Goal: Task Accomplishment & Management: Complete application form

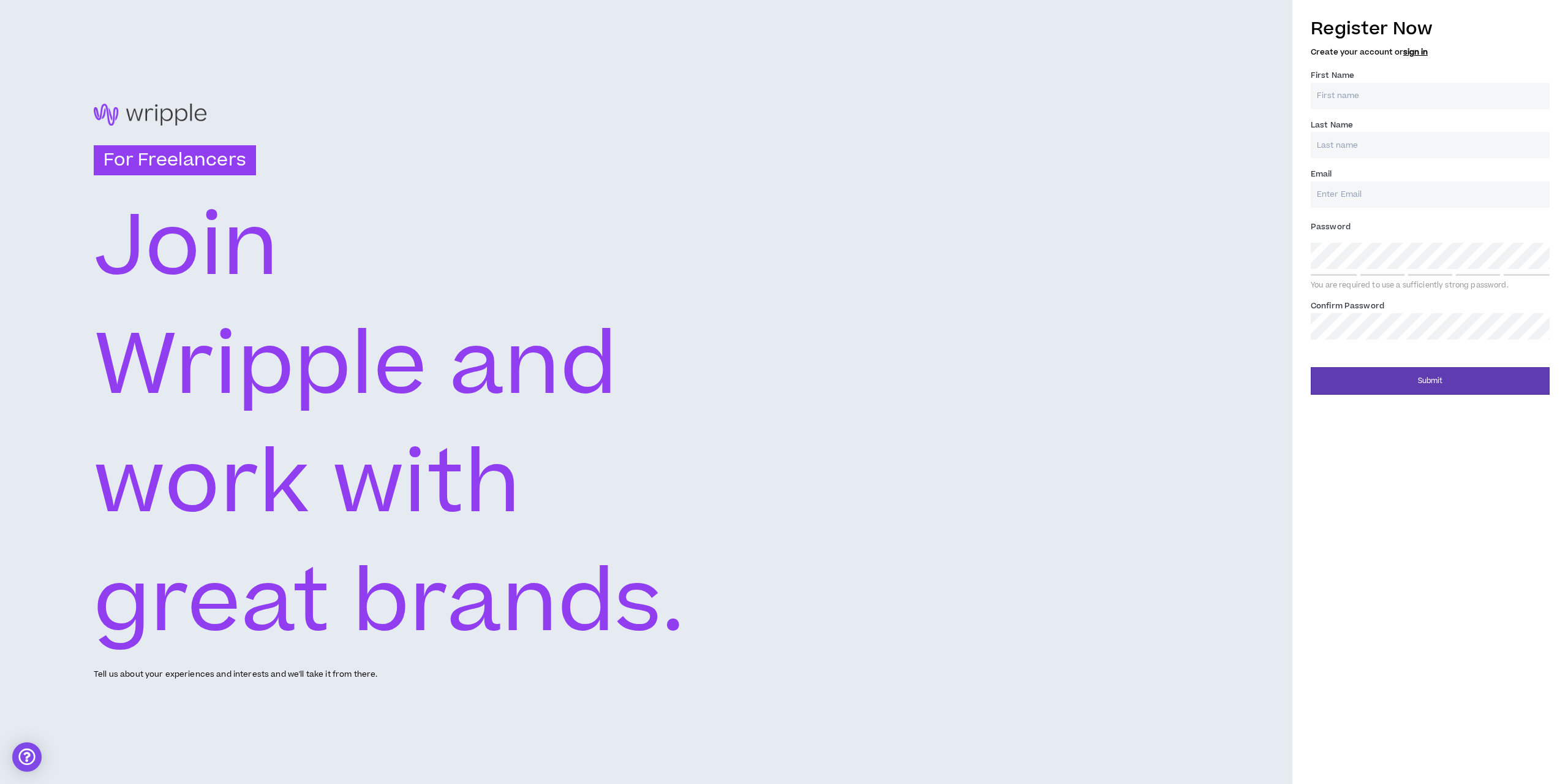
click at [1370, 79] on div "First Name *" at bounding box center [1431, 88] width 239 height 40
click at [1367, 87] on input "First Name *" at bounding box center [1431, 96] width 239 height 27
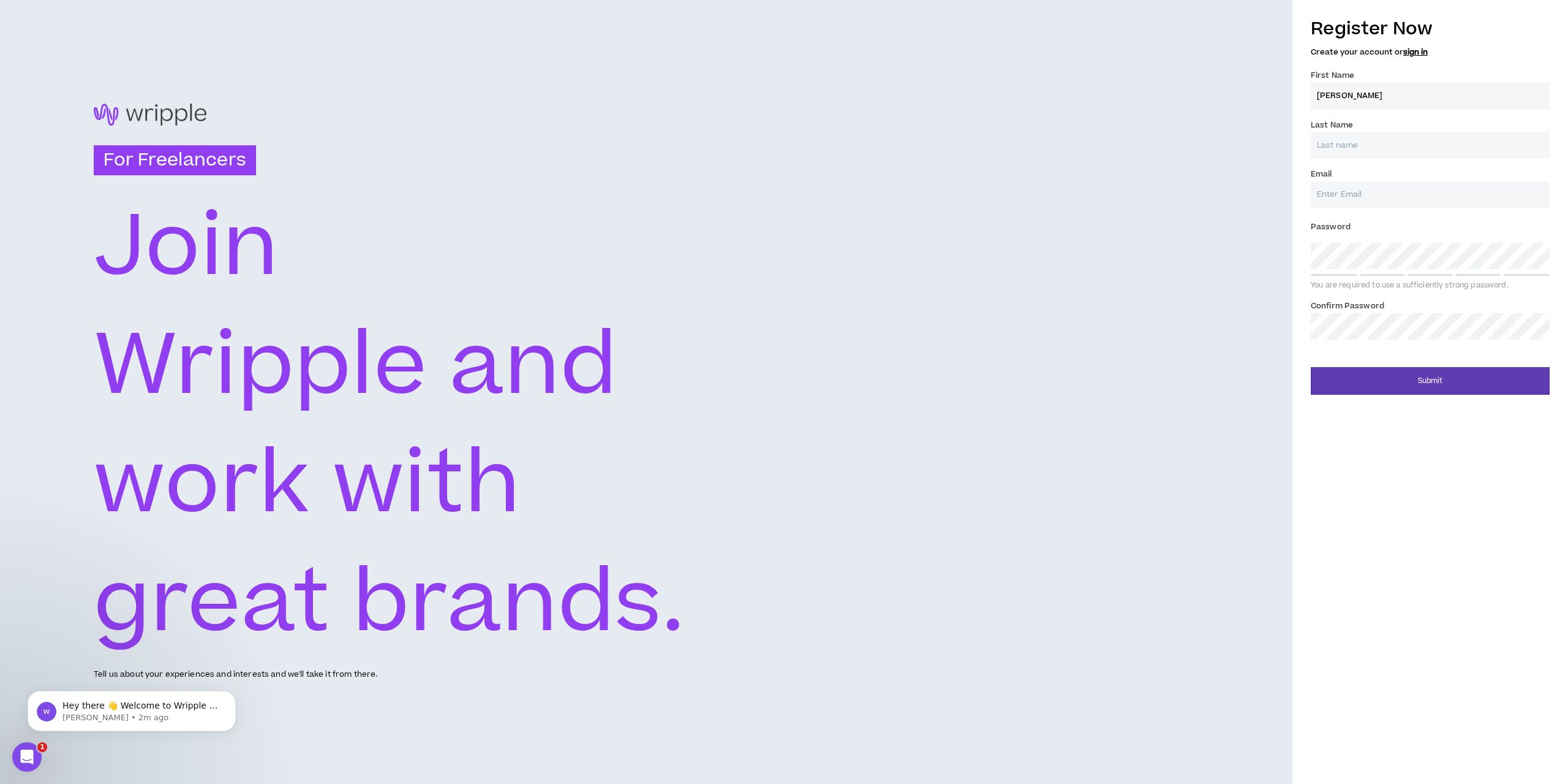
type input "[PERSON_NAME]"
click at [1363, 142] on input "Last Name *" at bounding box center [1431, 145] width 239 height 27
type input "Cousins"
click at [1332, 203] on input "Email *" at bounding box center [1431, 195] width 239 height 27
type input "[EMAIL_ADDRESS][DOMAIN_NAME]"
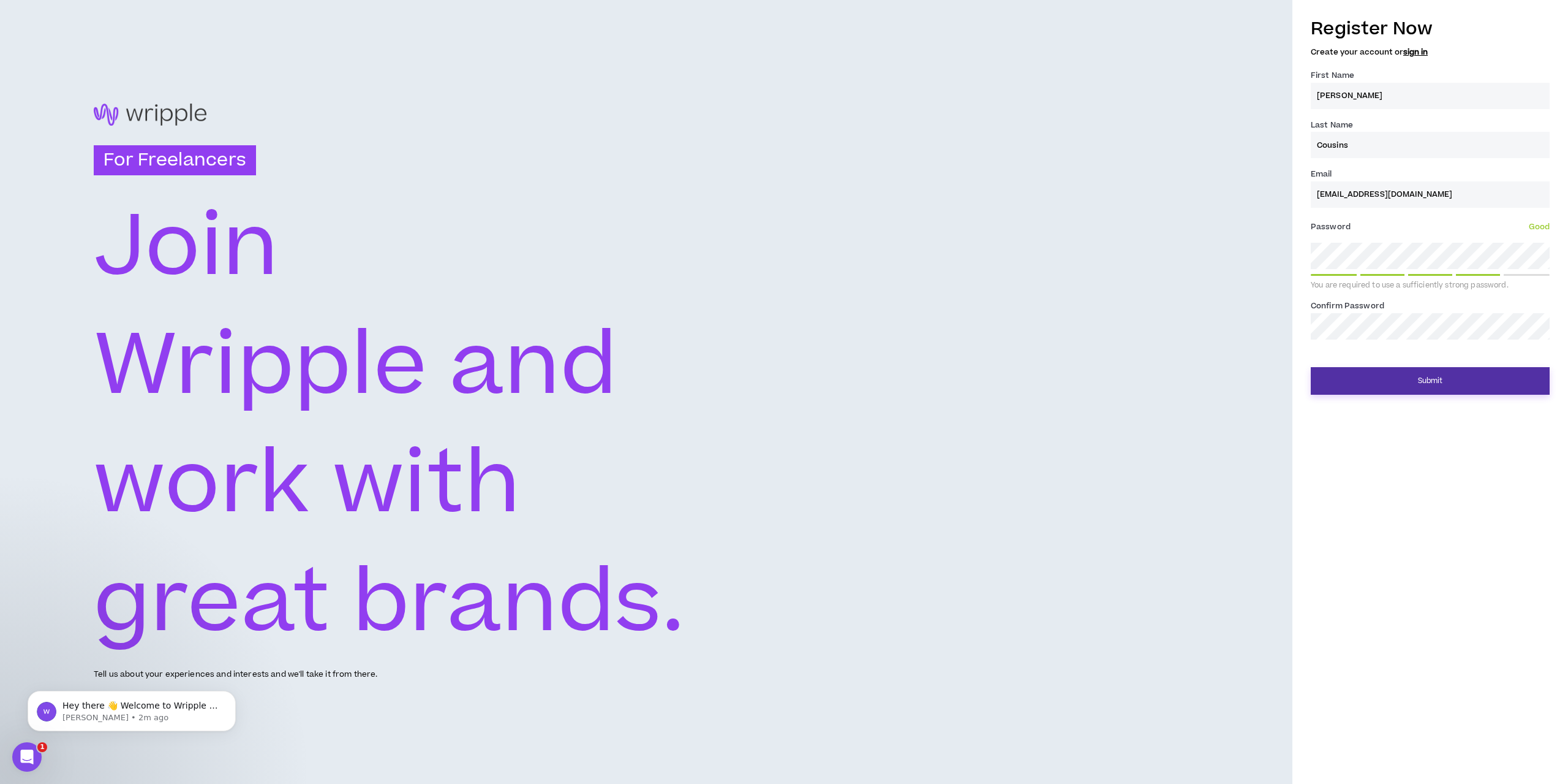
click at [1389, 375] on button "Submit" at bounding box center [1431, 380] width 239 height 28
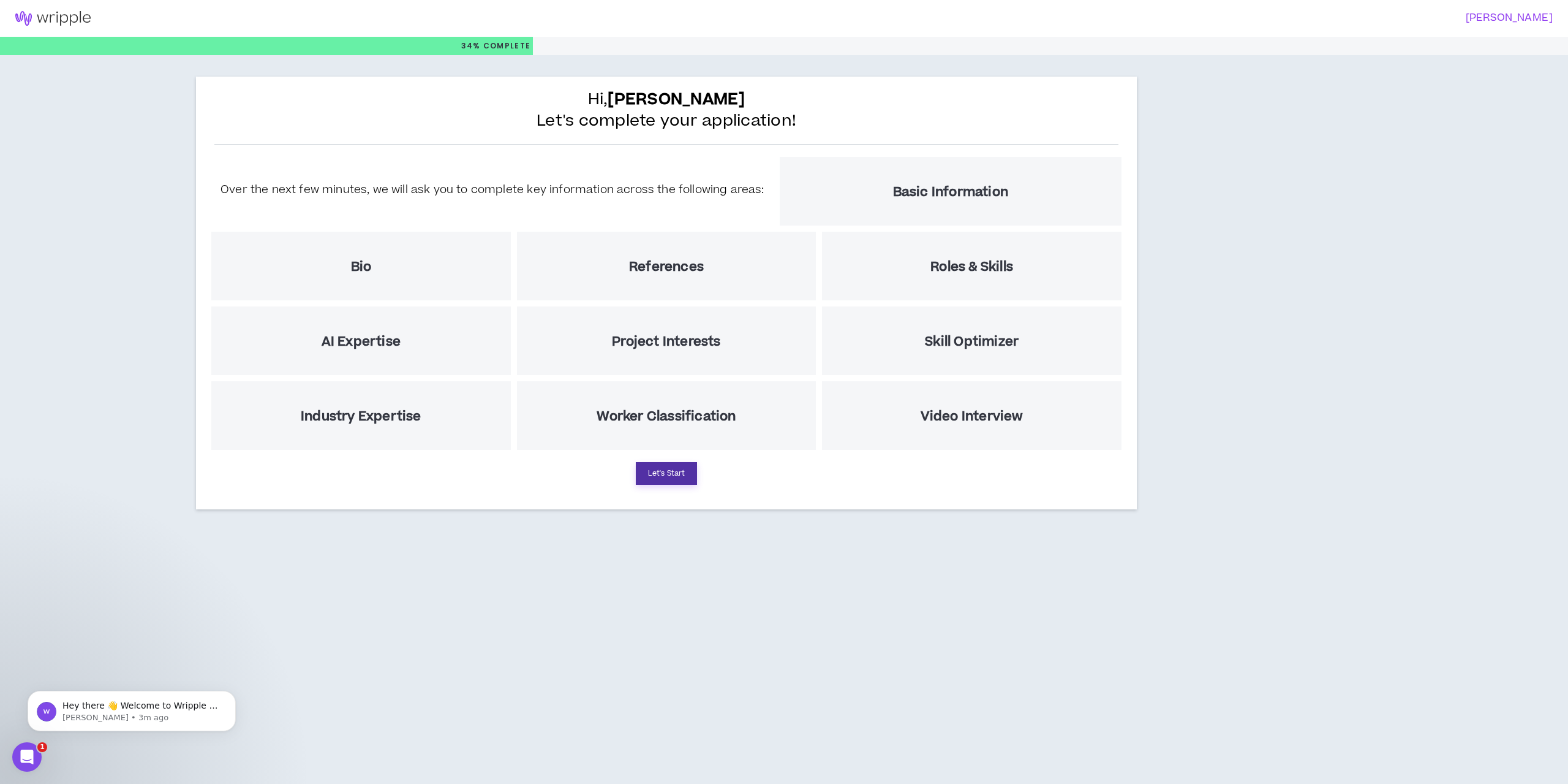
click at [679, 471] on button "Let's Start" at bounding box center [667, 473] width 62 height 23
select select "US"
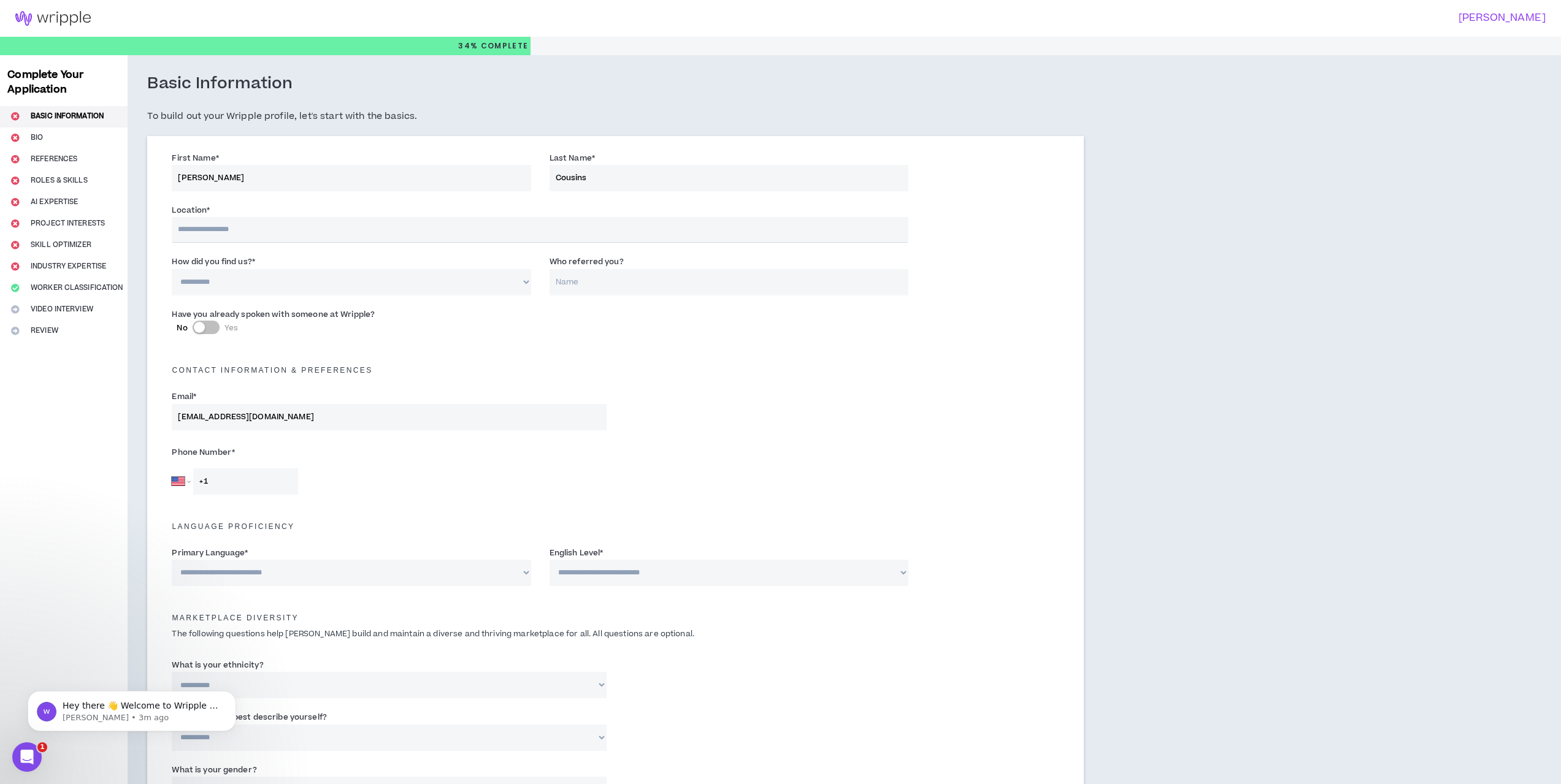
click at [216, 230] on input "text" at bounding box center [540, 229] width 737 height 26
type input "*********"
click at [798, 422] on div "Email * [EMAIL_ADDRESS][DOMAIN_NAME]" at bounding box center [615, 412] width 906 height 52
click at [318, 280] on select "**********" at bounding box center [351, 282] width 358 height 27
select select "*"
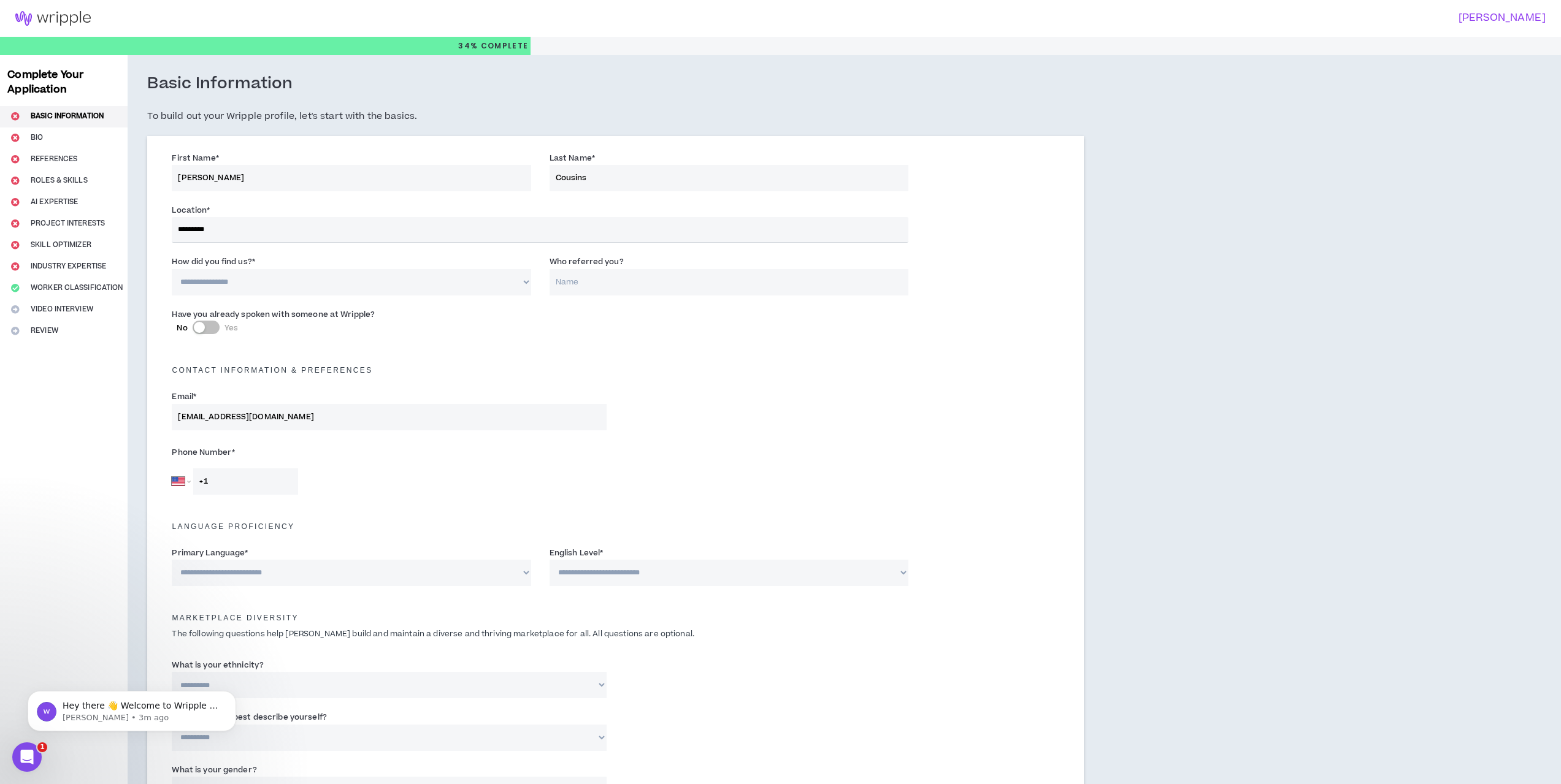
click at [172, 269] on select "**********" at bounding box center [351, 282] width 358 height 27
click at [716, 343] on div "Have you already spoken with someone at Wripple? No Yes" at bounding box center [615, 326] width 906 height 43
click at [608, 292] on input "Who referred you?" at bounding box center [728, 282] width 358 height 27
type input "n/a"
click at [665, 365] on div "Contact Information & preferences" at bounding box center [615, 364] width 906 height 27
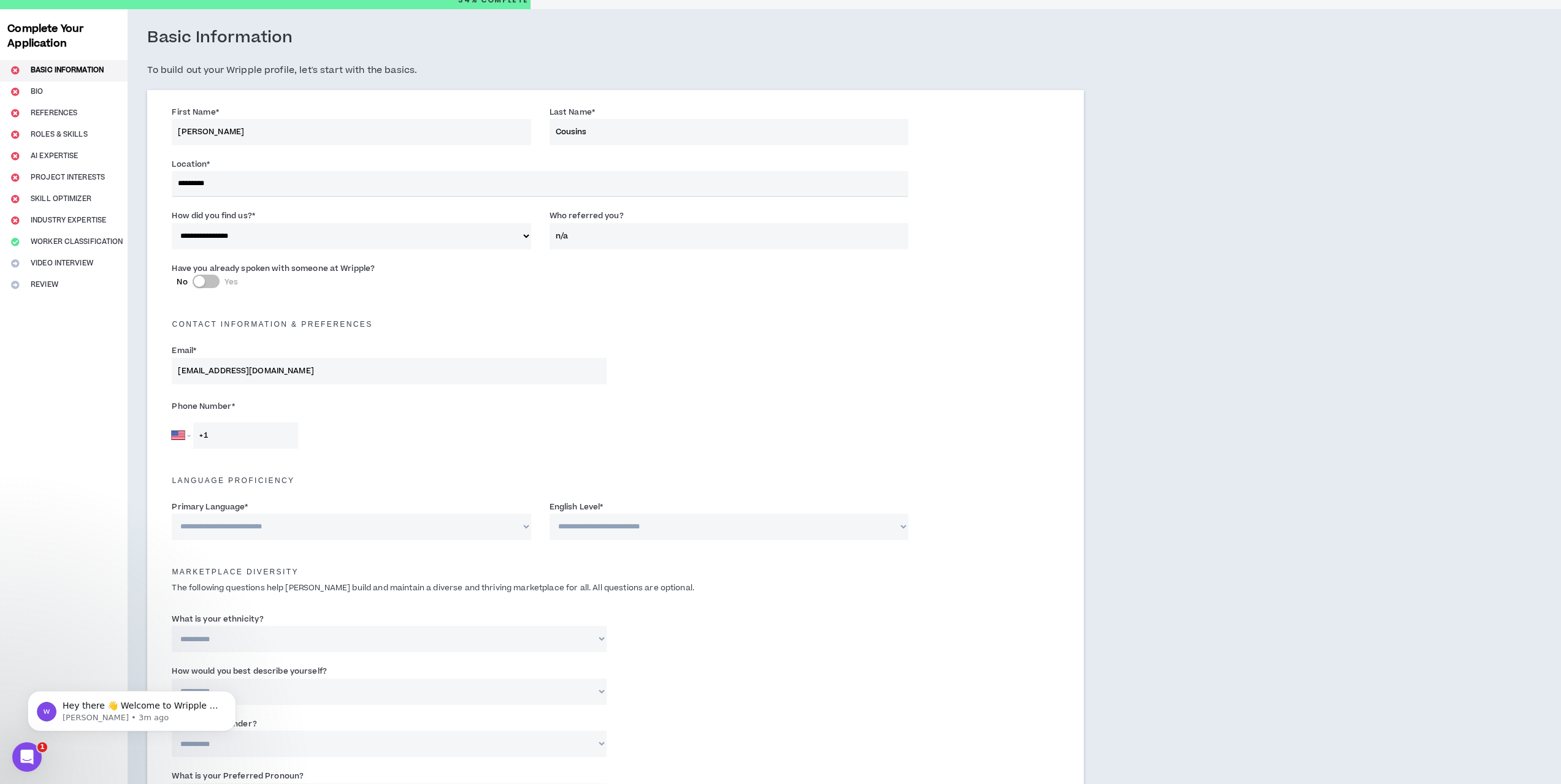
scroll to position [123, 0]
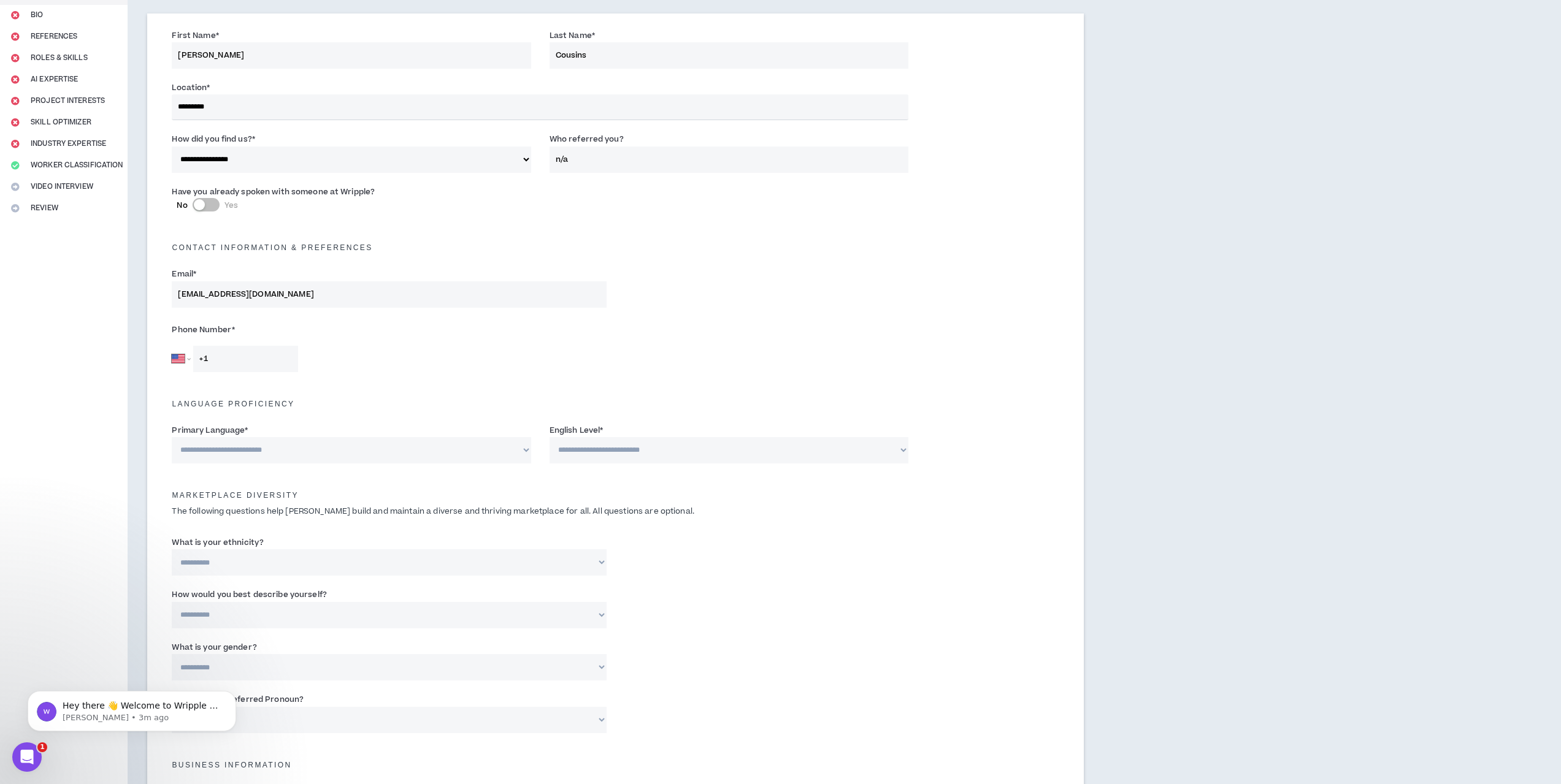
click at [238, 364] on input "+1" at bounding box center [245, 359] width 105 height 27
type input "[PHONE_NUMBER]"
click at [290, 468] on div "**********" at bounding box center [615, 447] width 906 height 52
click at [295, 453] on select "**********" at bounding box center [351, 450] width 358 height 27
select select "*******"
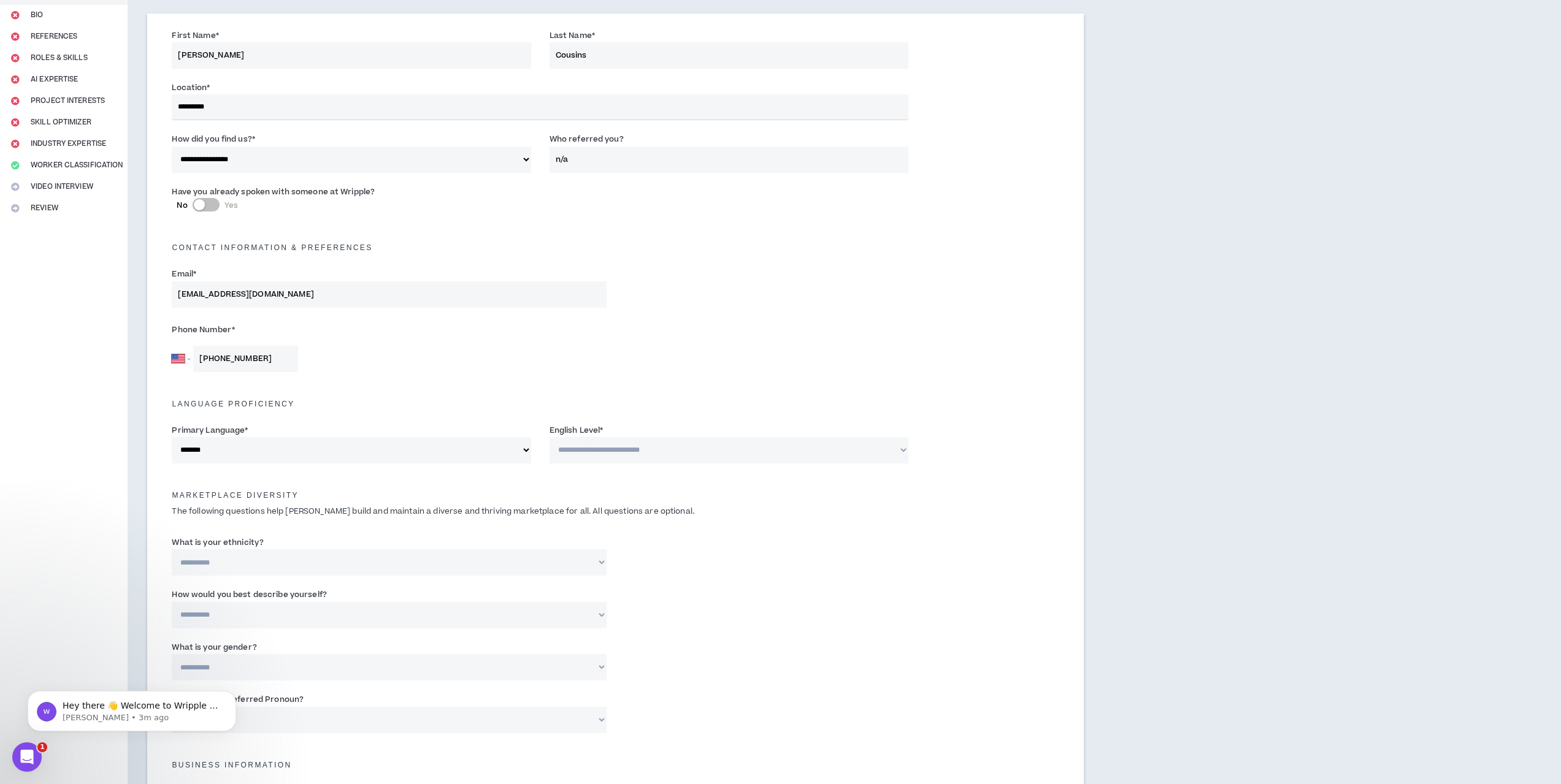
click at [425, 400] on h5 "Language Proficiency" at bounding box center [615, 404] width 906 height 9
click at [688, 450] on select "**********" at bounding box center [728, 450] width 358 height 27
select select "*"
click at [549, 437] on select "**********" at bounding box center [728, 450] width 358 height 27
click at [972, 568] on div "**********" at bounding box center [615, 559] width 906 height 52
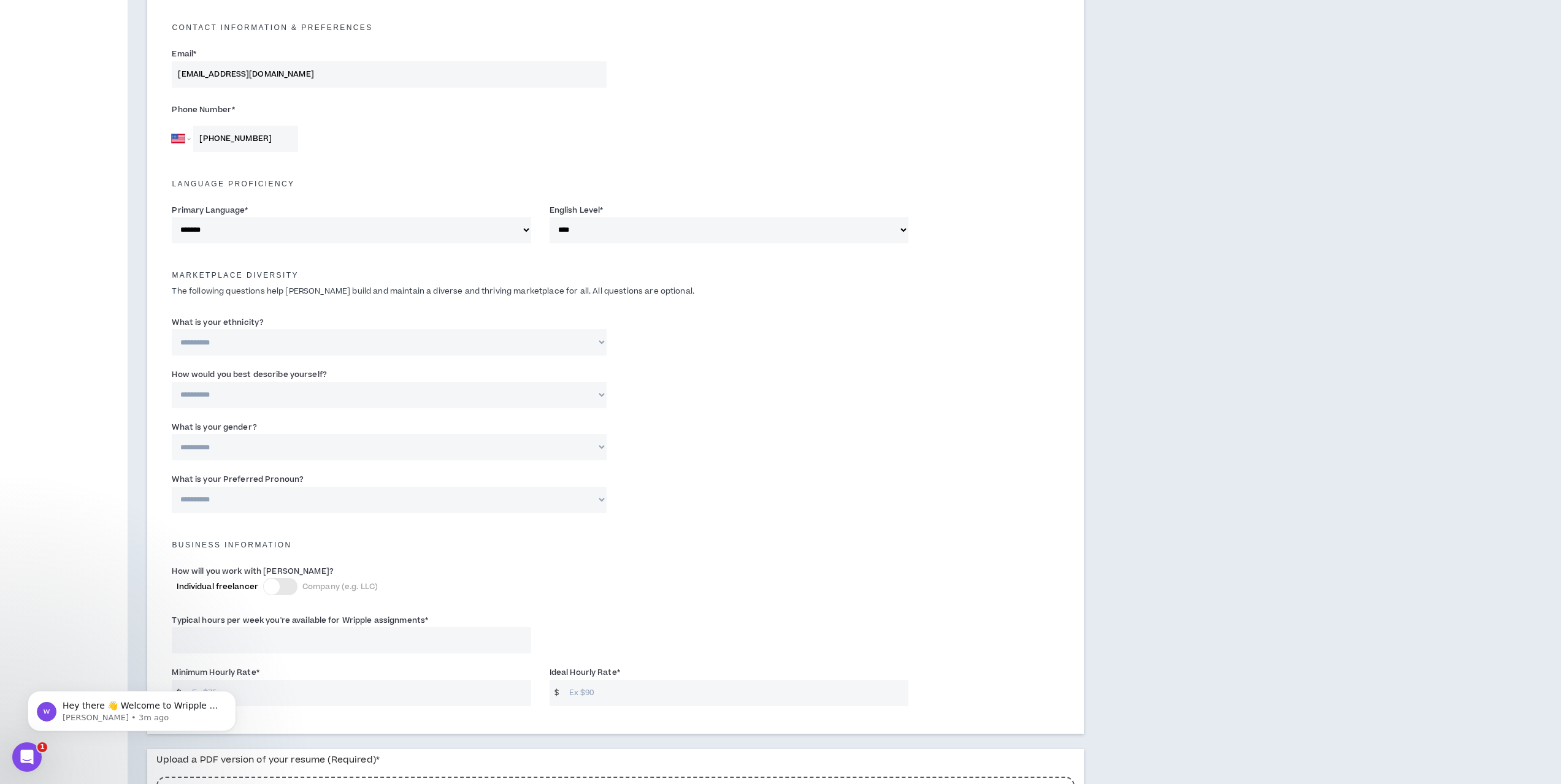
scroll to position [368, 0]
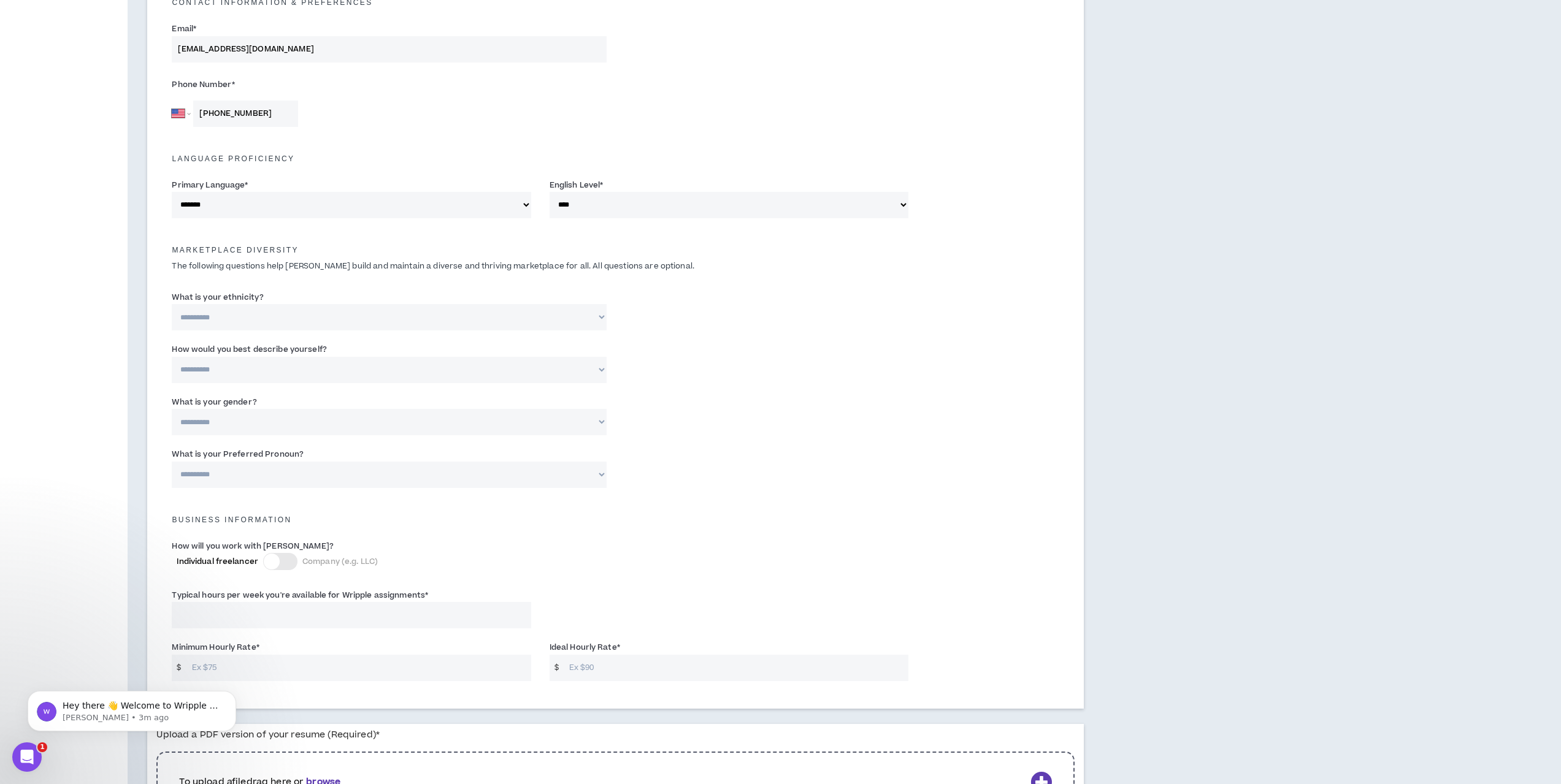
click at [234, 311] on select "**********" at bounding box center [389, 317] width 434 height 27
select select "**********"
click at [172, 304] on select "**********" at bounding box center [389, 317] width 434 height 27
click at [255, 370] on select "**********" at bounding box center [389, 370] width 434 height 27
select select "*****"
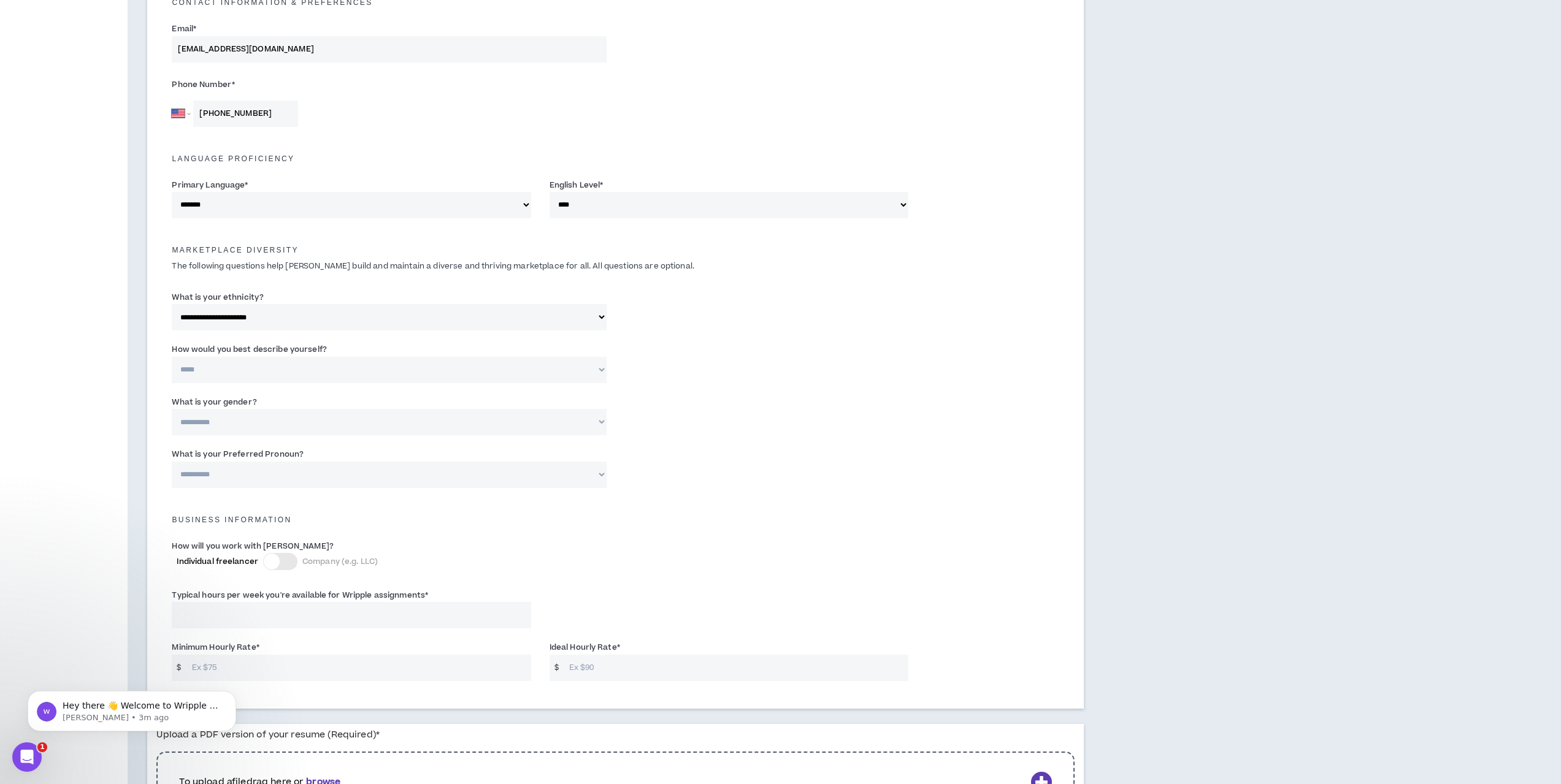
click at [172, 356] on select "**********" at bounding box center [389, 370] width 434 height 27
click at [251, 419] on select "**********" at bounding box center [389, 422] width 434 height 27
select select "***"
click at [172, 409] on select "**********" at bounding box center [389, 422] width 434 height 27
click at [251, 467] on select "**********" at bounding box center [389, 475] width 434 height 27
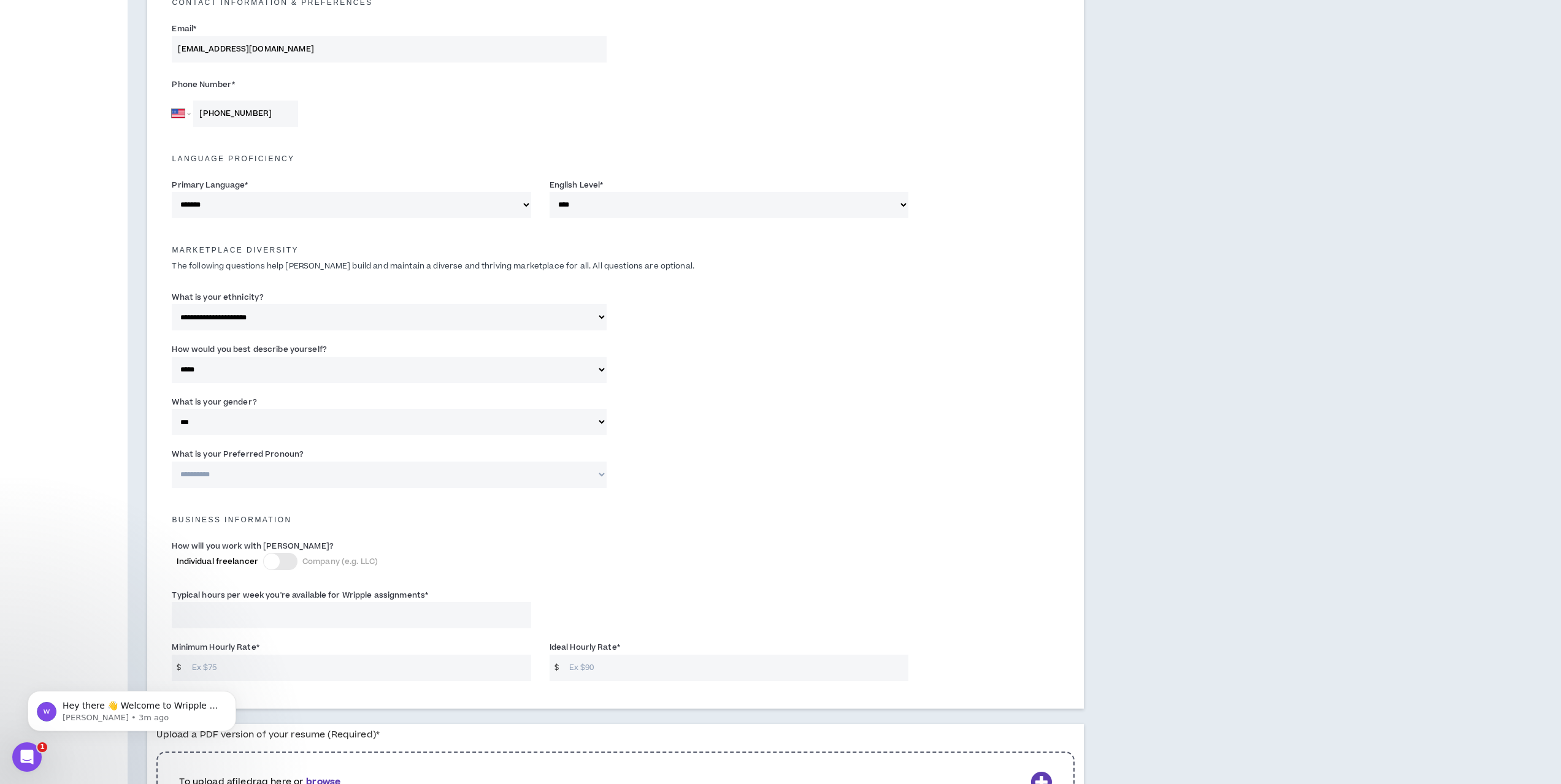
select select "**********"
click at [172, 462] on select "**********" at bounding box center [389, 475] width 434 height 27
click at [900, 493] on div "**********" at bounding box center [615, 470] width 906 height 52
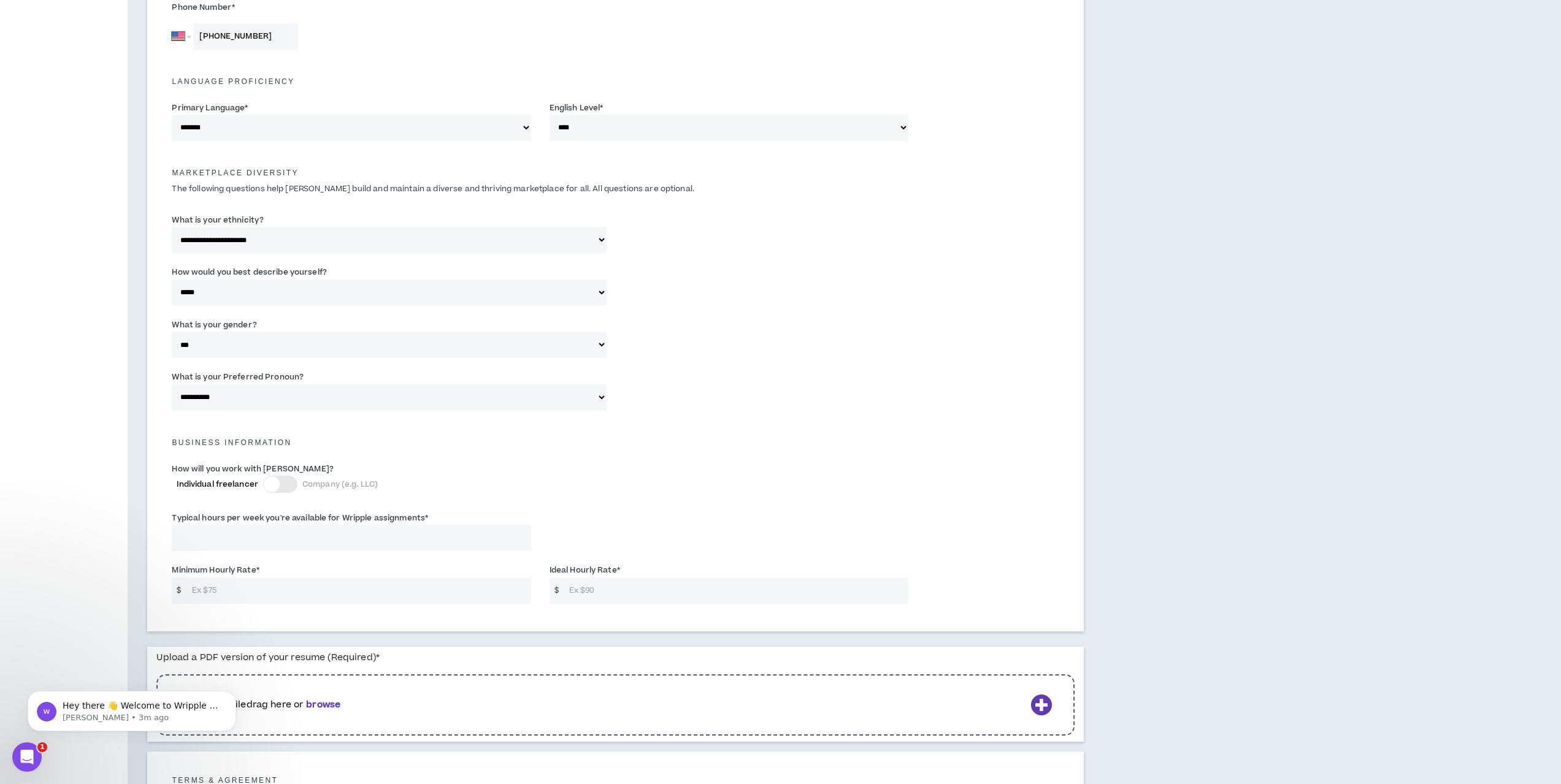
scroll to position [552, 0]
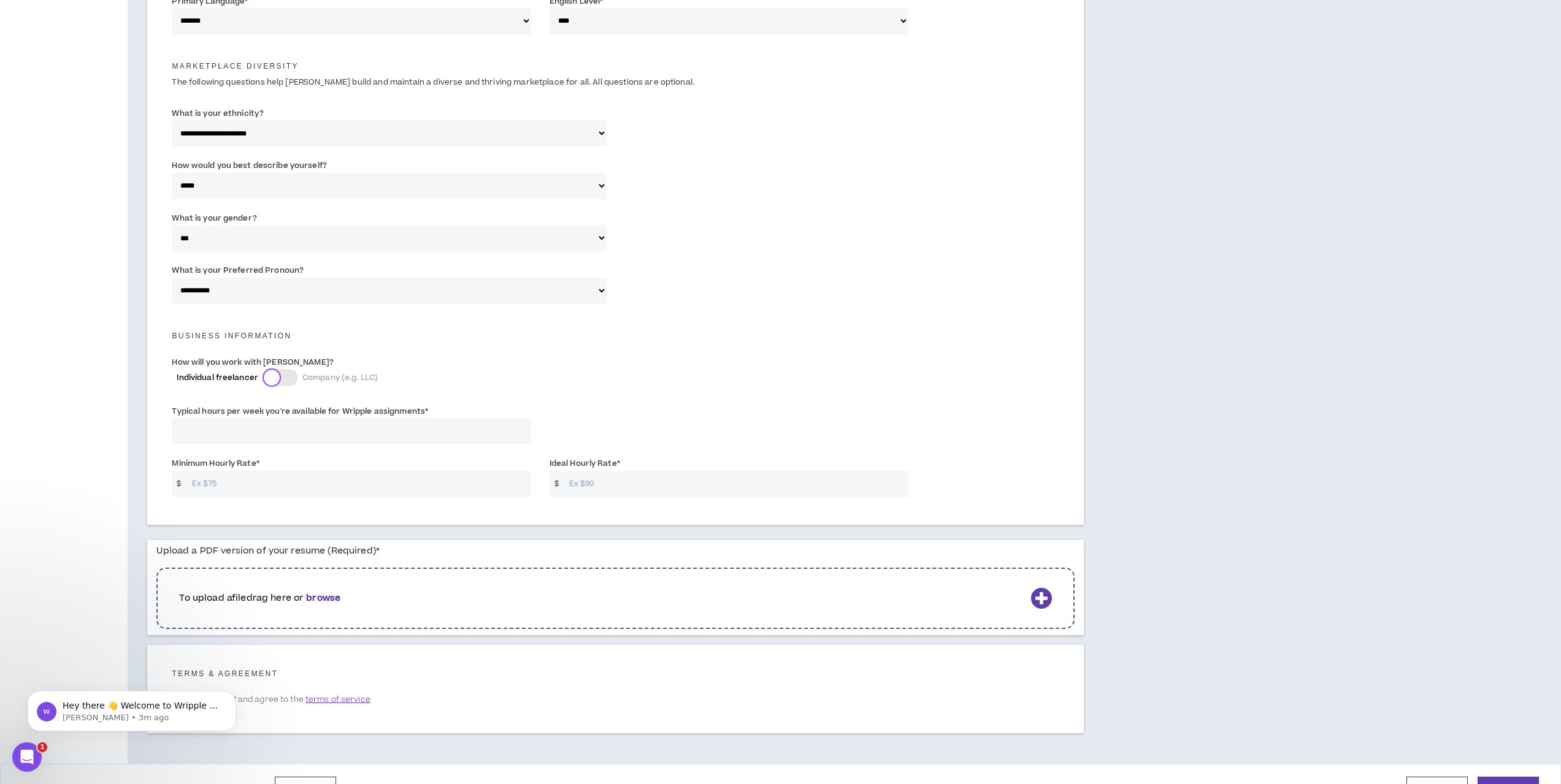
click at [269, 377] on div at bounding box center [271, 377] width 16 height 16
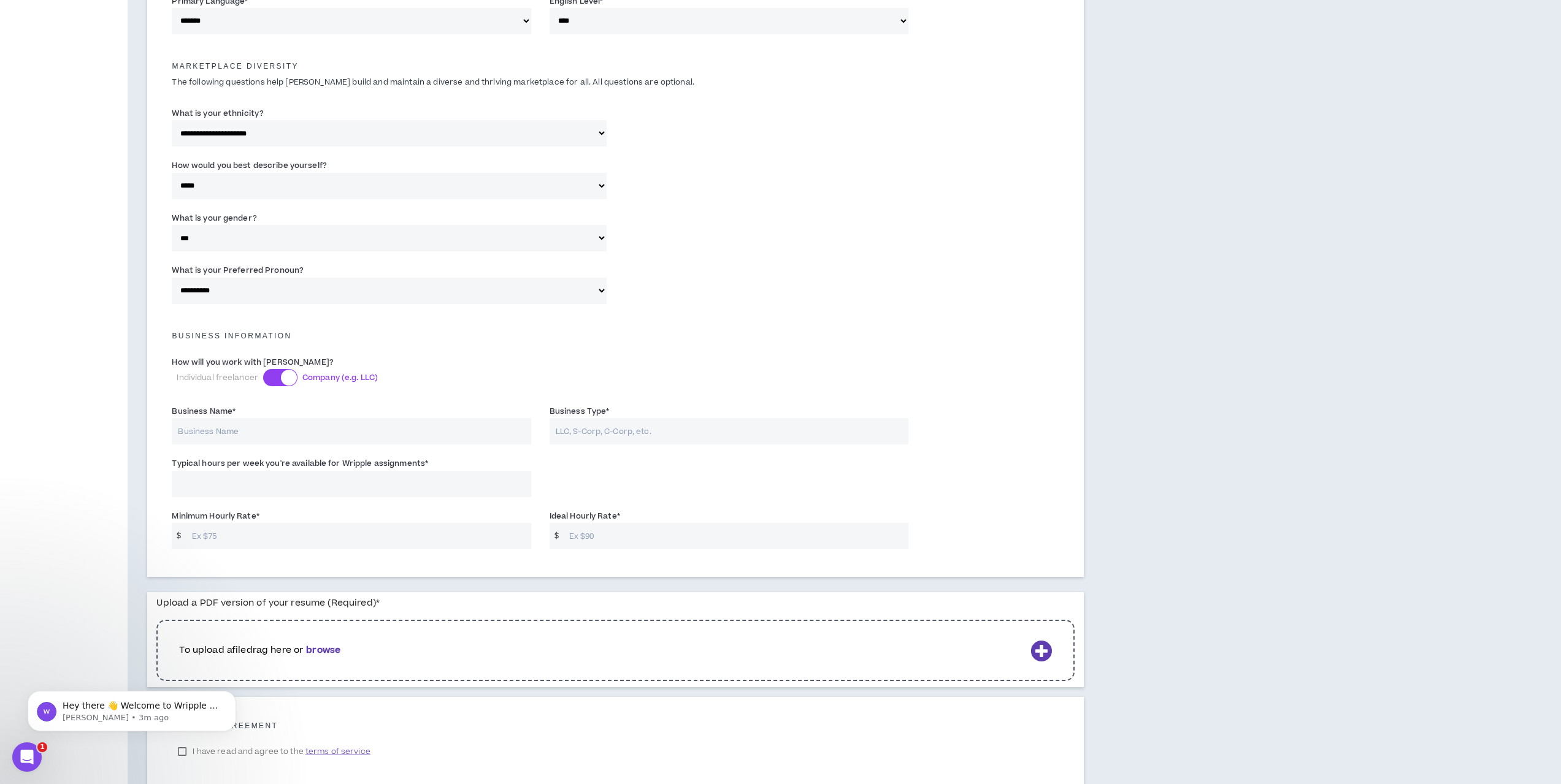
click at [280, 378] on div at bounding box center [288, 377] width 16 height 16
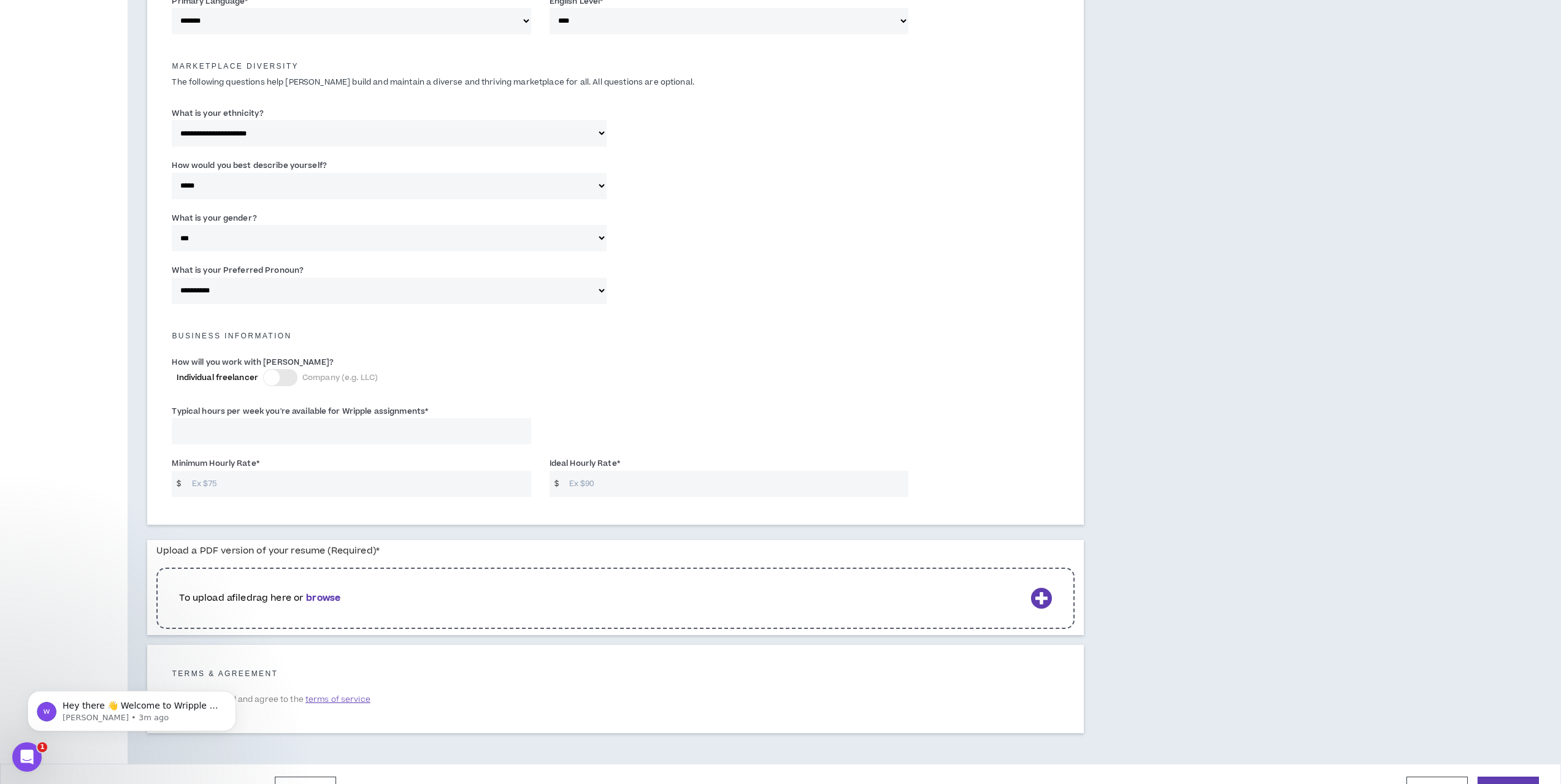
click at [280, 371] on div at bounding box center [280, 377] width 34 height 17
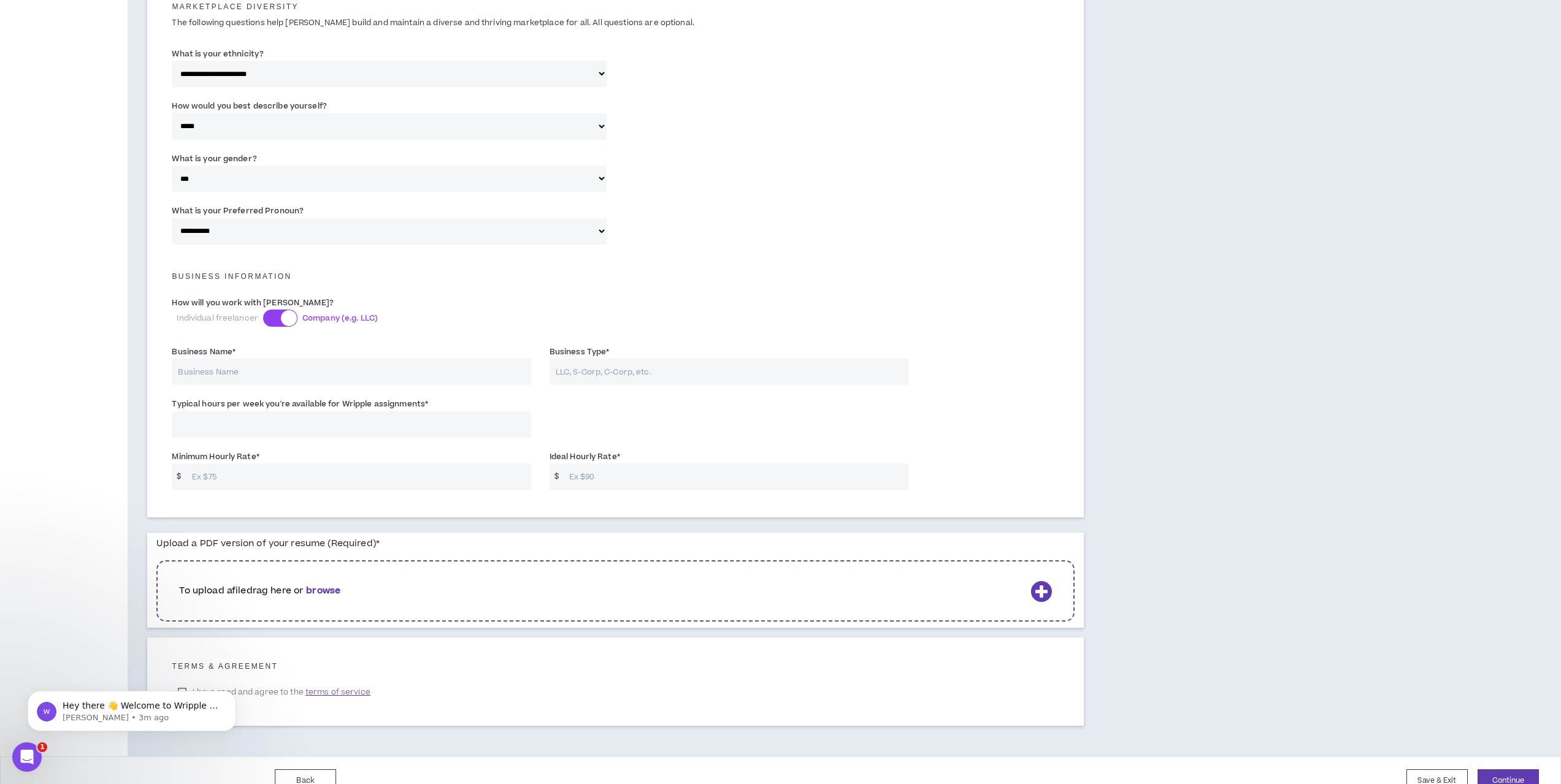
drag, startPoint x: 969, startPoint y: 313, endPoint x: 594, endPoint y: 383, distance: 381.5
click at [250, 375] on input "Business Name *" at bounding box center [351, 368] width 358 height 27
click at [284, 315] on div at bounding box center [288, 314] width 16 height 16
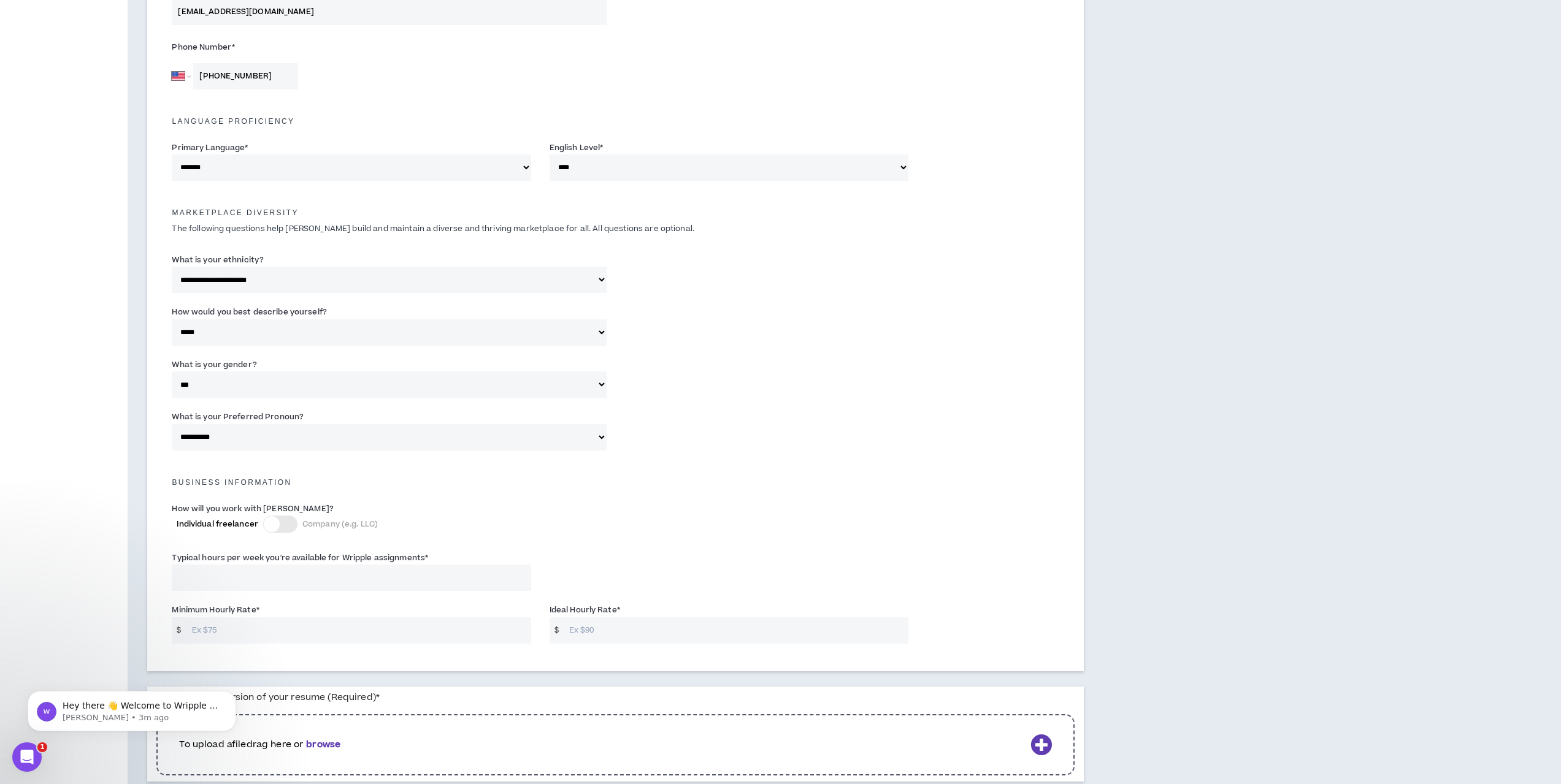
scroll to position [0, 0]
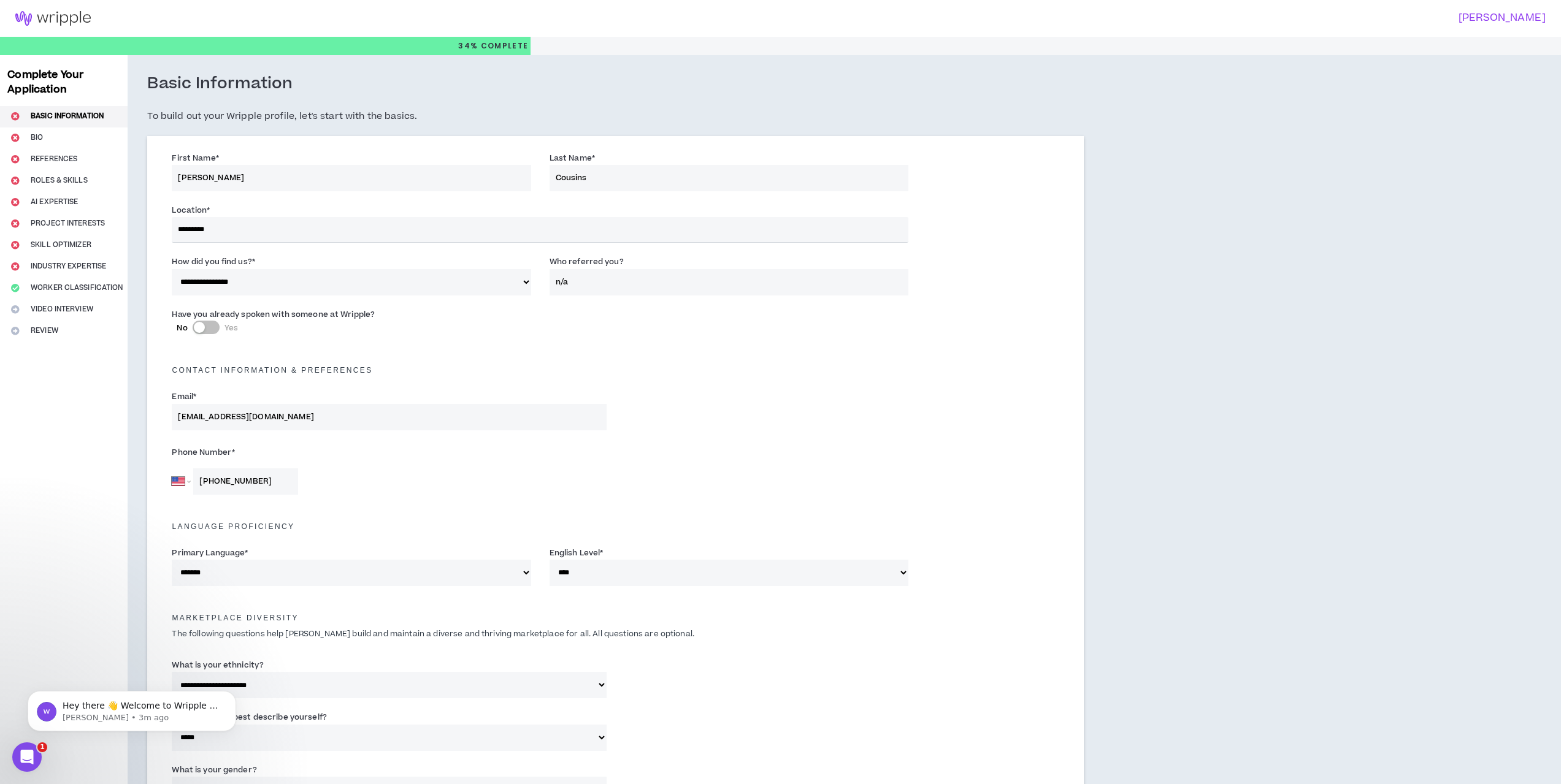
drag, startPoint x: 800, startPoint y: 301, endPoint x: 530, endPoint y: -24, distance: 422.5
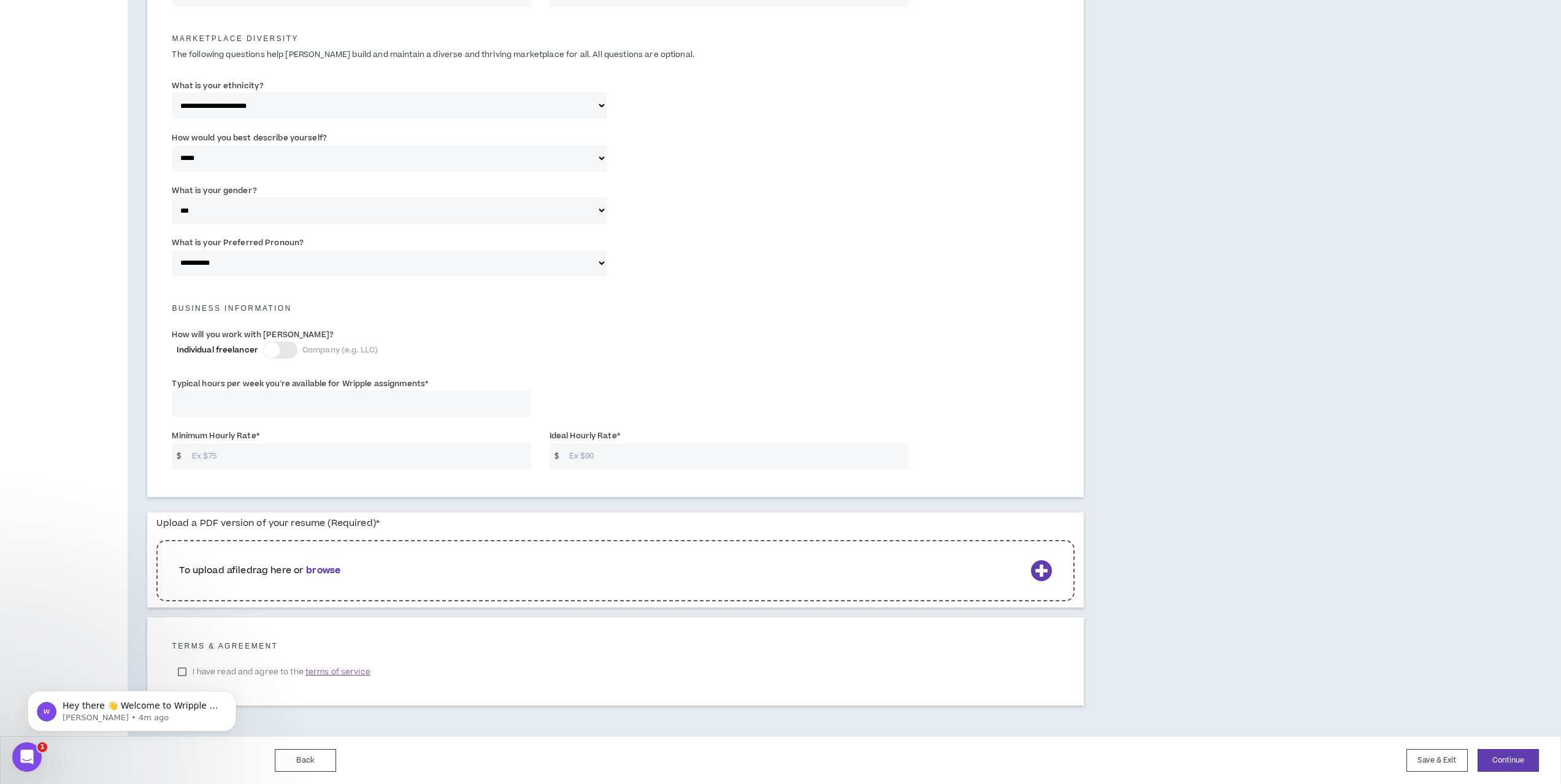
scroll to position [580, 0]
click at [284, 398] on input "Typical hours per week you're available for Wripple assignments *" at bounding box center [351, 403] width 358 height 27
type input "20"
drag, startPoint x: 232, startPoint y: 405, endPoint x: 131, endPoint y: 393, distance: 101.7
click at [131, 393] on div "**********" at bounding box center [615, 105] width 975 height 1260
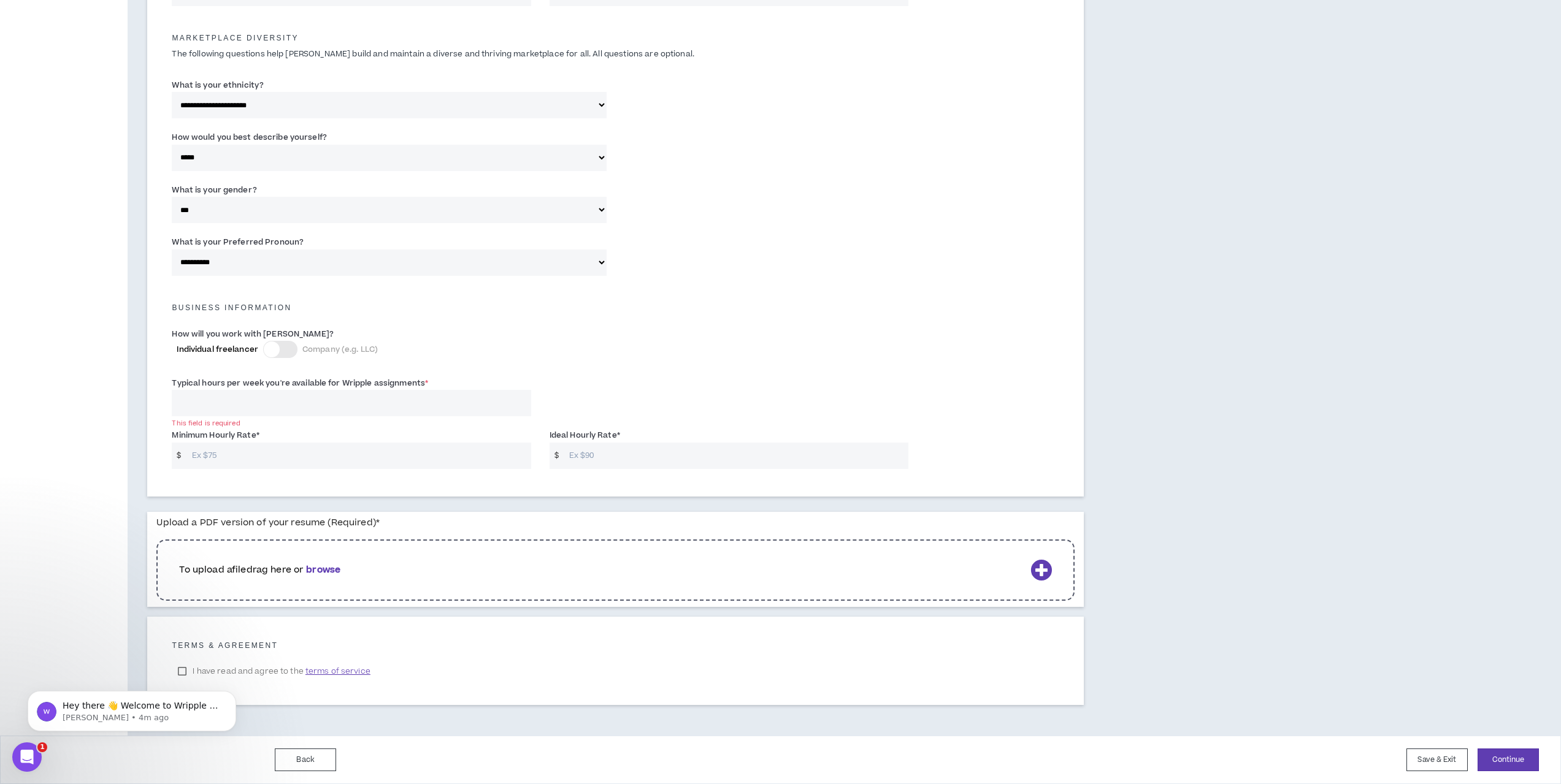
type input "2"
type input "3"
click at [140, 393] on div "**********" at bounding box center [615, 105] width 975 height 1260
drag, startPoint x: 214, startPoint y: 400, endPoint x: 109, endPoint y: 400, distance: 105.0
click at [109, 400] on div "**********" at bounding box center [780, 105] width 1561 height 1260
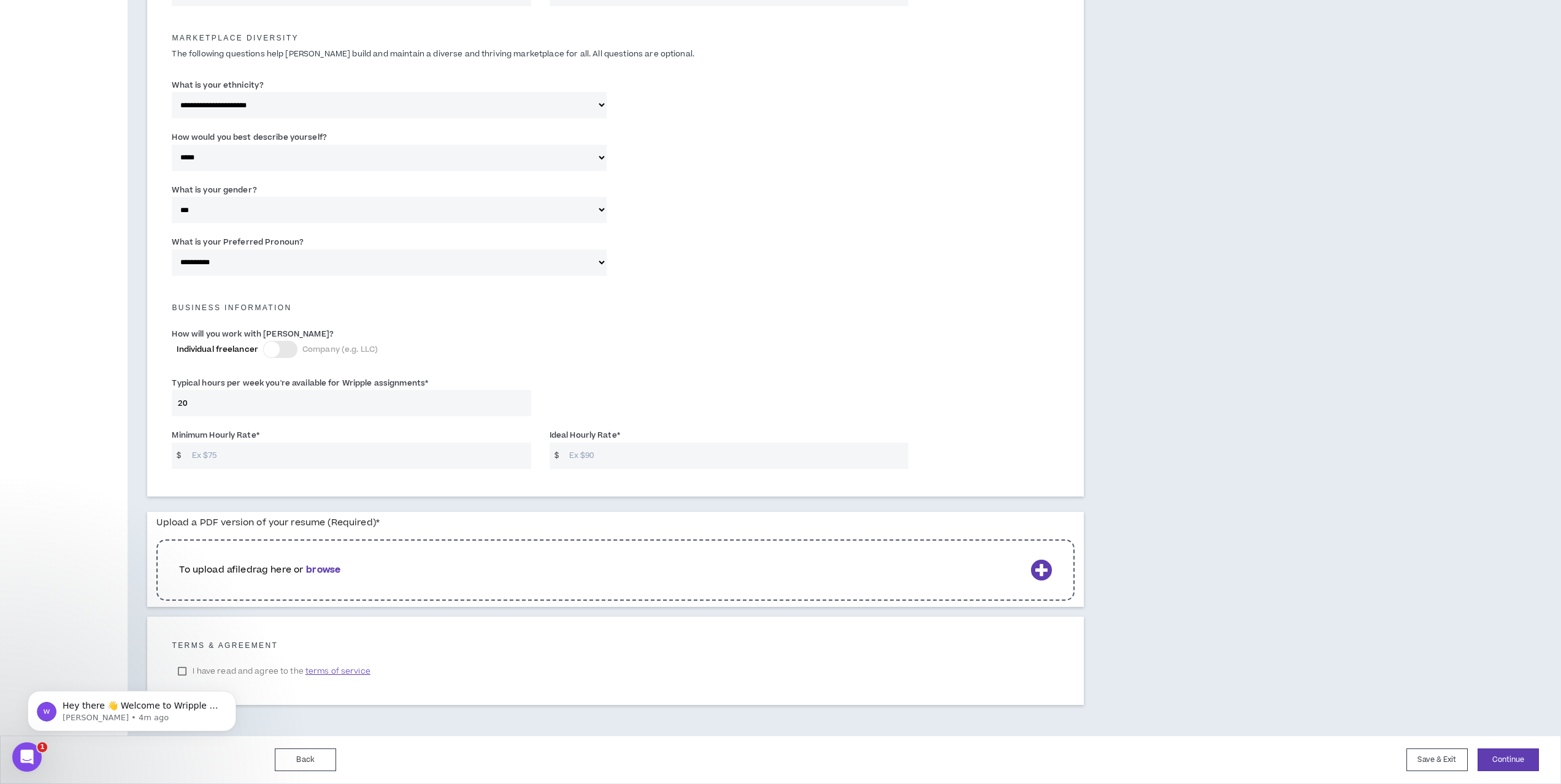
type input "20"
click at [55, 396] on div "Complete Your Application Basic Information Bio References Roles & Skills AI Ex…" at bounding box center [64, 105] width 127 height 1260
click at [287, 464] on input "Minimum Hourly Rate *" at bounding box center [357, 456] width 345 height 27
type input "70"
click at [753, 462] on input "Ideal Hourly Rate *" at bounding box center [735, 456] width 345 height 27
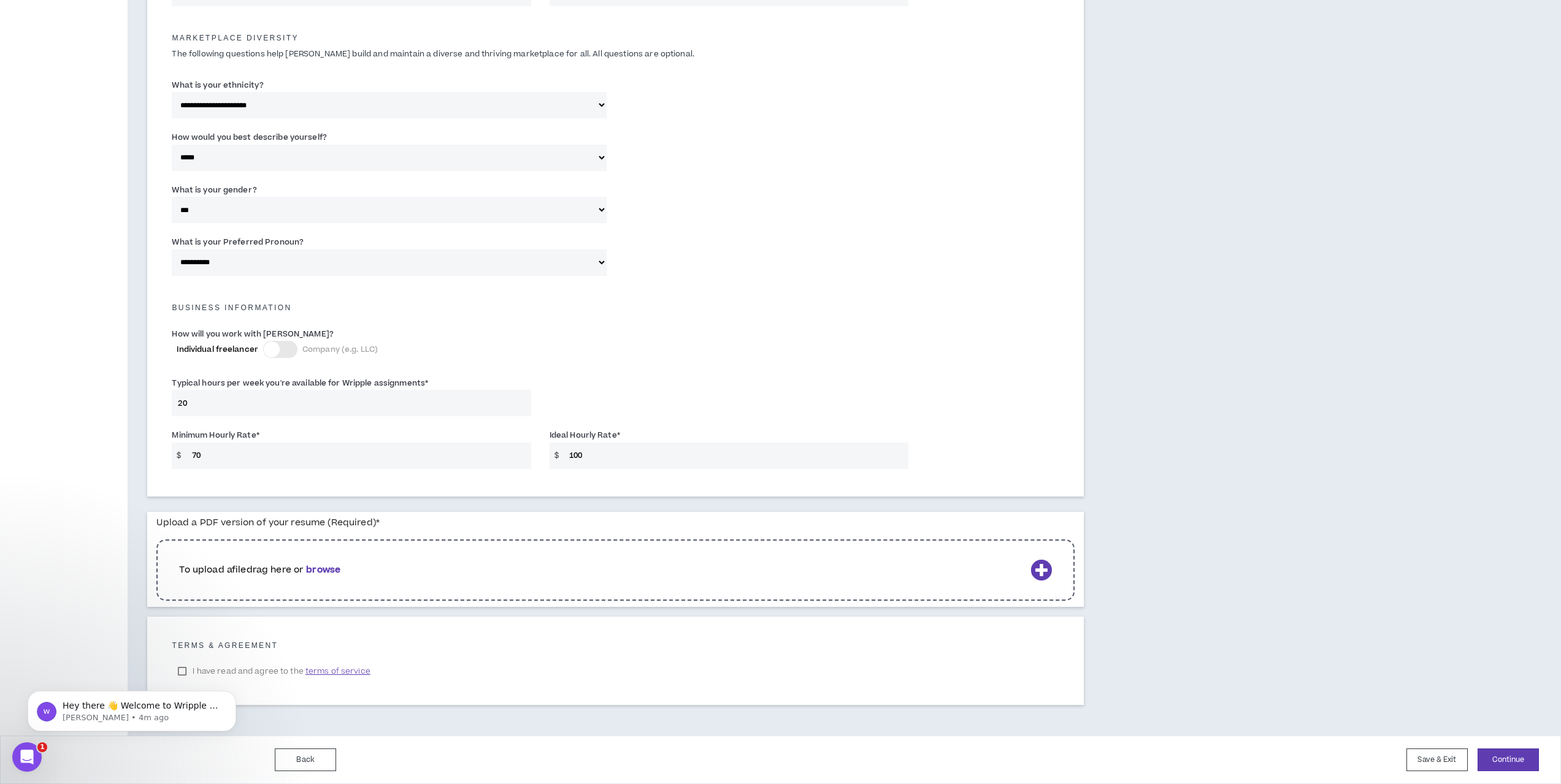
type input "100"
click at [832, 333] on div "How will you work with [PERSON_NAME]? Individual freelancer Company (e.g. LLC)" at bounding box center [615, 349] width 906 height 49
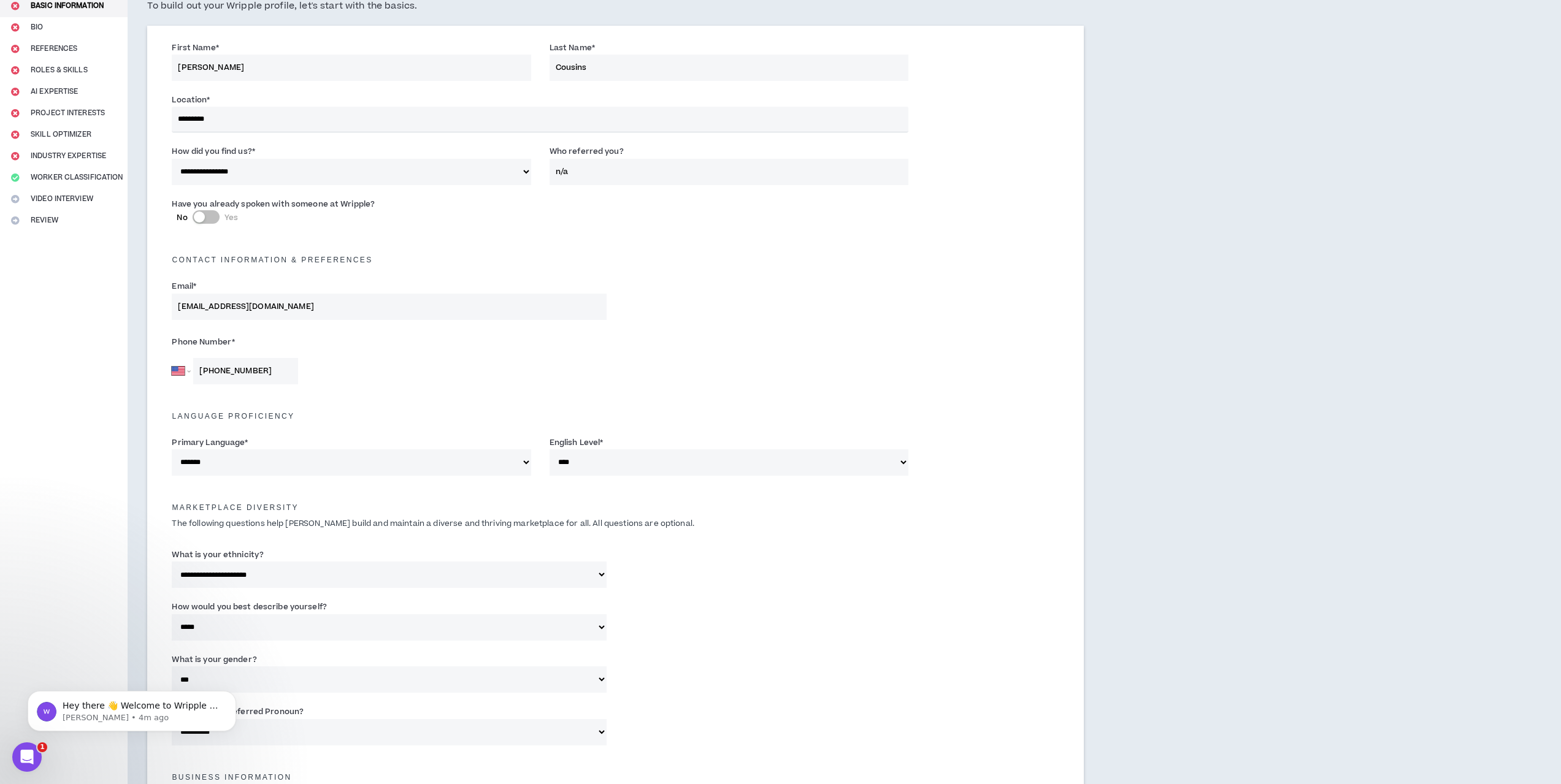
scroll to position [0, 0]
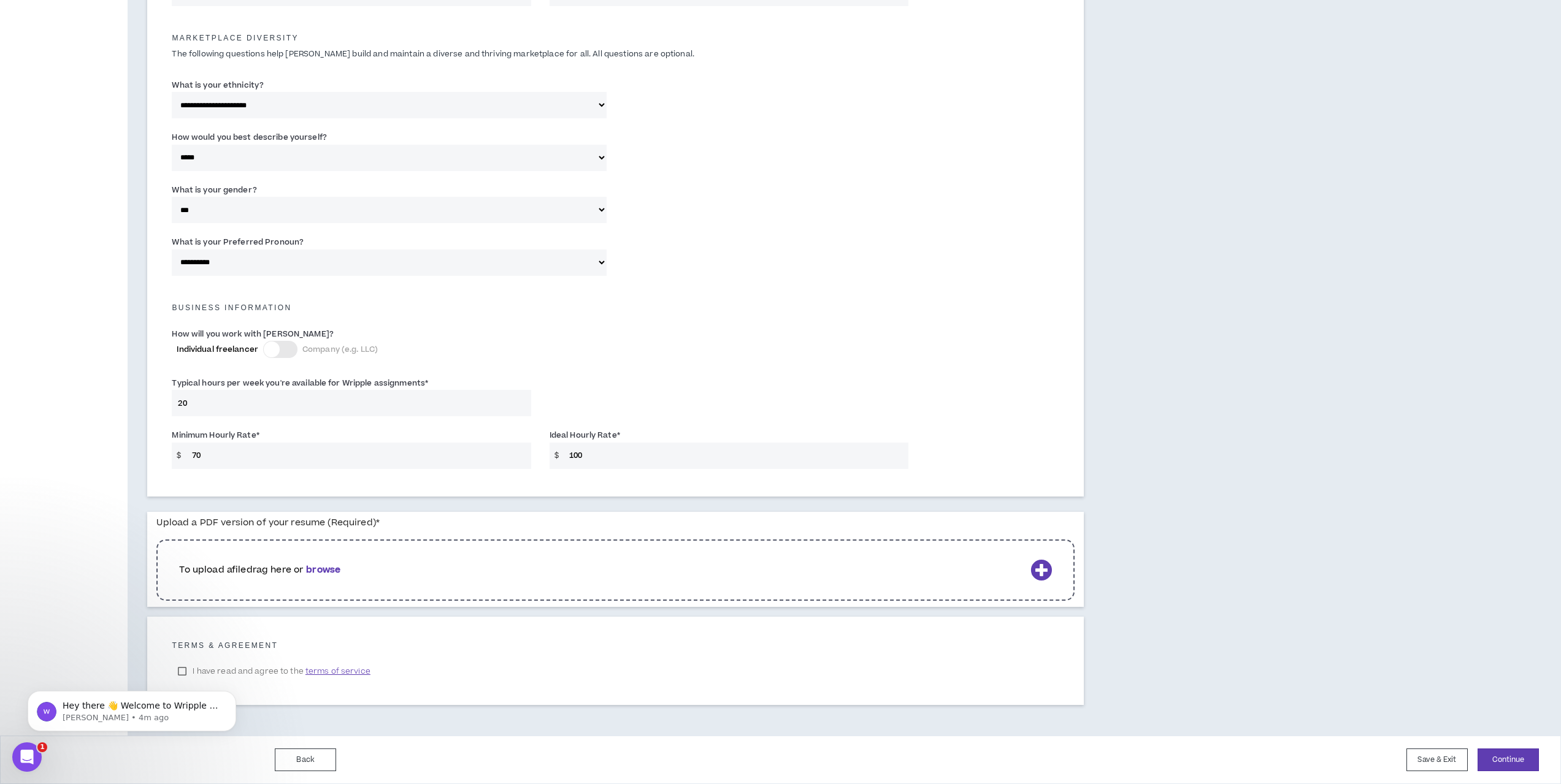
drag, startPoint x: 119, startPoint y: 372, endPoint x: 164, endPoint y: 507, distance: 142.3
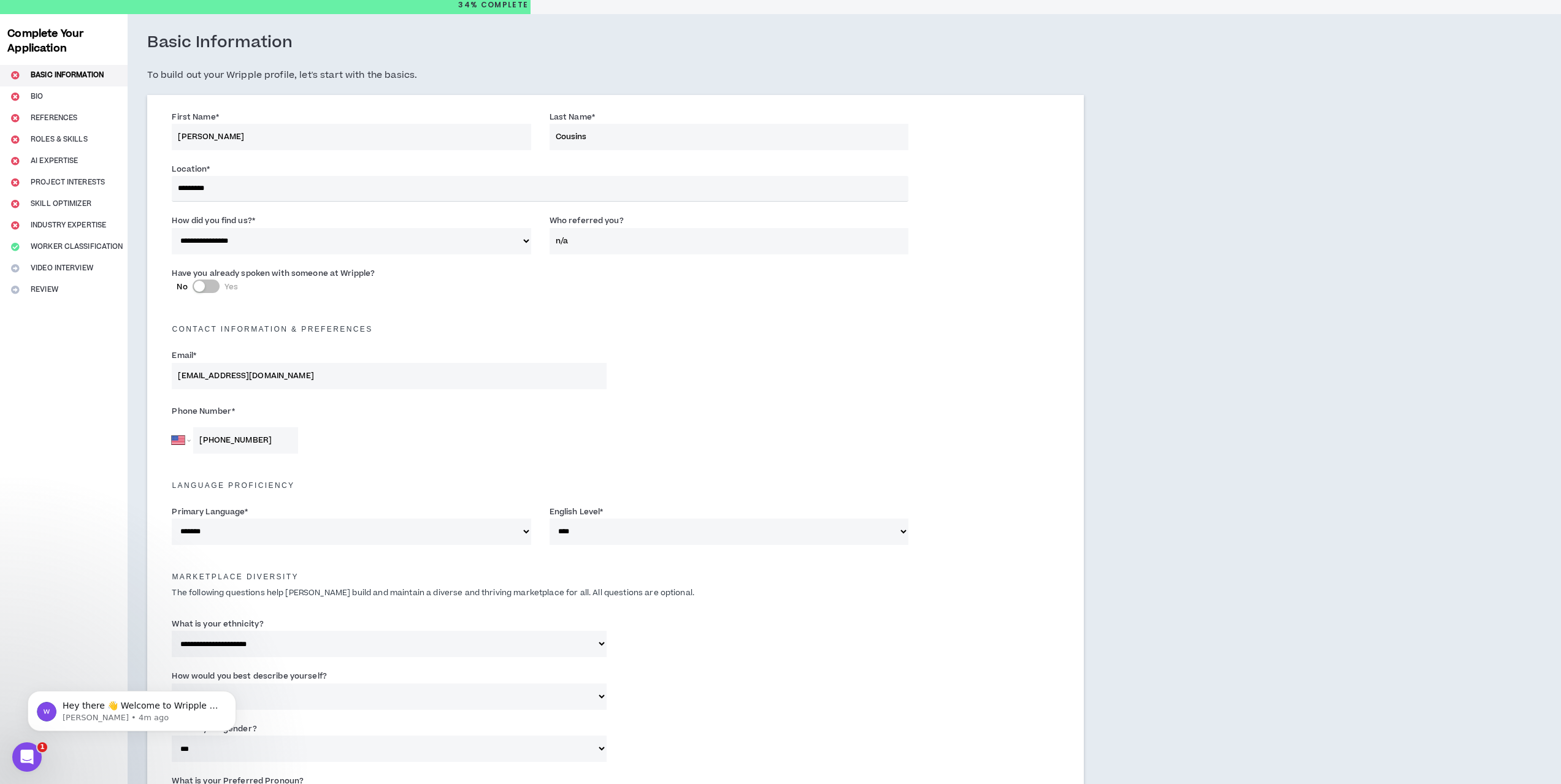
scroll to position [29, 0]
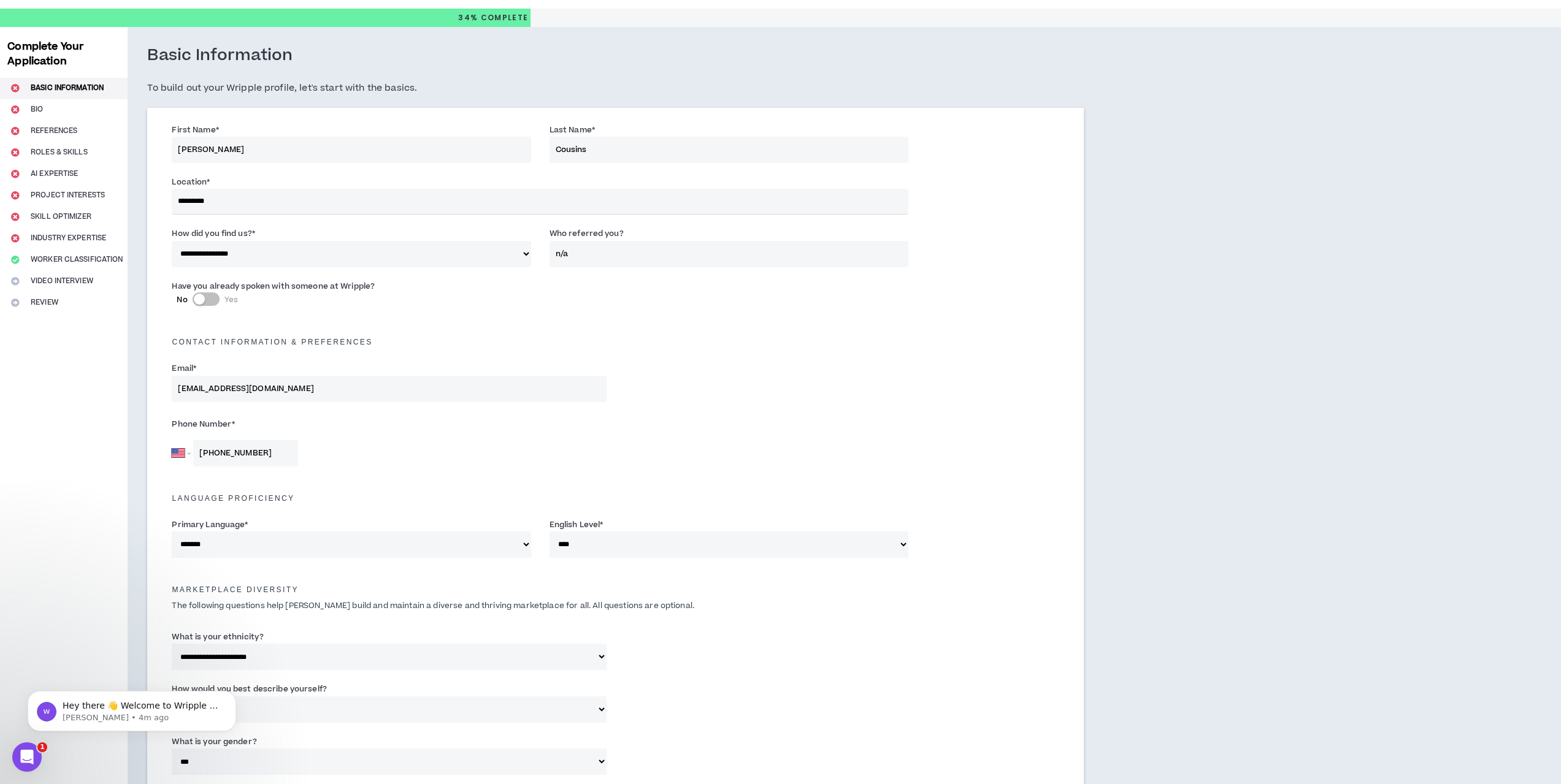
click at [63, 262] on div "Complete Your Application Basic Information Bio References Roles & Skills AI Ex…" at bounding box center [64, 657] width 127 height 1260
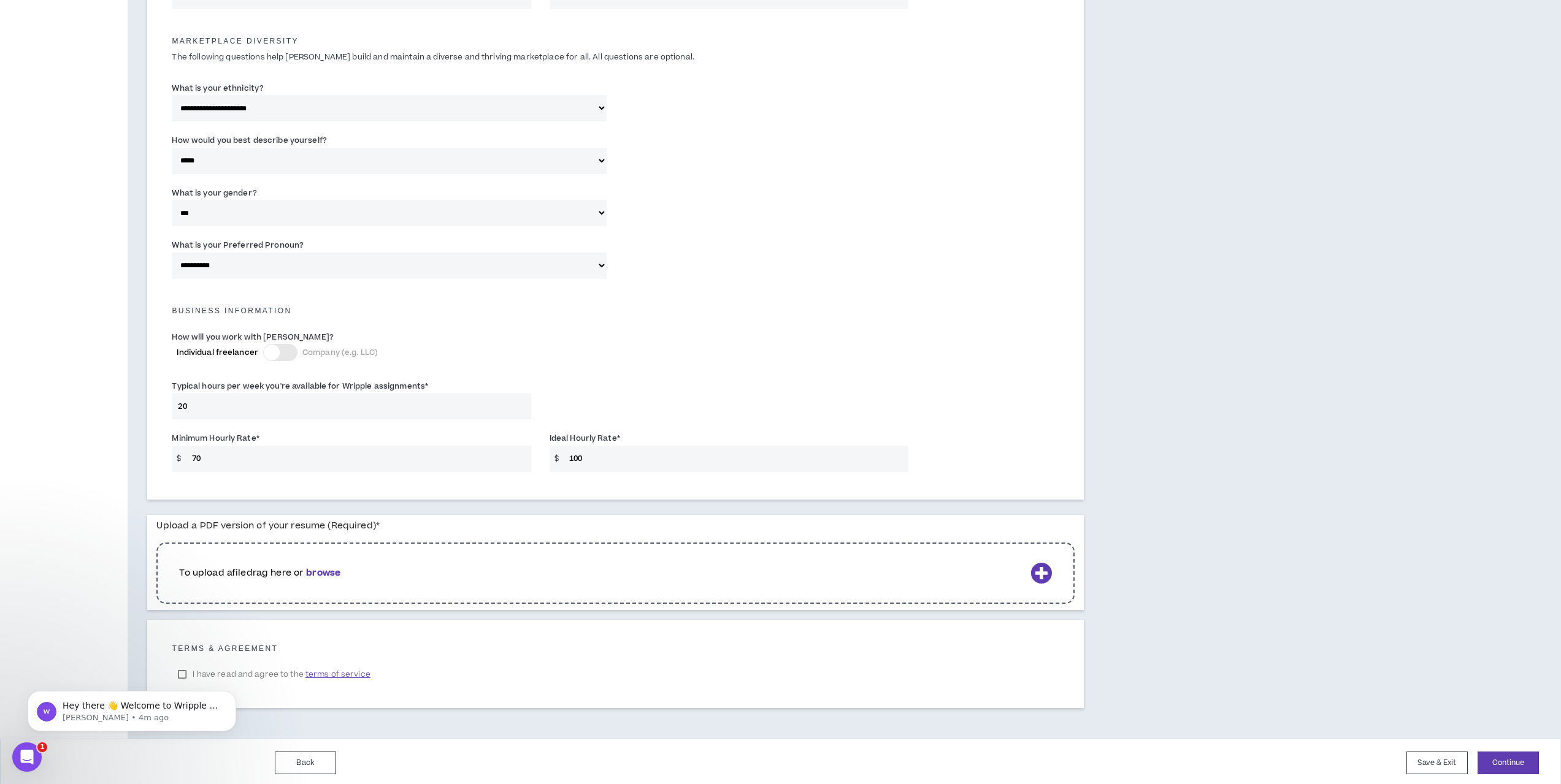
scroll to position [580, 0]
click at [181, 671] on div "Hey there 👋 Welcome to Wripple 🙌 Take a look around! If you have any questions,…" at bounding box center [131, 654] width 225 height 153
click at [324, 573] on b "browse" at bounding box center [323, 570] width 34 height 13
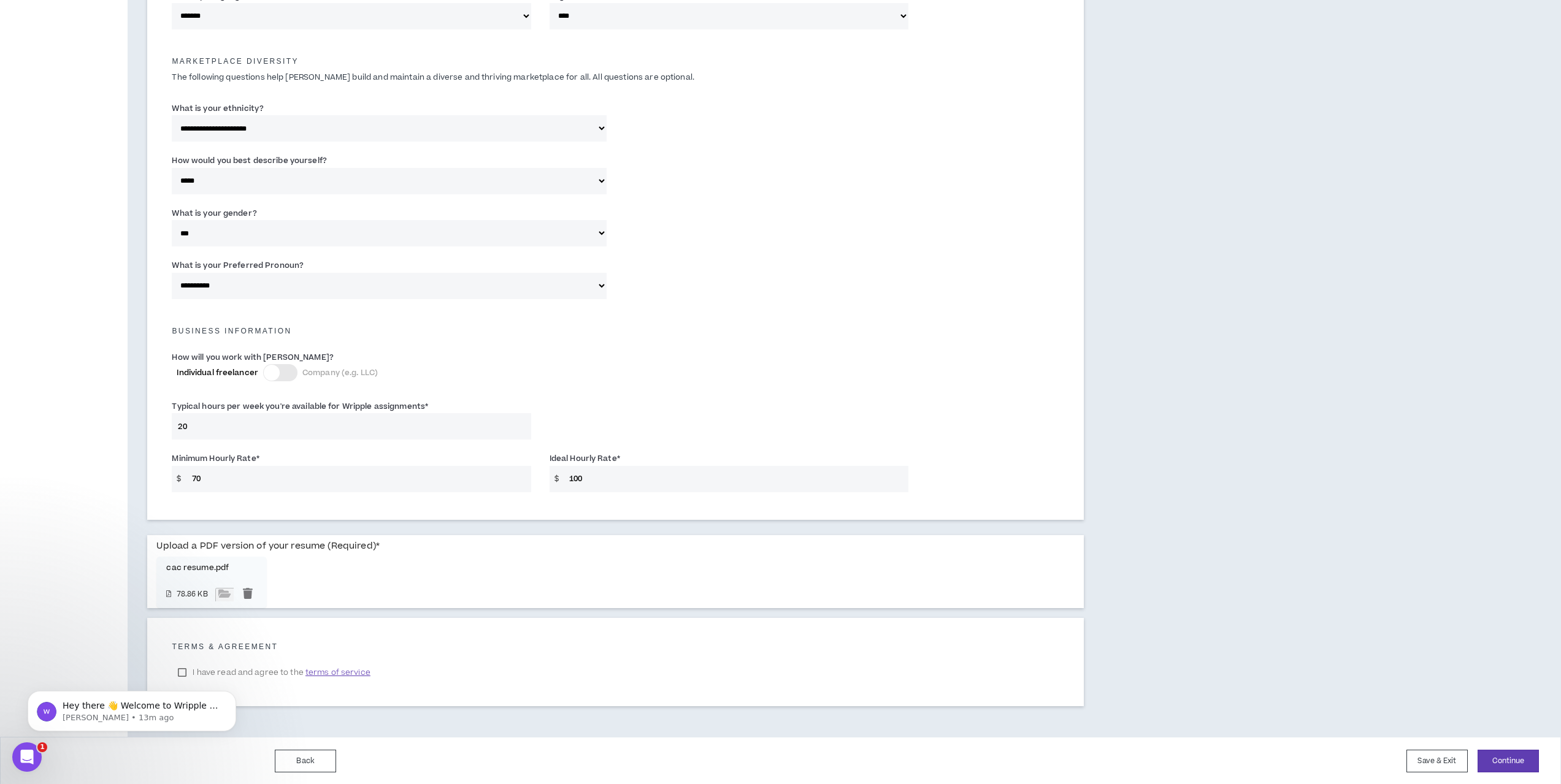
scroll to position [558, 0]
click at [184, 671] on body "Hey there 👋 Welcome to Wripple 🙌 Take a look around! If you have any questions,…" at bounding box center [132, 708] width 236 height 76
click at [320, 552] on label "Upload a PDF version of your resume (Required) *" at bounding box center [267, 545] width 223 height 22
click at [183, 675] on div "Hey there 👋 Welcome to Wripple 🙌 Take a look around! If you have any questions,…" at bounding box center [131, 654] width 225 height 153
click at [183, 671] on div "Hey there 👋 Welcome to Wripple 🙌 Take a look around! If you have any questions,…" at bounding box center [131, 654] width 225 height 153
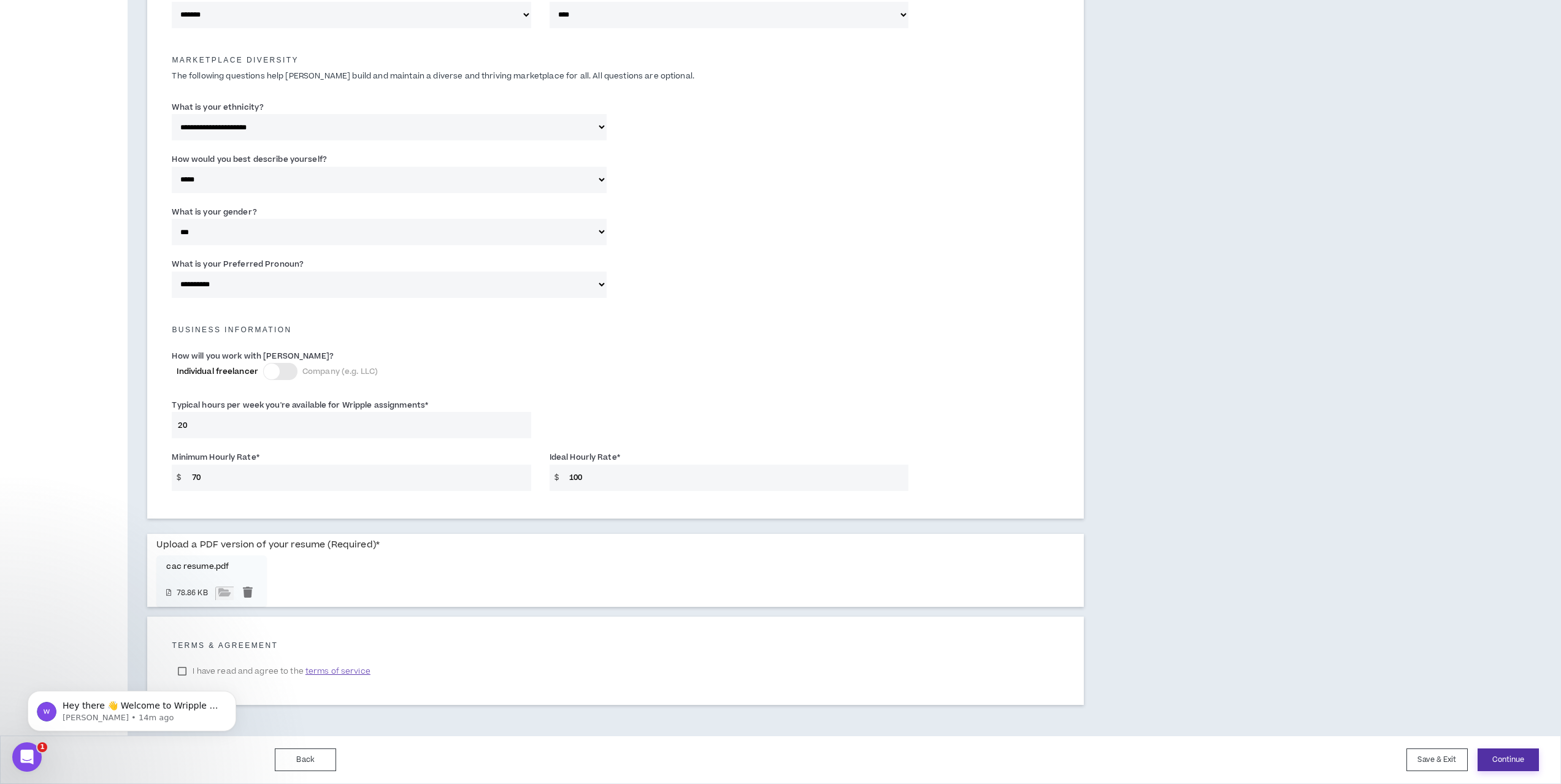
click at [1519, 761] on button "Continue" at bounding box center [1508, 760] width 62 height 23
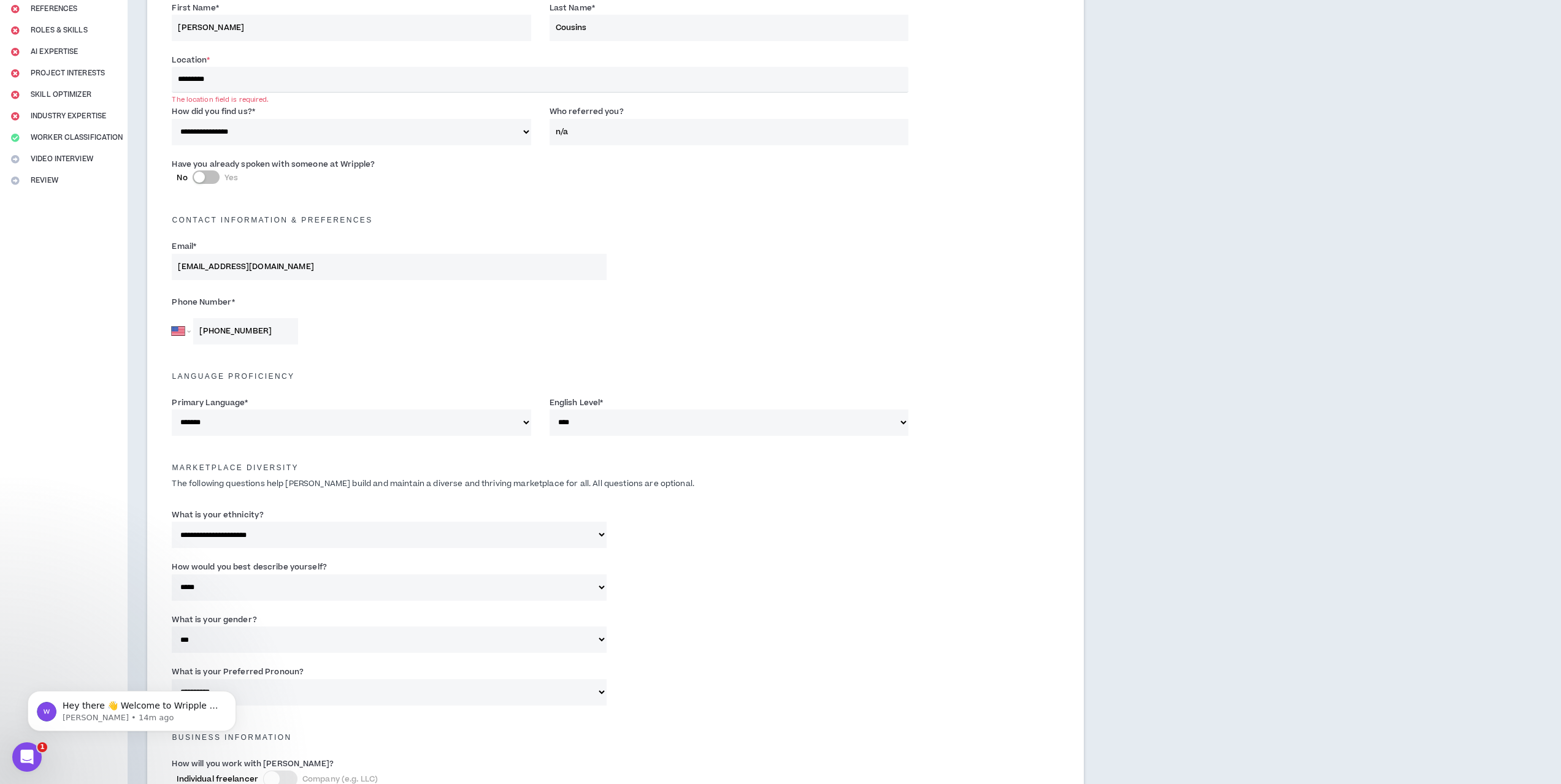
scroll to position [81, 0]
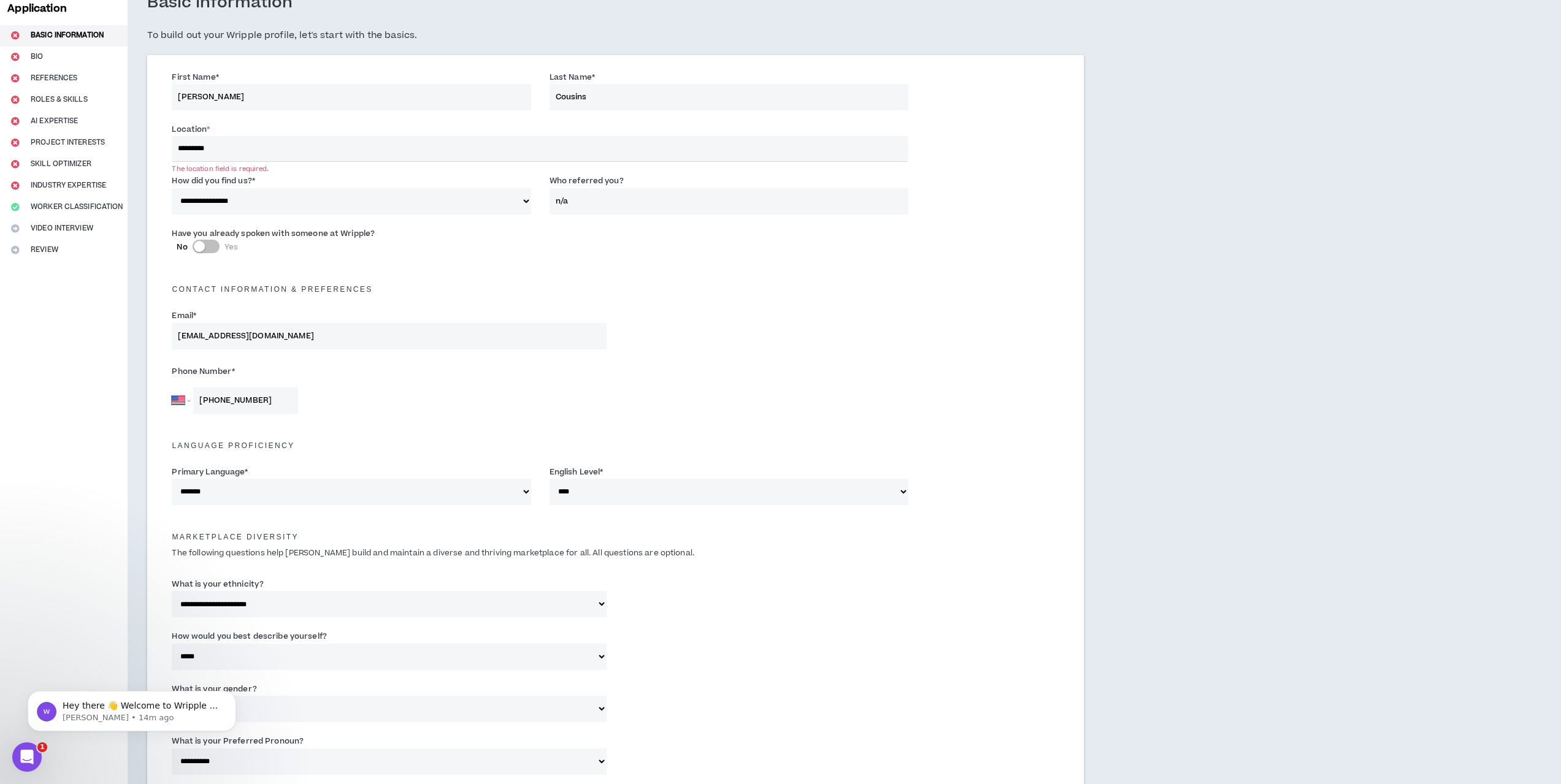
click at [253, 143] on input "*********" at bounding box center [540, 148] width 737 height 26
drag, startPoint x: 260, startPoint y: 143, endPoint x: 595, endPoint y: 259, distance: 354.5
click at [150, 140] on div "**********" at bounding box center [615, 526] width 936 height 941
click at [1115, 401] on div "**********" at bounding box center [712, 593] width 1170 height 1238
drag, startPoint x: 229, startPoint y: 151, endPoint x: 51, endPoint y: 143, distance: 178.2
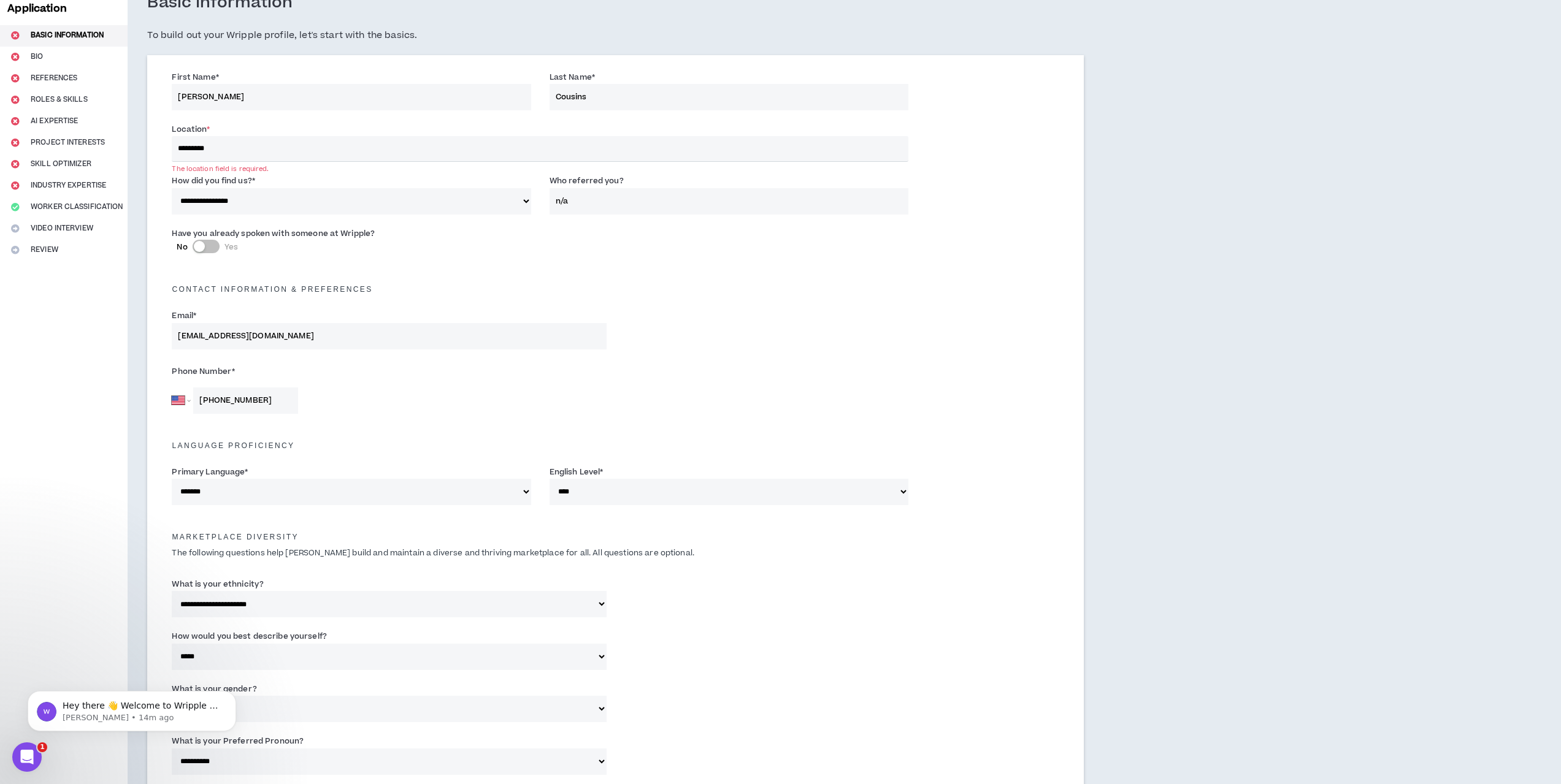
click at [51, 143] on div "**********" at bounding box center [780, 593] width 1561 height 1238
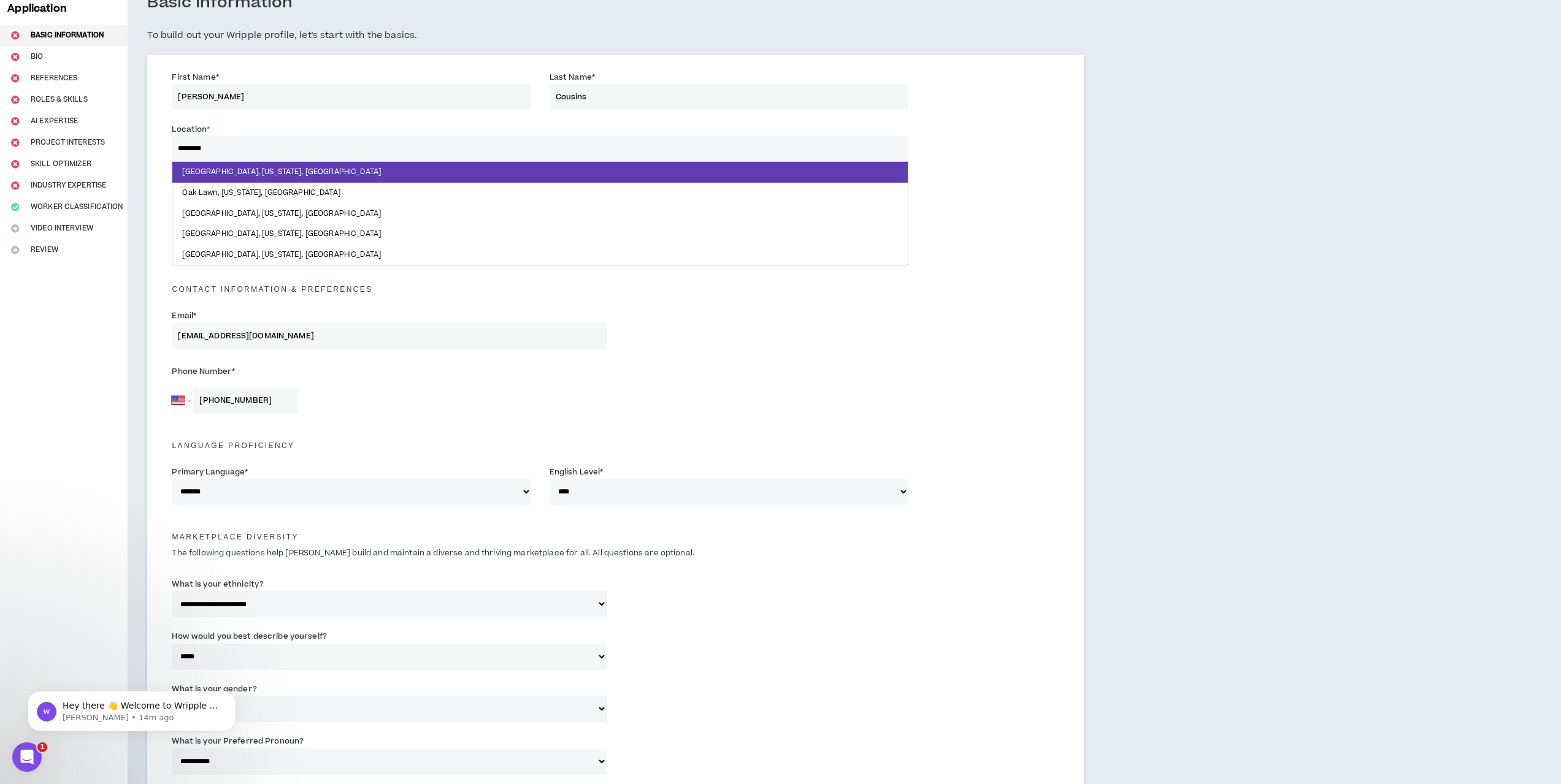
type input "*********"
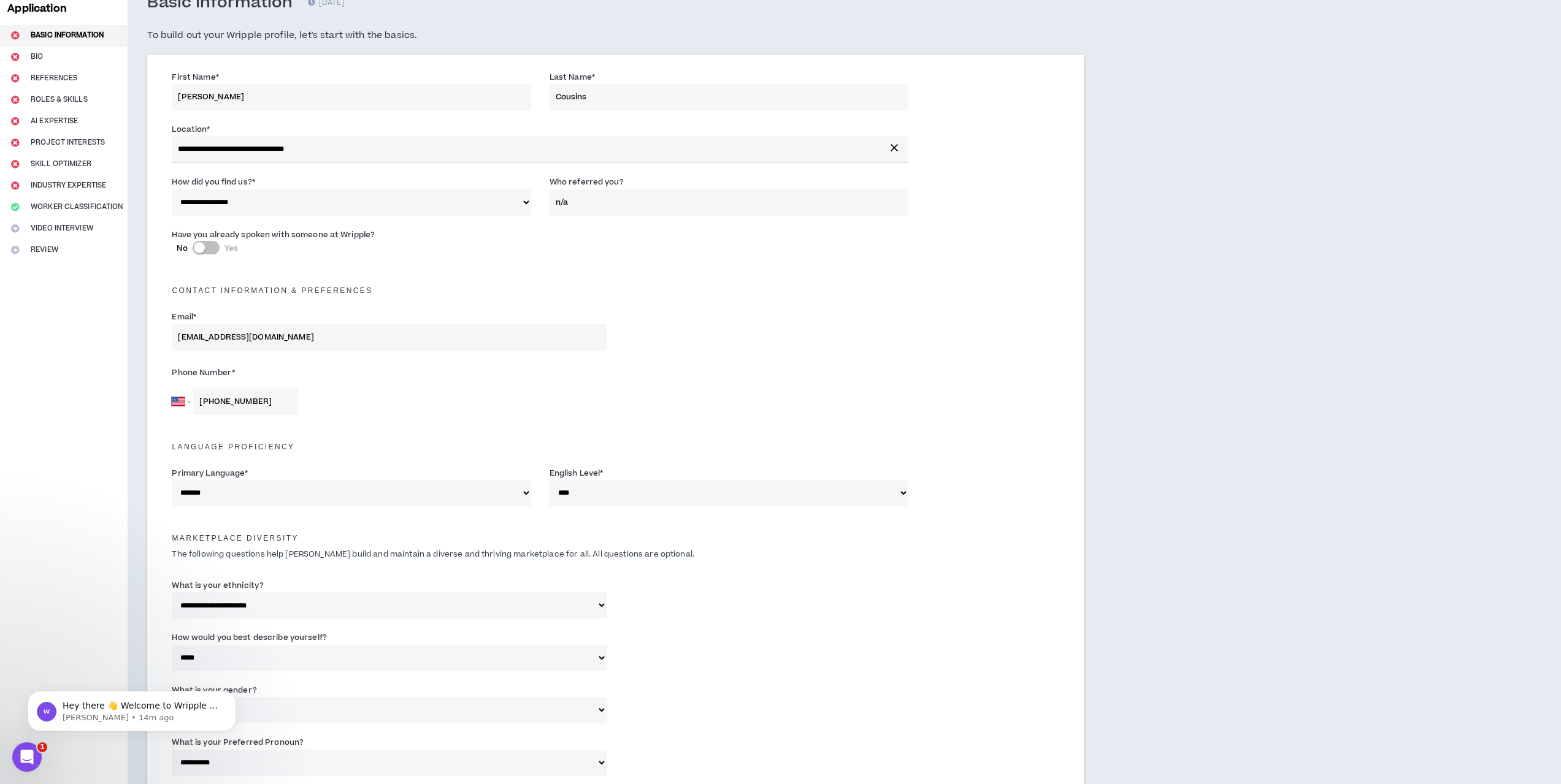
click at [1147, 354] on div "**********" at bounding box center [712, 594] width 1170 height 1239
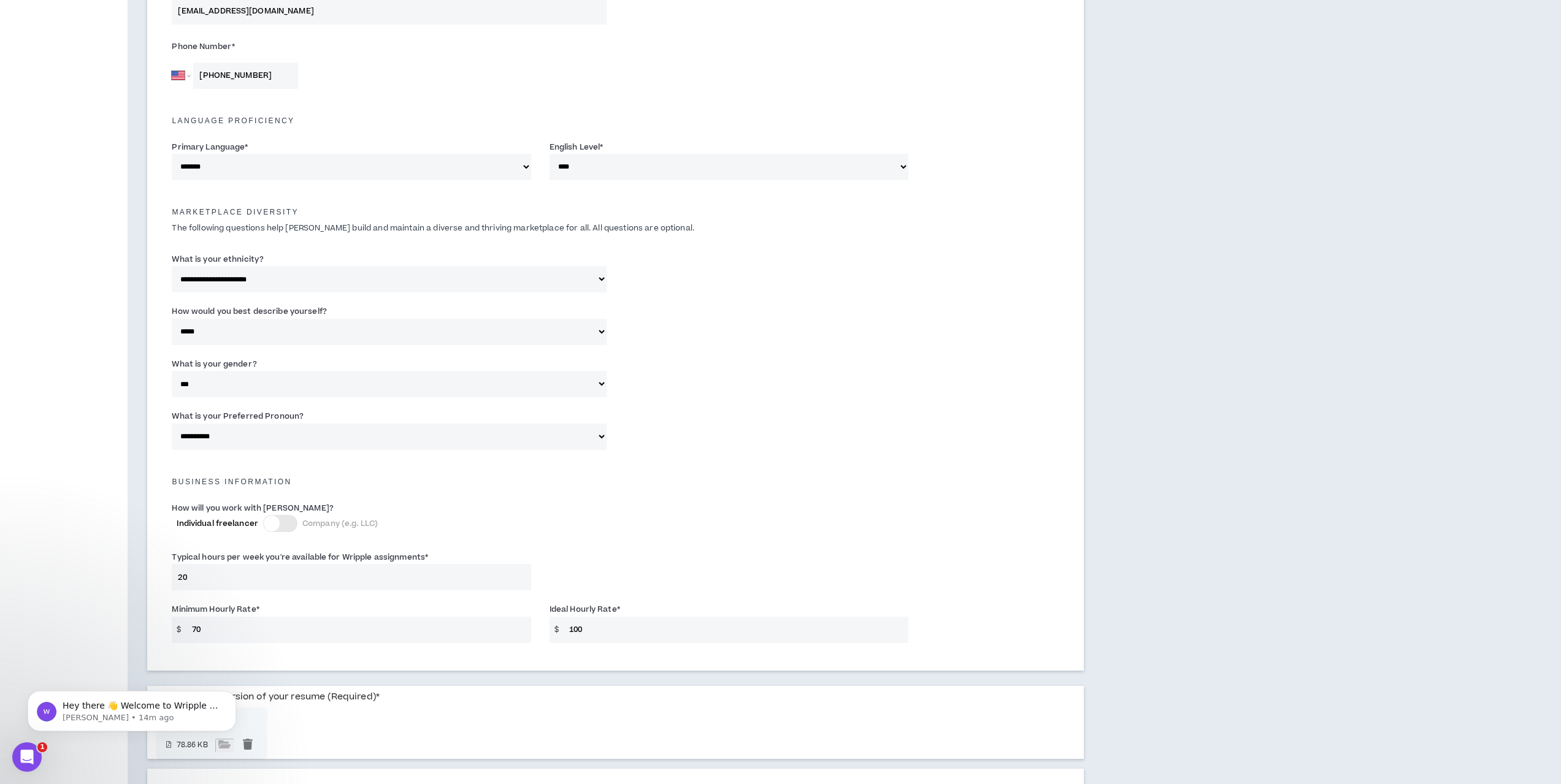
scroll to position [559, 0]
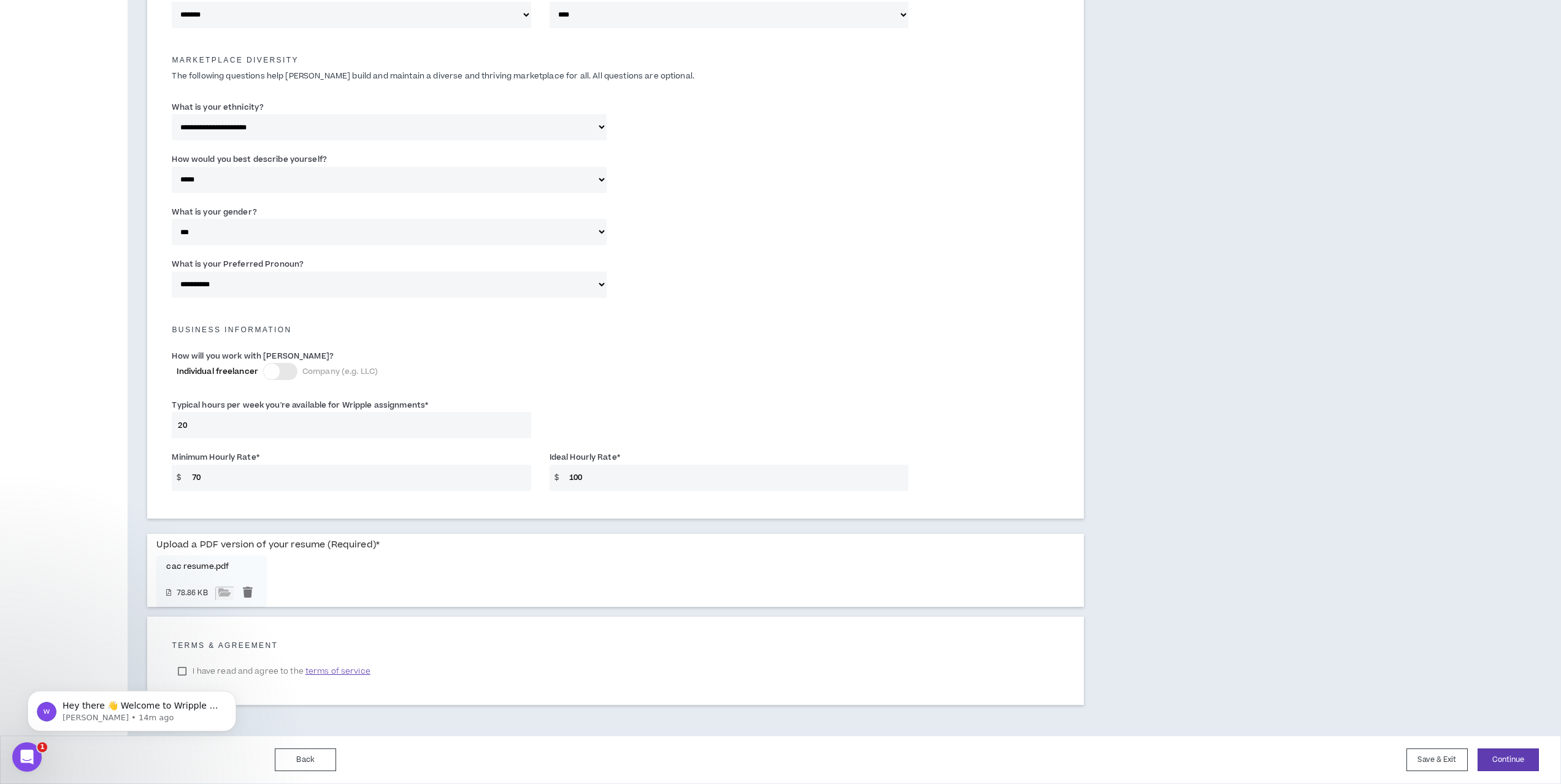
drag, startPoint x: 711, startPoint y: 284, endPoint x: 690, endPoint y: 503, distance: 220.0
click at [184, 672] on div "Hey there 👋 Welcome to Wripple 🙌 Take a look around! If you have any questions,…" at bounding box center [131, 654] width 225 height 153
click at [183, 672] on div "Hey there 👋 Welcome to Wripple 🙌 Take a look around! If you have any questions,…" at bounding box center [131, 654] width 225 height 153
click at [1521, 755] on button "Continue" at bounding box center [1508, 760] width 62 height 23
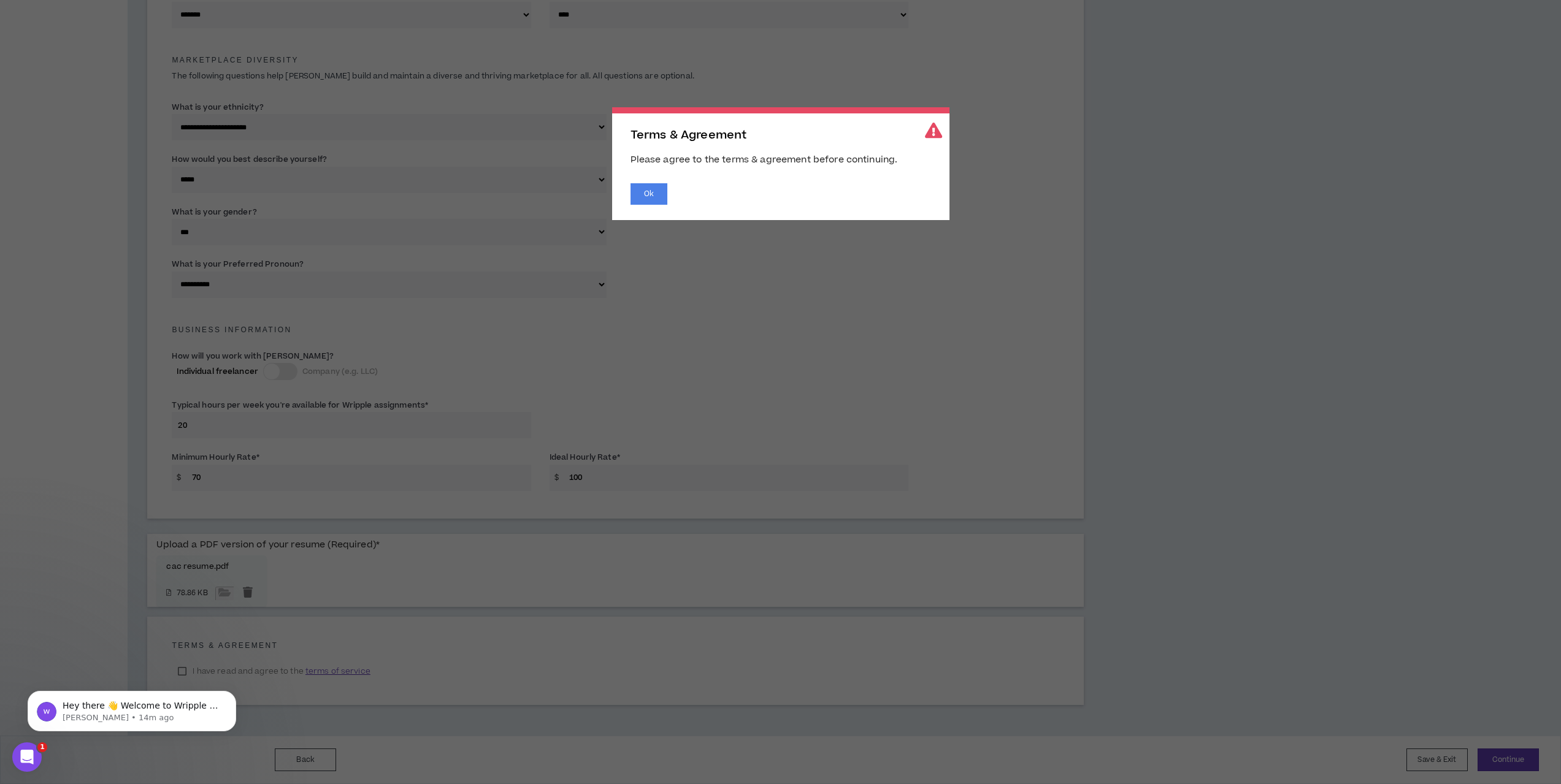
click at [638, 177] on div "Terms & Agreement Please agree to the terms & agreement before continuing. Ok" at bounding box center [780, 163] width 337 height 113
click at [643, 195] on button "Ok" at bounding box center [648, 194] width 37 height 22
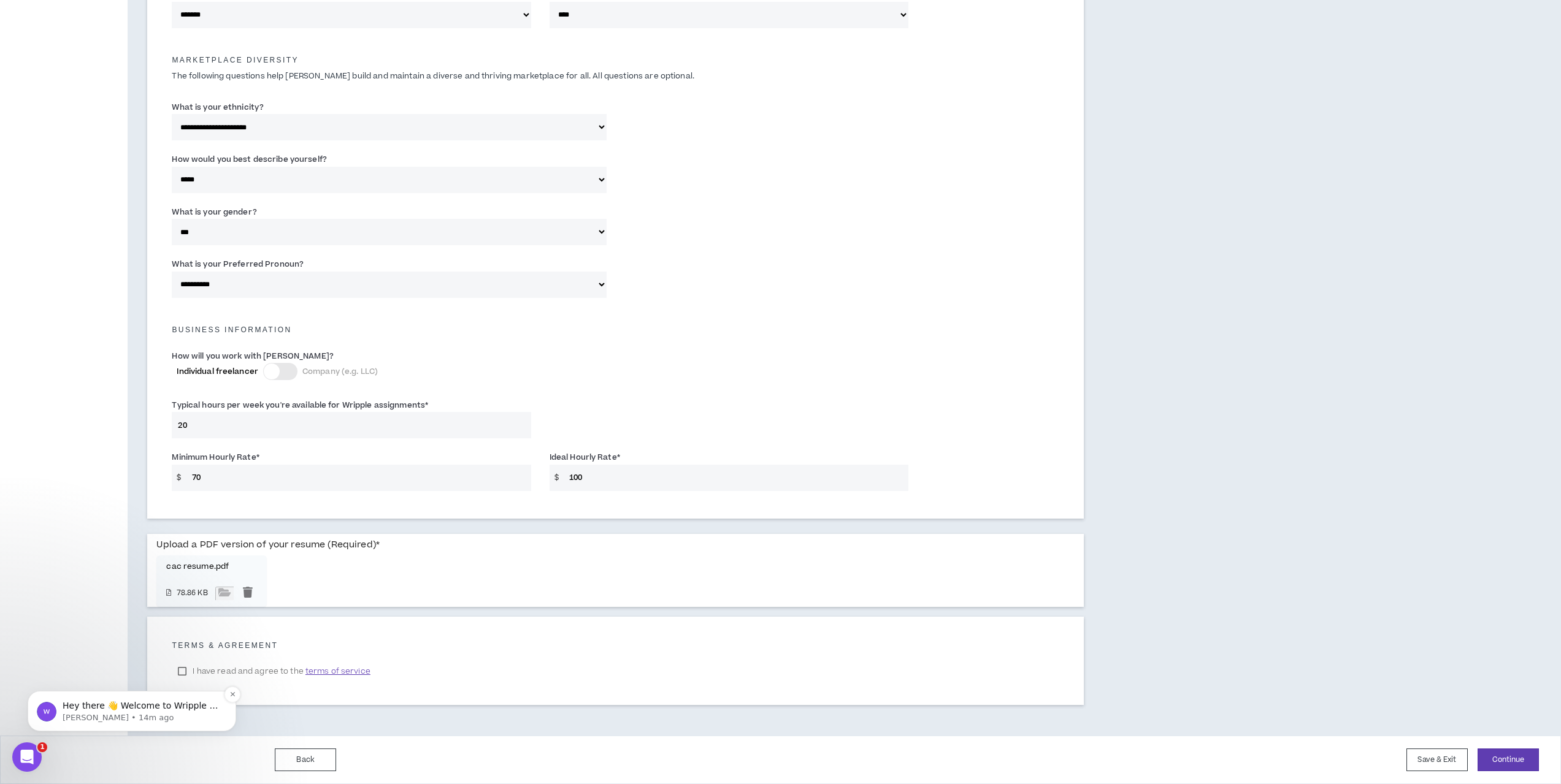
click at [90, 713] on p "[PERSON_NAME] • 14m ago" at bounding box center [142, 718] width 158 height 11
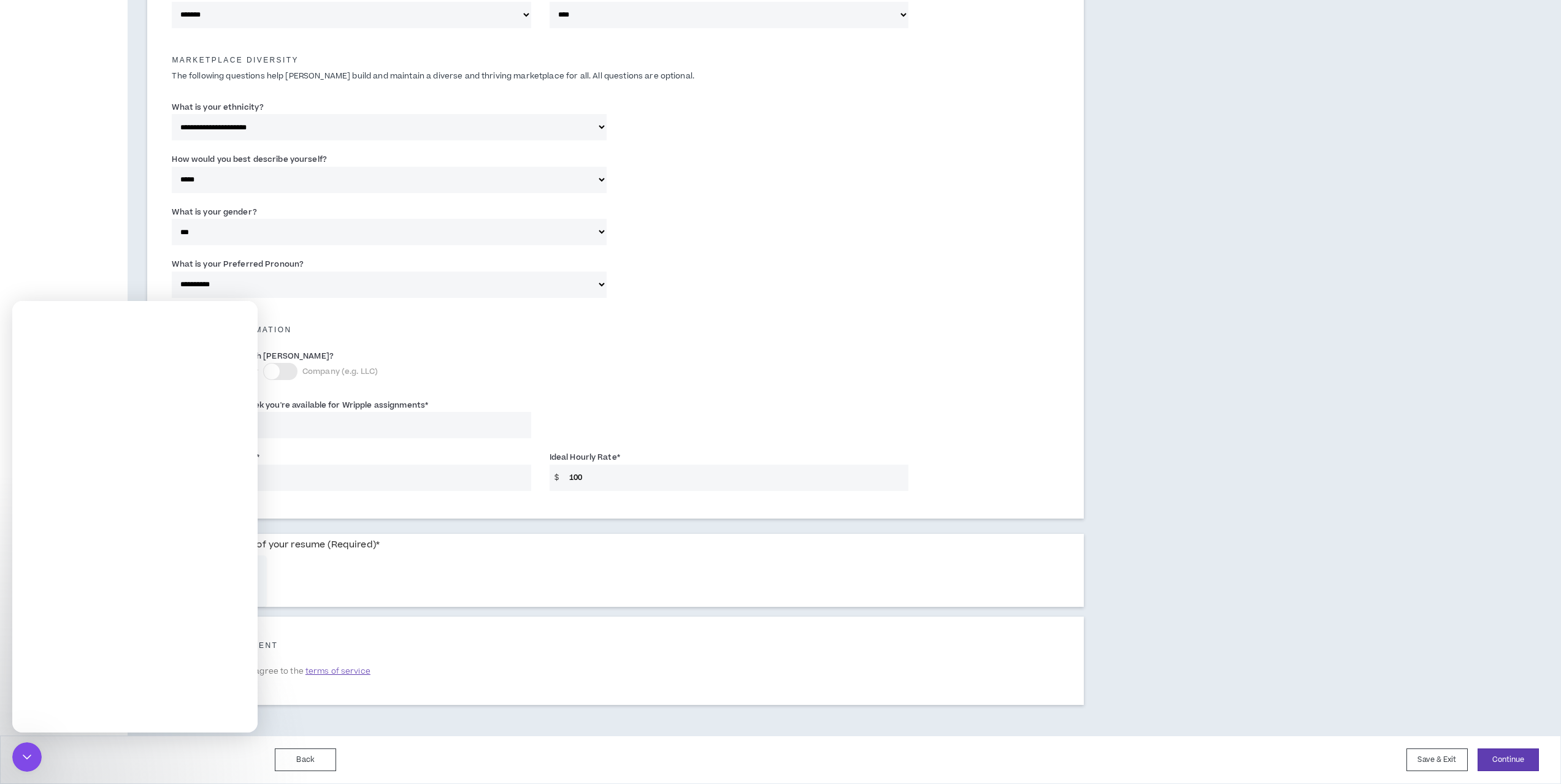
scroll to position [0, 0]
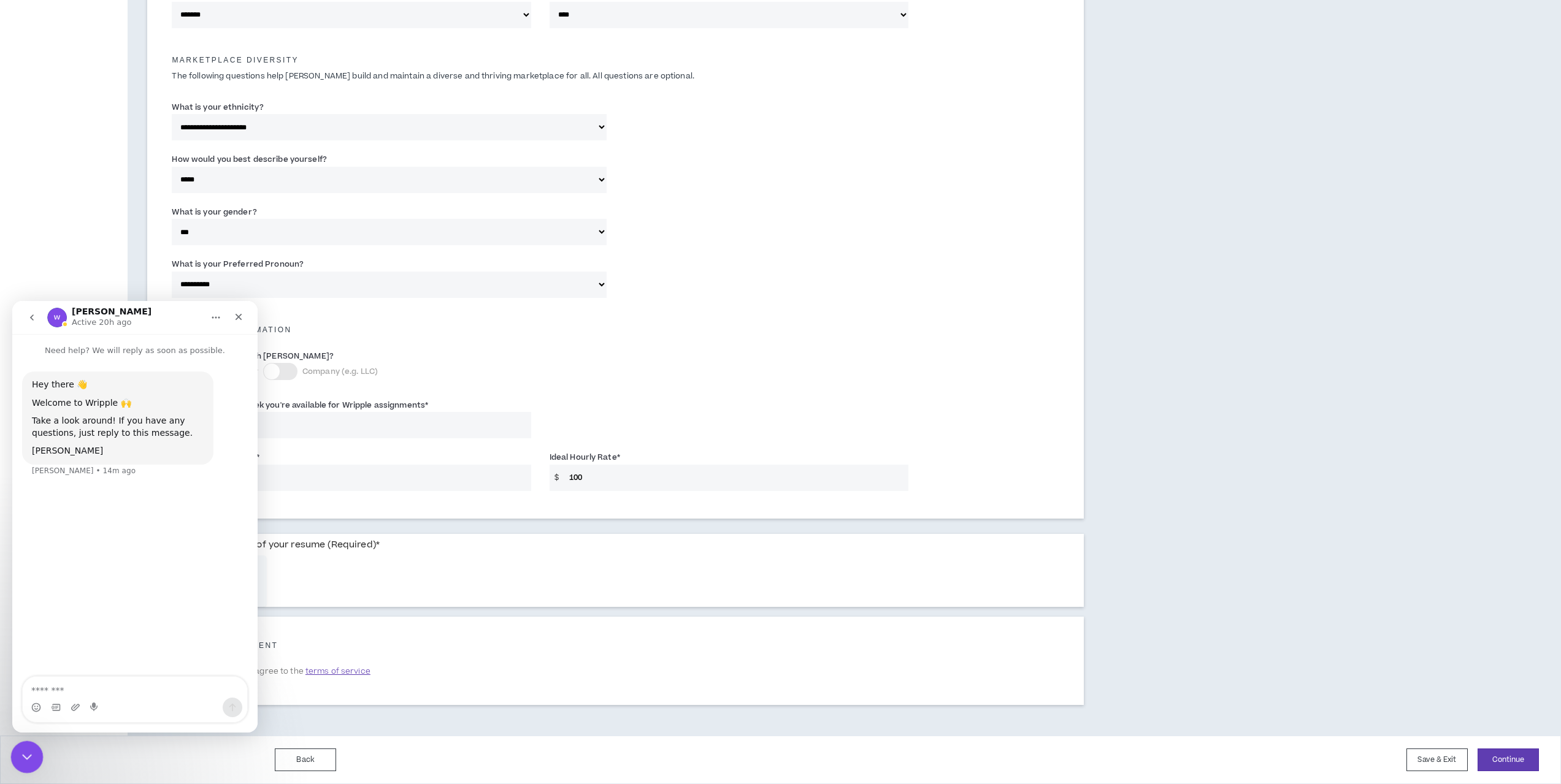
click at [22, 754] on icon "Close Intercom Messenger" at bounding box center [25, 755] width 14 height 14
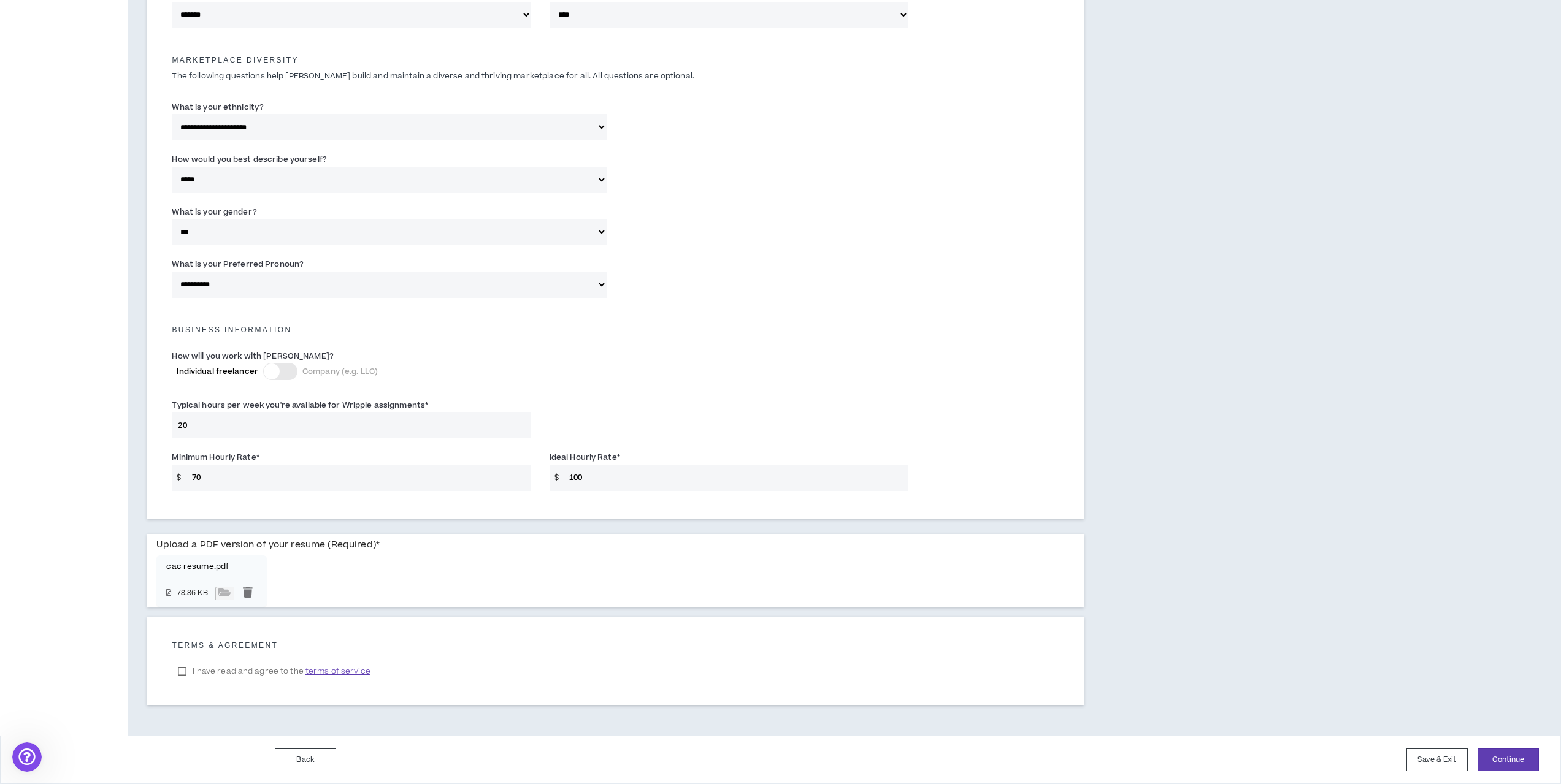
click at [184, 671] on label "I have read and agree to the terms of service" at bounding box center [274, 671] width 204 height 18
click at [1515, 755] on button "Continue" at bounding box center [1508, 760] width 62 height 23
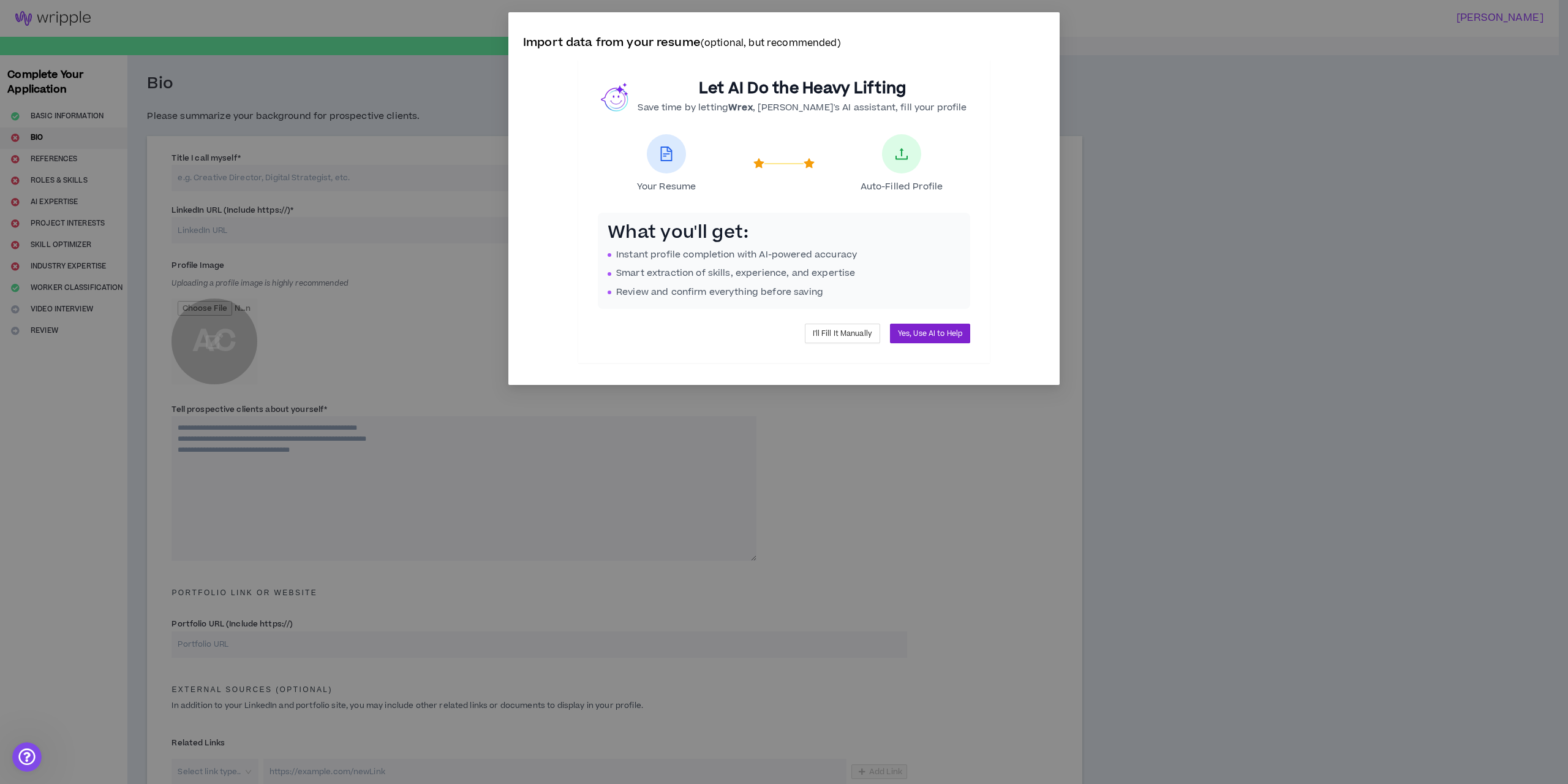
click at [949, 331] on span "Yes, Use AI to Help" at bounding box center [931, 334] width 65 height 11
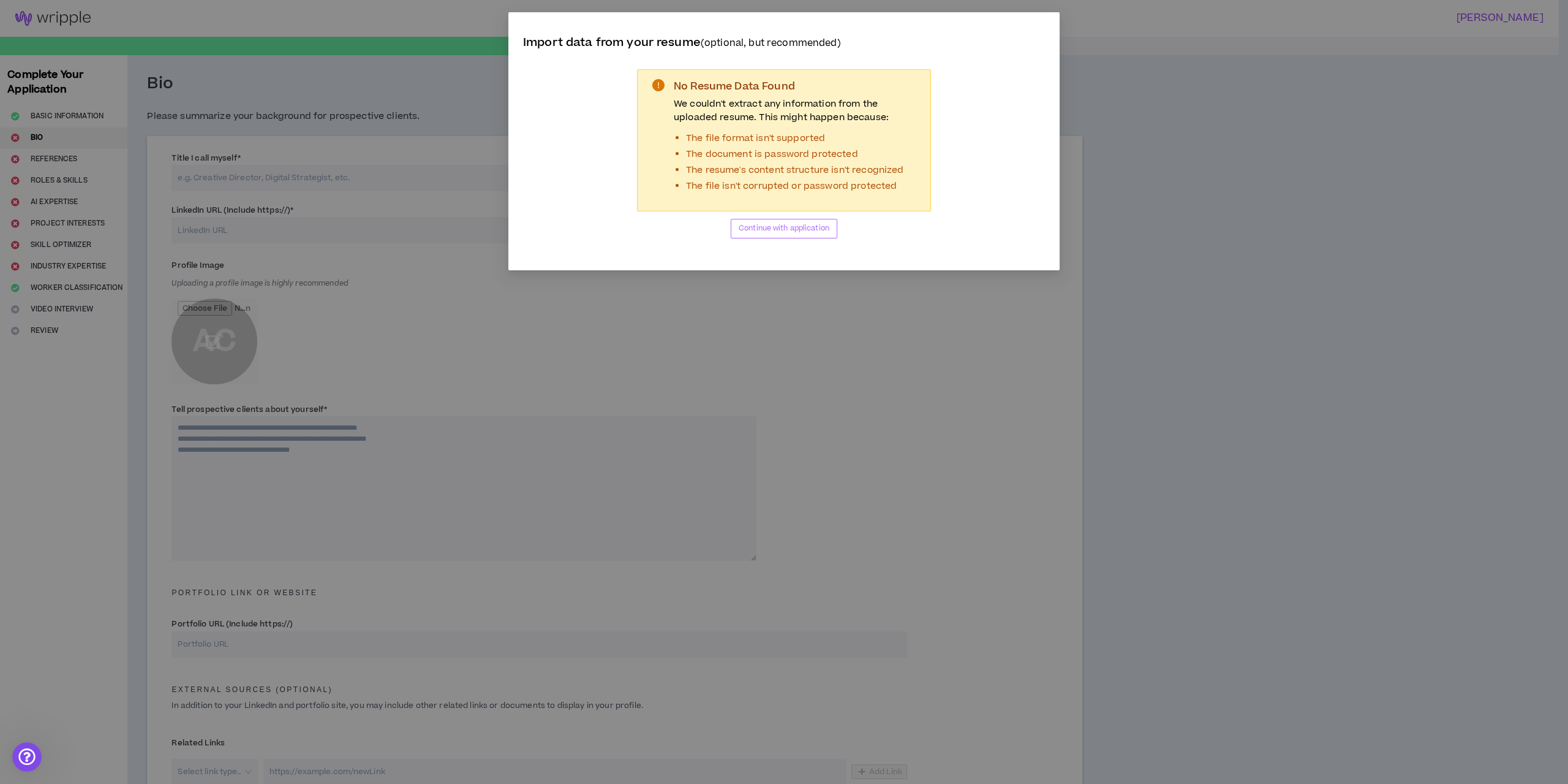
click at [802, 236] on button "Continue with application" at bounding box center [784, 228] width 106 height 20
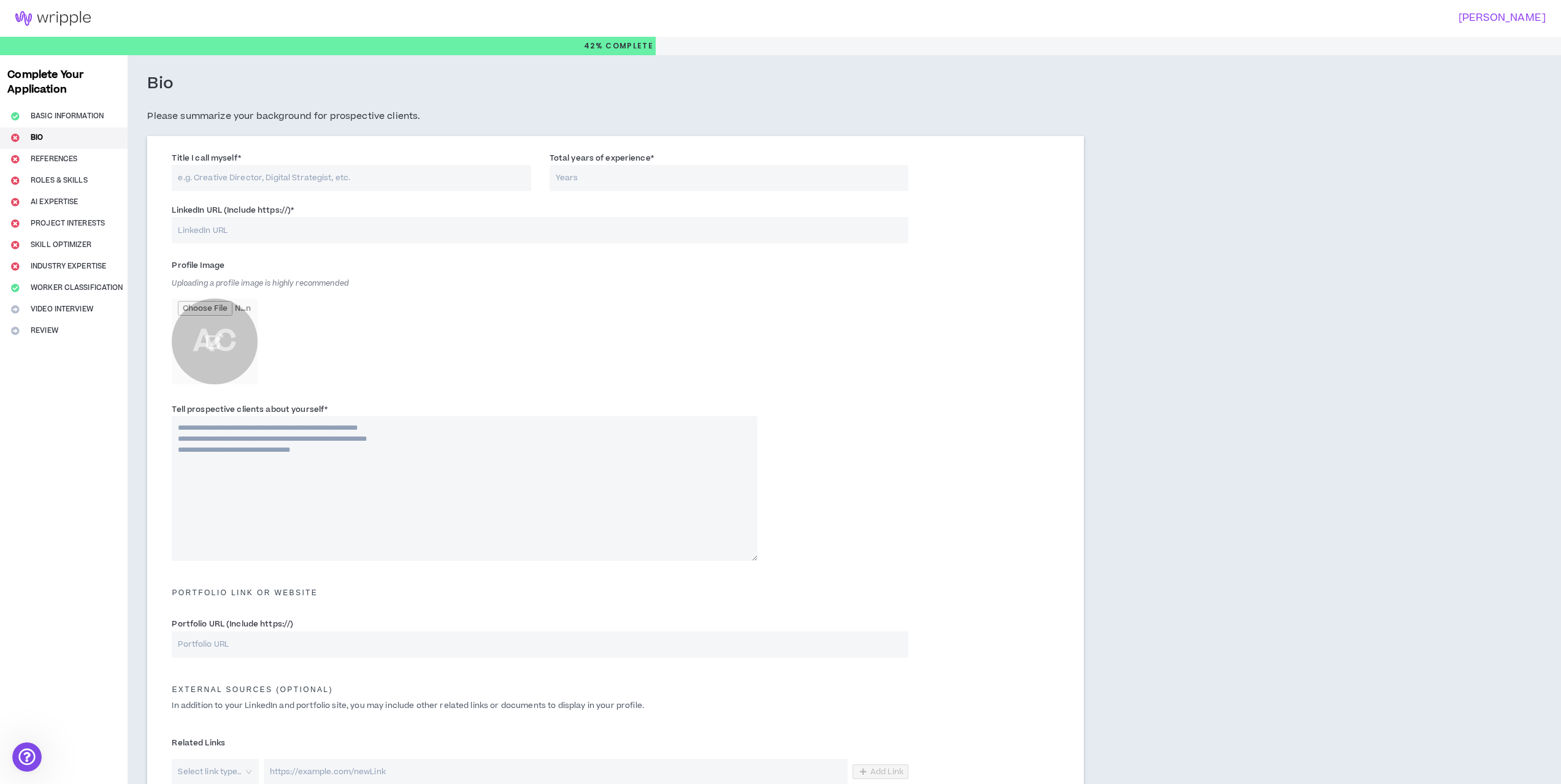
click at [238, 175] on input "Title I call myself *" at bounding box center [351, 179] width 358 height 27
type input "C"
click at [250, 234] on input "LinkedIn URL (Include https://) *" at bounding box center [540, 230] width 737 height 27
click at [215, 336] on input "file" at bounding box center [215, 341] width 86 height 86
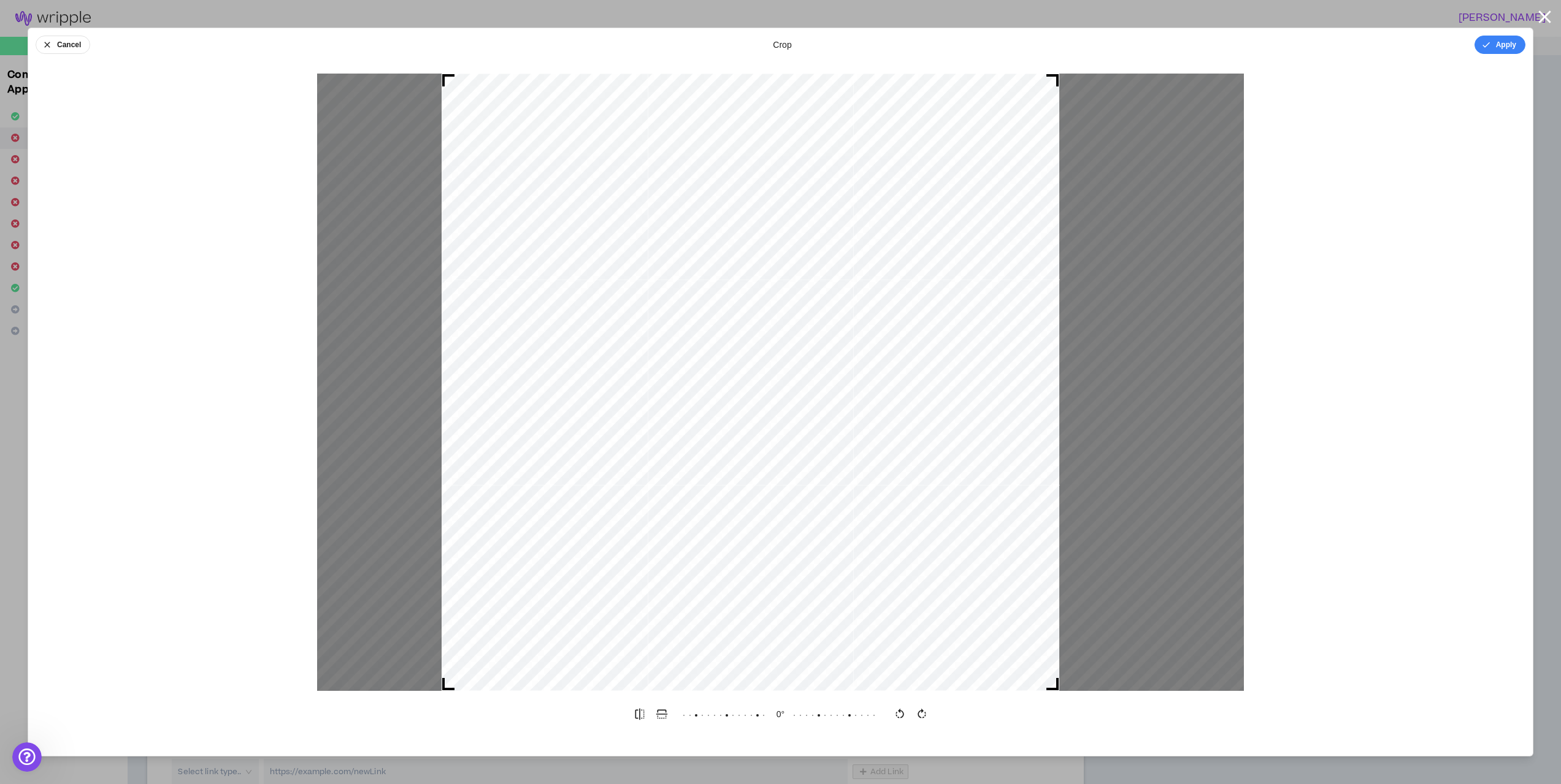
drag, startPoint x: 859, startPoint y: 400, endPoint x: 767, endPoint y: 389, distance: 92.7
click at [767, 389] on div at bounding box center [750, 382] width 618 height 618
click at [1500, 43] on button "Apply" at bounding box center [1500, 44] width 51 height 18
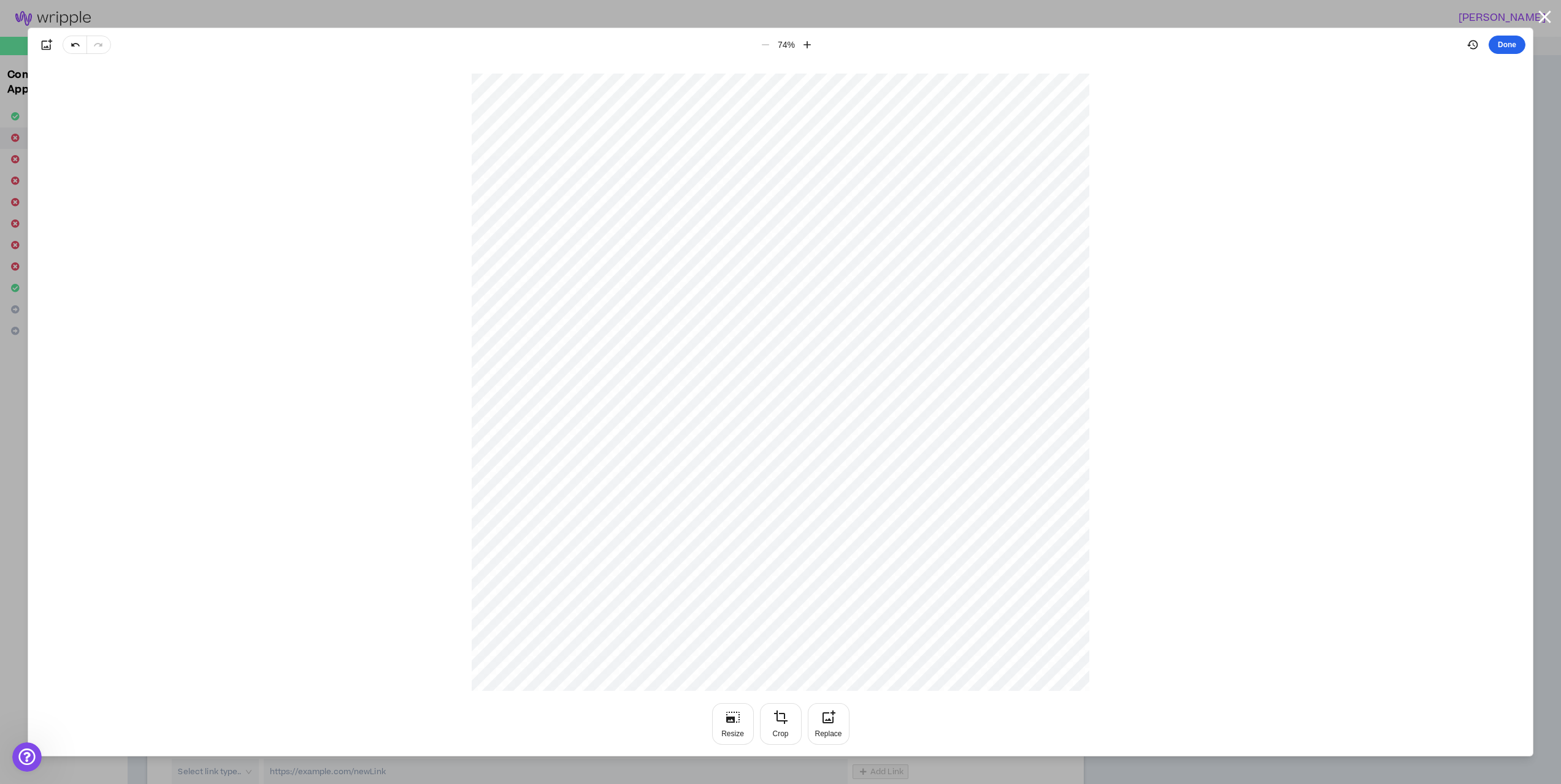
click at [1518, 42] on button "Done" at bounding box center [1507, 44] width 37 height 18
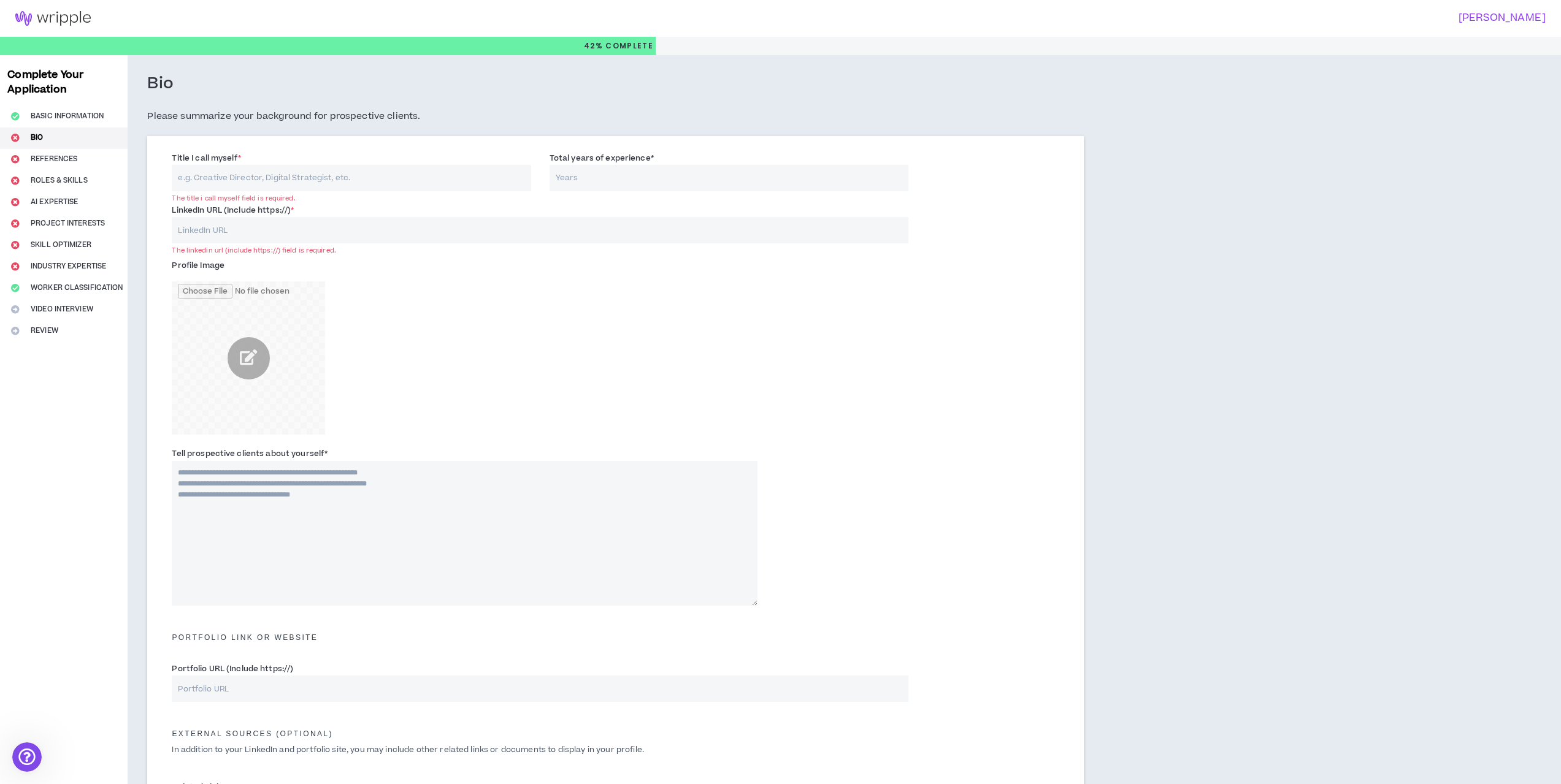
click at [316, 239] on input "LinkedIn URL (Include https://) *" at bounding box center [540, 230] width 737 height 27
paste input "[URL][DOMAIN_NAME][PERSON_NAME]"
type input "[URL][DOMAIN_NAME][PERSON_NAME]"
click at [624, 174] on input "Total years of experience *" at bounding box center [728, 179] width 358 height 27
type input "13"
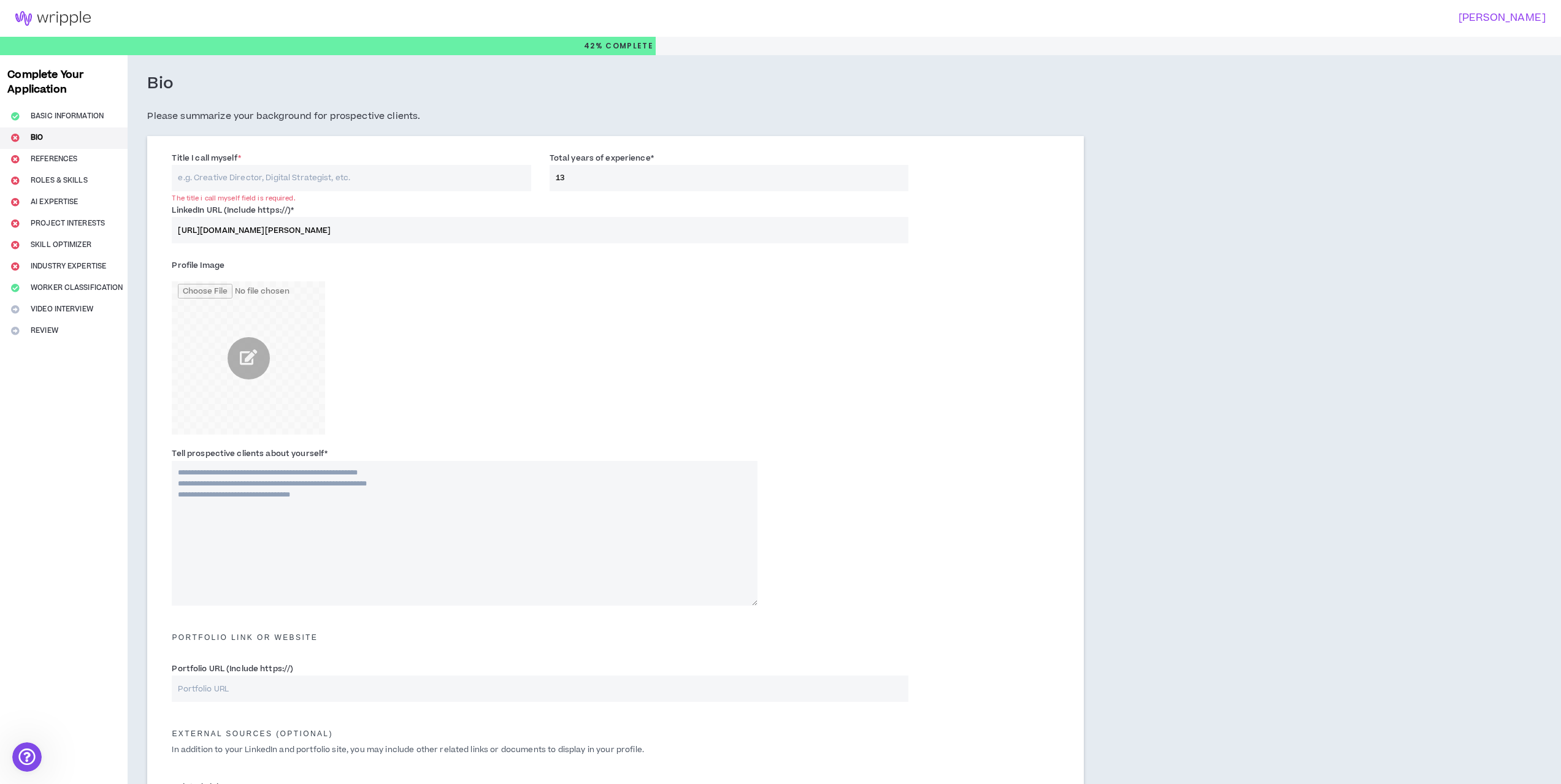
click at [1153, 305] on div "Bio Please summarize your background for prospective clients. Title I call myse…" at bounding box center [712, 527] width 1170 height 945
click at [232, 160] on label "Title I call myself *" at bounding box center [206, 158] width 68 height 20
click at [232, 165] on input "Title I call myself *" at bounding box center [351, 179] width 358 height 27
click at [235, 179] on input "Title I call myself *" at bounding box center [351, 179] width 358 height 27
type input "Content Marketing & Video Production"
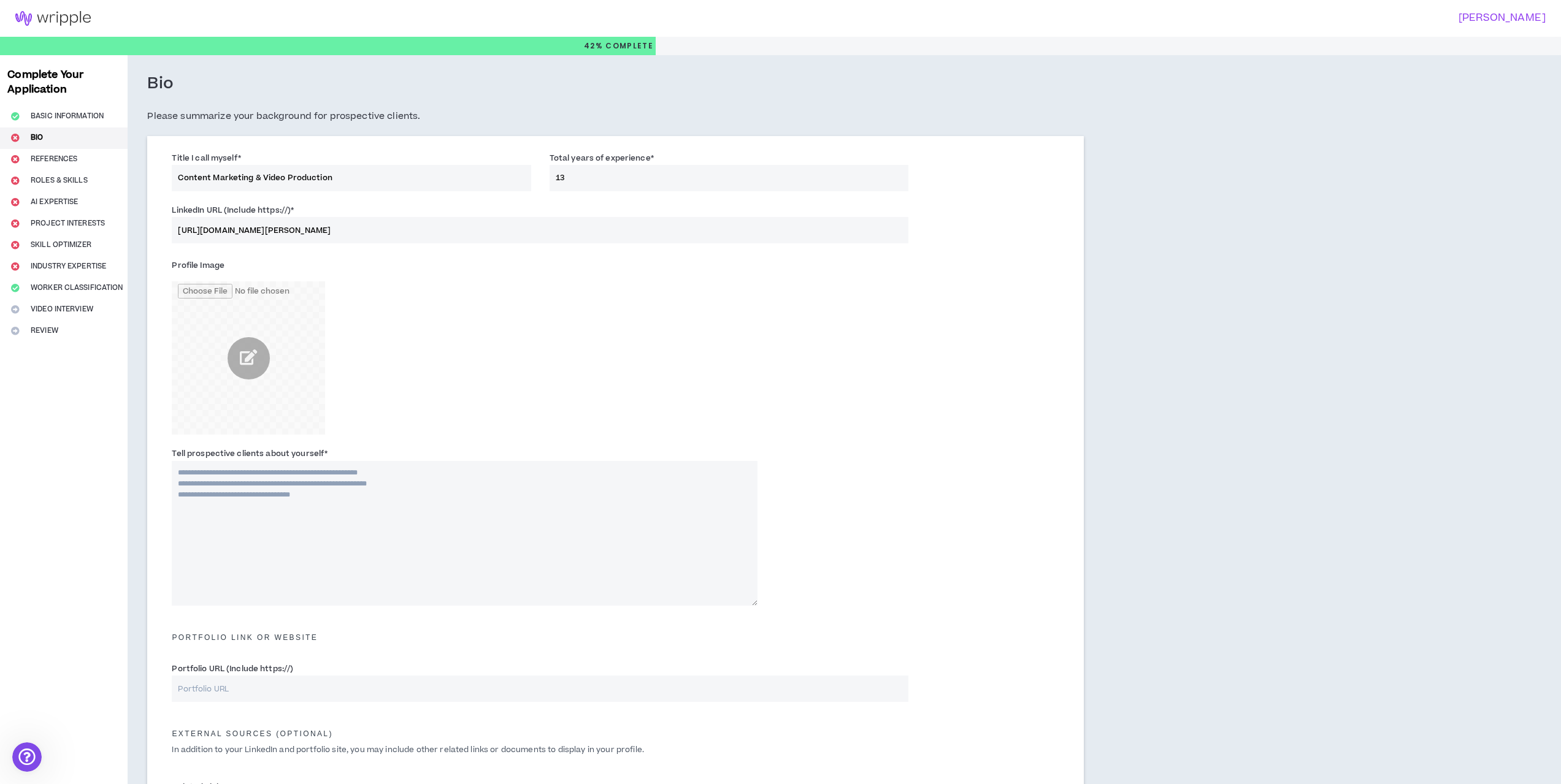
click at [369, 506] on textarea "Tell prospective clients about yourself *" at bounding box center [464, 533] width 585 height 144
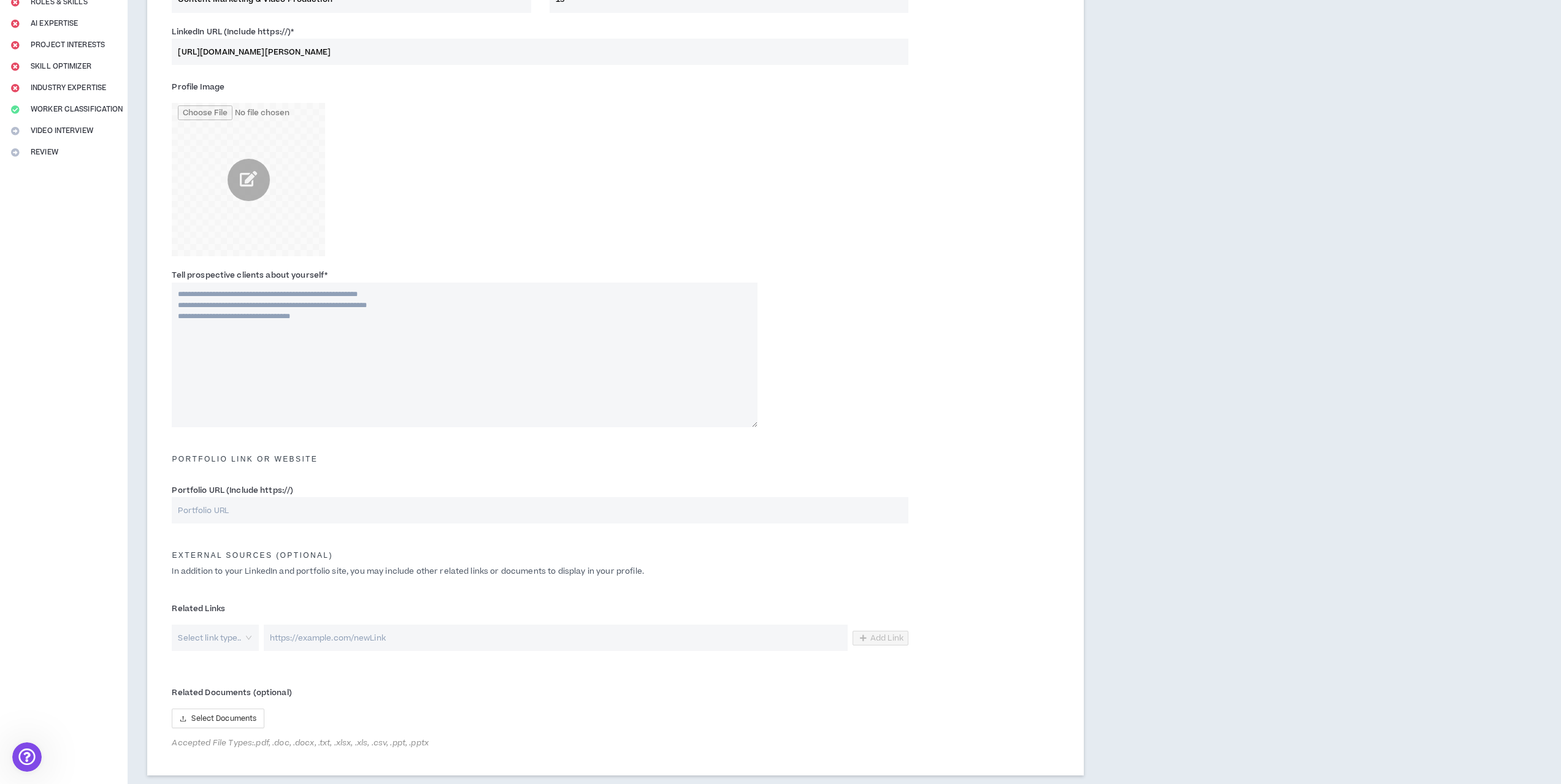
scroll to position [184, 0]
click at [312, 507] on input "Portfolio URL (Include https://)" at bounding box center [540, 505] width 737 height 27
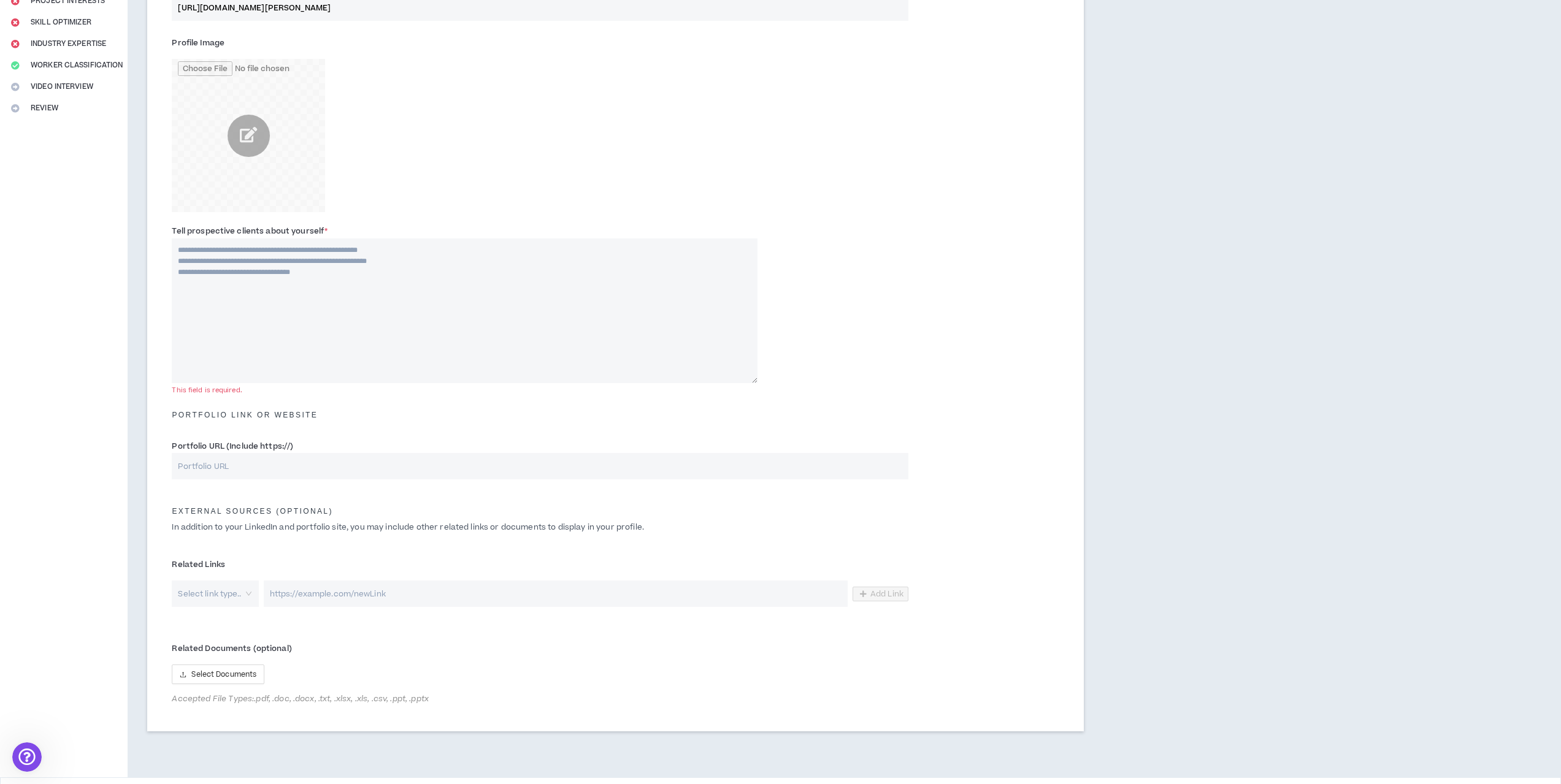
scroll to position [264, 0]
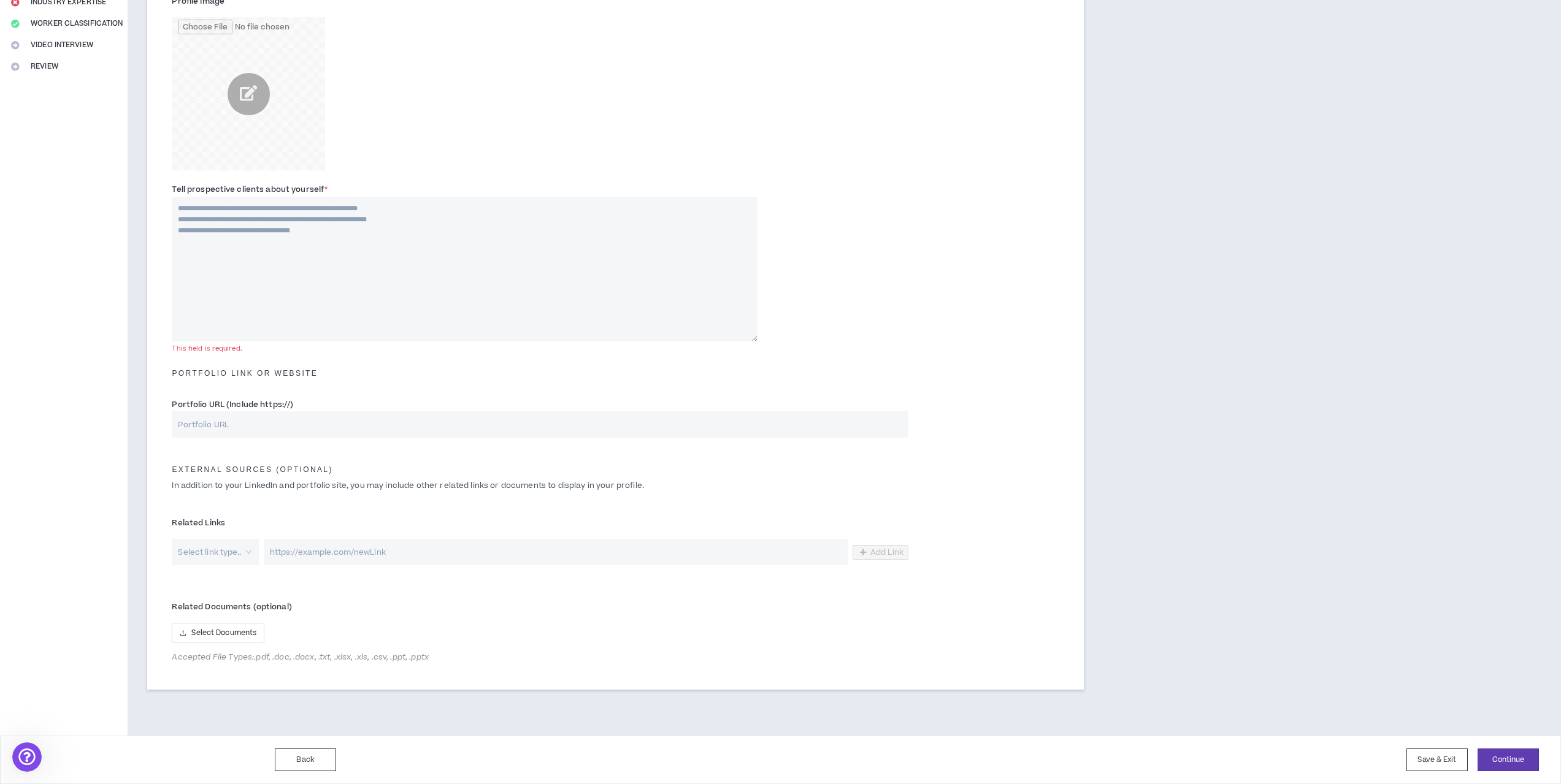
click at [232, 559] on input "search" at bounding box center [211, 552] width 65 height 27
click at [219, 571] on div "Website" at bounding box center [216, 580] width 87 height 20
click at [349, 545] on input "url" at bounding box center [545, 552] width 604 height 27
click at [251, 552] on input "[DOMAIN_NAME]" at bounding box center [545, 552] width 604 height 27
type input "[DOMAIN_NAME]"
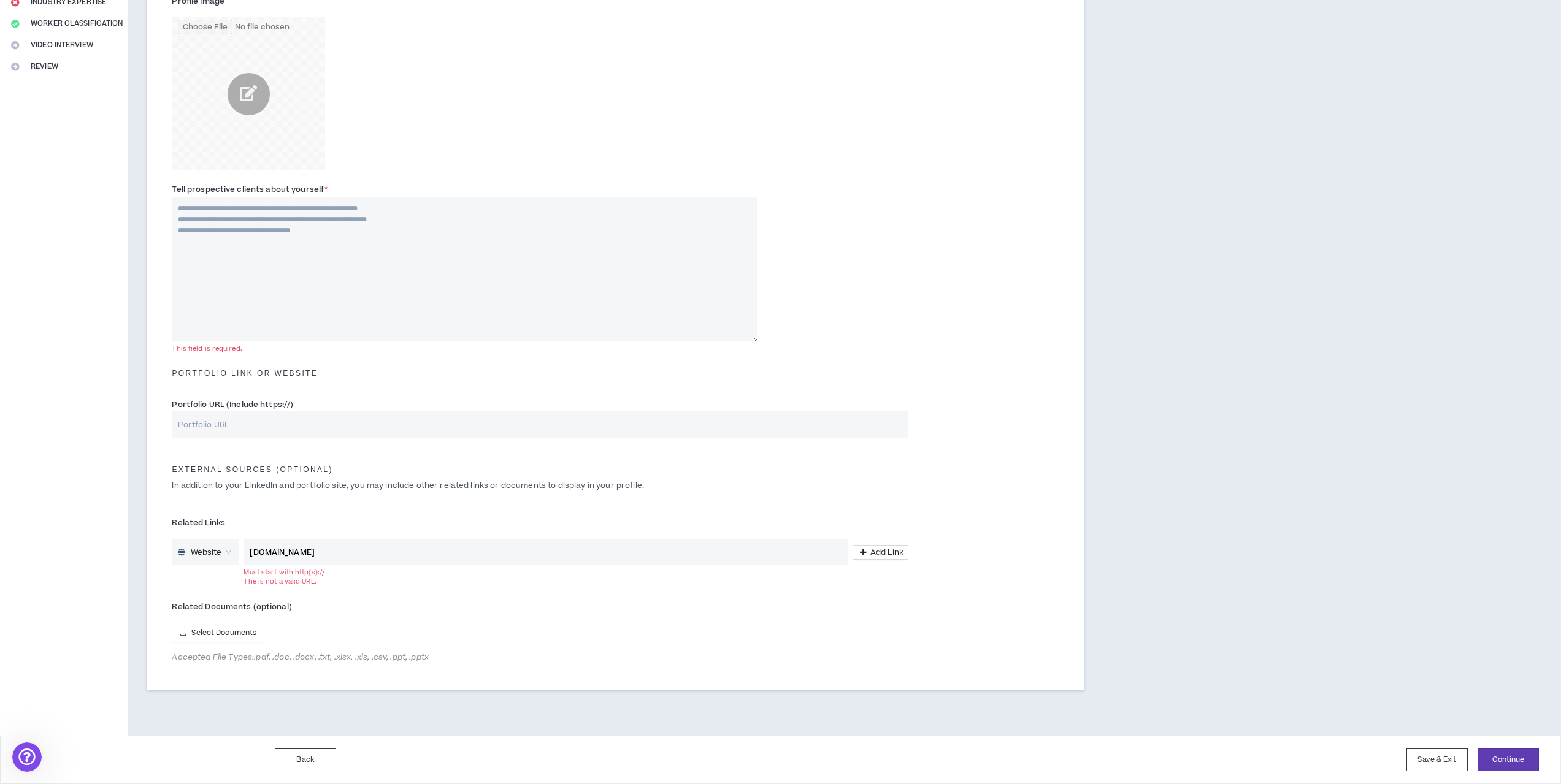
click at [983, 486] on p "In addition to your LinkedIn and portfolio site, you may include other related …" at bounding box center [615, 486] width 906 height 11
click at [241, 430] on input "Portfolio URL (Include https://)" at bounding box center [540, 425] width 737 height 27
click at [259, 430] on input "Portfolio URL (Include https://)" at bounding box center [540, 425] width 737 height 27
paste input "[URL][DOMAIN_NAME]"
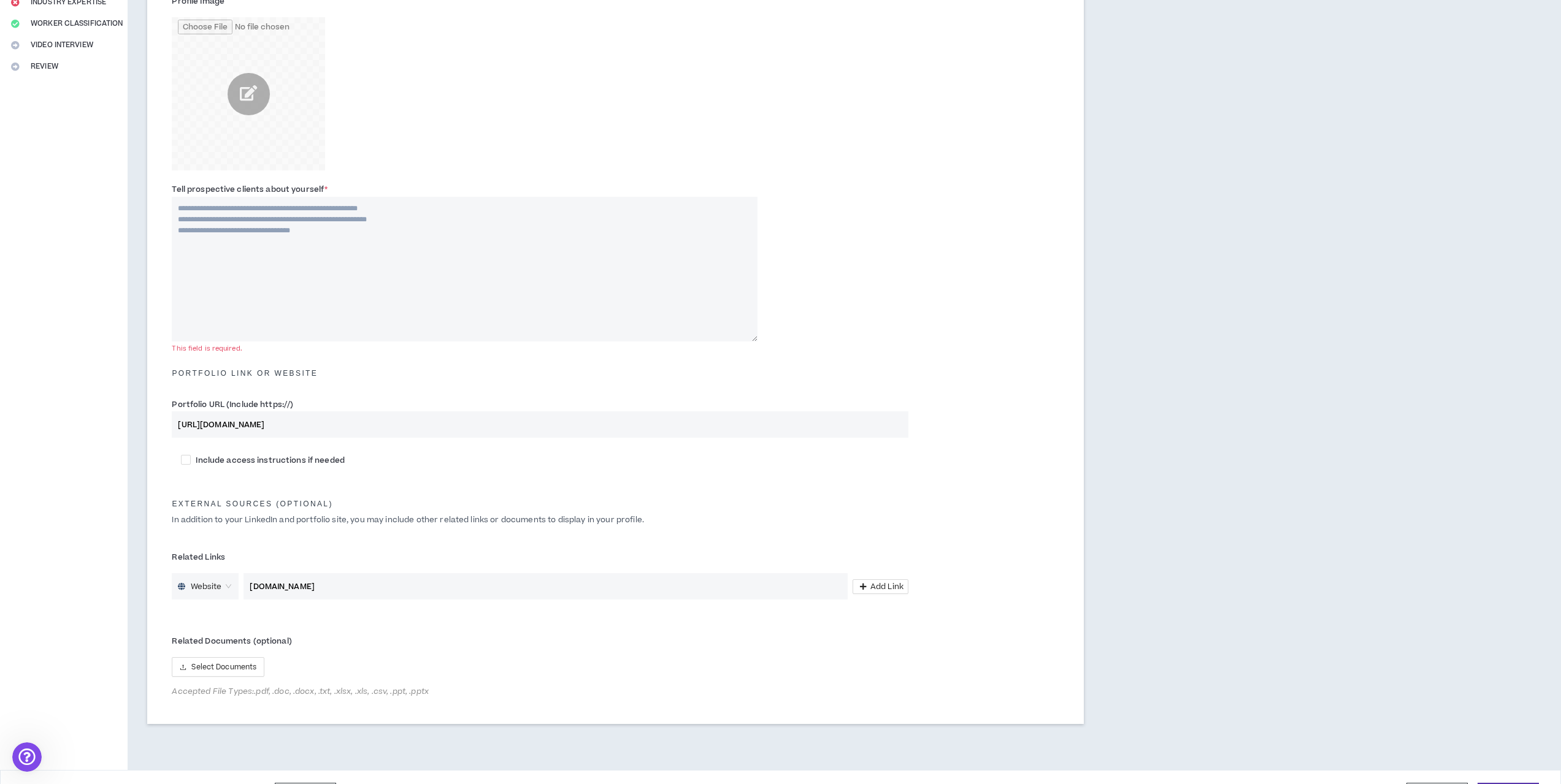
type input "[URL][DOMAIN_NAME]"
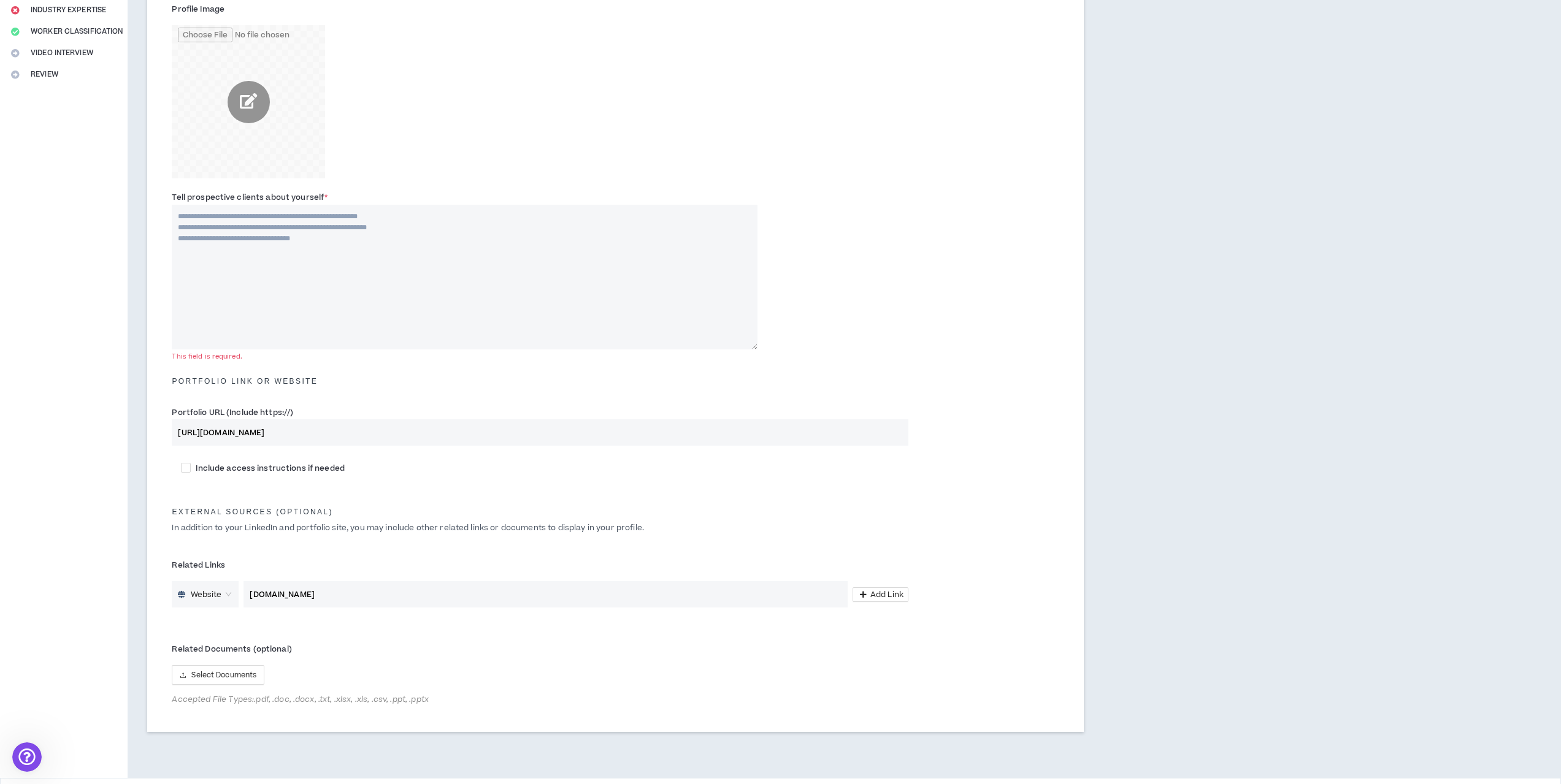
scroll to position [0, 0]
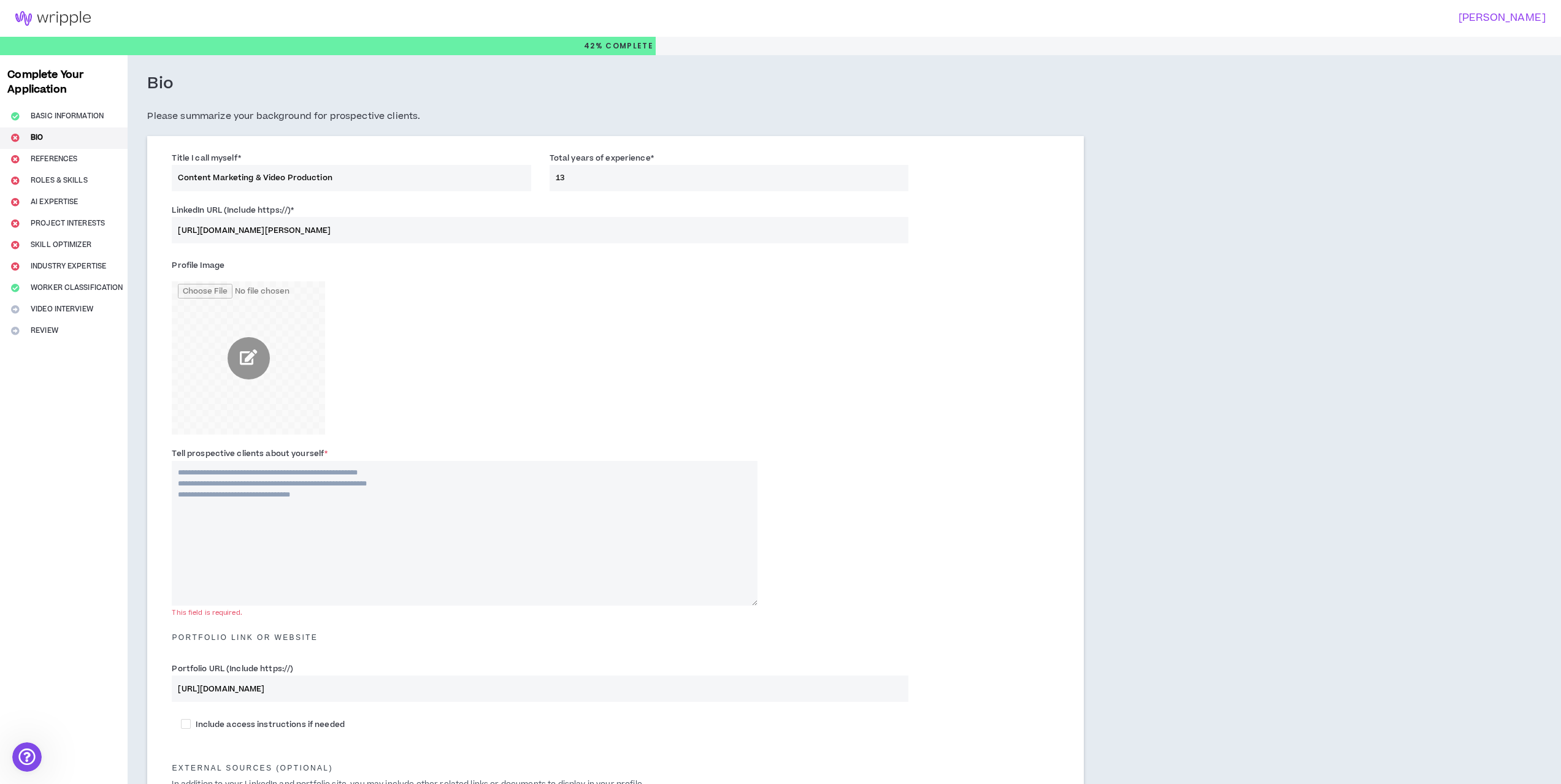
drag, startPoint x: 286, startPoint y: 471, endPoint x: 272, endPoint y: 315, distance: 156.6
click at [330, 171] on input "Content Marketing & Video Production" at bounding box center [351, 179] width 358 height 27
click at [333, 180] on input "Content Marketing & Video Production/Animation/Motion Graphics" at bounding box center [351, 179] width 358 height 27
click at [474, 181] on input "Content Marketing & Video Production/2D & 3D Animation/Motion Graphics" at bounding box center [351, 179] width 358 height 27
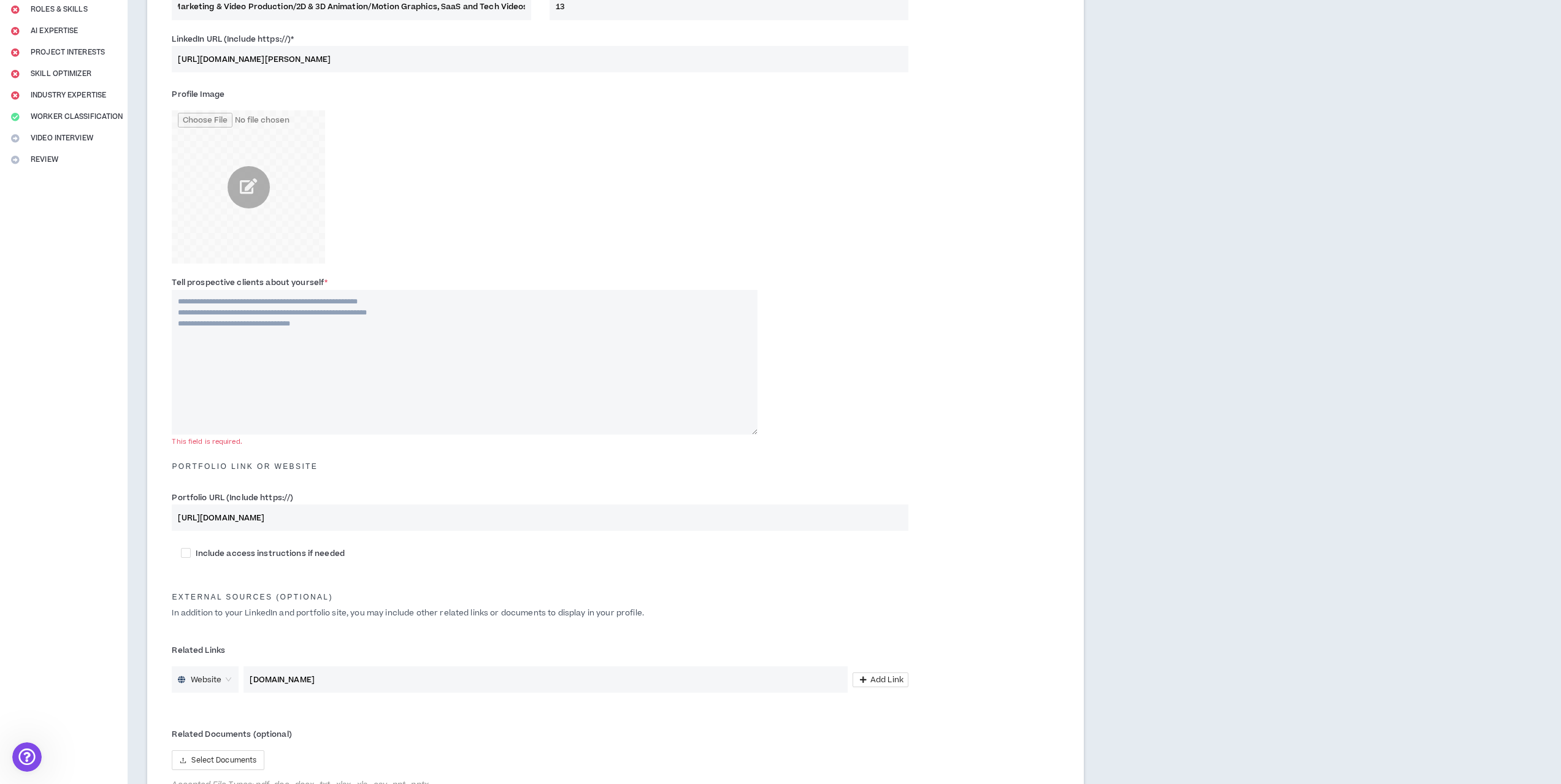
scroll to position [298, 0]
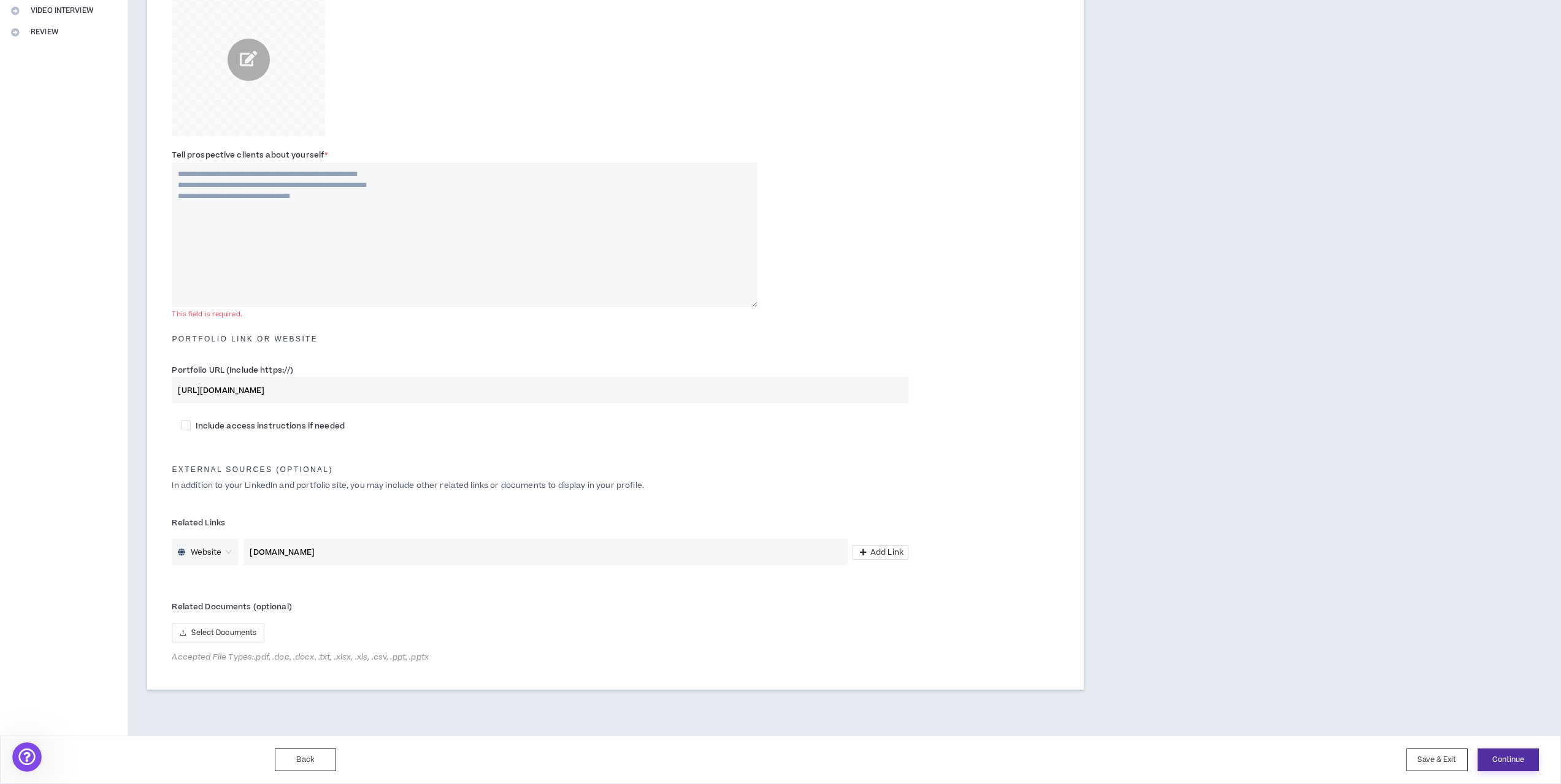
type input "Content Marketing & Video Production/2D & 3D Animation/Motion Graphics, SaaS an…"
click at [1516, 763] on button "Continue" at bounding box center [1508, 760] width 62 height 23
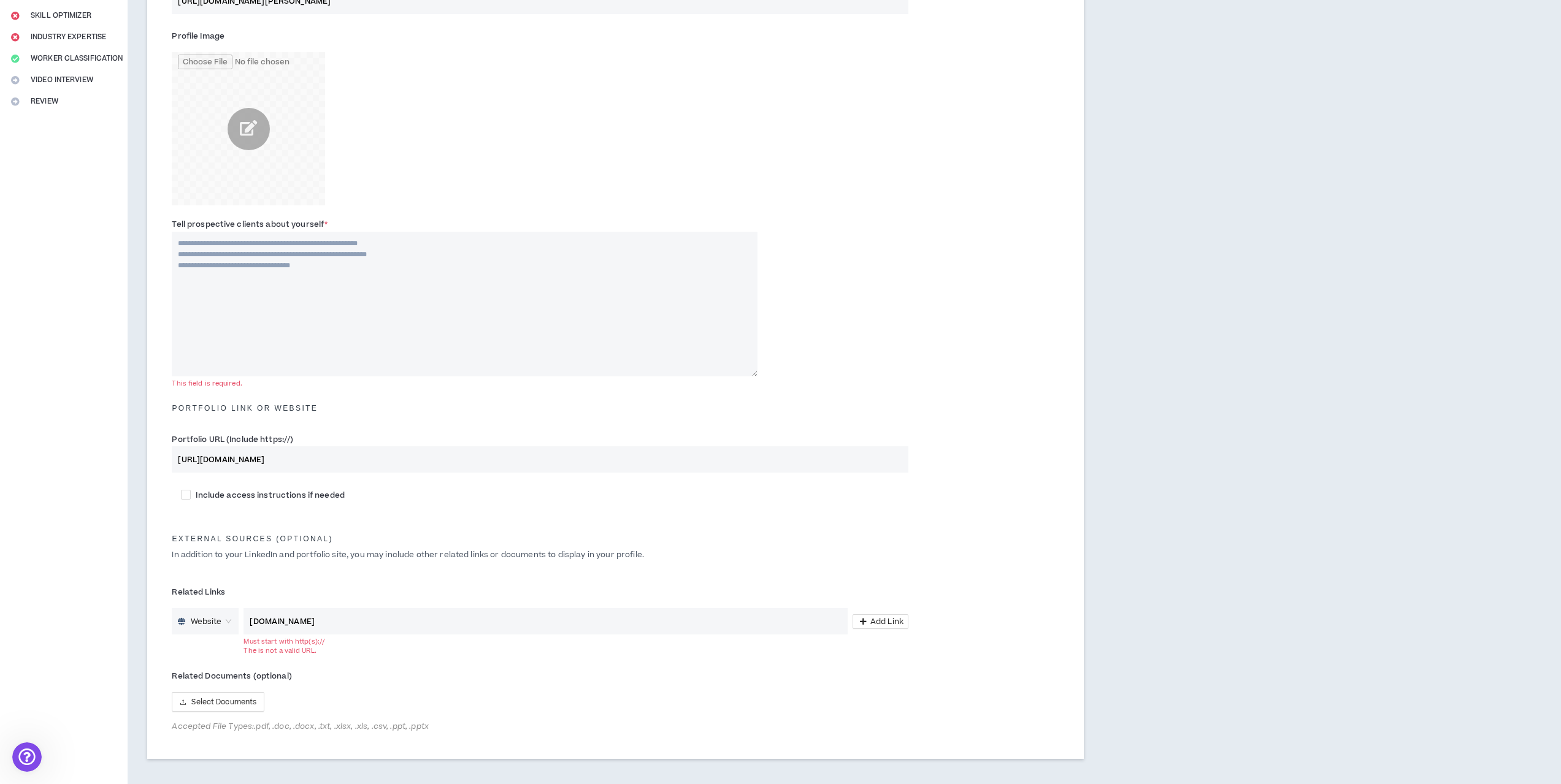
scroll to position [0, 0]
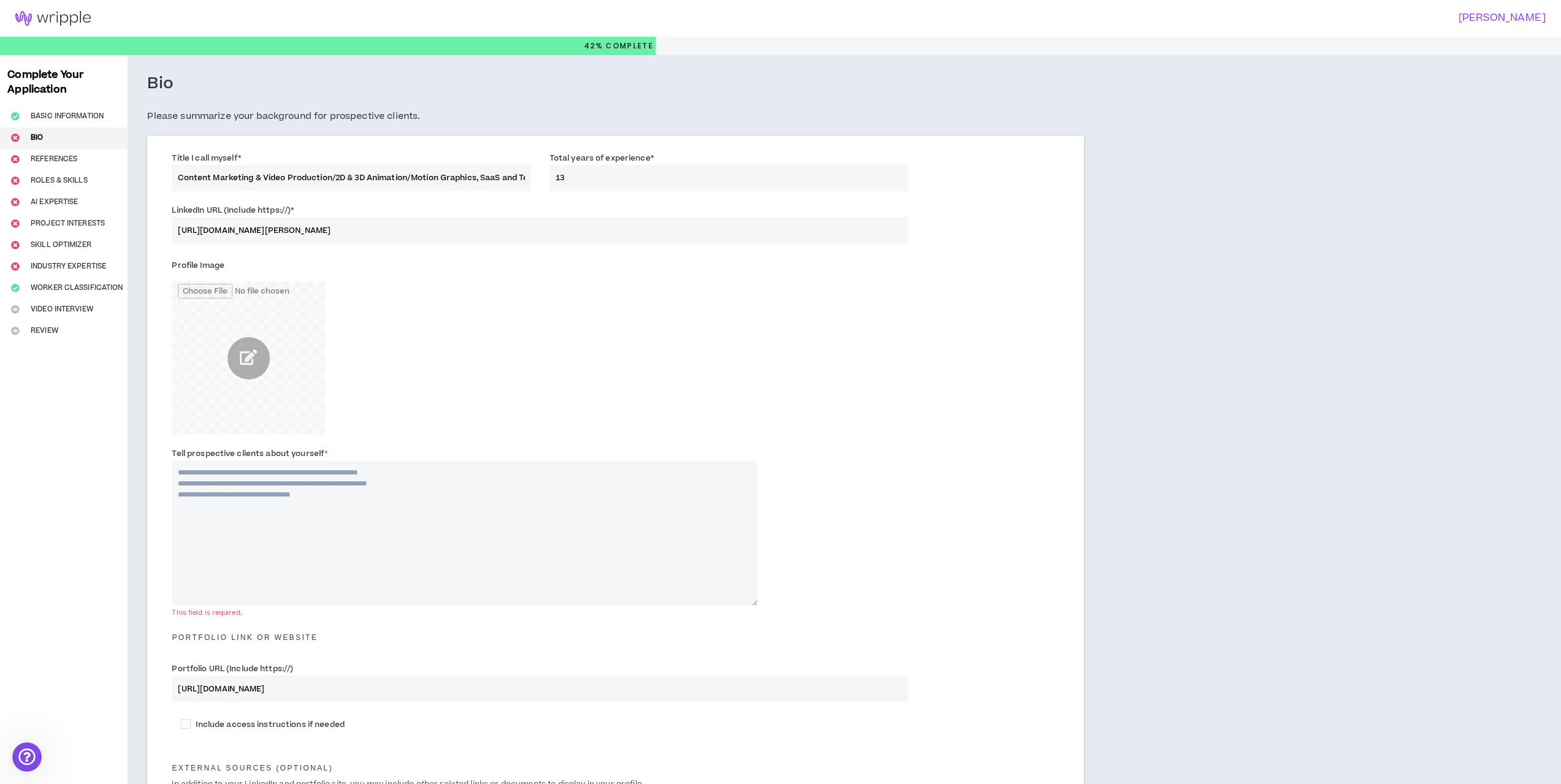
click at [239, 492] on textarea "Tell prospective clients about yourself *" at bounding box center [464, 533] width 585 height 144
paste textarea "**********"
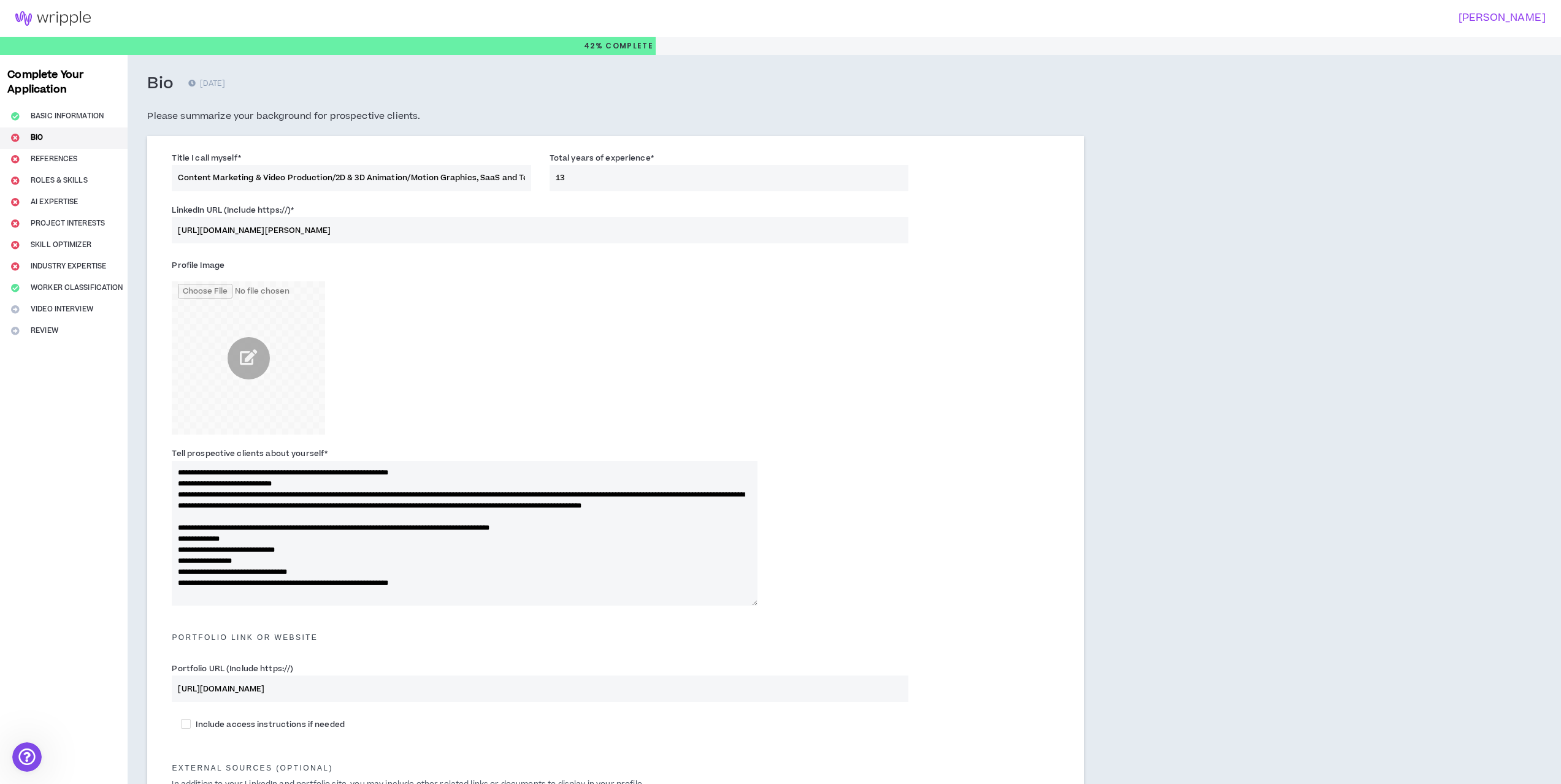
drag, startPoint x: 240, startPoint y: 472, endPoint x: 227, endPoint y: 473, distance: 13.0
click at [227, 473] on textarea "**********" at bounding box center [464, 533] width 585 height 144
click at [197, 471] on textarea "**********" at bounding box center [464, 533] width 585 height 144
click at [303, 475] on textarea "**********" at bounding box center [464, 533] width 585 height 144
click at [555, 539] on textarea "**********" at bounding box center [464, 533] width 585 height 144
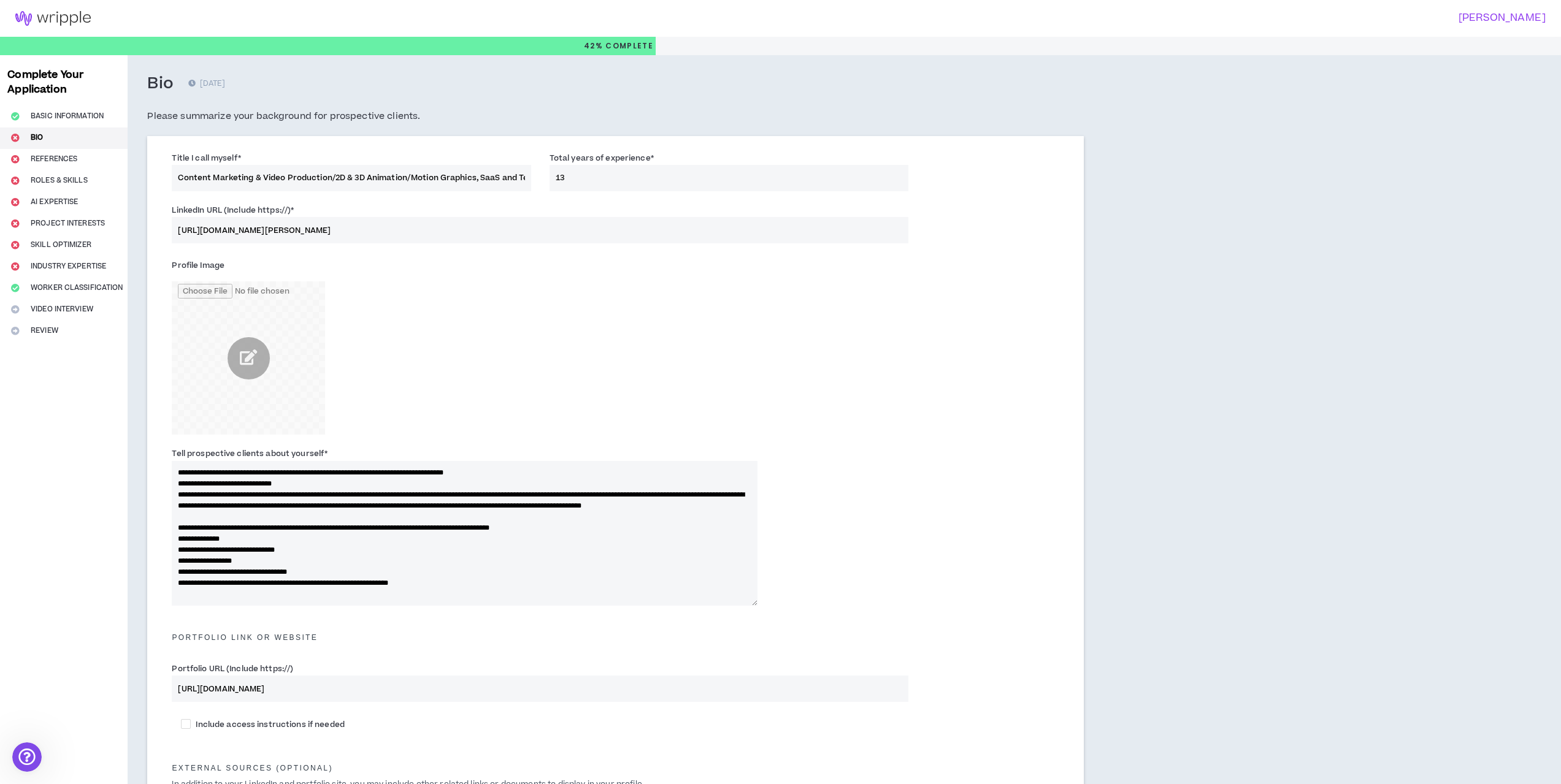
click at [331, 485] on textarea "**********" at bounding box center [464, 533] width 585 height 144
click at [384, 516] on textarea "**********" at bounding box center [464, 533] width 585 height 144
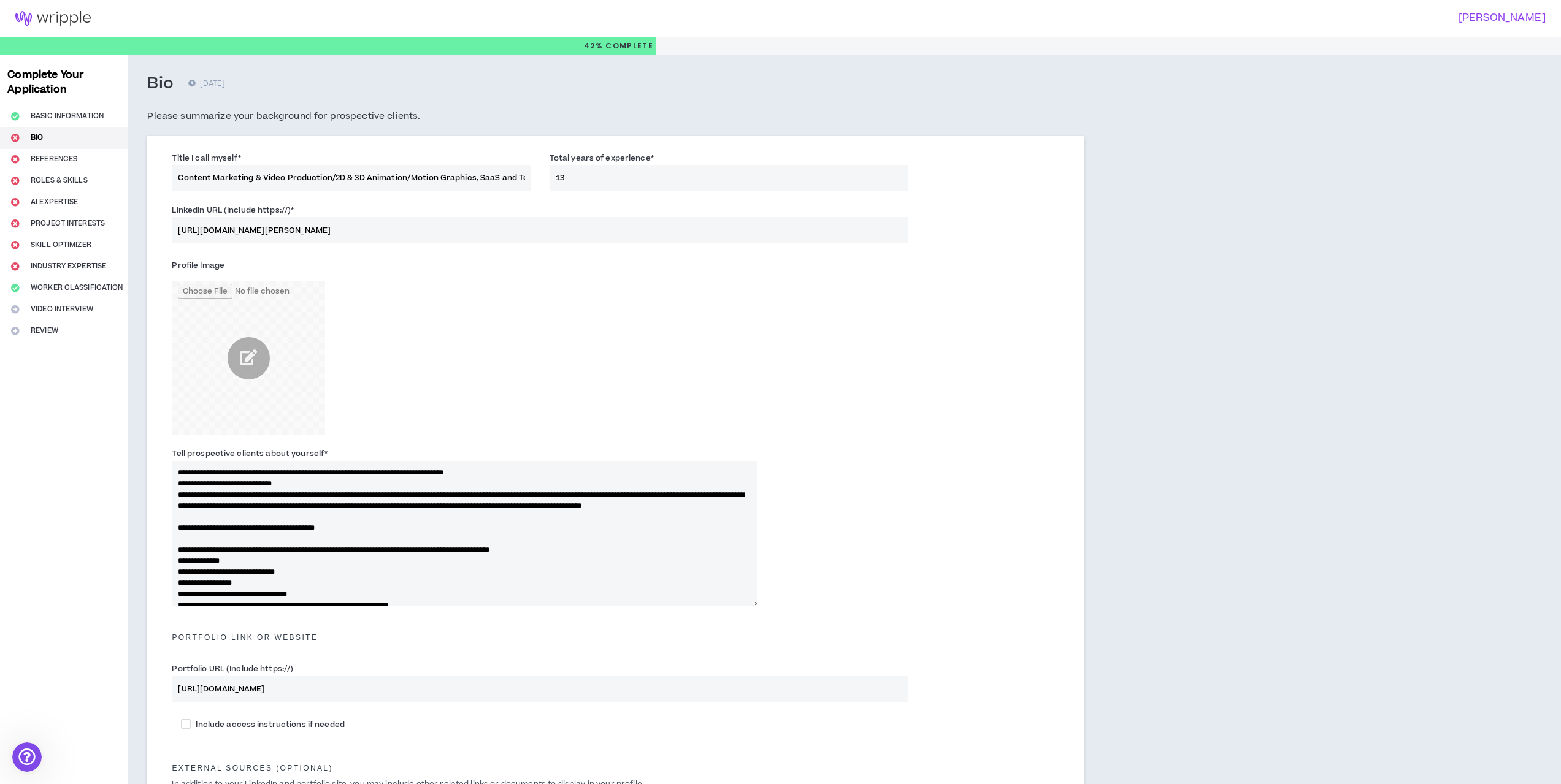
drag, startPoint x: 300, startPoint y: 544, endPoint x: 131, endPoint y: 537, distance: 169.1
click at [131, 537] on div "Bio [DATE] Please summarize your background for prospective clients. Title I ca…" at bounding box center [615, 545] width 975 height 979
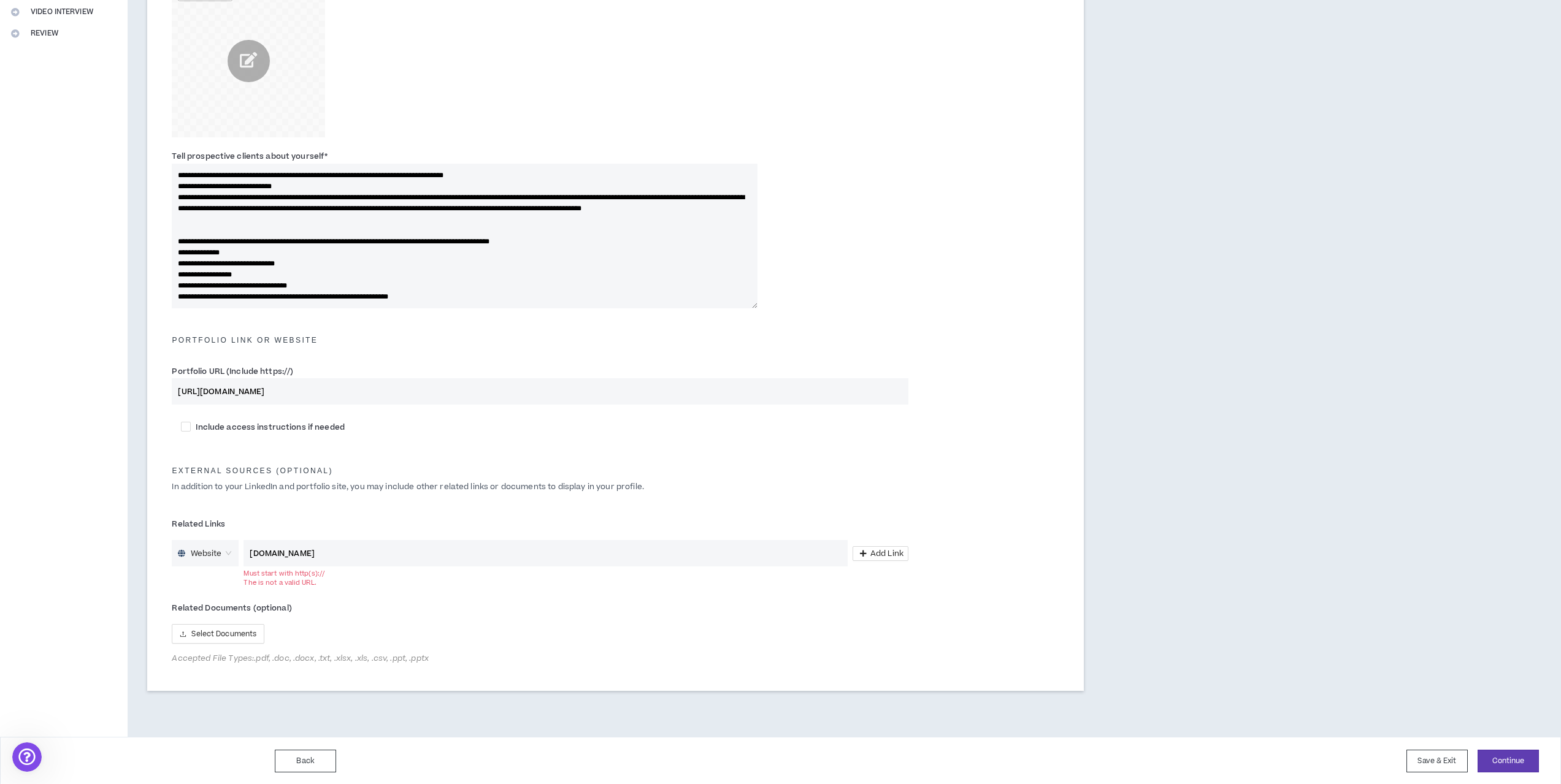
scroll to position [298, 0]
type textarea "**********"
click at [1509, 748] on div "Back Save & Exit Continue Save & Exit" at bounding box center [780, 759] width 1561 height 48
click at [1507, 754] on button "Continue" at bounding box center [1508, 760] width 62 height 23
click at [395, 550] on input "[DOMAIN_NAME]" at bounding box center [545, 552] width 604 height 27
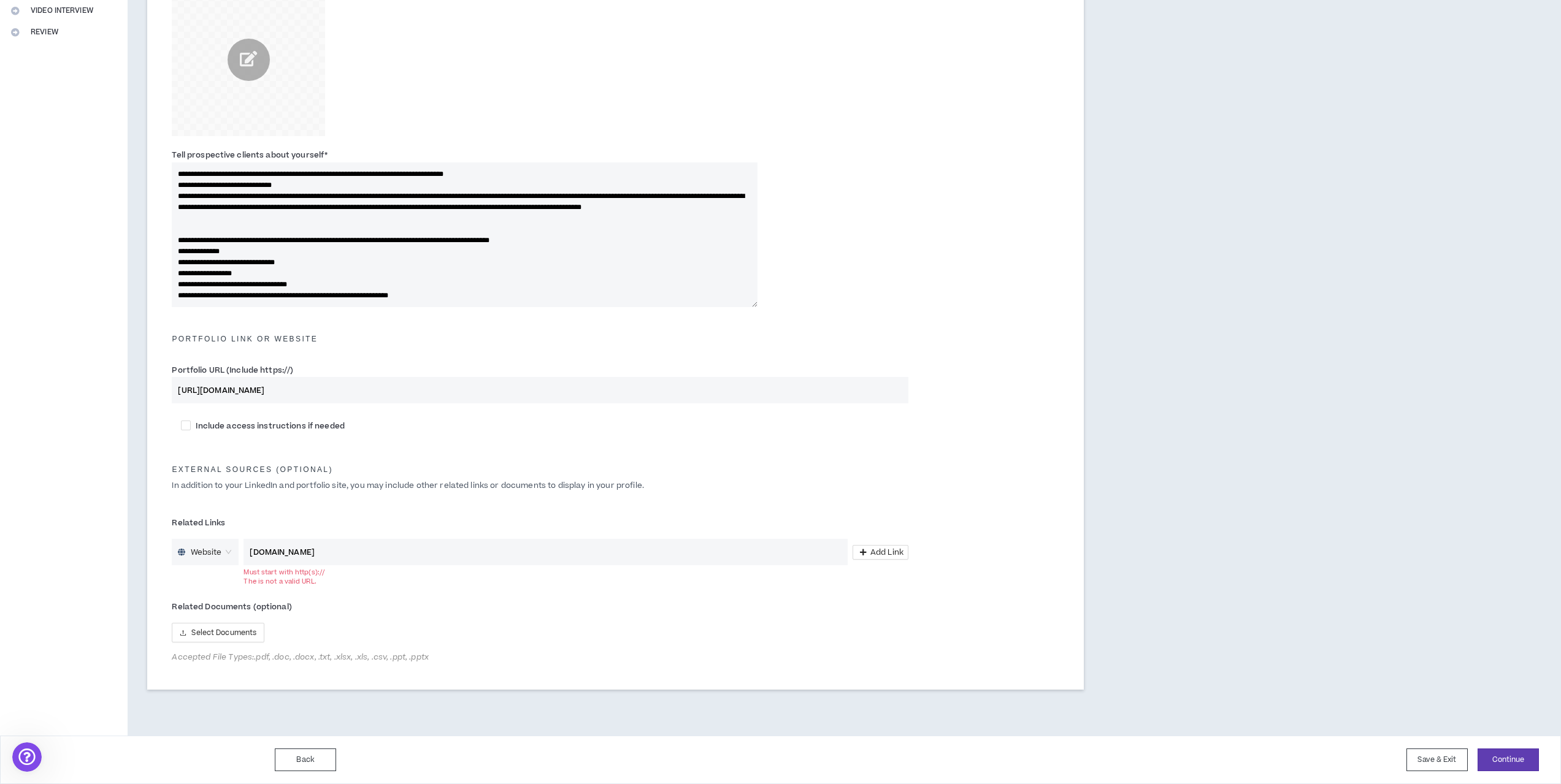
click at [235, 553] on div "Website" at bounding box center [205, 552] width 67 height 27
click at [371, 517] on label "Related Links" at bounding box center [540, 523] width 737 height 20
click at [251, 552] on input "[DOMAIN_NAME]" at bounding box center [545, 552] width 604 height 27
click at [1506, 764] on button "Continue" at bounding box center [1508, 760] width 62 height 23
click at [335, 557] on input "http(s)://[DOMAIN_NAME]" at bounding box center [545, 552] width 604 height 27
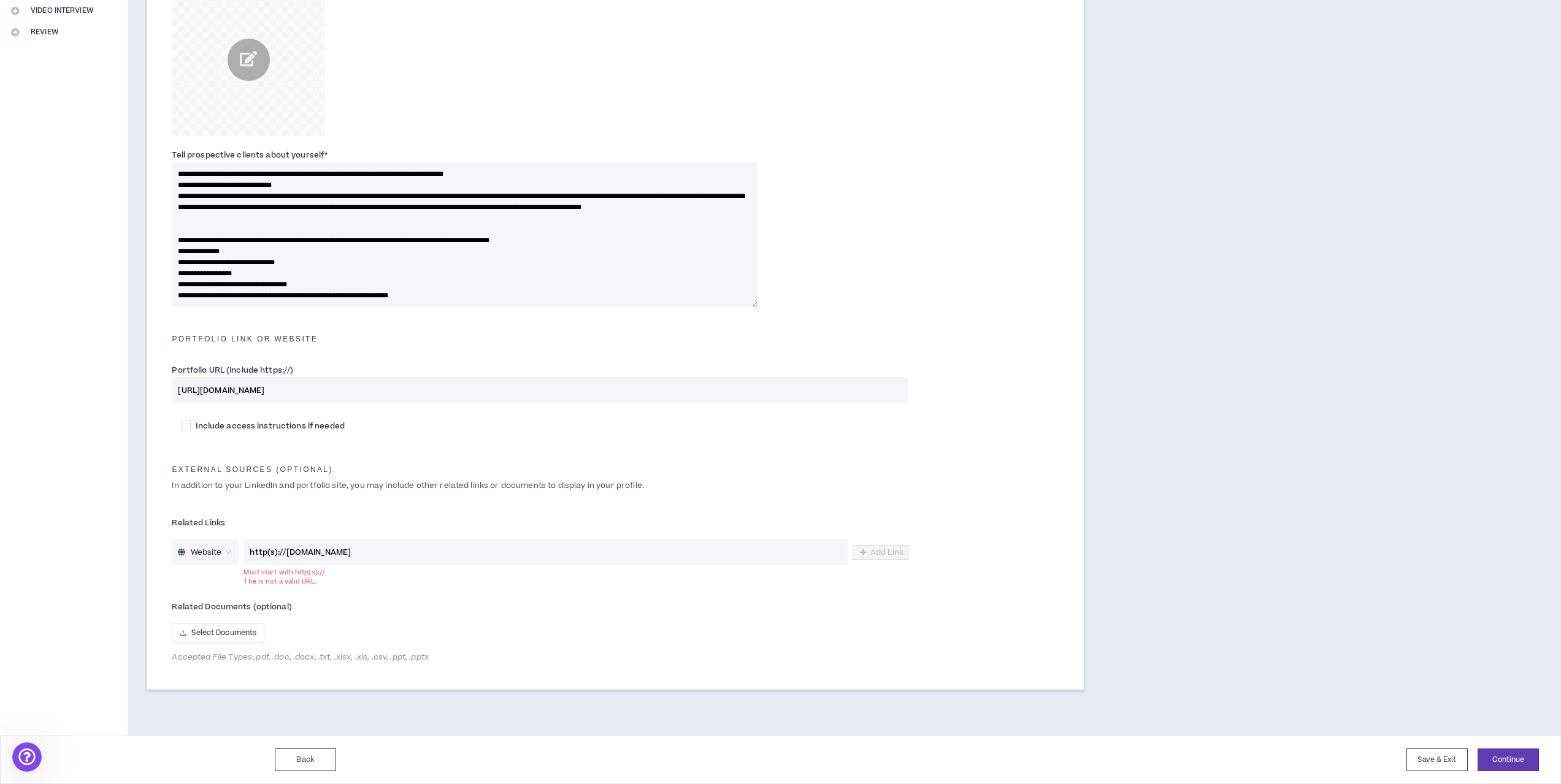
click at [426, 546] on input "http(s)://[DOMAIN_NAME]" at bounding box center [545, 552] width 604 height 27
drag, startPoint x: 279, startPoint y: 558, endPoint x: 203, endPoint y: 550, distance: 76.4
click at [194, 551] on div "Website http(s)://[DOMAIN_NAME] Must start with http(s):// The is not a valid U…" at bounding box center [540, 552] width 737 height 27
paste input "s://[DOMAIN_NAME][URL]"
type input "[URL][DOMAIN_NAME]"
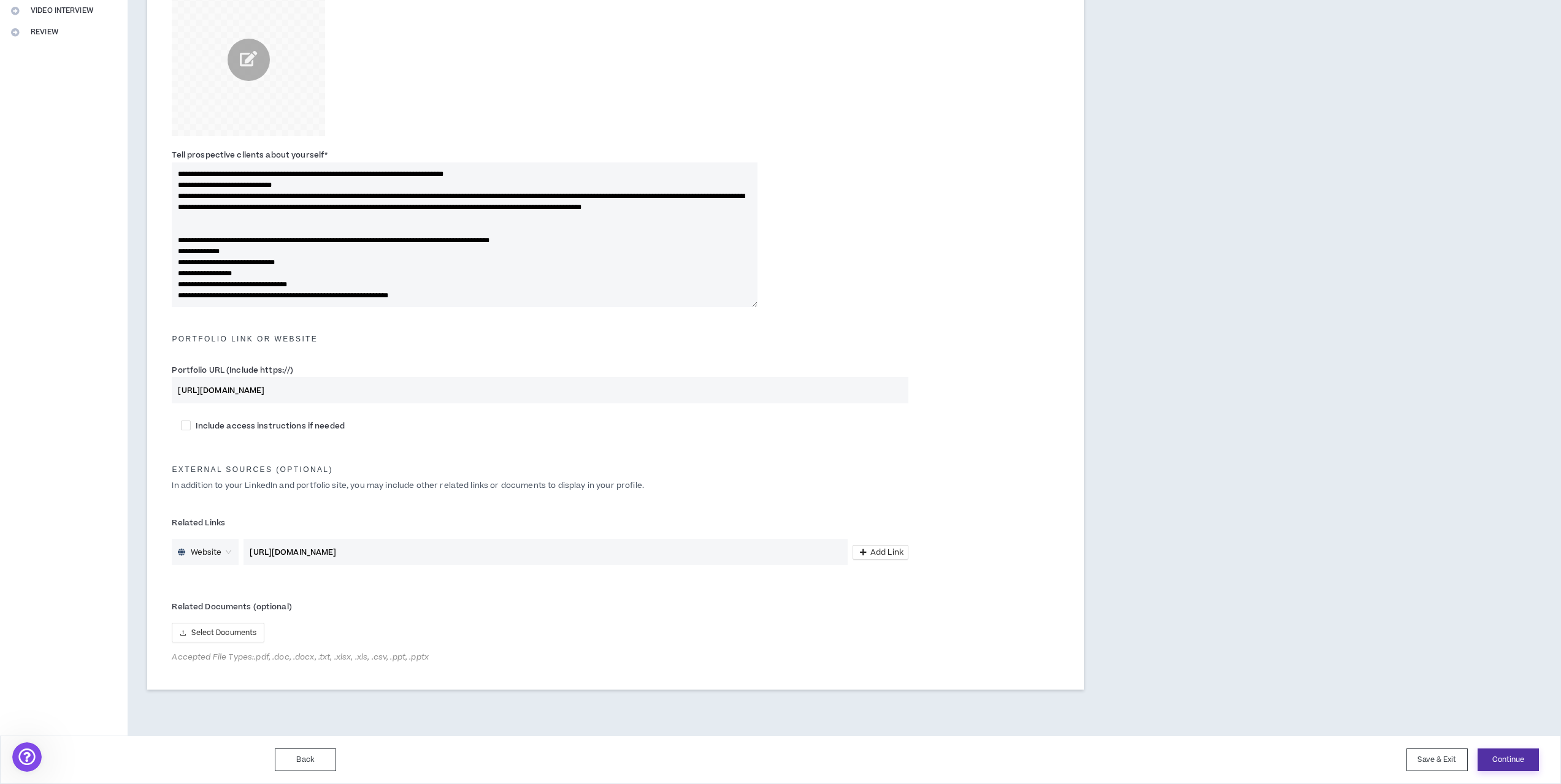
click at [1523, 760] on button "Continue" at bounding box center [1508, 760] width 62 height 23
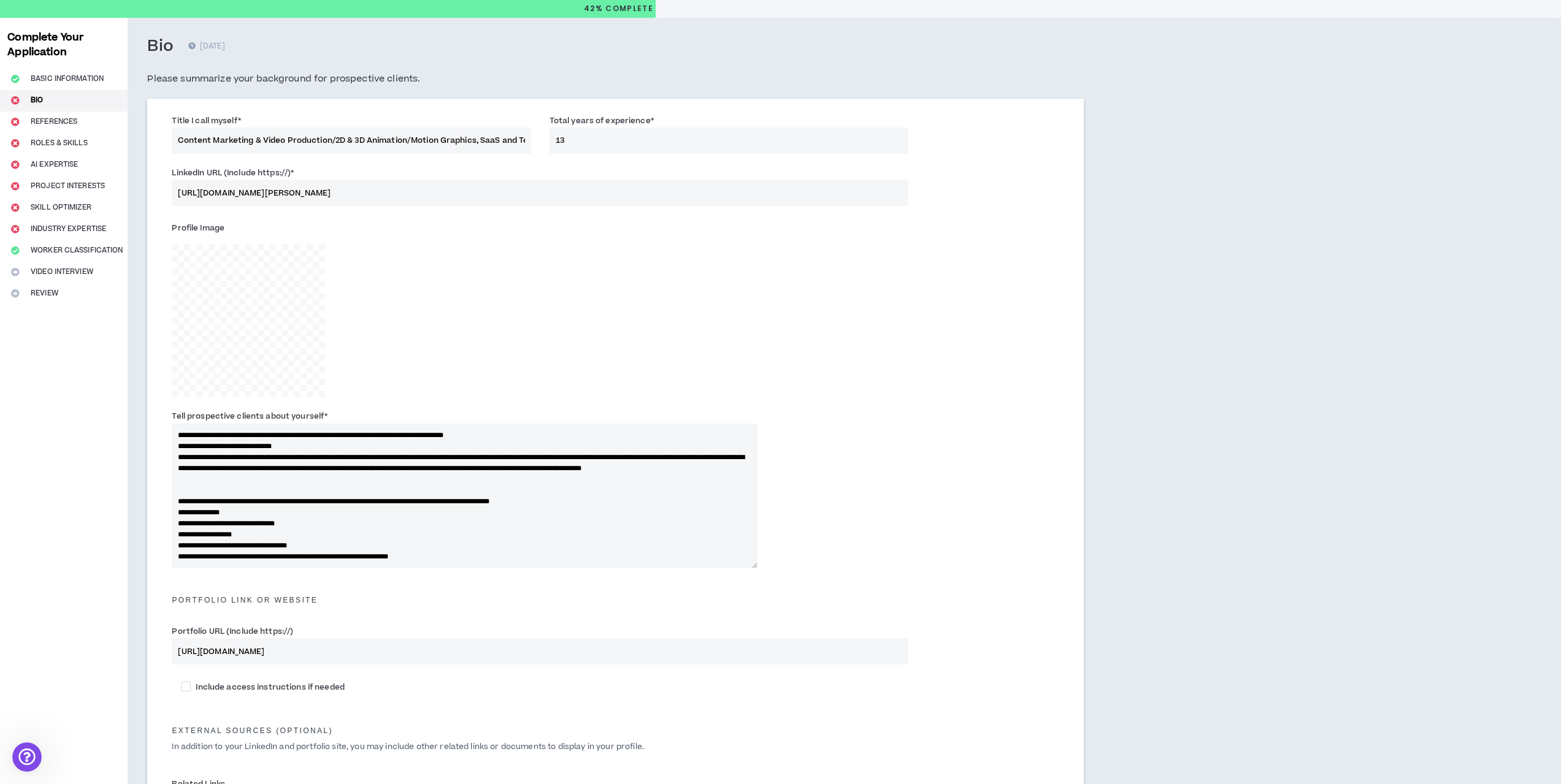
scroll to position [279, 0]
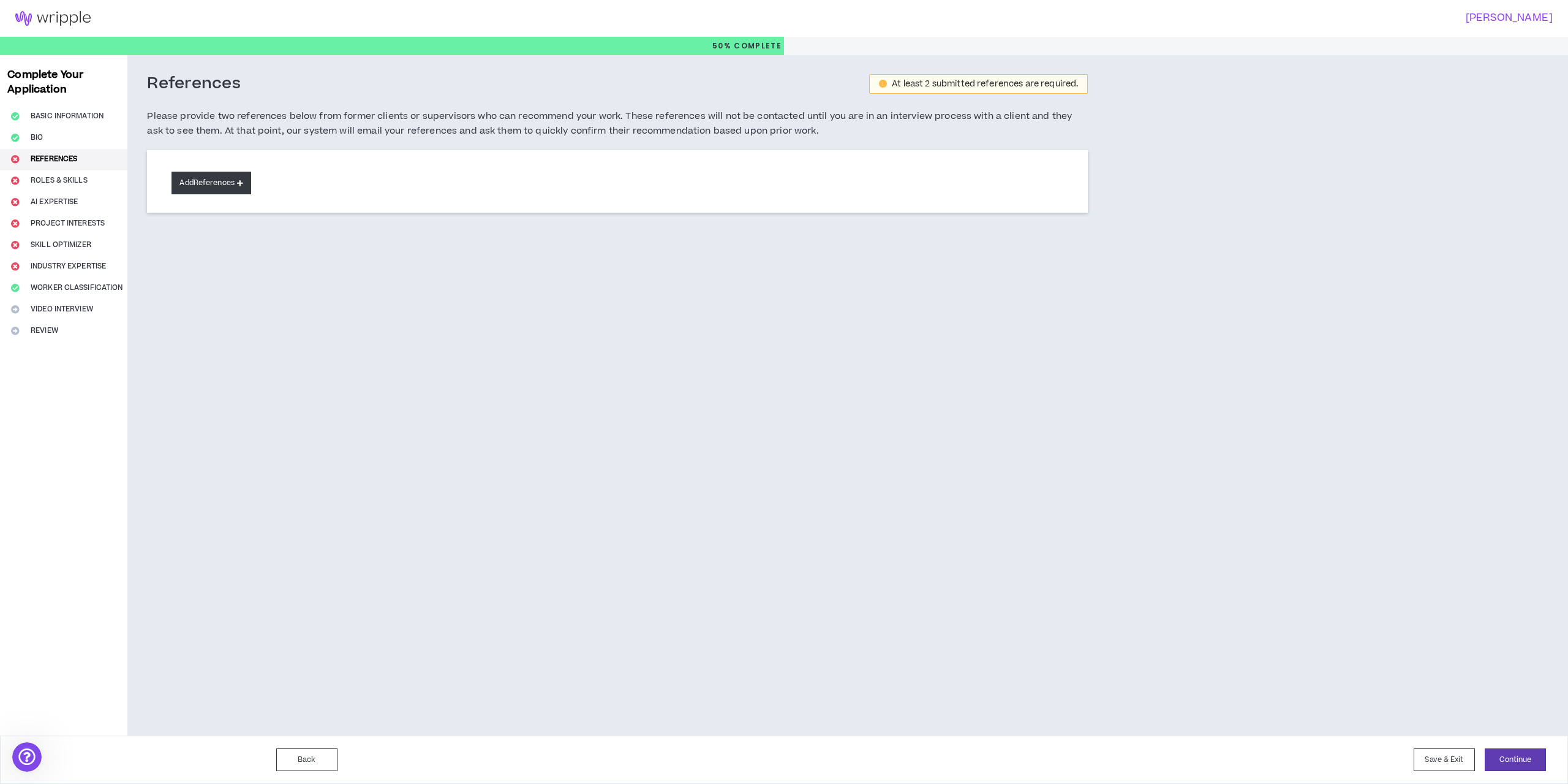
click at [215, 186] on button "Add References" at bounding box center [212, 183] width 80 height 23
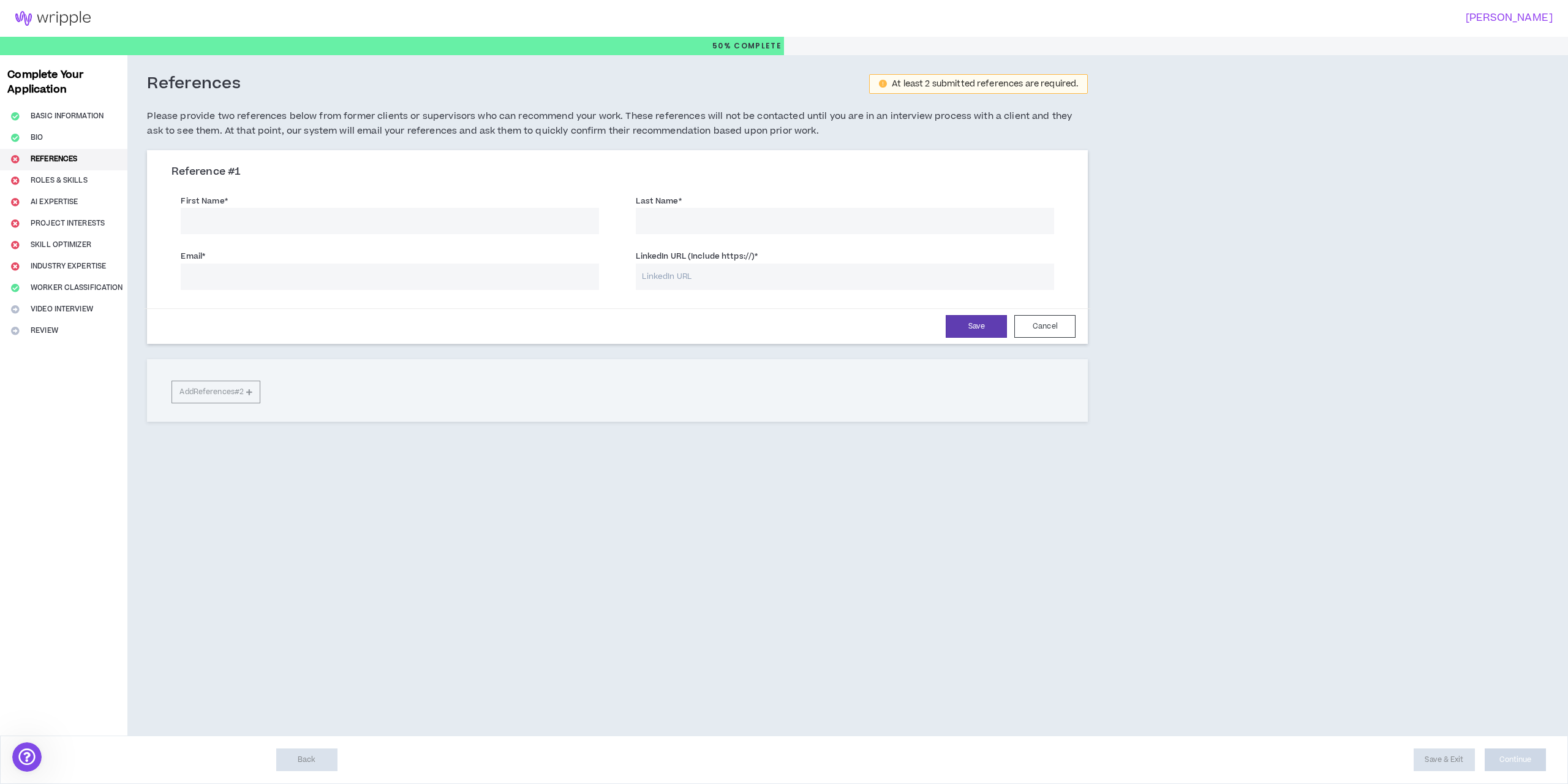
click at [230, 220] on input "First Name *" at bounding box center [389, 221] width 419 height 27
click at [374, 198] on div "First Name *" at bounding box center [389, 214] width 419 height 40
click at [349, 231] on input "First Name *" at bounding box center [389, 221] width 419 height 27
click at [379, 185] on div "Reference # 1" at bounding box center [617, 177] width 892 height 23
click at [251, 221] on input "First Name *" at bounding box center [389, 221] width 419 height 27
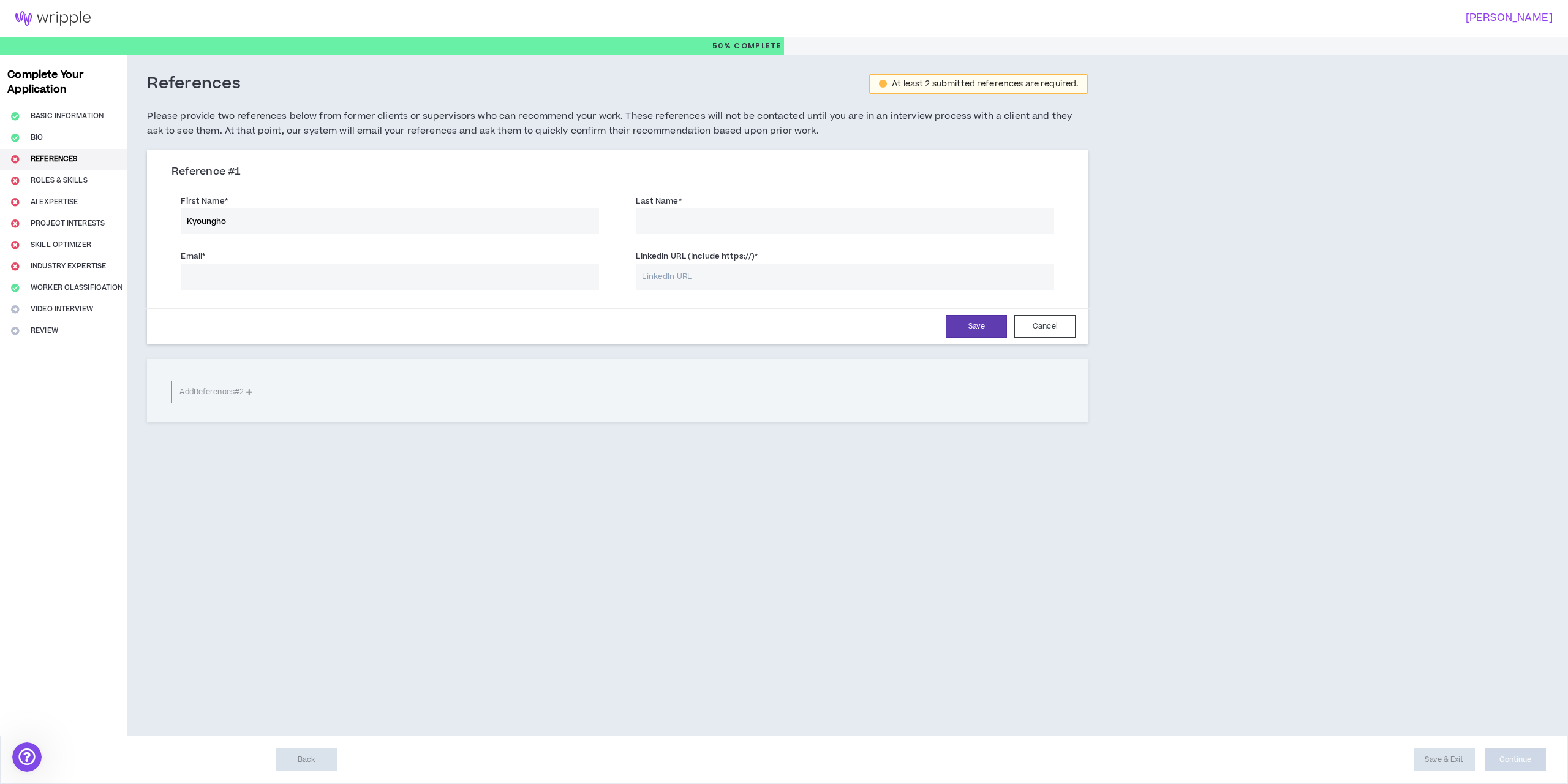
type input "Kyoungho"
click at [676, 217] on input "Last Name *" at bounding box center [845, 221] width 419 height 27
type input "Cho"
click at [796, 277] on input "LinkedIn URL (Include https://) *" at bounding box center [845, 277] width 419 height 27
click at [534, 242] on div "First Name * [PERSON_NAME] Last Name * [PERSON_NAME]" at bounding box center [617, 216] width 911 height 55
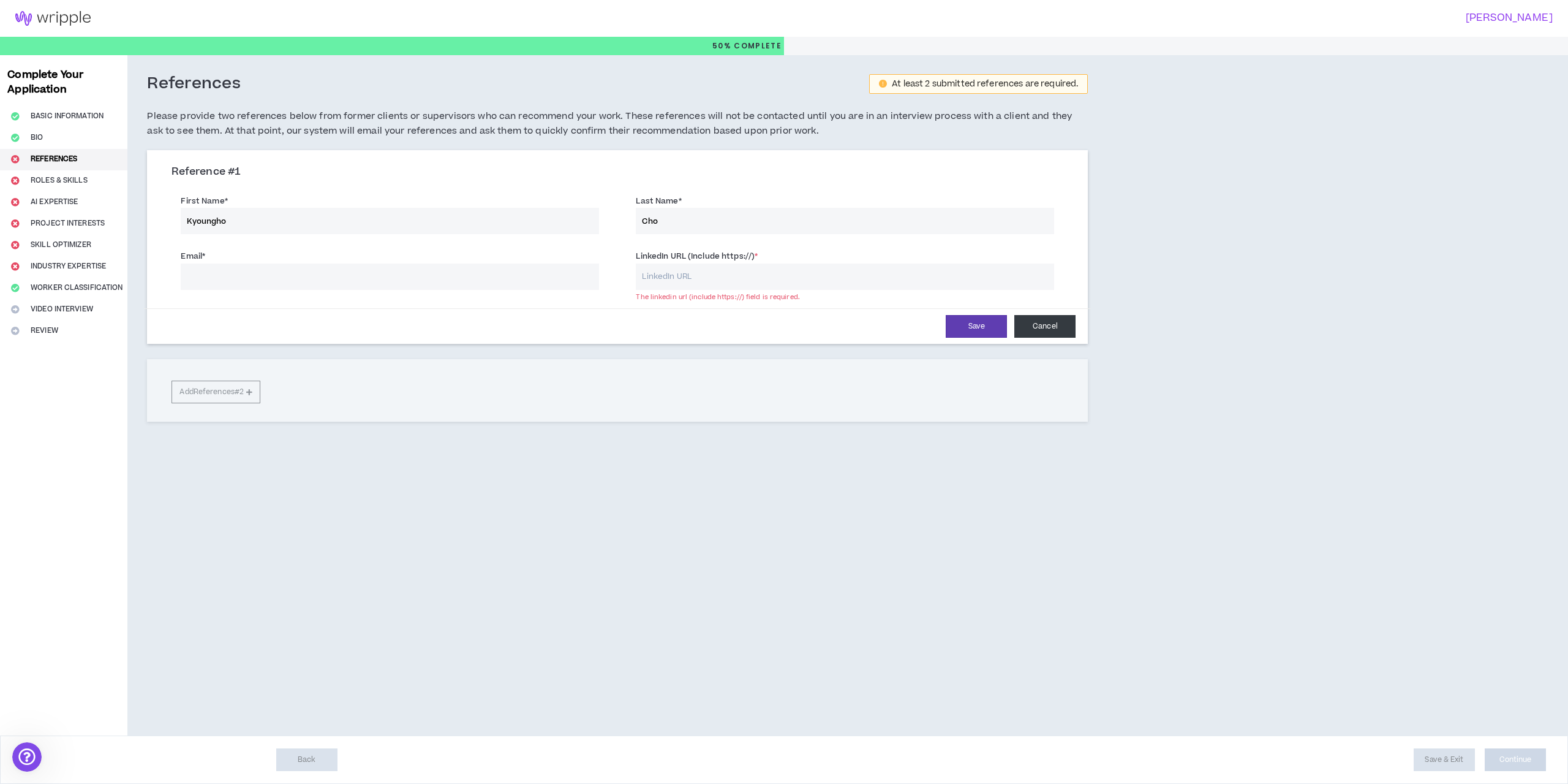
click at [1066, 329] on button "Cancel" at bounding box center [1045, 327] width 62 height 23
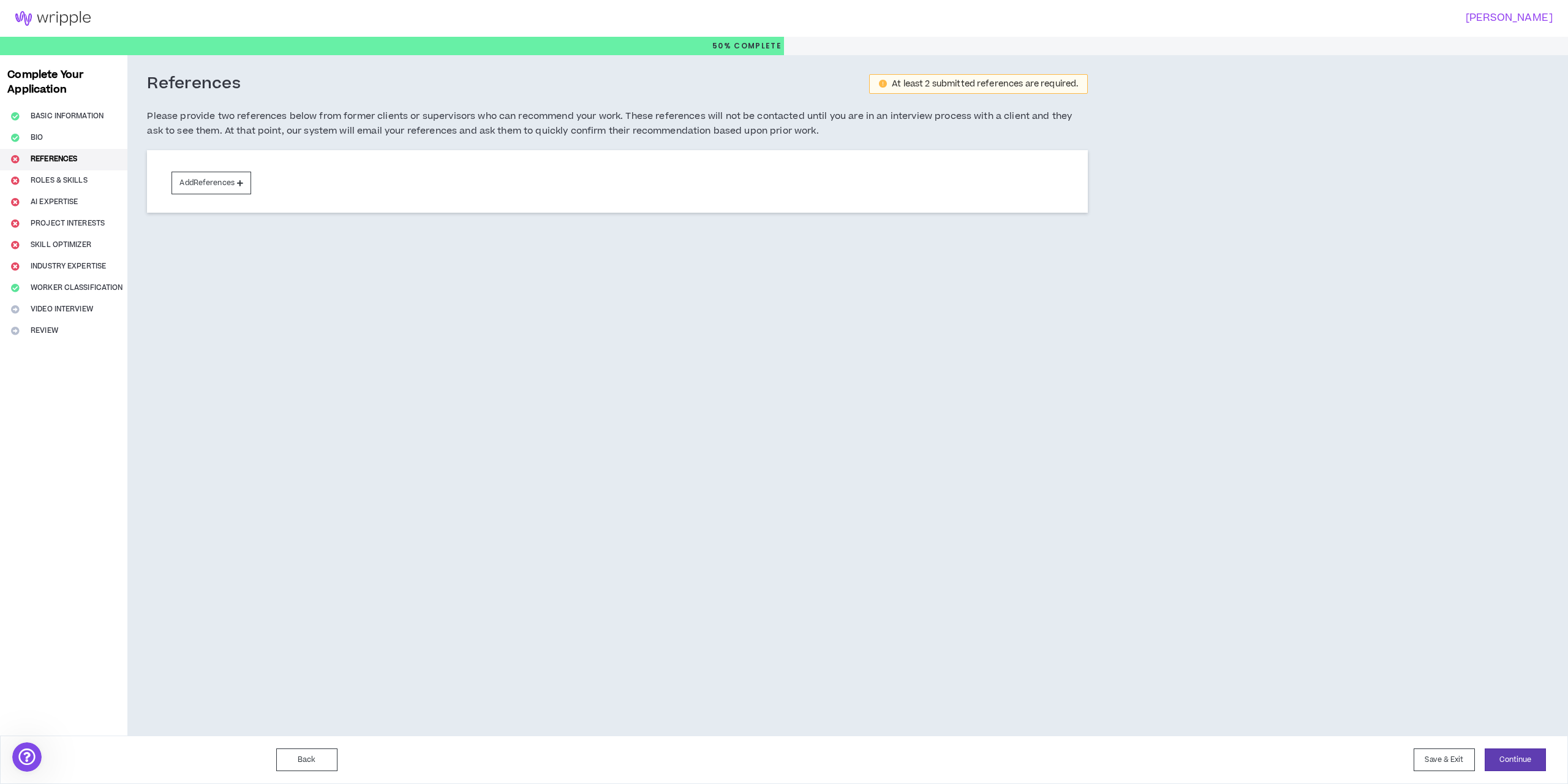
click at [40, 182] on div "Complete Your Application Basic Information Bio References Roles & Skills AI Ex…" at bounding box center [64, 395] width 127 height 680
click at [37, 177] on div "Complete Your Application Basic Information Bio References Roles & Skills AI Ex…" at bounding box center [64, 395] width 127 height 680
click at [1513, 753] on button "Continue" at bounding box center [1516, 760] width 62 height 23
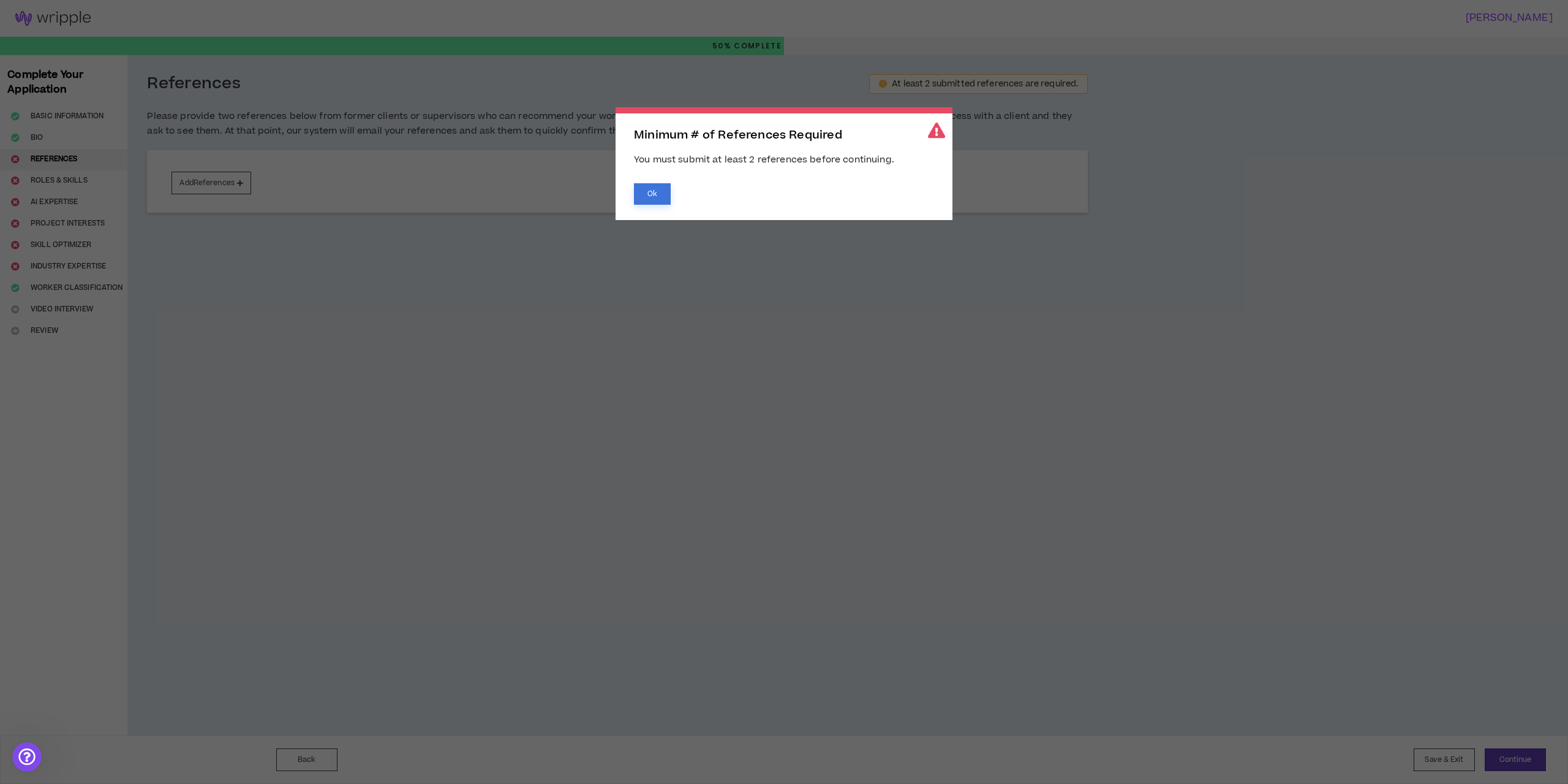
click at [663, 196] on button "Ok" at bounding box center [652, 194] width 37 height 22
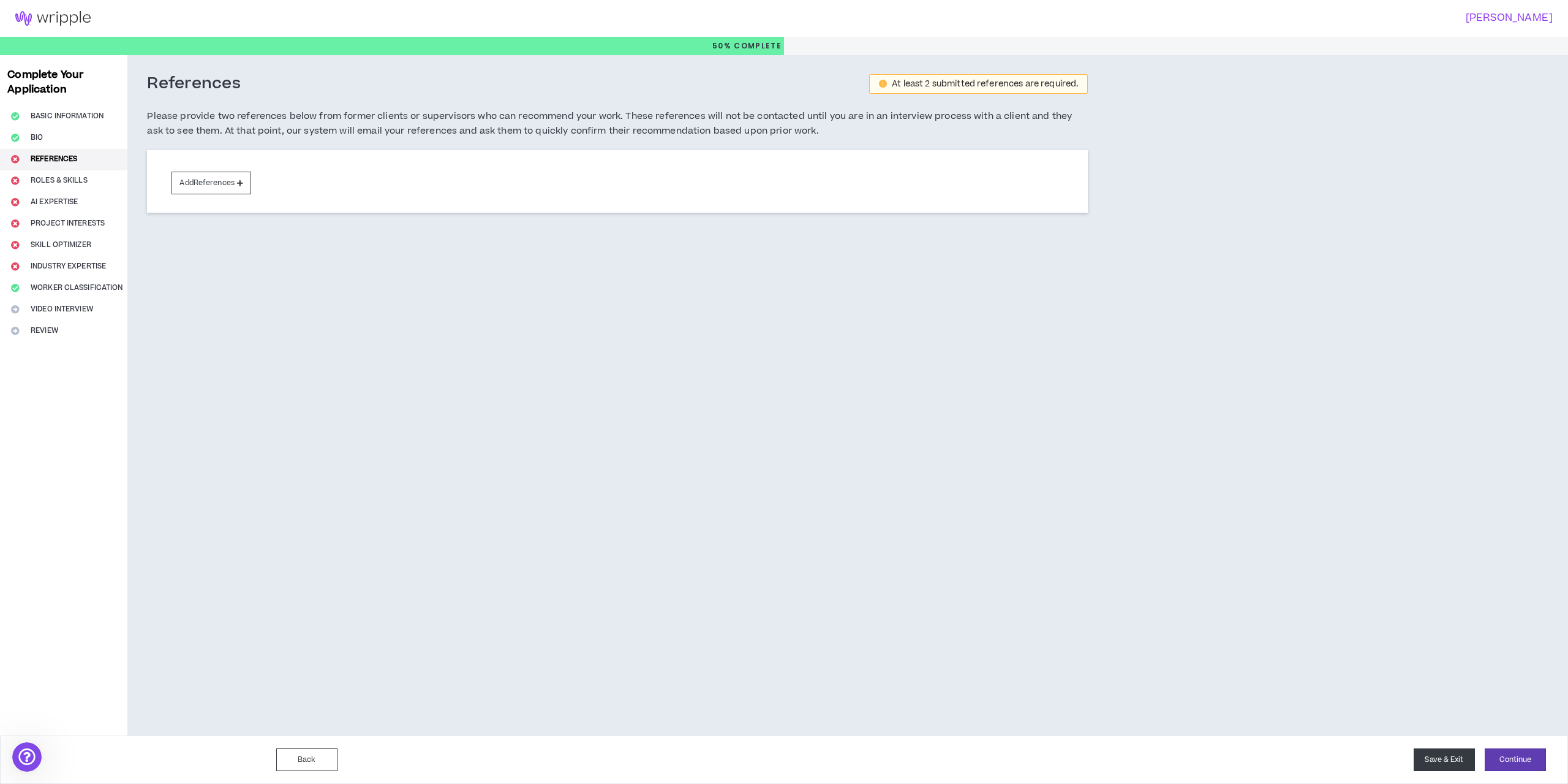
click at [1447, 754] on button "Save & Exit" at bounding box center [1445, 760] width 62 height 23
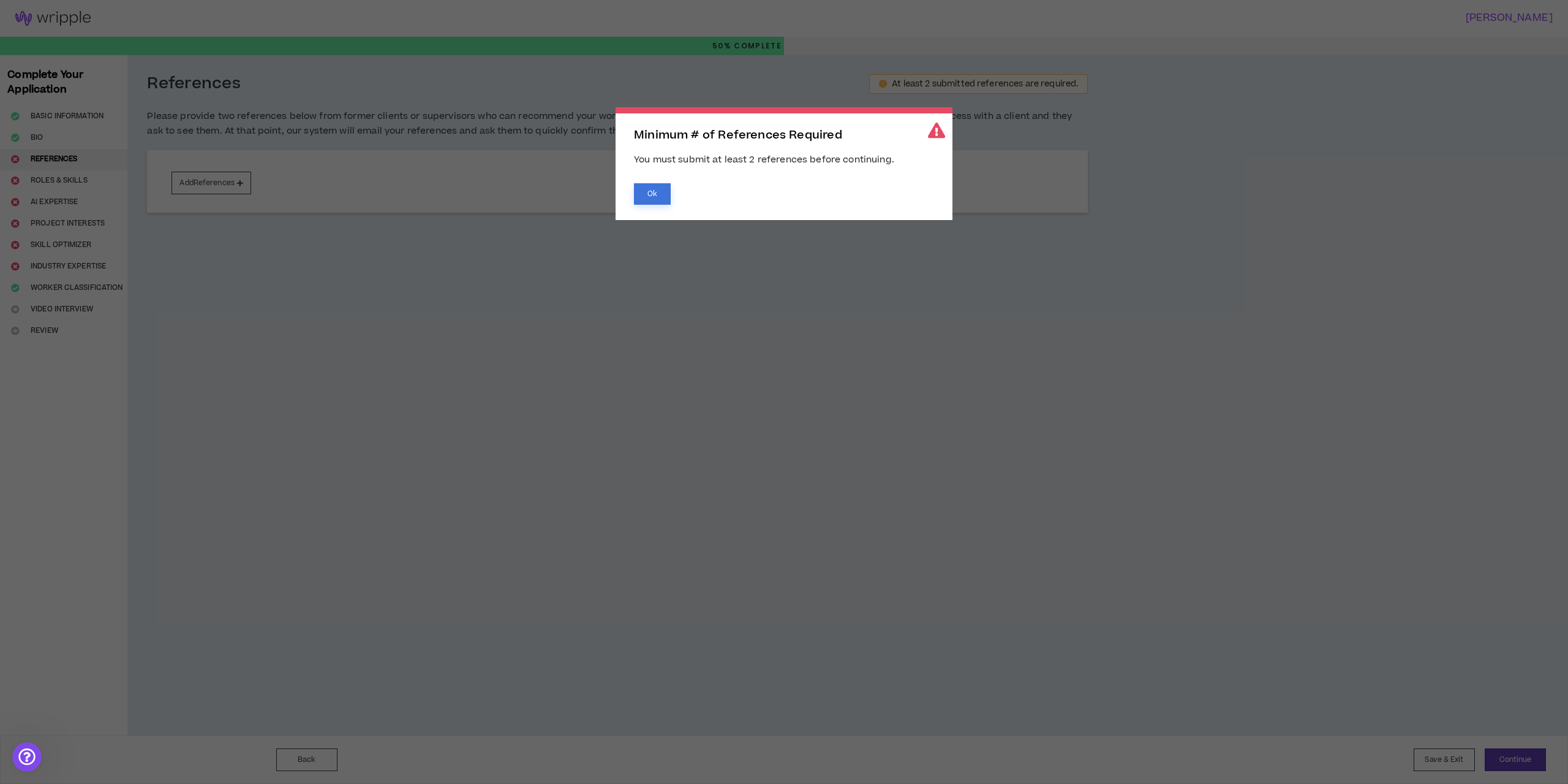
click at [660, 189] on button "Ok" at bounding box center [652, 194] width 37 height 22
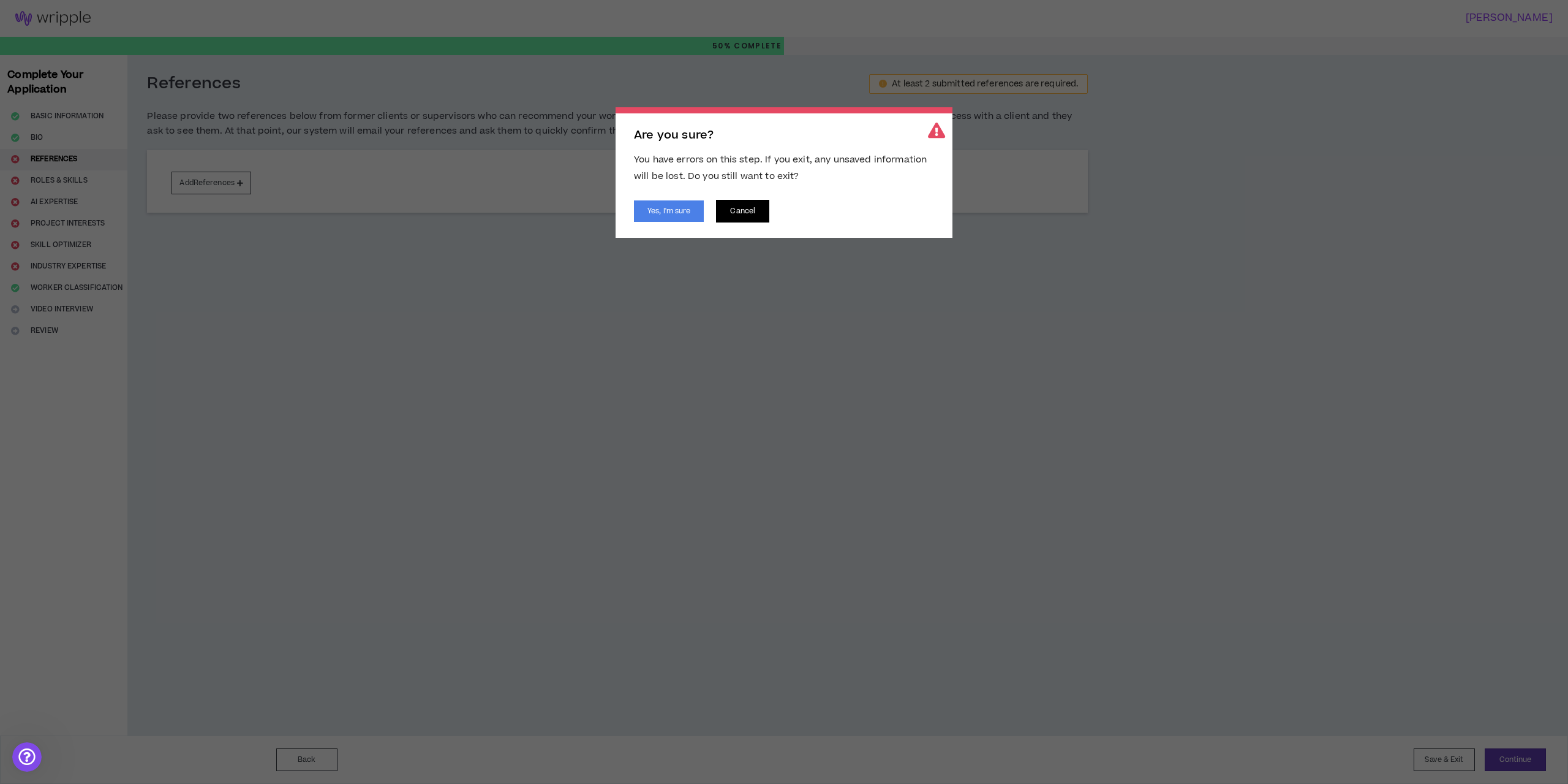
click at [735, 214] on button "Cancel" at bounding box center [743, 211] width 53 height 23
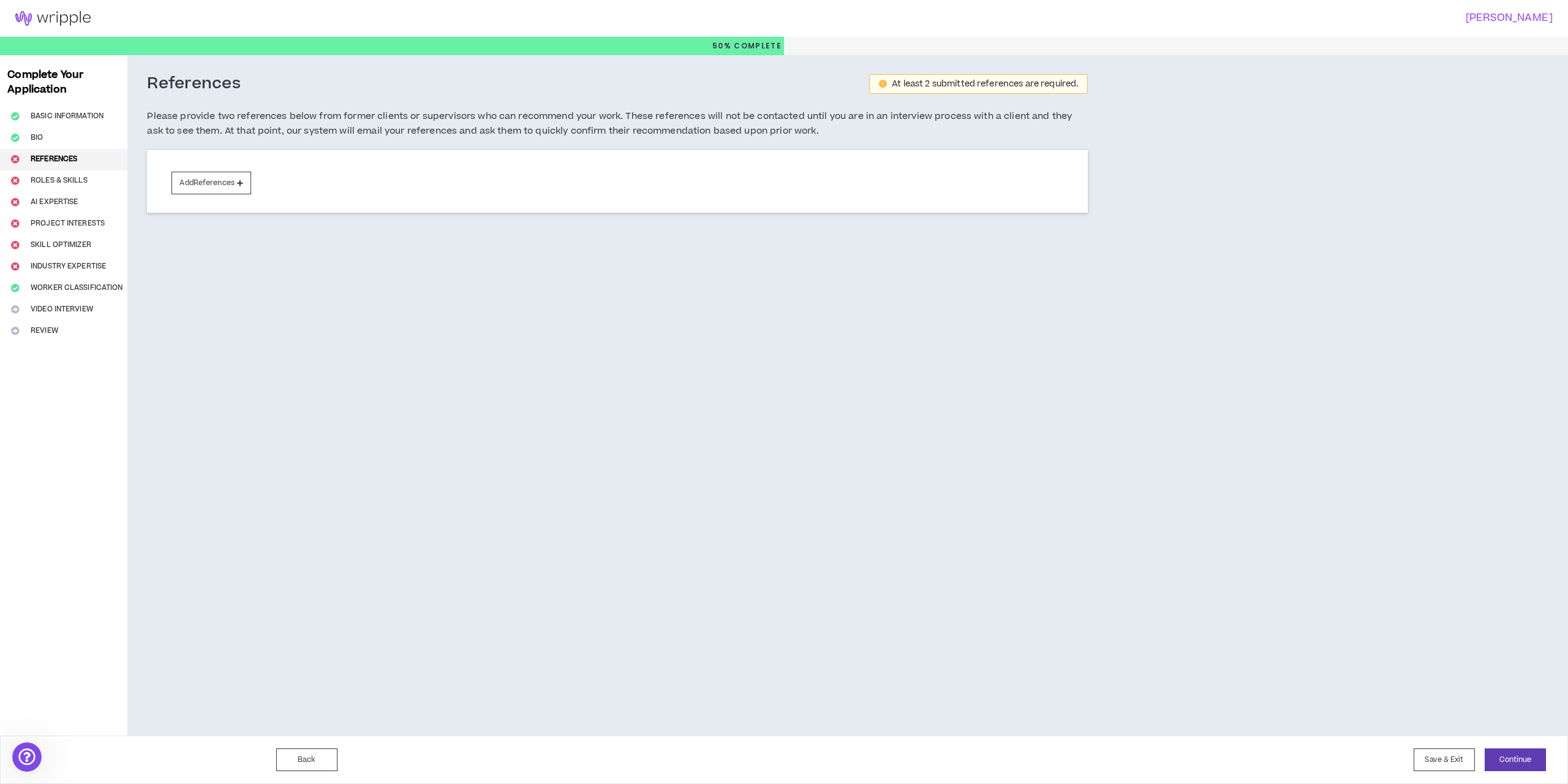
click at [792, 320] on div "References At least 2 submitted references are required. Please provide two ref…" at bounding box center [715, 395] width 1177 height 680
click at [231, 179] on button "Add References" at bounding box center [212, 183] width 80 height 23
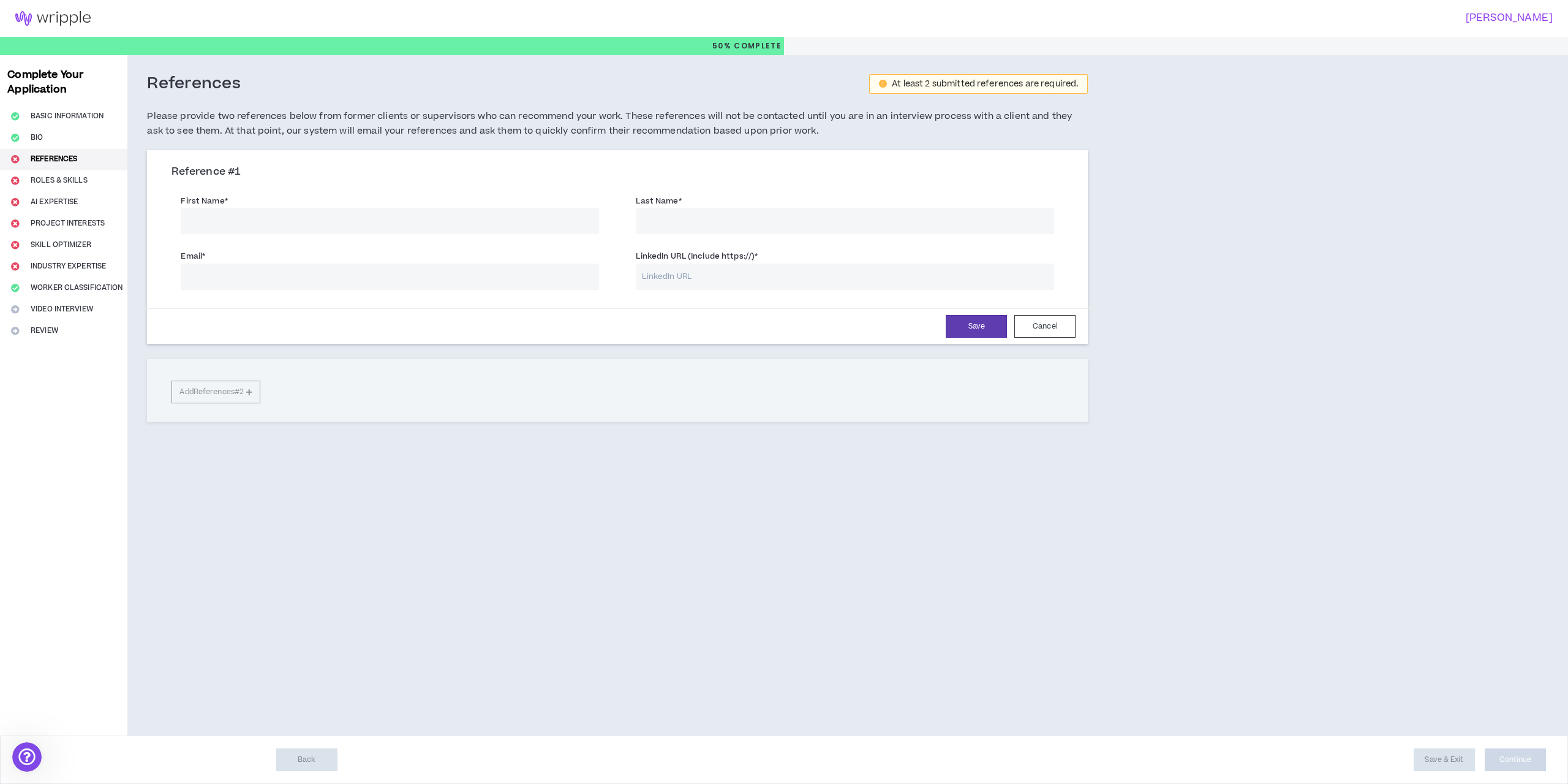
click at [238, 216] on input "First Name *" at bounding box center [389, 221] width 419 height 27
click at [416, 230] on input "First Name *" at bounding box center [389, 221] width 419 height 27
type input "Kyoungho"
click at [774, 217] on input "Last Name *" at bounding box center [845, 221] width 419 height 27
type input "Cho"
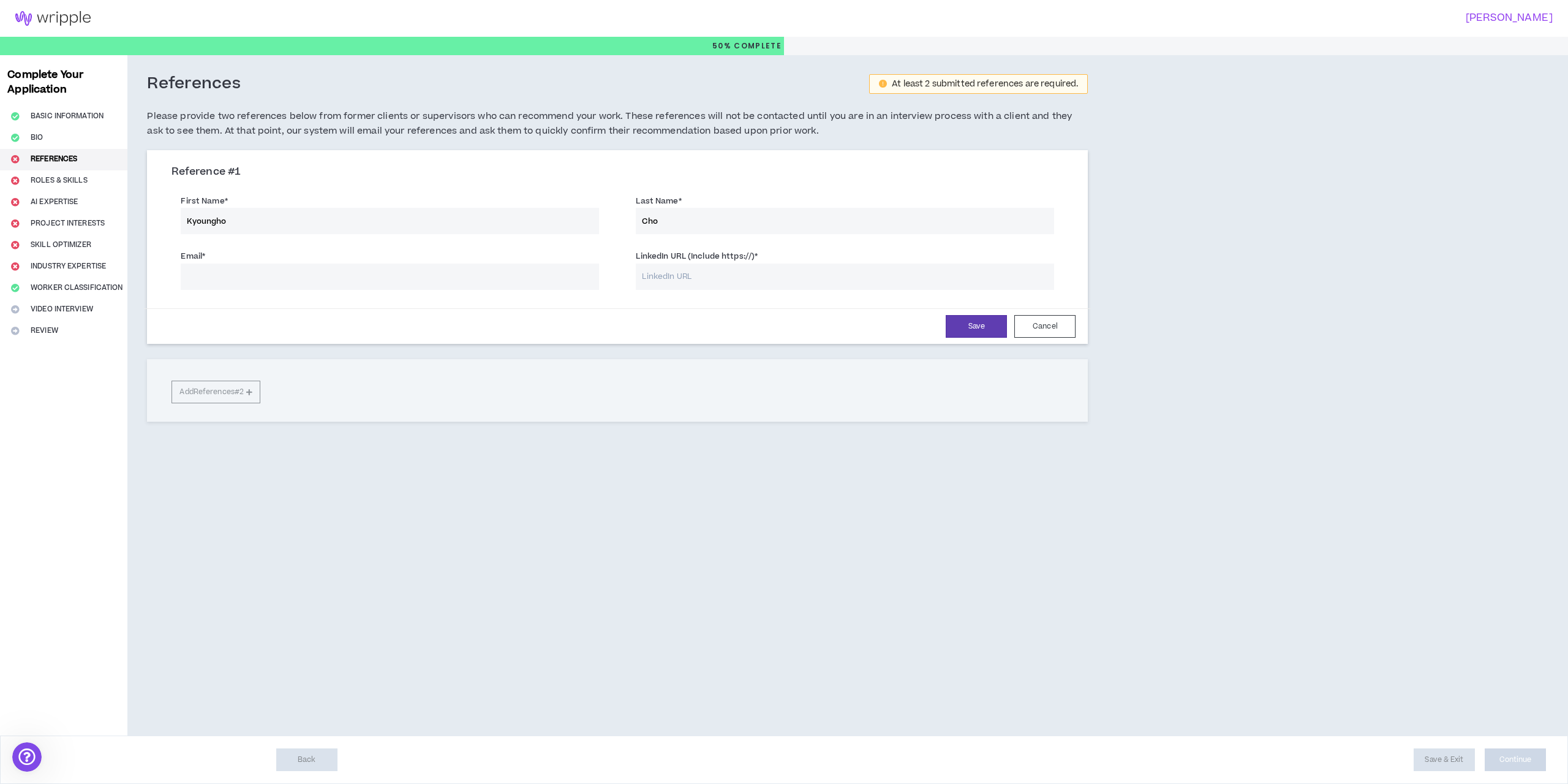
click at [690, 277] on input "LinkedIn URL (Include https://) *" at bounding box center [845, 277] width 419 height 27
paste input "[URL][DOMAIN_NAME][PERSON_NAME]"
type input "[URL][DOMAIN_NAME][PERSON_NAME]"
click at [456, 267] on input "Email *" at bounding box center [389, 277] width 419 height 27
type input "[EMAIL_ADDRESS][DOMAIN_NAME]"
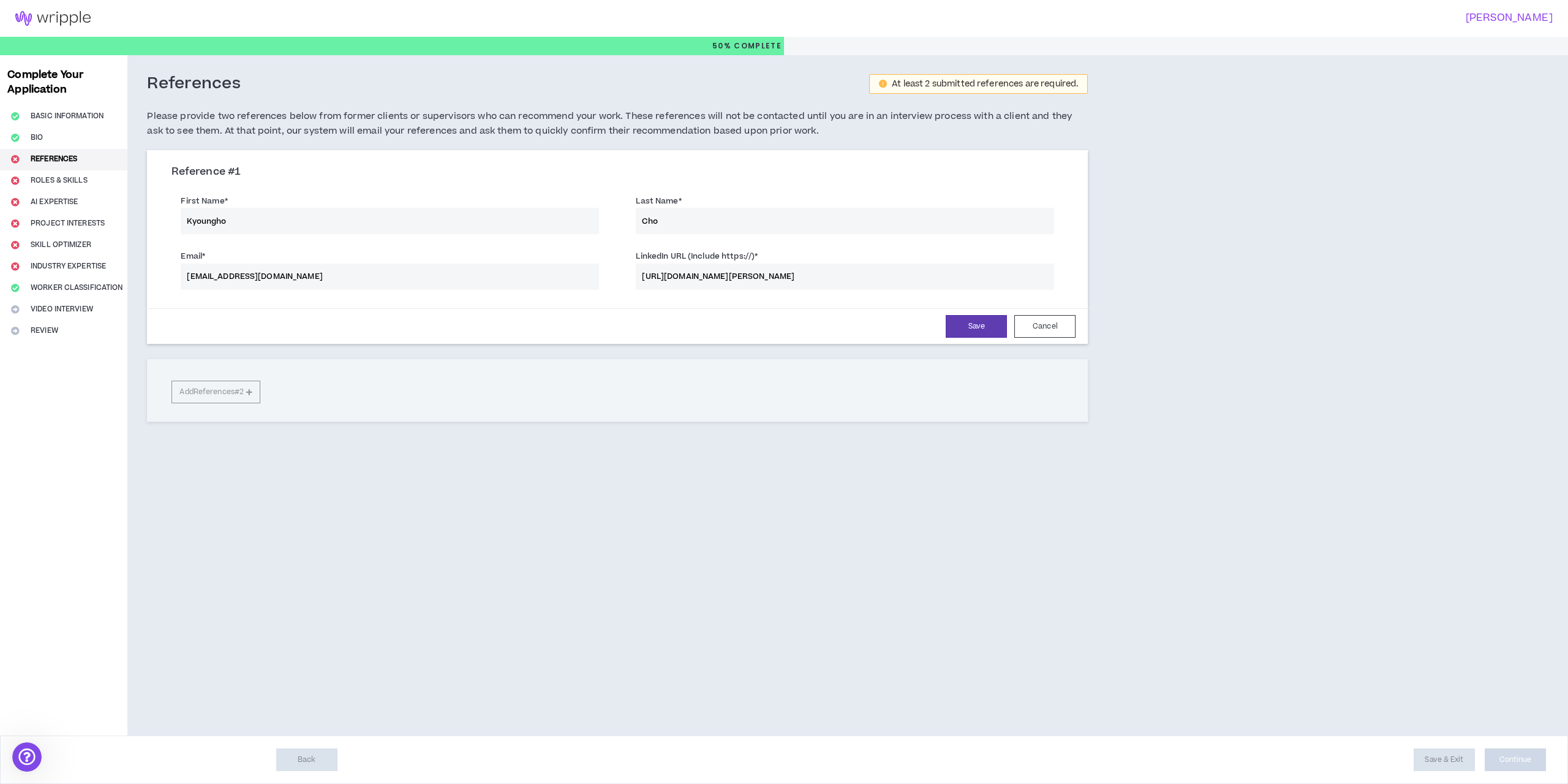
click at [591, 341] on div "Save Cancel" at bounding box center [617, 325] width 947 height 35
click at [1000, 329] on button "Save" at bounding box center [976, 327] width 62 height 23
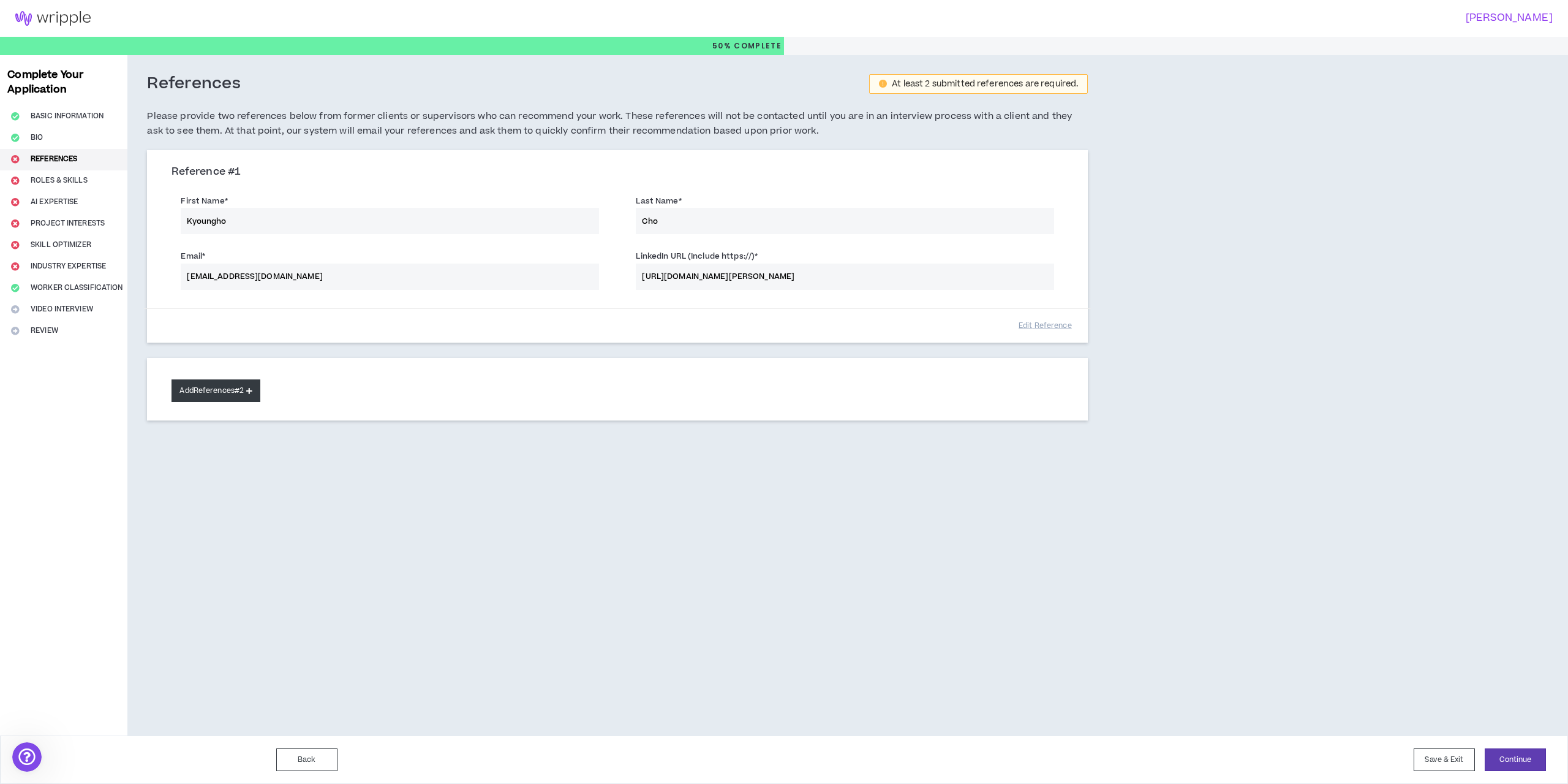
click at [224, 386] on button "Add References #2" at bounding box center [217, 391] width 89 height 23
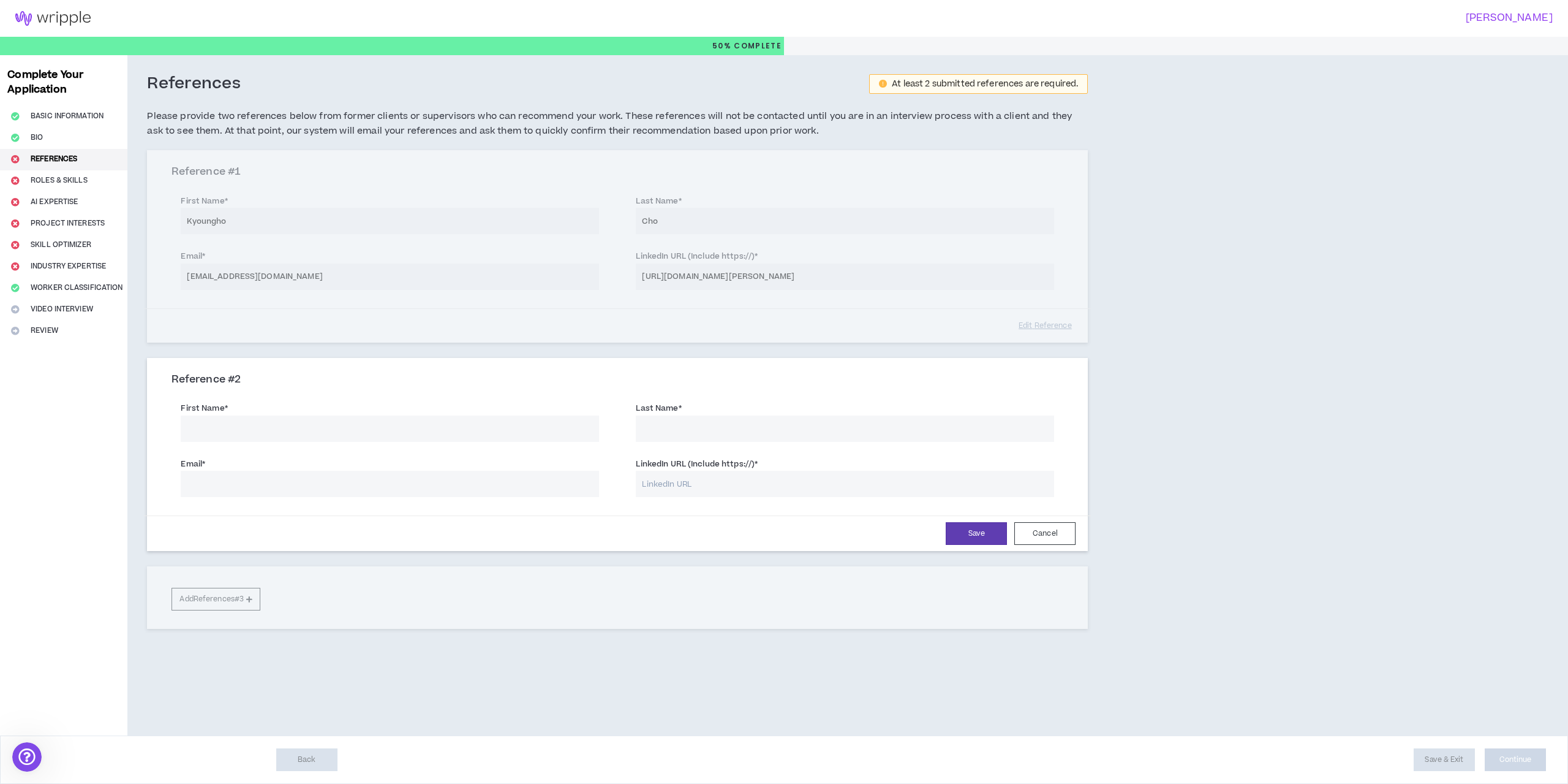
click at [217, 423] on input "First Name *" at bounding box center [389, 429] width 419 height 27
click at [258, 374] on h3 "Reference # 2" at bounding box center [617, 380] width 892 height 13
click at [244, 430] on input "First Name *" at bounding box center [389, 429] width 419 height 27
click at [455, 424] on input "First Name *" at bounding box center [389, 429] width 419 height 27
click at [68, 184] on div "Complete Your Application Basic Information Bio References Roles & Skills AI Ex…" at bounding box center [64, 395] width 127 height 680
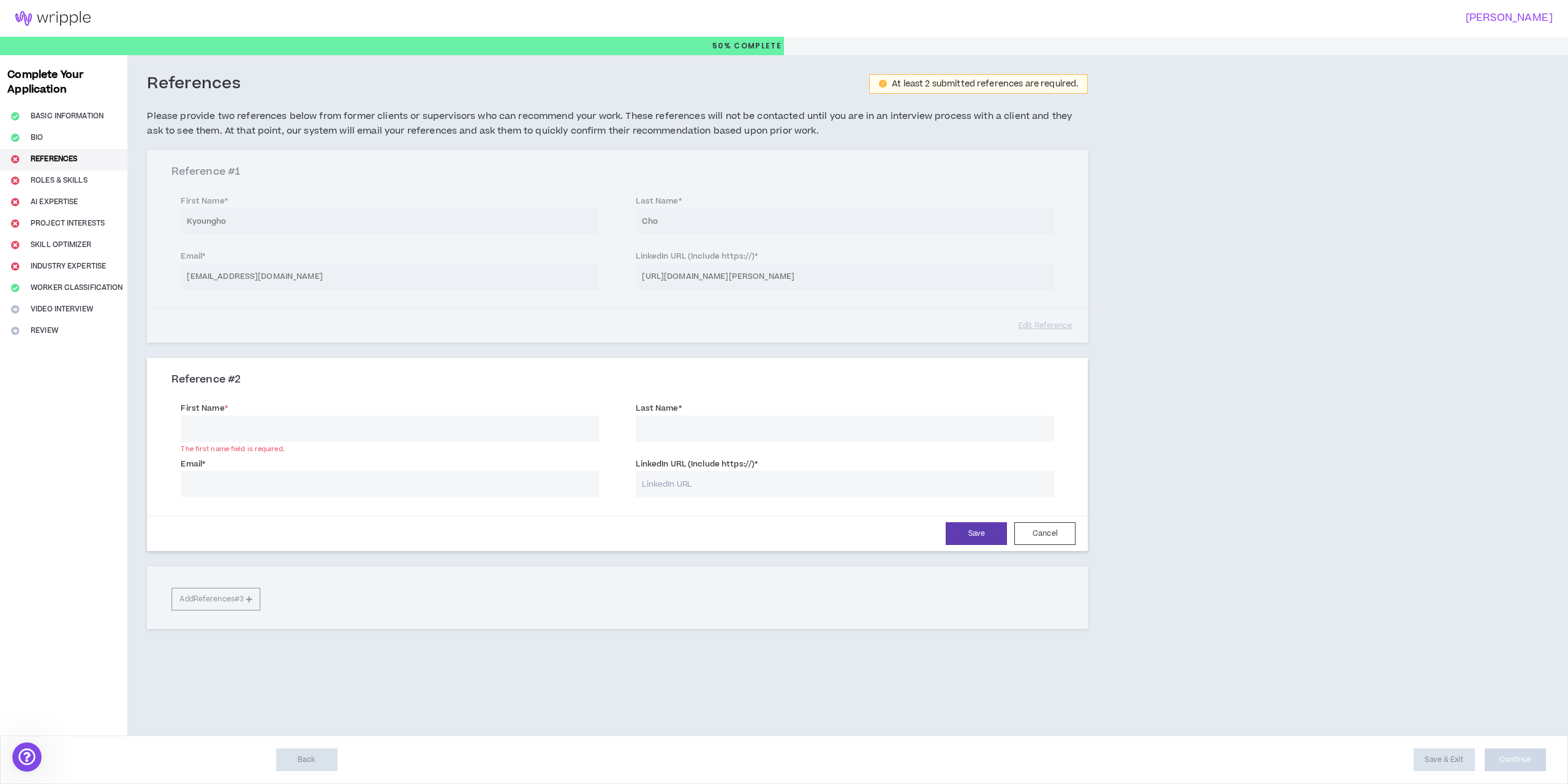
click at [348, 428] on input "First Name *" at bounding box center [389, 429] width 419 height 27
click at [269, 400] on div "First Name * The first name field is required." at bounding box center [389, 419] width 455 height 43
drag, startPoint x: 346, startPoint y: 639, endPoint x: 365, endPoint y: 566, distance: 75.4
click at [346, 639] on div "Reference # 1 First Name * [PERSON_NAME] Last Name * [PERSON_NAME] Email * [EMA…" at bounding box center [617, 404] width 941 height 508
click at [226, 427] on input "First Name *" at bounding box center [389, 429] width 419 height 27
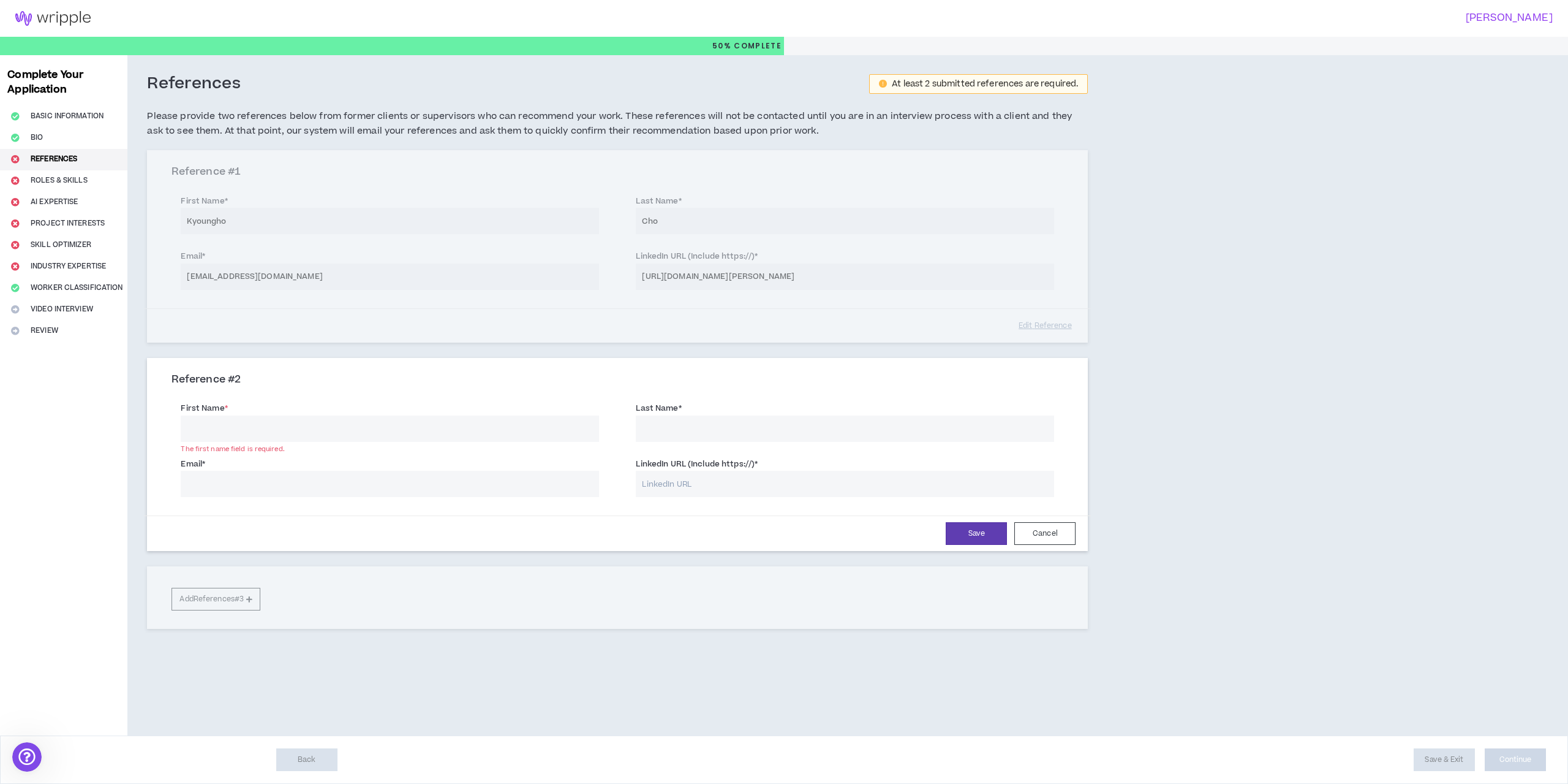
click at [482, 398] on div "First Name * The first name field is required." at bounding box center [389, 419] width 455 height 43
click at [321, 431] on input "First Name *" at bounding box center [389, 429] width 419 height 27
drag, startPoint x: 541, startPoint y: 480, endPoint x: 600, endPoint y: 479, distance: 59.0
click at [541, 480] on input "Email *" at bounding box center [389, 484] width 419 height 27
click at [707, 477] on input "LinkedIn URL (Include https://) *" at bounding box center [845, 484] width 419 height 27
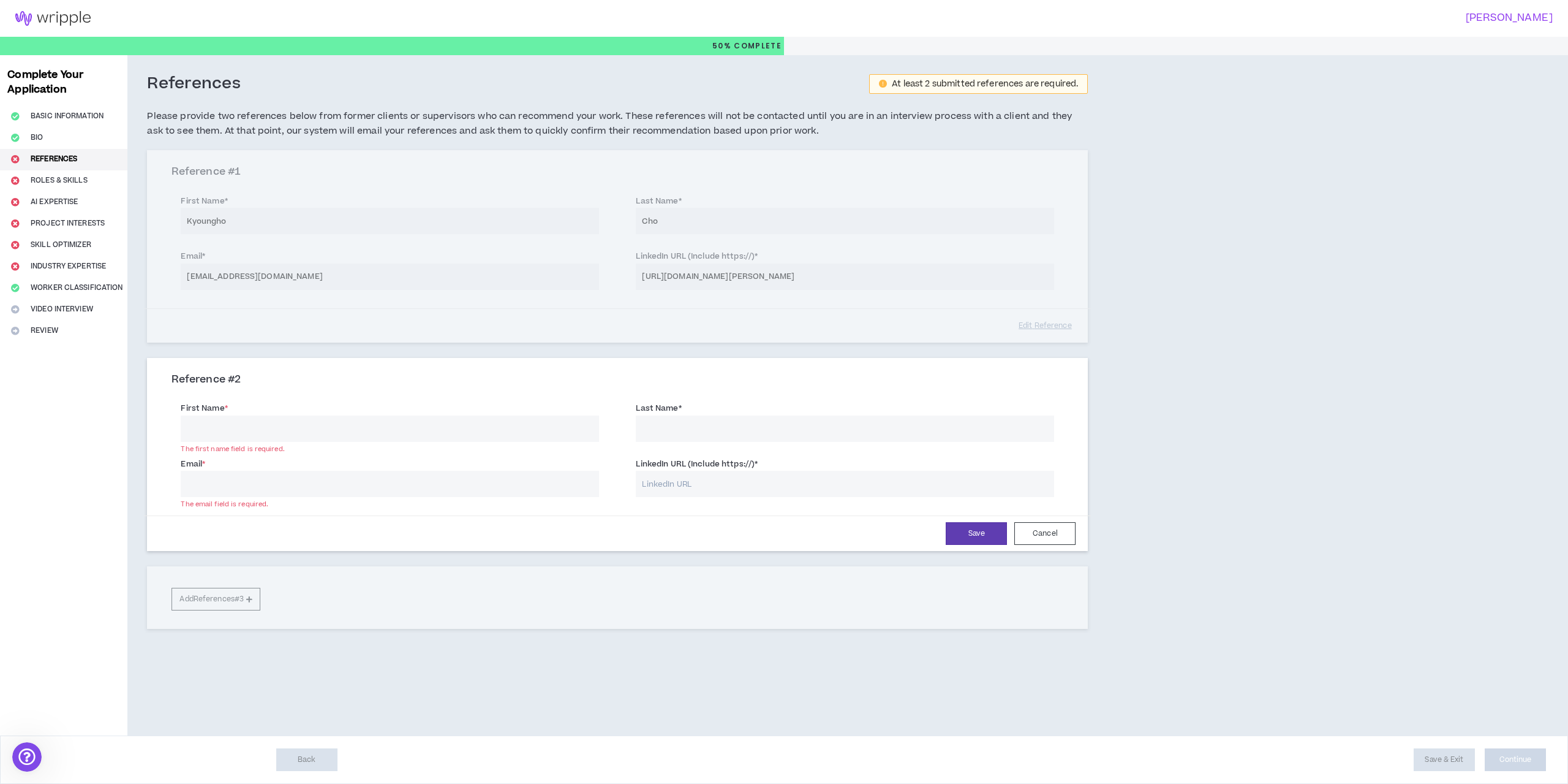
paste input "[URL][DOMAIN_NAME][PERSON_NAME]"
type input "[URL][DOMAIN_NAME][PERSON_NAME]"
drag, startPoint x: 1149, startPoint y: 456, endPoint x: 1154, endPoint y: 452, distance: 6.4
click at [1149, 455] on div "References At least 2 submitted references are required. Please provide two ref…" at bounding box center [715, 395] width 1177 height 680
click at [791, 433] on input "Last Name *" at bounding box center [845, 429] width 419 height 27
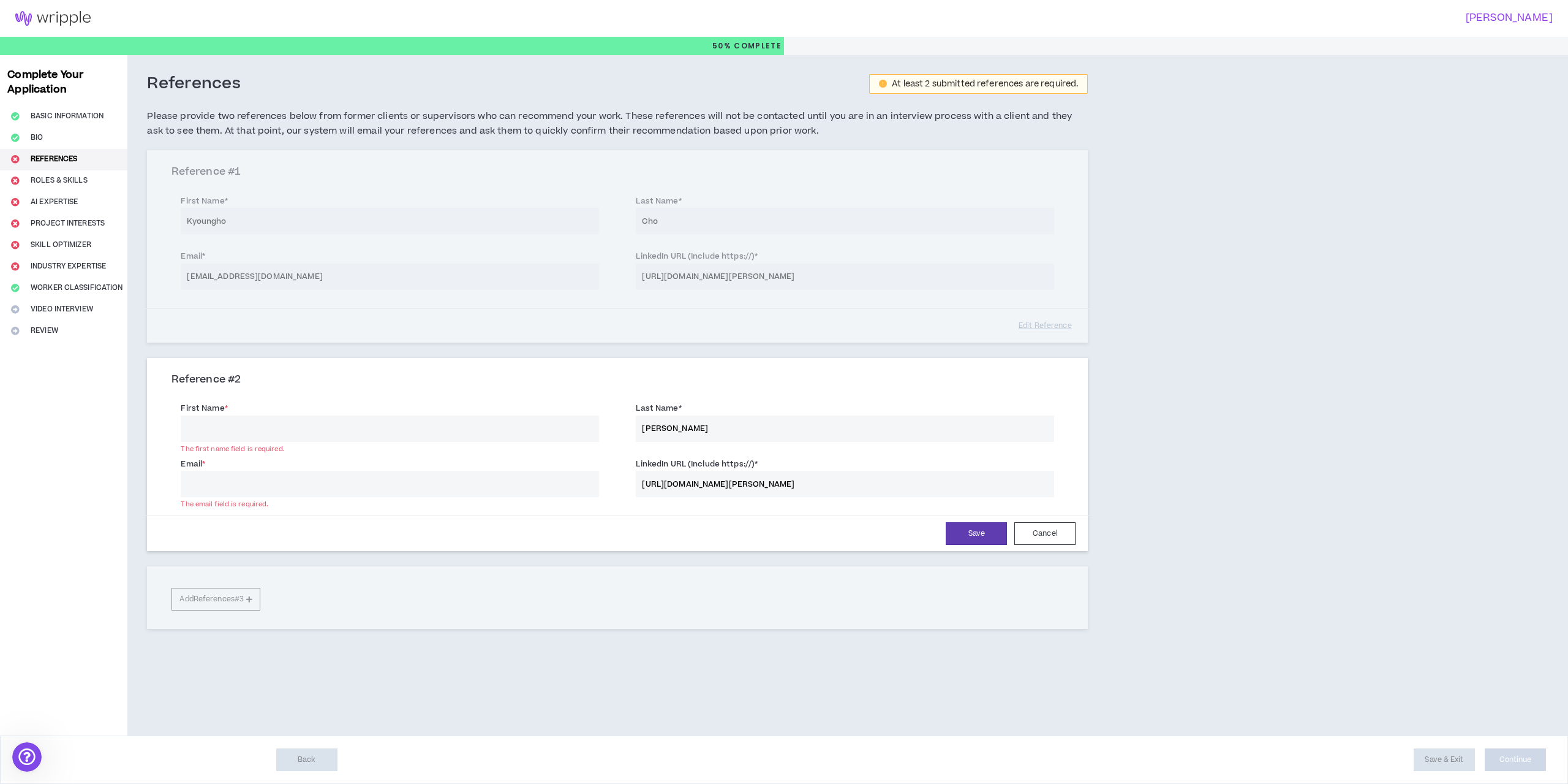
type input "[PERSON_NAME]"
click at [259, 430] on input "First Name *" at bounding box center [389, 429] width 419 height 27
click at [514, 482] on input "Email *" at bounding box center [389, 484] width 419 height 27
paste input "[URL][DOMAIN_NAME][PERSON_NAME]"
type input "[URL][DOMAIN_NAME][PERSON_NAME]"
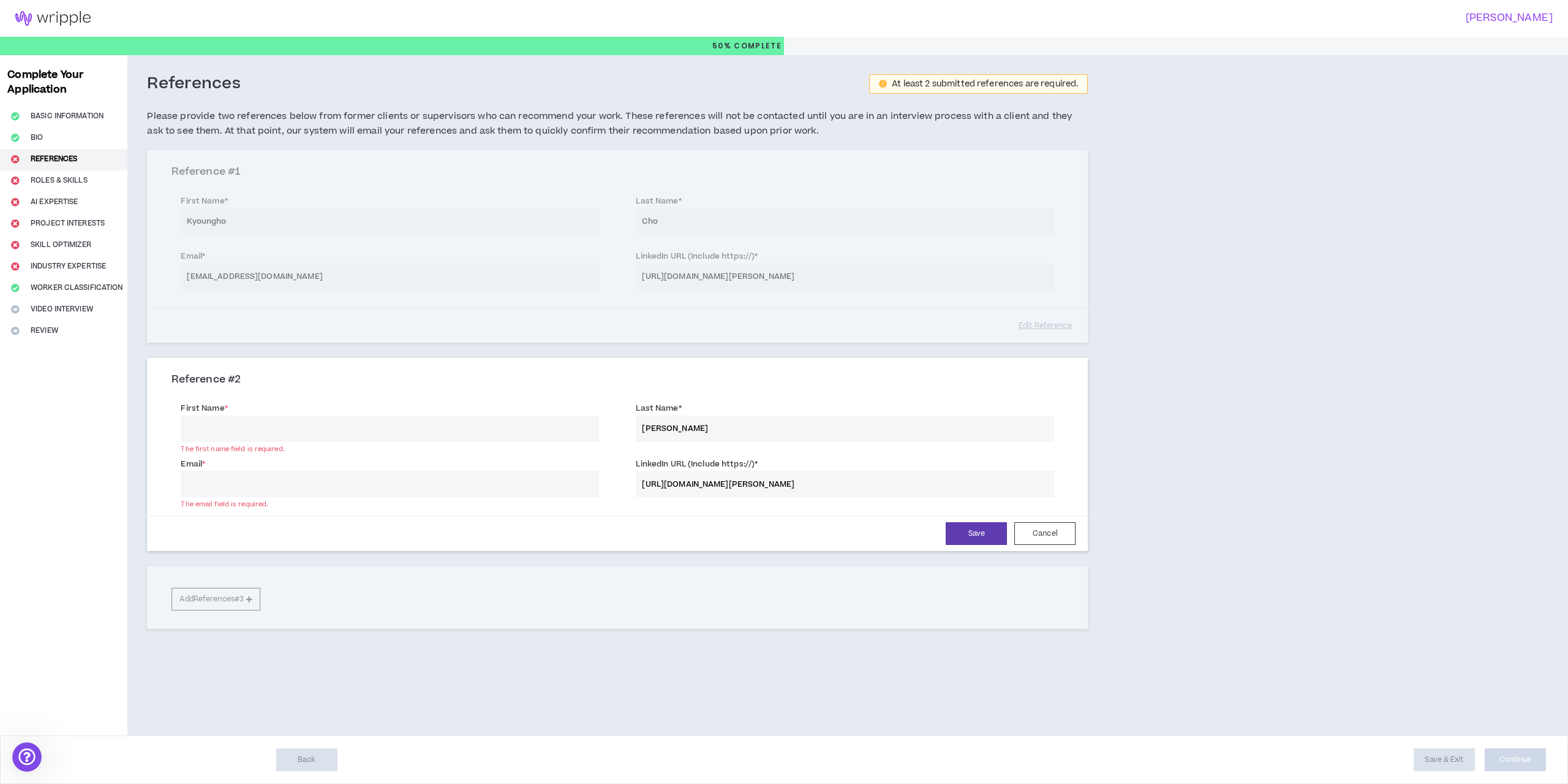
click at [275, 485] on input "Email *" at bounding box center [389, 484] width 419 height 27
paste input "[EMAIL_ADDRESS][DOMAIN_NAME]"
type input "[EMAIL_ADDRESS][DOMAIN_NAME]"
click at [305, 422] on input "First Name *" at bounding box center [389, 429] width 419 height 27
type input "[PERSON_NAME]"
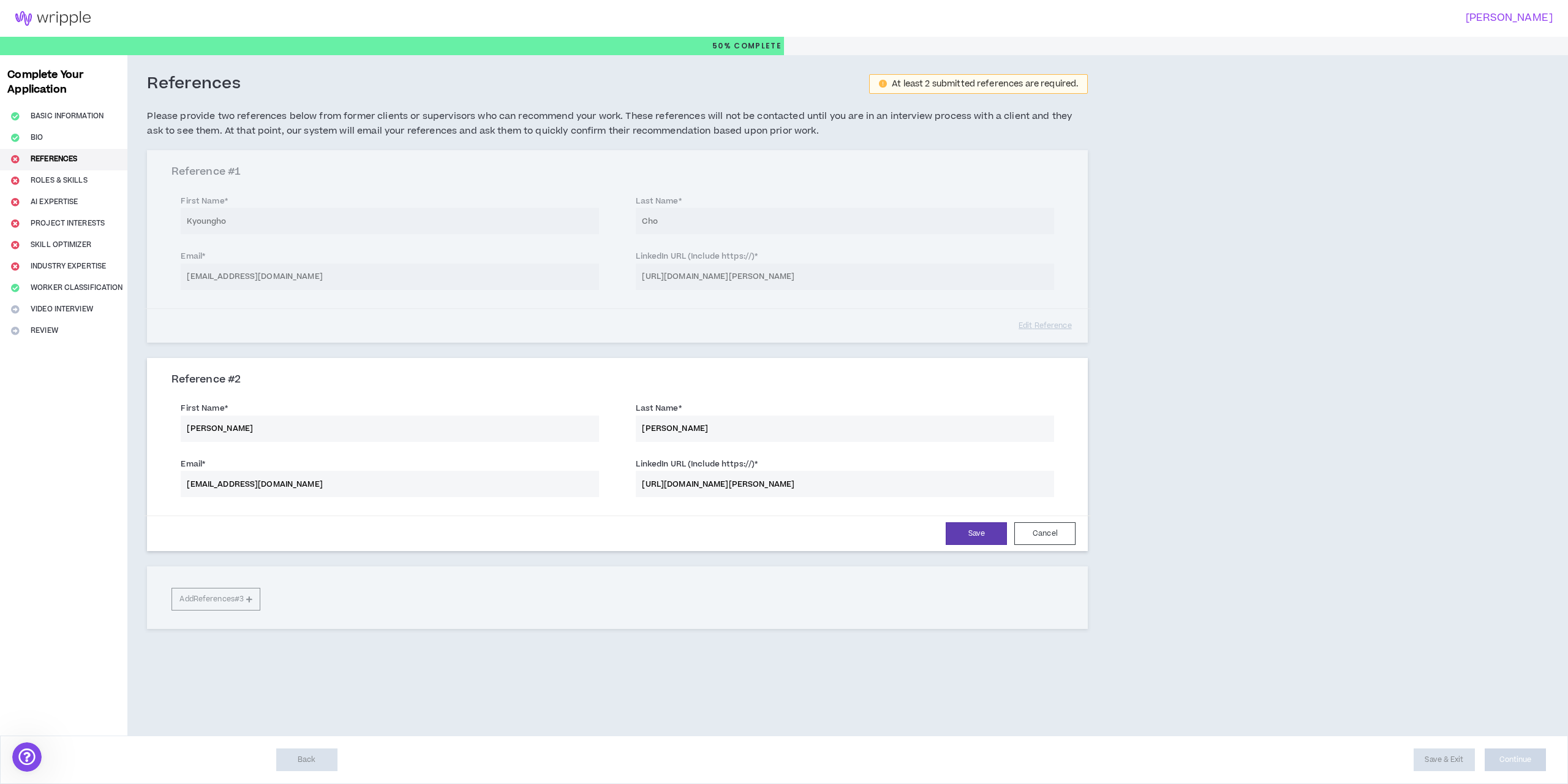
click at [511, 545] on div "Save Cancel" at bounding box center [617, 533] width 947 height 35
click at [964, 531] on button "Save" at bounding box center [976, 534] width 62 height 23
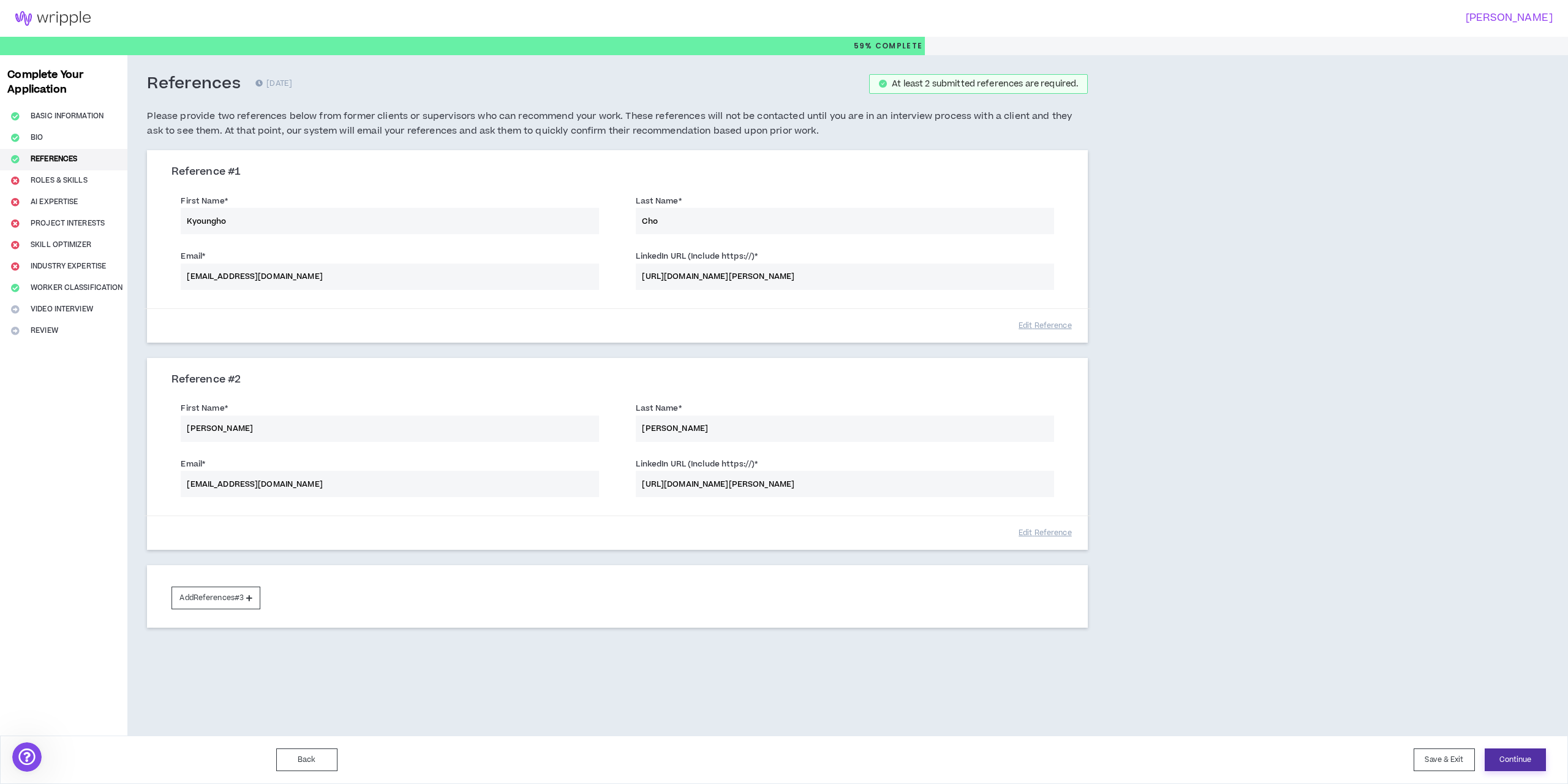
click at [1517, 768] on button "Continue" at bounding box center [1516, 760] width 62 height 23
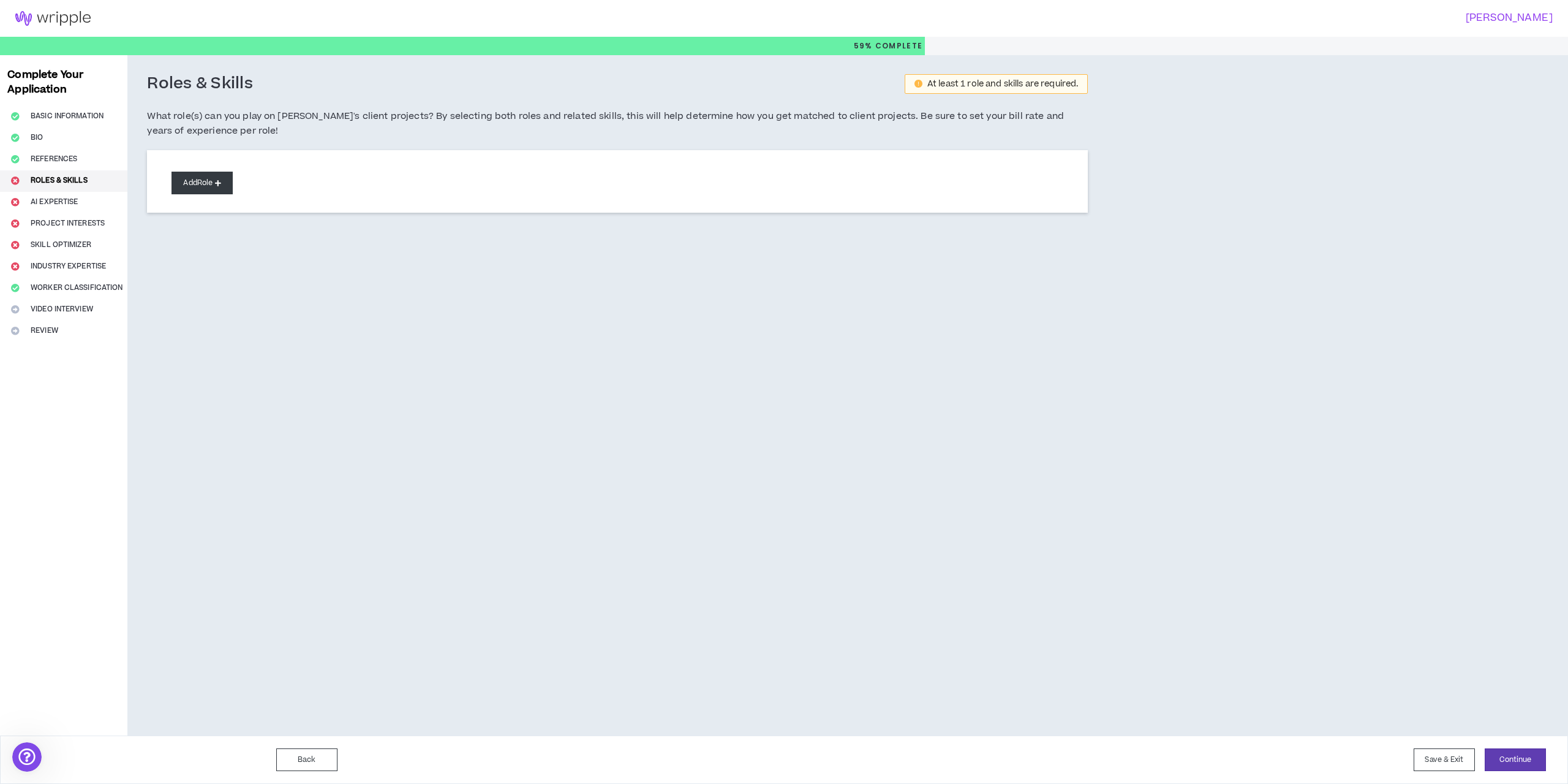
click at [215, 187] on button "Add Role" at bounding box center [202, 183] width 62 height 23
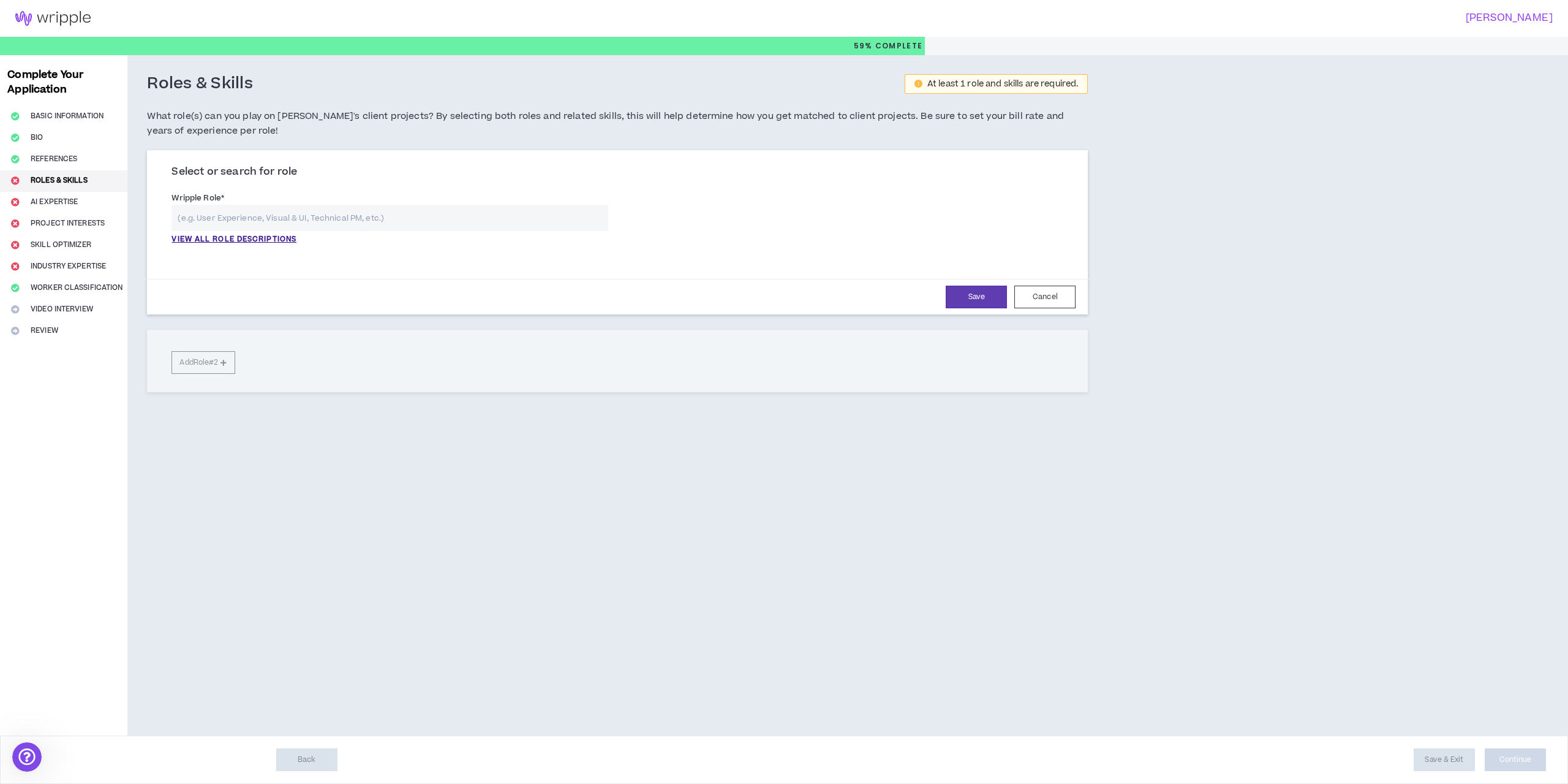
click at [250, 223] on input "text" at bounding box center [390, 218] width 437 height 27
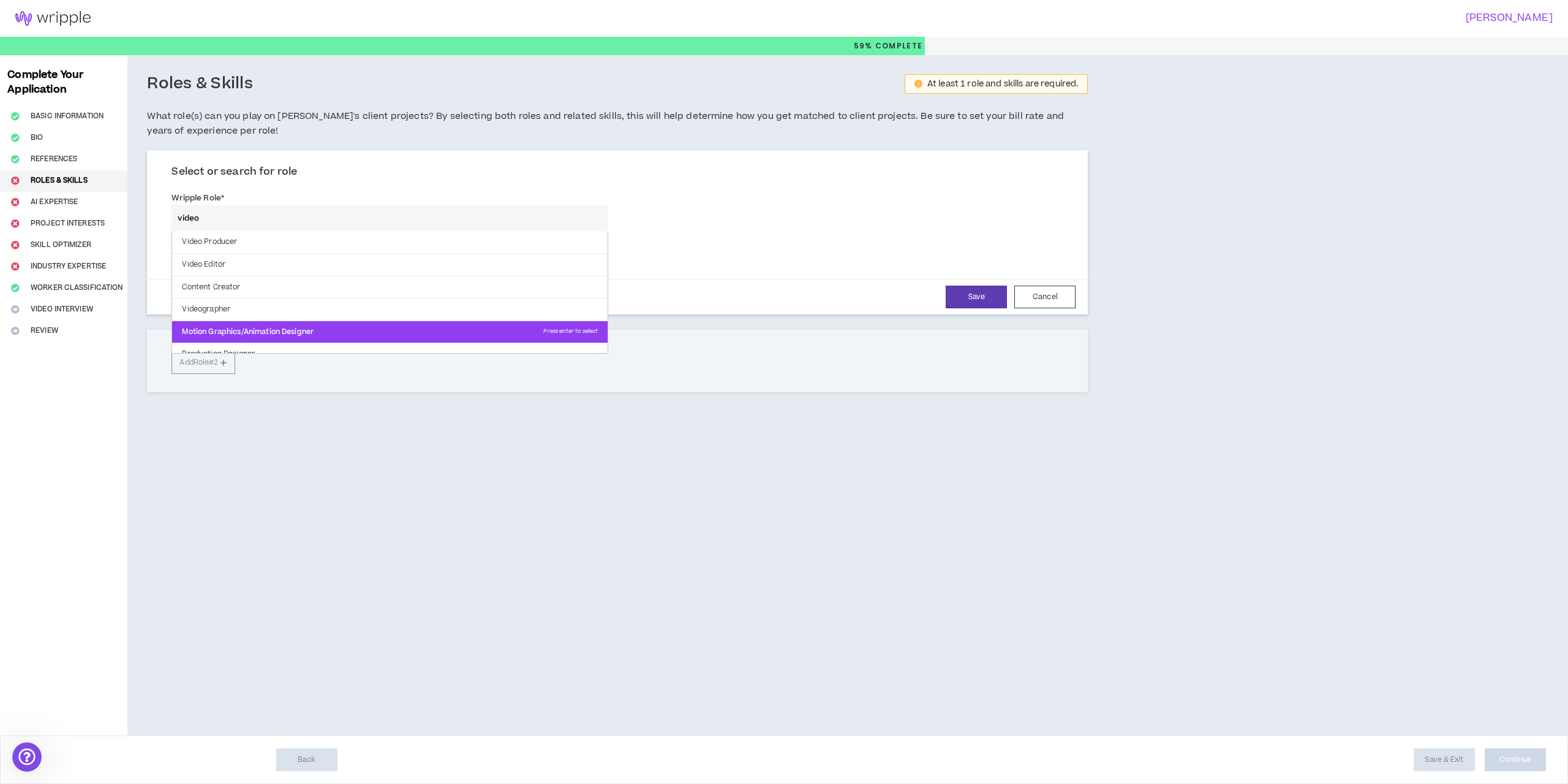
click at [343, 329] on p "Motion Graphics/Animation Designer Press enter to select" at bounding box center [389, 332] width 436 height 22
type input "Motion Graphics/Animation Designer"
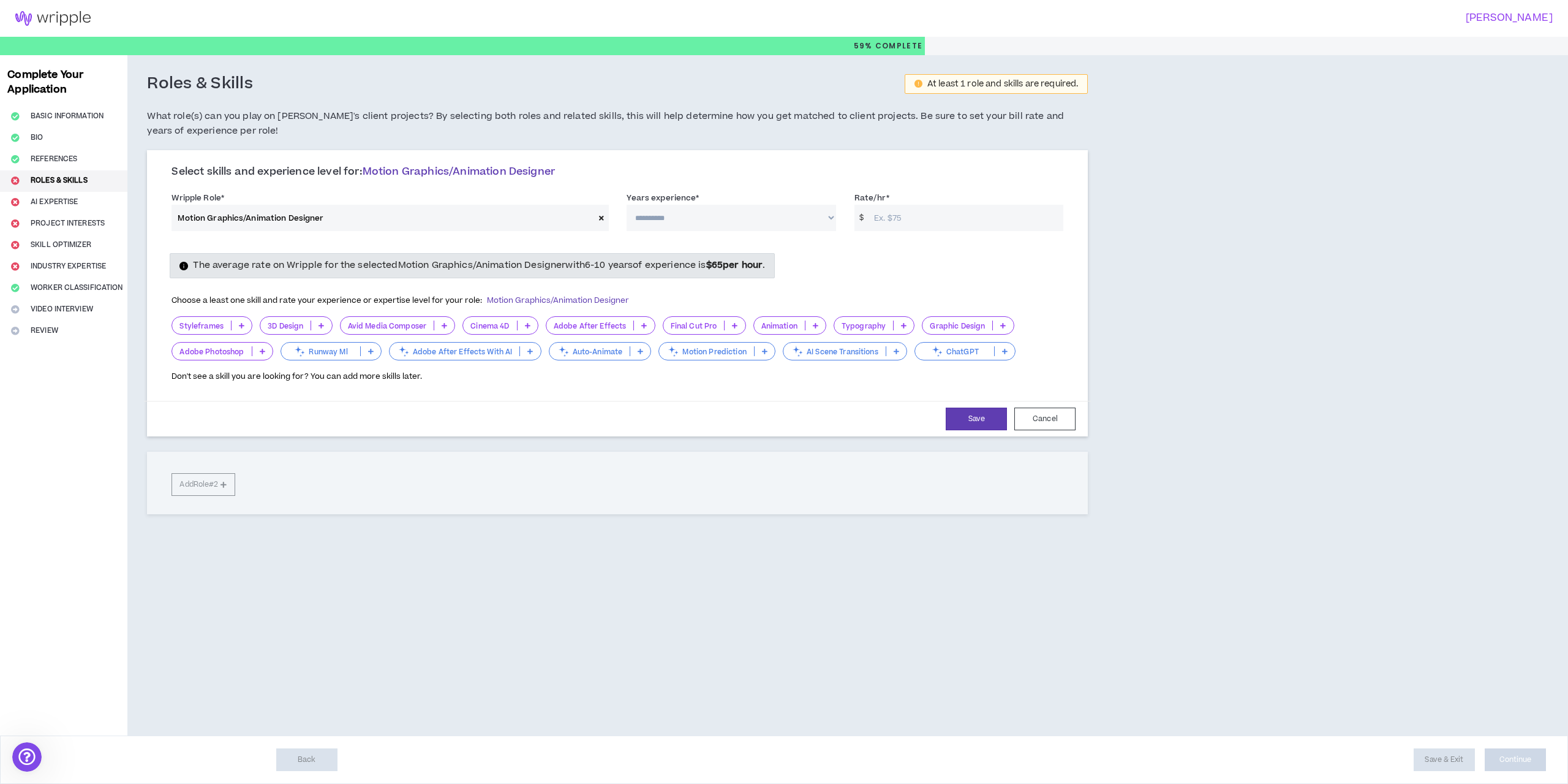
click at [722, 219] on select "**********" at bounding box center [731, 218] width 210 height 27
select select "***"
click at [627, 204] on select "**********" at bounding box center [731, 218] width 210 height 27
click at [904, 262] on div "The average rate on Wripple for the selected Motion Graphics/Animation Designer…" at bounding box center [617, 265] width 911 height 25
click at [925, 215] on input "Rate/hr *" at bounding box center [966, 218] width 196 height 27
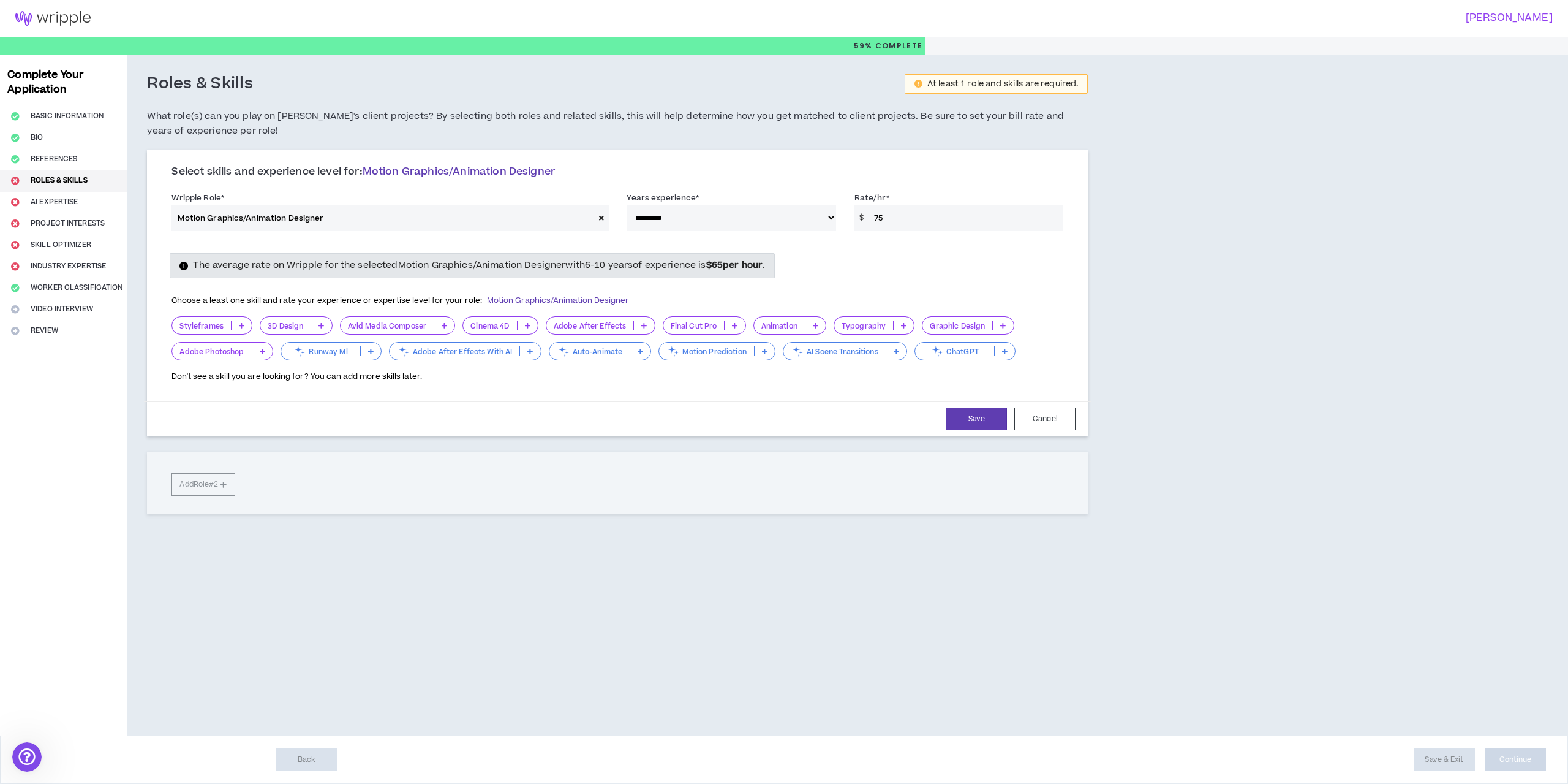
type input "75"
click at [894, 255] on div "The average rate on Wripple for the selected Motion Graphics/Animation Designer…" at bounding box center [617, 265] width 911 height 25
click at [529, 326] on icon at bounding box center [528, 325] width 6 height 6
click at [504, 402] on span "11+ Years" at bounding box center [501, 406] width 61 height 13
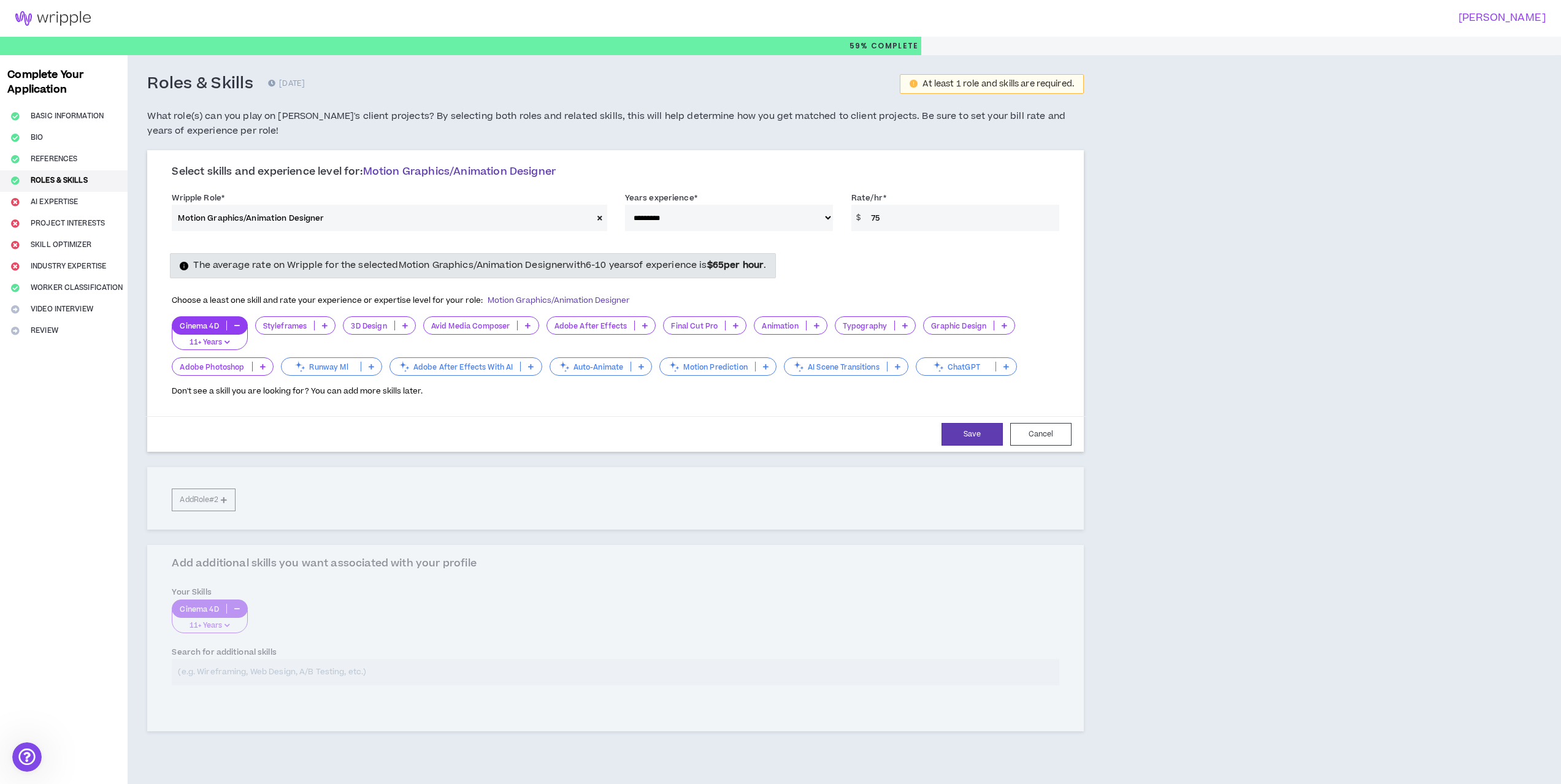
click at [645, 321] on p at bounding box center [645, 325] width 20 height 10
click at [607, 403] on span "11+ Years" at bounding box center [601, 406] width 94 height 13
click at [813, 326] on p at bounding box center [816, 325] width 20 height 10
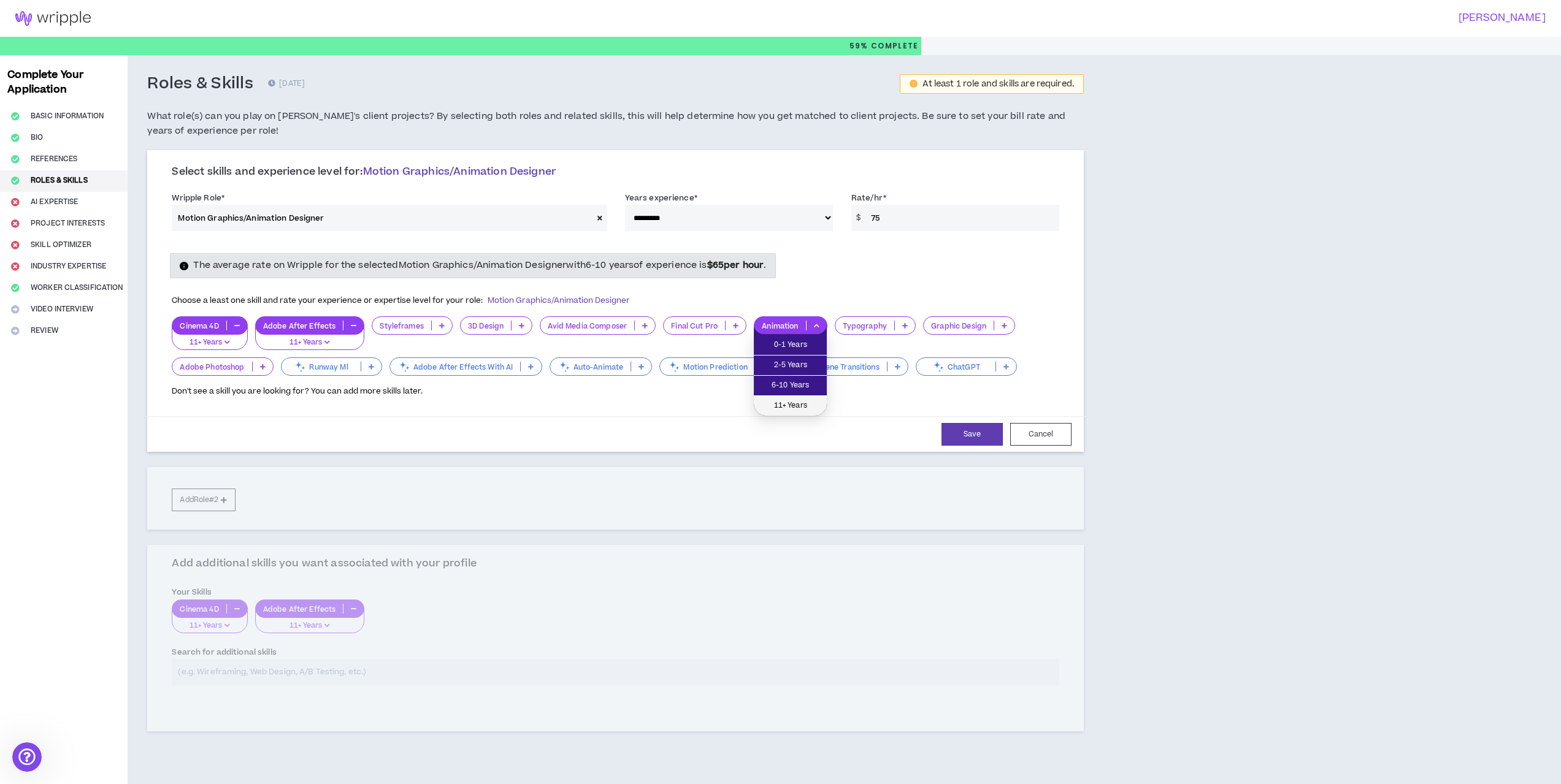
click at [786, 406] on span "11+ Years" at bounding box center [790, 406] width 58 height 13
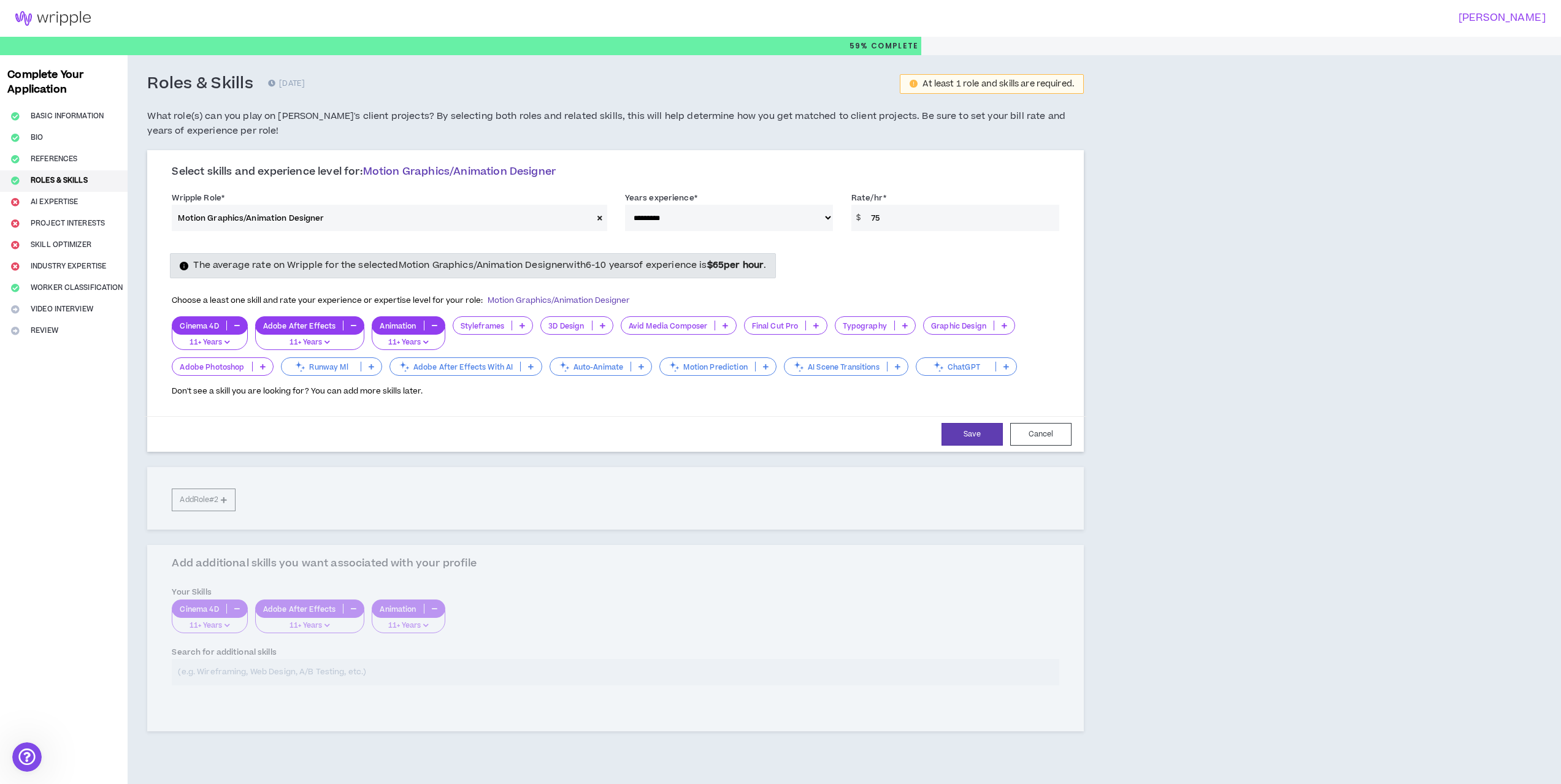
click at [905, 322] on p at bounding box center [904, 325] width 20 height 10
click at [874, 405] on span "11+ Years" at bounding box center [875, 406] width 65 height 13
click at [690, 326] on icon at bounding box center [691, 325] width 6 height 6
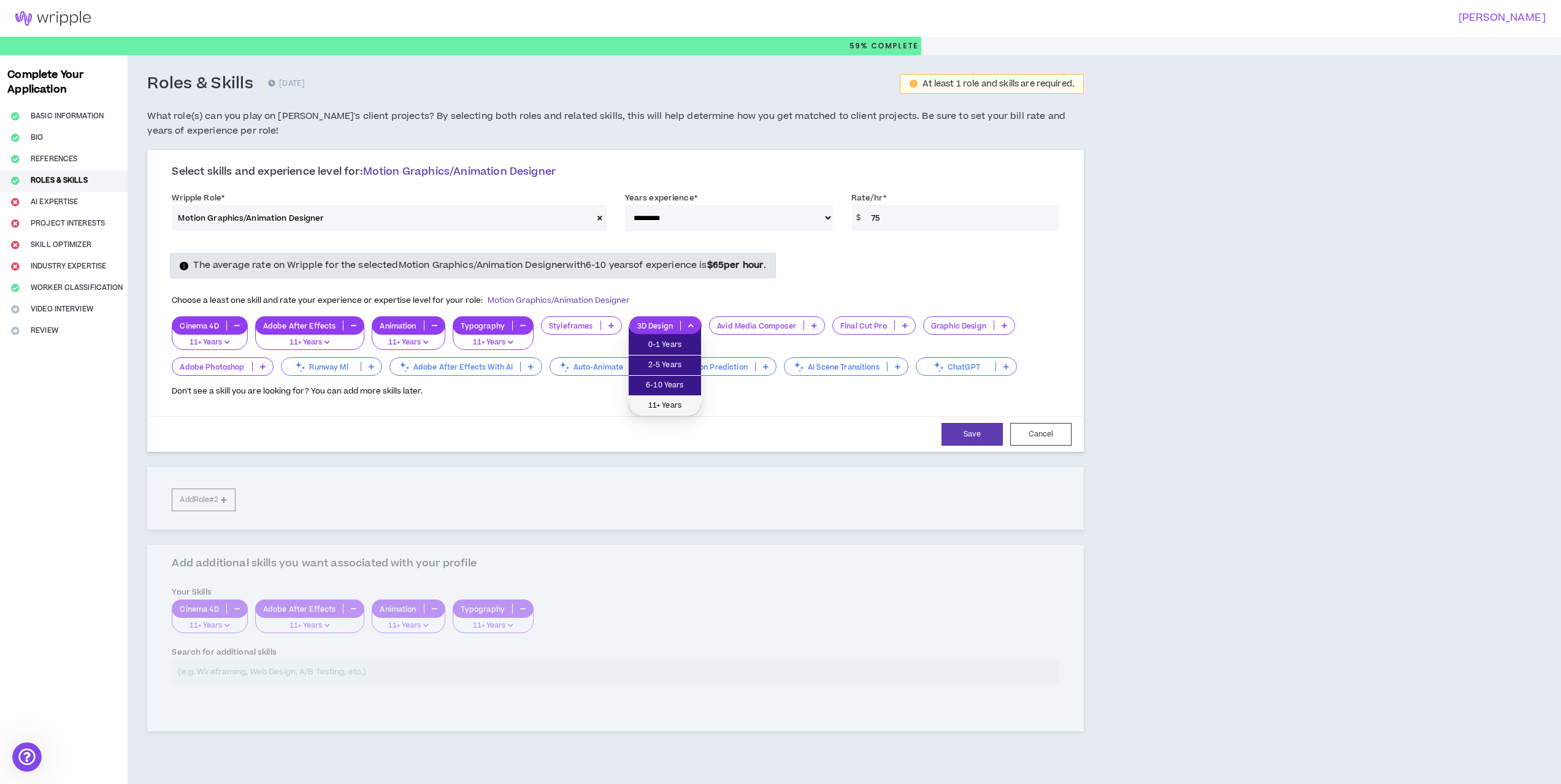
click at [680, 401] on span "11+ Years" at bounding box center [665, 406] width 58 height 13
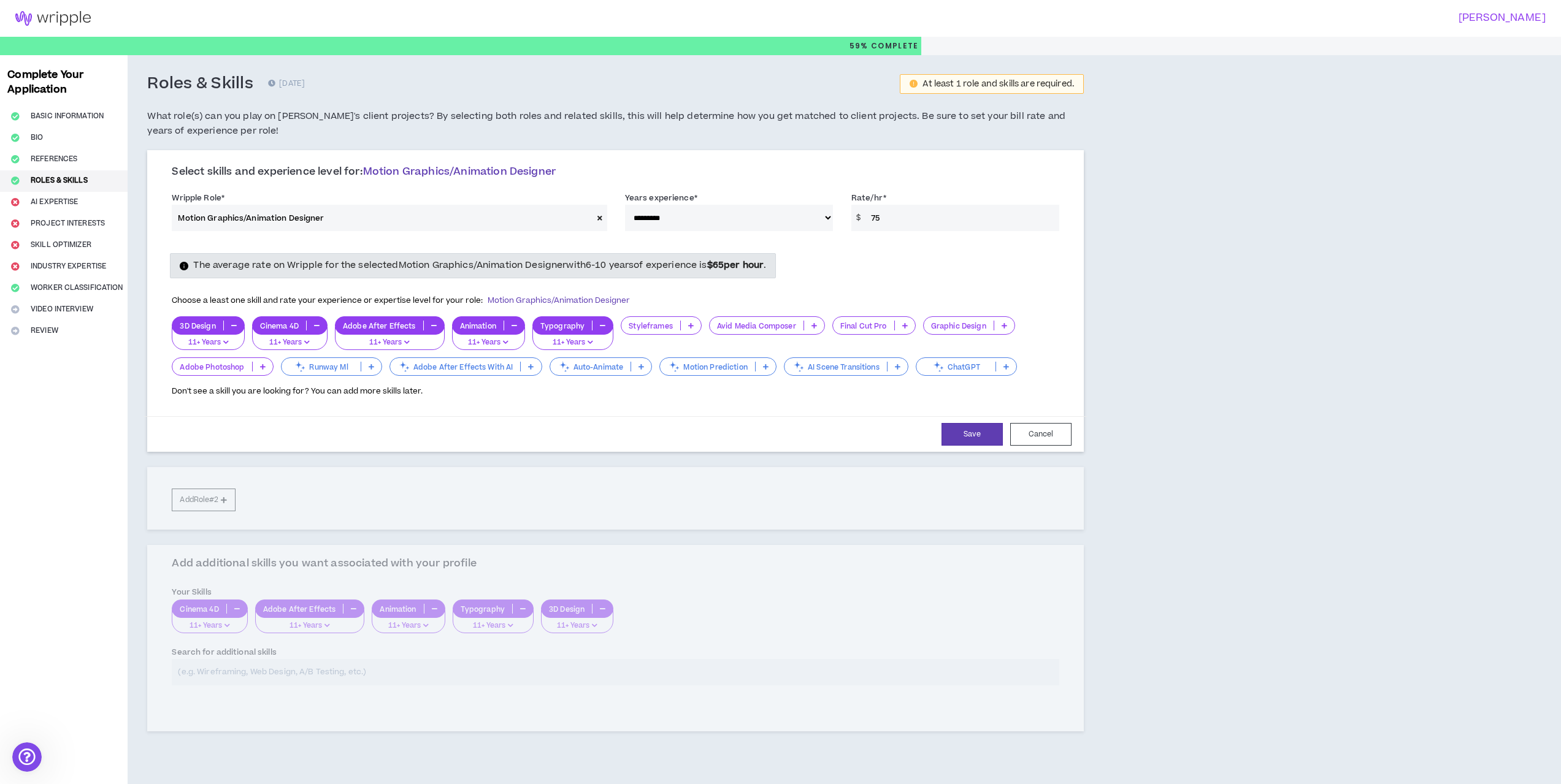
click at [601, 217] on icon at bounding box center [599, 218] width 5 height 7
select select
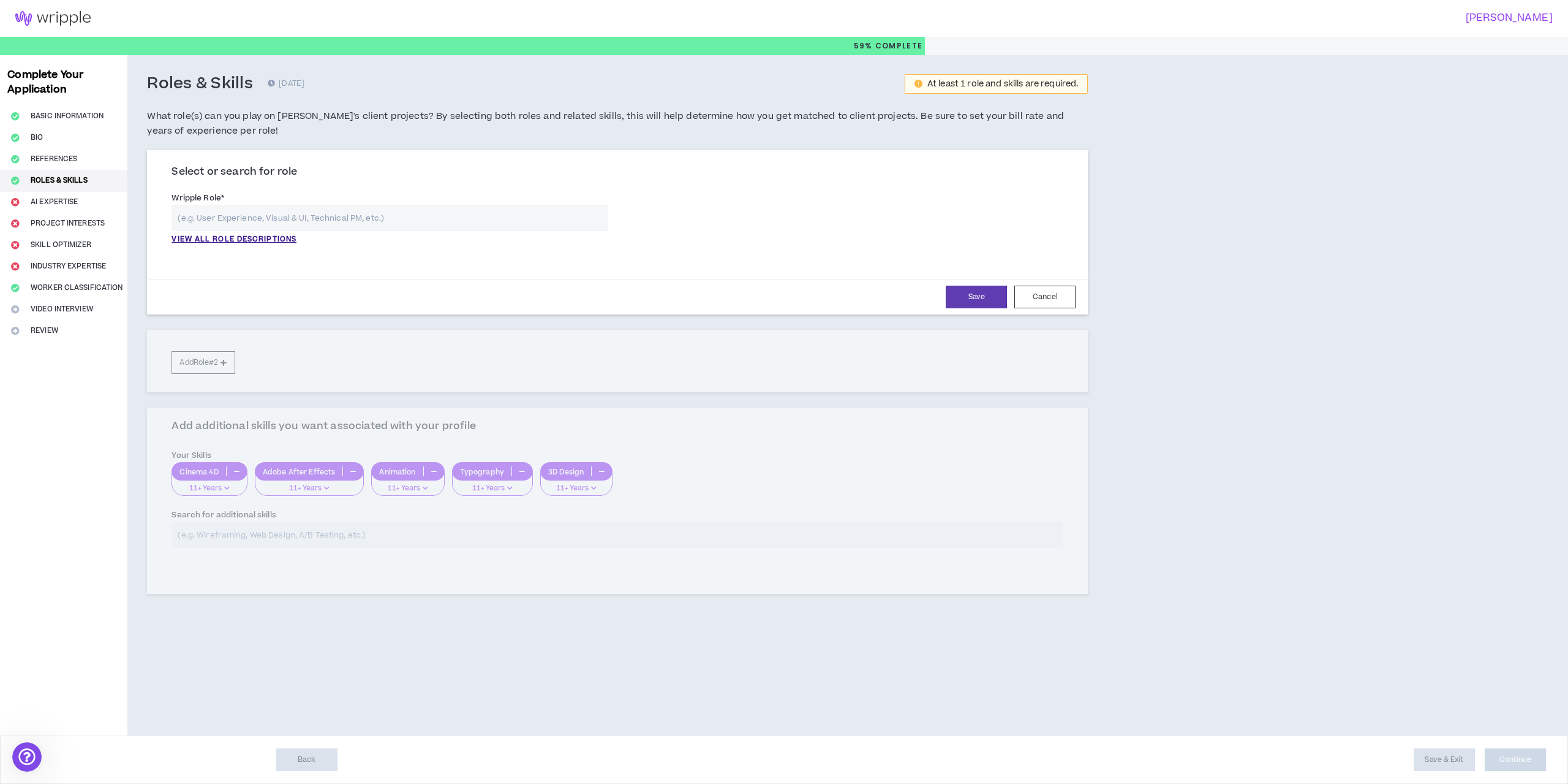
click at [326, 212] on input "text" at bounding box center [390, 218] width 437 height 27
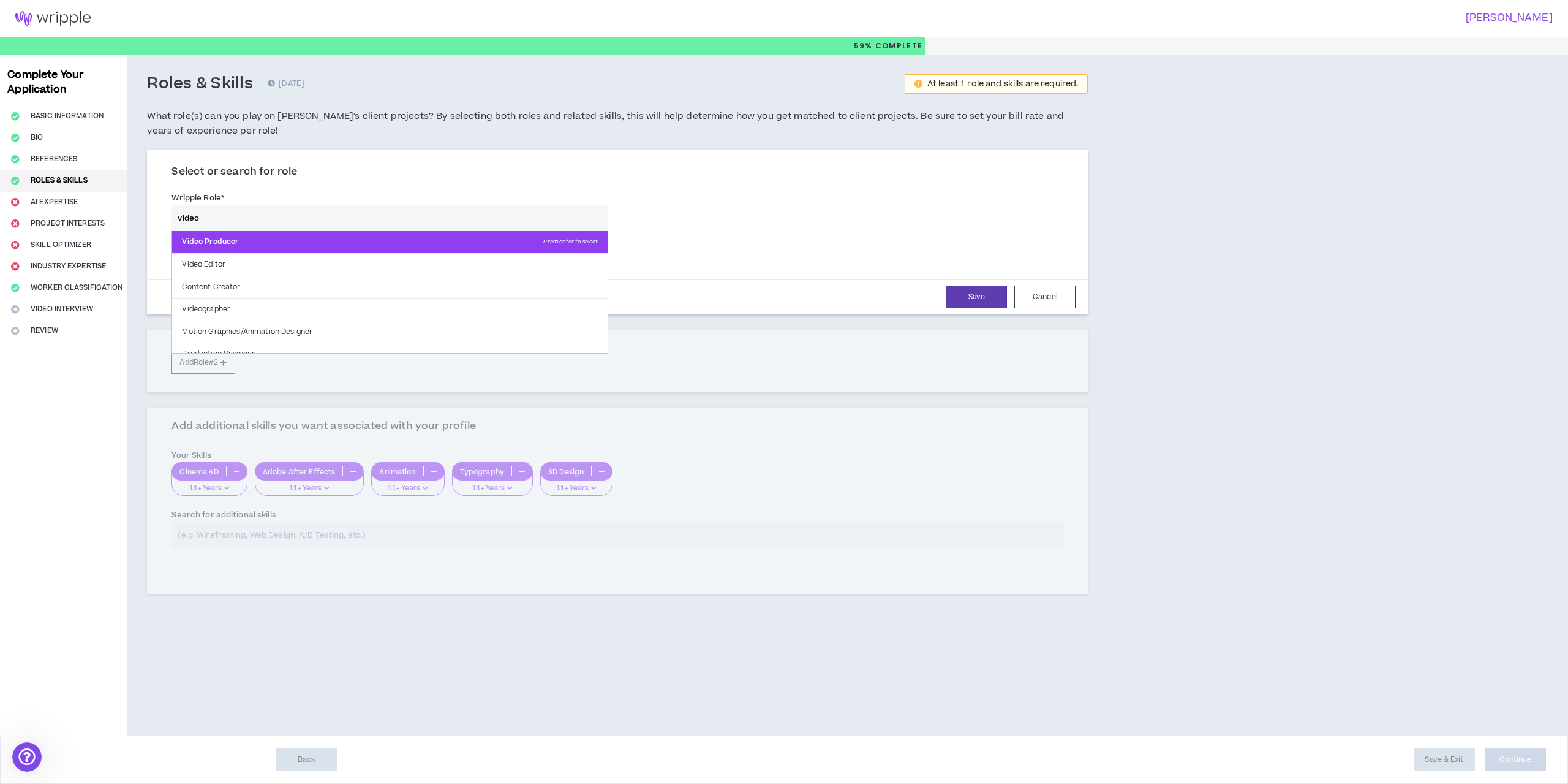
click at [261, 246] on p "Video Producer Press enter to select" at bounding box center [389, 241] width 436 height 22
type input "Video Producer"
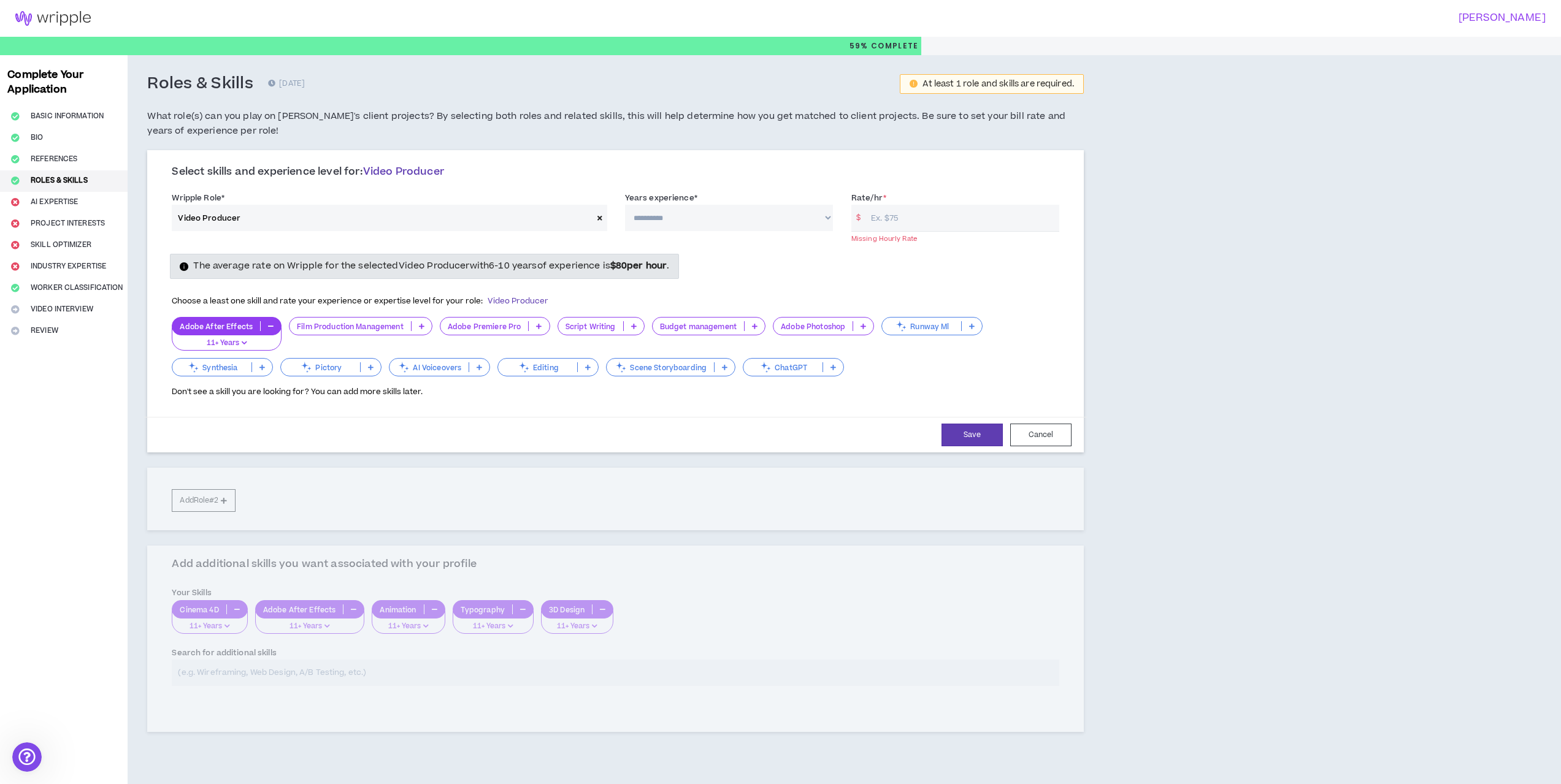
click at [693, 210] on select "**********" at bounding box center [728, 218] width 208 height 27
select select "***"
click at [625, 204] on select "**********" at bounding box center [728, 218] width 208 height 27
drag, startPoint x: 900, startPoint y: 220, endPoint x: 863, endPoint y: 220, distance: 37.0
click at [863, 220] on div "$" at bounding box center [954, 218] width 208 height 27
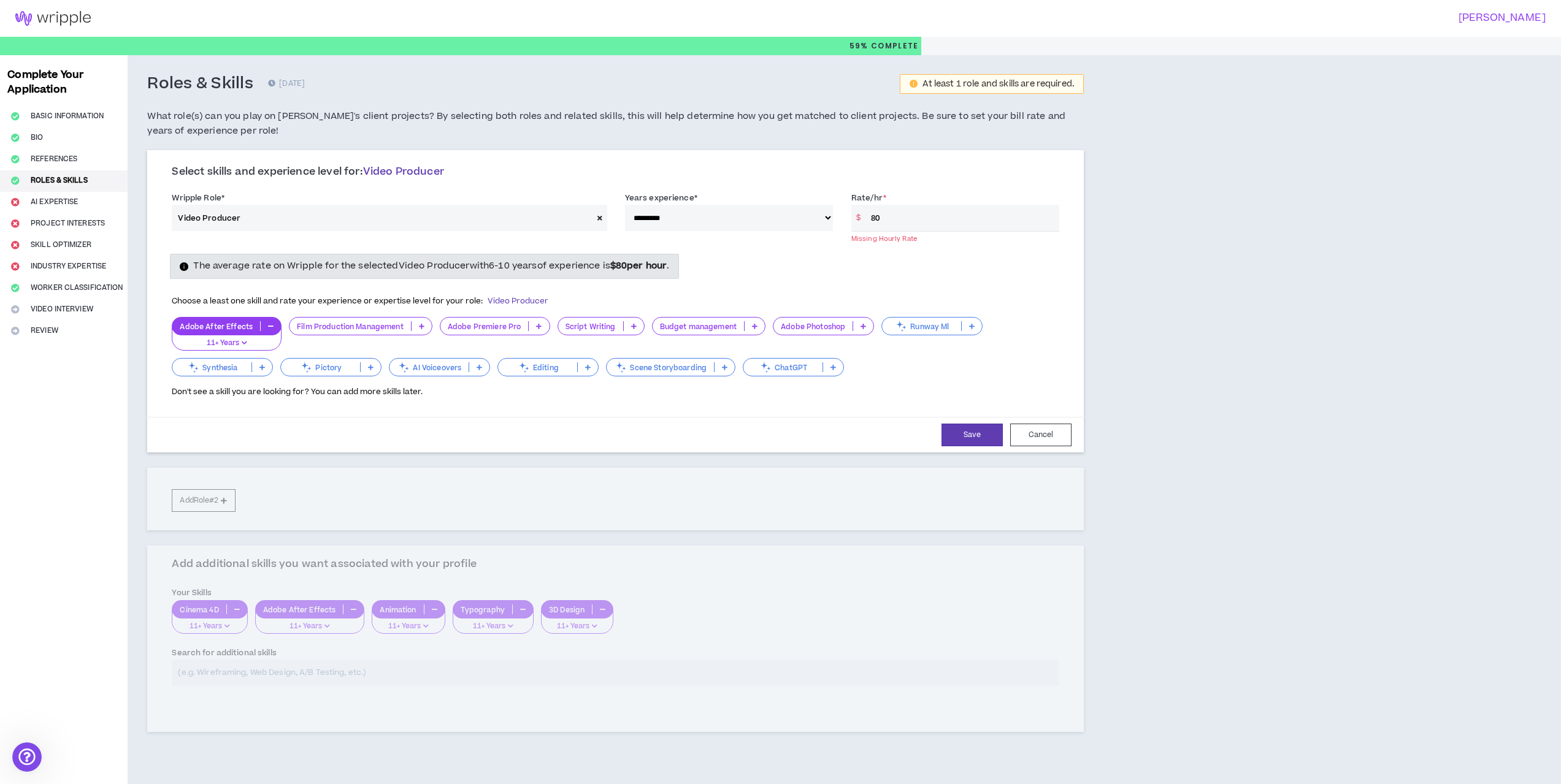
type input "80"
click at [873, 274] on div "The average rate on Wripple for the selected Video Producer with 6-10 years of …" at bounding box center [615, 265] width 906 height 25
click at [756, 324] on icon at bounding box center [755, 325] width 6 height 6
click at [711, 401] on span "11+ Years" at bounding box center [706, 406] width 98 height 13
click at [541, 324] on icon at bounding box center [543, 325] width 6 height 6
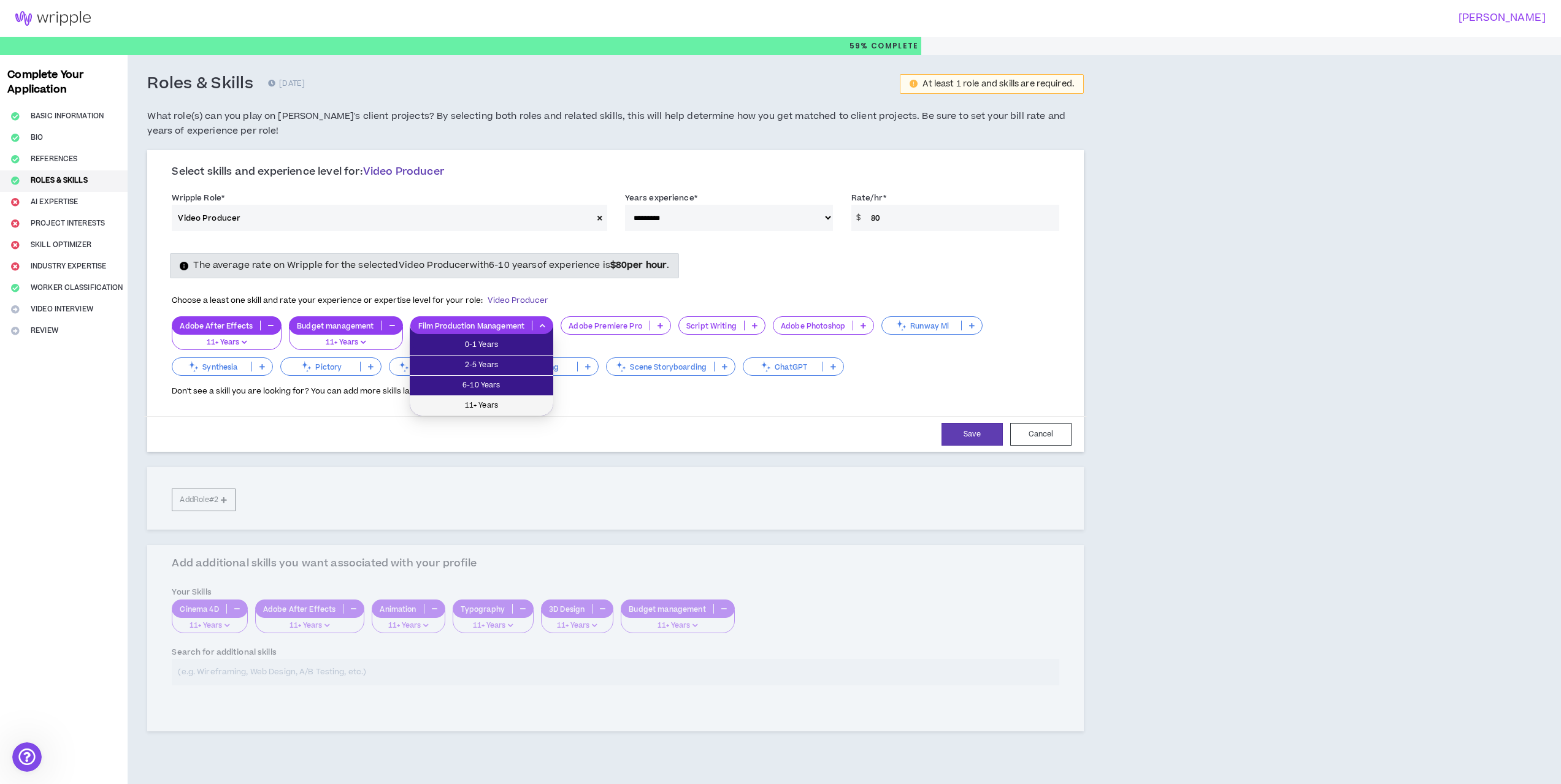
click at [491, 403] on span "11+ Years" at bounding box center [481, 406] width 128 height 13
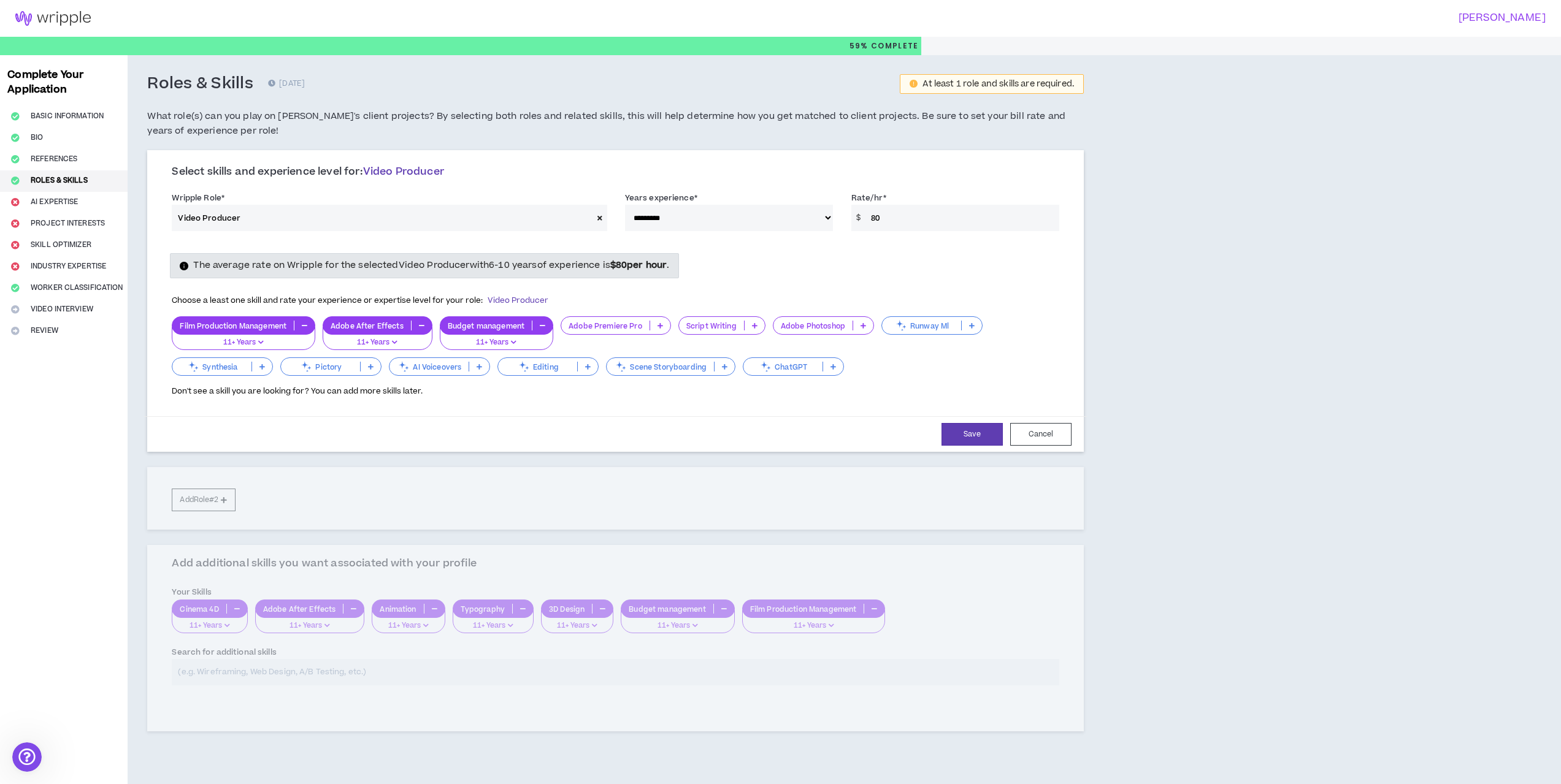
click at [599, 208] on span at bounding box center [599, 218] width 14 height 27
select select
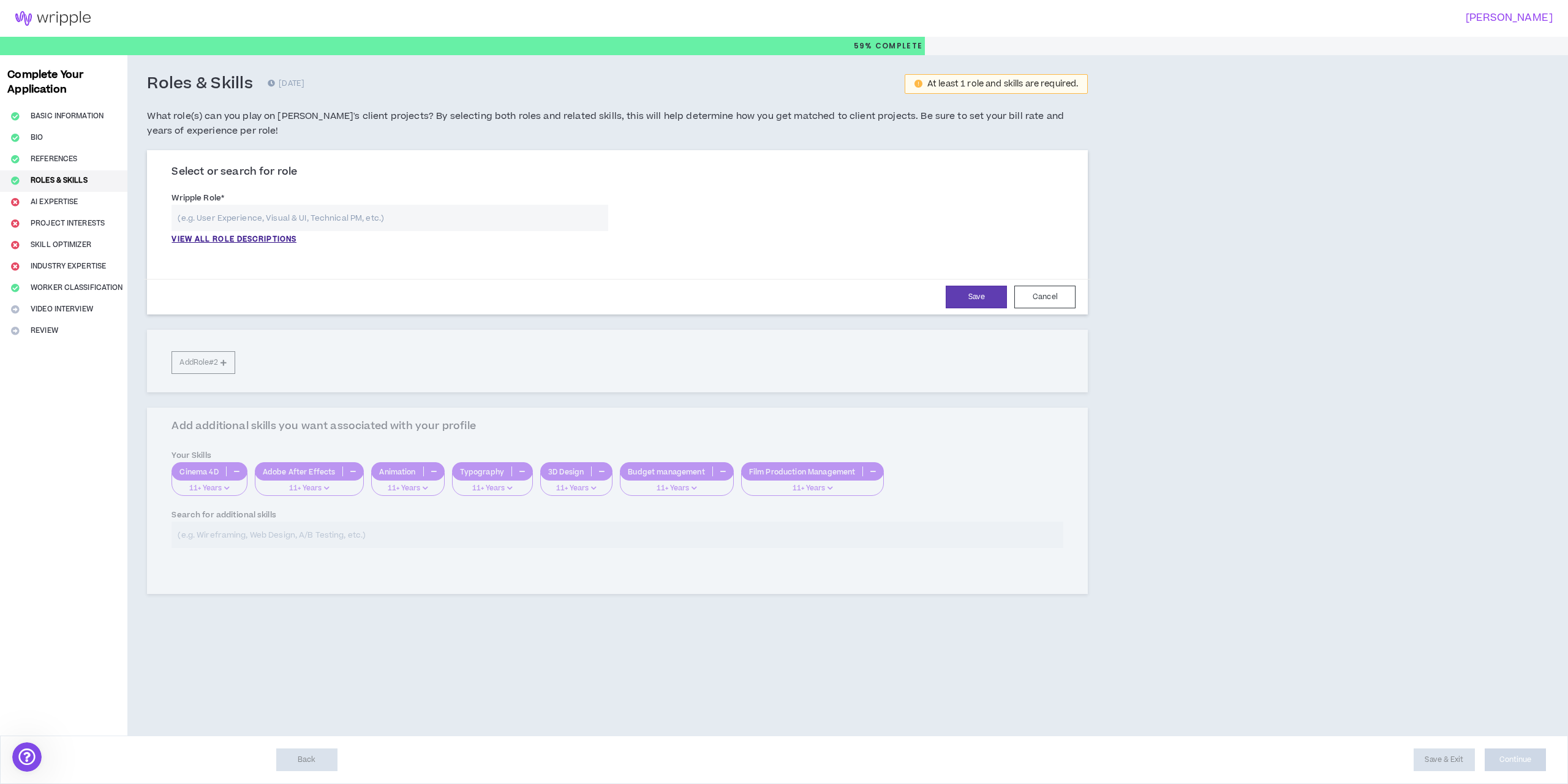
click at [413, 222] on input "text" at bounding box center [390, 218] width 437 height 27
click at [250, 244] on p "VIEW ALL ROLE DESCRIPTIONS" at bounding box center [235, 239] width 125 height 11
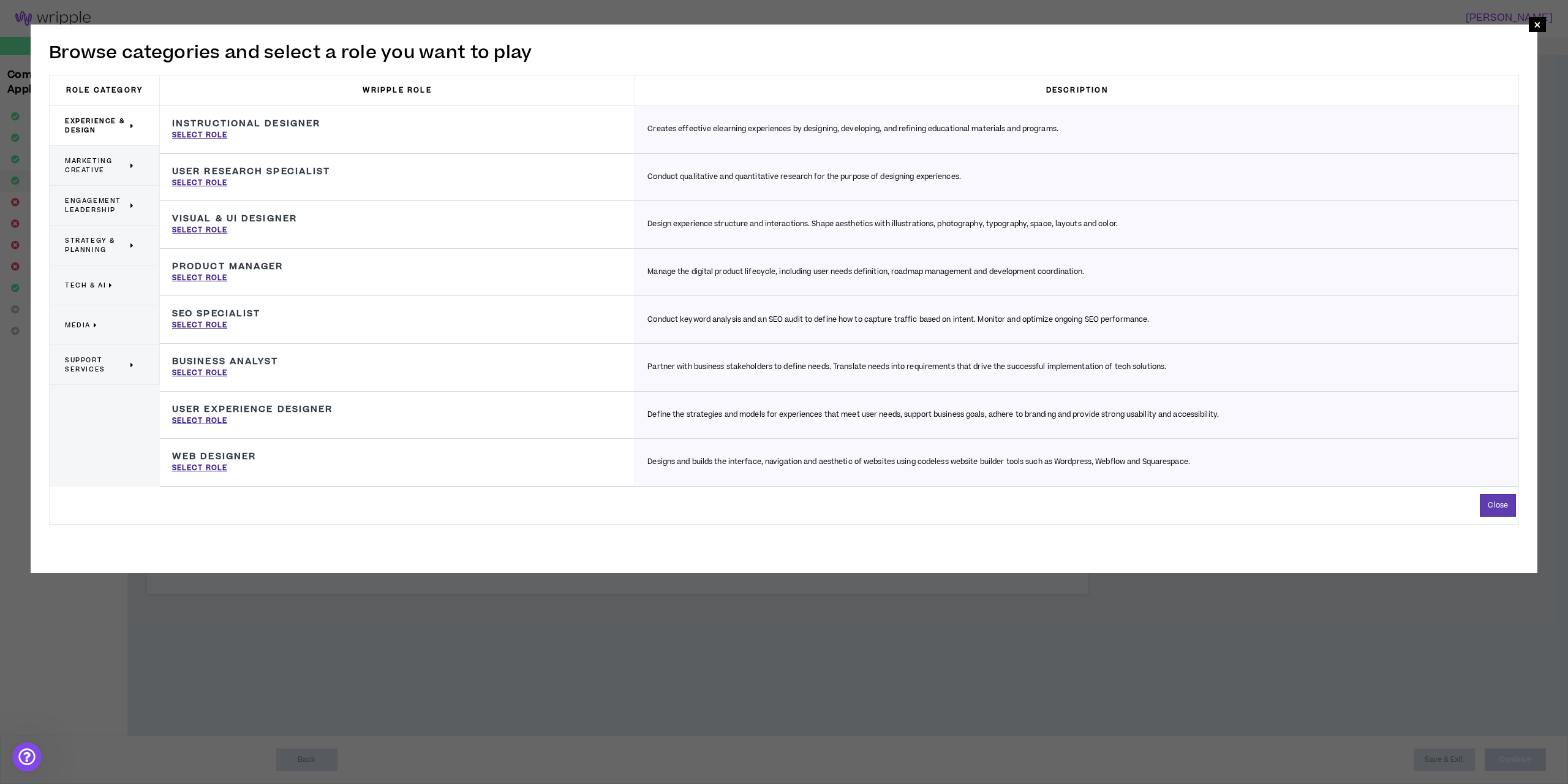
click at [101, 166] on span "Marketing Creative" at bounding box center [96, 164] width 63 height 18
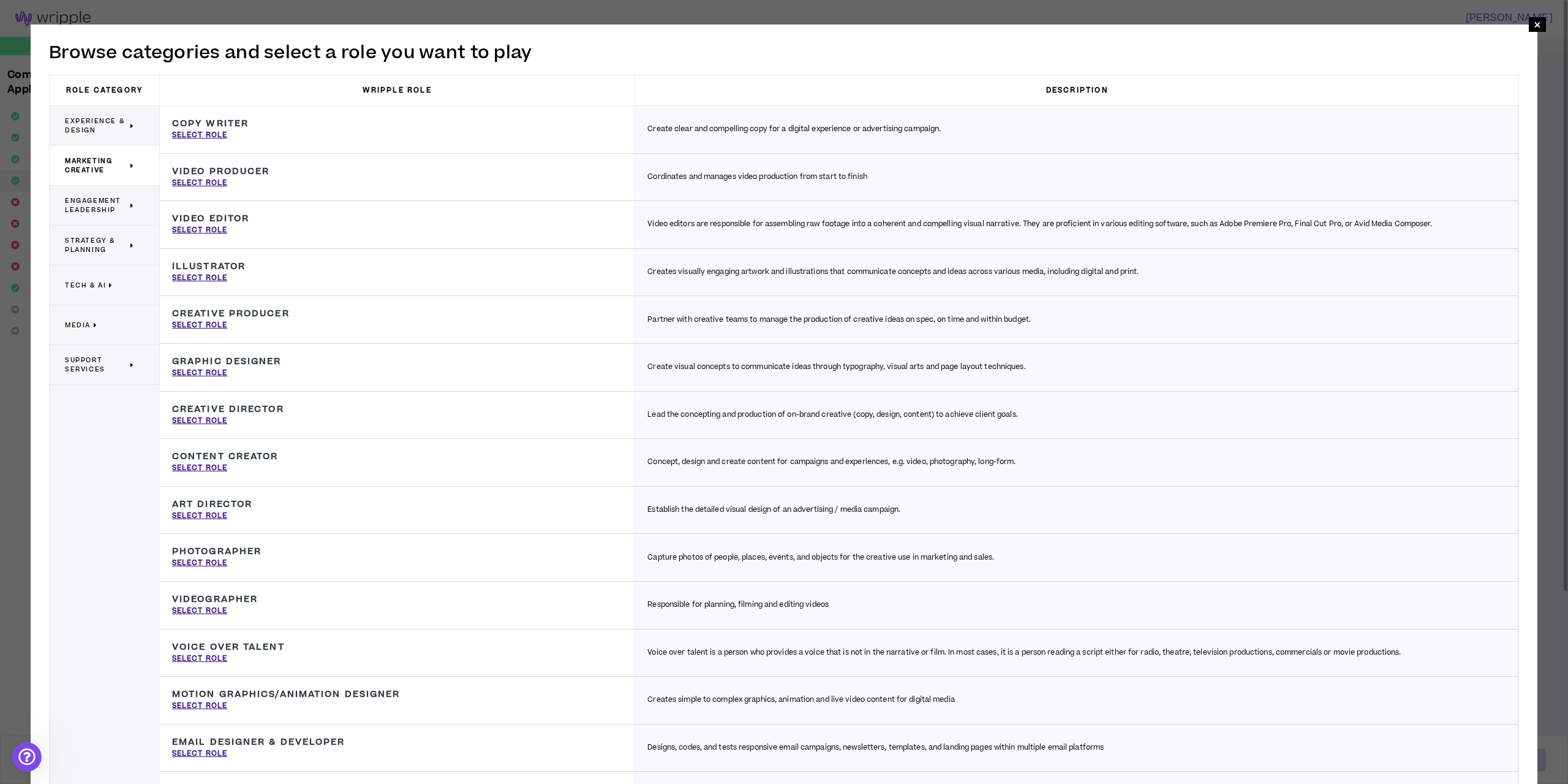
click at [217, 224] on h3 "Video Editor" at bounding box center [210, 219] width 77 height 11
click at [215, 226] on p "Select Role" at bounding box center [199, 231] width 55 height 11
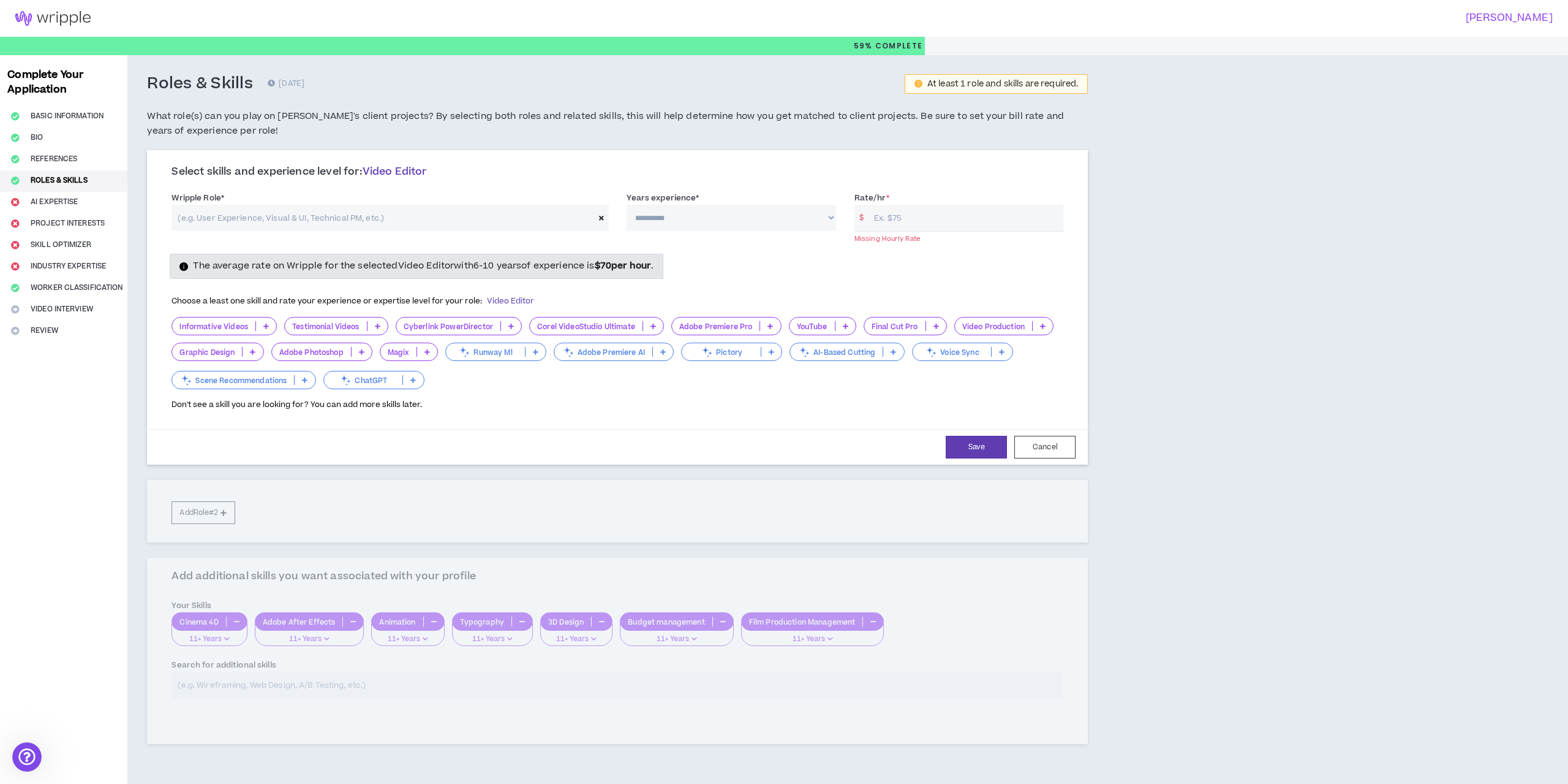
type input "Video Editor"
click at [256, 326] on p at bounding box center [266, 326] width 20 height 10
click at [234, 401] on span "11+ Years" at bounding box center [224, 407] width 89 height 13
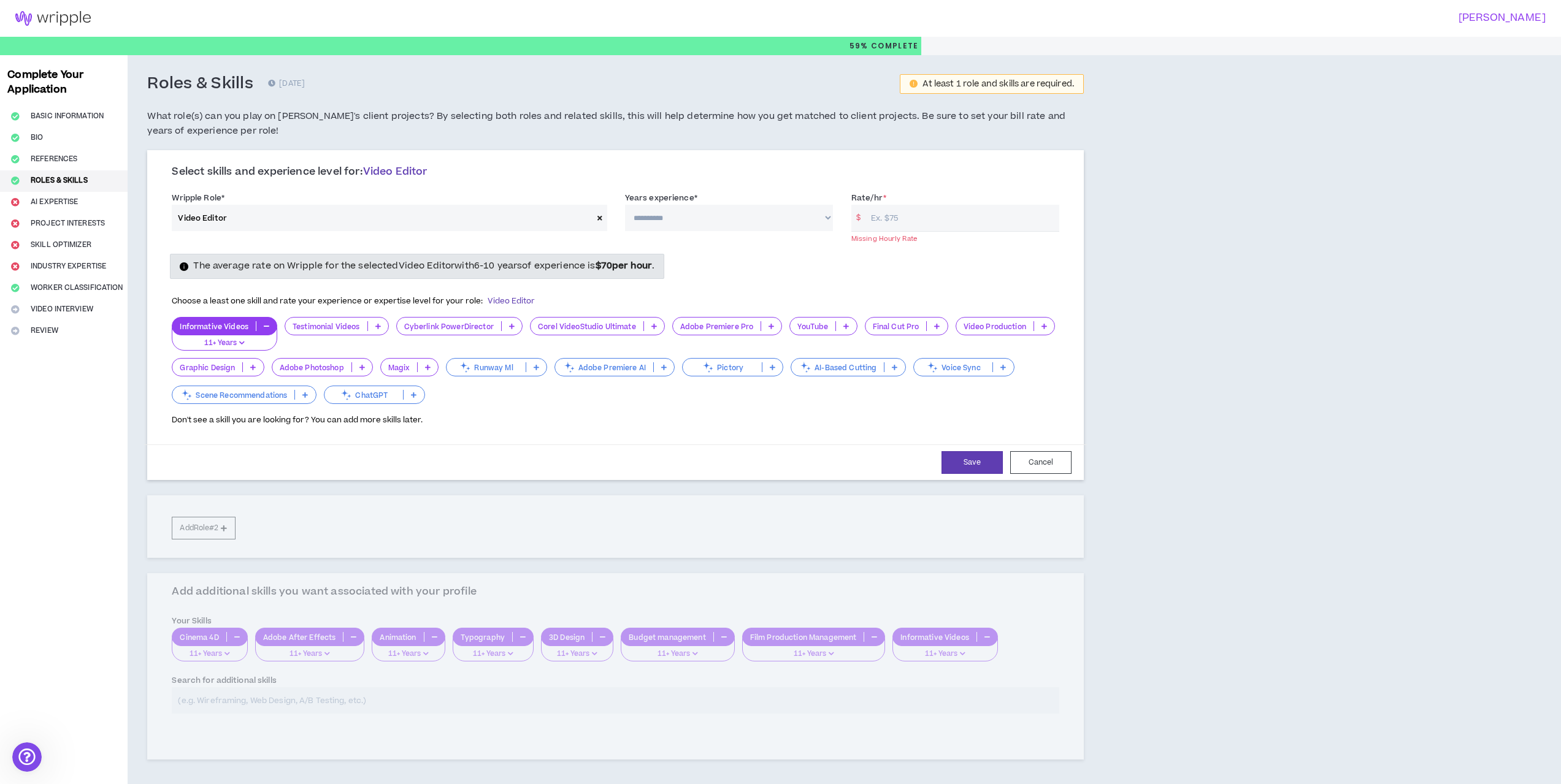
click at [377, 328] on icon at bounding box center [378, 326] width 6 height 6
click at [357, 405] on span "11+ Years" at bounding box center [337, 407] width 89 height 13
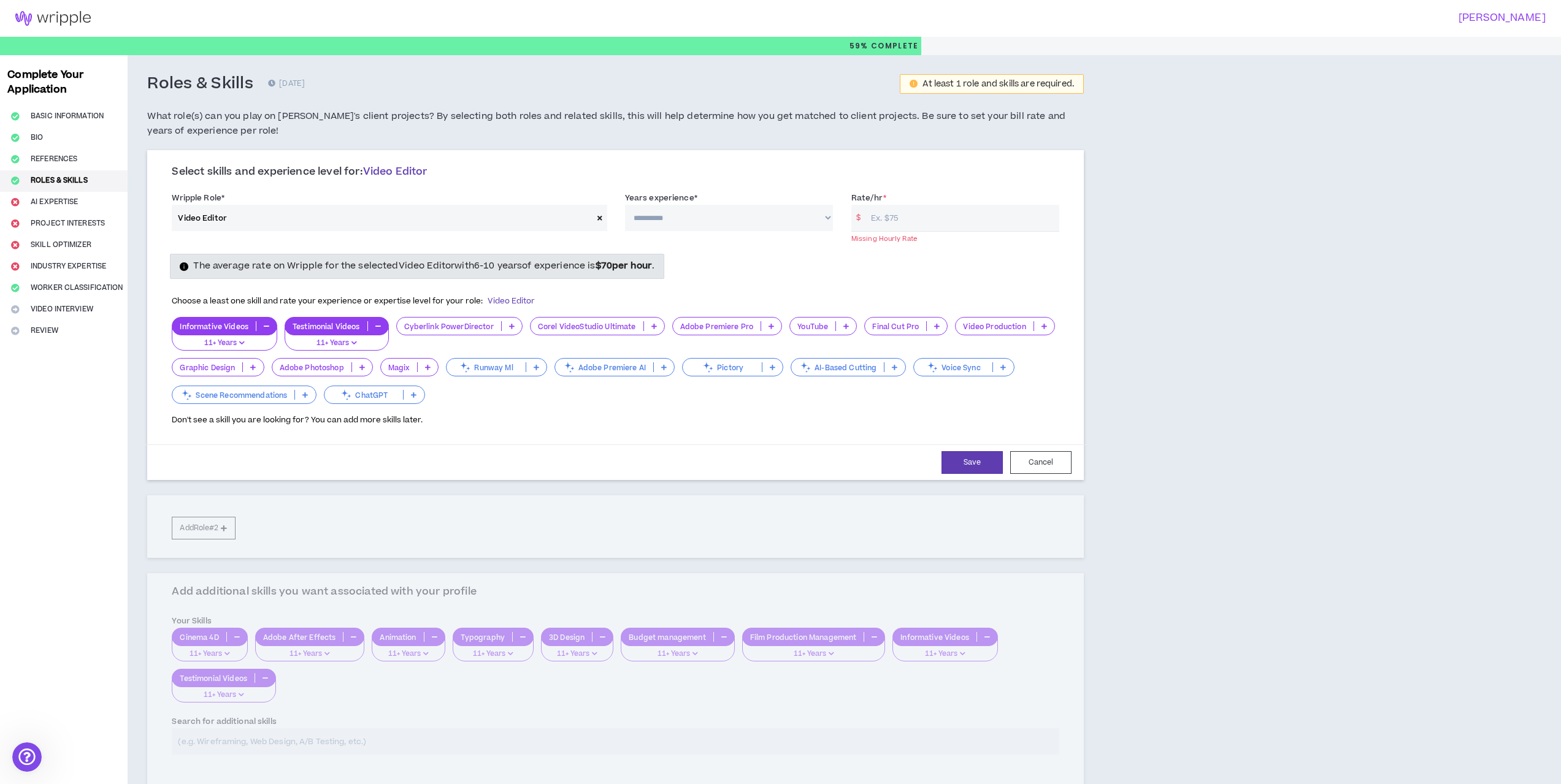
click at [768, 326] on icon at bounding box center [771, 326] width 6 height 6
click at [739, 403] on span "11+ Years" at bounding box center [726, 407] width 94 height 13
click at [1045, 331] on p at bounding box center [1044, 326] width 20 height 10
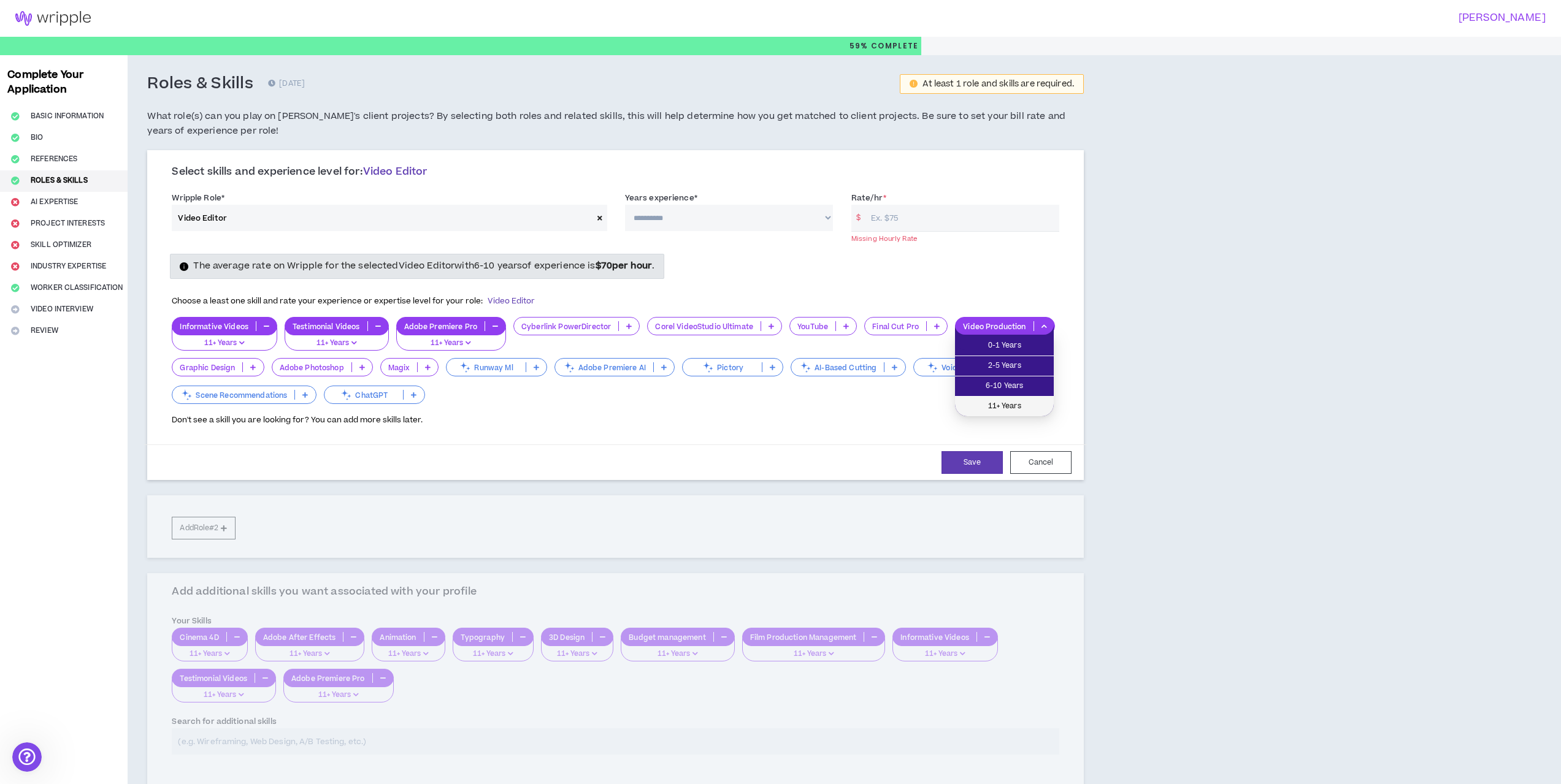
click at [1013, 402] on span "11+ Years" at bounding box center [1004, 407] width 84 height 13
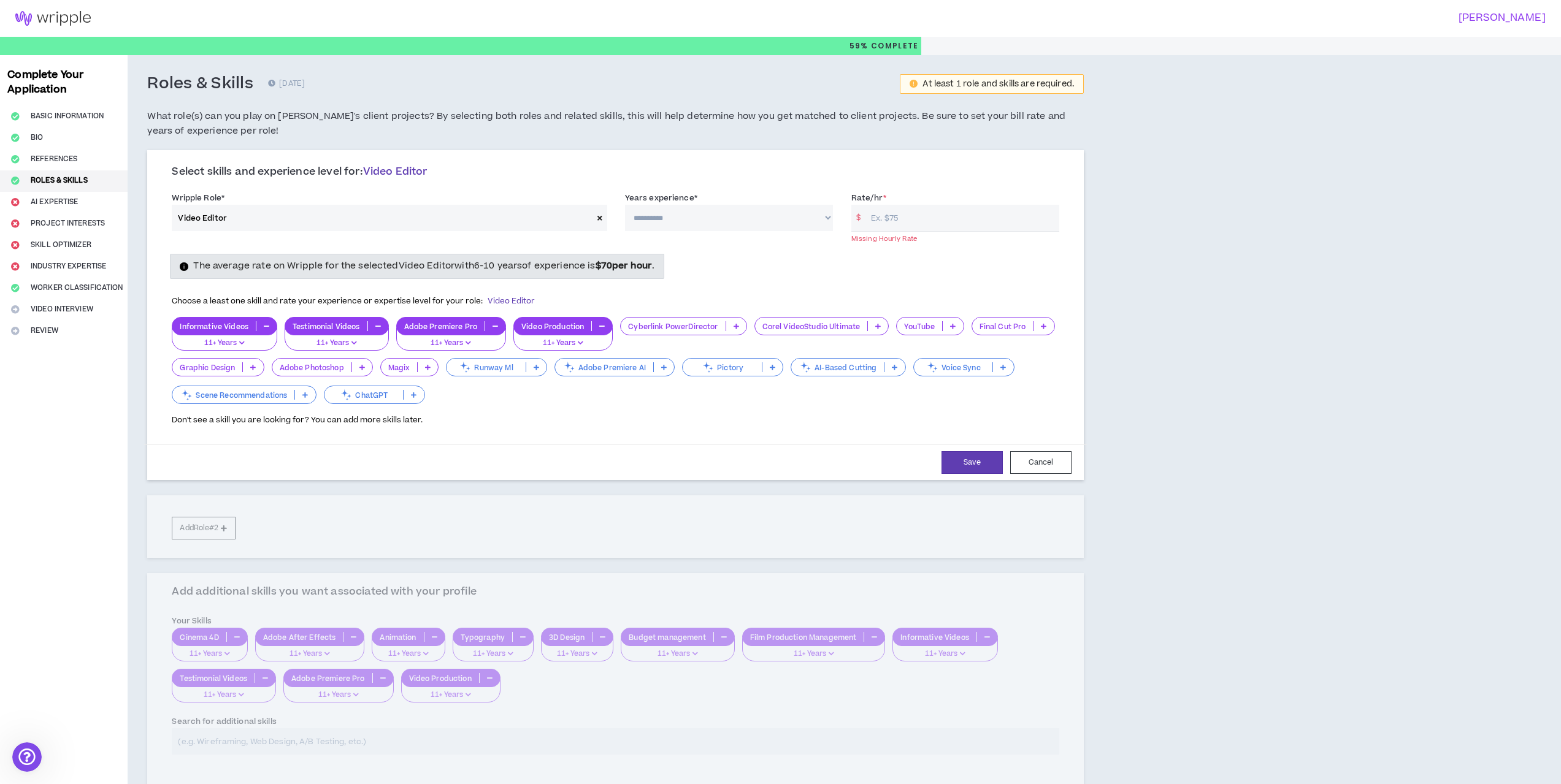
click at [358, 365] on p at bounding box center [361, 367] width 20 height 10
click at [326, 442] on span "11+ Years" at bounding box center [322, 447] width 86 height 13
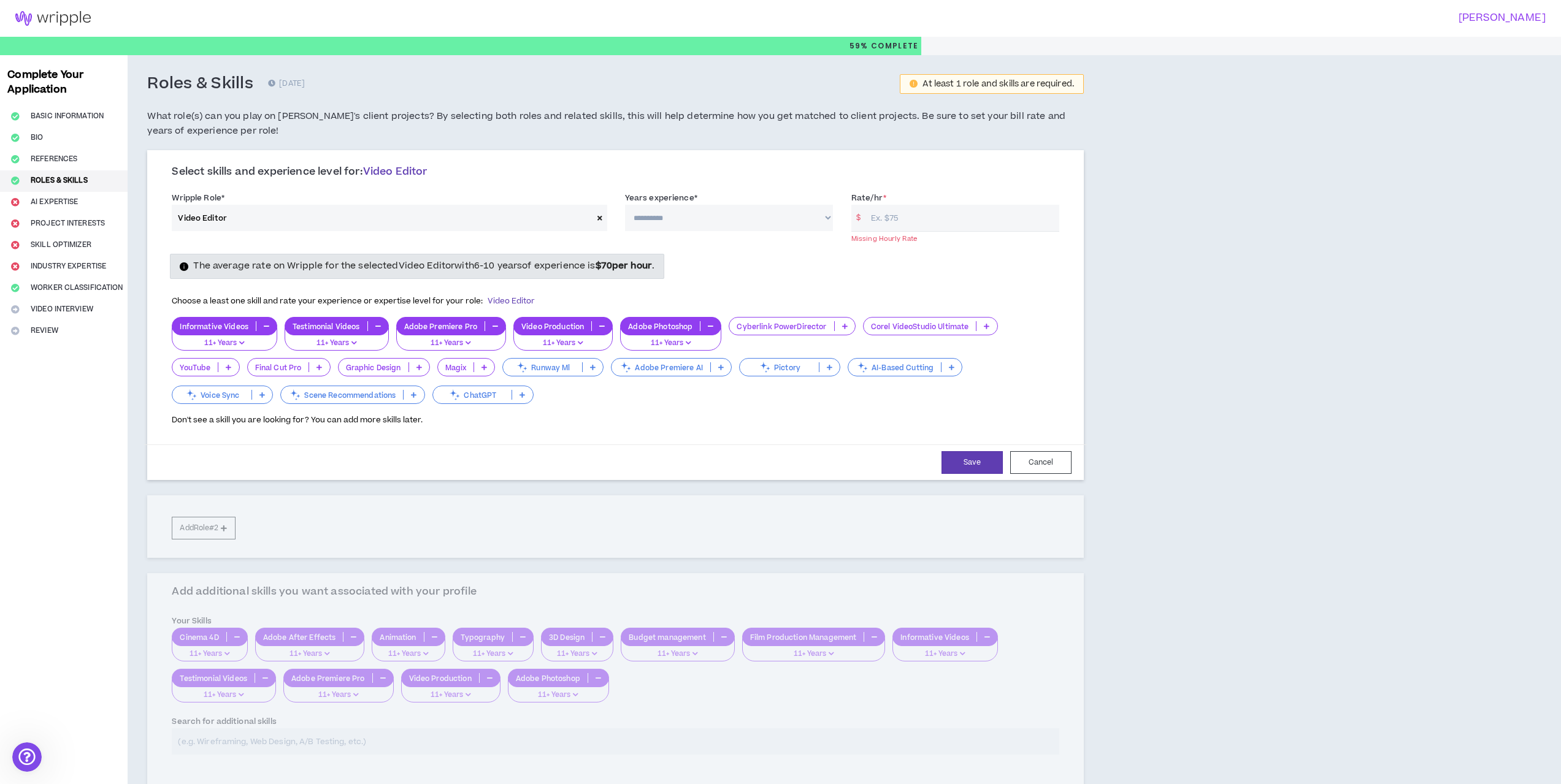
click at [525, 397] on icon at bounding box center [522, 394] width 6 height 6
click at [511, 472] on span "Expert/Innovating" at bounding box center [484, 475] width 86 height 13
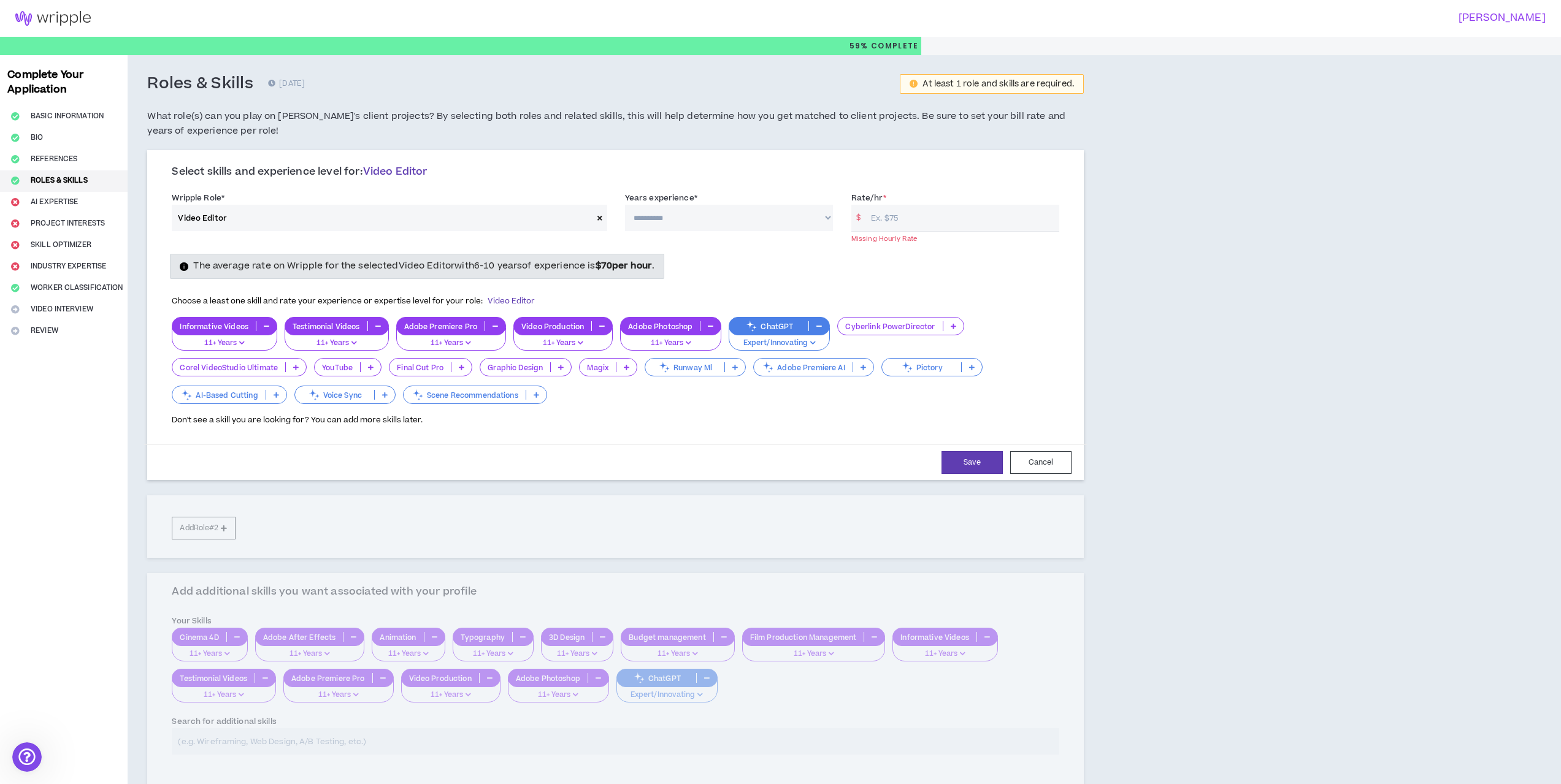
click at [614, 403] on div "Informative Videos 11+ Years Testimonial Videos 11+ Years Adobe Premiere Pro 11…" at bounding box center [615, 362] width 887 height 89
click at [969, 462] on button "Save" at bounding box center [972, 463] width 62 height 23
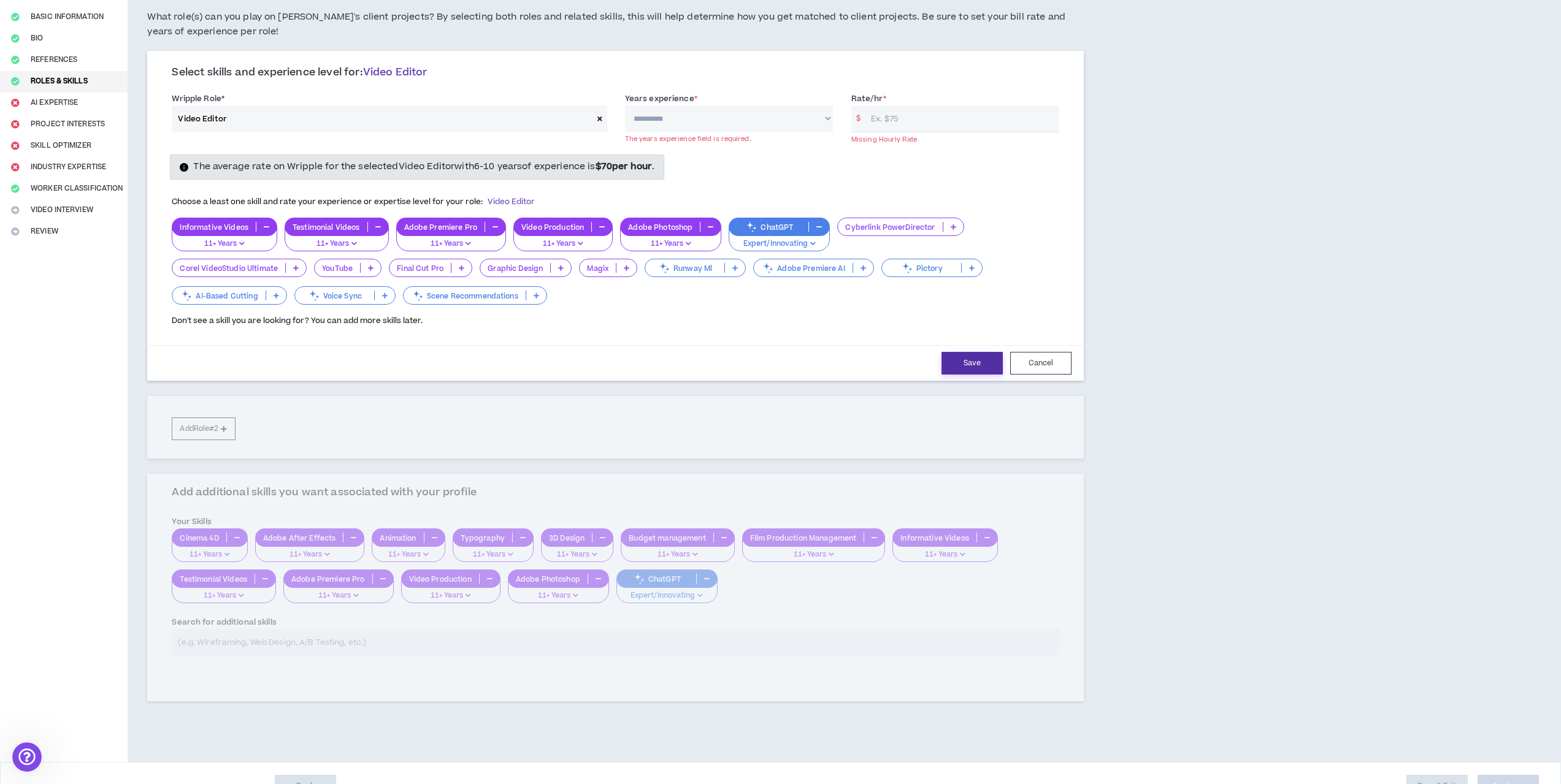
scroll to position [125, 0]
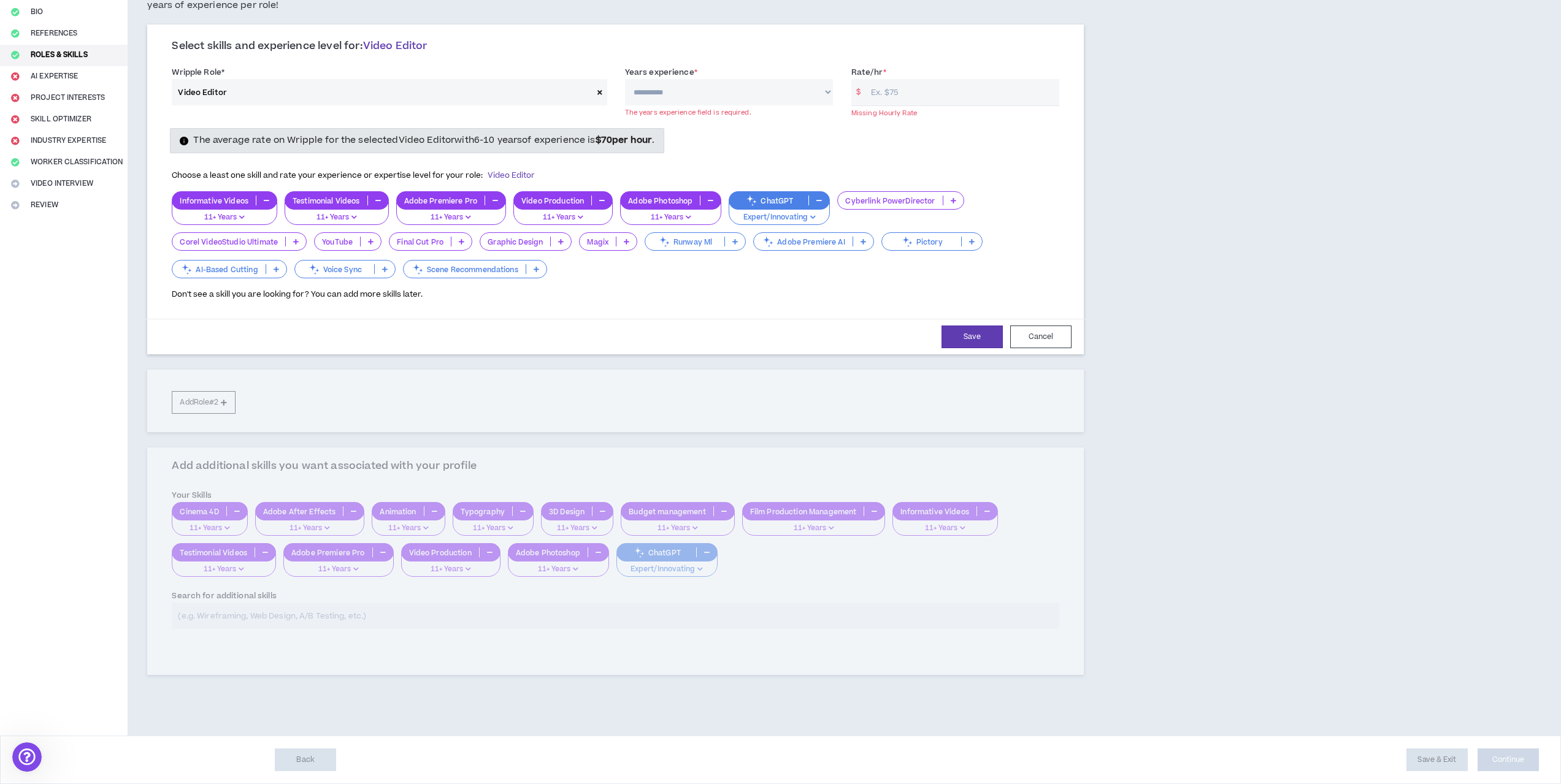
click at [687, 87] on select "**********" at bounding box center [728, 92] width 208 height 27
select select "***"
click at [625, 79] on select "**********" at bounding box center [728, 92] width 208 height 27
click at [934, 102] on input "Rate/hr *" at bounding box center [962, 92] width 194 height 27
type input "75"
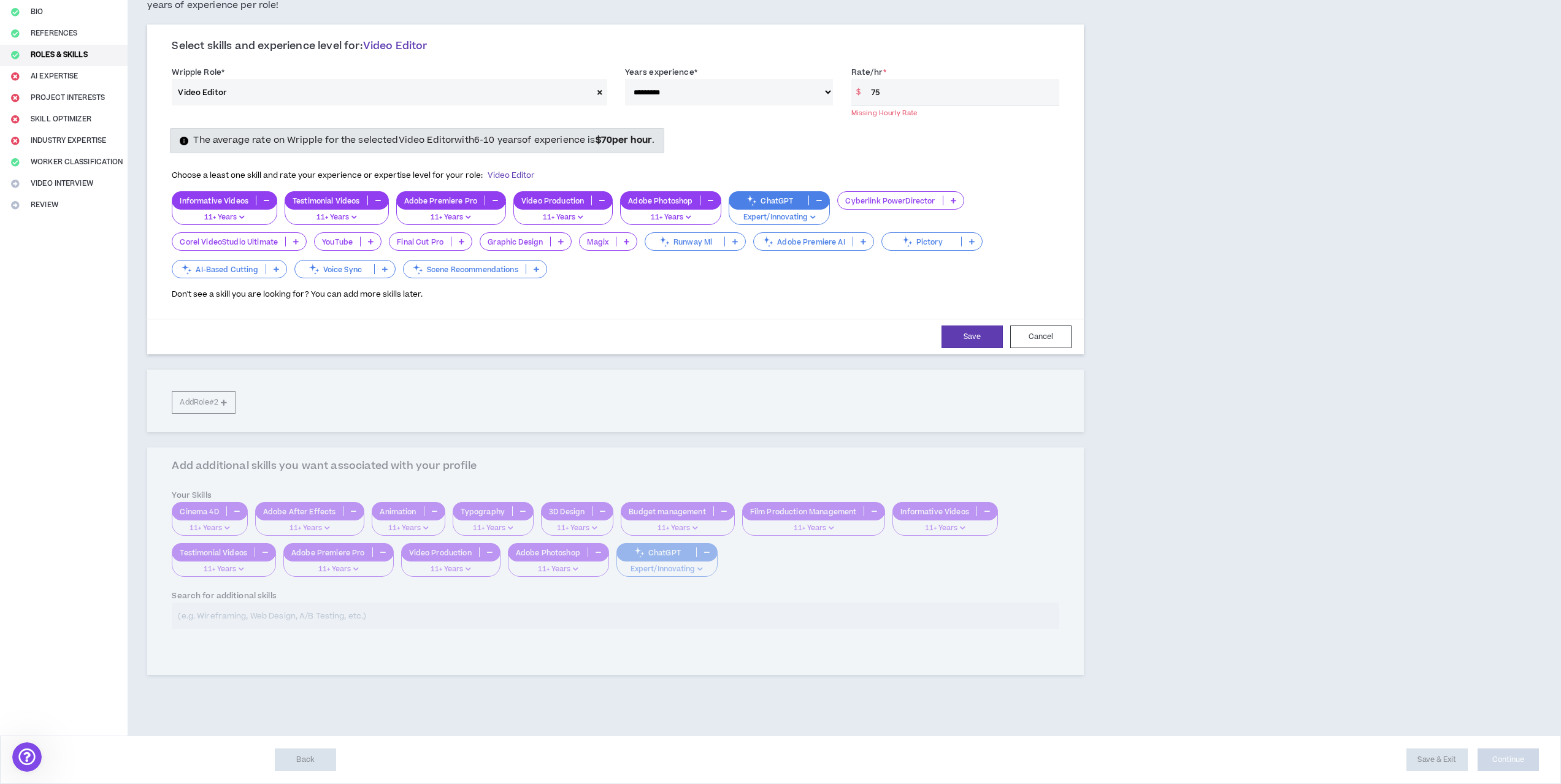
click at [1060, 169] on div "Choose a least one skill and rate your experience or expertise level for your r…" at bounding box center [615, 232] width 906 height 138
click at [209, 401] on div "**********" at bounding box center [615, 228] width 936 height 407
click at [969, 342] on button "Save" at bounding box center [972, 337] width 62 height 23
select select "***"
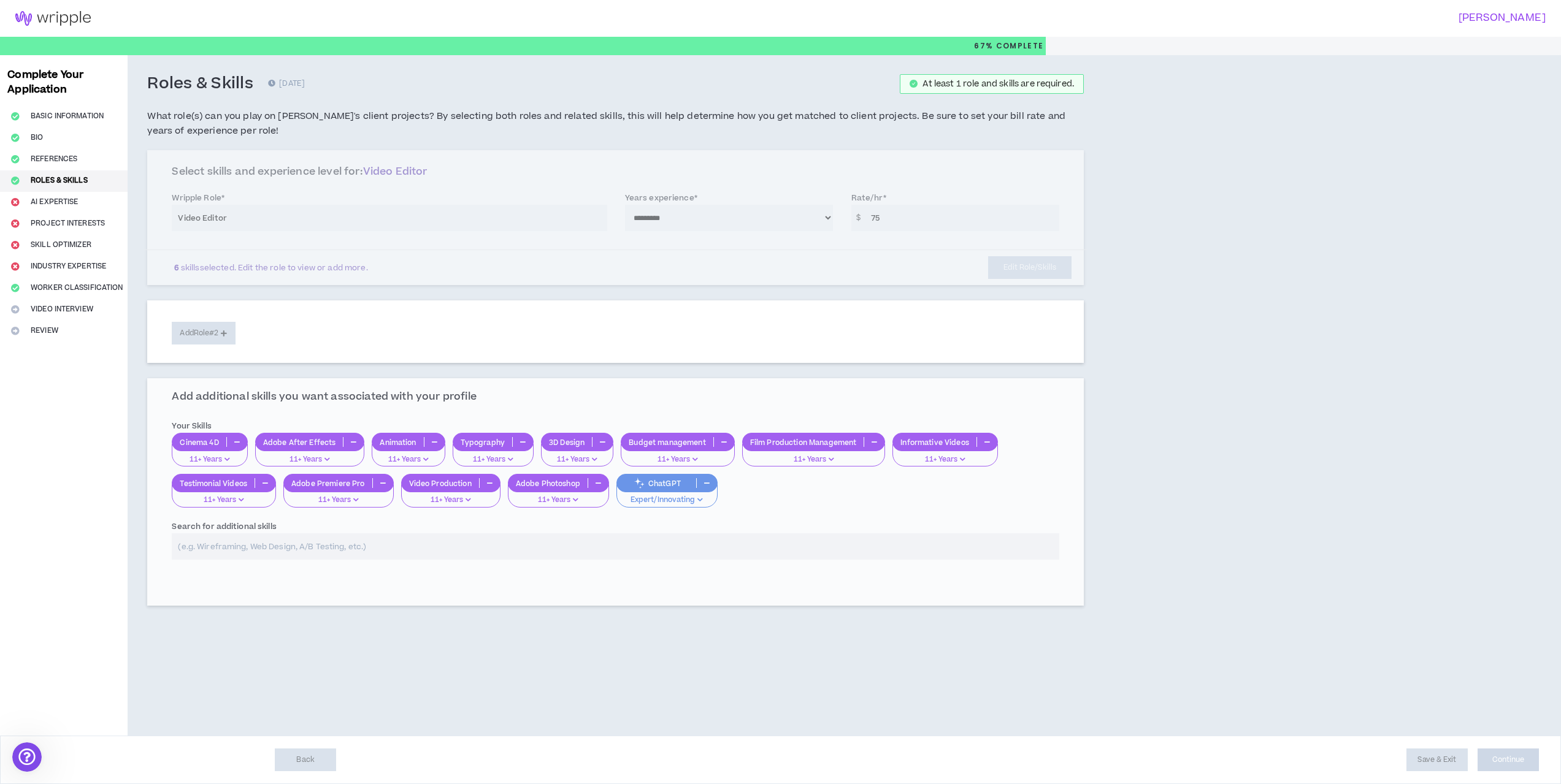
scroll to position [0, 0]
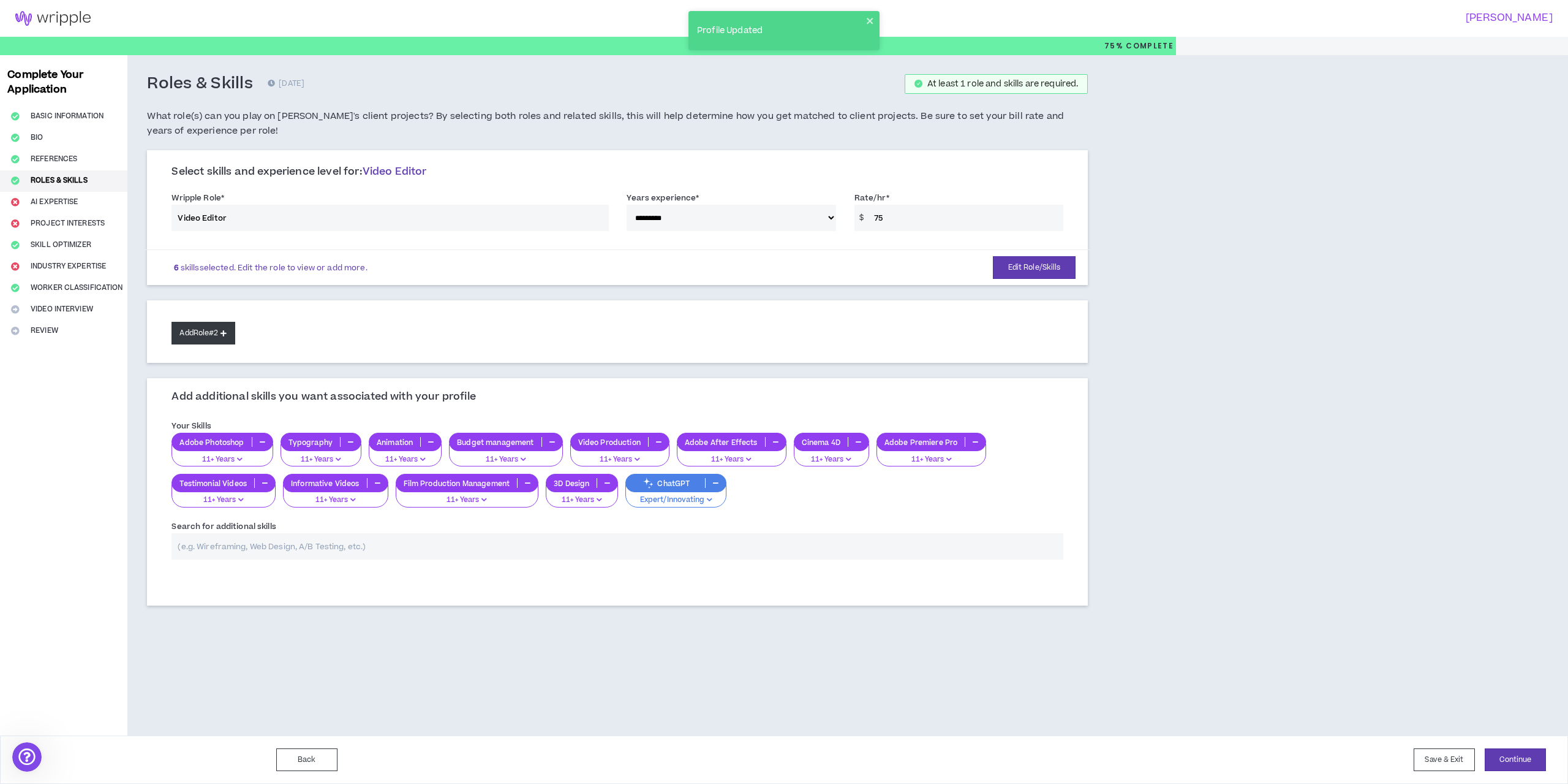
click at [214, 336] on button "Add Role #2" at bounding box center [203, 334] width 63 height 23
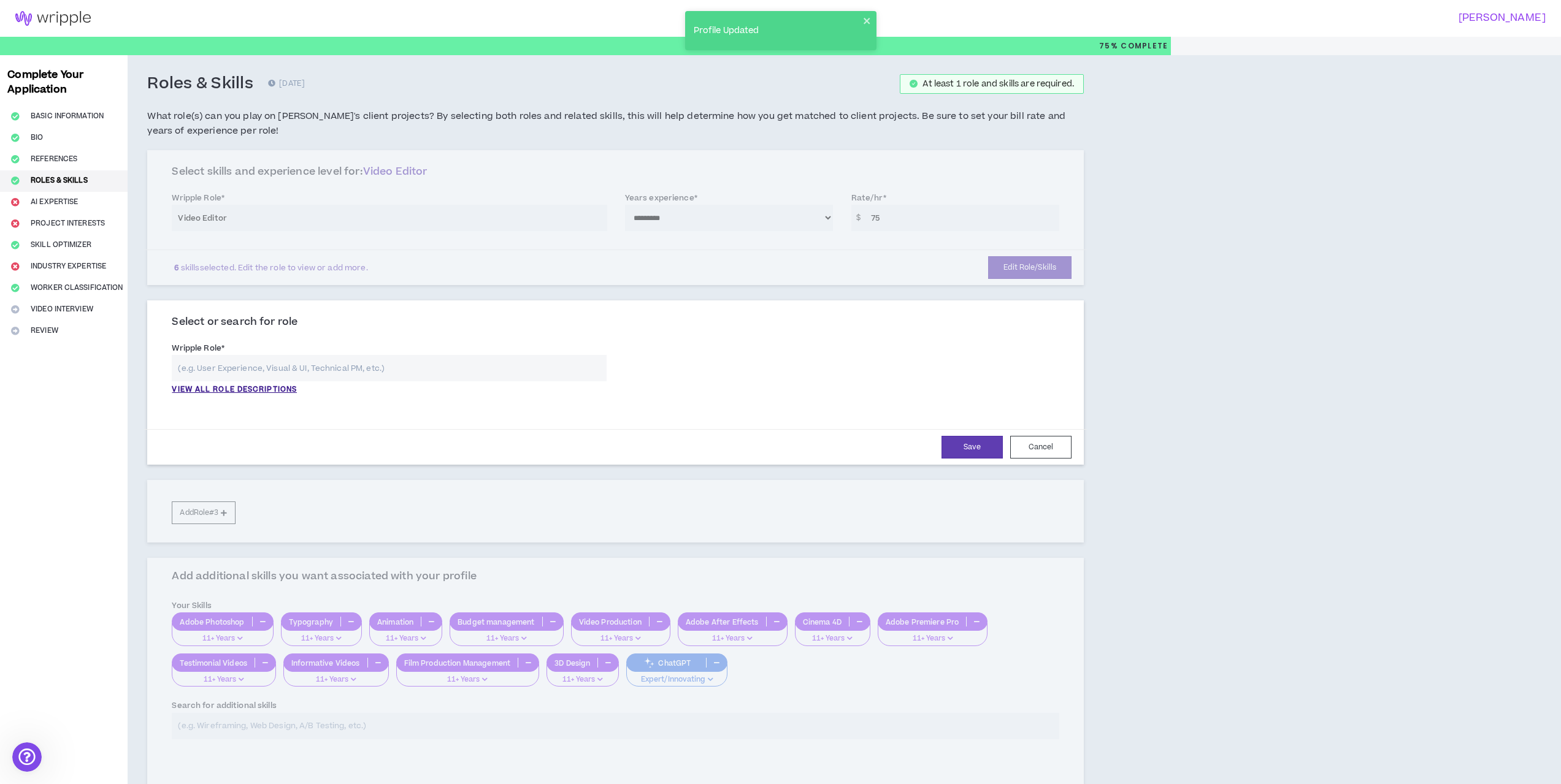
click at [236, 367] on input "text" at bounding box center [389, 369] width 434 height 27
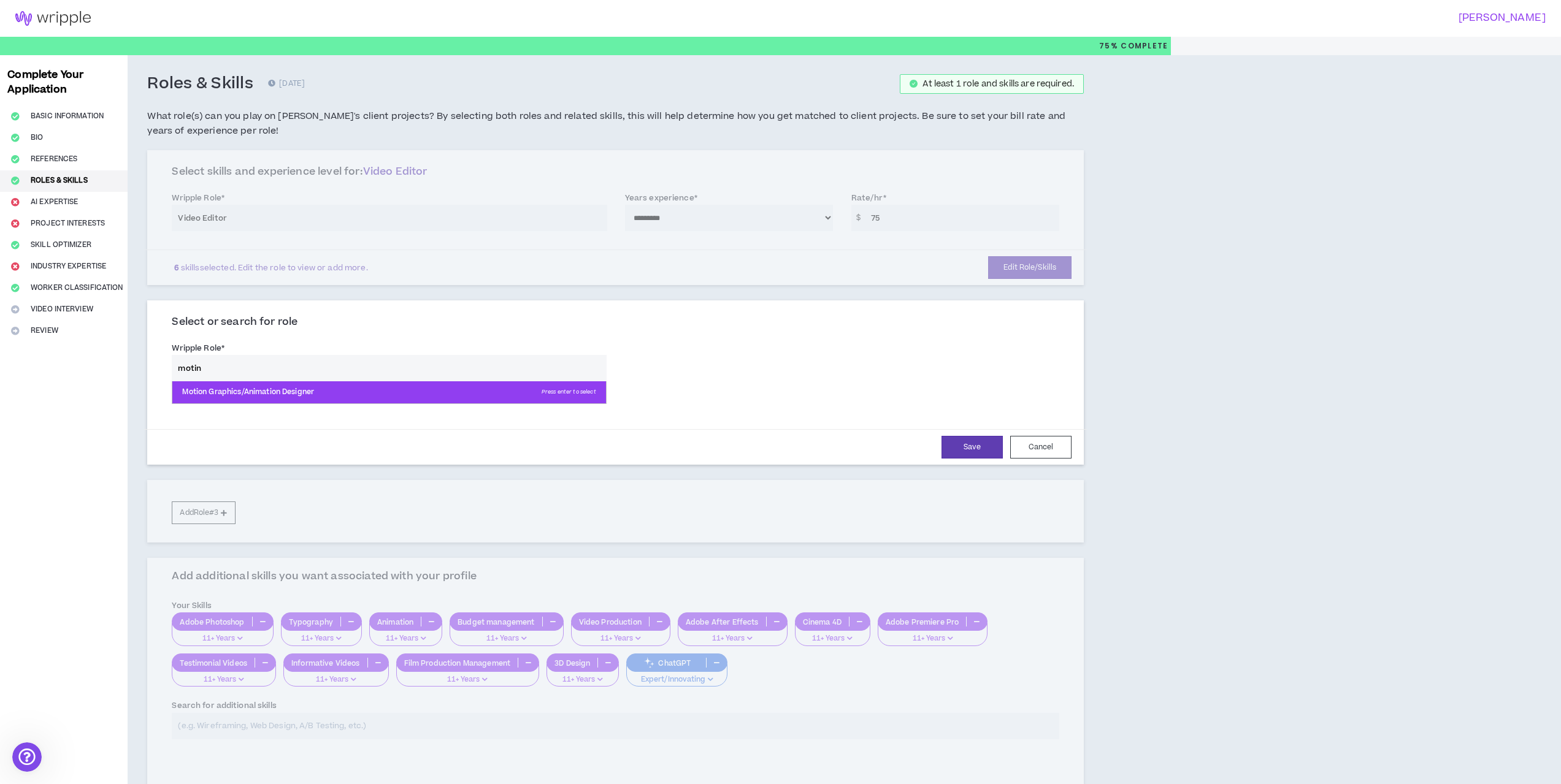
click at [299, 389] on p "Motion Graphics/Animation Designer Press enter to select" at bounding box center [388, 392] width 433 height 22
type input "Motion Graphics/Animation Designer"
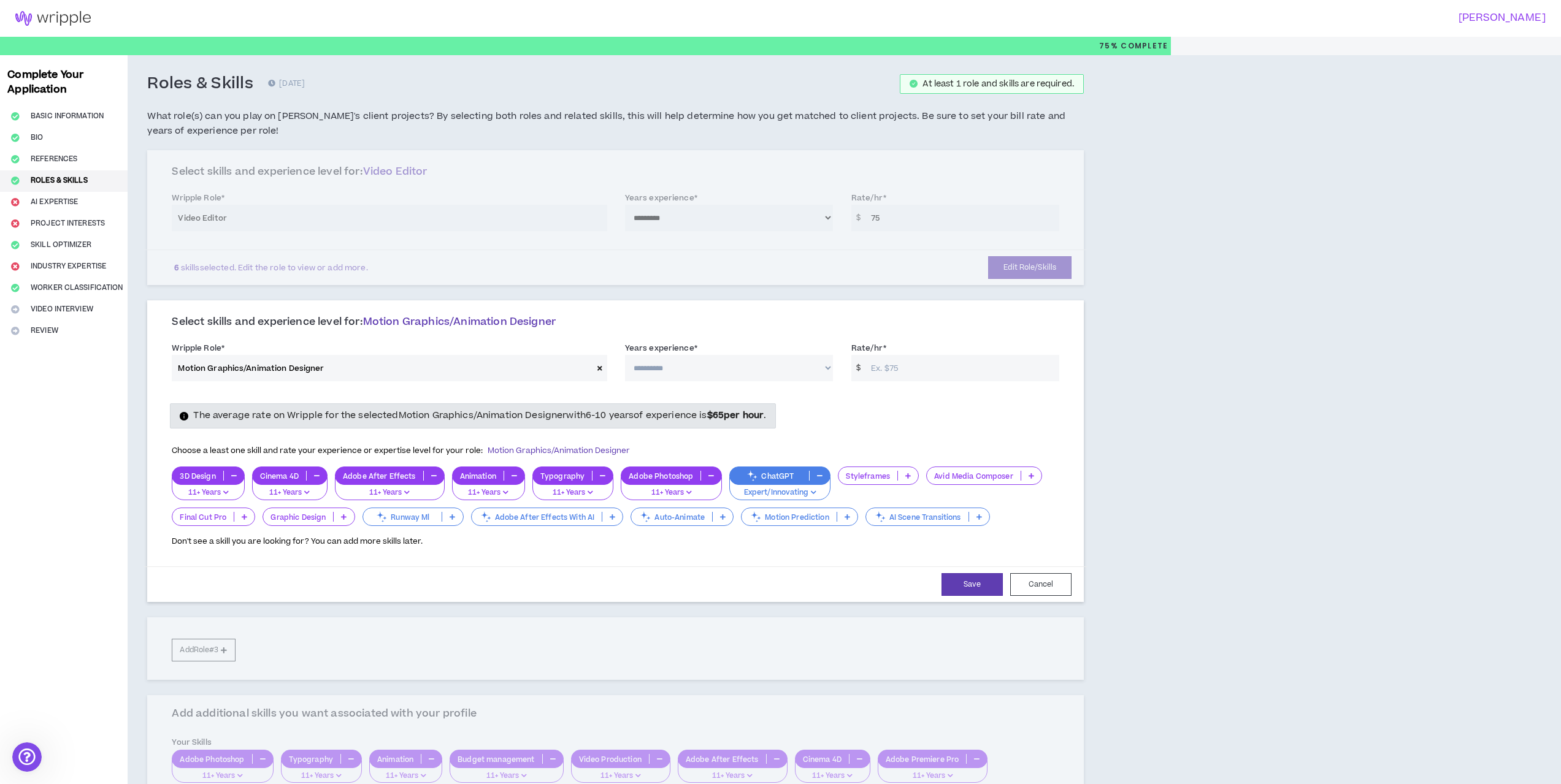
click at [759, 373] on select "**********" at bounding box center [728, 369] width 208 height 27
select select "***"
click at [625, 355] on select "**********" at bounding box center [728, 369] width 208 height 27
click at [945, 372] on input "Rate/hr *" at bounding box center [962, 369] width 194 height 27
type input "75"
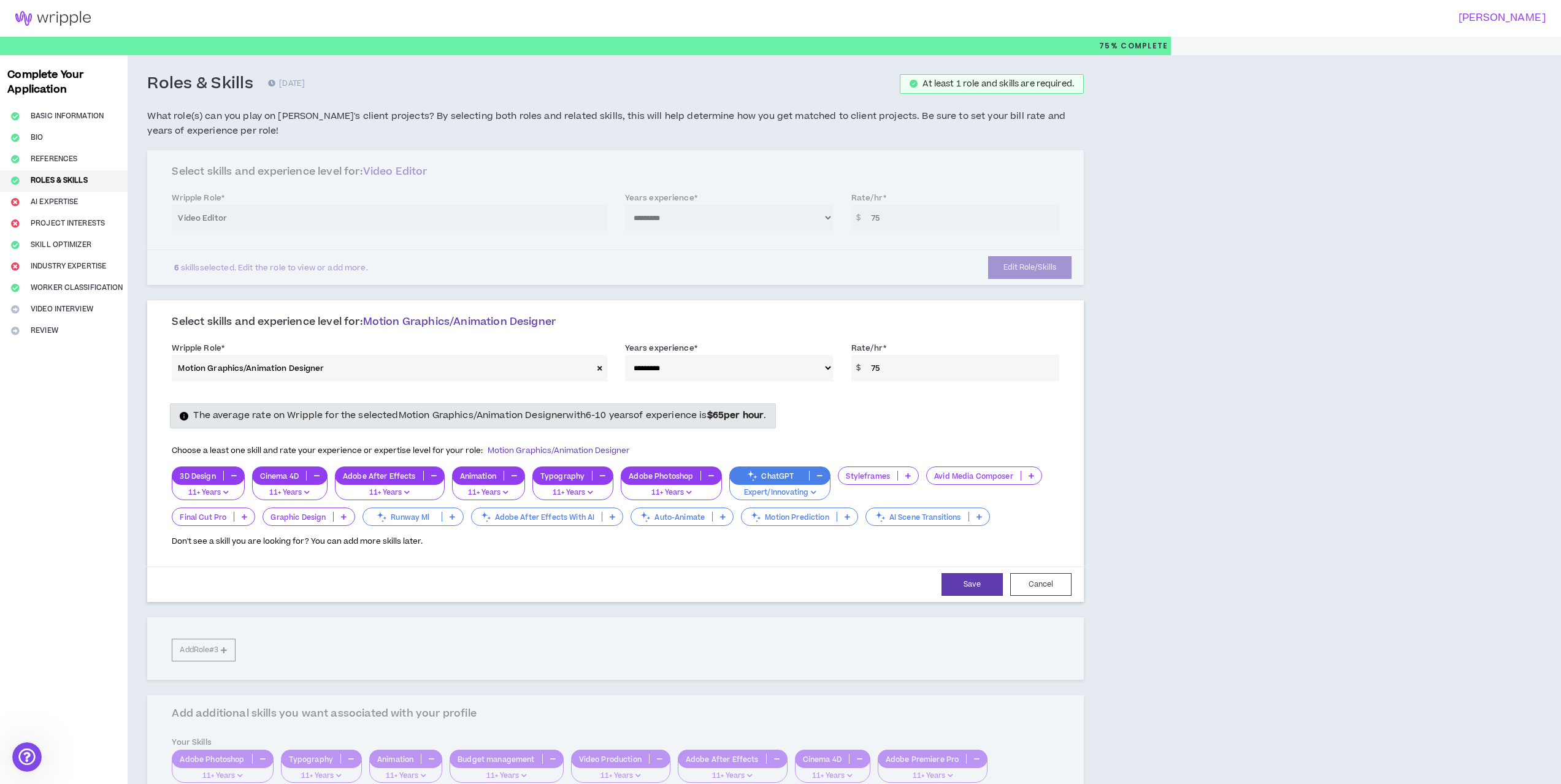
click at [901, 430] on div "The average rate on Wripple for the selected Motion Graphics/Animation Designer…" at bounding box center [615, 475] width 906 height 144
click at [614, 518] on icon at bounding box center [612, 517] width 6 height 6
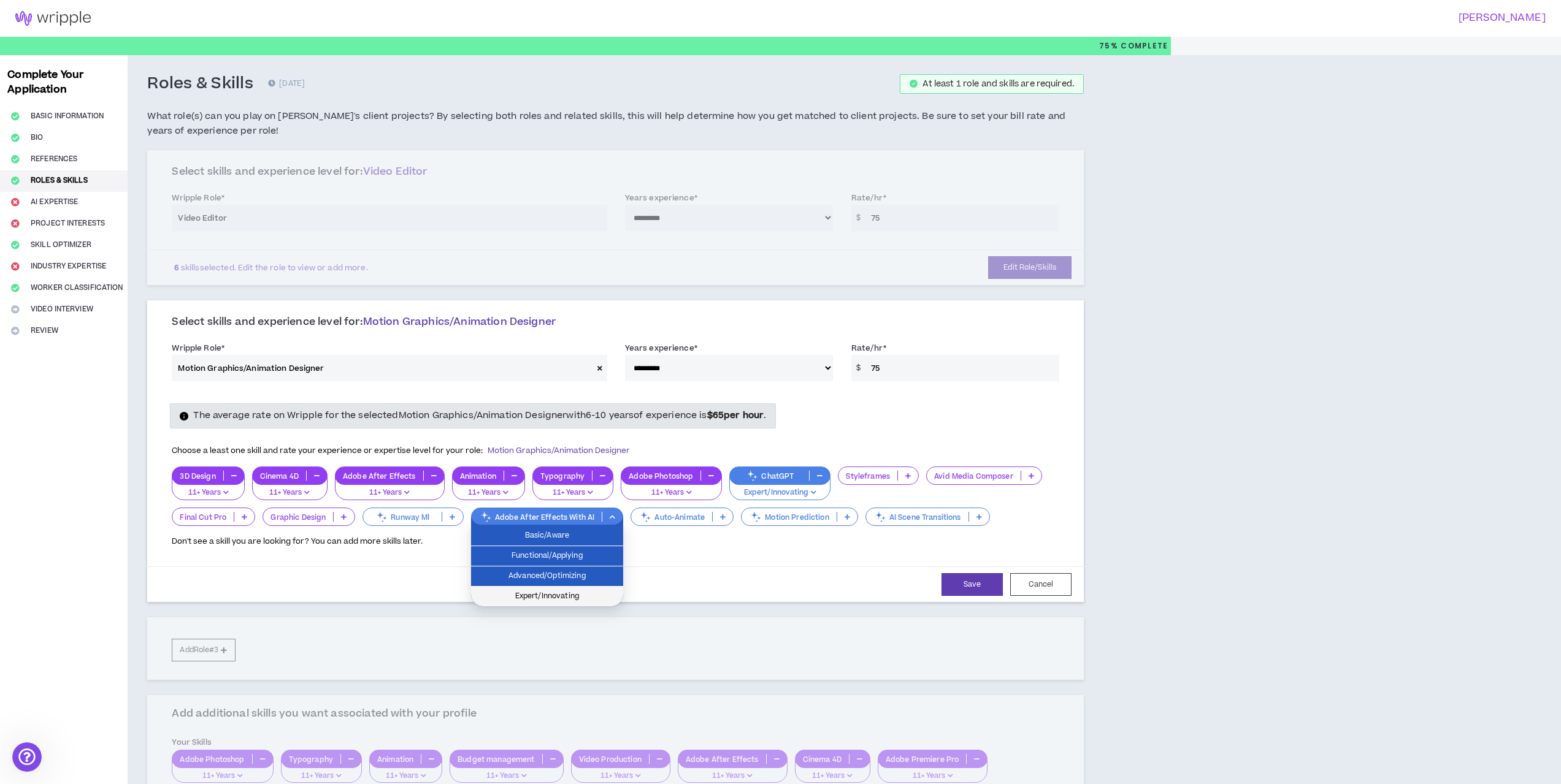
click at [561, 597] on span "Expert/Innovating" at bounding box center [547, 597] width 138 height 13
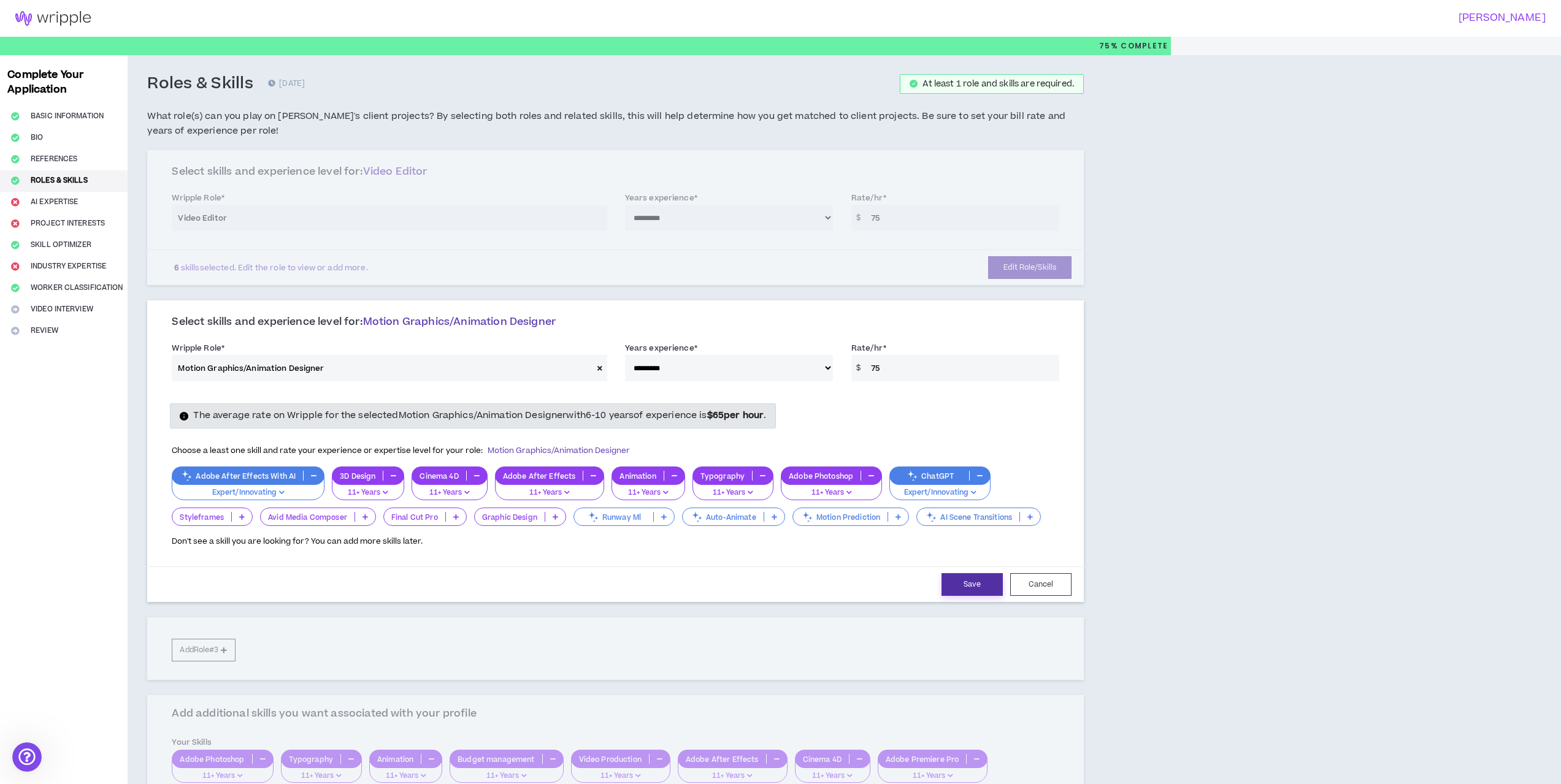
click at [965, 582] on button "Save" at bounding box center [972, 584] width 62 height 23
select select "***"
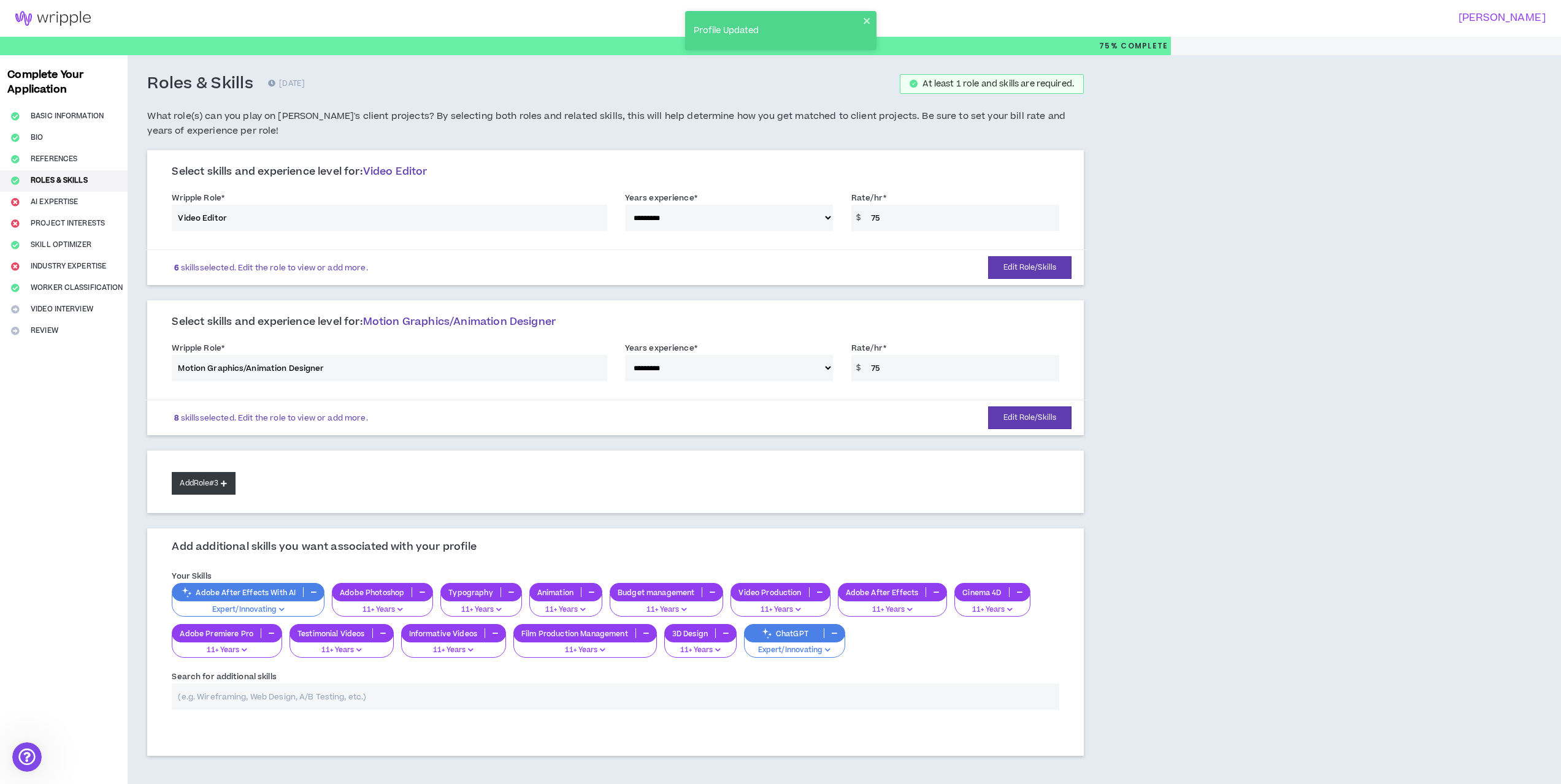
click at [208, 481] on button "Add Role #3" at bounding box center [203, 484] width 63 height 23
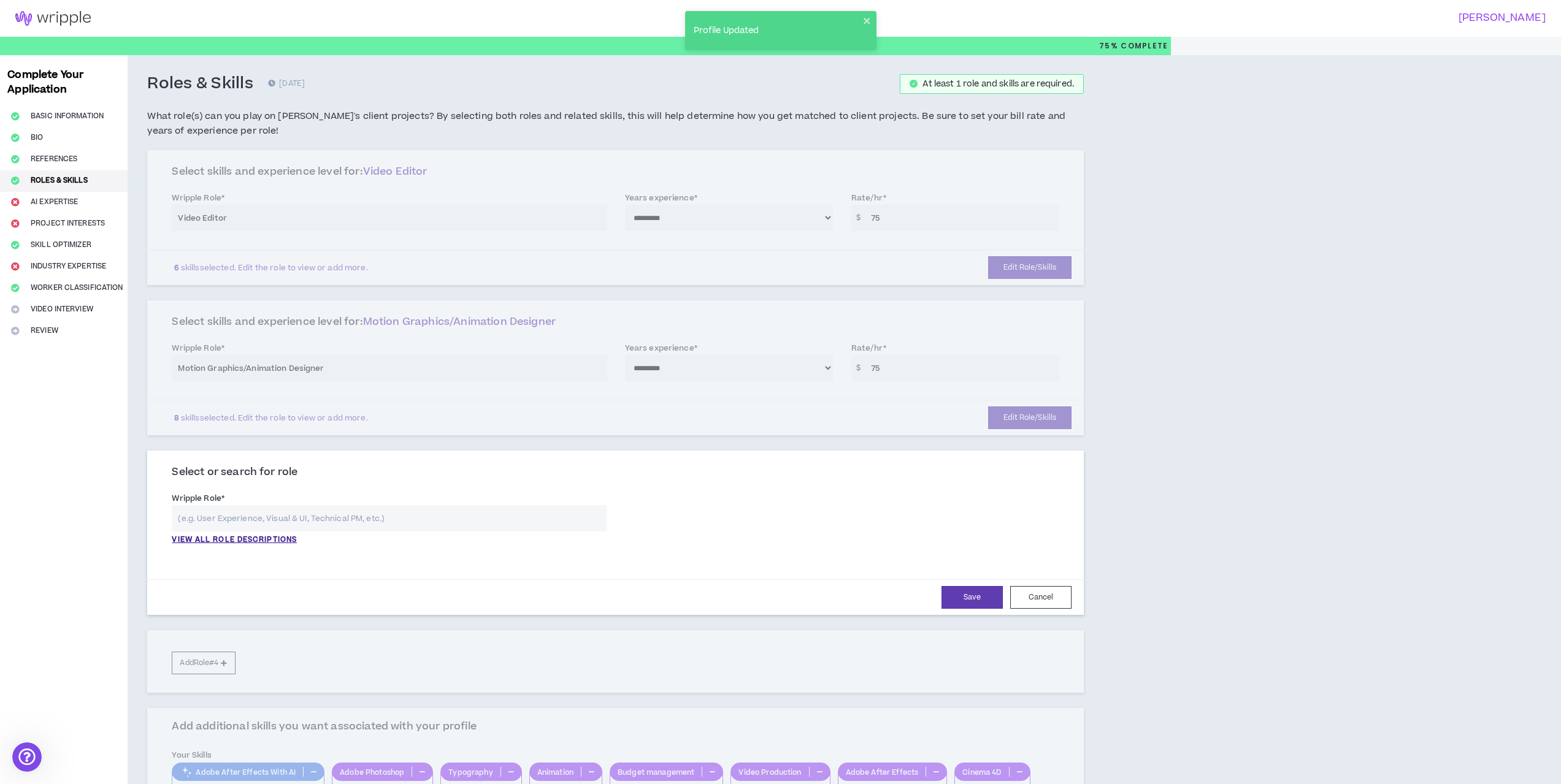
click at [220, 514] on input "text" at bounding box center [389, 519] width 434 height 27
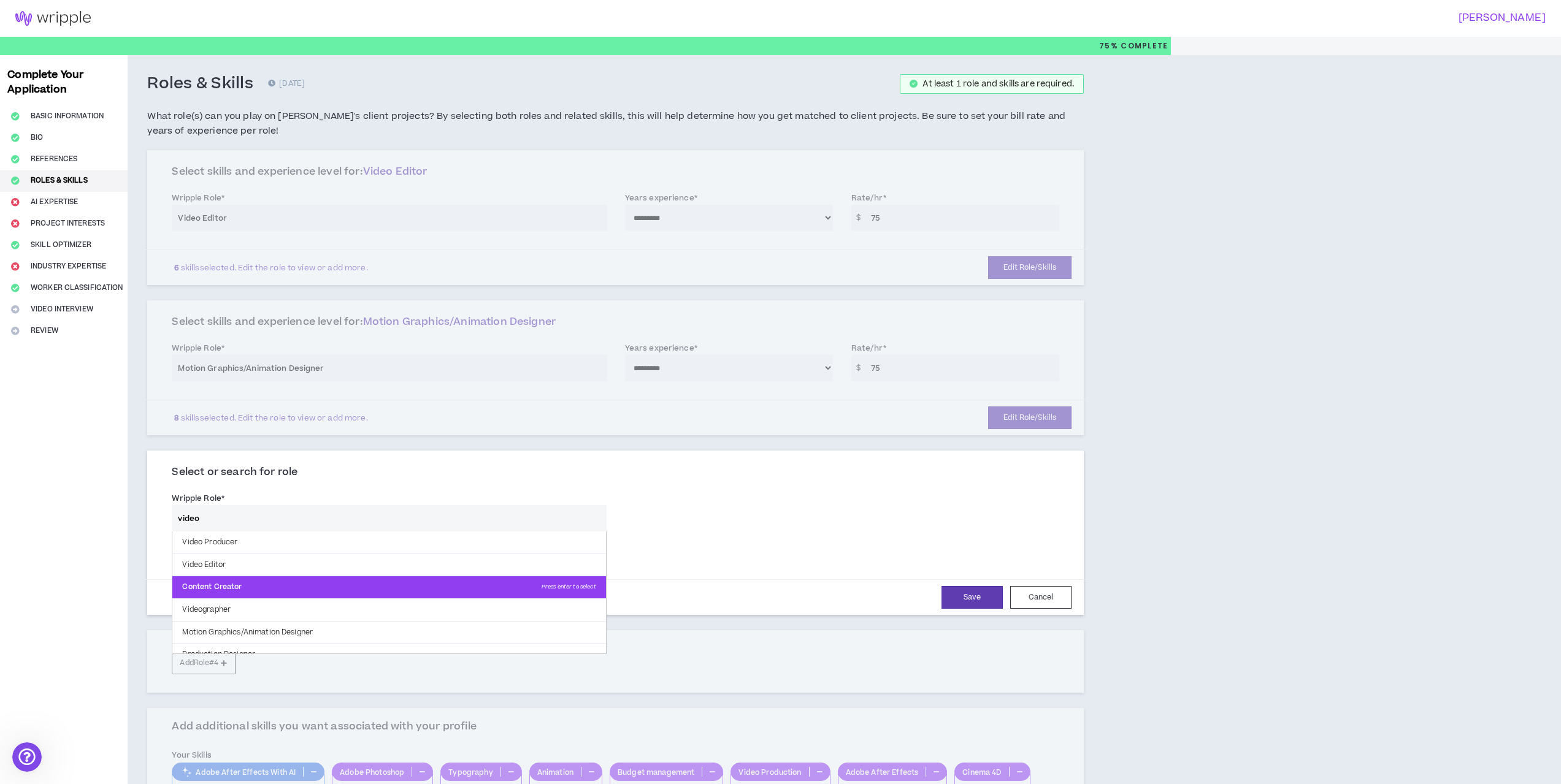
scroll to position [12, 0]
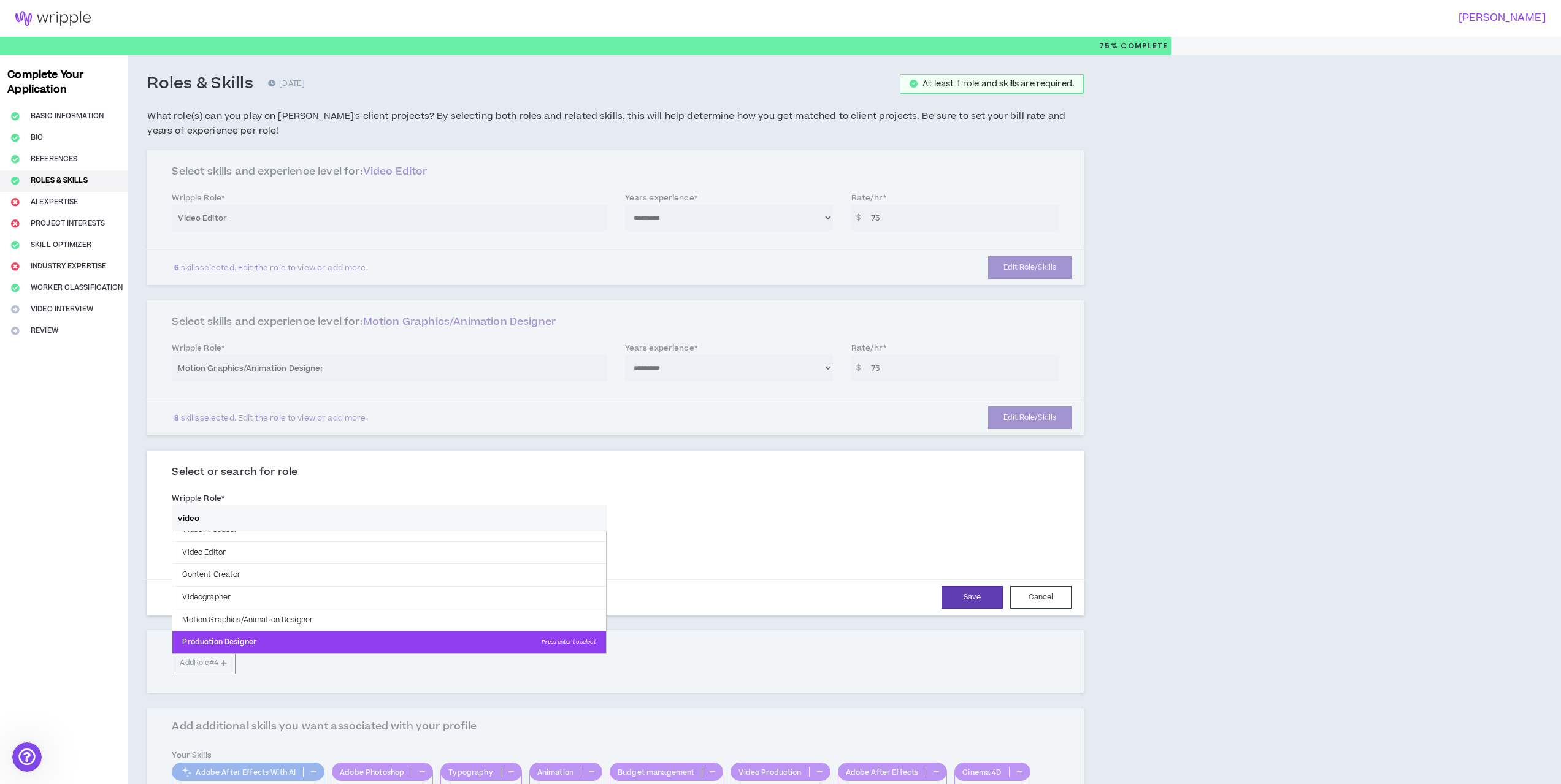
click at [293, 639] on p "Production Designer Press enter to select" at bounding box center [388, 641] width 433 height 22
type input "Production Designer"
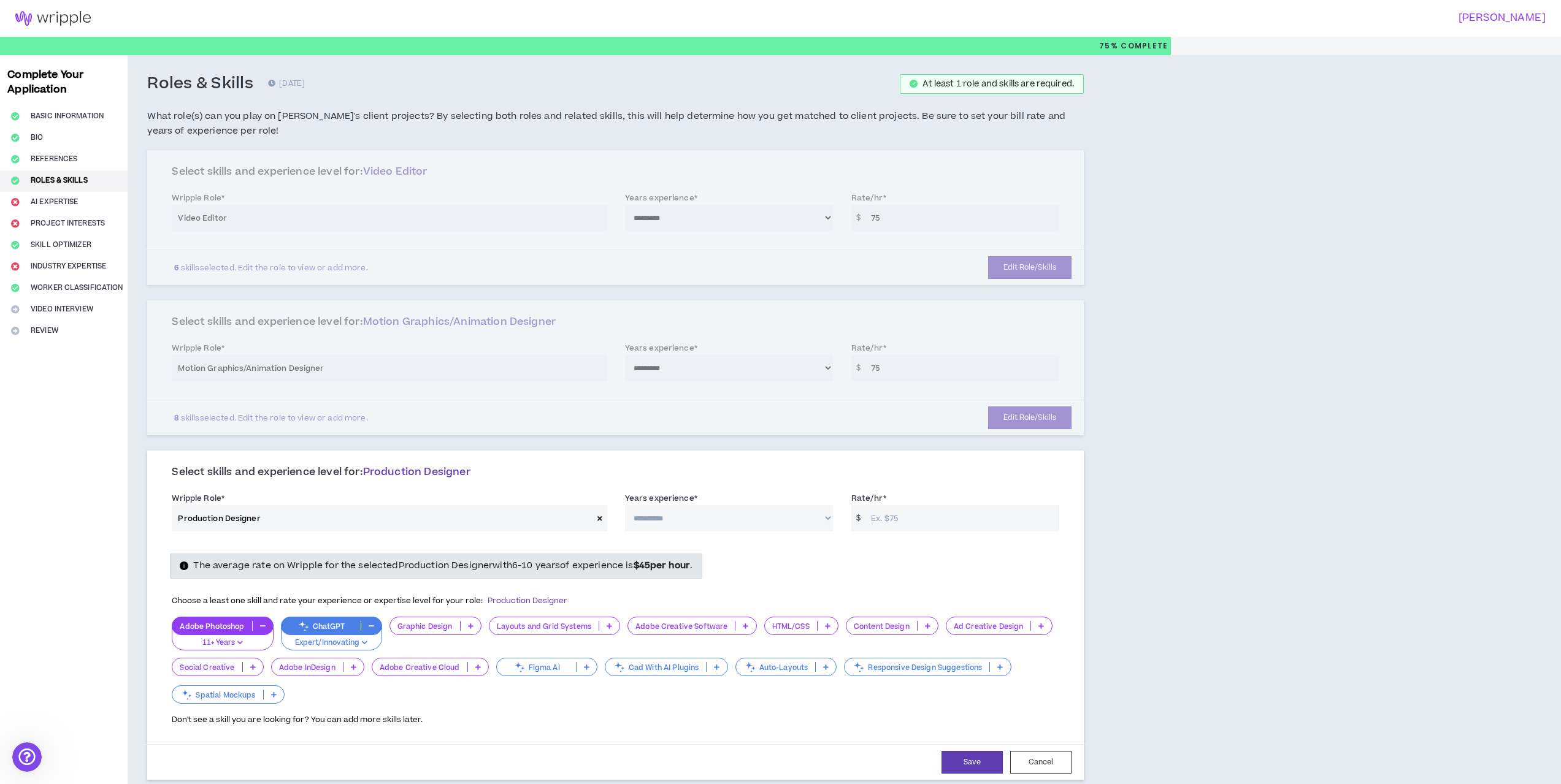
click at [597, 517] on icon at bounding box center [599, 518] width 5 height 7
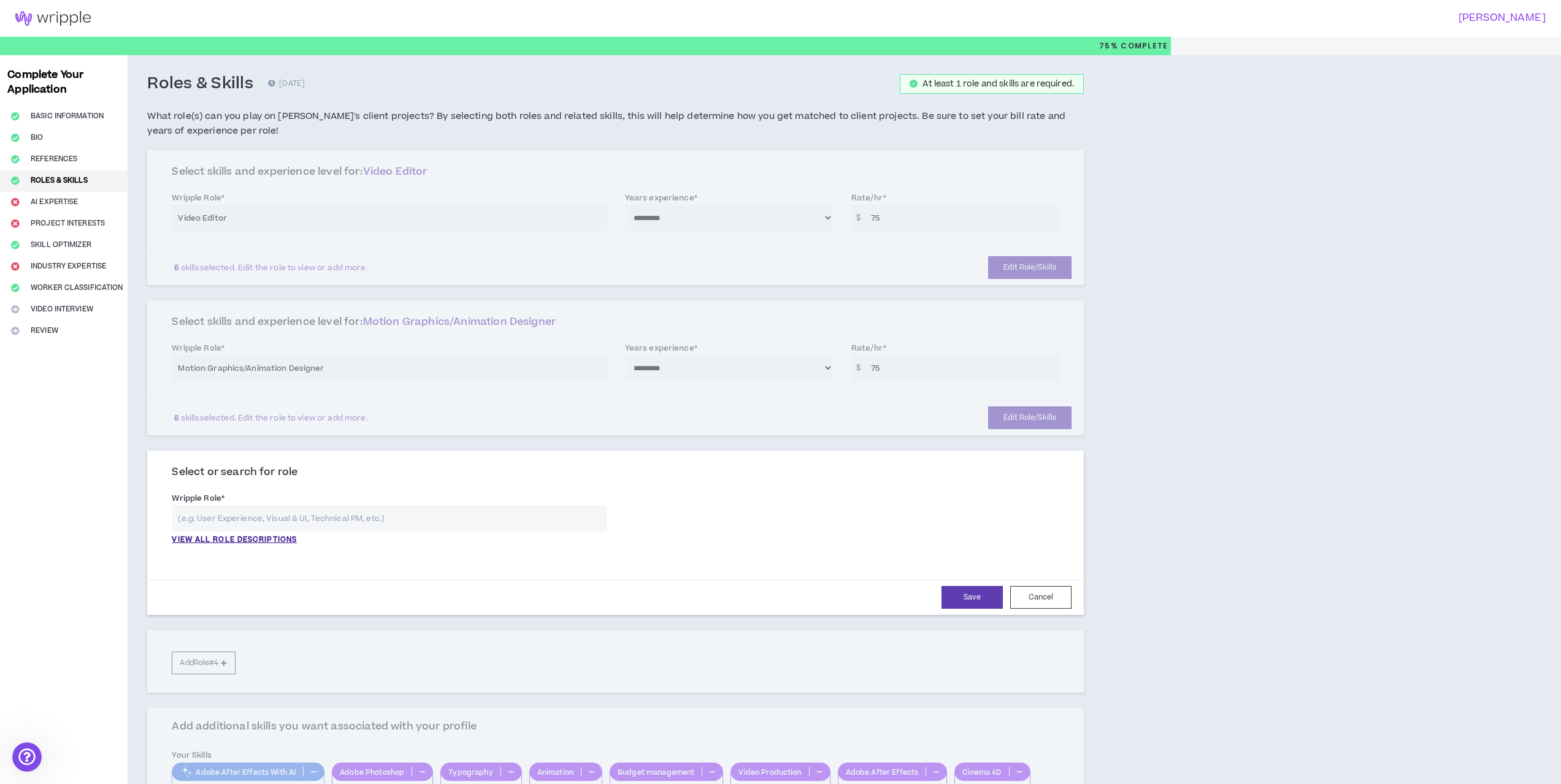
click at [318, 528] on input "text" at bounding box center [389, 519] width 434 height 27
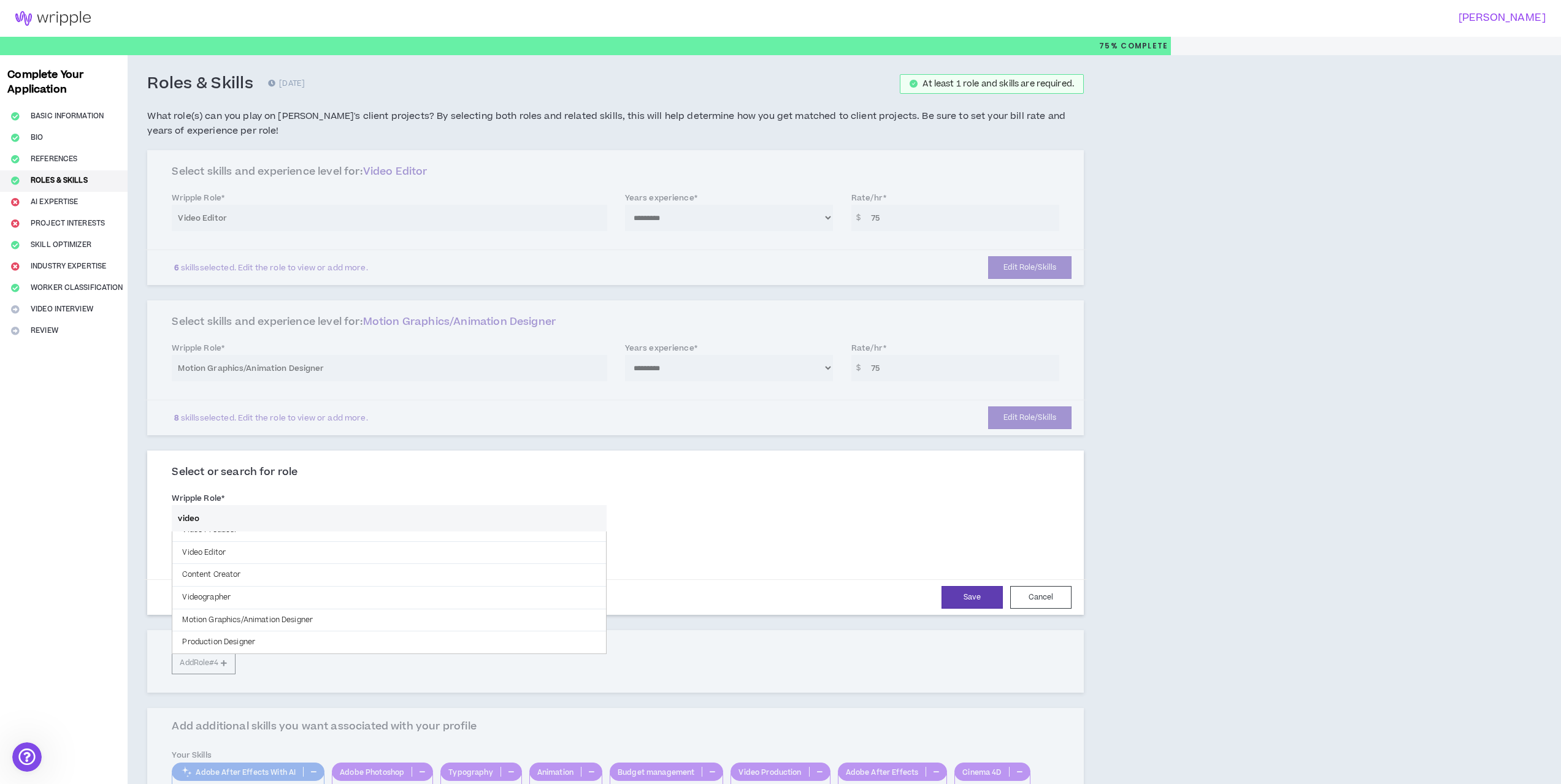
scroll to position [0, 0]
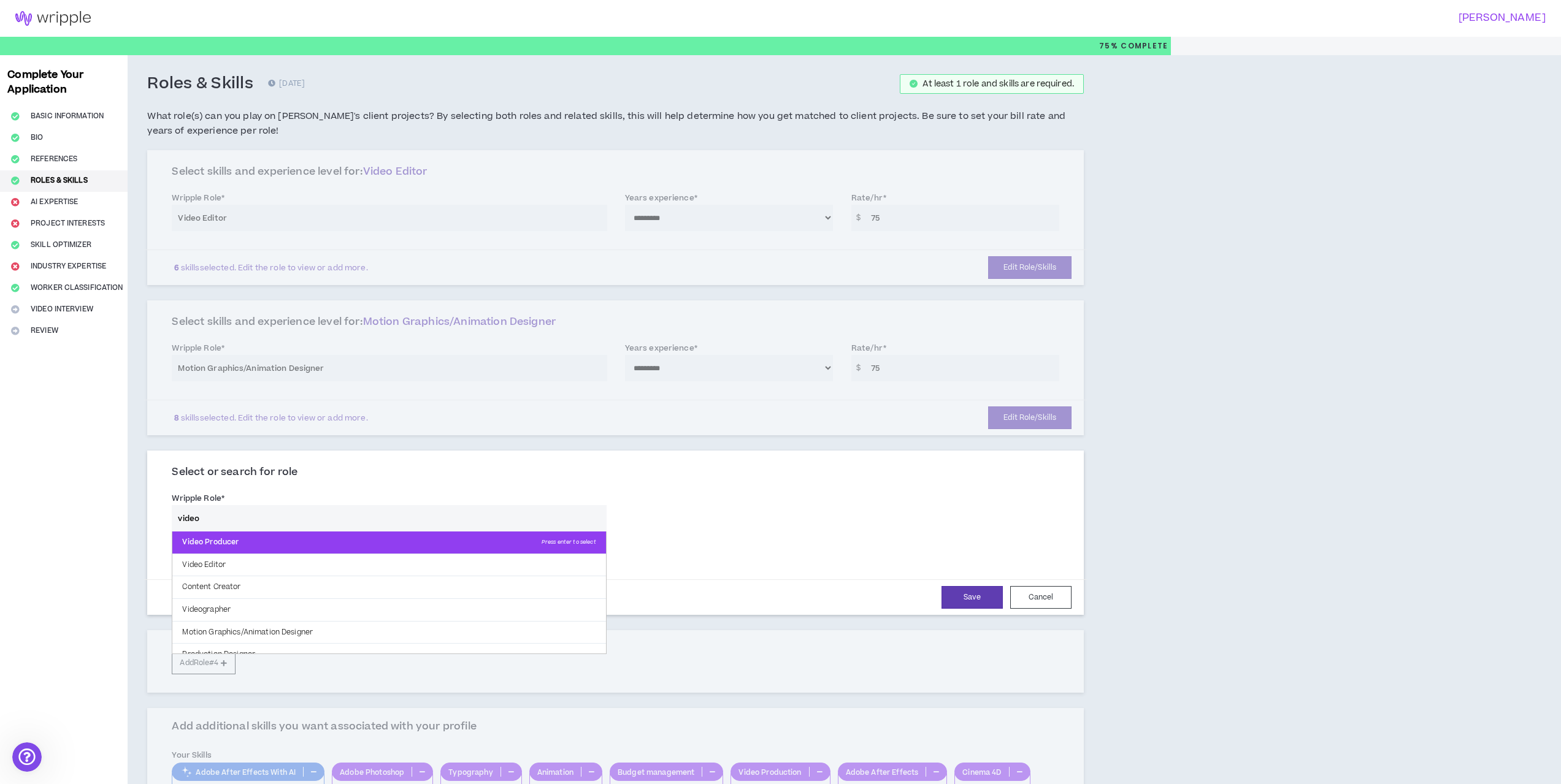
click at [282, 550] on p "Video Producer Press enter to select" at bounding box center [388, 542] width 433 height 22
type input "Video Producer"
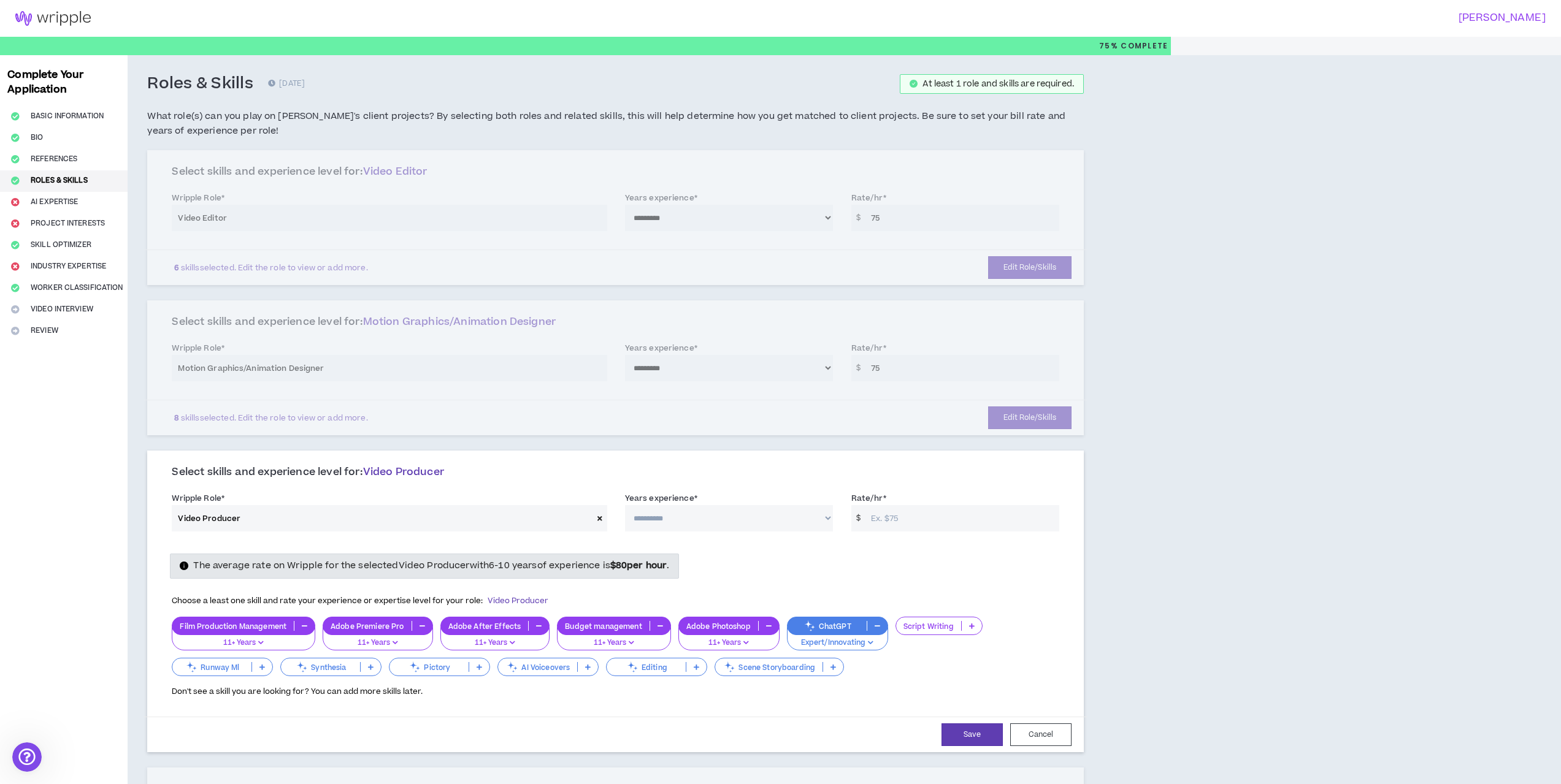
click at [759, 504] on div "**********" at bounding box center [728, 511] width 208 height 40
click at [758, 516] on select "**********" at bounding box center [728, 519] width 208 height 27
select select "***"
click at [625, 506] on select "**********" at bounding box center [728, 519] width 208 height 27
click at [902, 516] on input "Rate/hr *" at bounding box center [962, 519] width 194 height 27
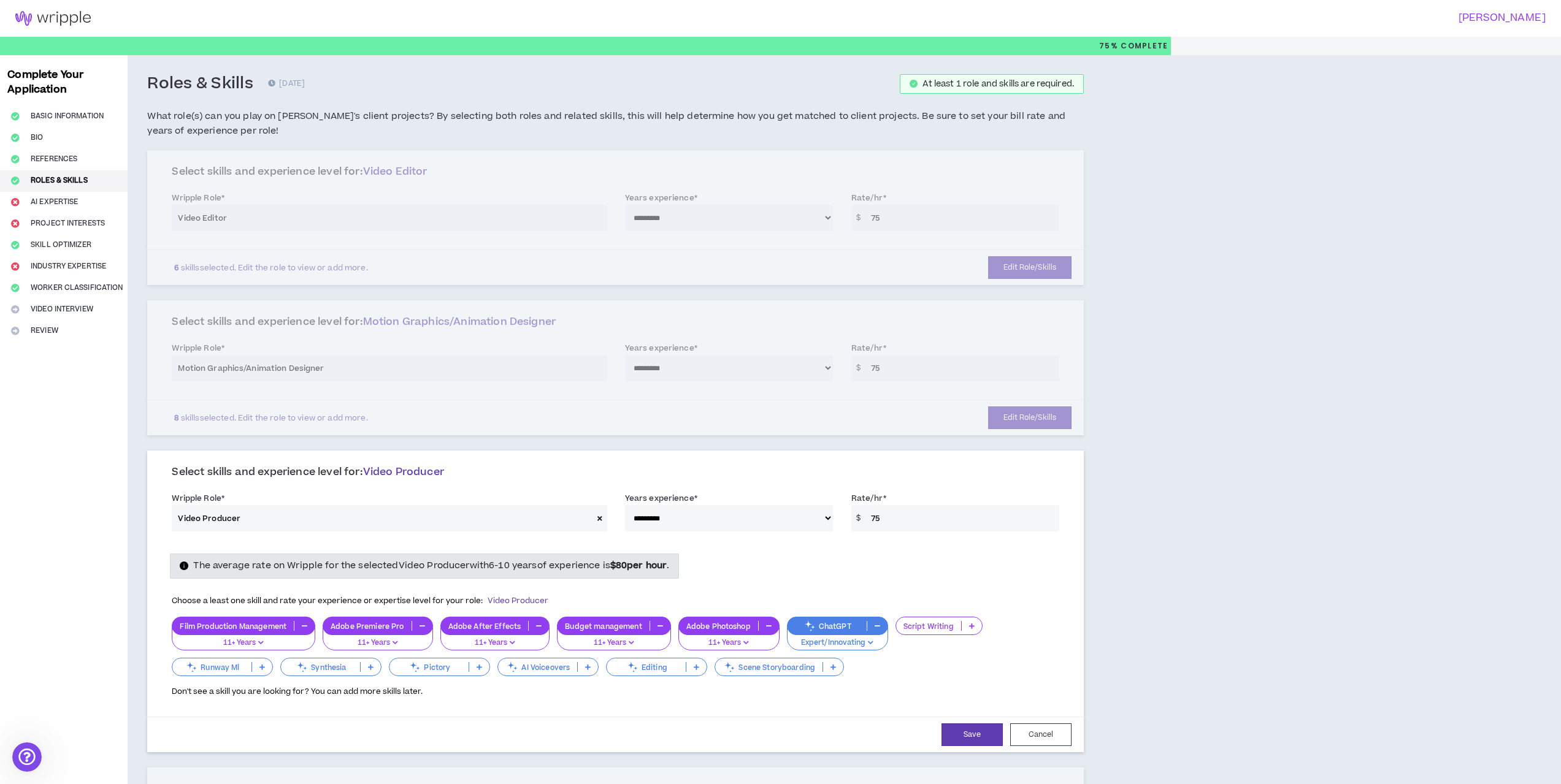
type input "75"
click at [900, 578] on div "The average rate on Wripple for the selected Video Producer with 6-10 years of …" at bounding box center [615, 566] width 906 height 25
click at [983, 738] on button "Save" at bounding box center [972, 735] width 62 height 23
select select "***"
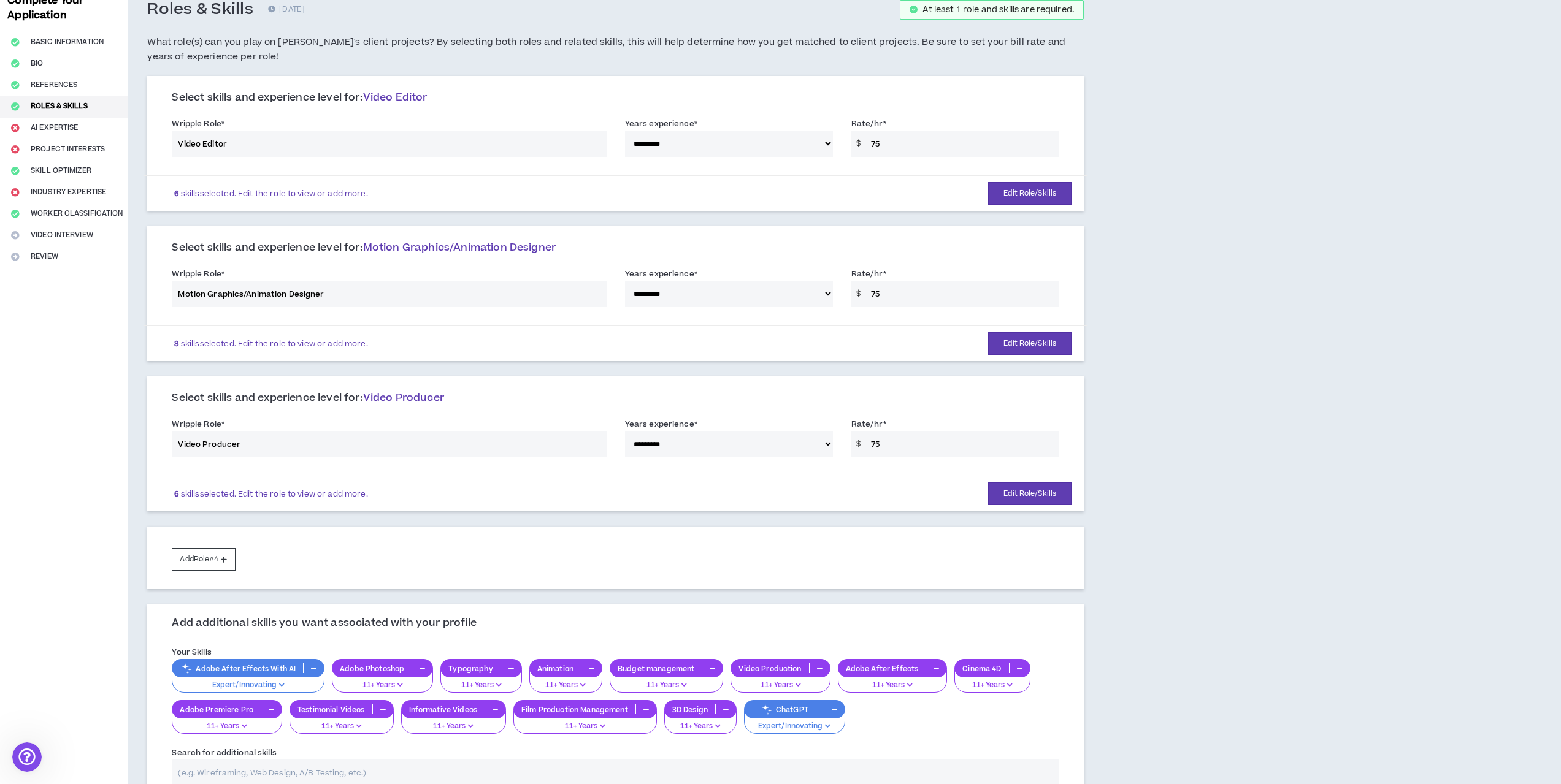
scroll to position [184, 0]
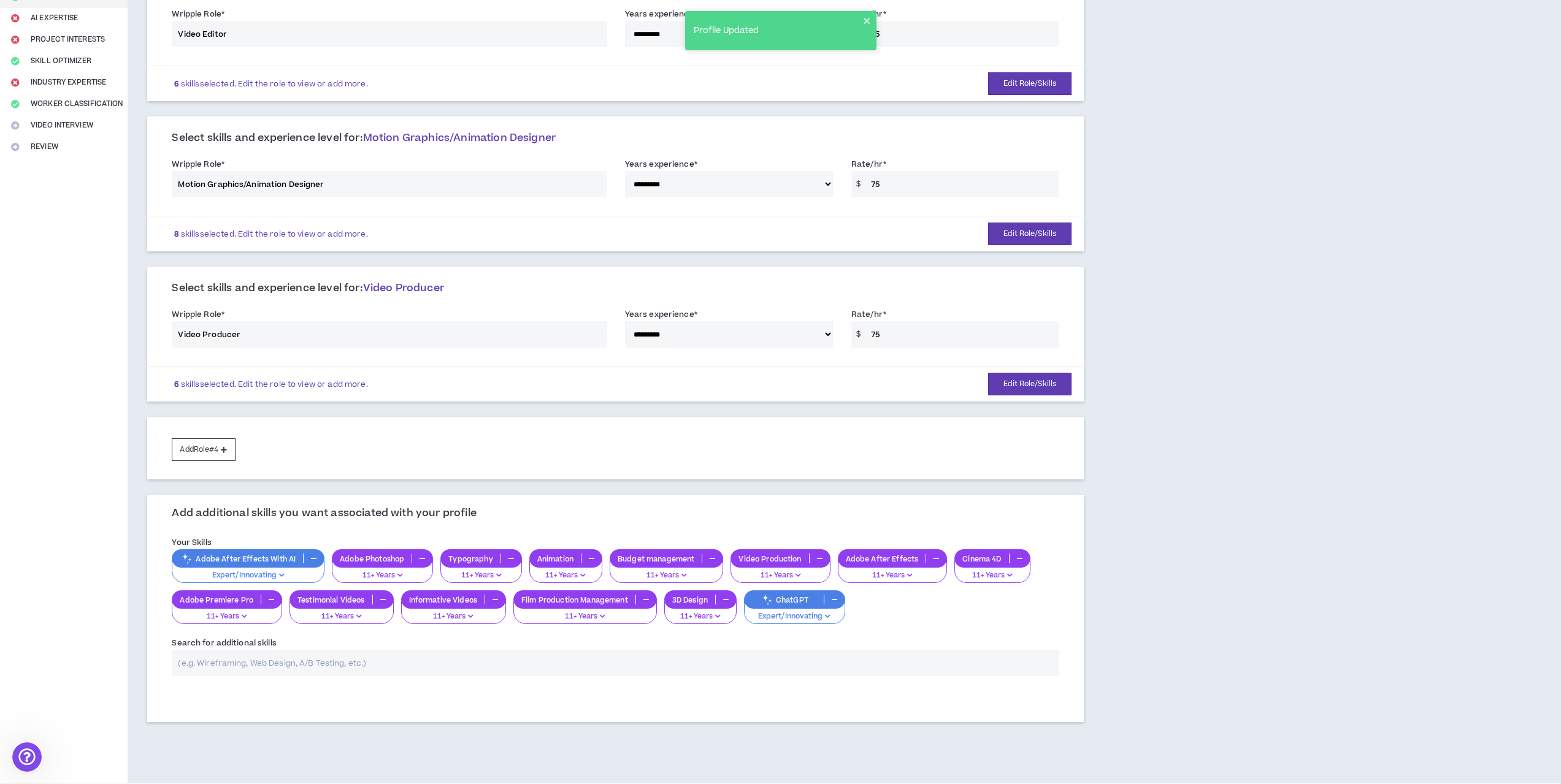
click at [291, 659] on input "text" at bounding box center [615, 663] width 887 height 27
type input "c"
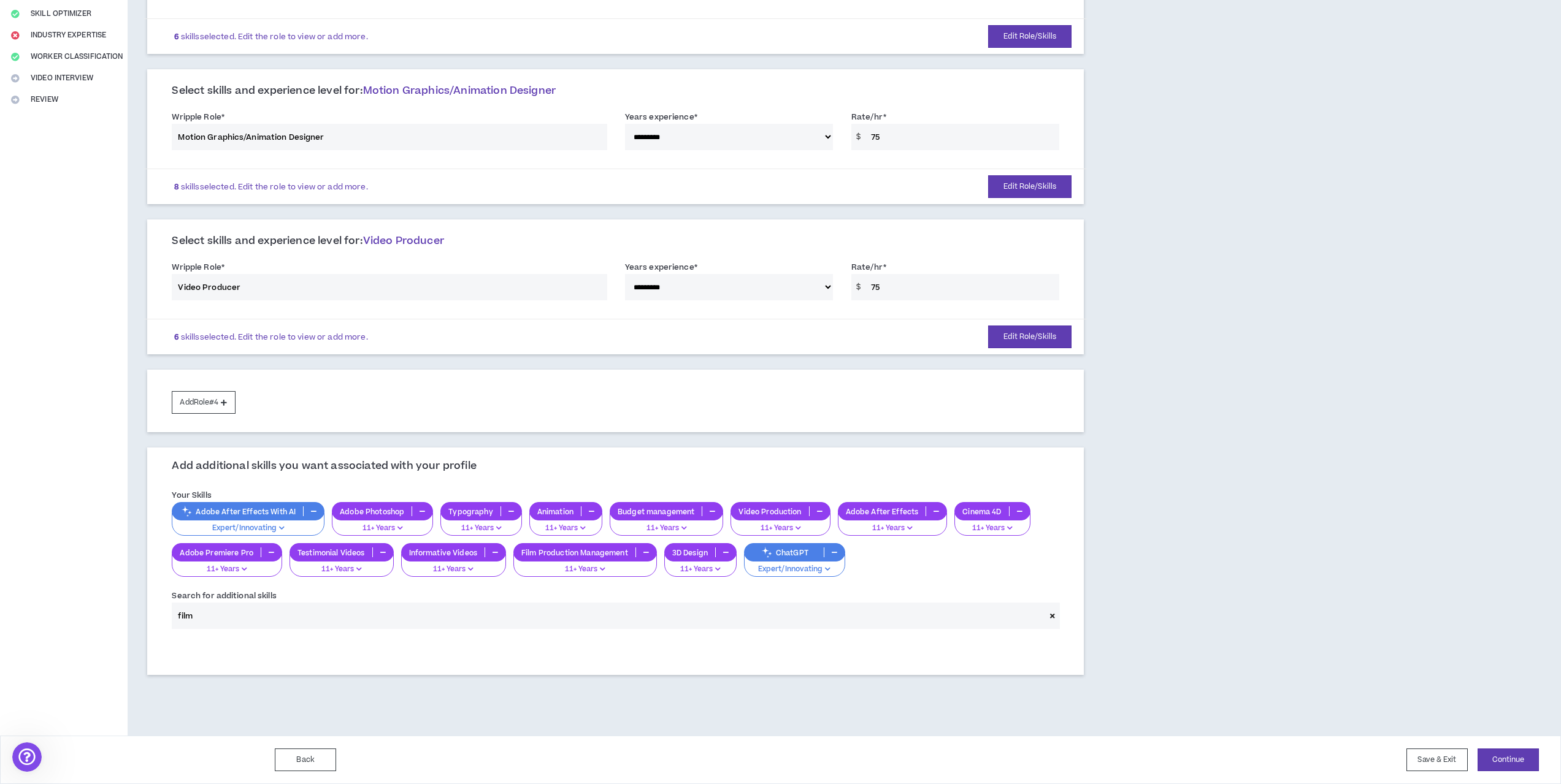
scroll to position [245, 0]
type input "f"
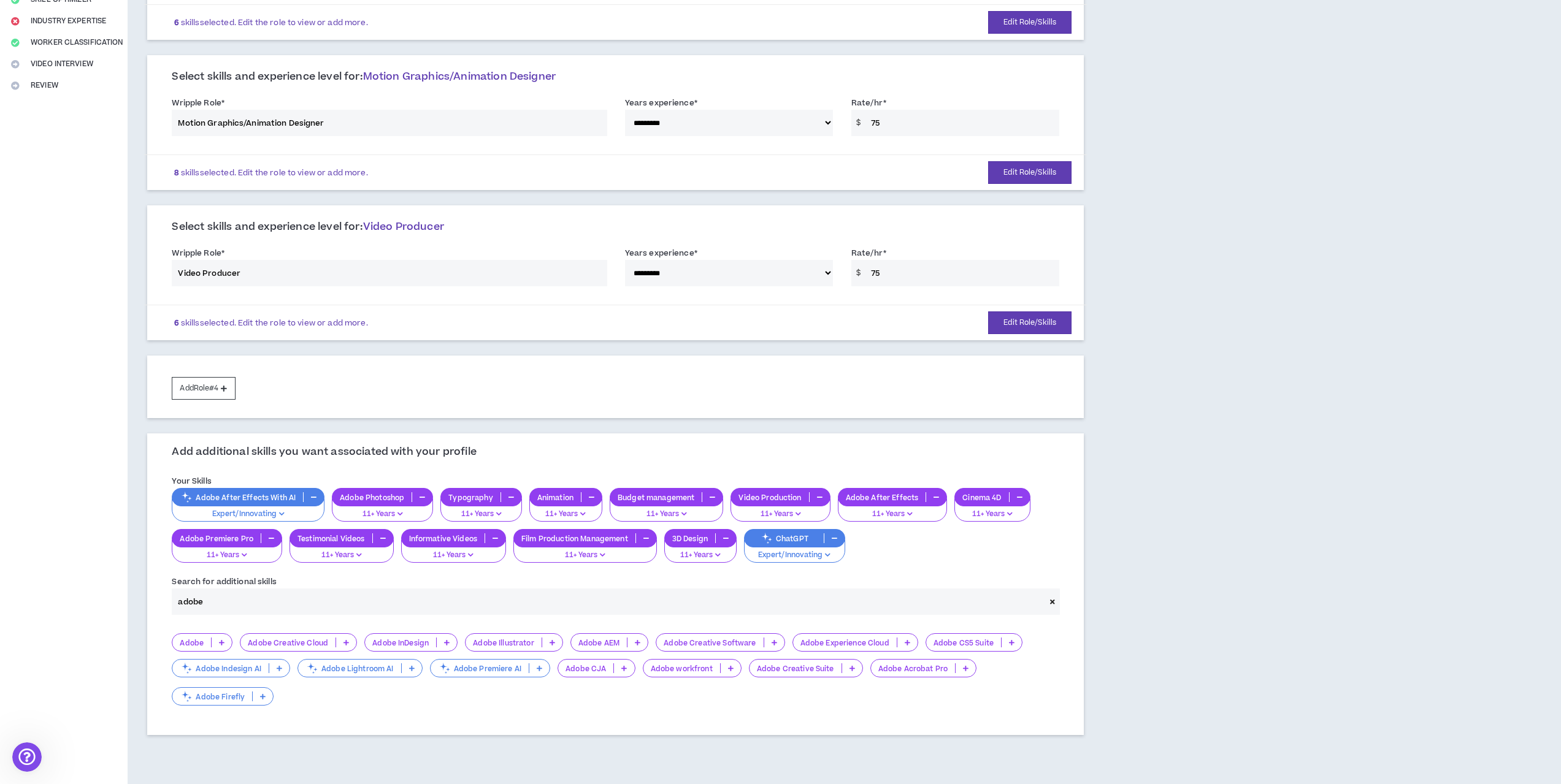
click at [344, 643] on icon at bounding box center [346, 642] width 6 height 6
click at [316, 717] on span "11+ Years" at bounding box center [297, 722] width 100 height 13
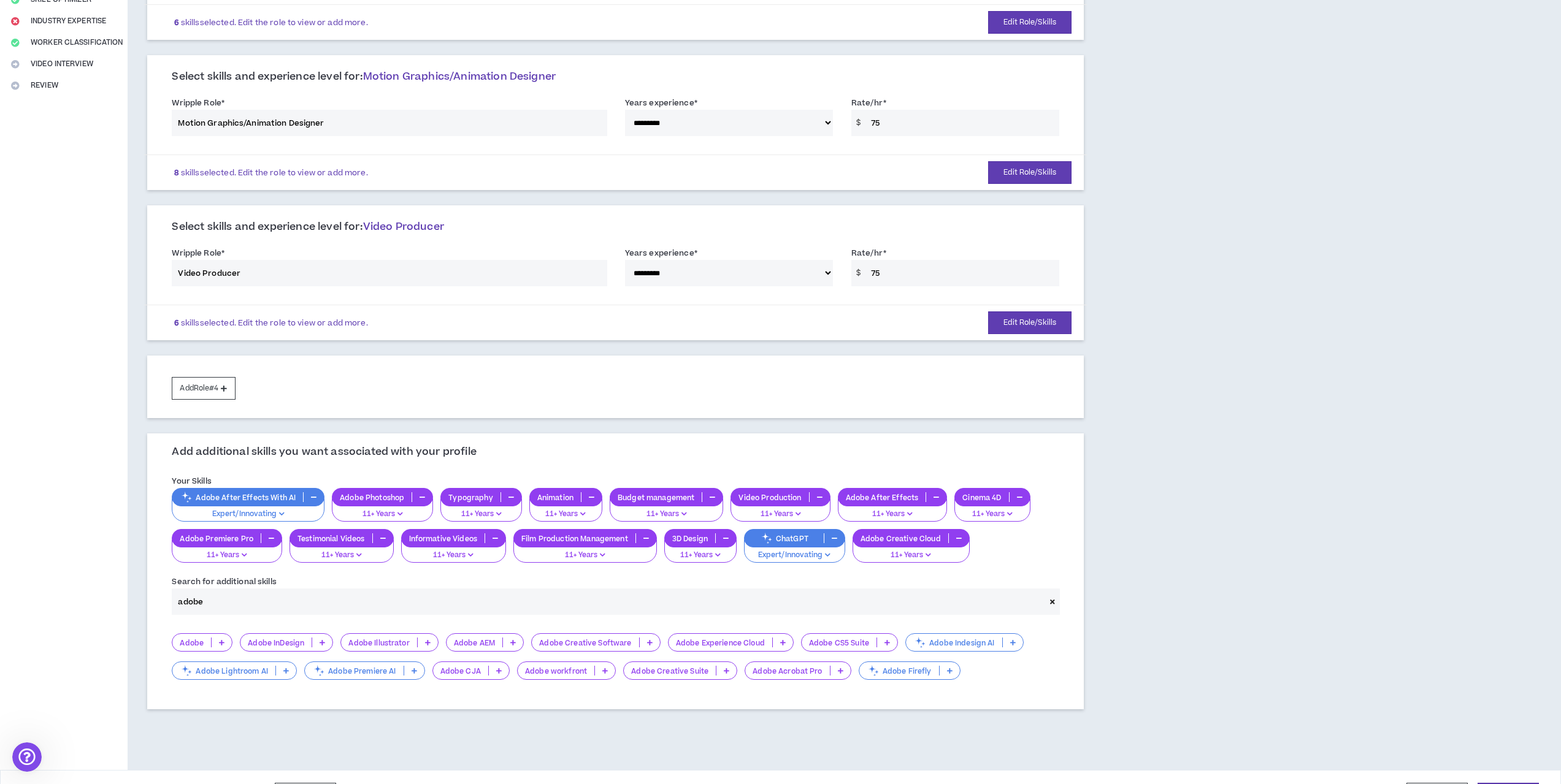
click at [650, 639] on p at bounding box center [649, 642] width 20 height 10
click at [609, 721] on span "11+ Years" at bounding box center [594, 722] width 112 height 13
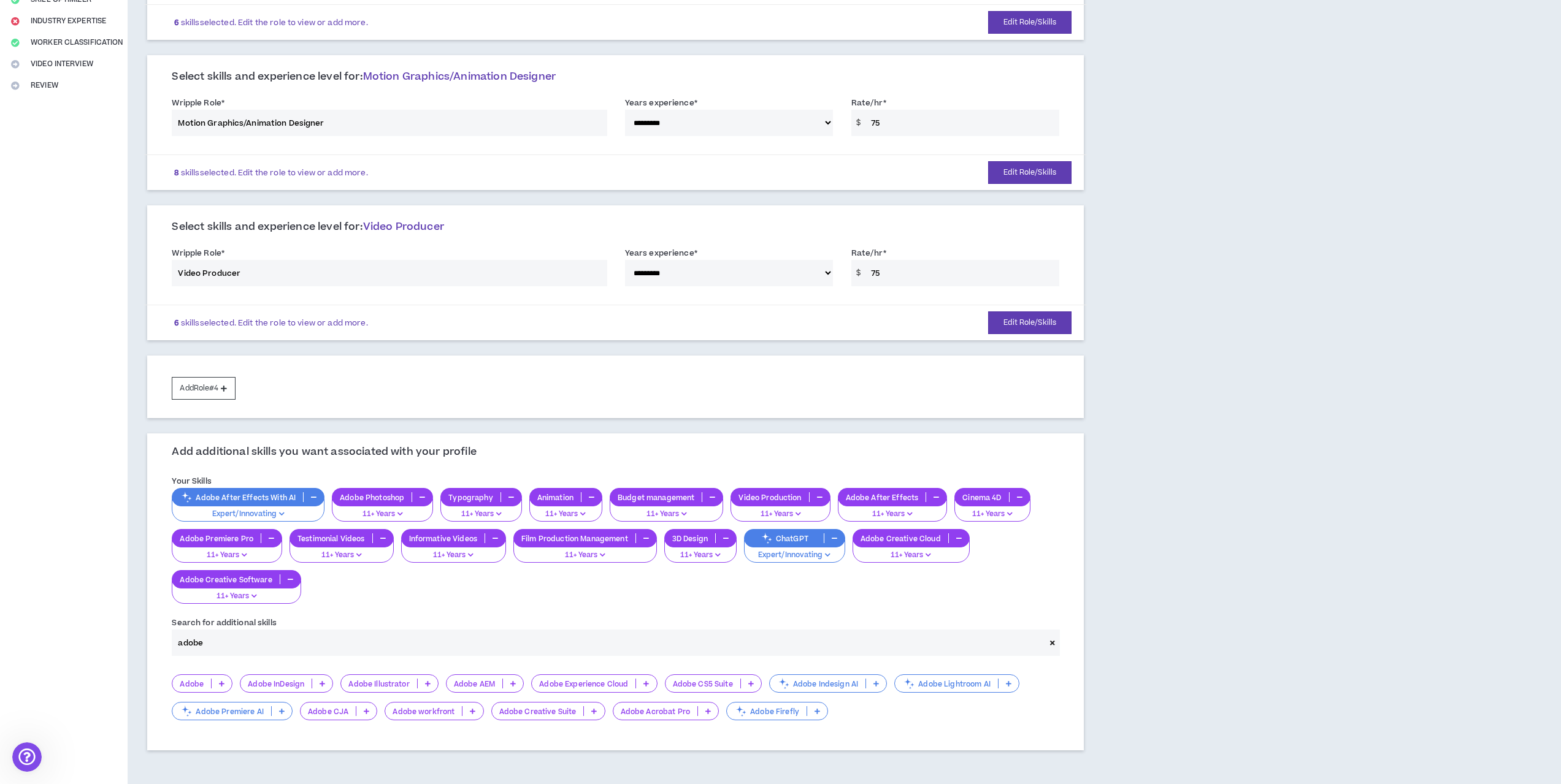
click at [277, 712] on p at bounding box center [281, 711] width 20 height 10
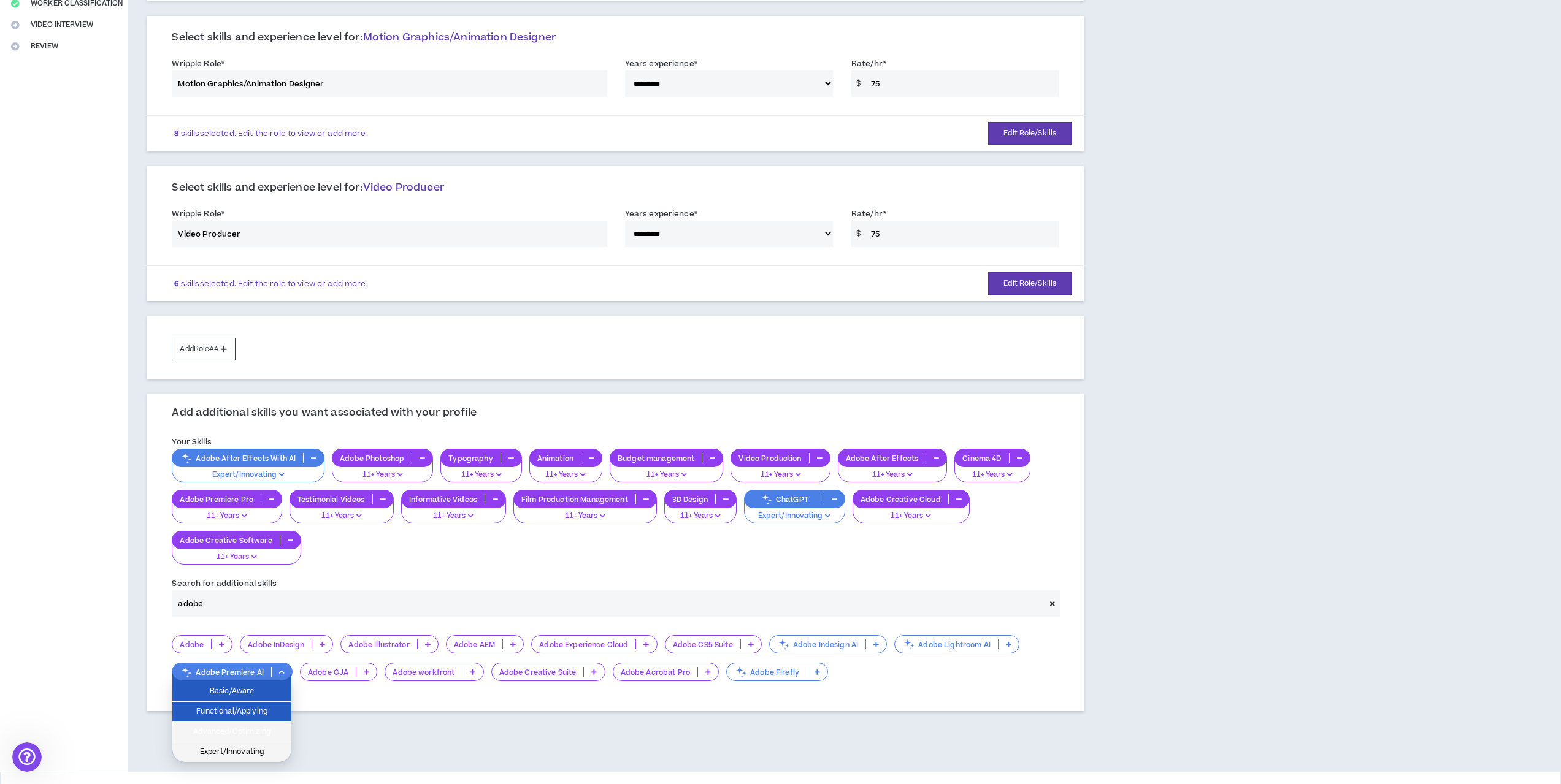
scroll to position [307, 0]
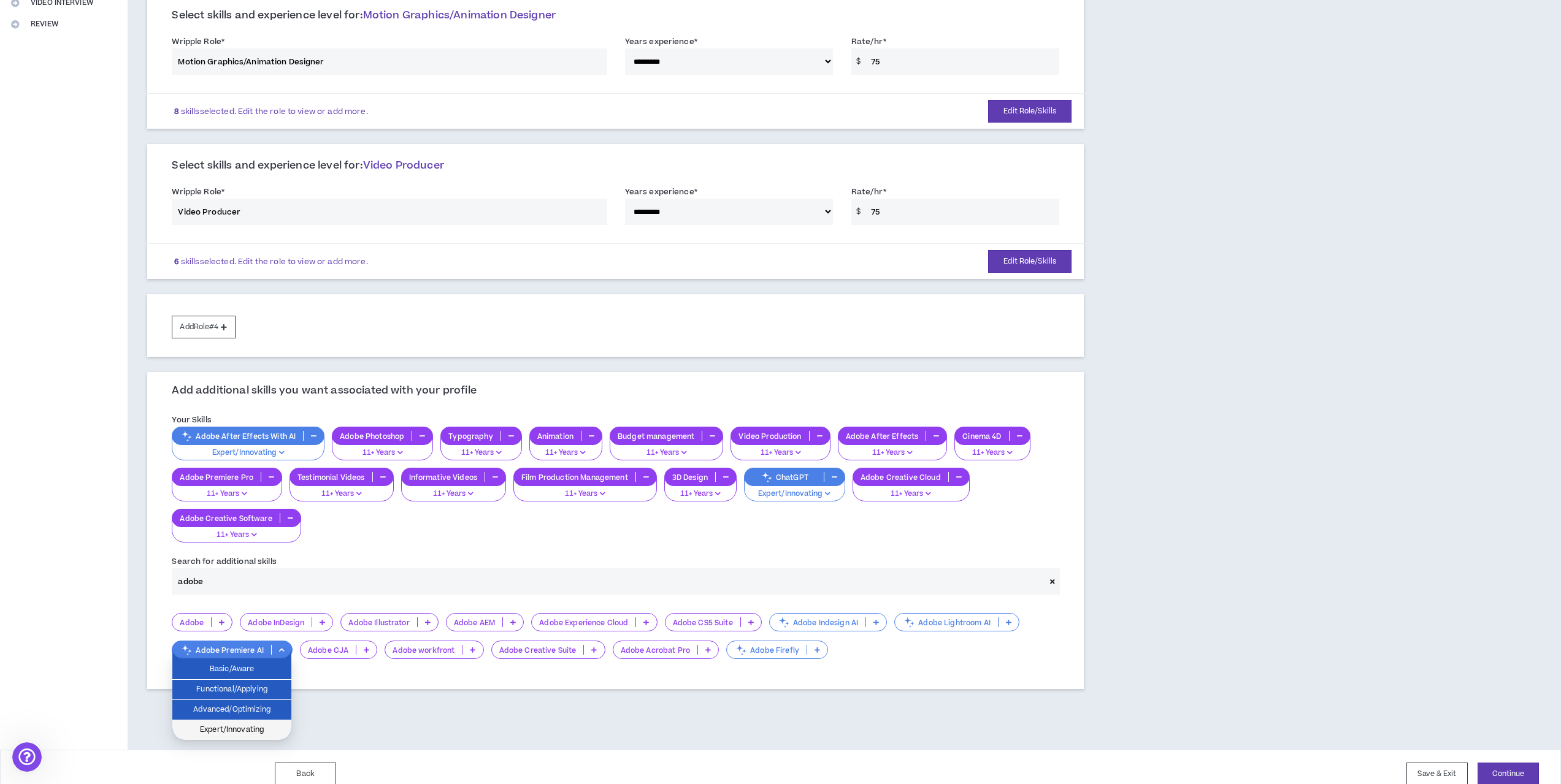
click at [250, 725] on span "Expert/Innovating" at bounding box center [232, 730] width 105 height 13
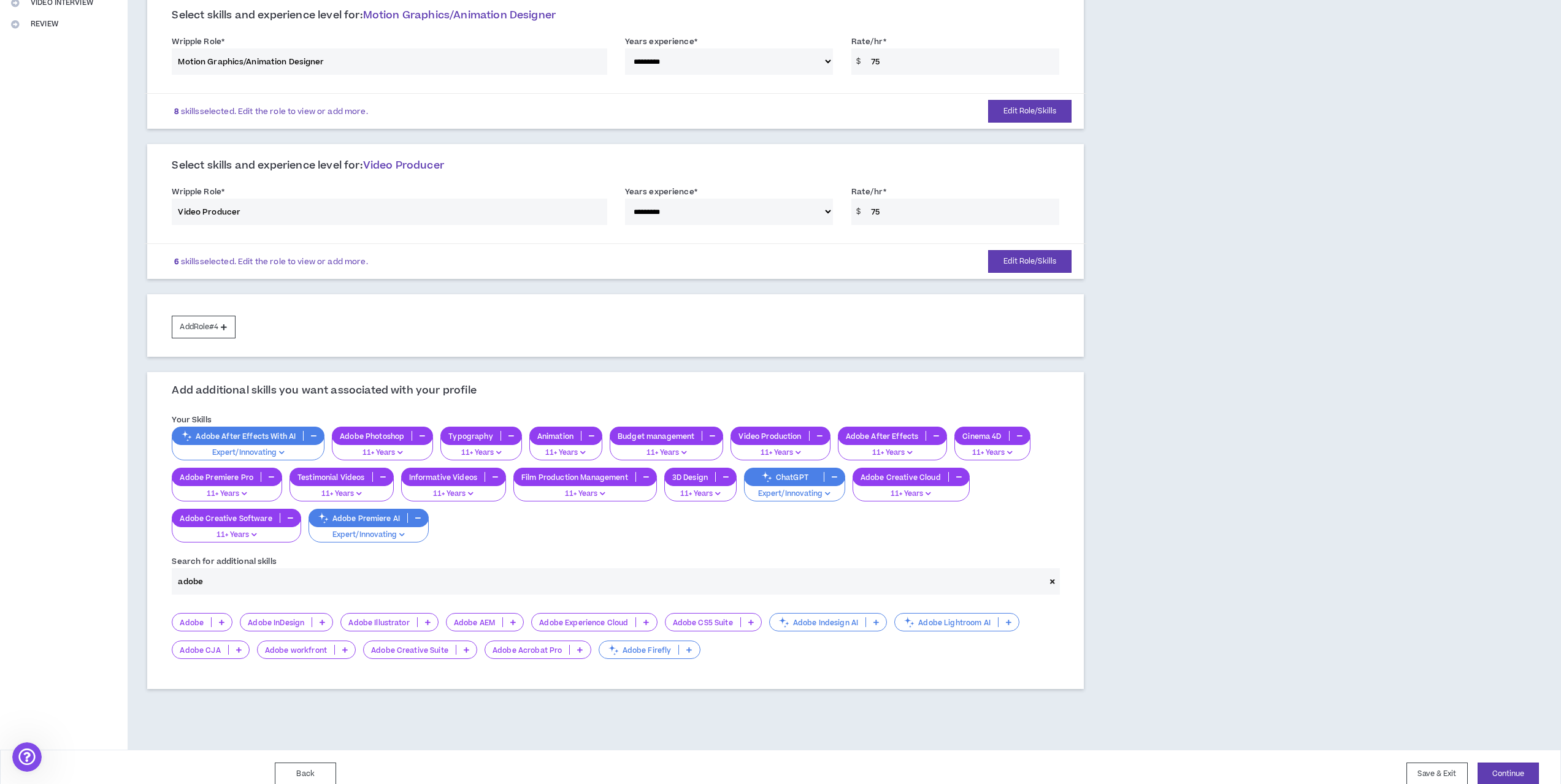
click at [241, 586] on input "adobe" at bounding box center [608, 582] width 873 height 27
drag, startPoint x: 234, startPoint y: 585, endPoint x: 139, endPoint y: 576, distance: 95.4
click at [139, 576] on div "**********" at bounding box center [615, 249] width 975 height 1001
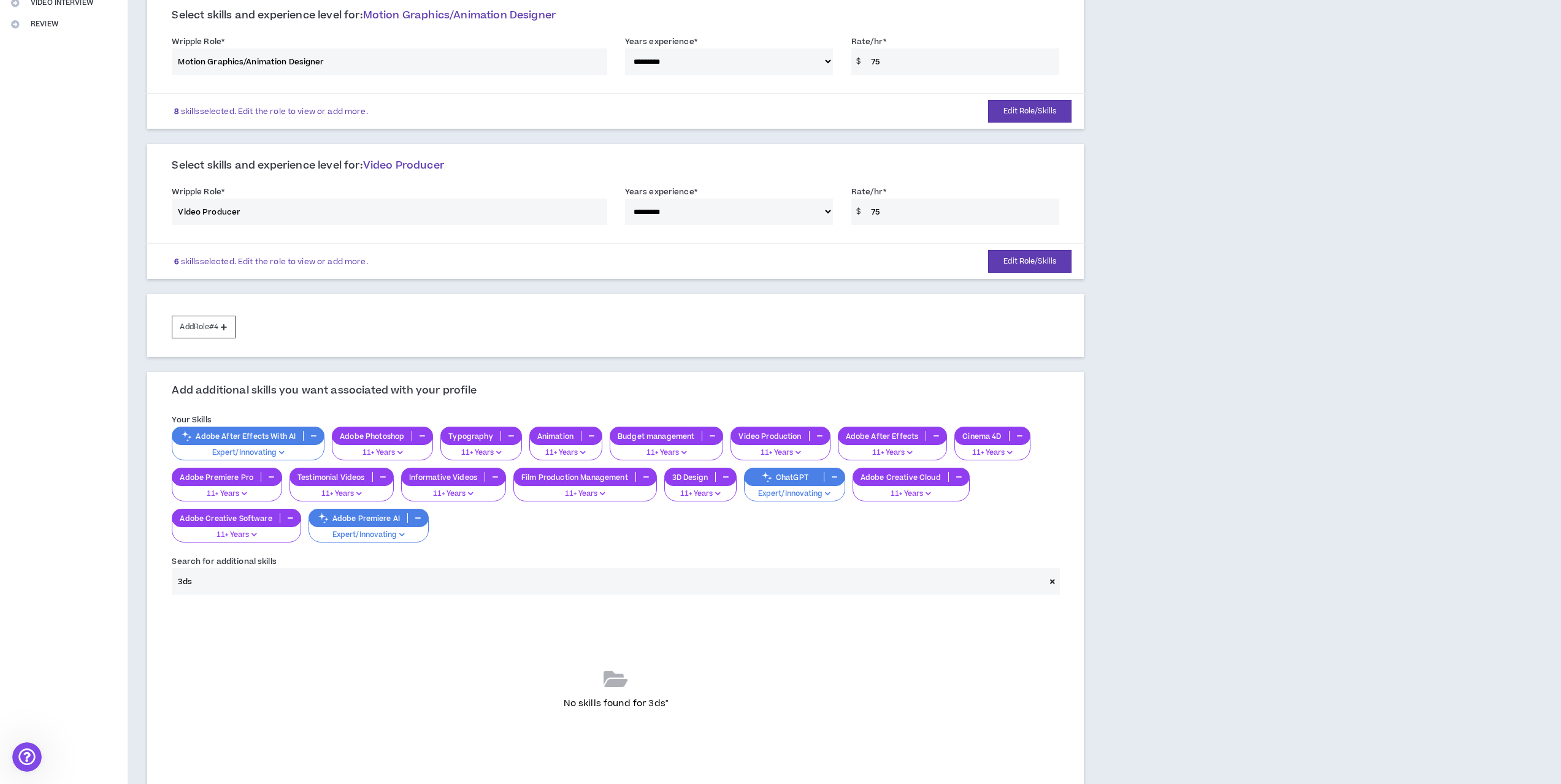
drag, startPoint x: 168, startPoint y: 575, endPoint x: 136, endPoint y: 571, distance: 32.2
click at [136, 571] on div "**********" at bounding box center [615, 302] width 975 height 1106
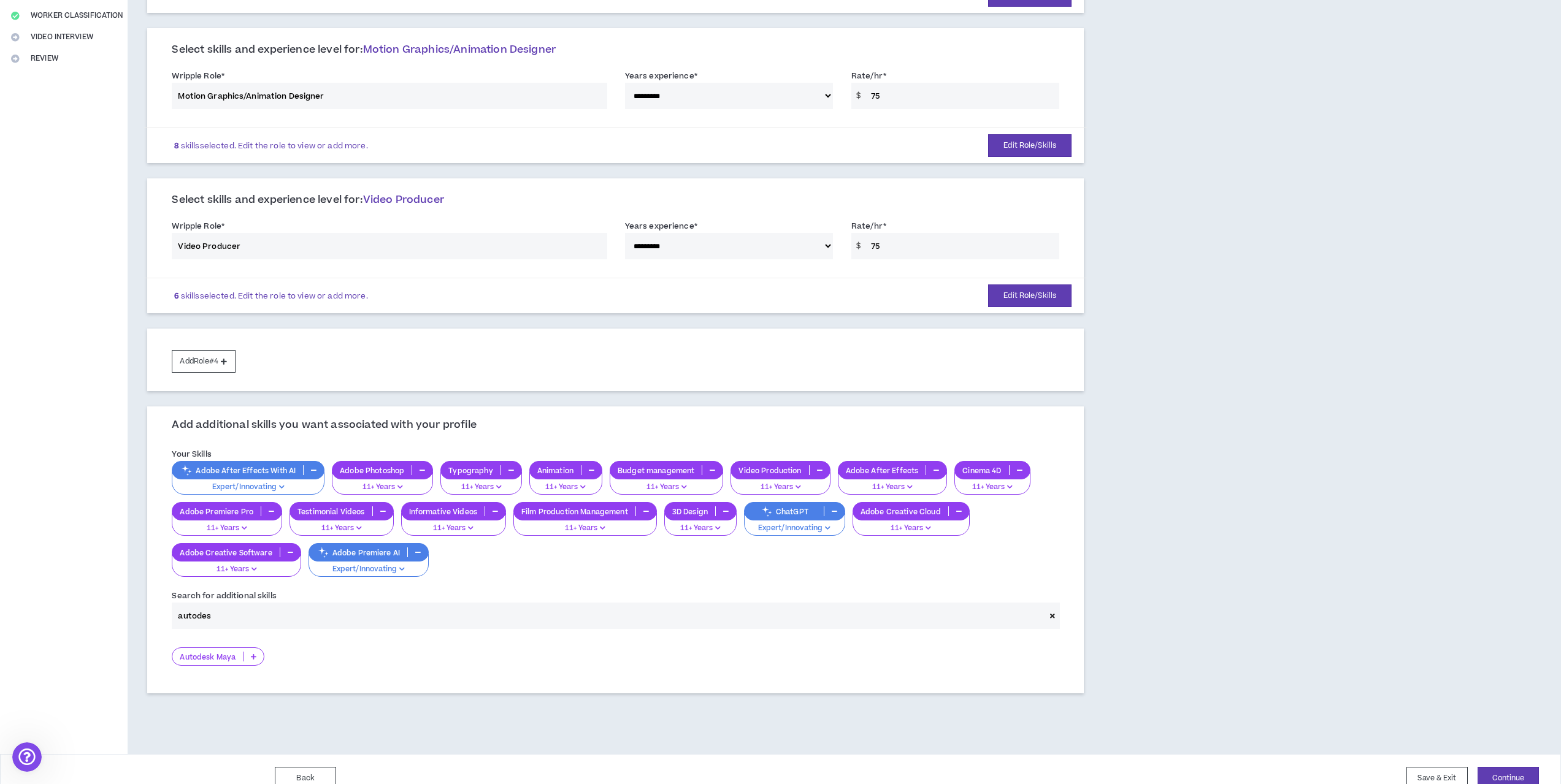
scroll to position [291, 0]
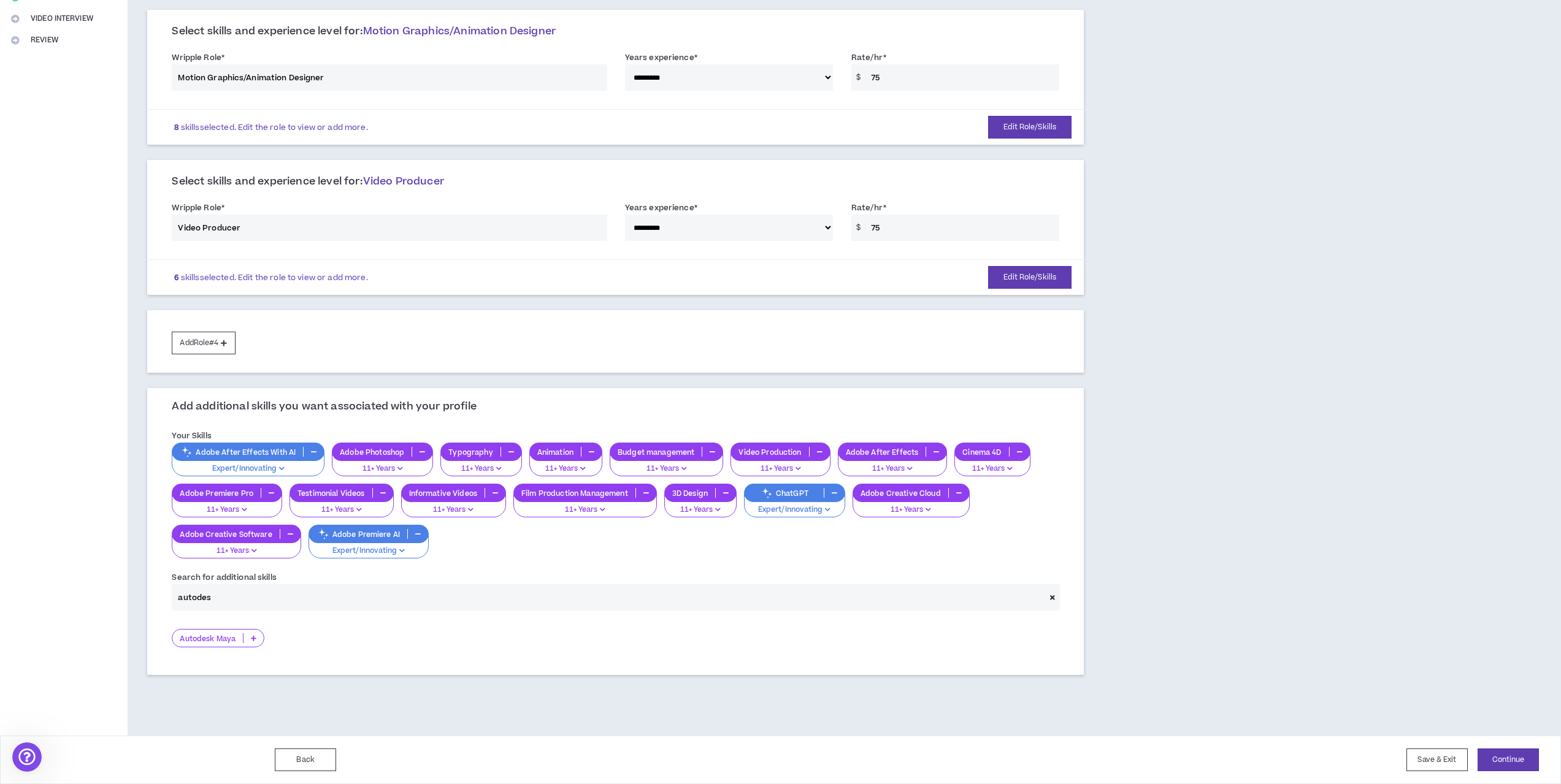
type input "autodes"
click at [253, 640] on icon at bounding box center [254, 638] width 6 height 6
click at [215, 716] on span "11+ Years" at bounding box center [218, 718] width 77 height 13
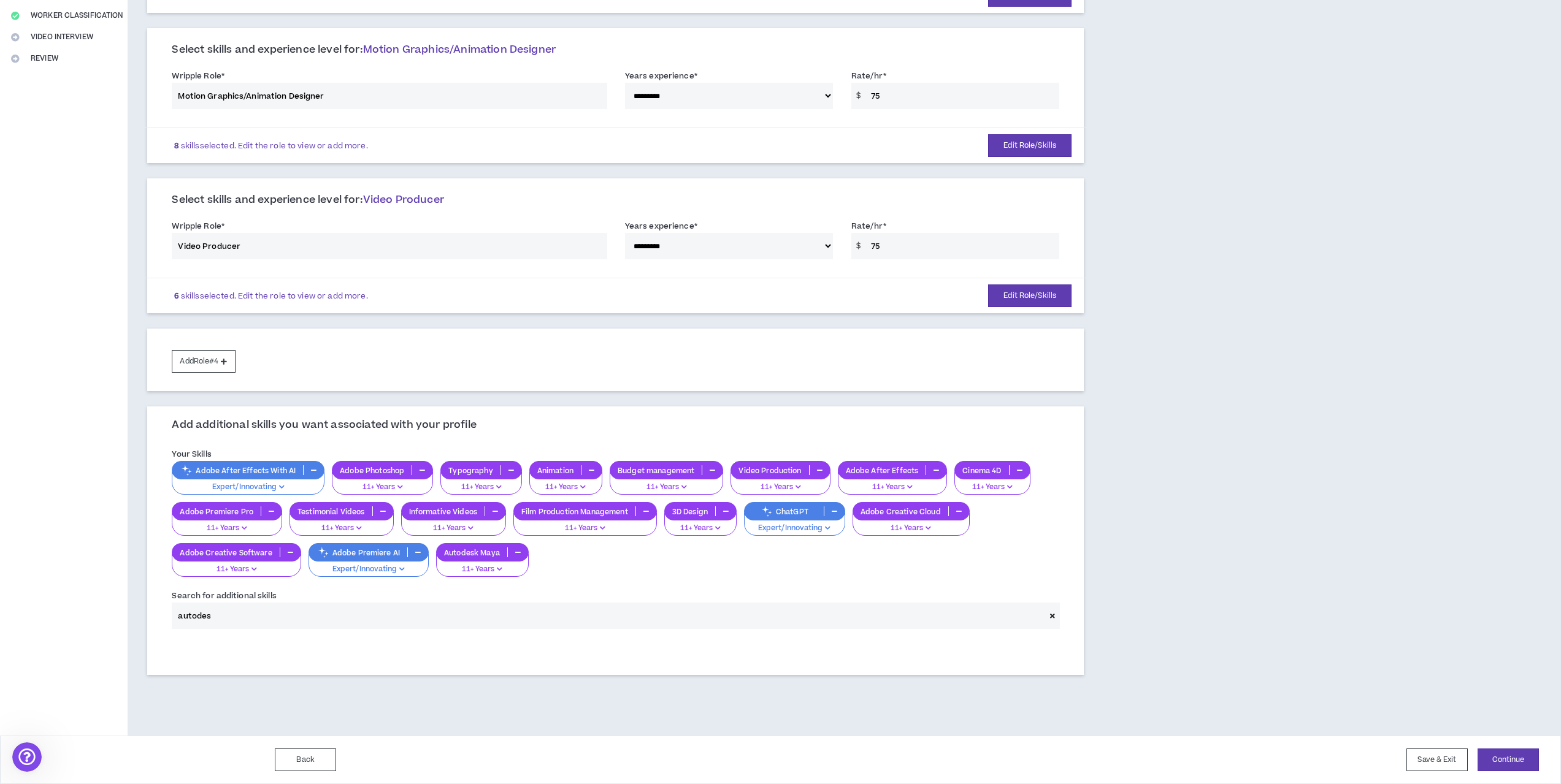
drag, startPoint x: 255, startPoint y: 616, endPoint x: 166, endPoint y: 611, distance: 89.1
click at [166, 611] on div "Search for additional skills autodes" at bounding box center [615, 609] width 906 height 40
click at [1508, 757] on button "Continue" at bounding box center [1508, 760] width 62 height 23
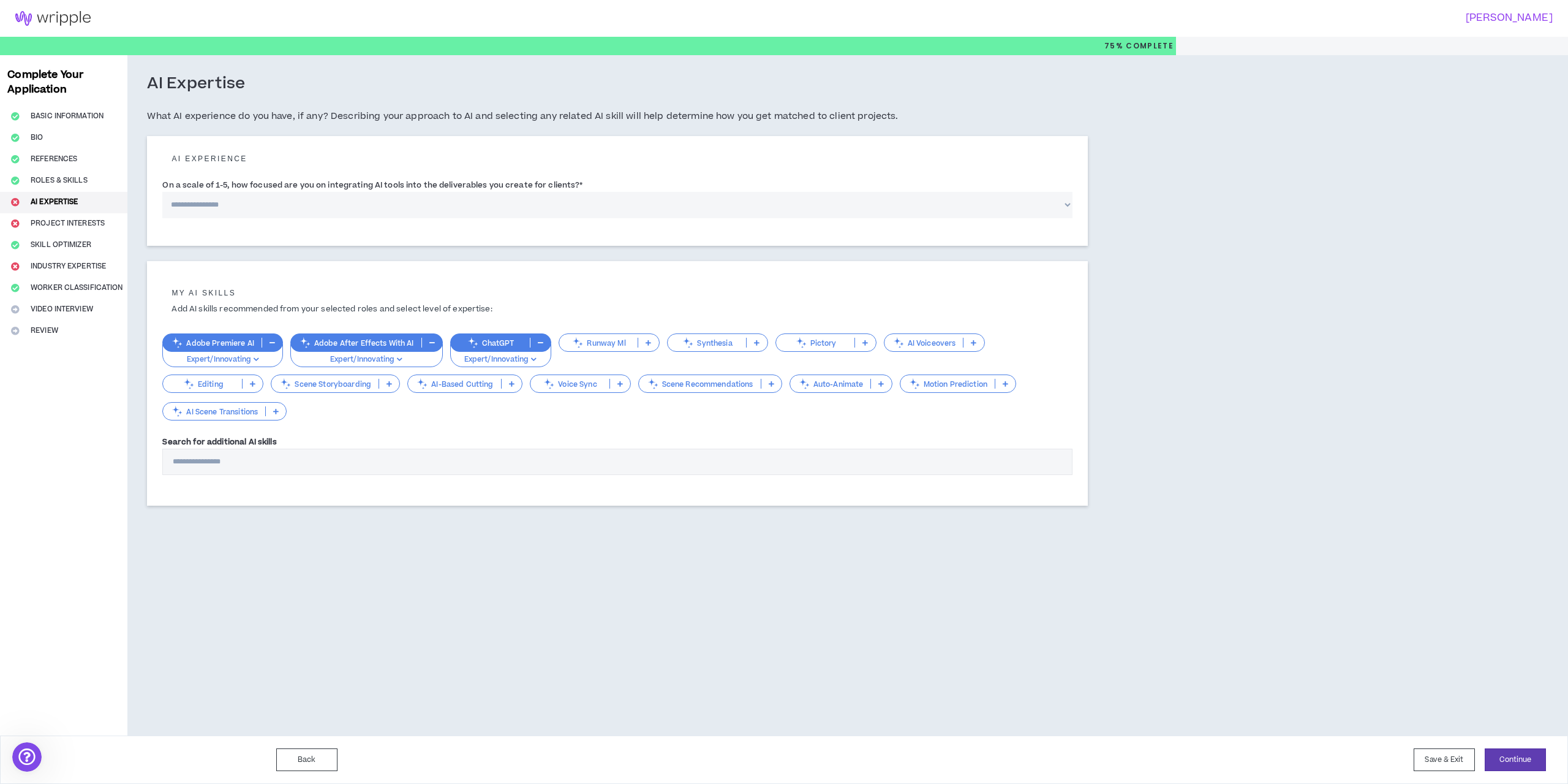
click at [236, 206] on select "**********" at bounding box center [617, 205] width 911 height 27
click at [249, 202] on select "**********" at bounding box center [617, 205] width 911 height 27
click at [248, 203] on select "**********" at bounding box center [617, 205] width 911 height 27
select select "*"
click at [162, 192] on select "**********" at bounding box center [617, 205] width 911 height 27
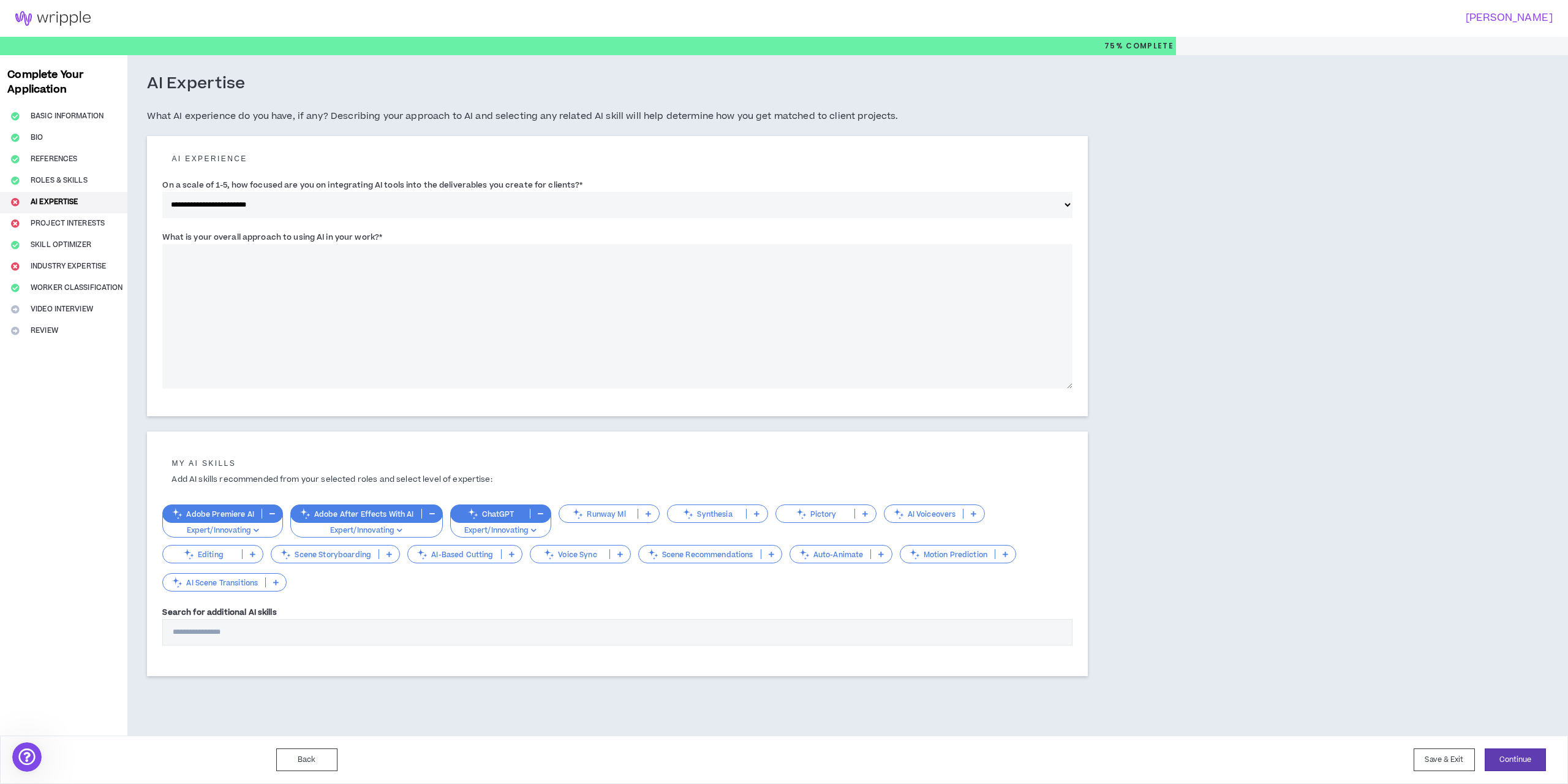
click at [254, 262] on textarea "What is your overall approach to using AI in your work? *" at bounding box center [617, 316] width 911 height 144
click at [415, 277] on textarea "What is your overall approach to using AI in your work? *" at bounding box center [617, 316] width 911 height 144
click at [236, 244] on label "What is your overall approach to using AI in your work? *" at bounding box center [273, 237] width 220 height 20
click at [236, 244] on textarea "**********" at bounding box center [617, 316] width 911 height 144
click at [234, 253] on textarea "**********" at bounding box center [617, 316] width 911 height 144
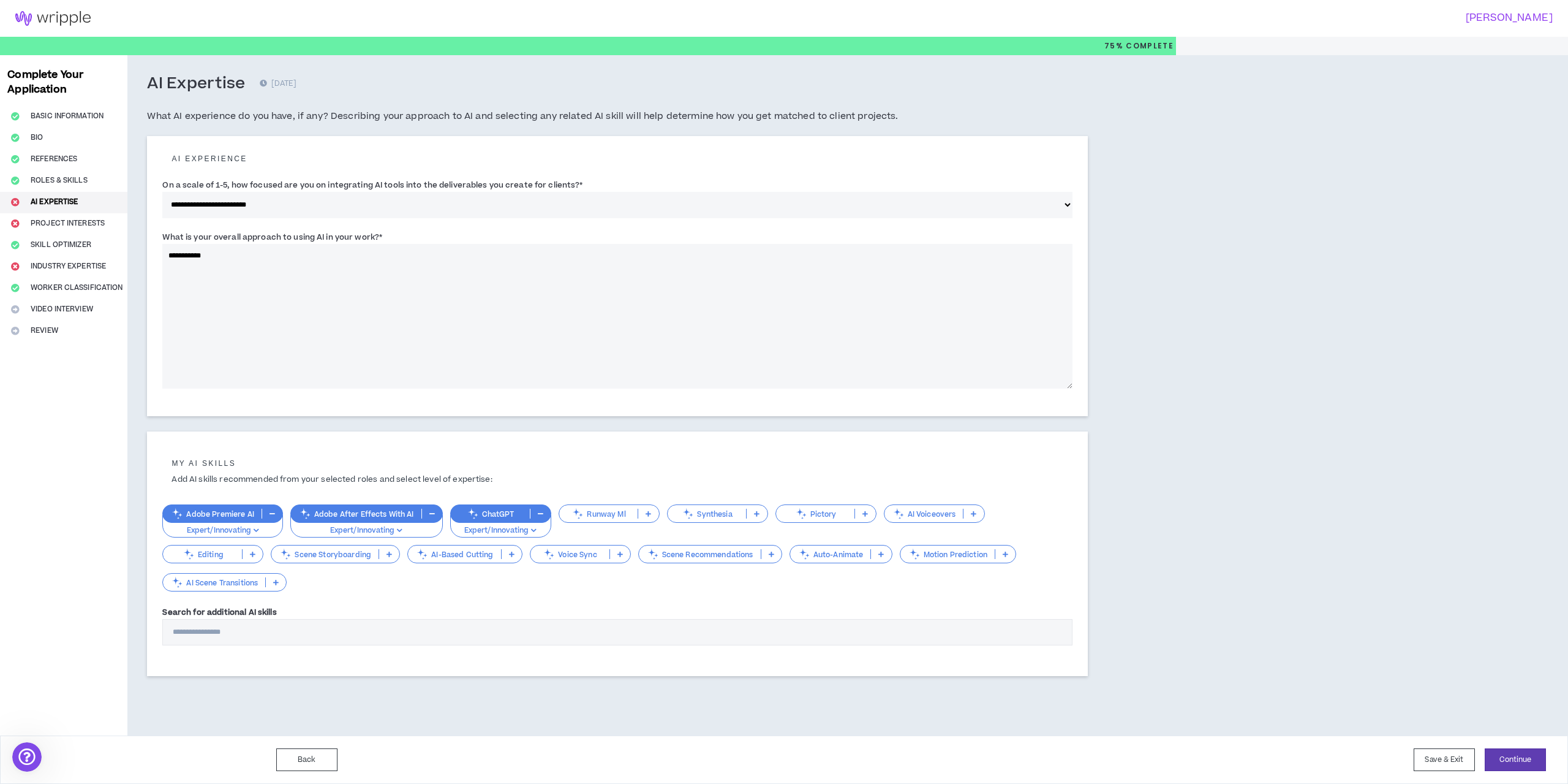
click at [220, 266] on textarea "**********" at bounding box center [617, 316] width 911 height 144
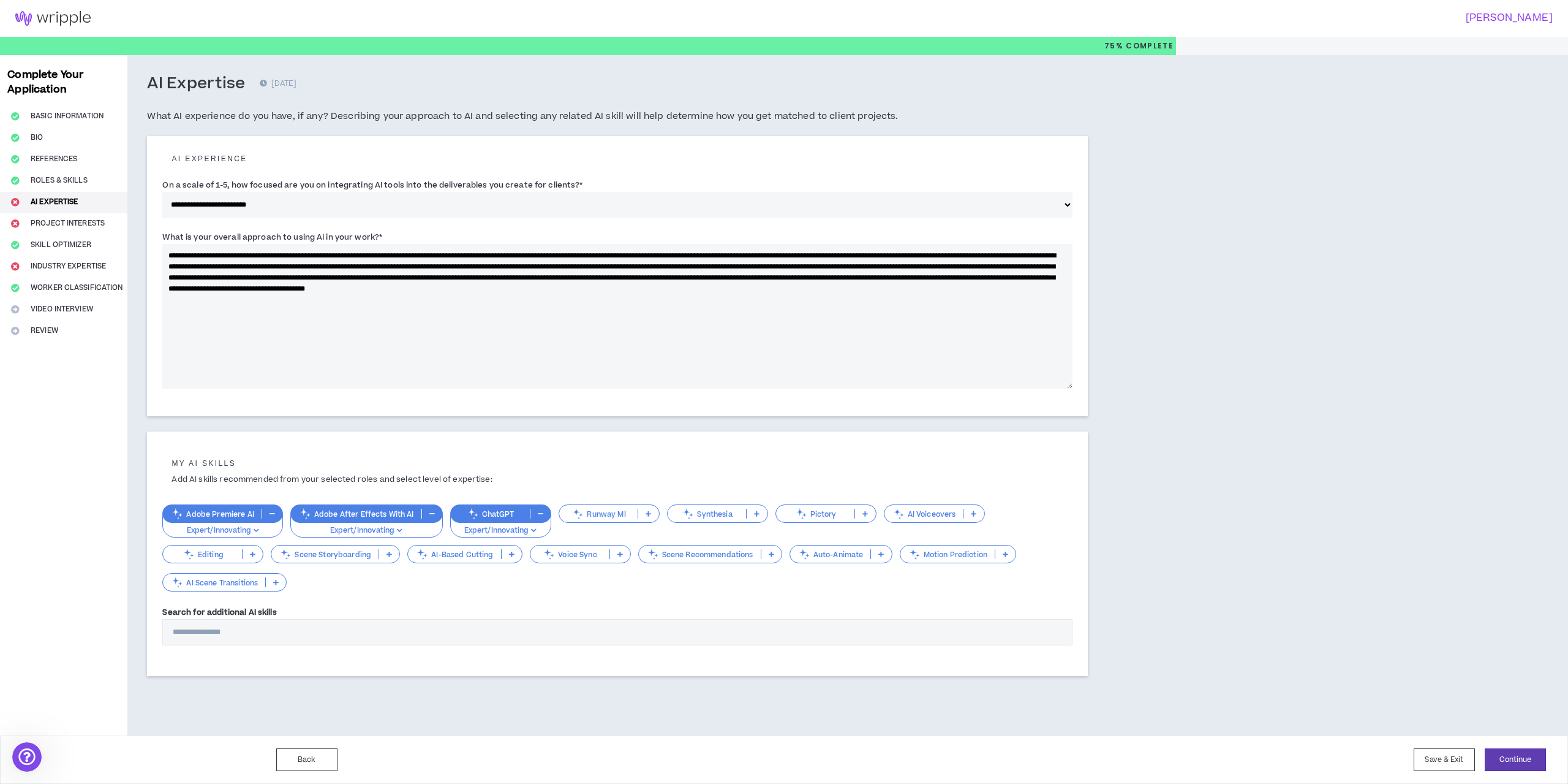
type textarea "**********"
click at [975, 512] on icon at bounding box center [973, 513] width 6 height 6
click at [959, 591] on span "Expert/Innovating" at bounding box center [934, 593] width 85 height 13
click at [252, 553] on icon at bounding box center [253, 554] width 6 height 6
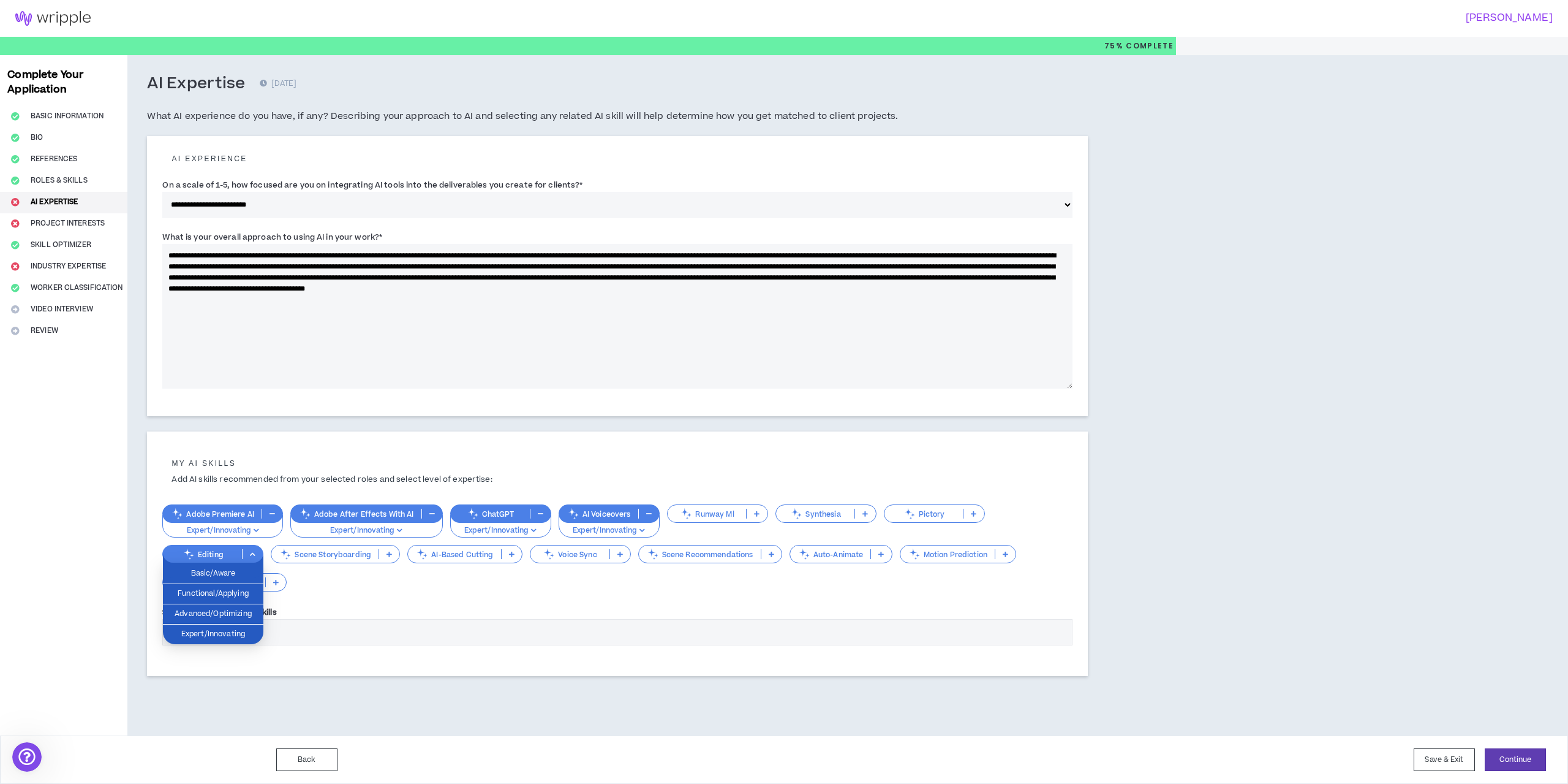
click at [252, 553] on icon at bounding box center [253, 554] width 6 height 6
click at [868, 513] on p at bounding box center [865, 513] width 20 height 10
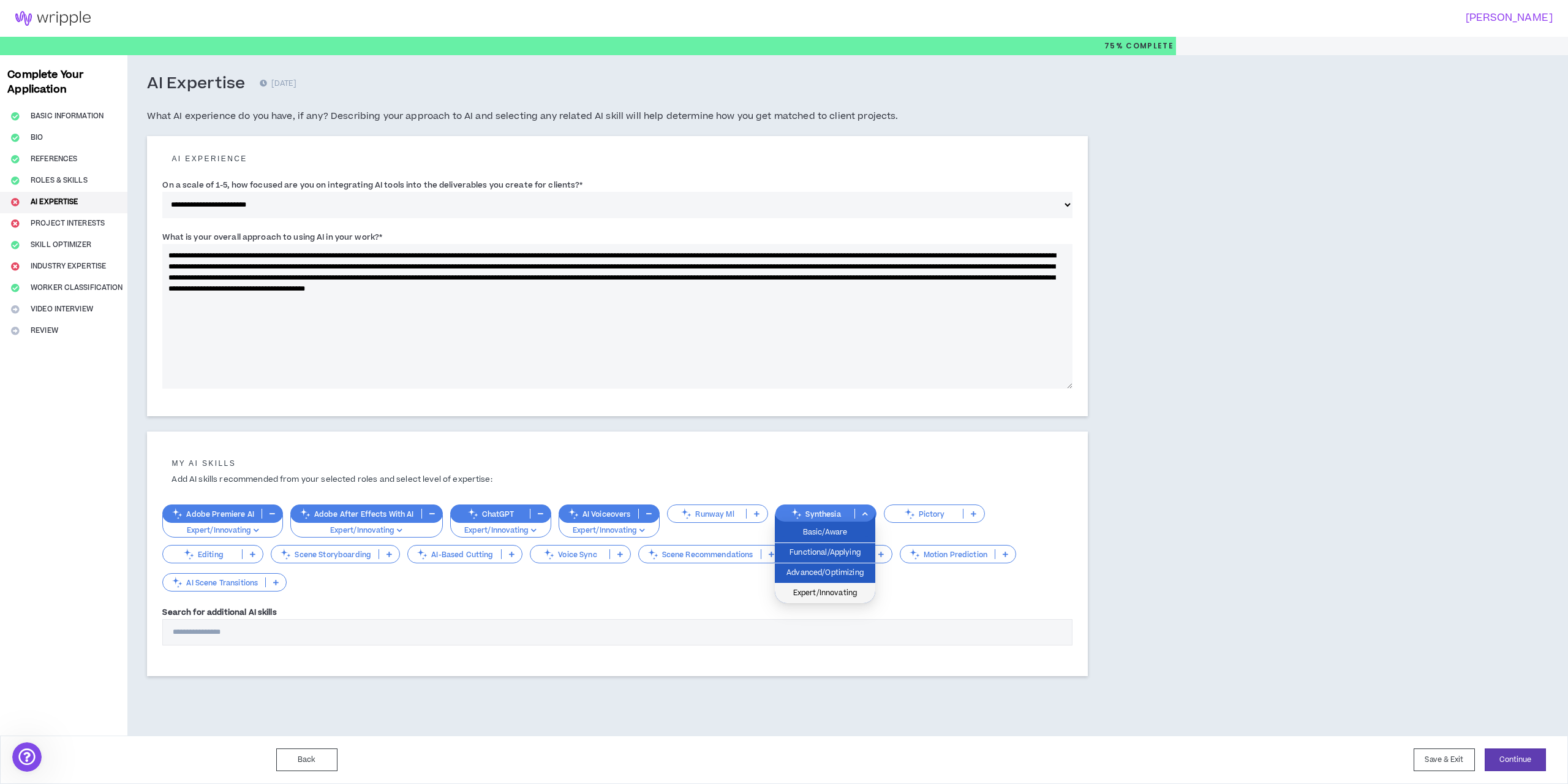
click at [826, 598] on span "Expert/Innovating" at bounding box center [825, 593] width 85 height 13
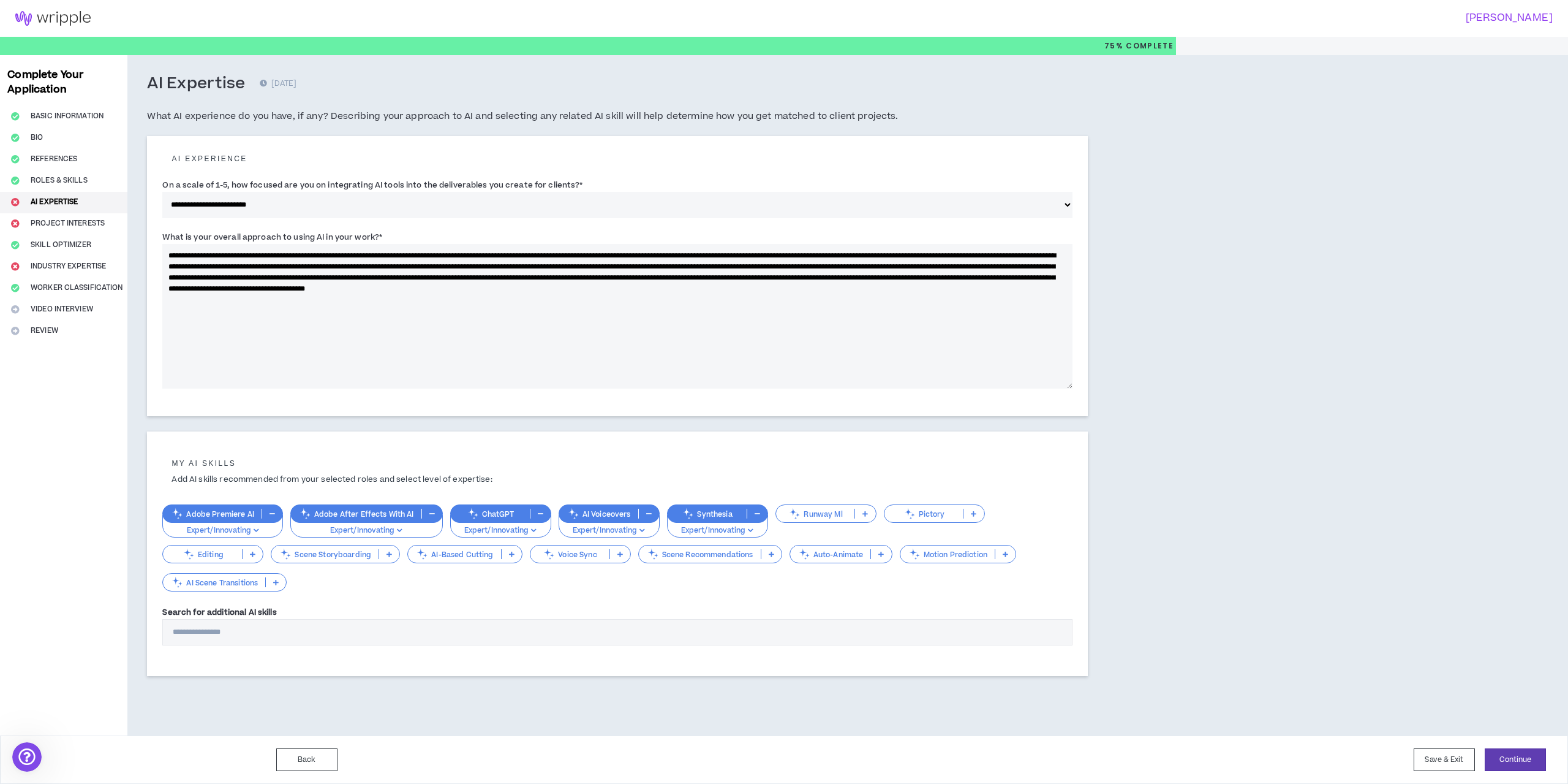
click at [981, 515] on p at bounding box center [973, 513] width 20 height 10
click at [939, 600] on span "Expert/Innovating" at bounding box center [934, 593] width 85 height 13
click at [1528, 758] on button "Continue" at bounding box center [1516, 760] width 62 height 23
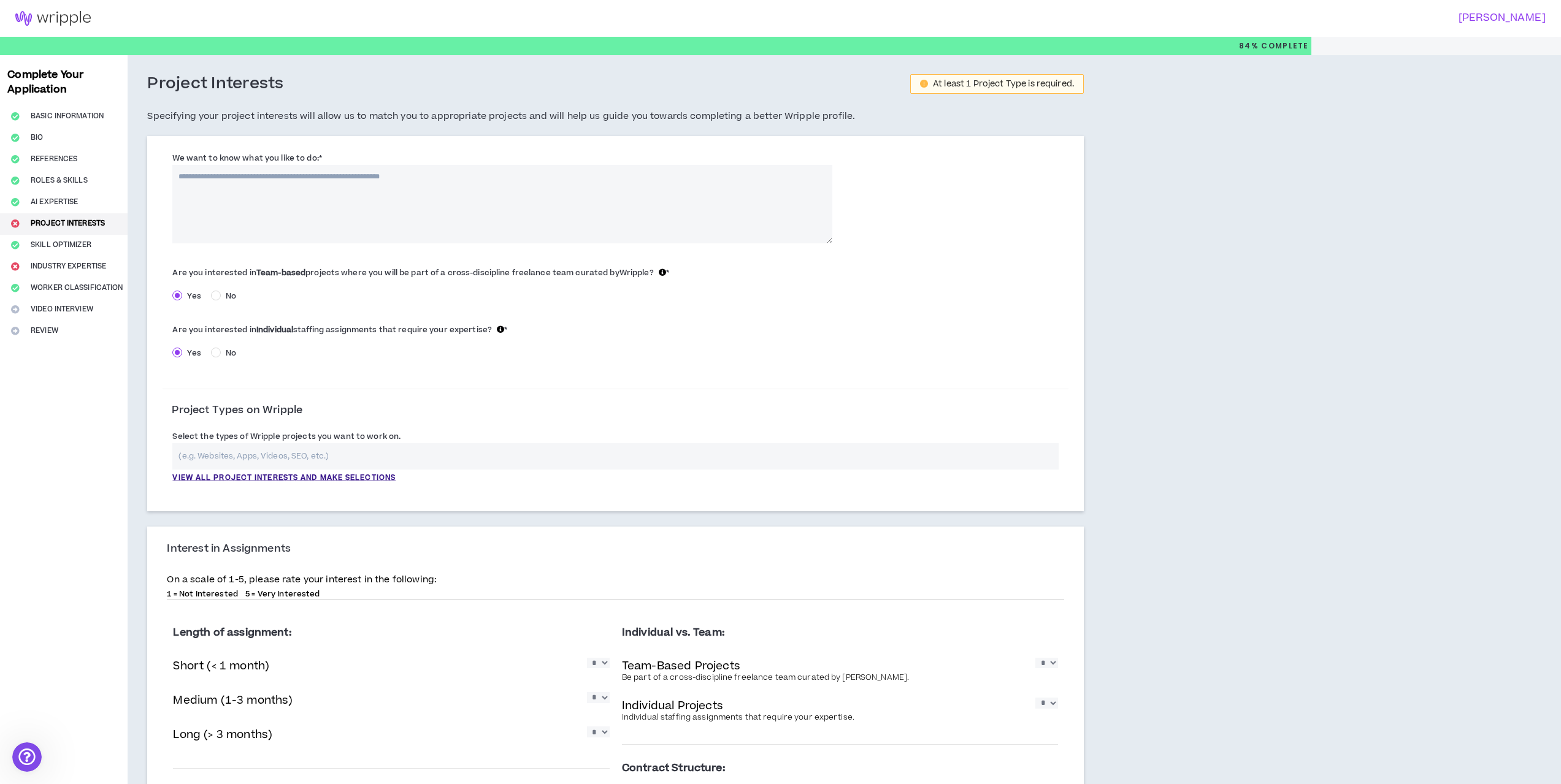
click at [357, 185] on textarea "We want to know what you like to do: *" at bounding box center [501, 204] width 659 height 79
click at [257, 182] on textarea "We want to know what you like to do: *" at bounding box center [501, 204] width 659 height 79
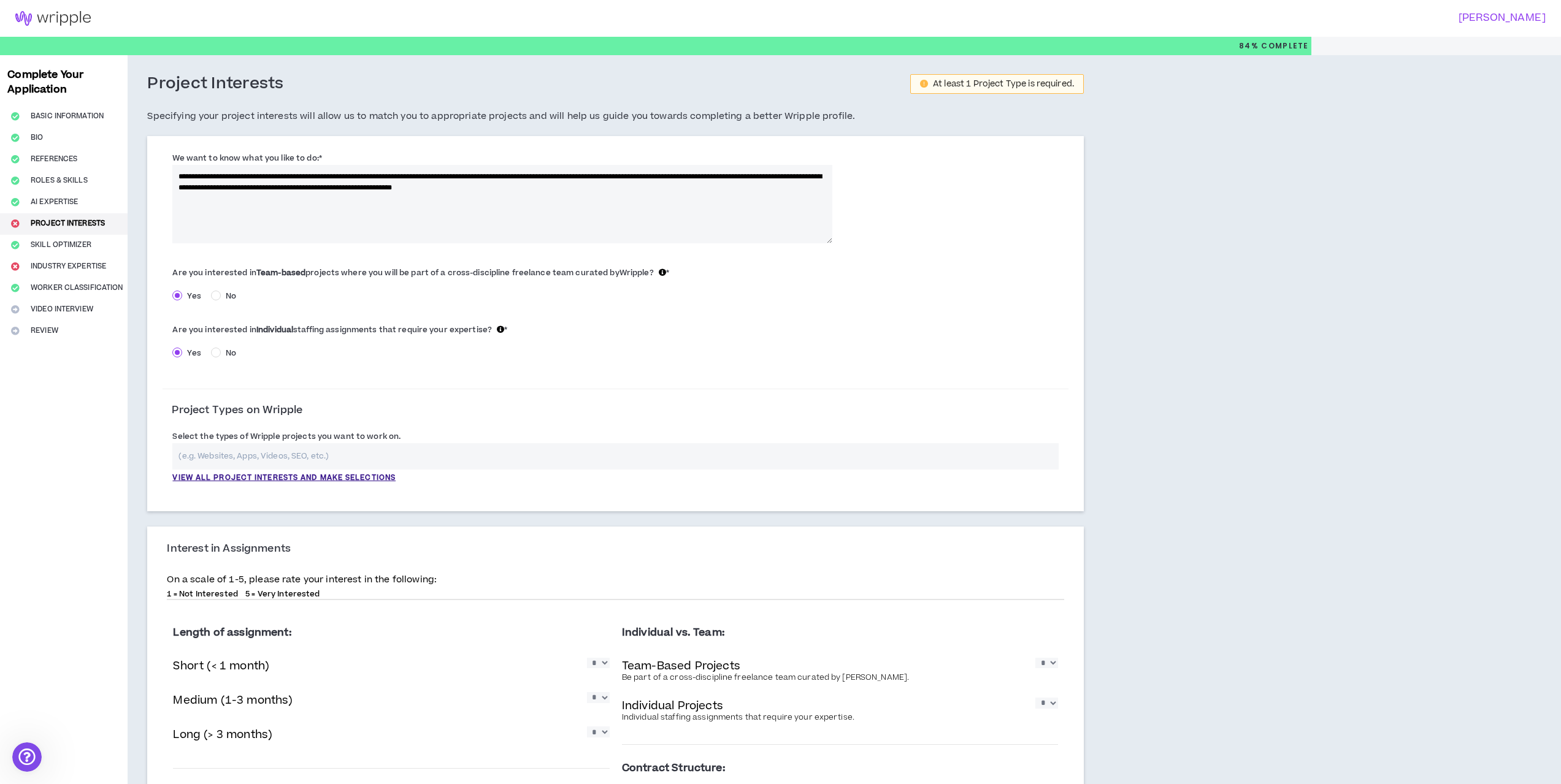
click at [512, 188] on textarea "**********" at bounding box center [501, 204] width 659 height 79
click at [684, 185] on textarea "**********" at bounding box center [501, 204] width 659 height 79
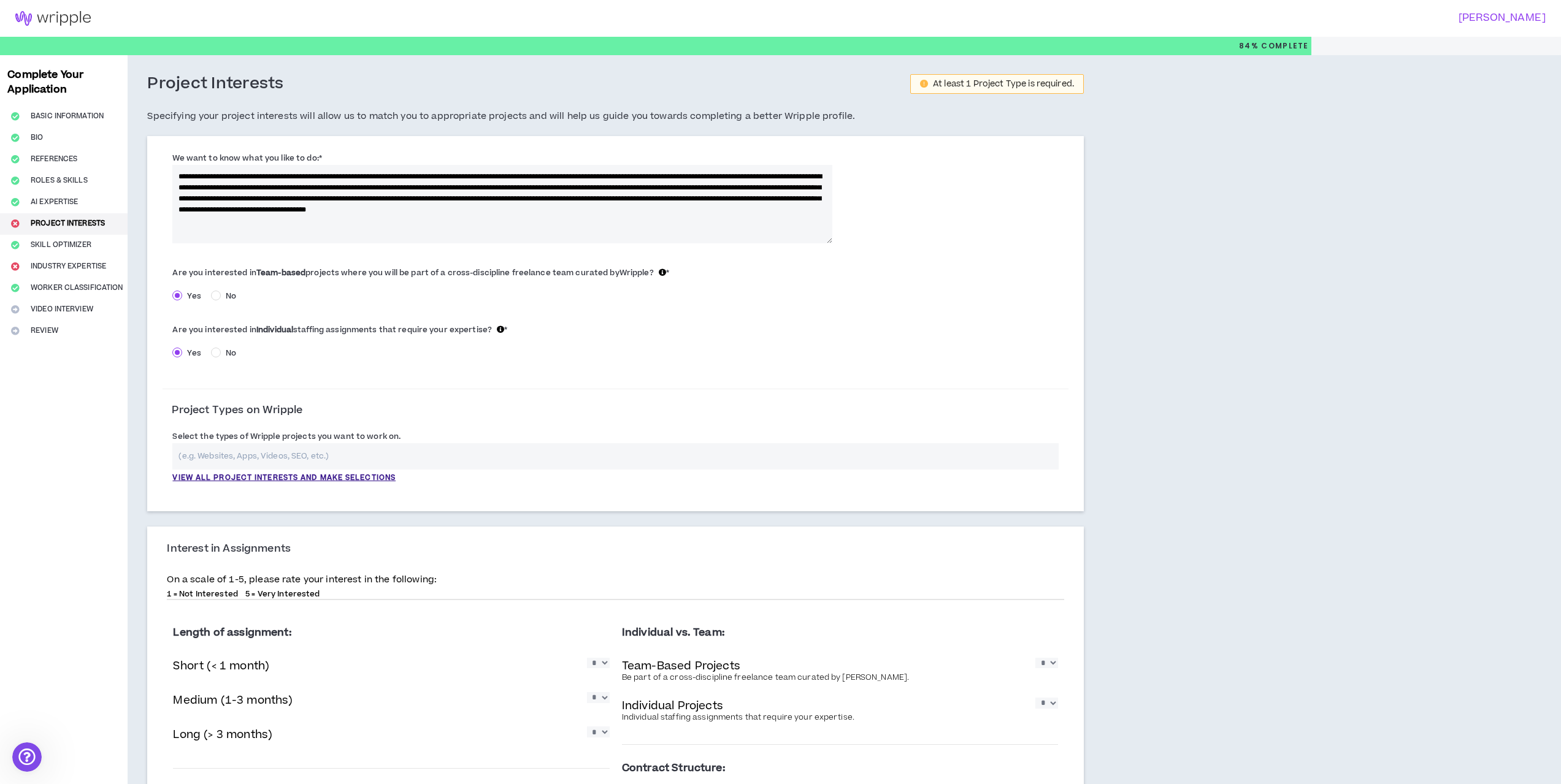
scroll to position [5, 0]
click at [365, 239] on textarea "**********" at bounding box center [501, 204] width 659 height 79
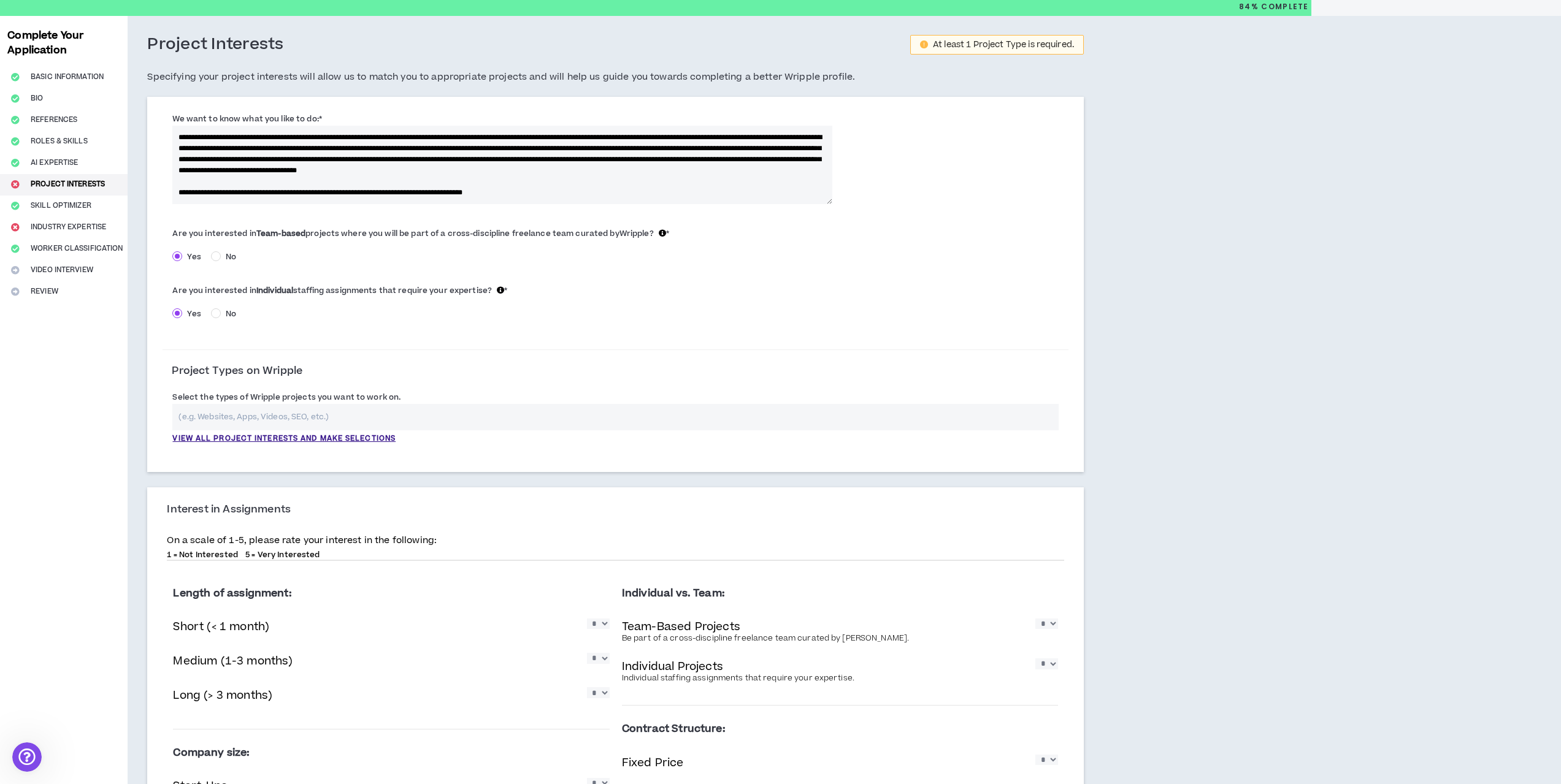
scroll to position [62, 0]
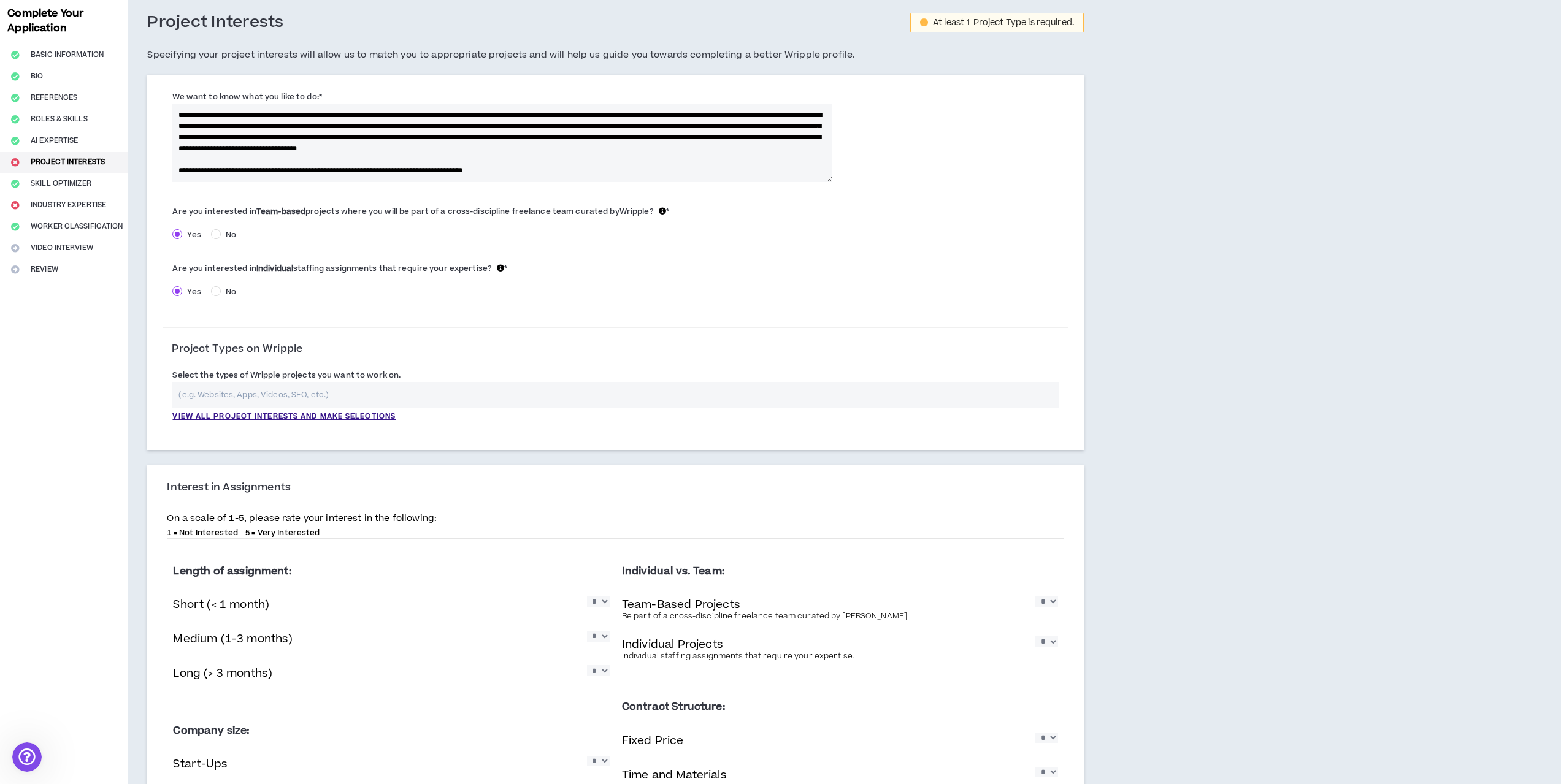
type textarea "**********"
click at [373, 395] on input "text" at bounding box center [615, 395] width 886 height 27
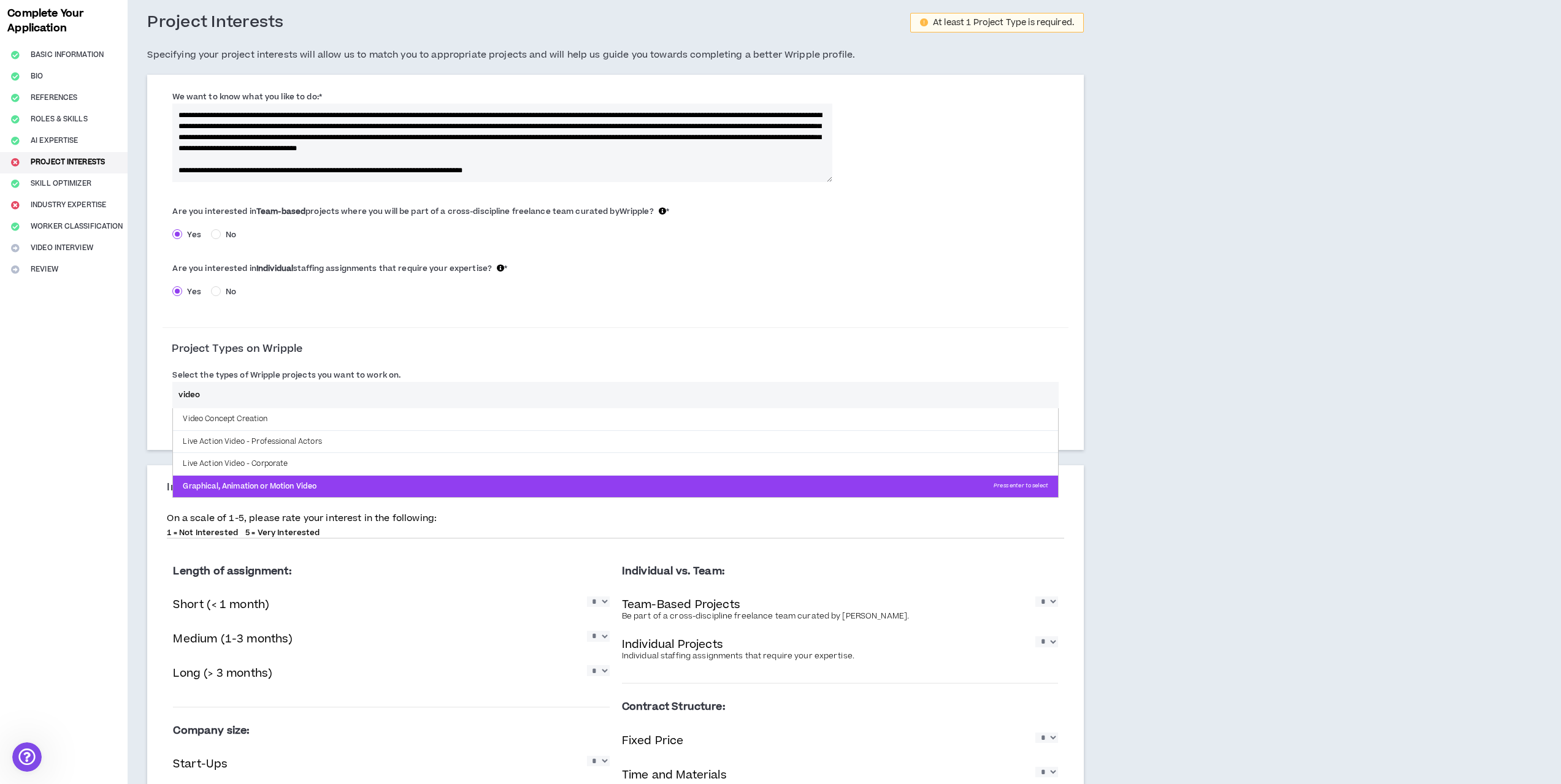
type input "video"
click at [308, 484] on p "Graphical, Animation or Motion Video Press enter to select" at bounding box center [615, 487] width 885 height 22
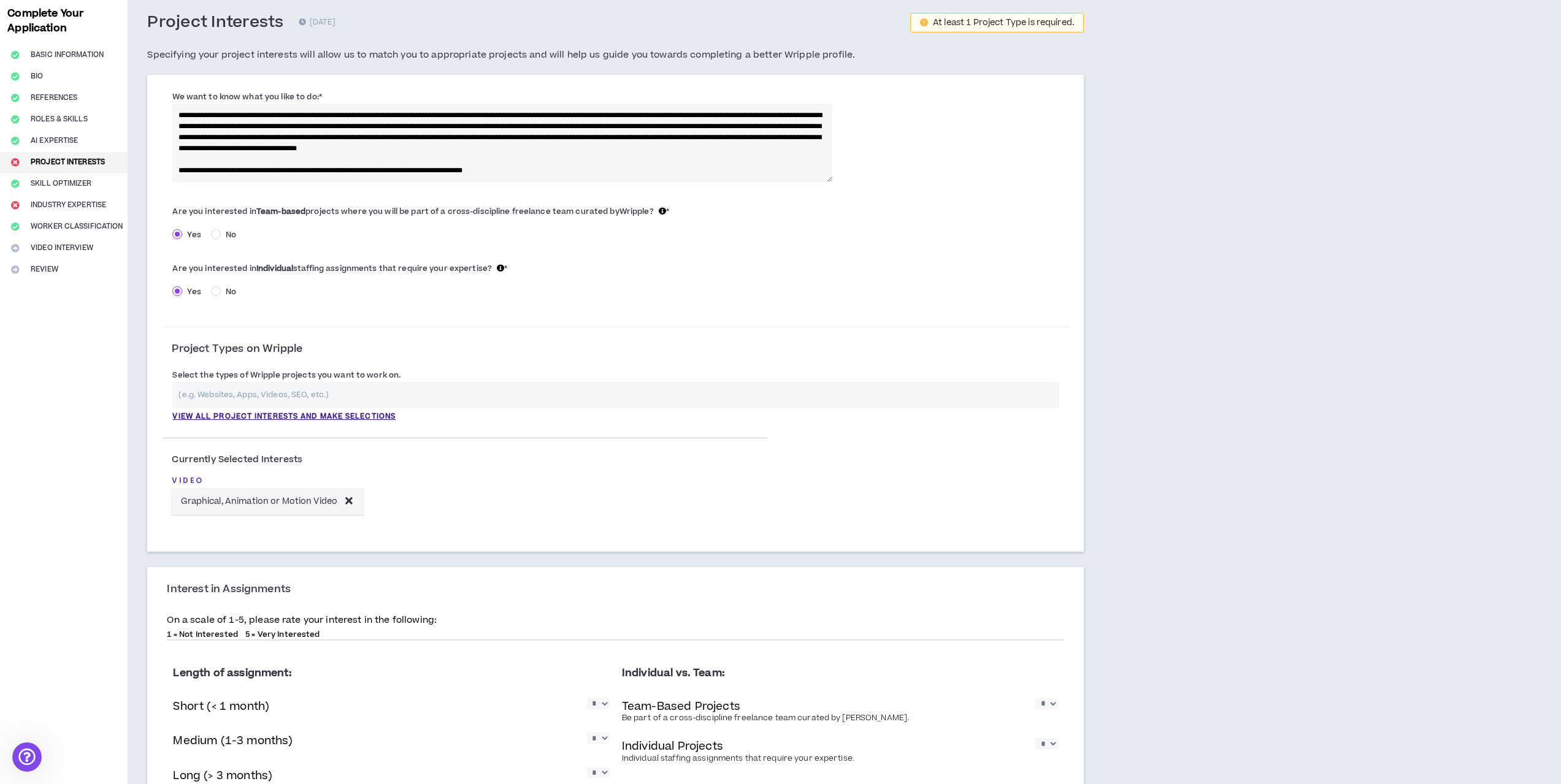
click at [360, 398] on input "text" at bounding box center [615, 395] width 886 height 27
type input "d"
drag, startPoint x: 297, startPoint y: 398, endPoint x: 192, endPoint y: 384, distance: 105.9
click at [177, 392] on input "video" at bounding box center [615, 395] width 886 height 27
type input "a"
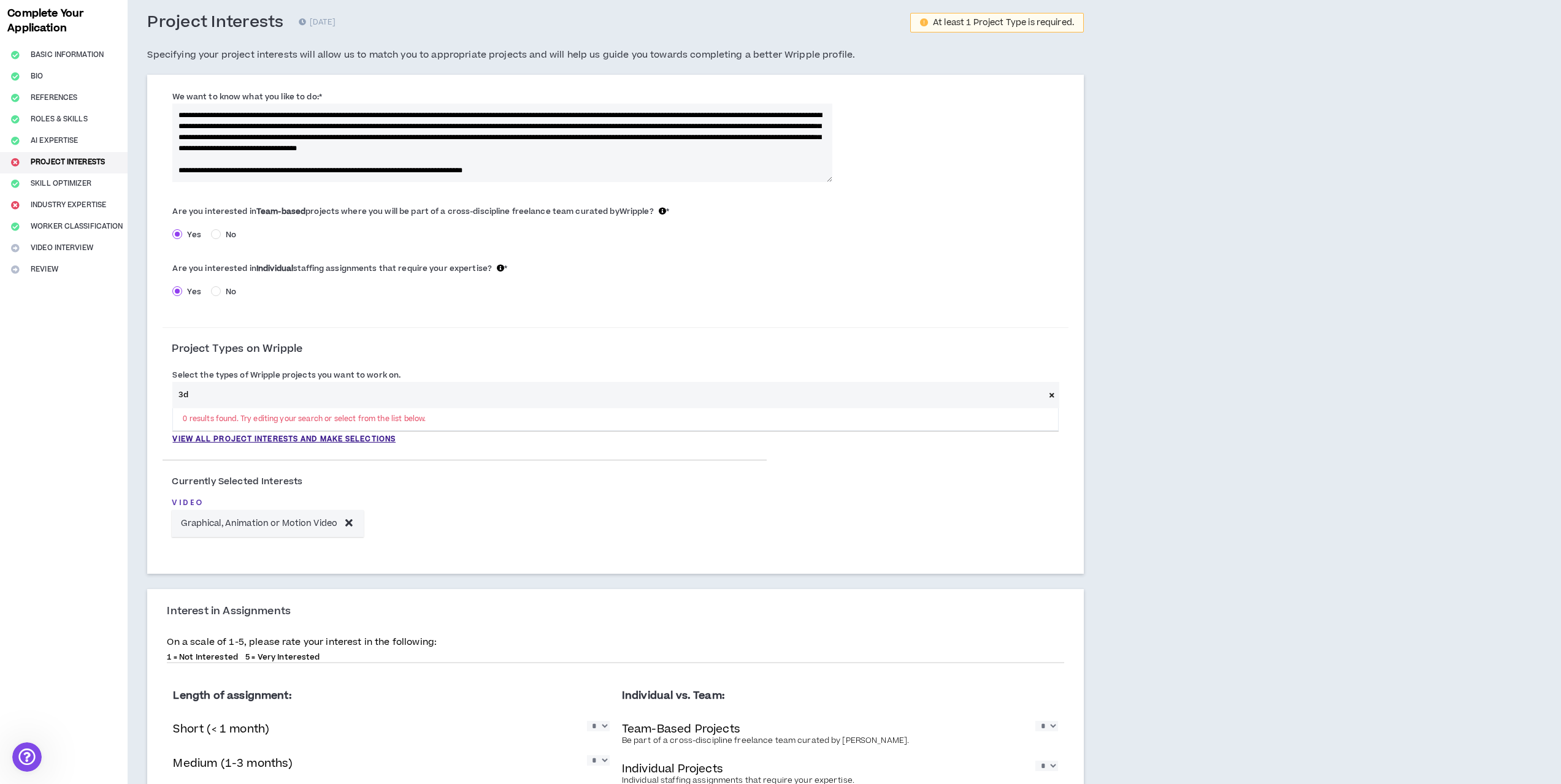
type input "3"
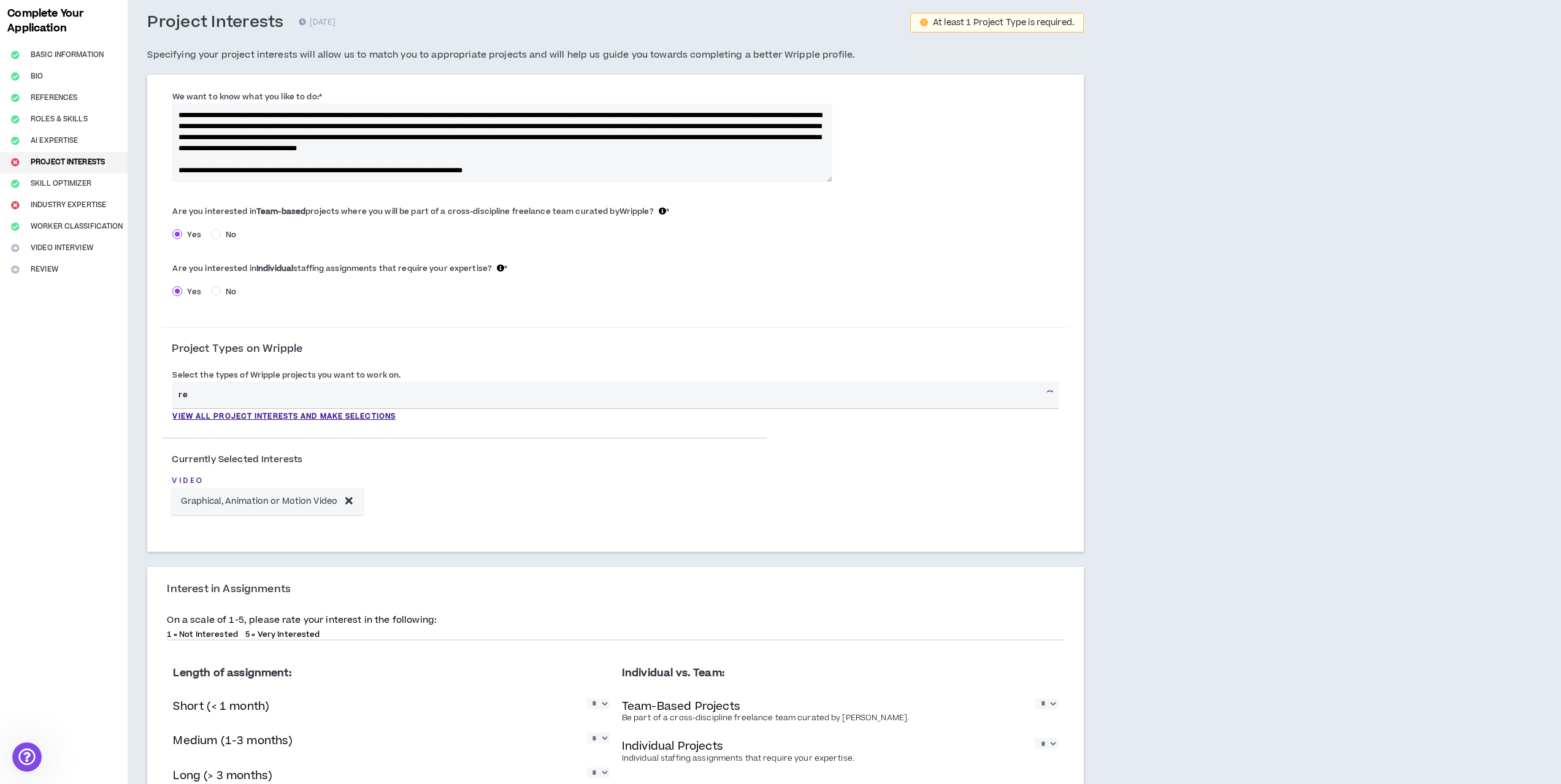
type input "r"
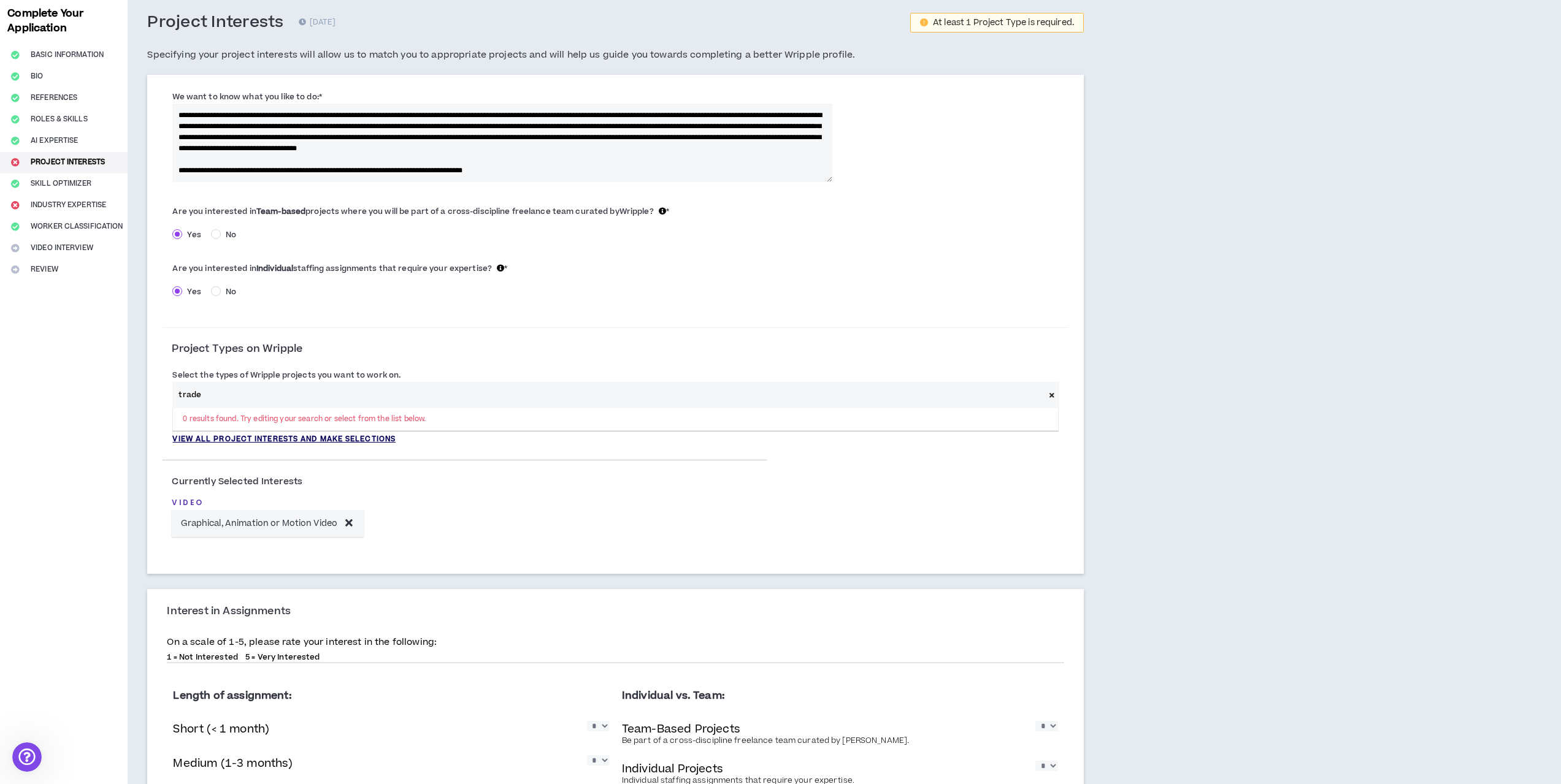
type input "trade"
click at [311, 438] on p "View all project interests and make selections" at bounding box center [283, 440] width 223 height 11
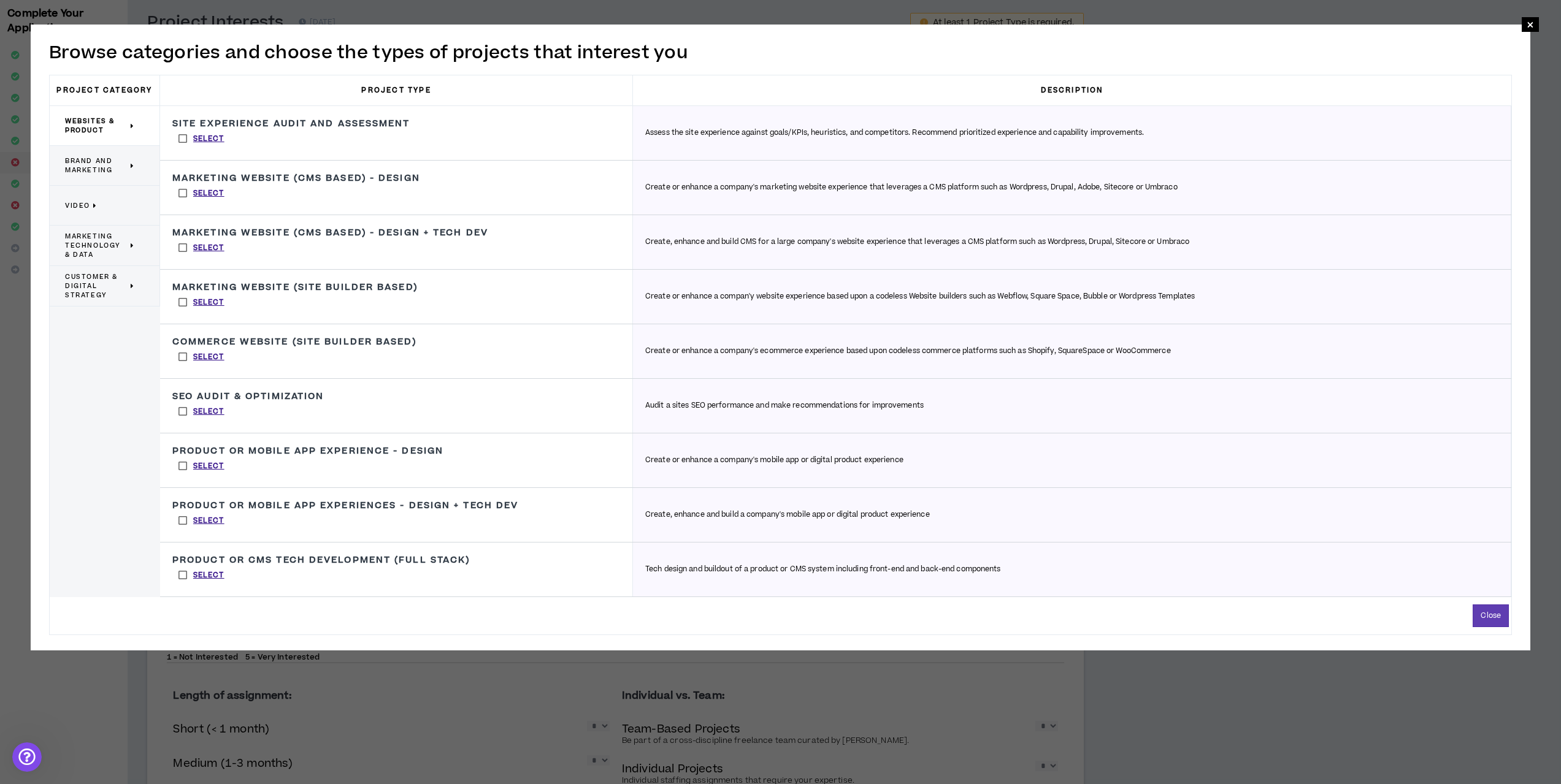
click at [99, 168] on span "Brand and Marketing" at bounding box center [96, 164] width 63 height 18
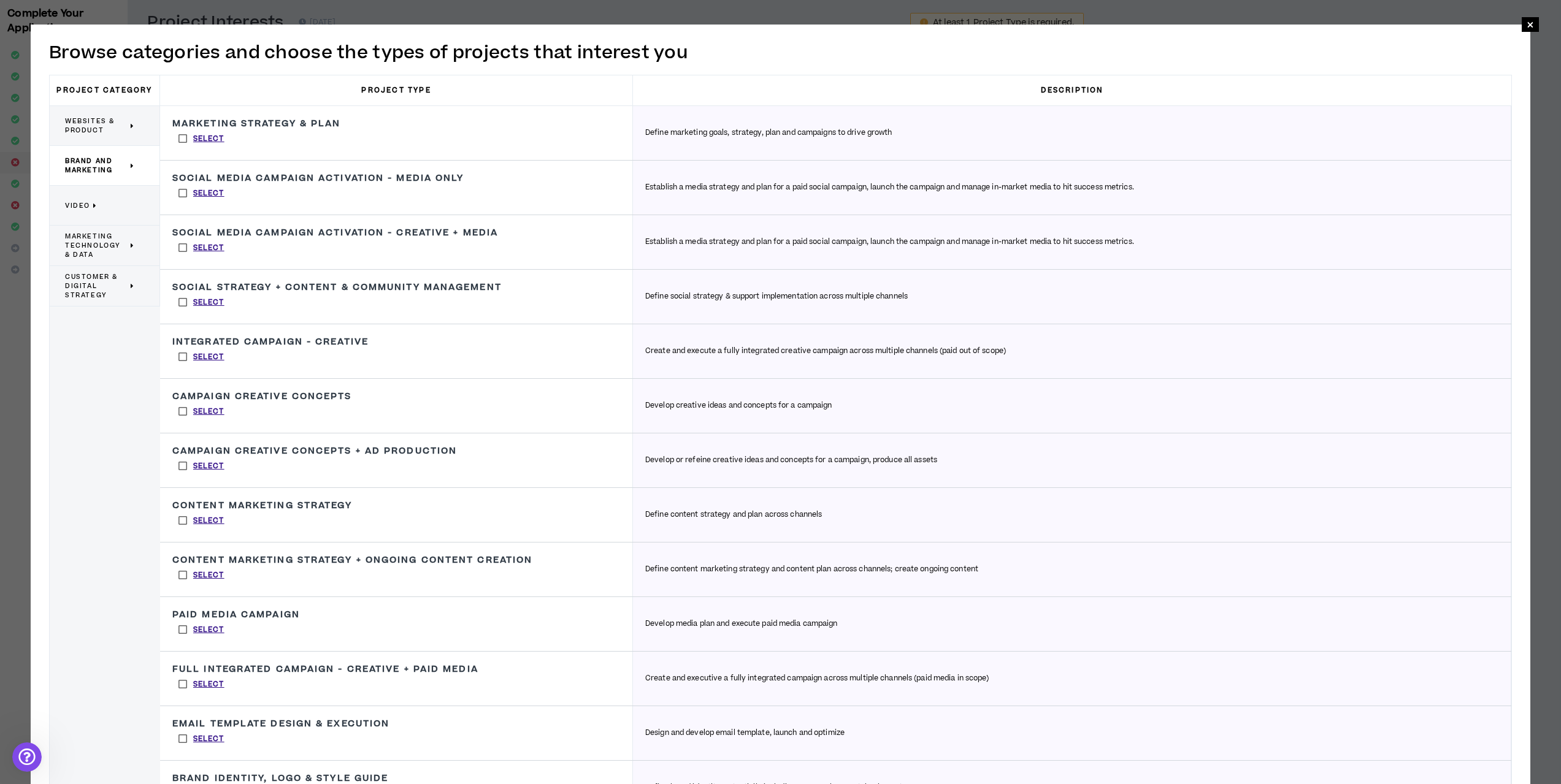
click at [180, 358] on label "Select" at bounding box center [201, 356] width 58 height 18
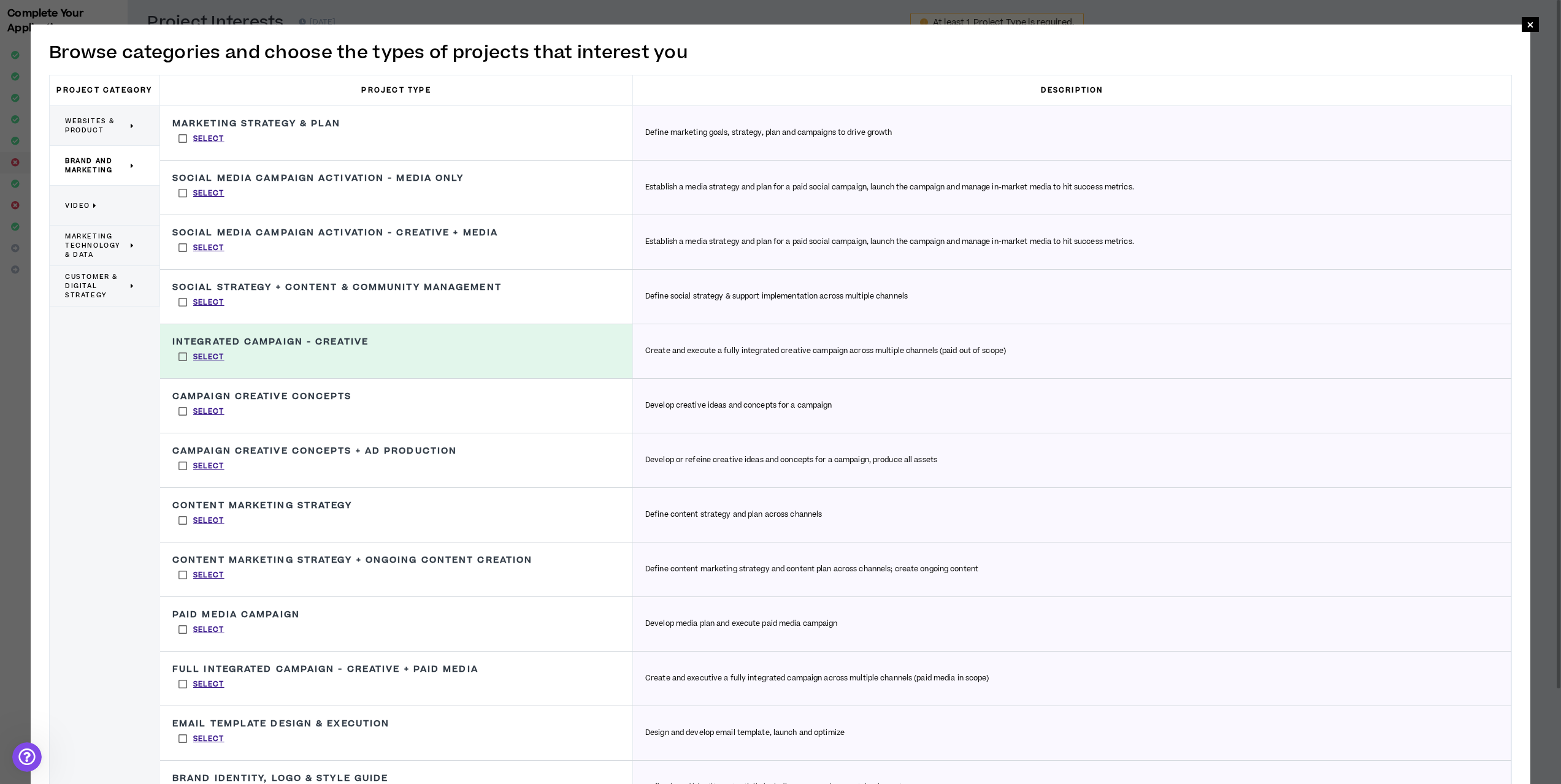
click at [177, 466] on label "Select" at bounding box center [201, 466] width 58 height 18
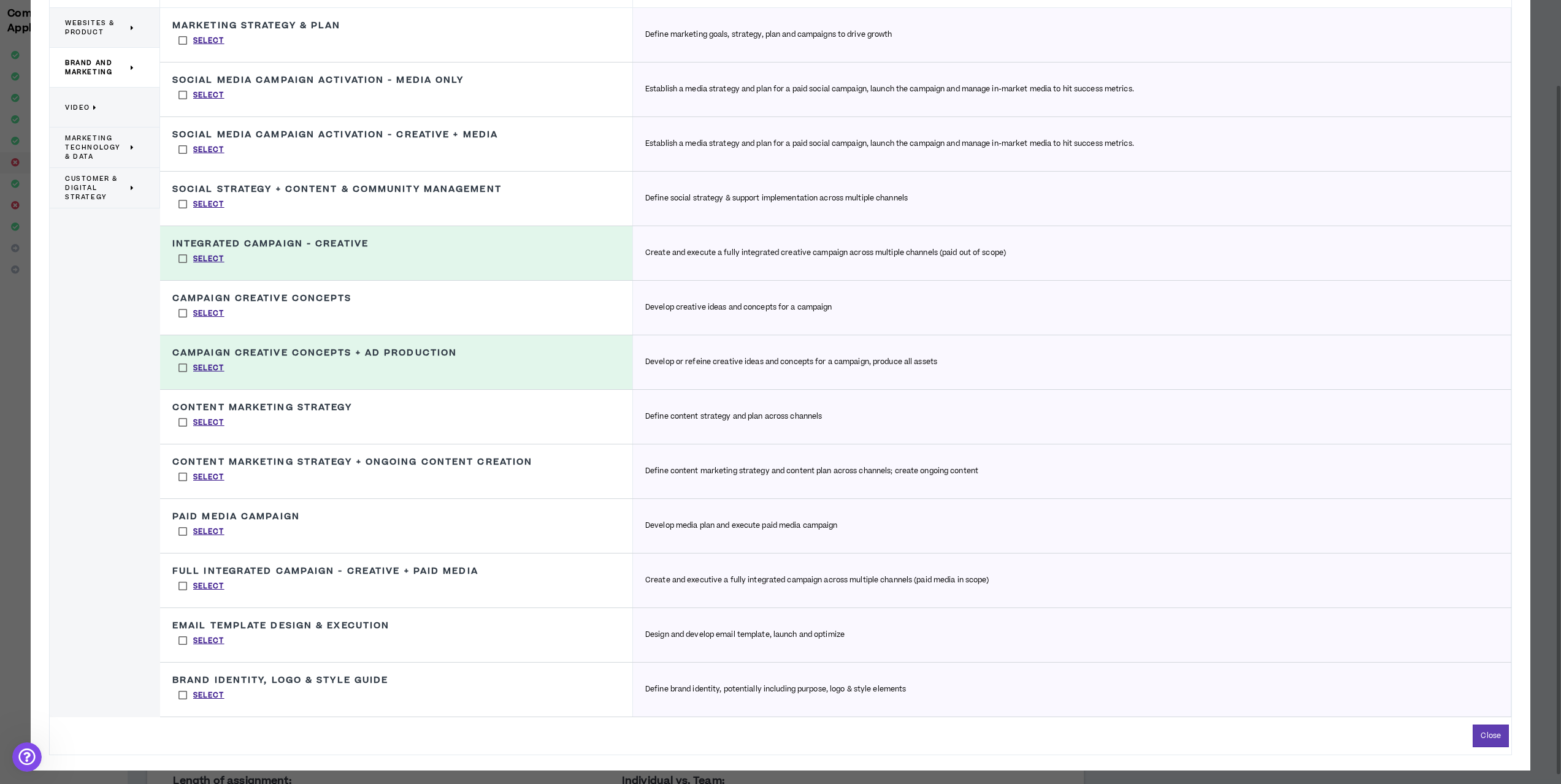
click at [187, 533] on label "Select" at bounding box center [201, 531] width 58 height 18
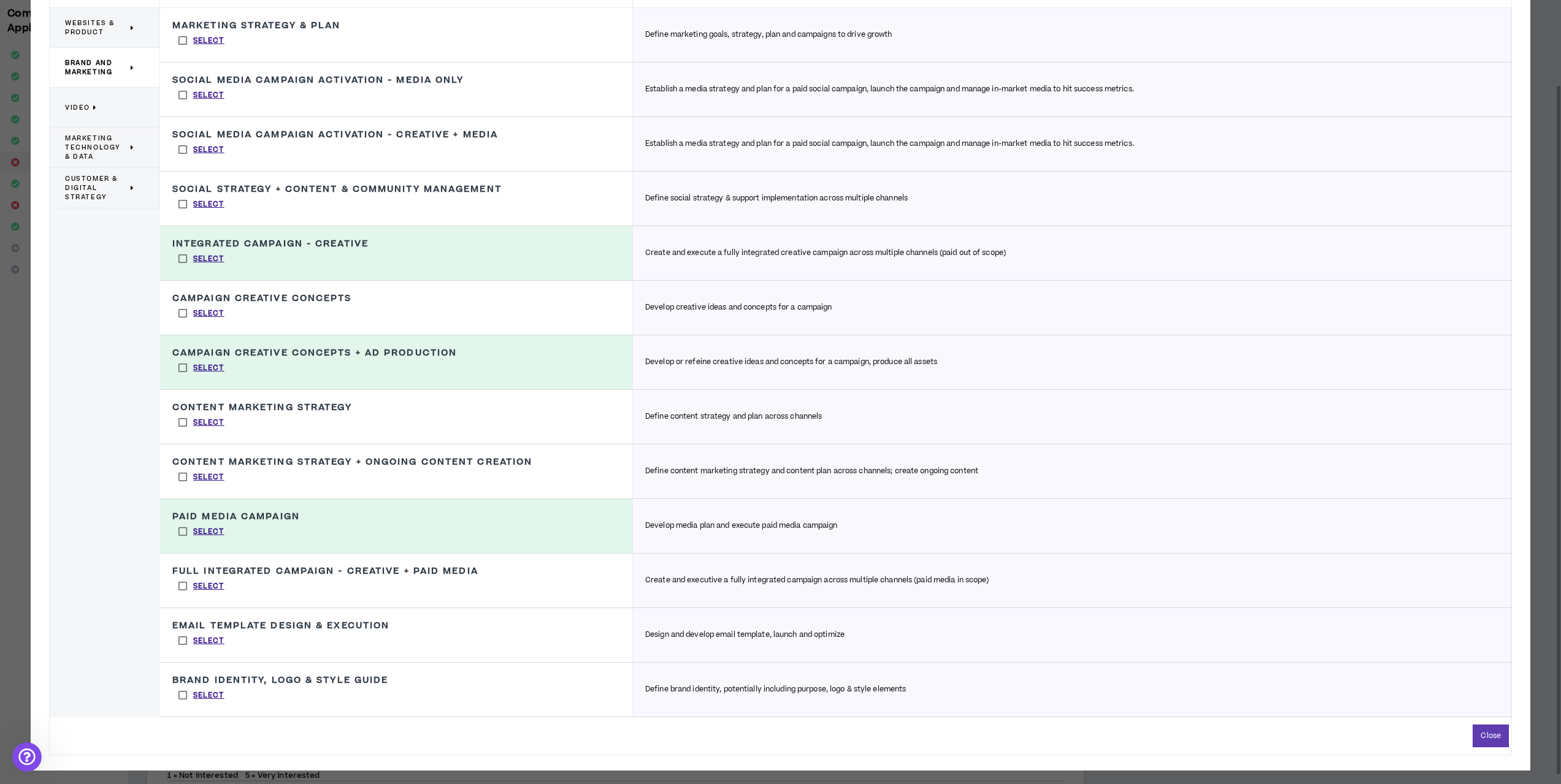
click at [187, 533] on label "Select" at bounding box center [201, 531] width 58 height 18
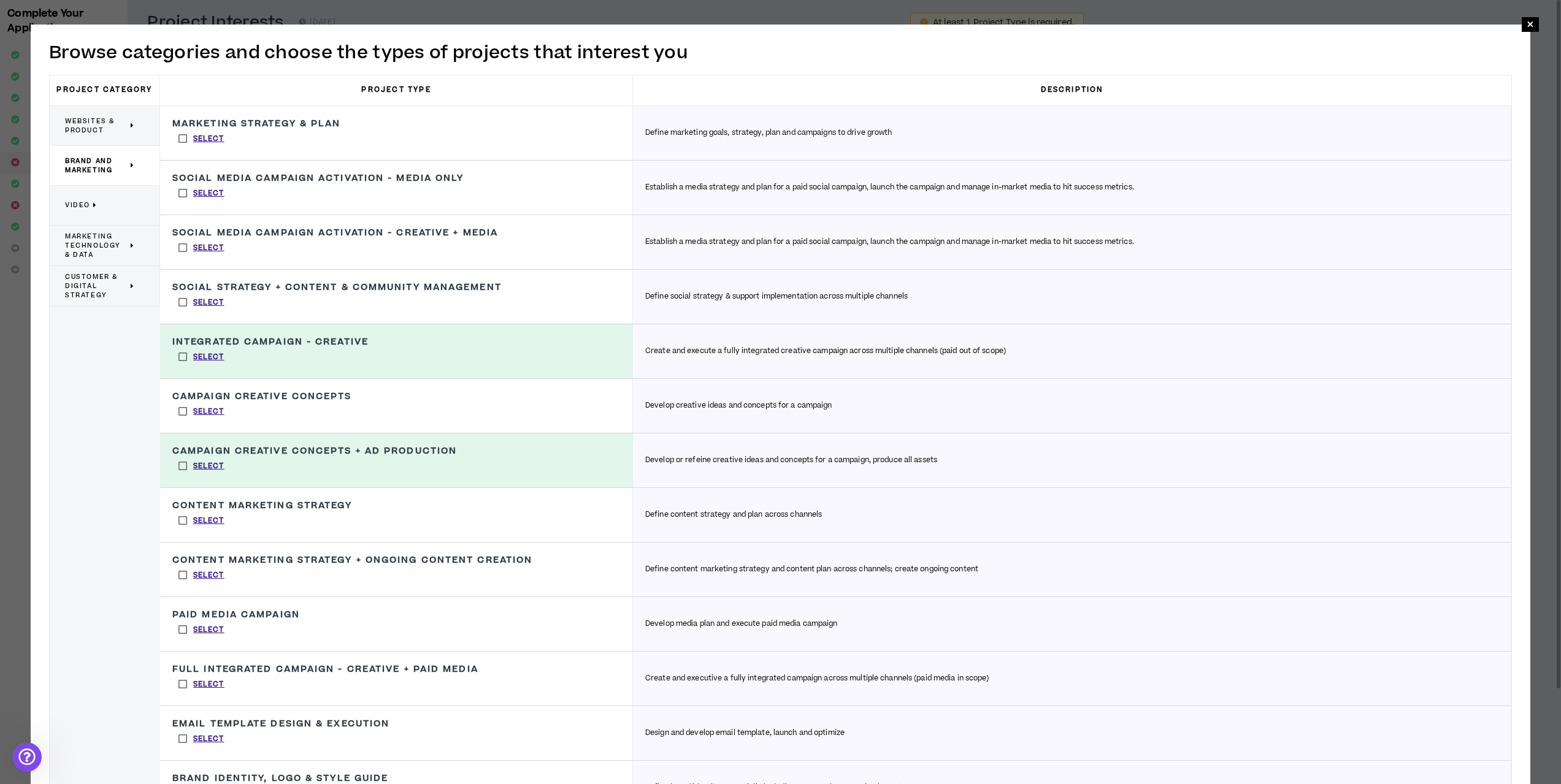
click at [99, 204] on p "Video" at bounding box center [100, 205] width 70 height 27
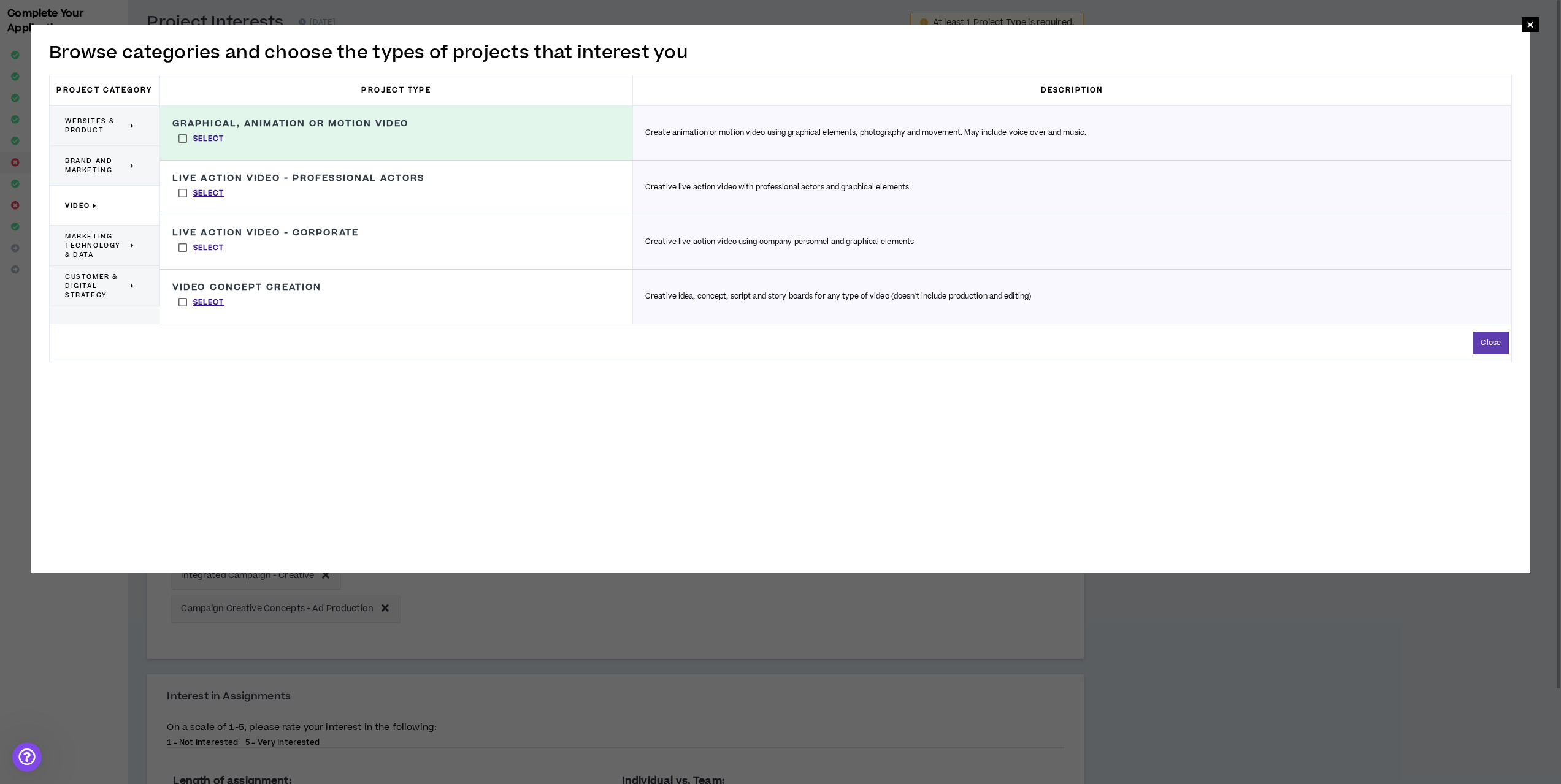
click at [183, 248] on label "Select" at bounding box center [201, 247] width 58 height 18
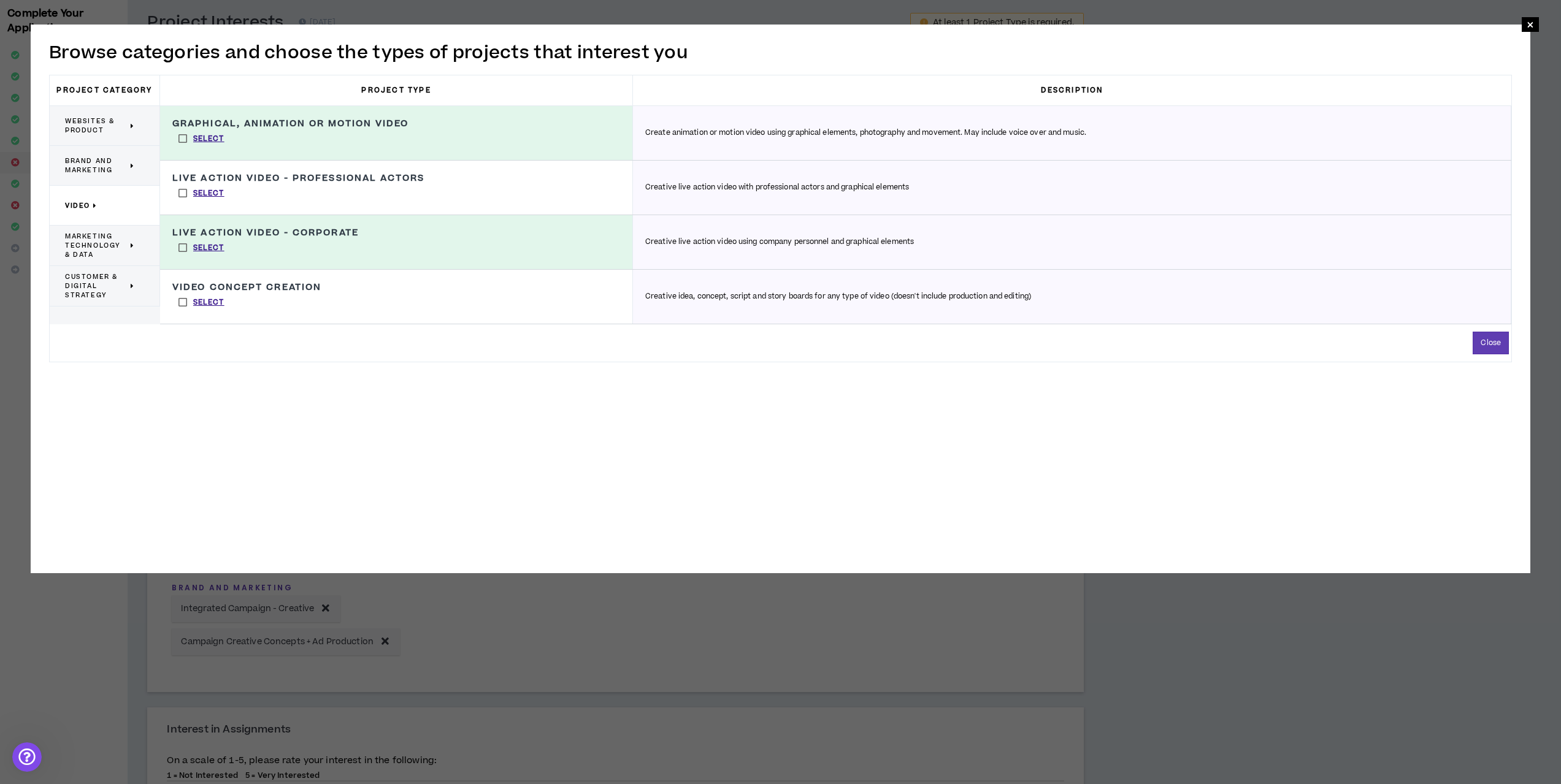
click at [183, 193] on label "Select" at bounding box center [201, 193] width 58 height 18
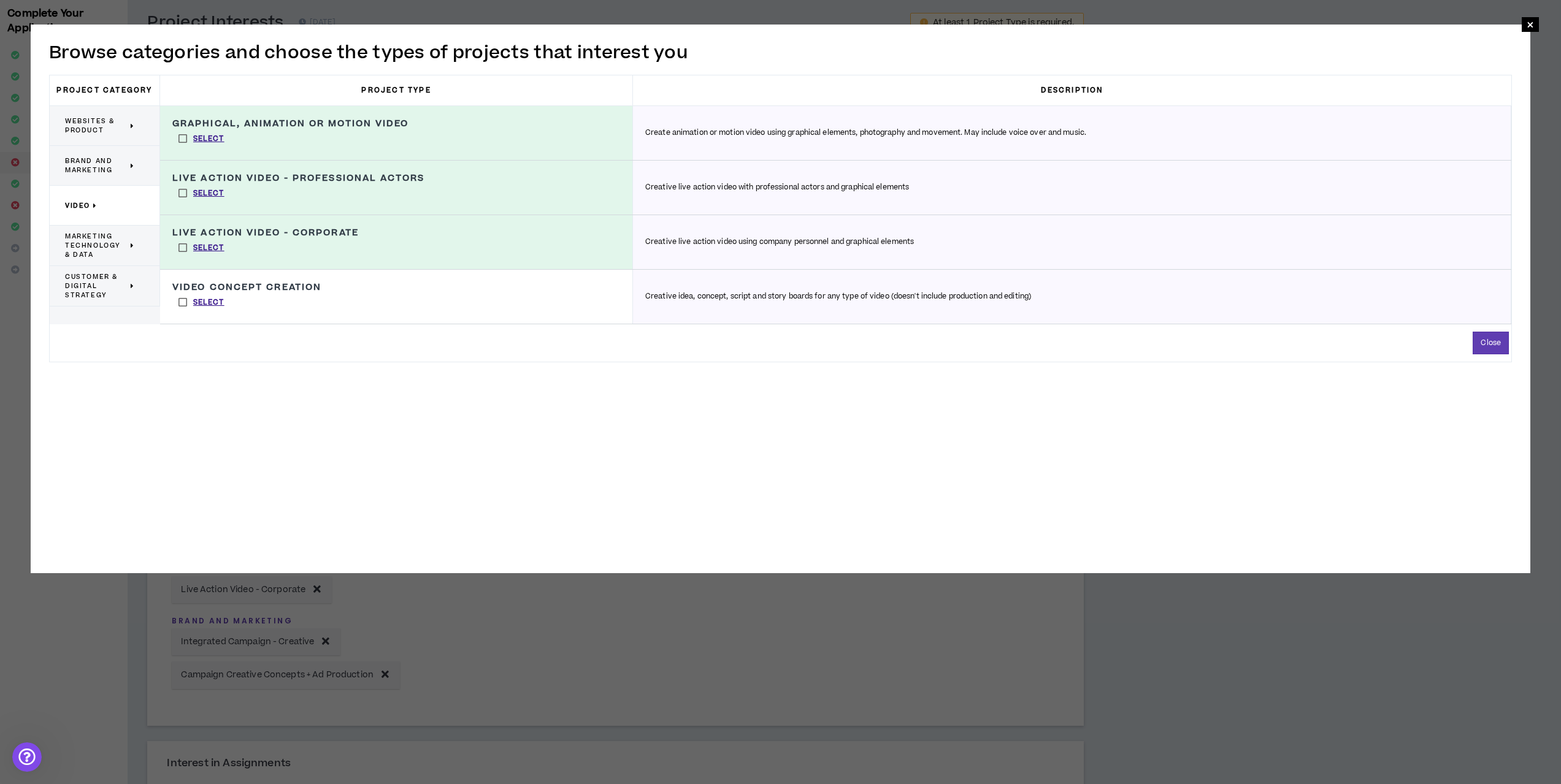
click at [106, 252] on span "Marketing Technology & Data" at bounding box center [96, 245] width 63 height 28
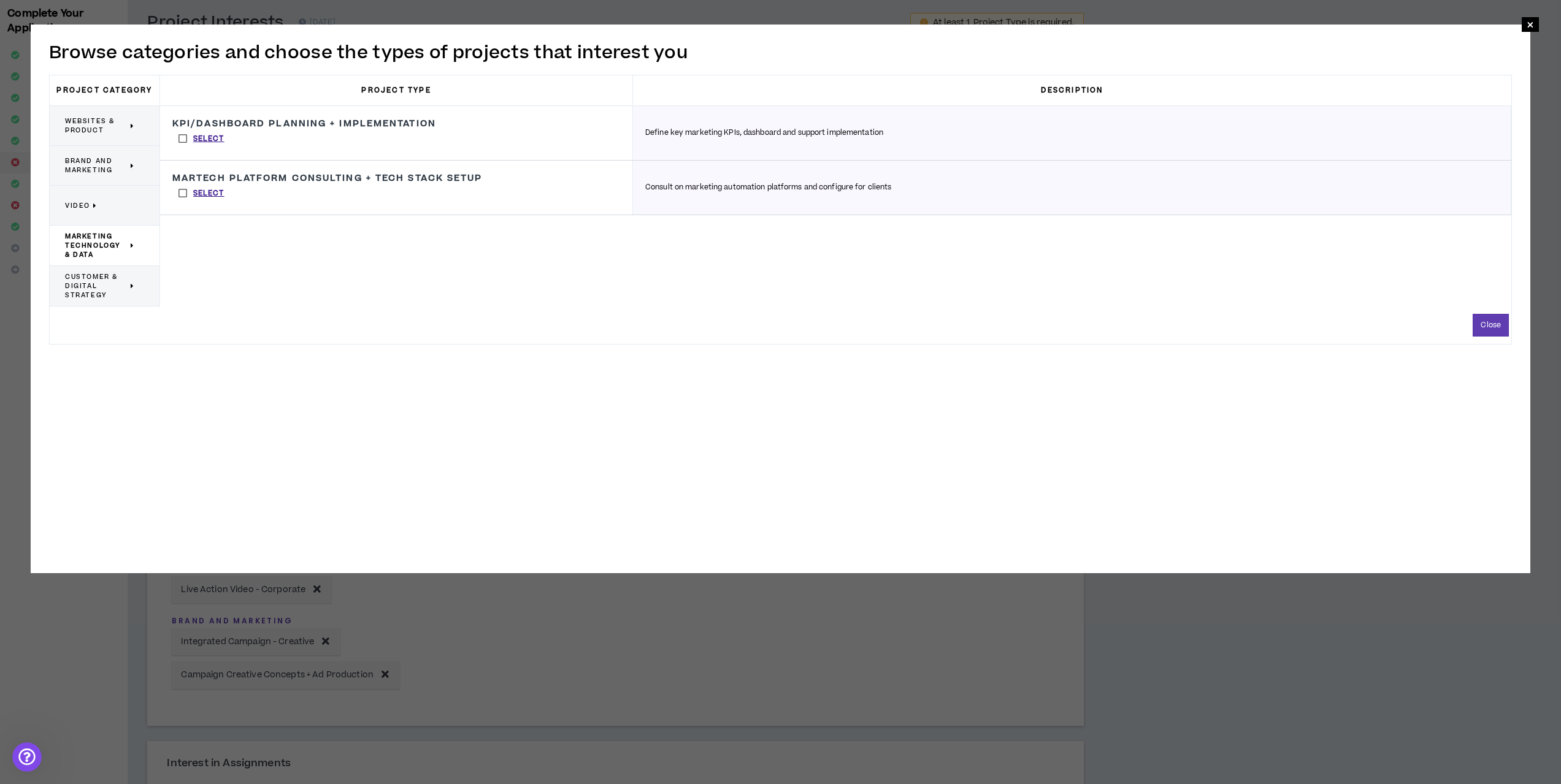
click at [102, 287] on span "Customer & Digital Strategy" at bounding box center [96, 285] width 63 height 28
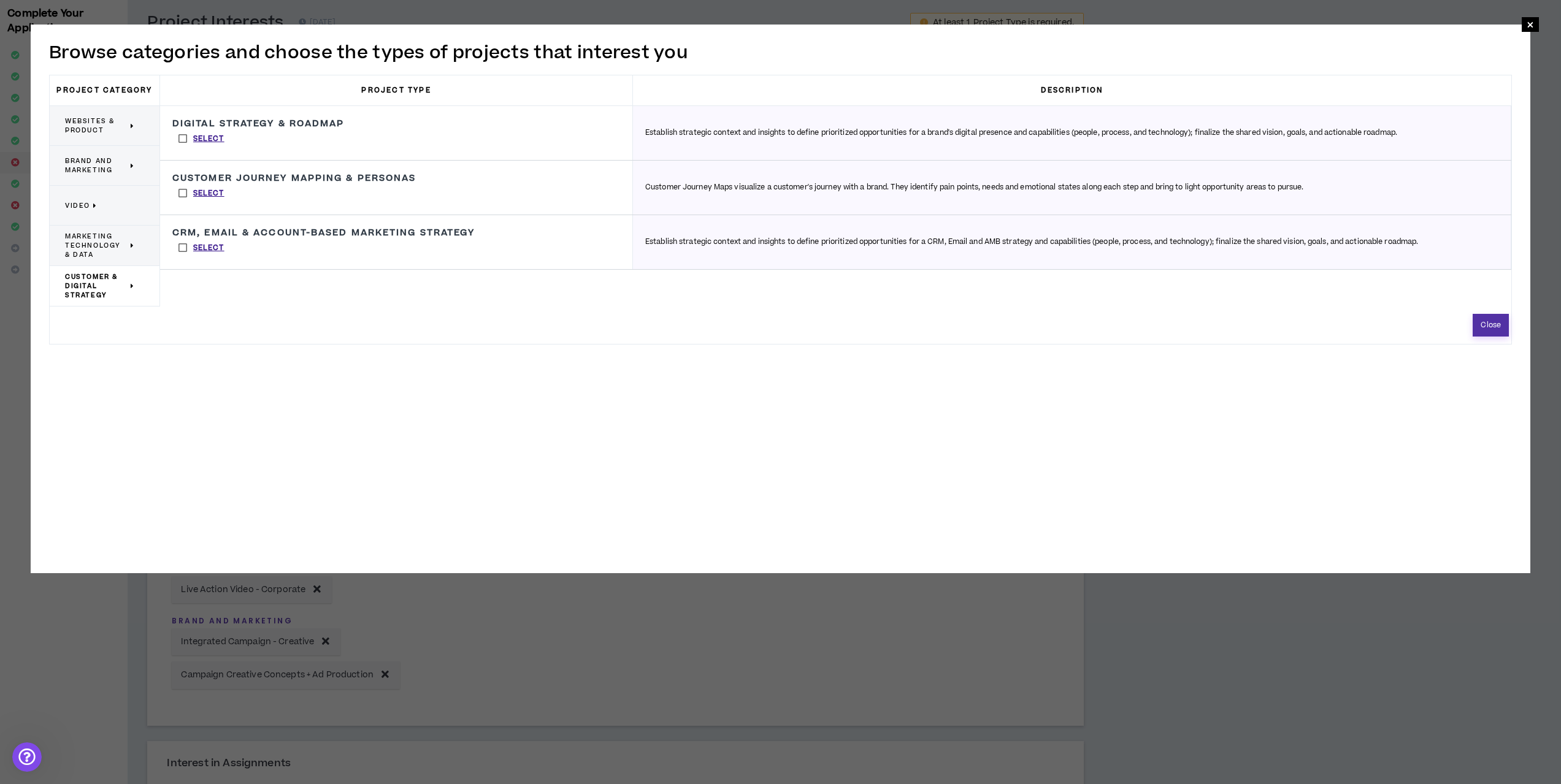
click at [1502, 323] on button "Close" at bounding box center [1491, 325] width 36 height 23
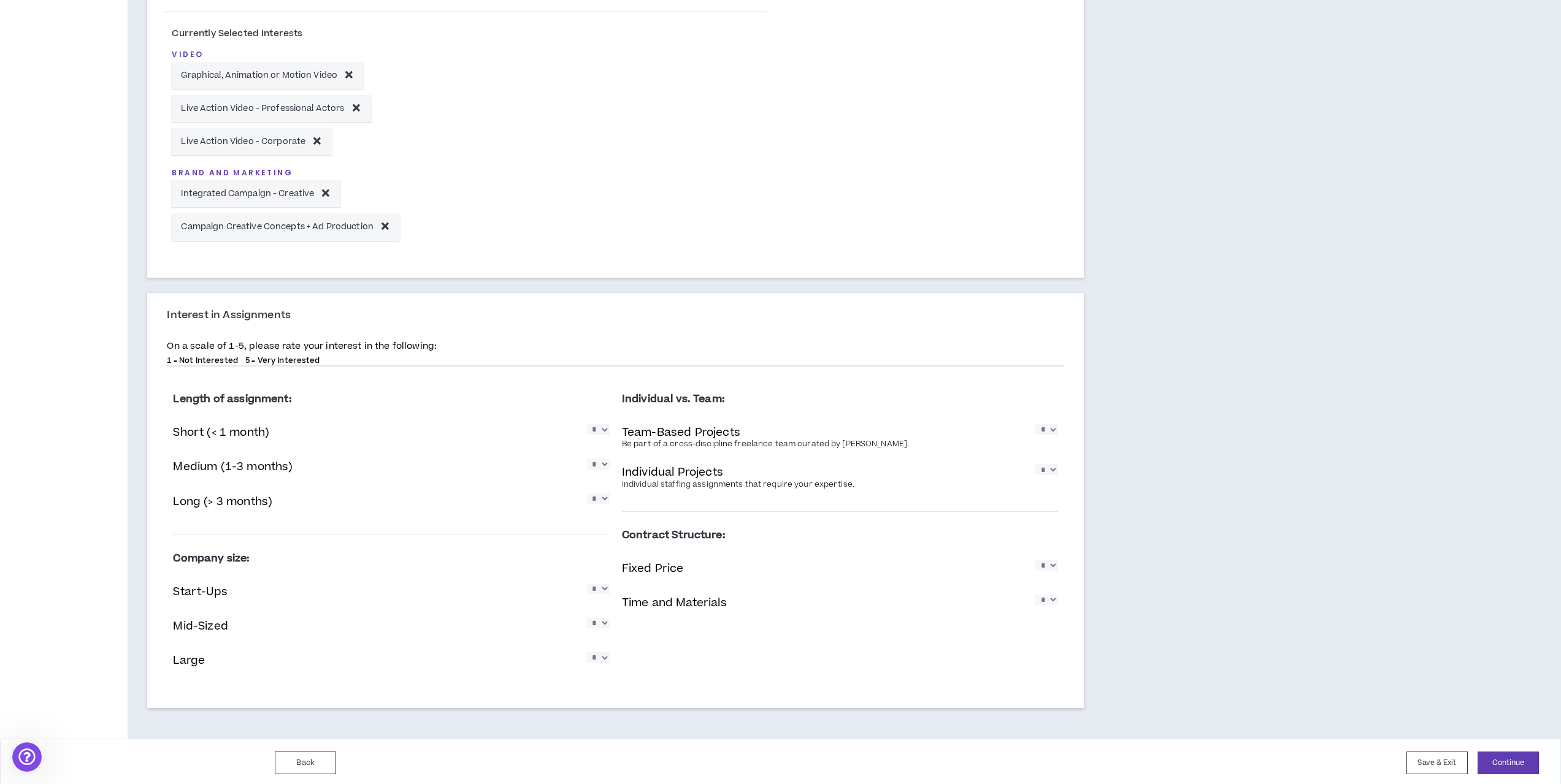
scroll to position [512, 0]
click at [595, 423] on select "* * * * *" at bounding box center [598, 426] width 23 height 10
select select "*"
click at [587, 421] on select "* * * * *" at bounding box center [598, 426] width 23 height 10
click at [606, 464] on select "* * * * *" at bounding box center [598, 460] width 23 height 10
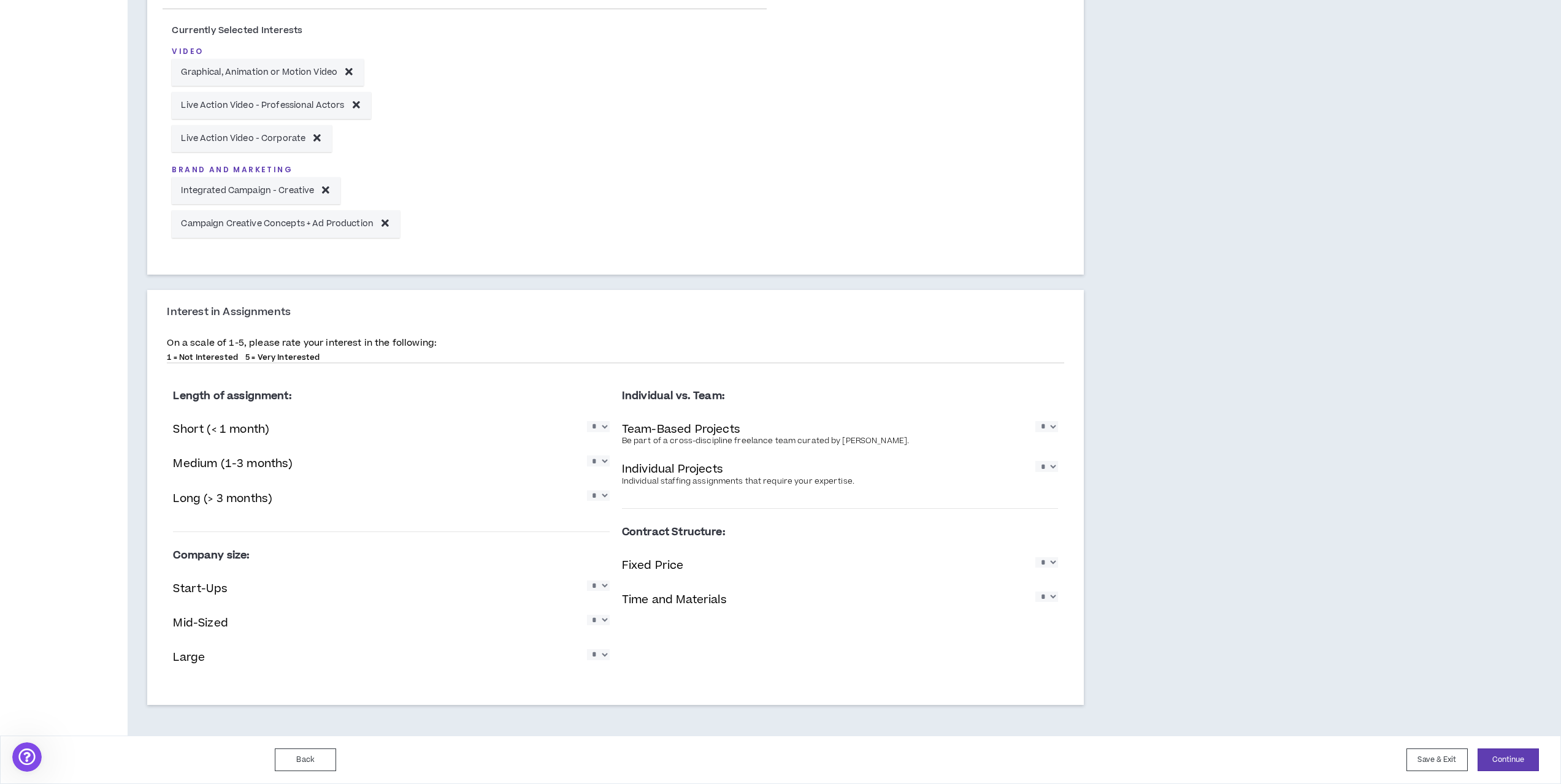
select select "*"
click at [587, 455] on select "* * * * *" at bounding box center [598, 460] width 23 height 10
click at [598, 501] on select "* * * * *" at bounding box center [598, 495] width 23 height 10
select select "*"
click at [587, 490] on select "* * * * *" at bounding box center [598, 495] width 23 height 10
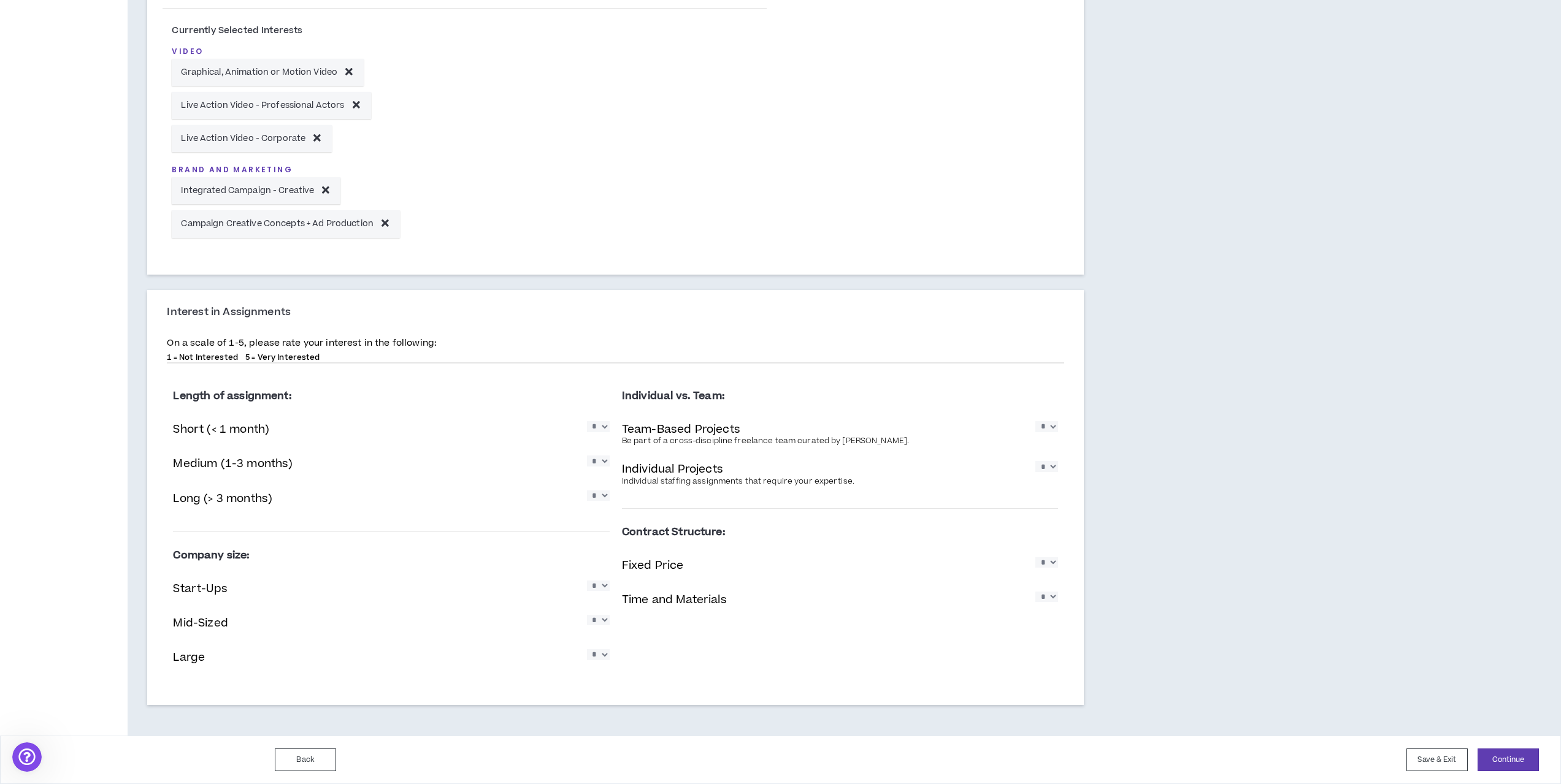
click at [1043, 430] on select "* * * * *" at bounding box center [1047, 426] width 23 height 10
select select "*"
click at [1035, 421] on select "* * * * *" at bounding box center [1047, 426] width 23 height 10
drag, startPoint x: 1049, startPoint y: 468, endPoint x: 1049, endPoint y: 476, distance: 8.0
click at [1049, 468] on select "* * * * *" at bounding box center [1047, 466] width 23 height 10
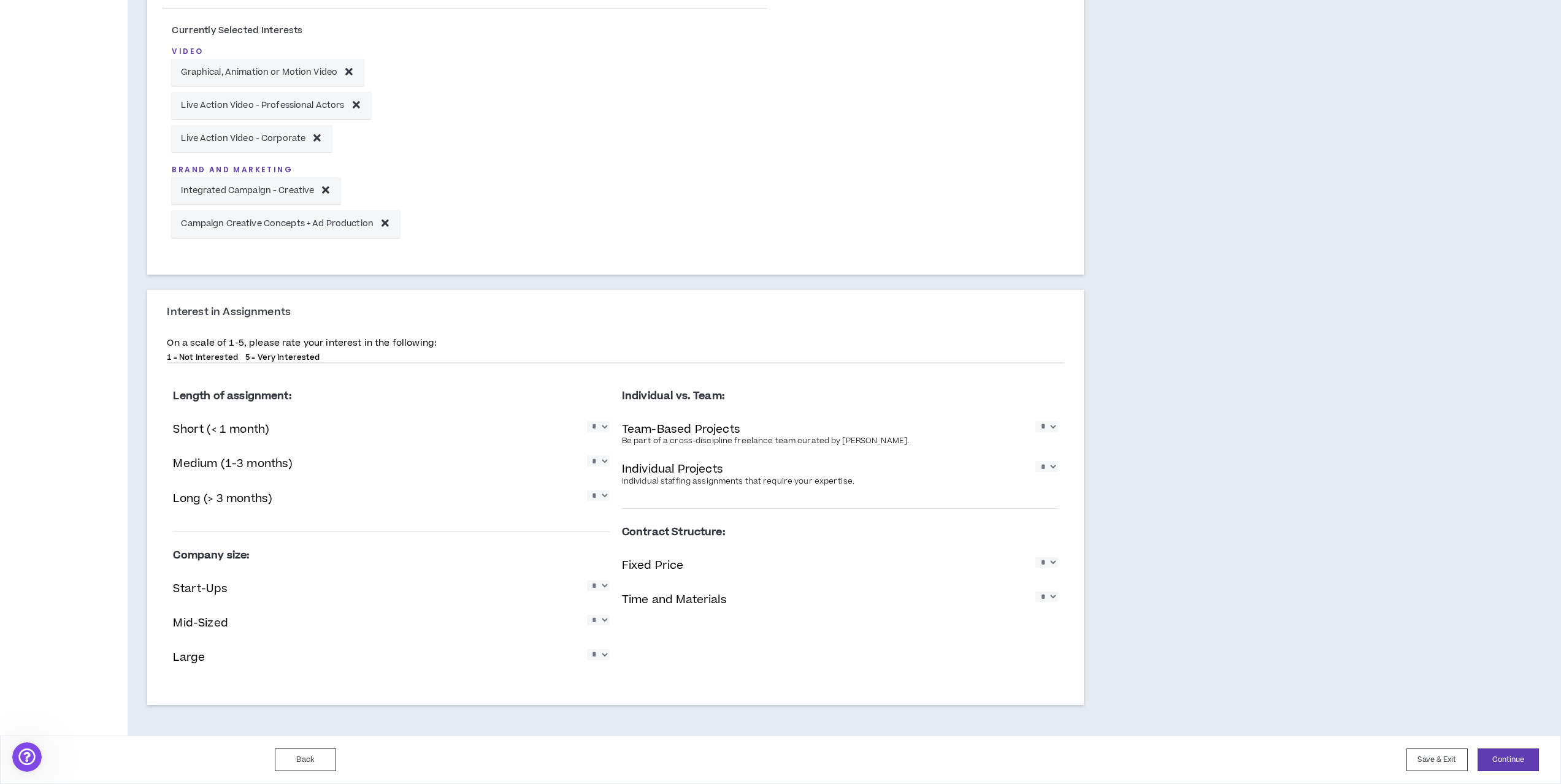
select select "*"
click at [1035, 461] on select "* * * * *" at bounding box center [1047, 466] width 23 height 10
drag, startPoint x: 1050, startPoint y: 565, endPoint x: 1054, endPoint y: 571, distance: 7.2
click at [1050, 565] on select "* * * * *" at bounding box center [1047, 562] width 23 height 10
select select "*"
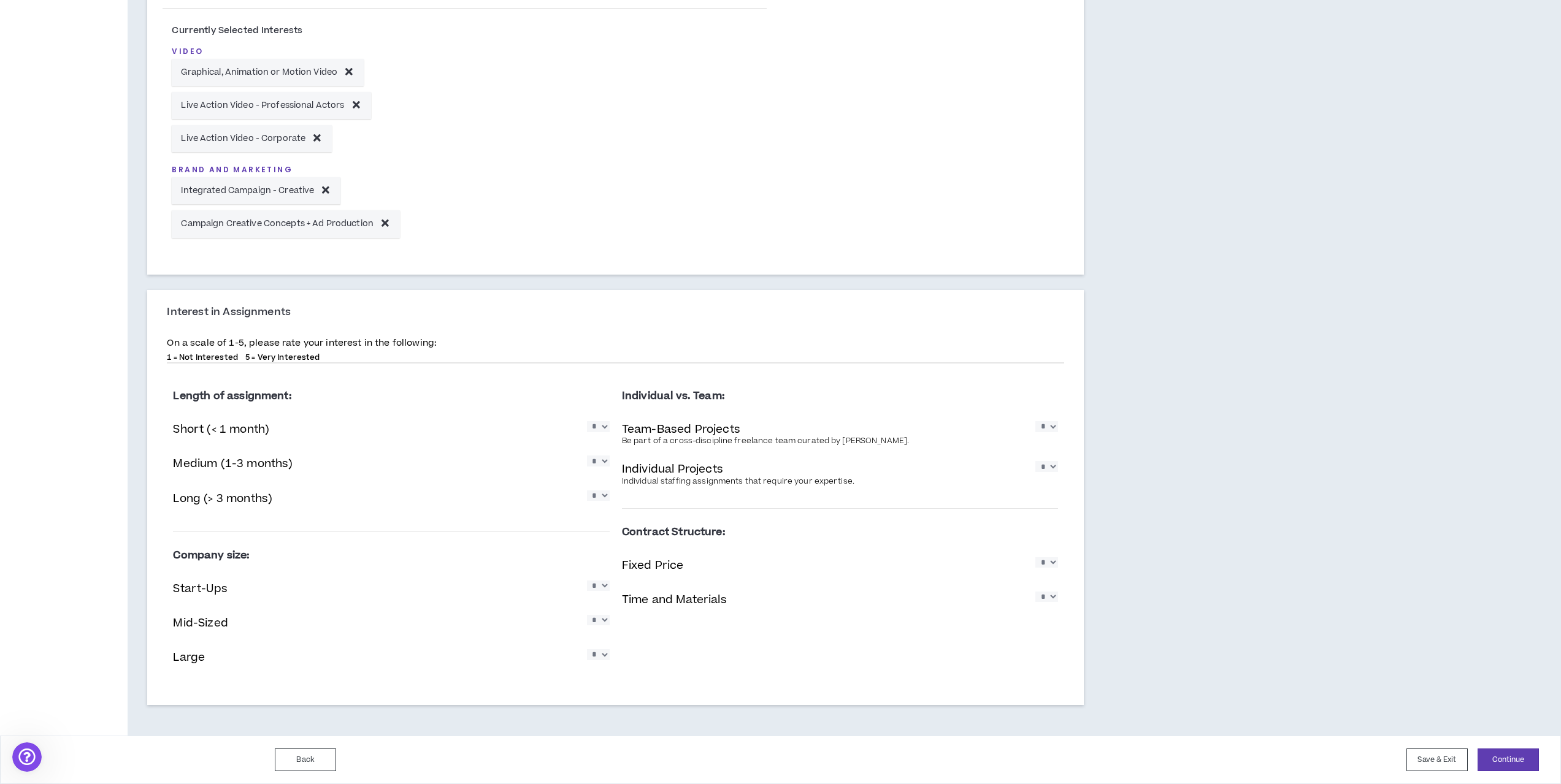
click at [1035, 557] on select "* * * * *" at bounding box center [1047, 562] width 23 height 10
click at [1050, 598] on select "* * * * *" at bounding box center [1047, 597] width 23 height 10
select select "*"
click at [1035, 592] on select "* * * * *" at bounding box center [1047, 597] width 23 height 10
click at [607, 596] on div "Start-Ups * * * * *" at bounding box center [391, 590] width 436 height 25
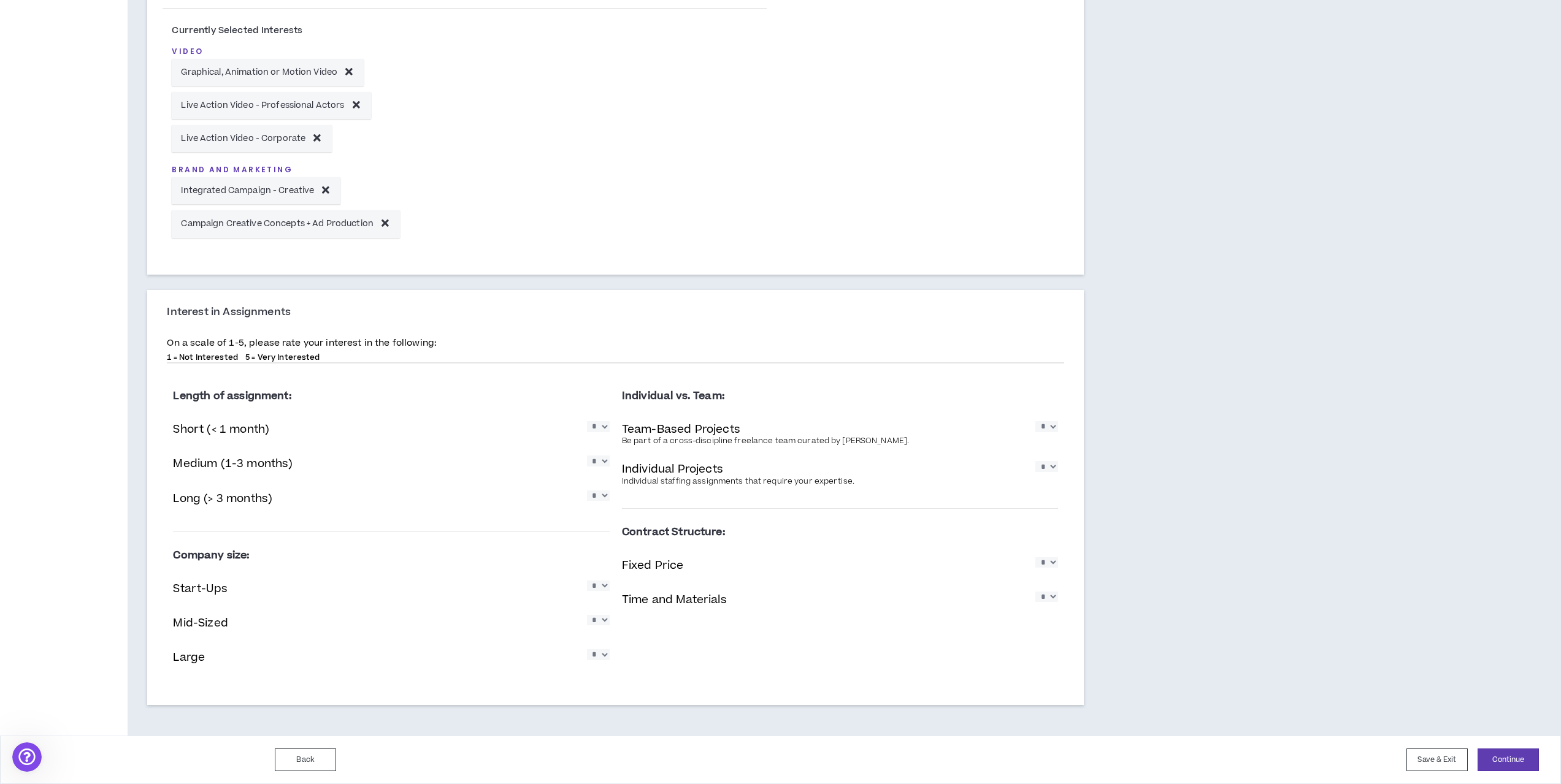
click at [602, 591] on select "* * * * *" at bounding box center [598, 585] width 23 height 10
select select "*"
click at [587, 581] on select "* * * * *" at bounding box center [598, 585] width 23 height 10
drag, startPoint x: 601, startPoint y: 621, endPoint x: 601, endPoint y: 629, distance: 8.0
click at [601, 621] on select "* * * * *" at bounding box center [598, 620] width 23 height 10
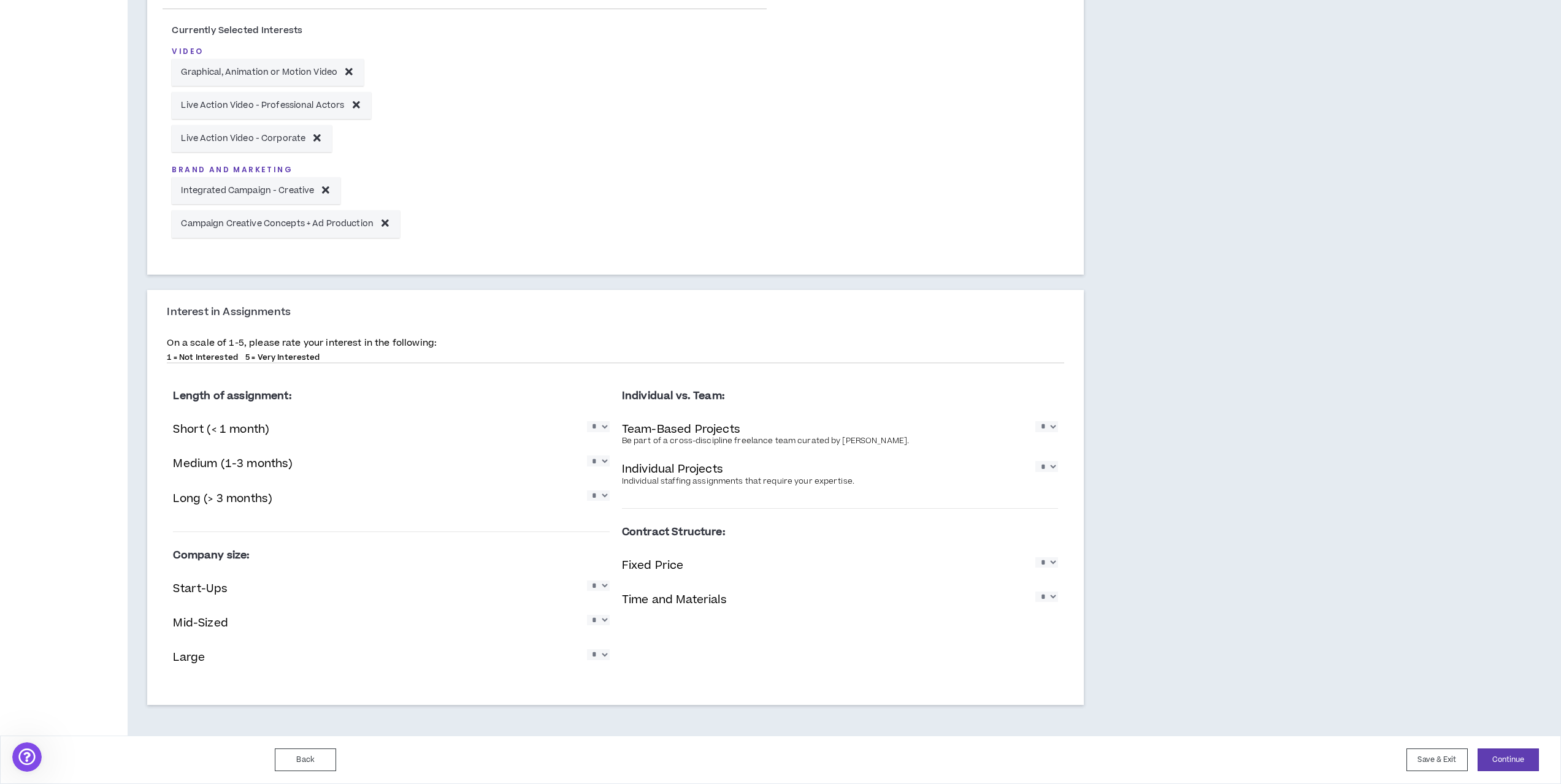
select select "*"
click at [587, 615] on select "* * * * *" at bounding box center [598, 620] width 23 height 10
drag, startPoint x: 599, startPoint y: 651, endPoint x: 599, endPoint y: 658, distance: 7.0
click at [599, 651] on select "* * * * *" at bounding box center [598, 654] width 23 height 10
select select "*"
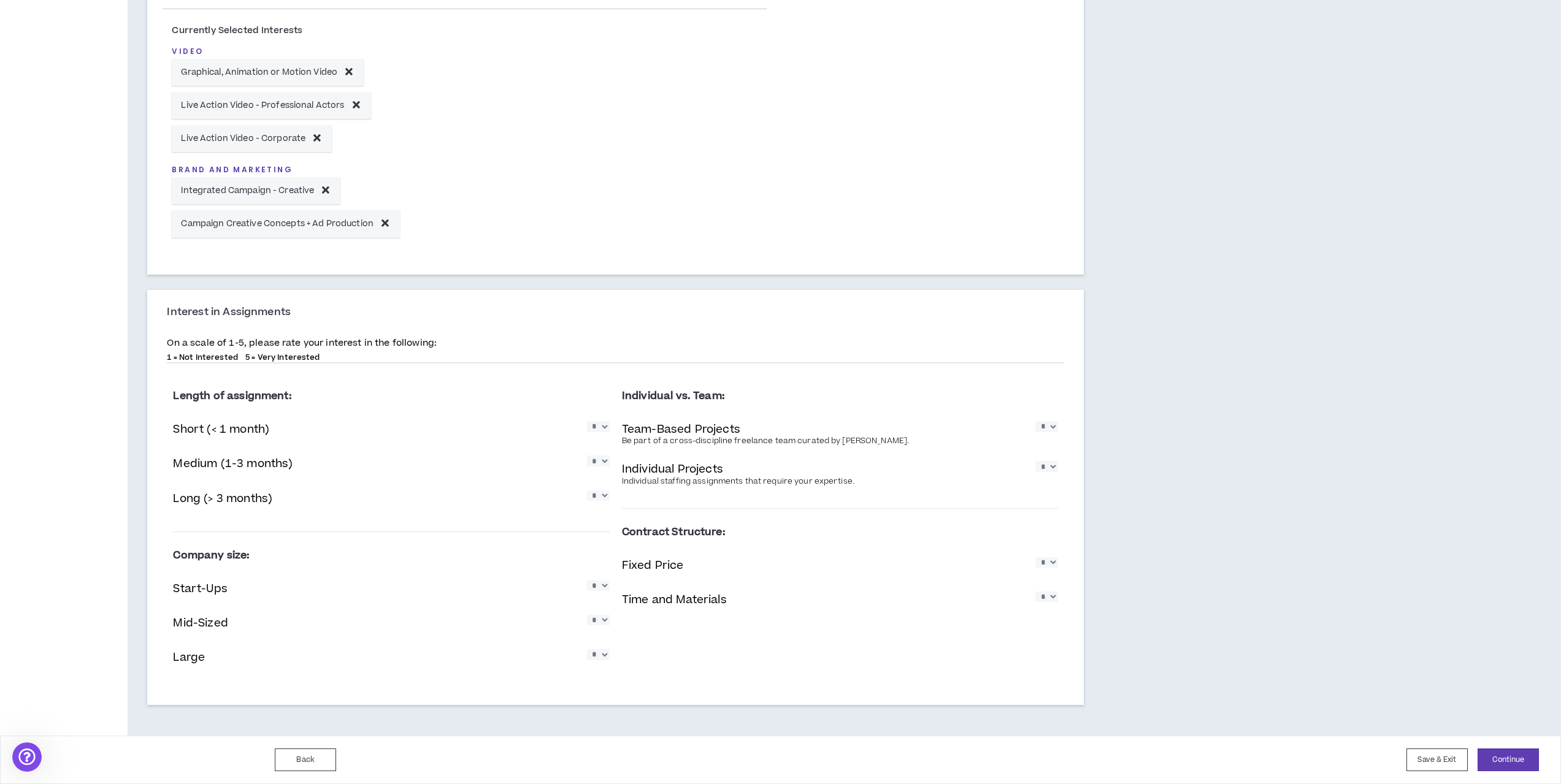
click at [587, 649] on select "* * * * *" at bounding box center [598, 654] width 23 height 10
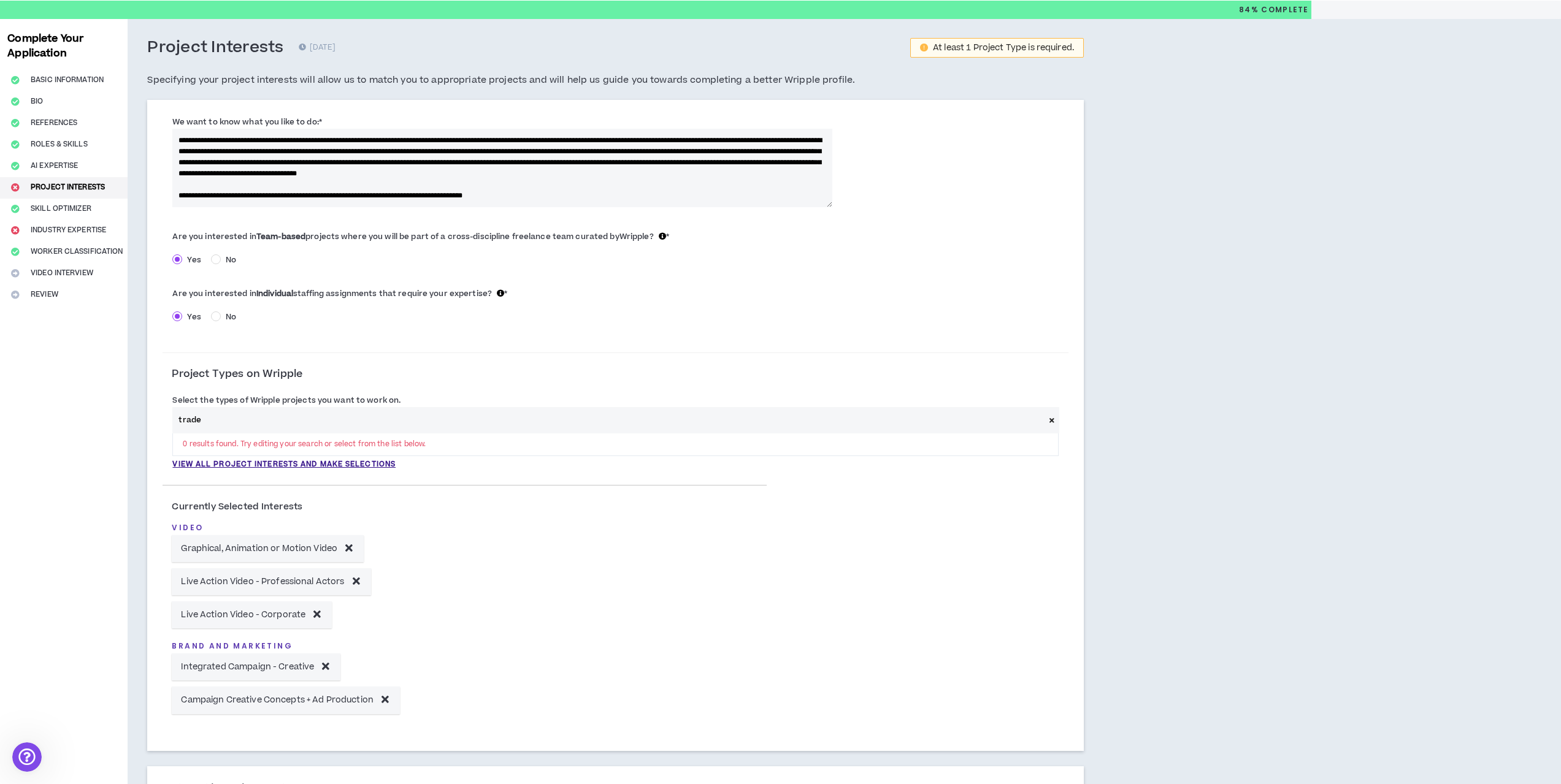
scroll to position [0, 0]
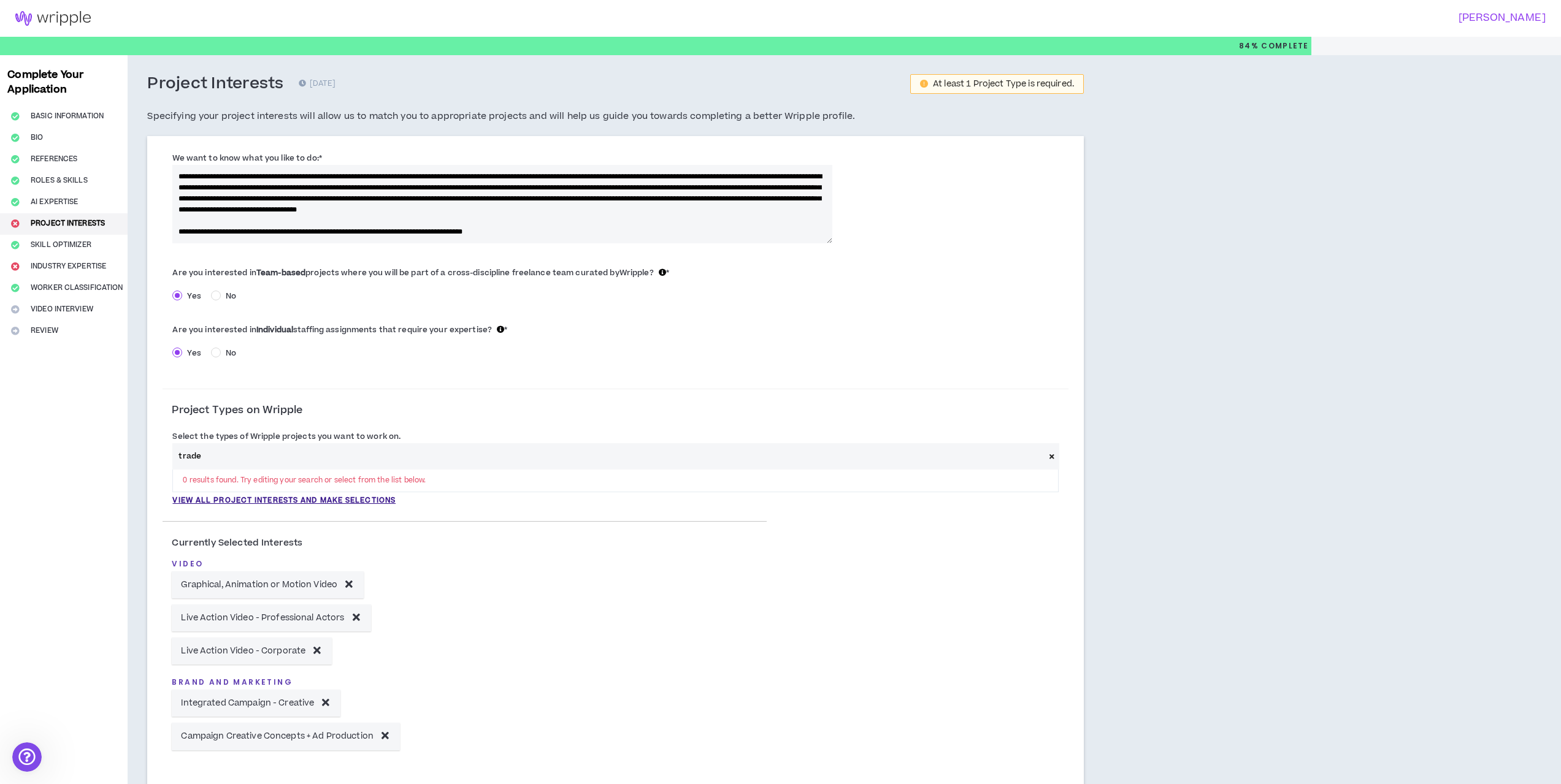
click at [616, 236] on textarea "**********" at bounding box center [501, 204] width 659 height 79
click at [703, 230] on textarea "**********" at bounding box center [501, 204] width 659 height 79
click at [748, 232] on textarea "**********" at bounding box center [501, 204] width 659 height 79
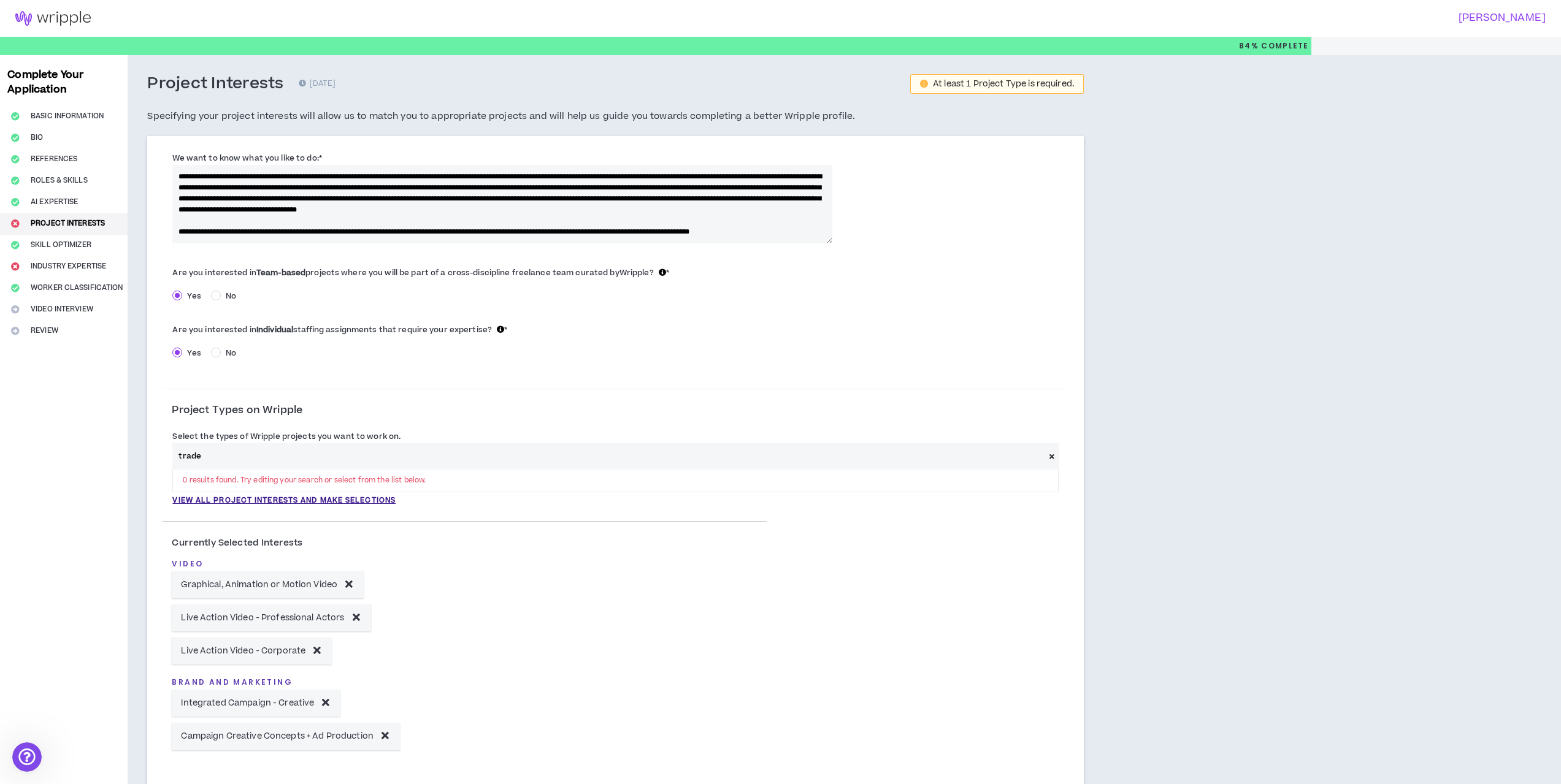
scroll to position [22, 0]
click at [248, 227] on textarea "**********" at bounding box center [501, 204] width 659 height 79
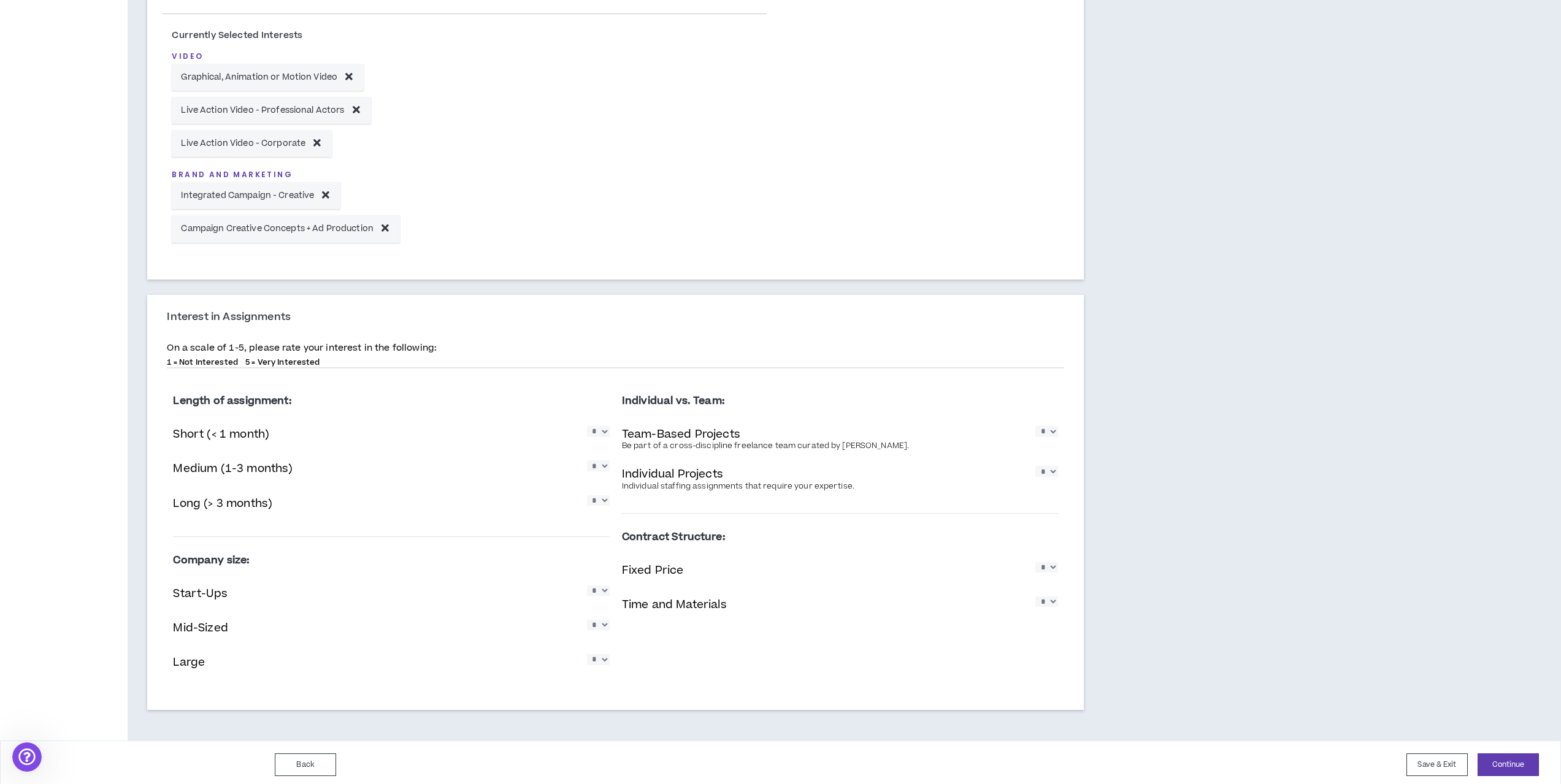
scroll to position [512, 0]
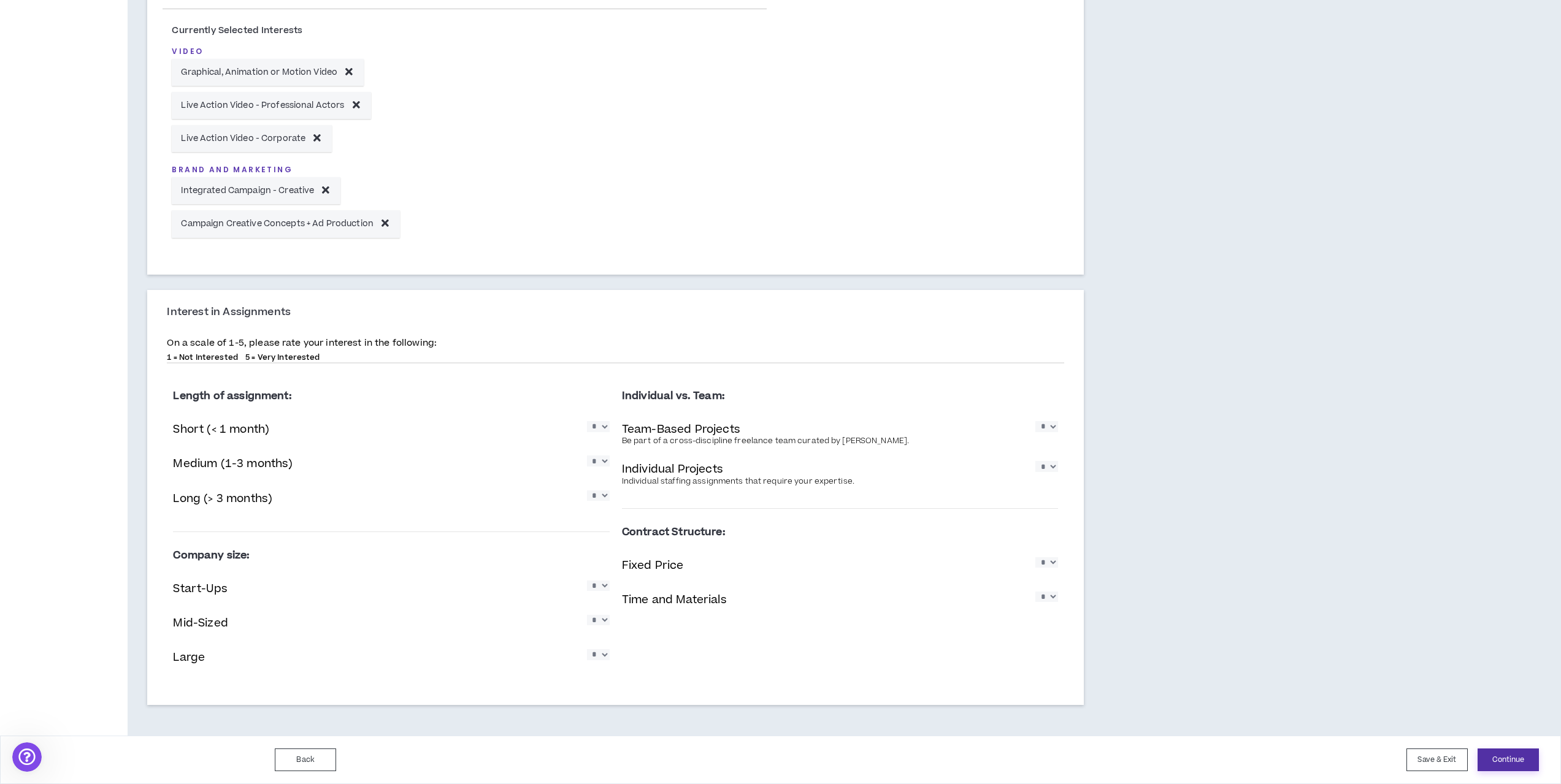
type textarea "**********"
click at [1513, 762] on button "Continue" at bounding box center [1508, 760] width 62 height 23
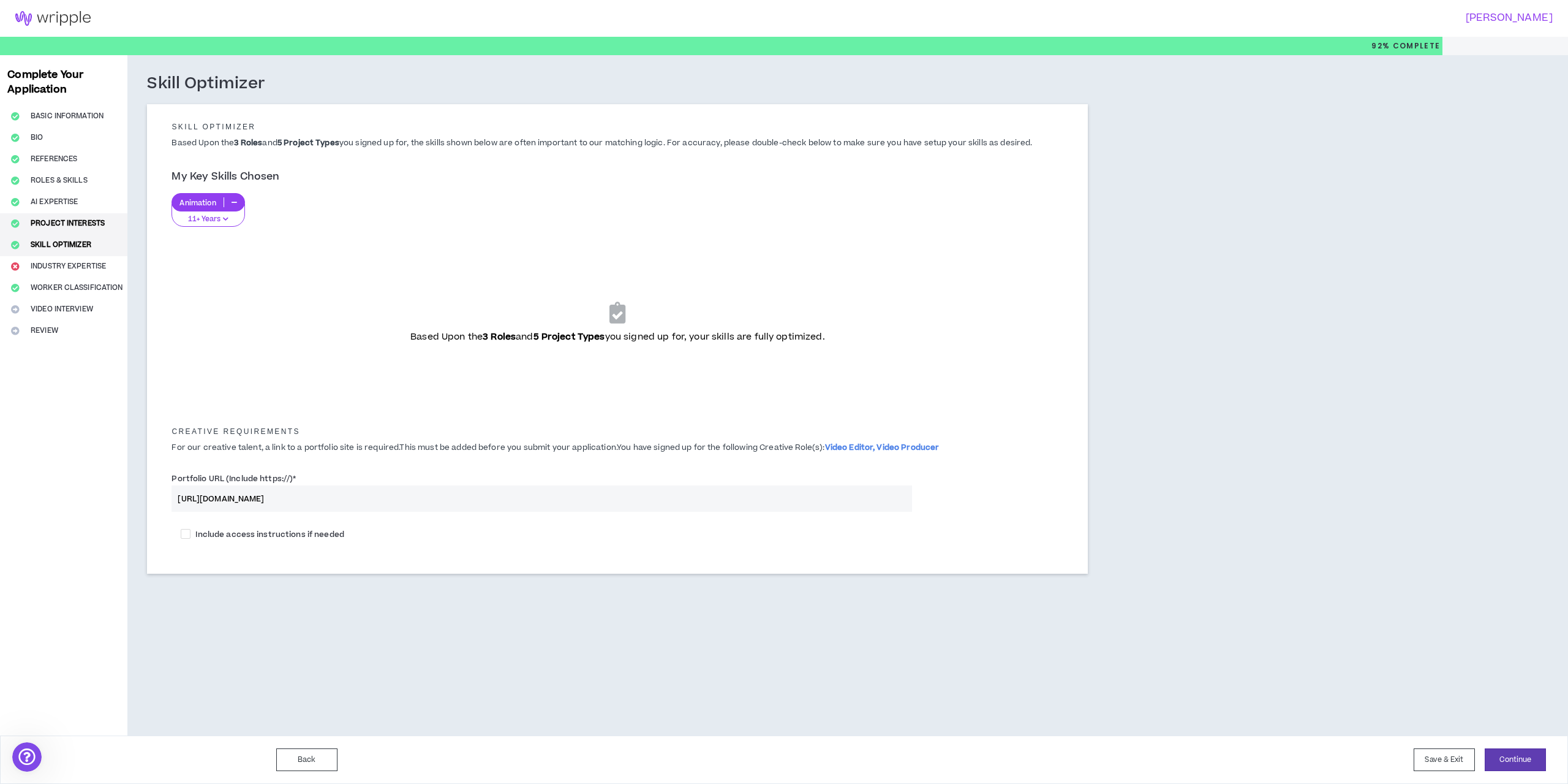
click at [46, 231] on button "Project Interests" at bounding box center [64, 223] width 127 height 22
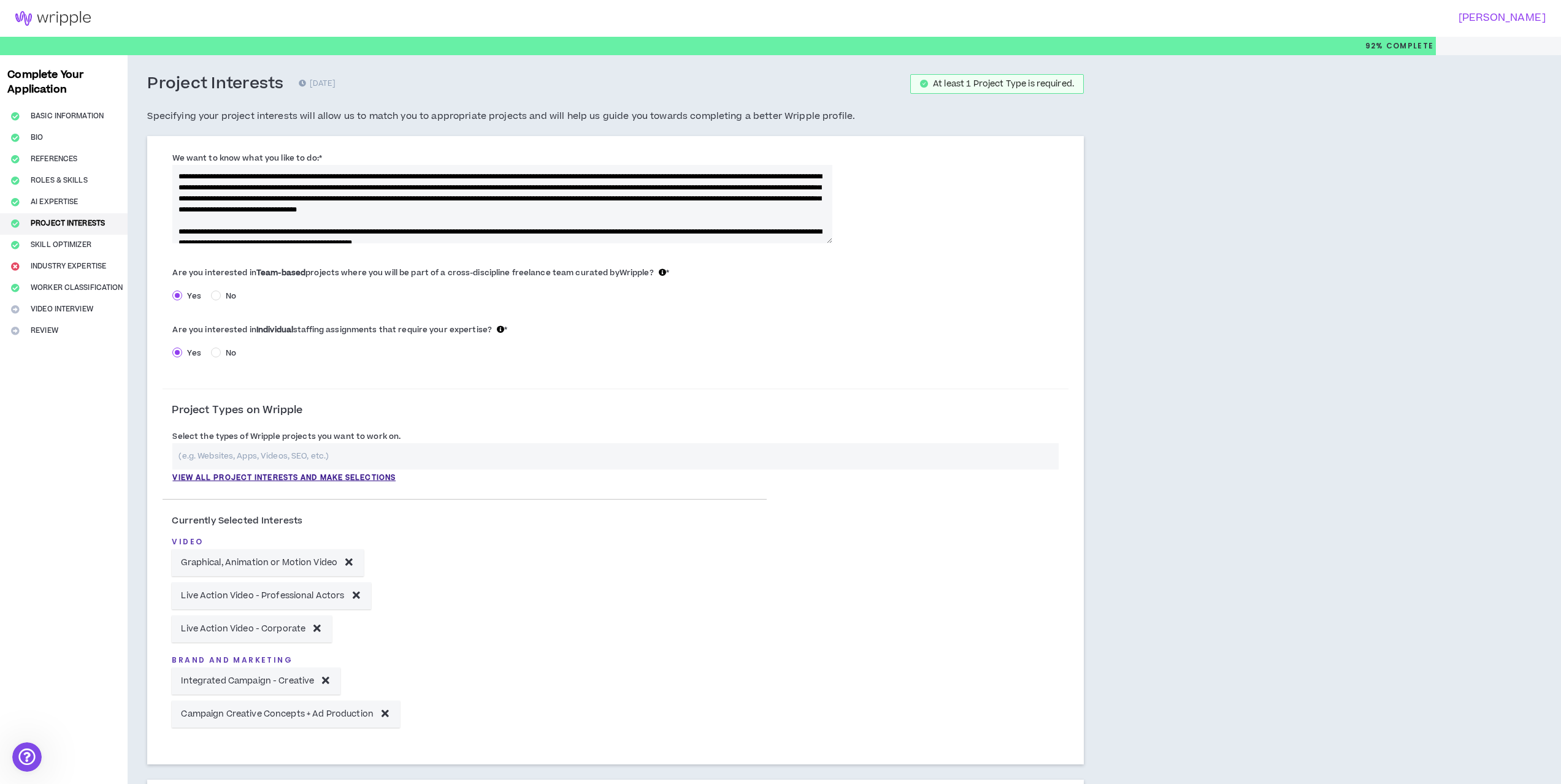
click at [61, 291] on div "Complete Your Application Basic Information Bio References Roles & Skills AI Ex…" at bounding box center [64, 641] width 127 height 1171
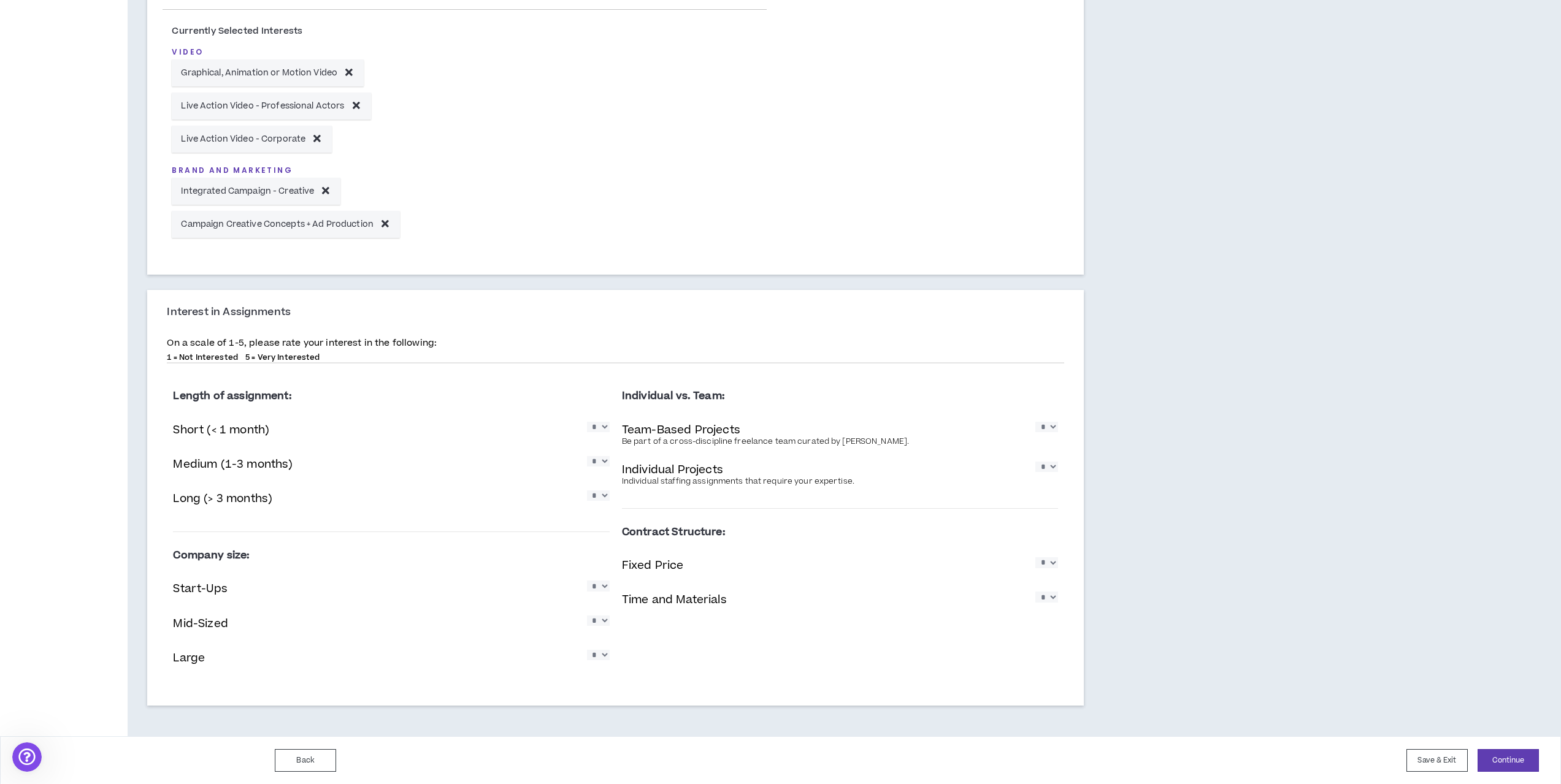
scroll to position [490, 0]
click at [1496, 761] on button "Continue" at bounding box center [1508, 760] width 62 height 23
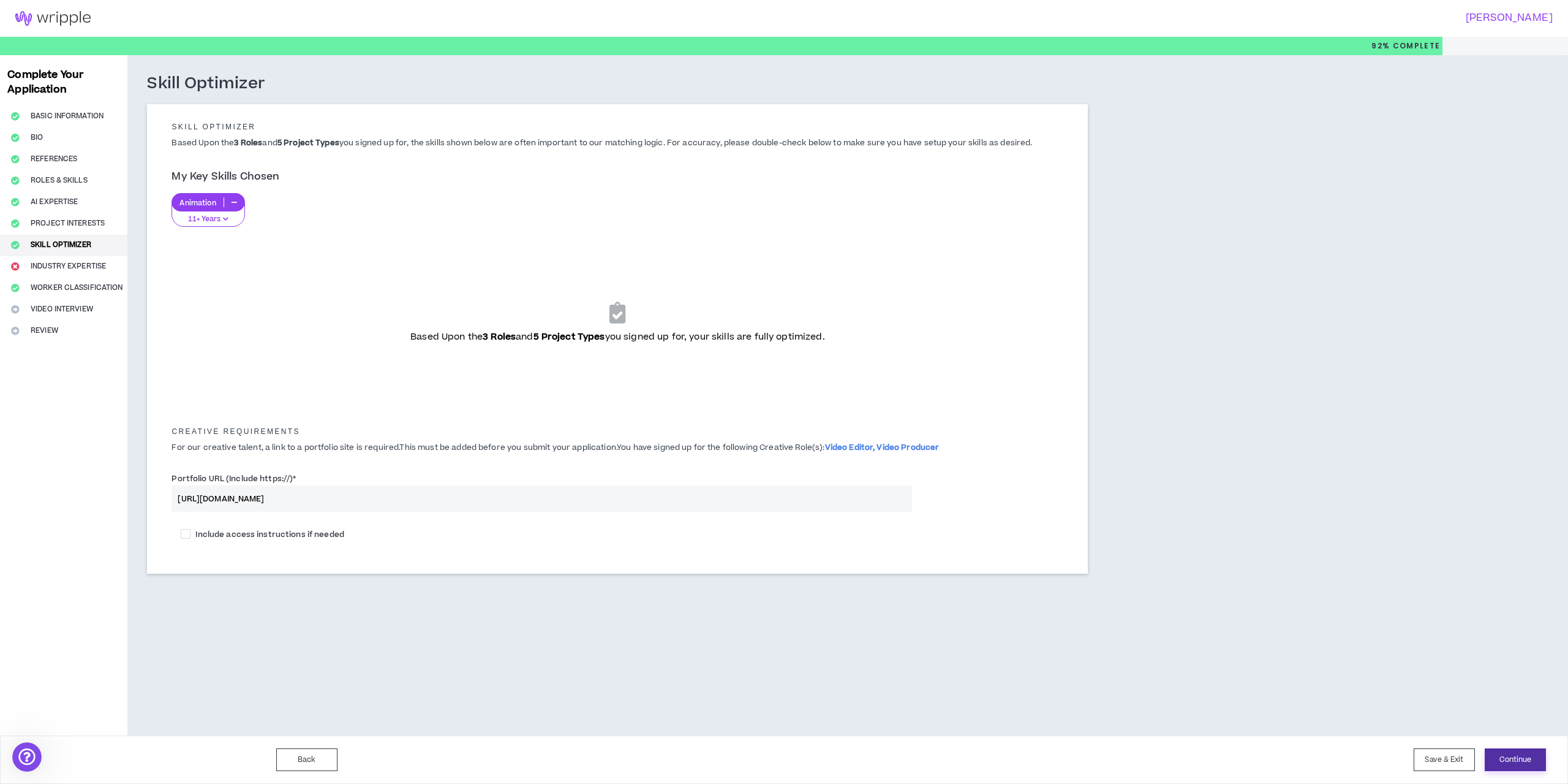
click at [1530, 759] on button "Continue" at bounding box center [1516, 760] width 62 height 23
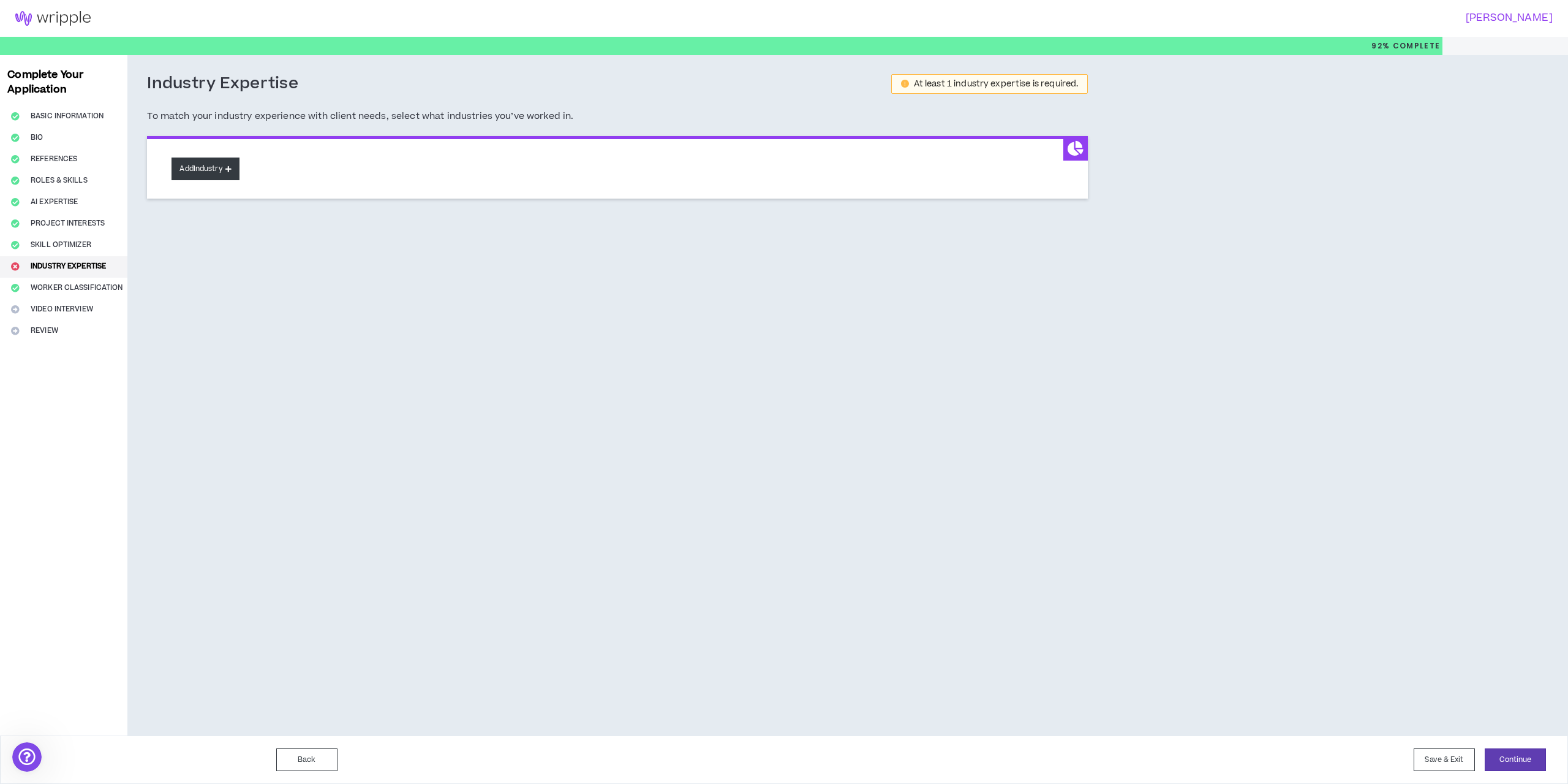
click at [217, 172] on button "Add Industry" at bounding box center [205, 169] width 67 height 23
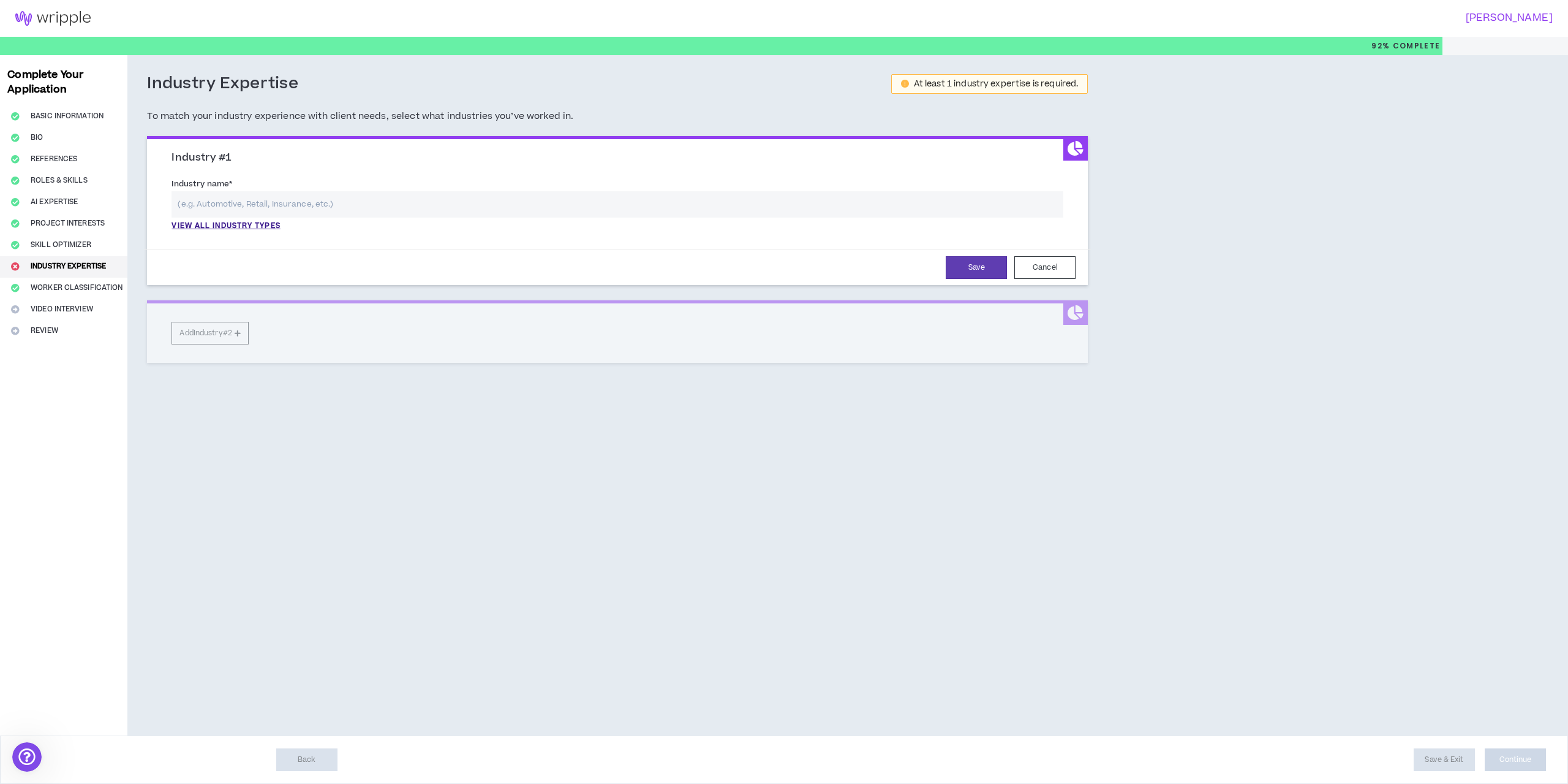
click at [227, 208] on input "text" at bounding box center [617, 204] width 892 height 27
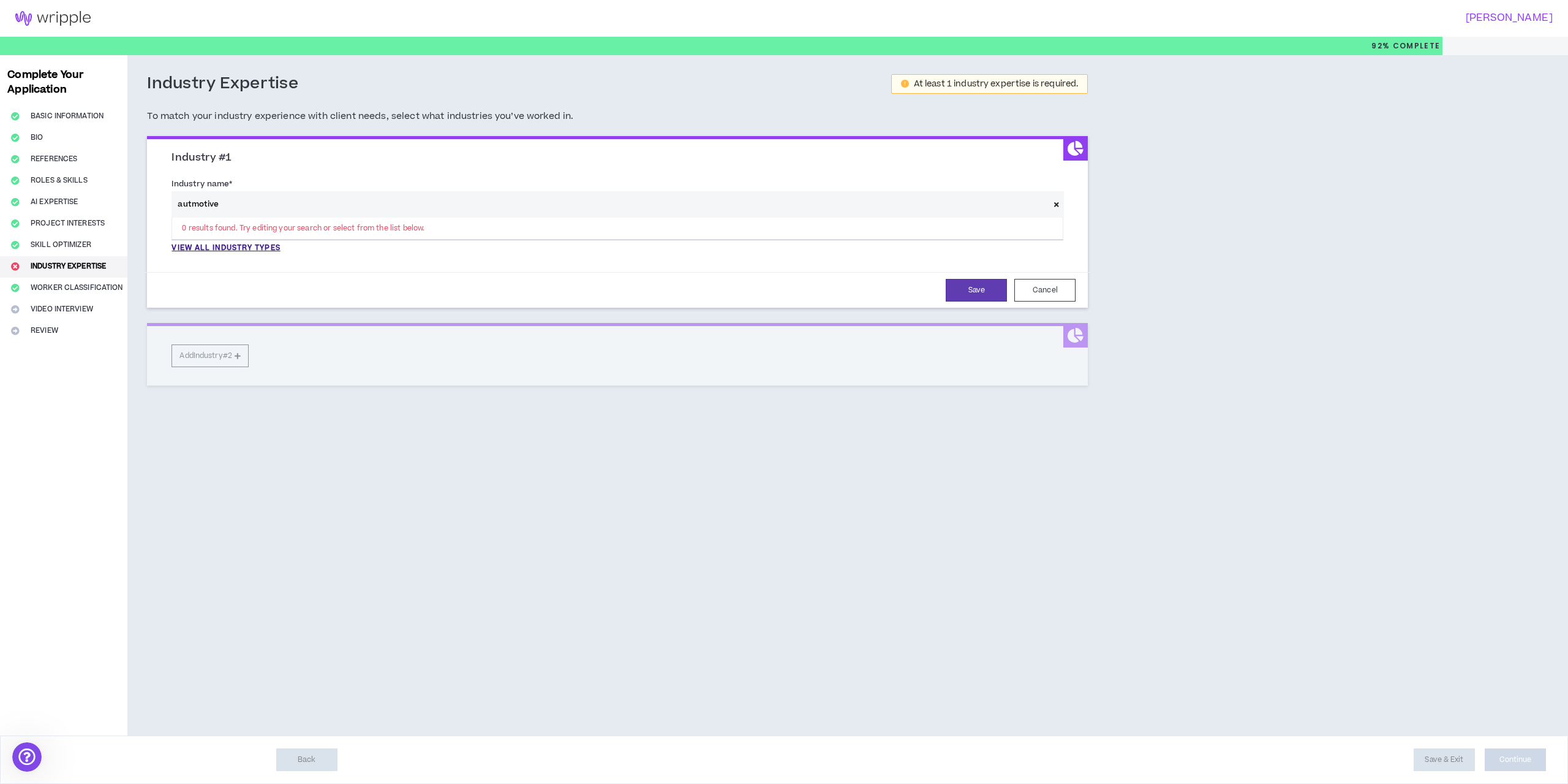
click at [191, 206] on input "autmotive" at bounding box center [611, 204] width 878 height 27
click at [224, 249] on p "View all industry types" at bounding box center [226, 248] width 108 height 11
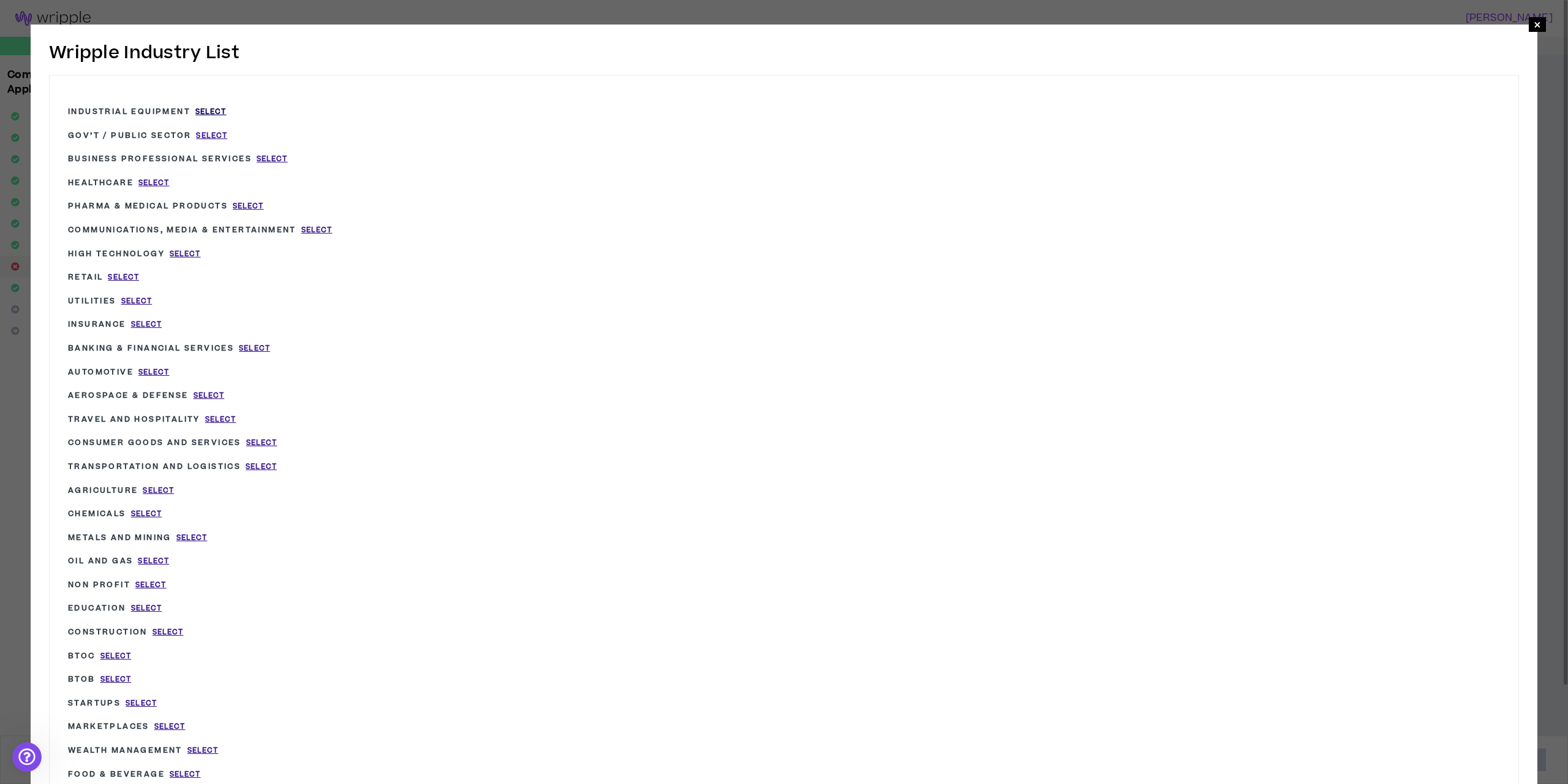
click at [214, 113] on span "Select" at bounding box center [211, 111] width 31 height 10
type input "Industrial Equipment"
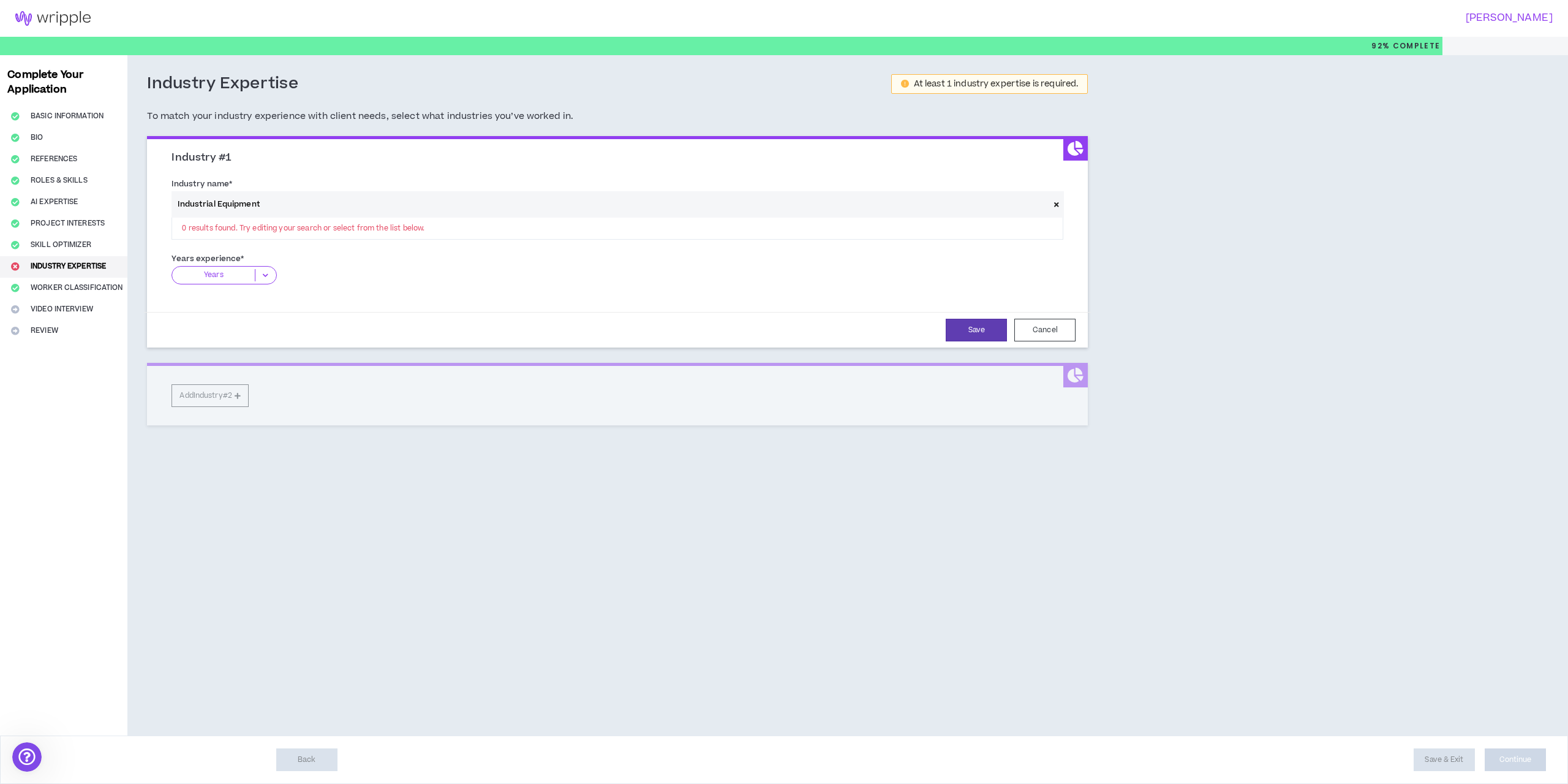
click at [266, 277] on icon at bounding box center [265, 275] width 20 height 12
click at [241, 348] on p "11+ Years" at bounding box center [224, 352] width 104 height 13
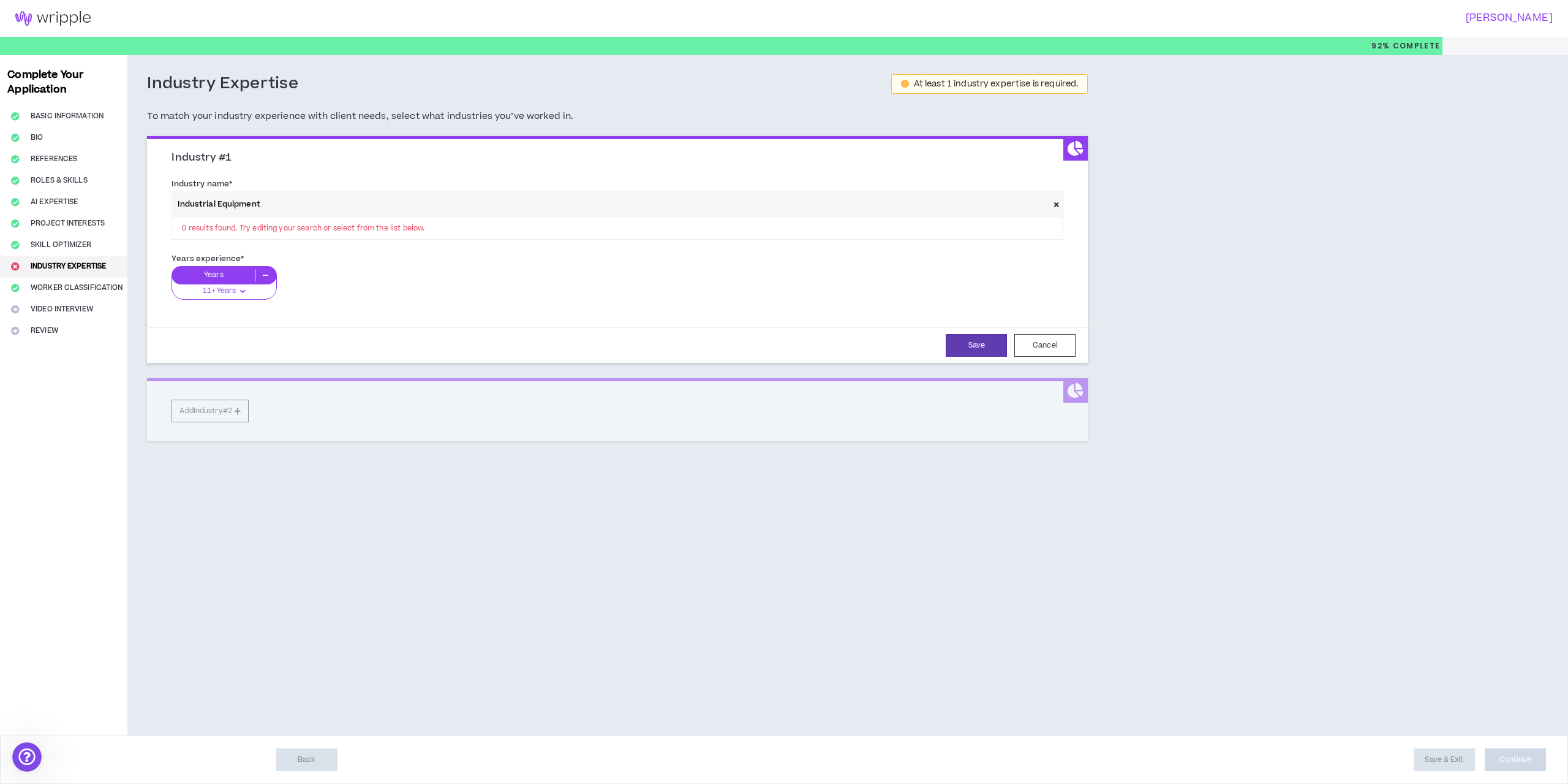
click at [597, 335] on div "Save Cancel" at bounding box center [617, 346] width 916 height 23
click at [403, 237] on div "Industrial Equipment 0 results found. Try editing your search or select from th…" at bounding box center [617, 216] width 892 height 49
click at [246, 417] on div "Industry #1 Industry name * Industrial Equipment 0 results found. Try editing y…" at bounding box center [617, 288] width 941 height 305
click at [970, 347] on button "Save" at bounding box center [976, 346] width 62 height 23
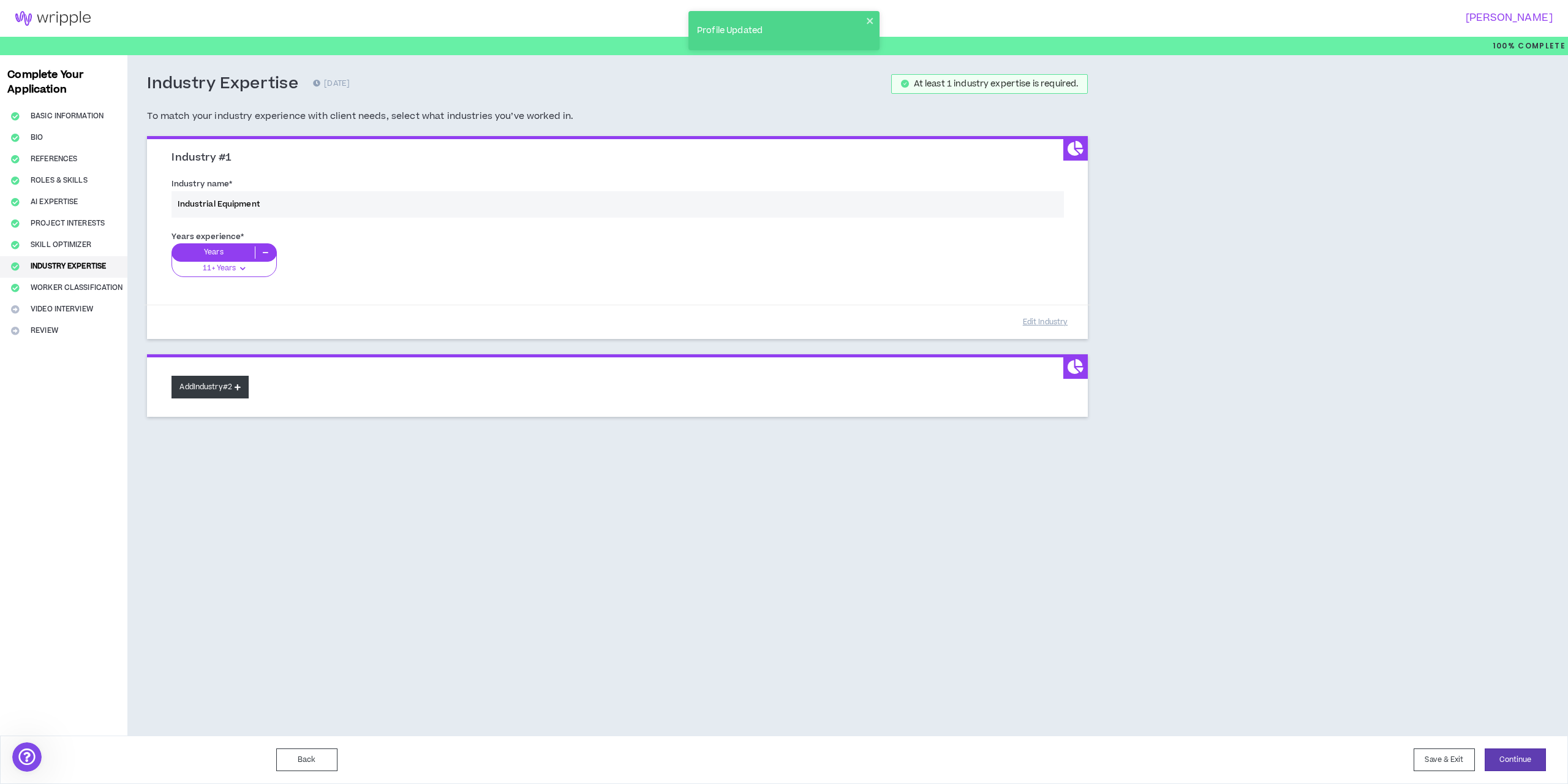
click at [238, 386] on button "Add Industry #2" at bounding box center [210, 387] width 77 height 23
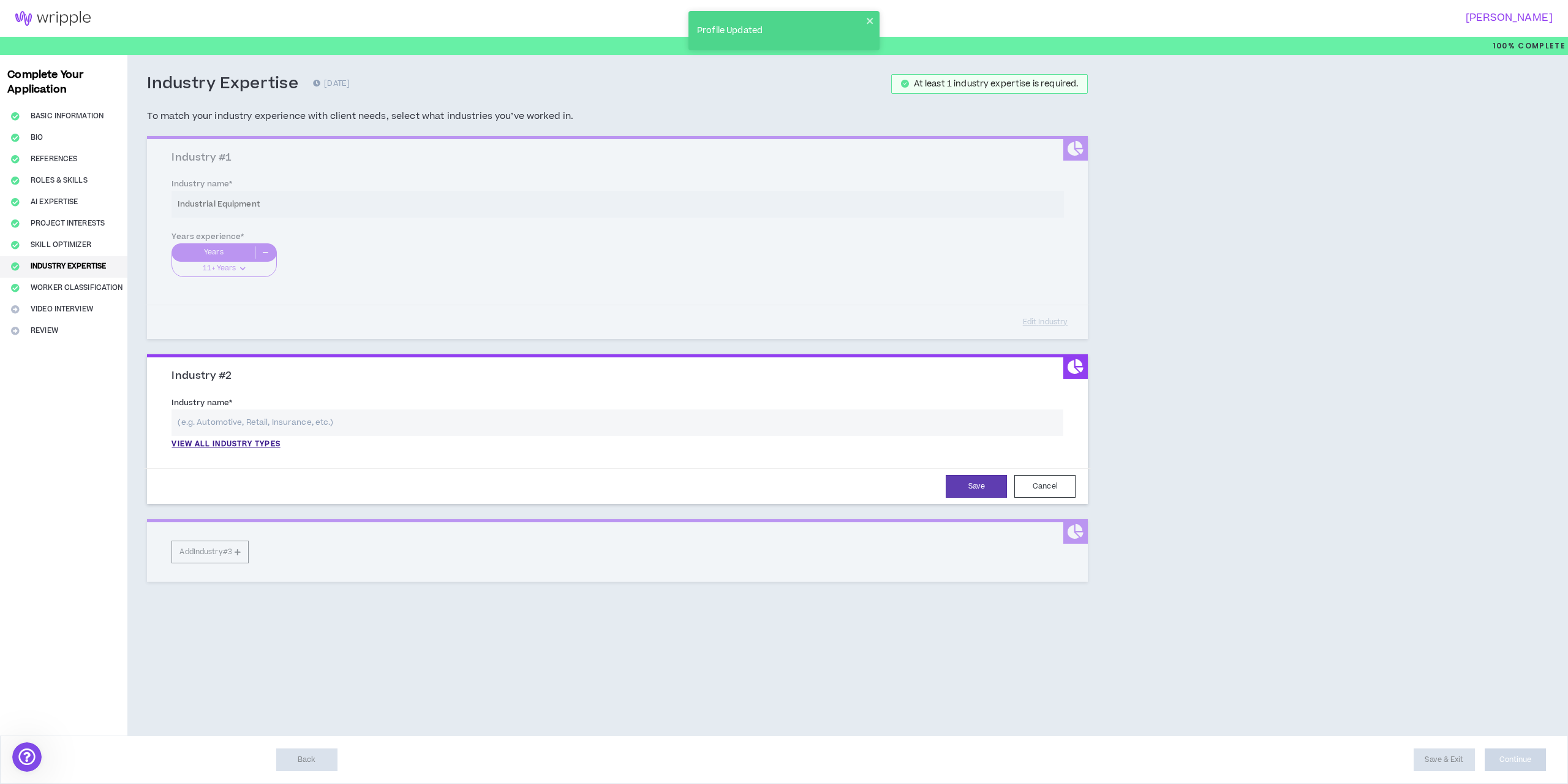
click at [252, 417] on input "text" at bounding box center [617, 423] width 892 height 27
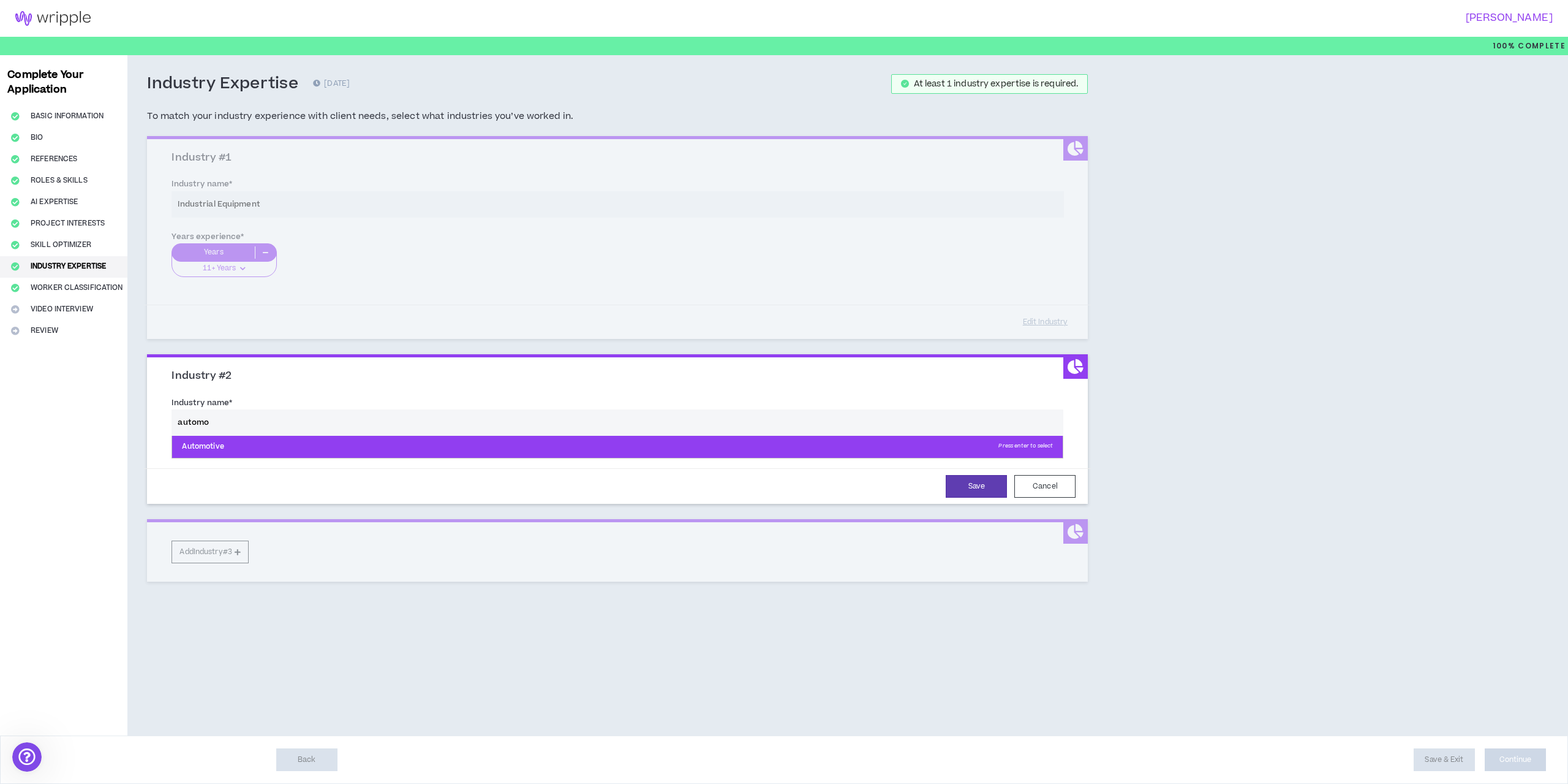
click at [213, 446] on p "Automotive Press enter to select" at bounding box center [617, 447] width 891 height 22
type input "Automotive"
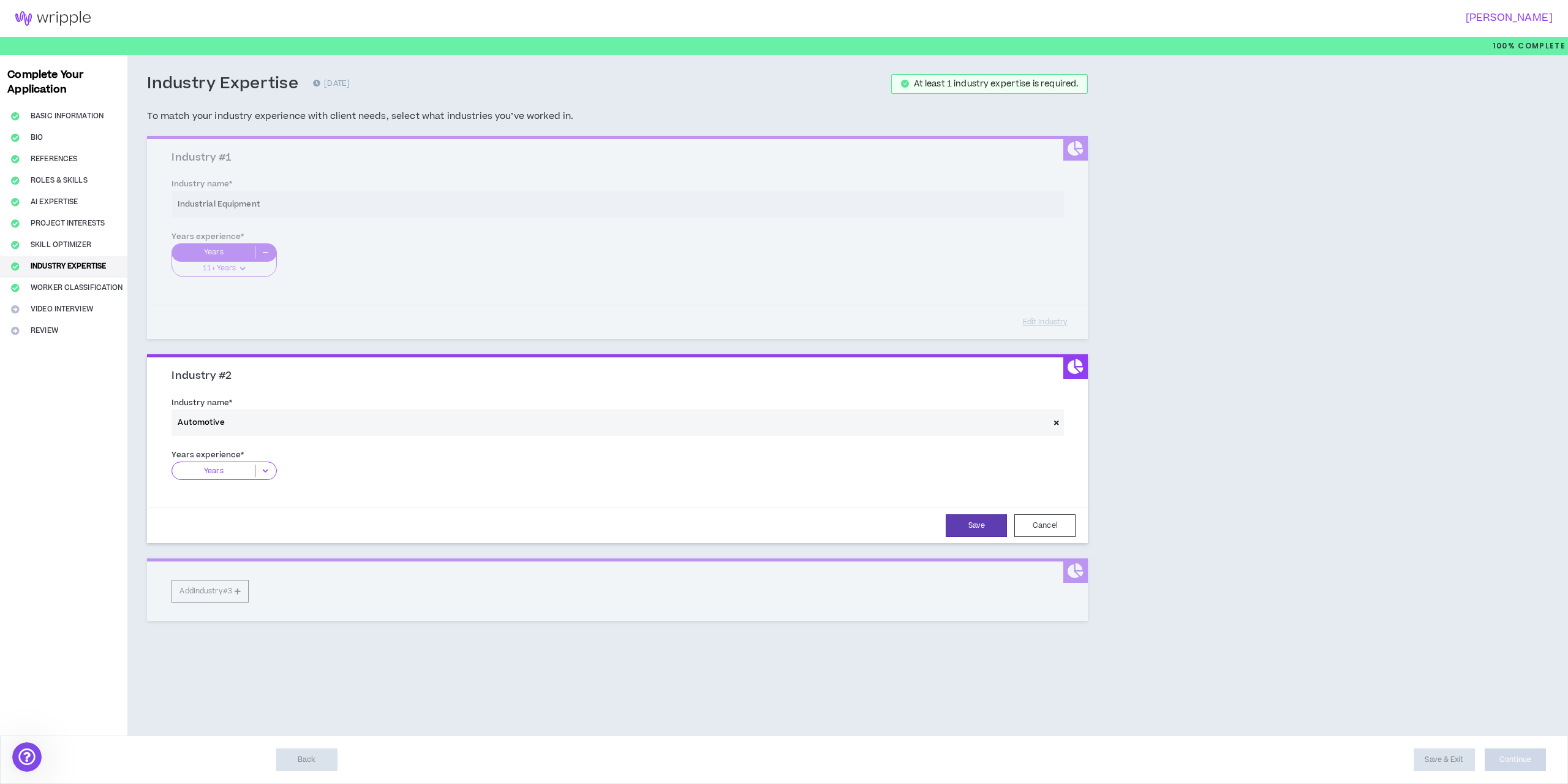
click at [240, 469] on p "Years" at bounding box center [213, 470] width 83 height 12
click at [234, 546] on p "11+ Years" at bounding box center [224, 546] width 104 height 13
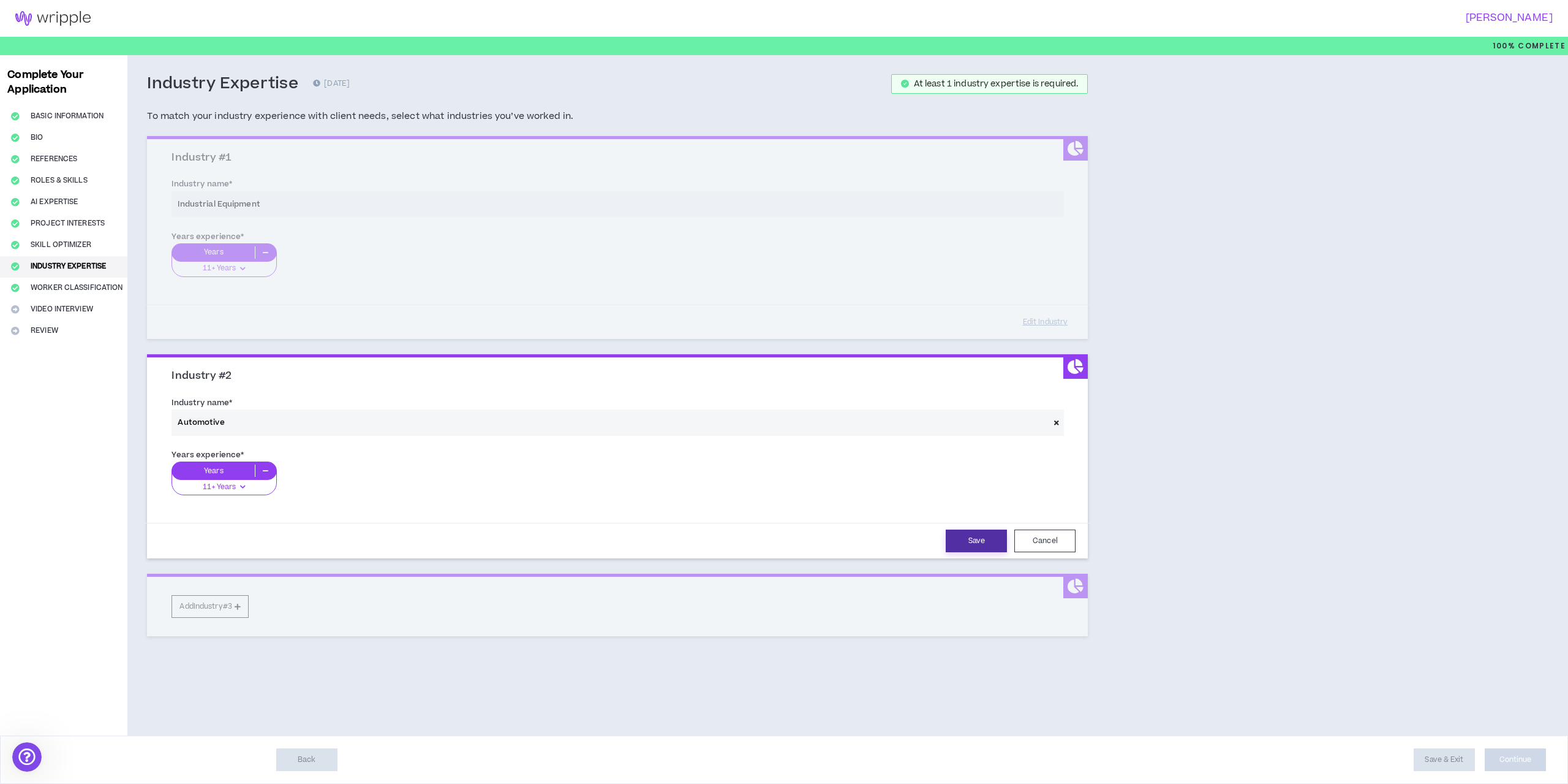
click at [973, 545] on button "Save" at bounding box center [976, 541] width 62 height 23
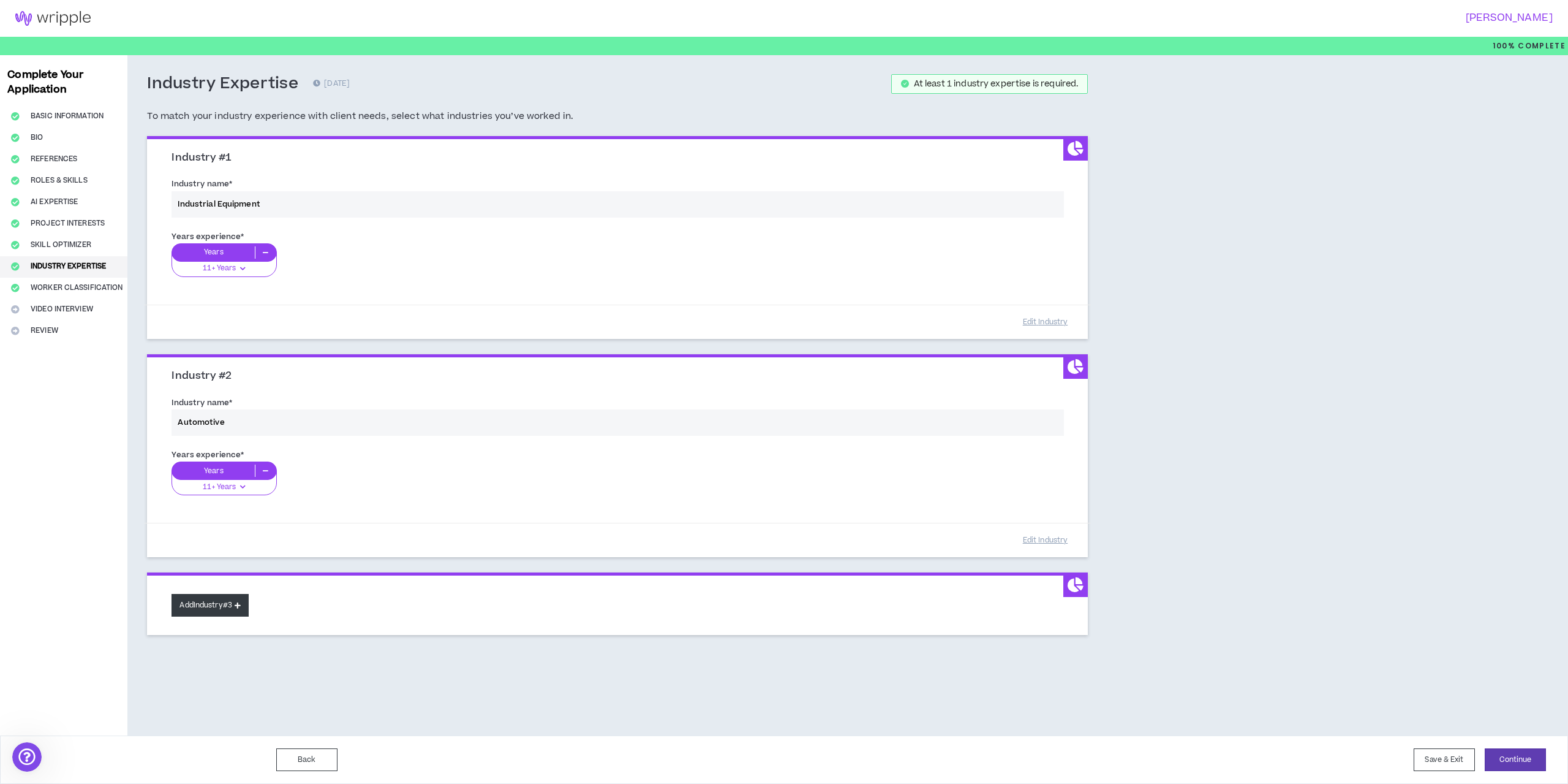
click at [236, 610] on button "Add Industry #3" at bounding box center [210, 605] width 77 height 23
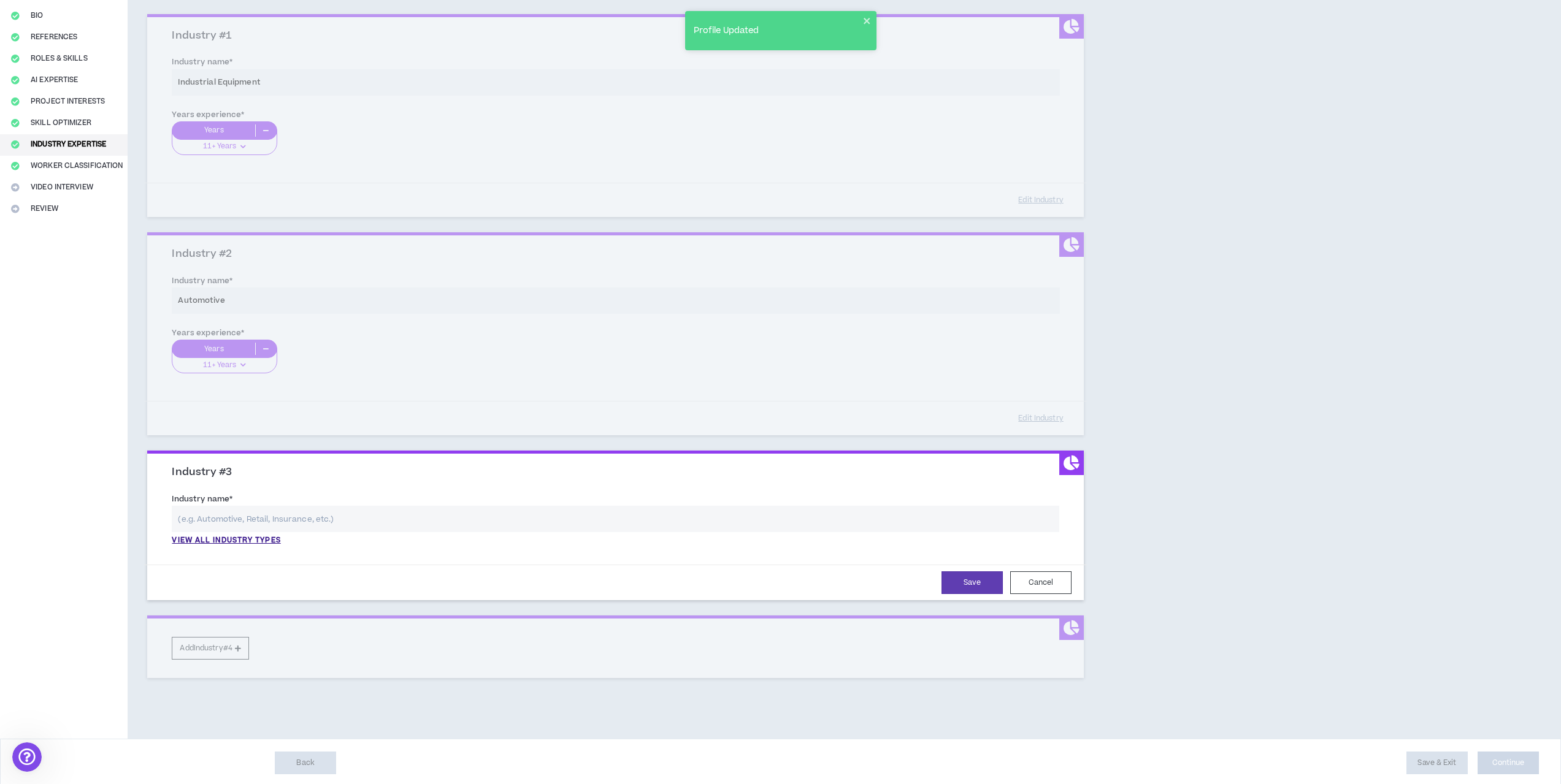
scroll to position [123, 0]
click at [228, 500] on label "Industry name *" at bounding box center [202, 498] width 61 height 20
click at [230, 512] on input "text" at bounding box center [615, 519] width 887 height 27
click at [269, 542] on p "View all industry types" at bounding box center [226, 541] width 108 height 11
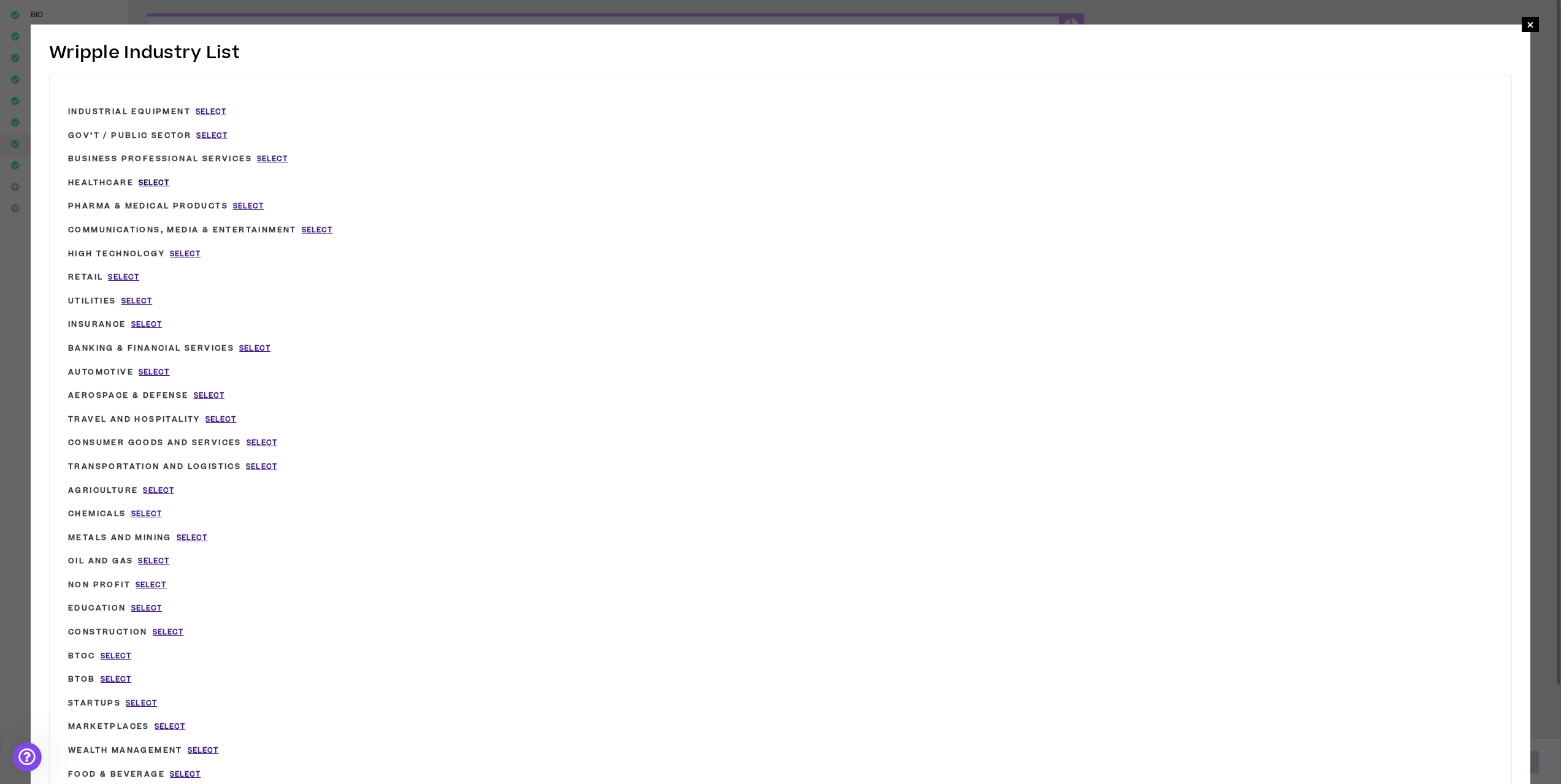
click at [164, 181] on span "Select" at bounding box center [154, 182] width 31 height 10
type input "Healthcare"
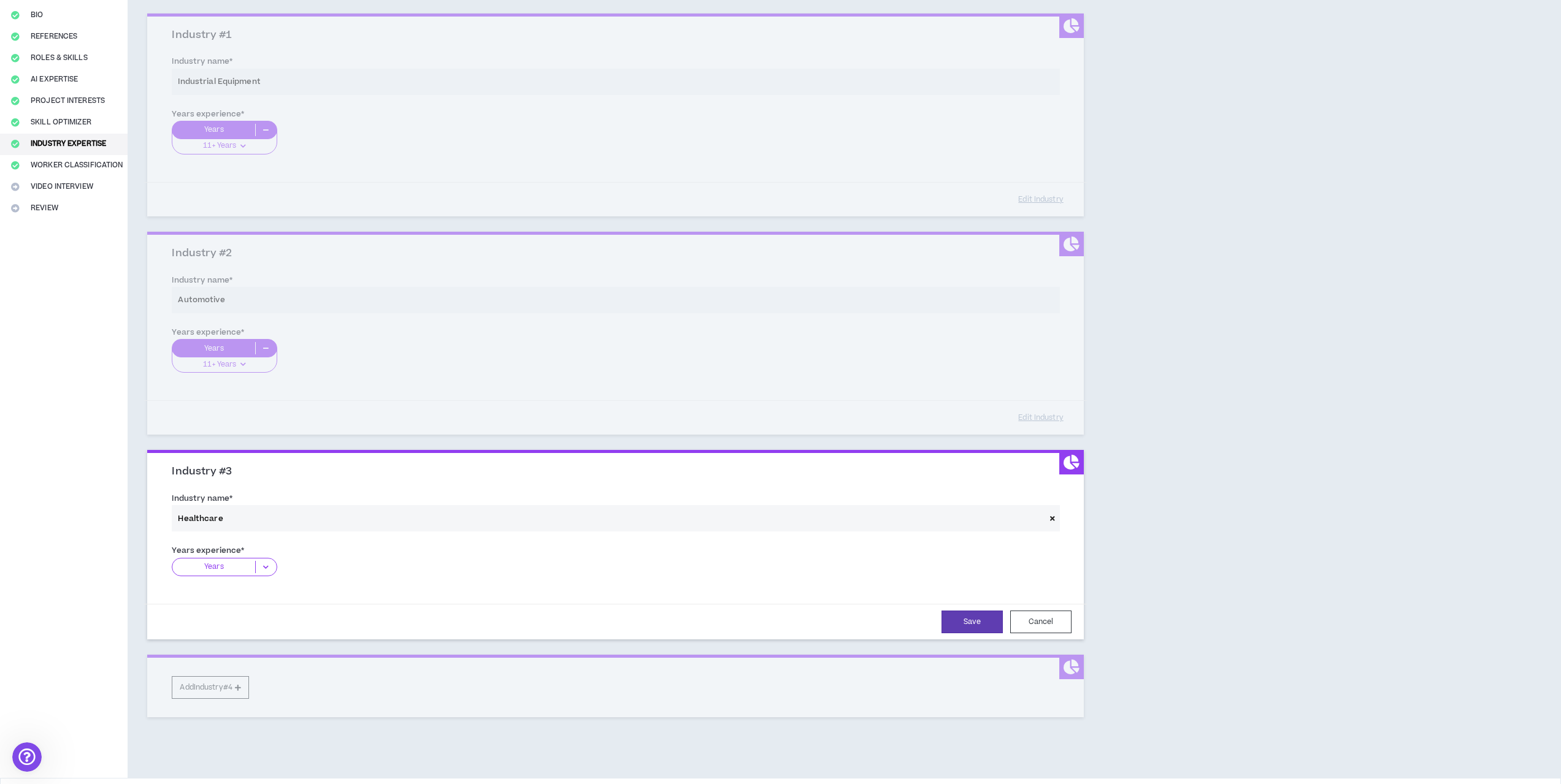
click at [238, 567] on p "Years" at bounding box center [213, 566] width 83 height 12
click at [225, 639] on p "11+ Years" at bounding box center [224, 643] width 105 height 13
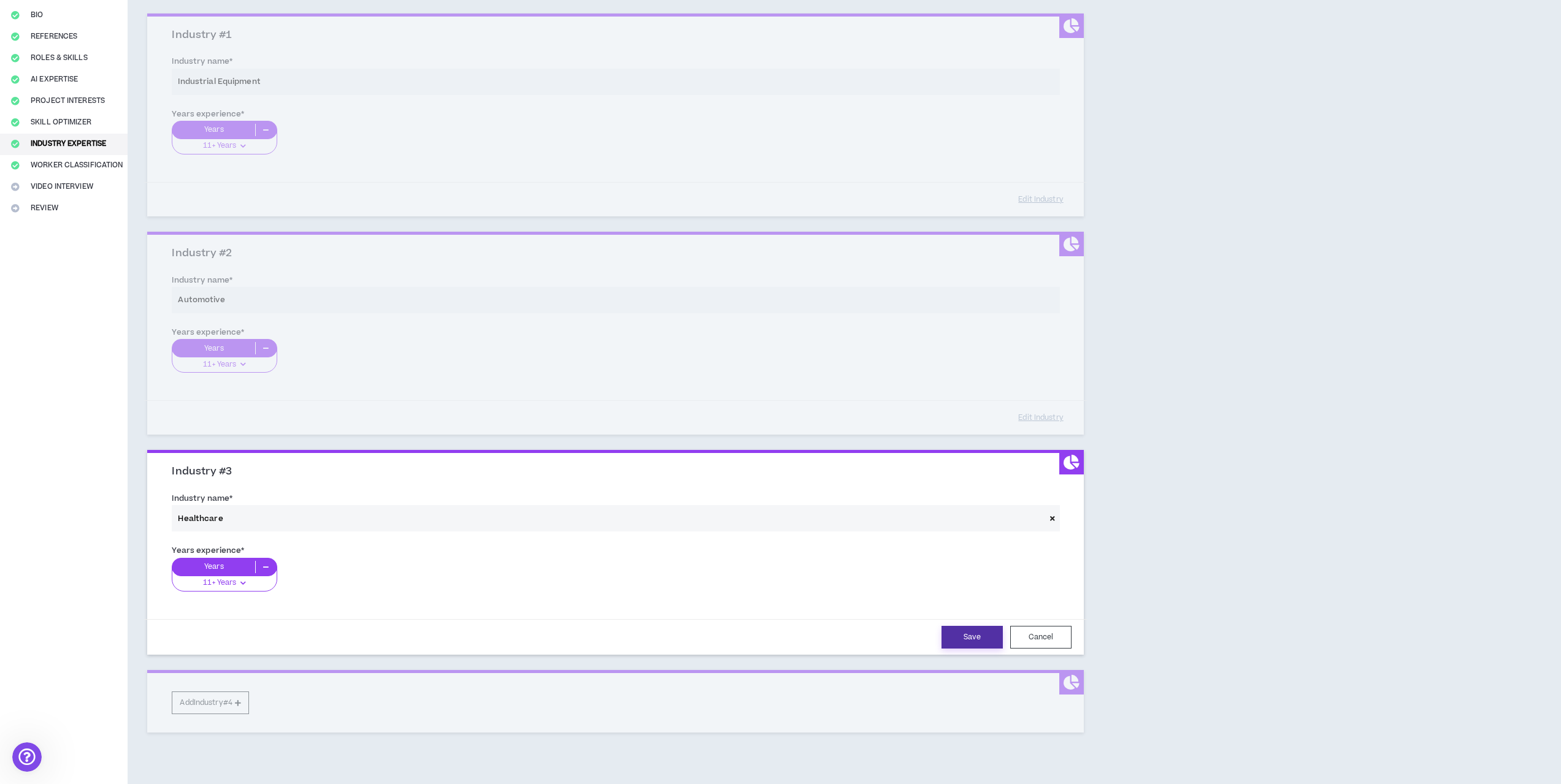
click at [954, 632] on button "Save" at bounding box center [972, 638] width 62 height 23
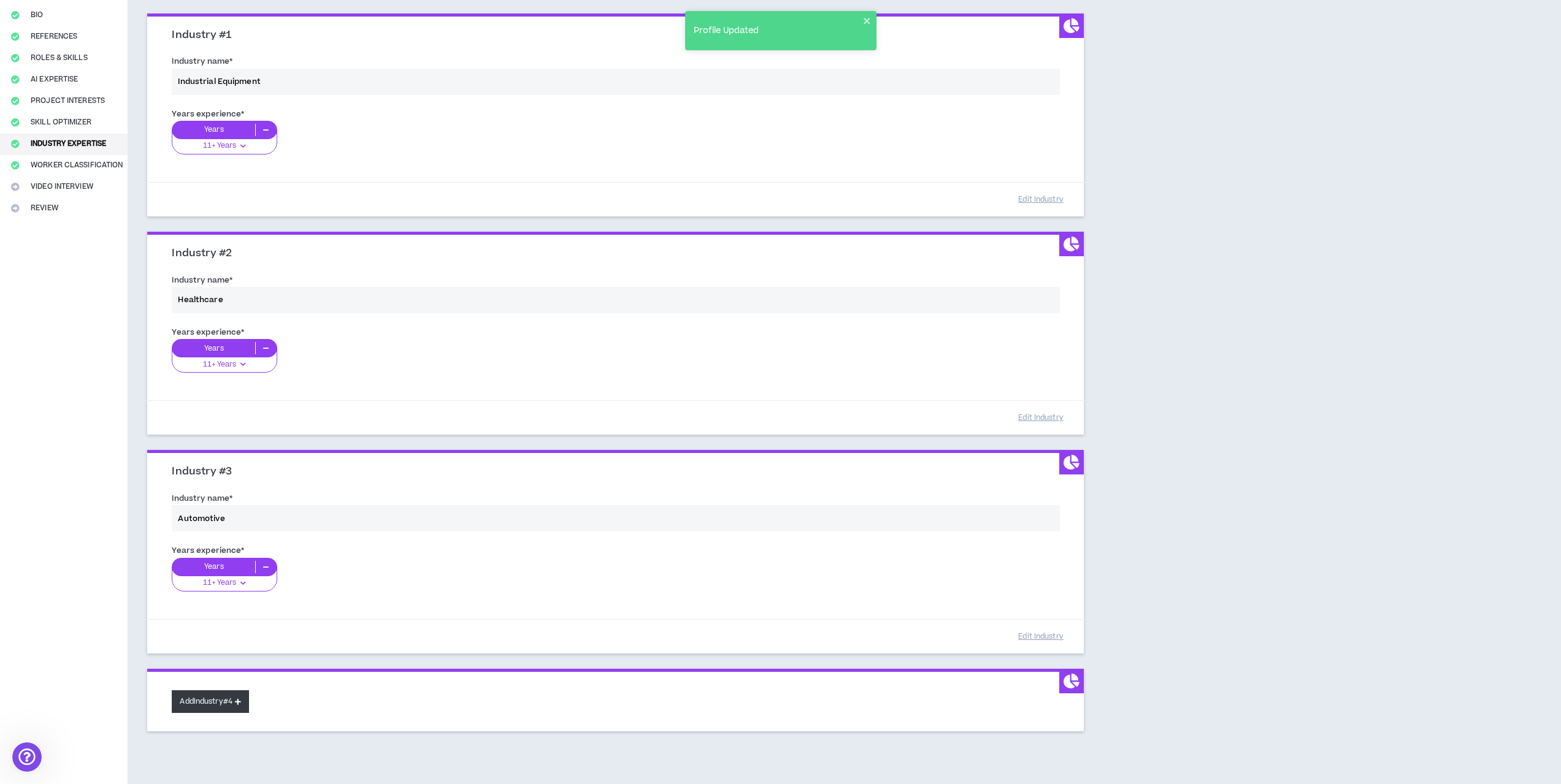
click at [235, 705] on button "Add Industry #4" at bounding box center [210, 701] width 77 height 23
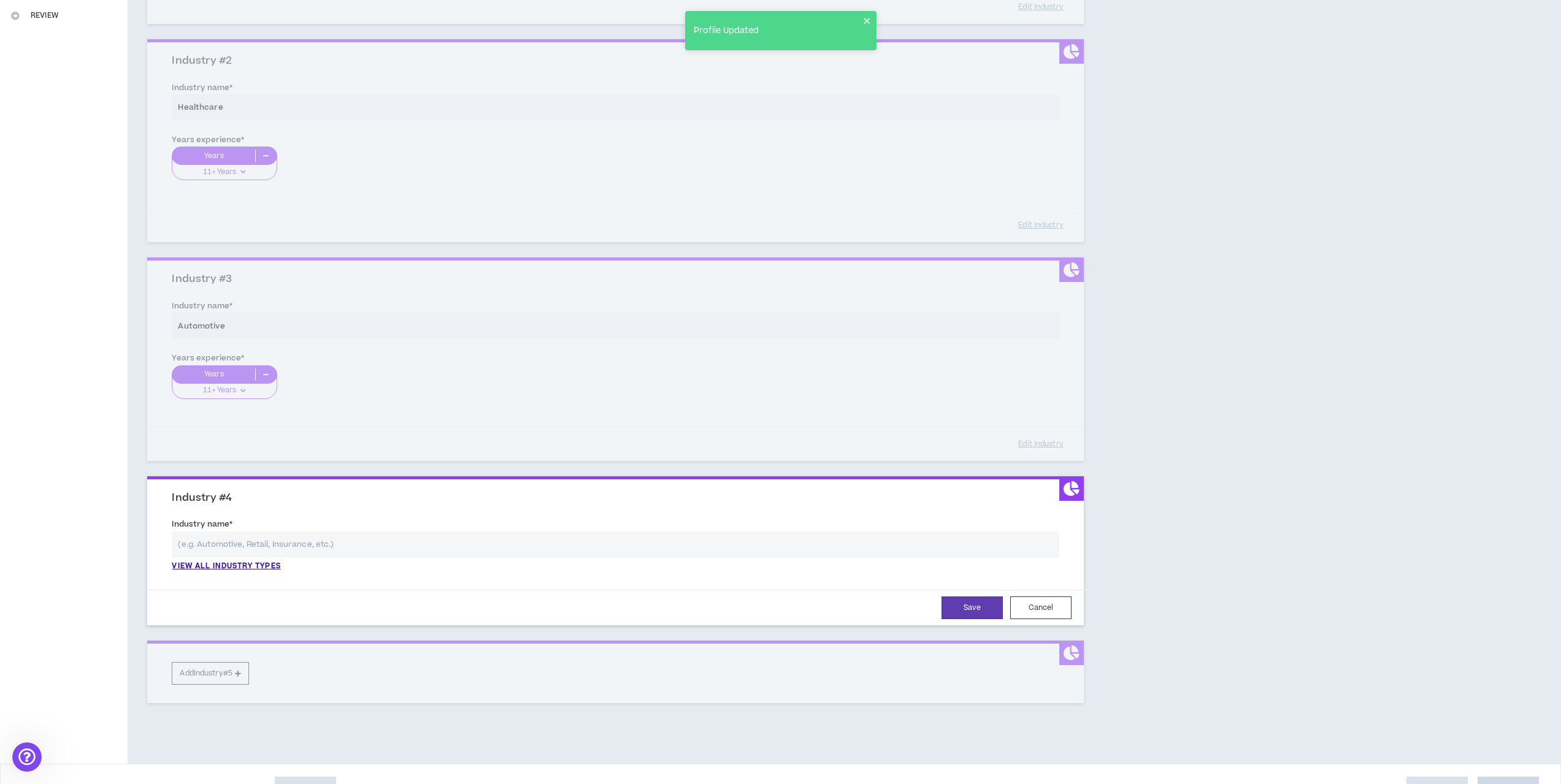
scroll to position [343, 0]
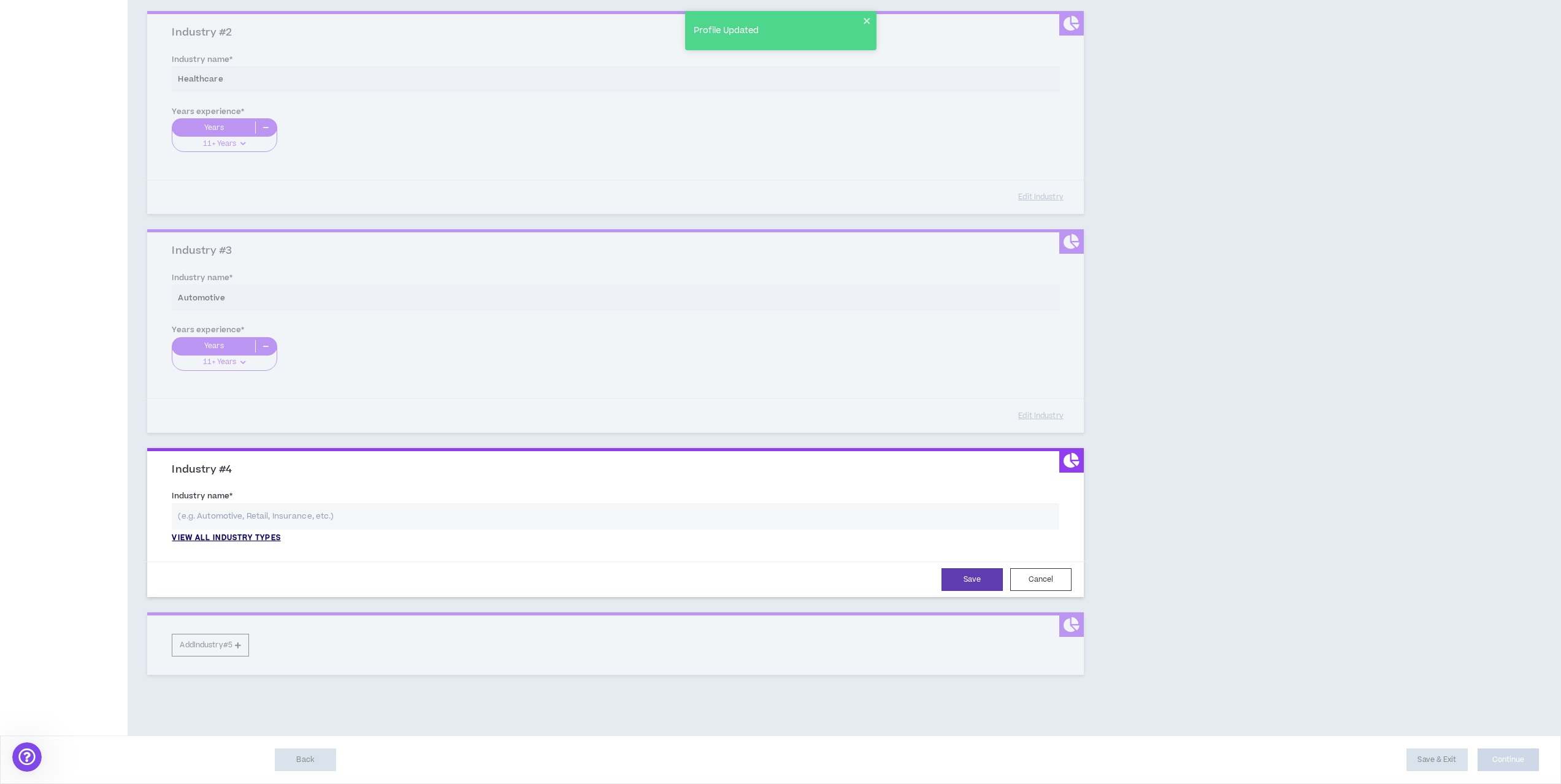
click at [250, 536] on p "View all industry types" at bounding box center [226, 539] width 108 height 11
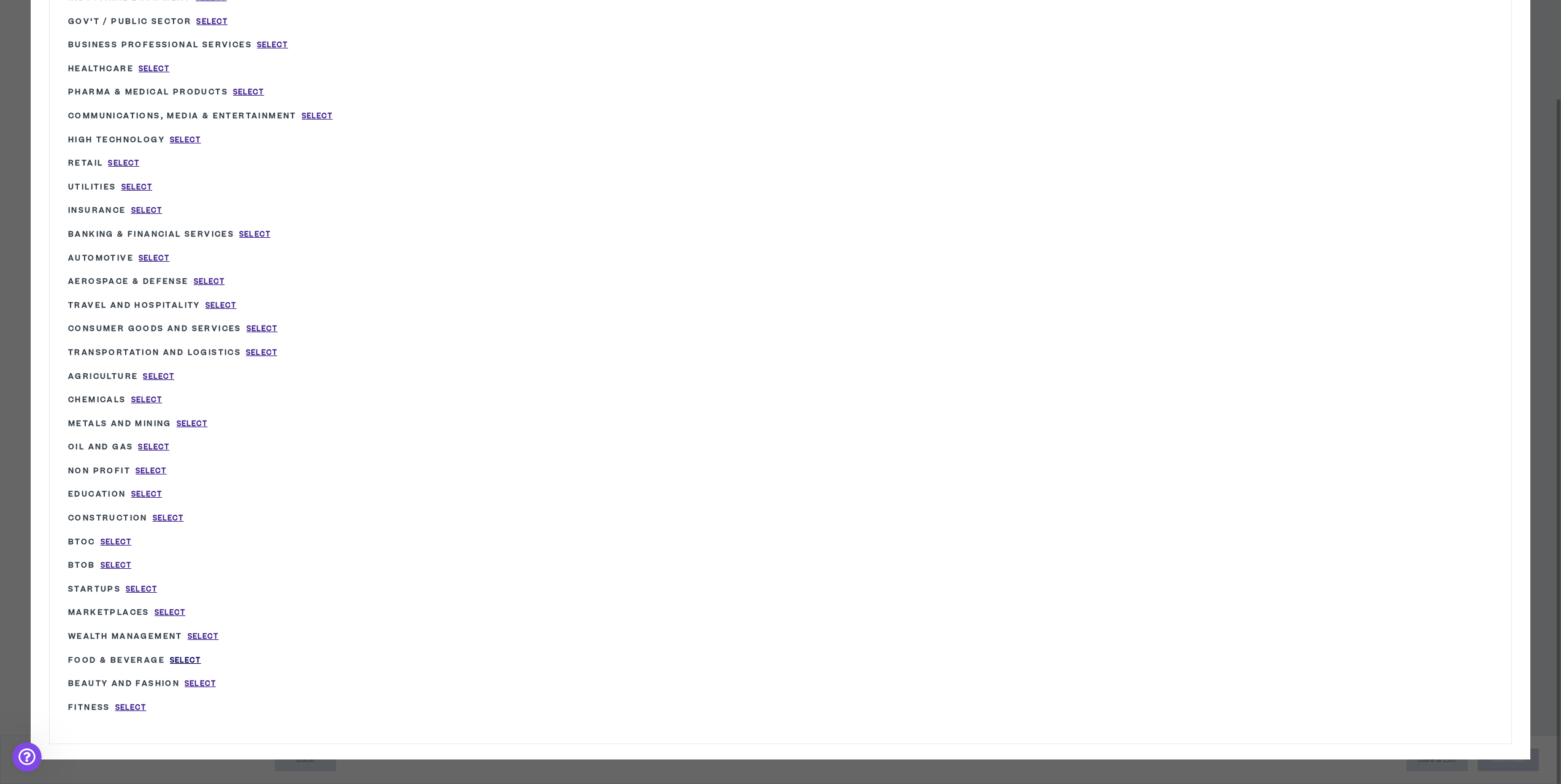
click at [187, 660] on span "Select" at bounding box center [185, 660] width 31 height 10
type input "Food & Beverage"
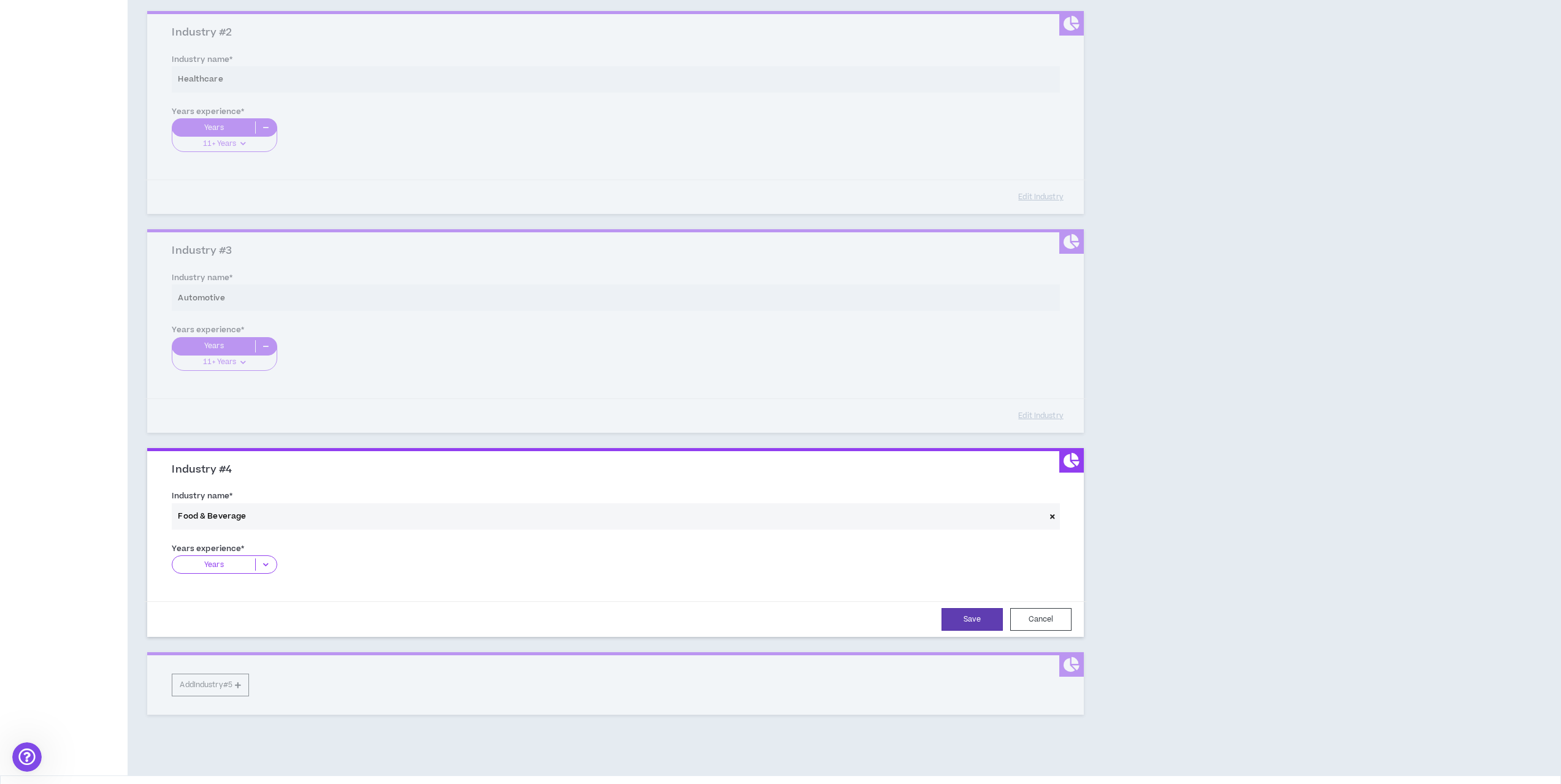
click at [260, 563] on icon at bounding box center [265, 564] width 20 height 12
click at [229, 641] on p "11+ Years" at bounding box center [224, 641] width 105 height 13
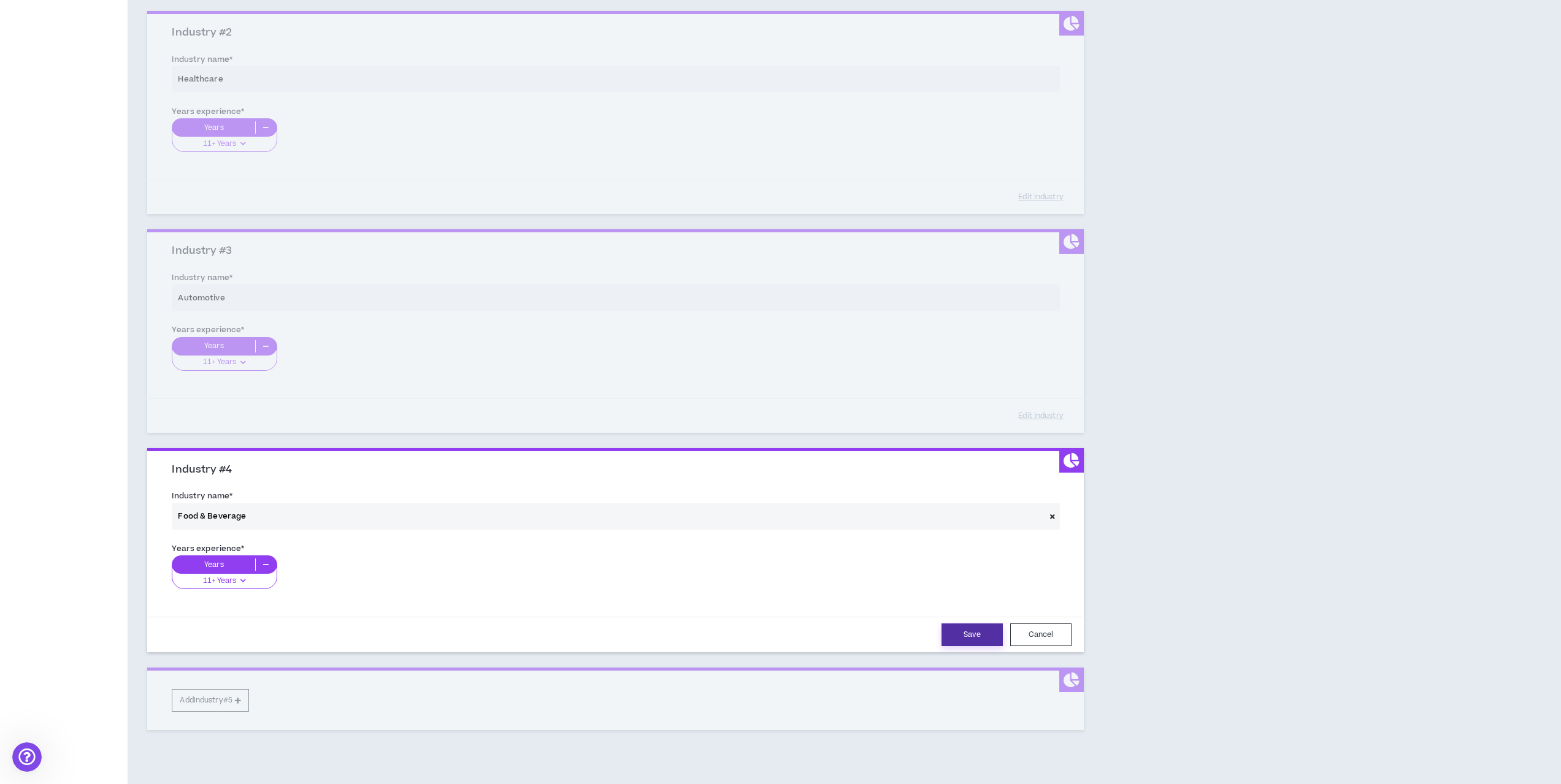
click at [959, 634] on button "Save" at bounding box center [972, 635] width 62 height 23
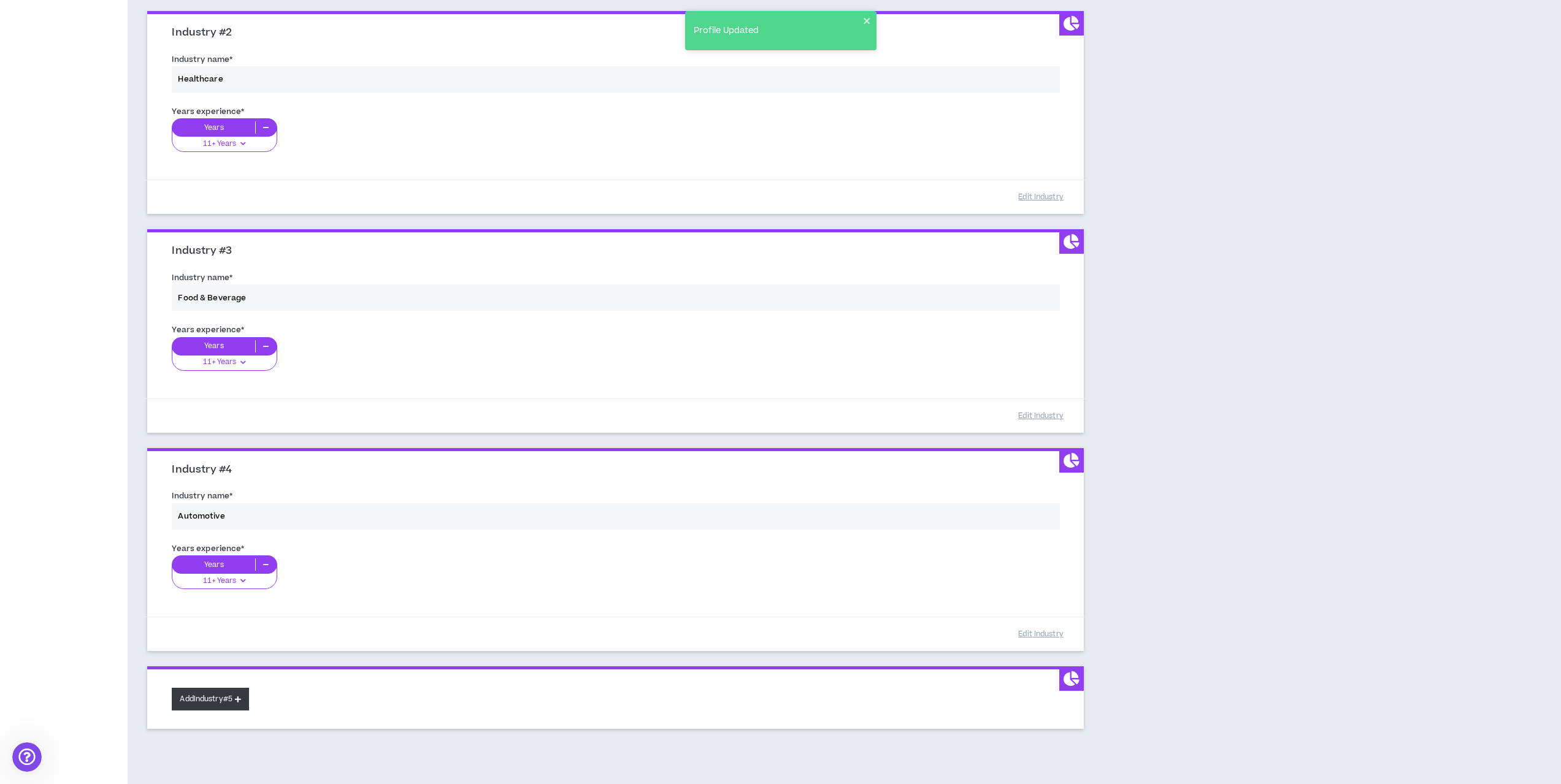
click at [222, 697] on button "Add Industry #5" at bounding box center [210, 699] width 77 height 23
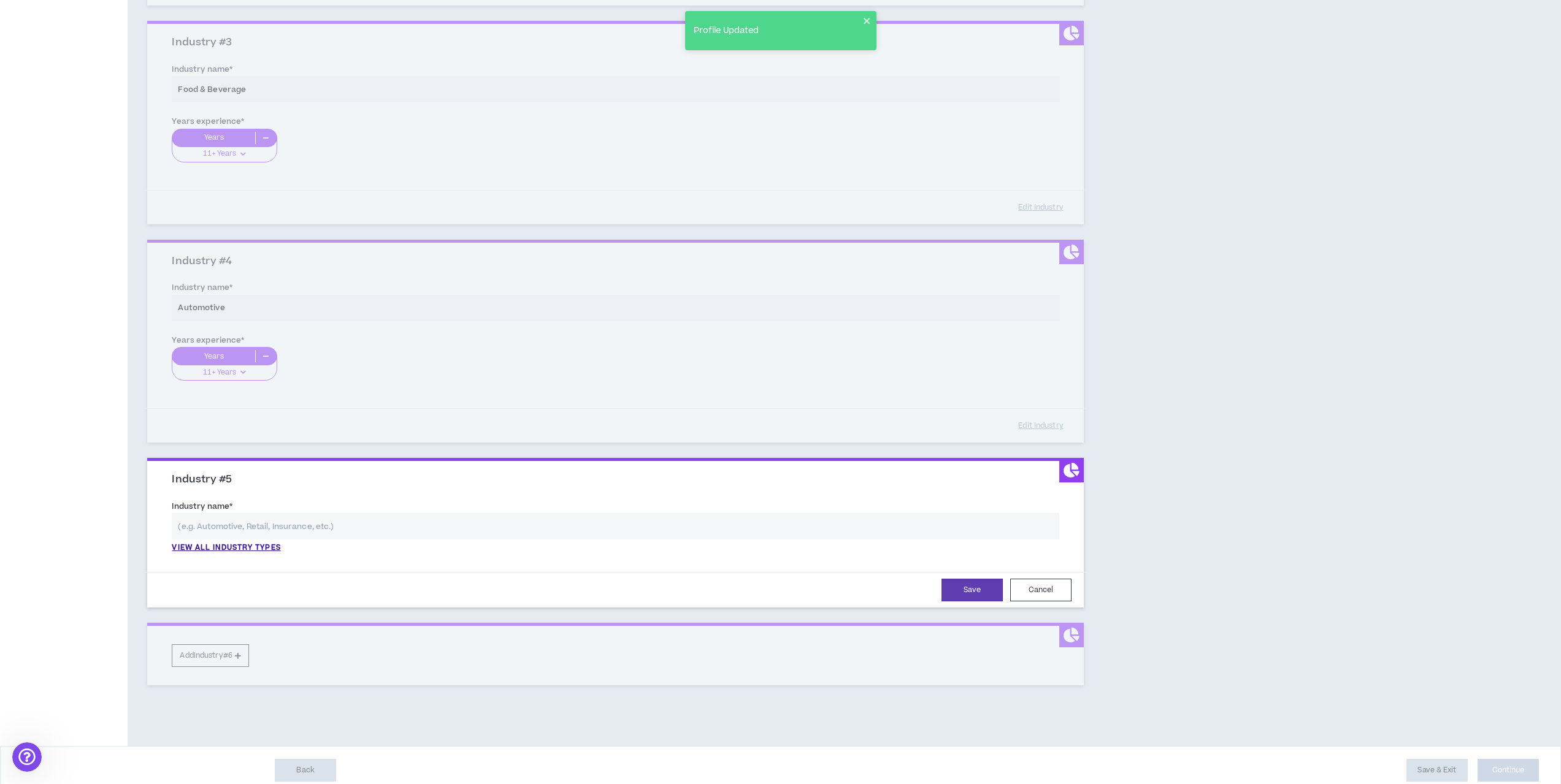
scroll to position [563, 0]
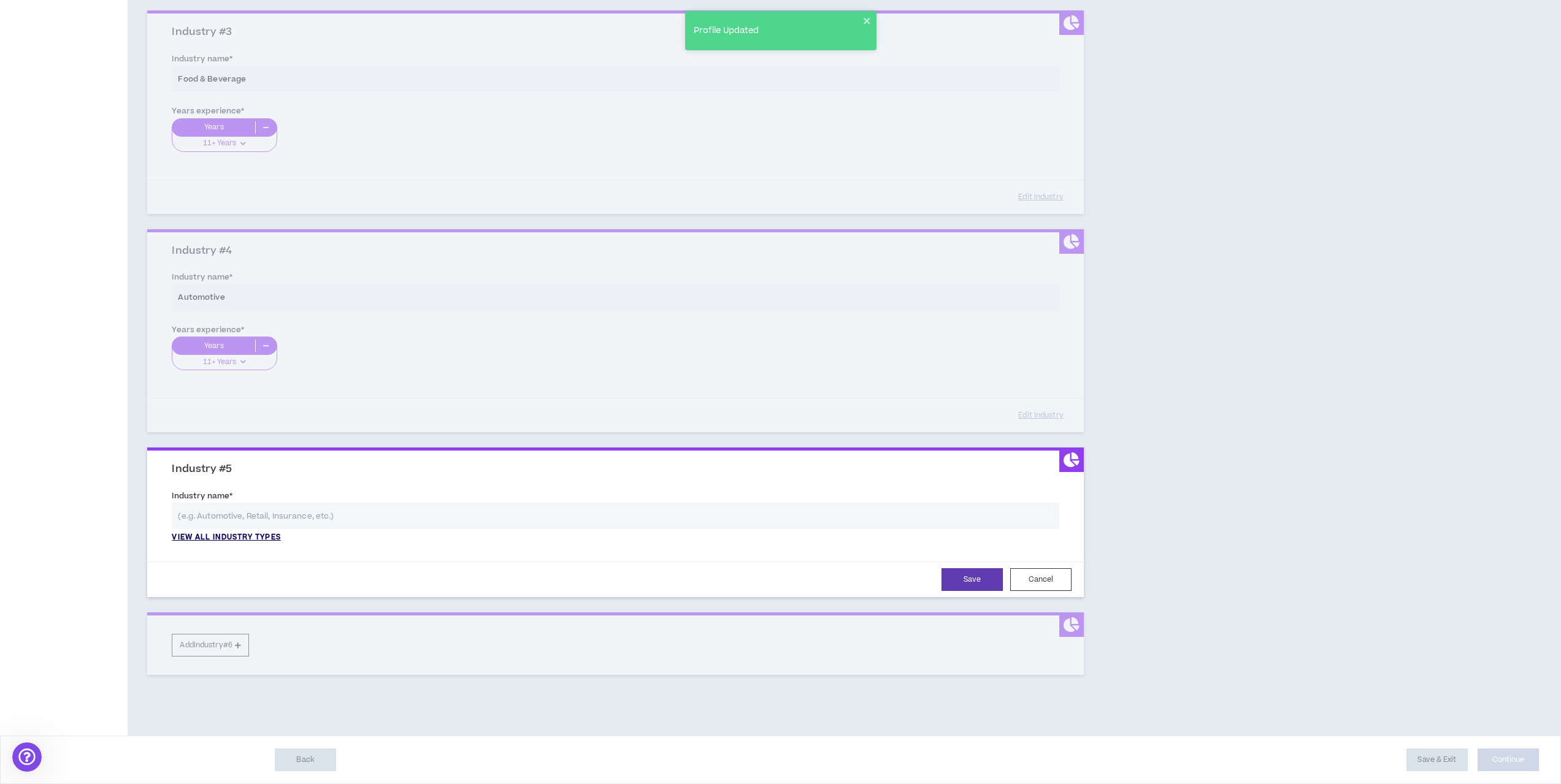
click at [253, 535] on p "View all industry types" at bounding box center [226, 538] width 108 height 11
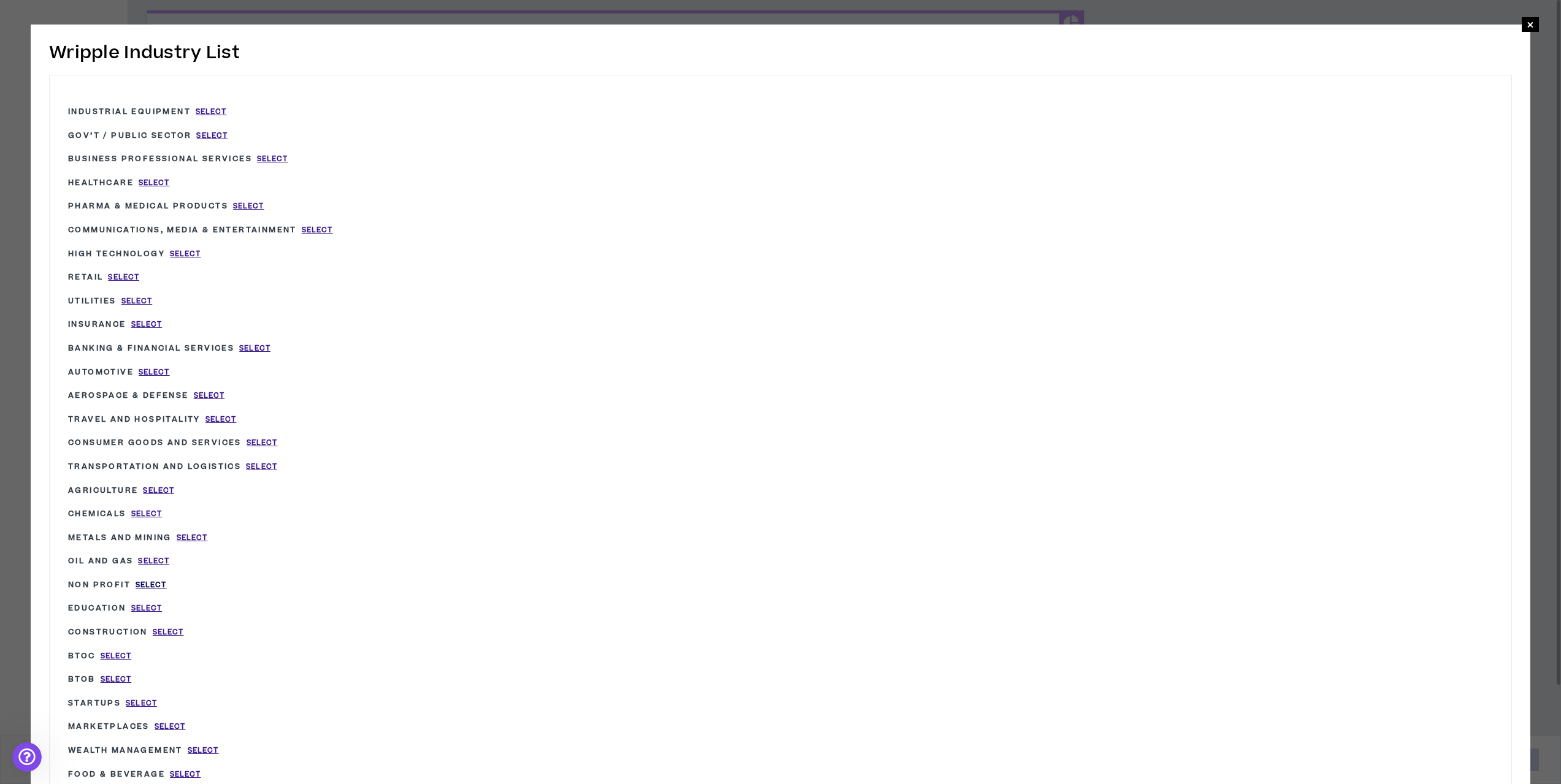
click at [143, 583] on span "Select" at bounding box center [151, 584] width 31 height 10
type input "Non Profit"
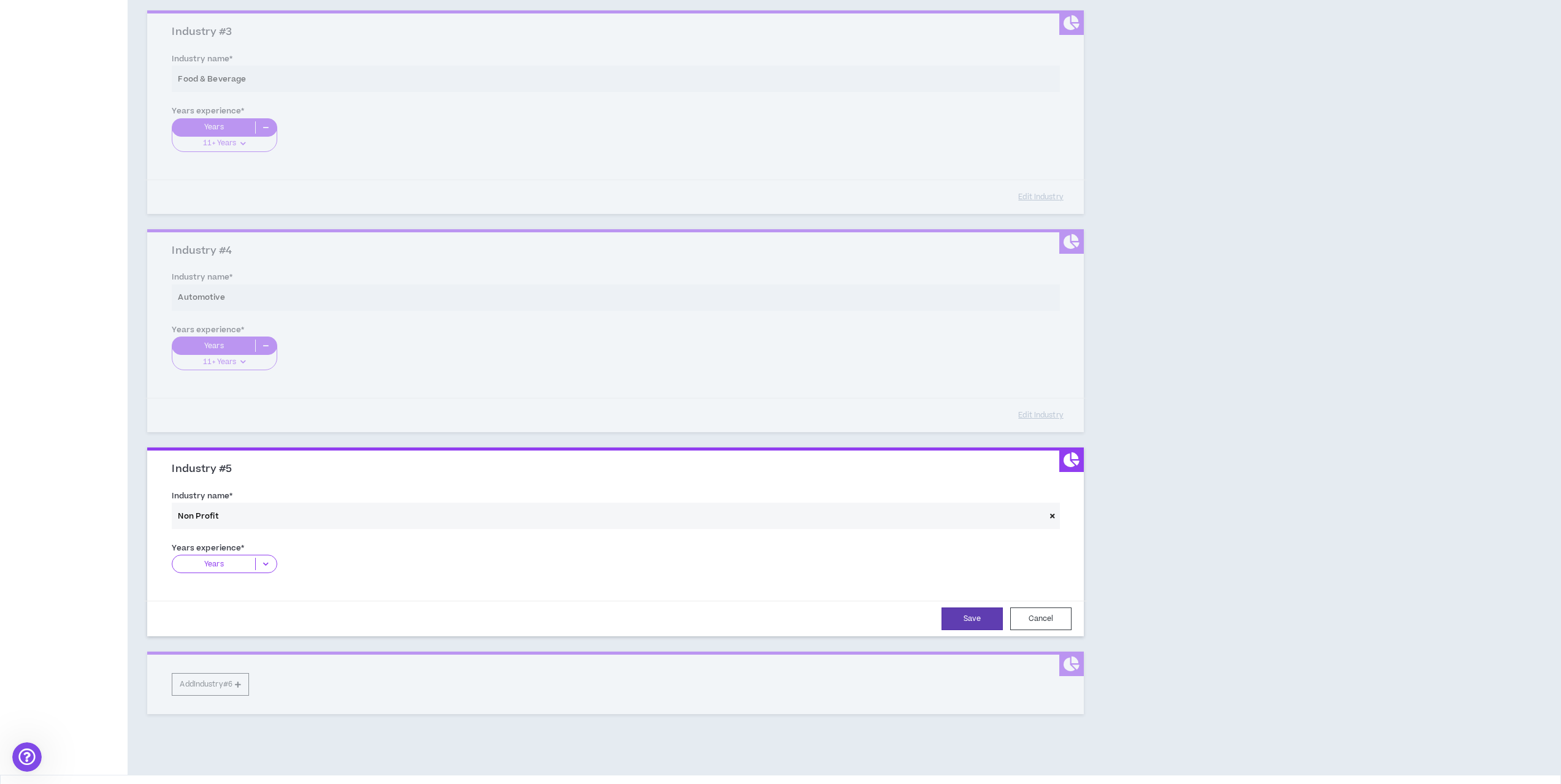
click at [260, 559] on icon at bounding box center [265, 564] width 20 height 12
click at [234, 640] on p "11+ Years" at bounding box center [224, 640] width 105 height 13
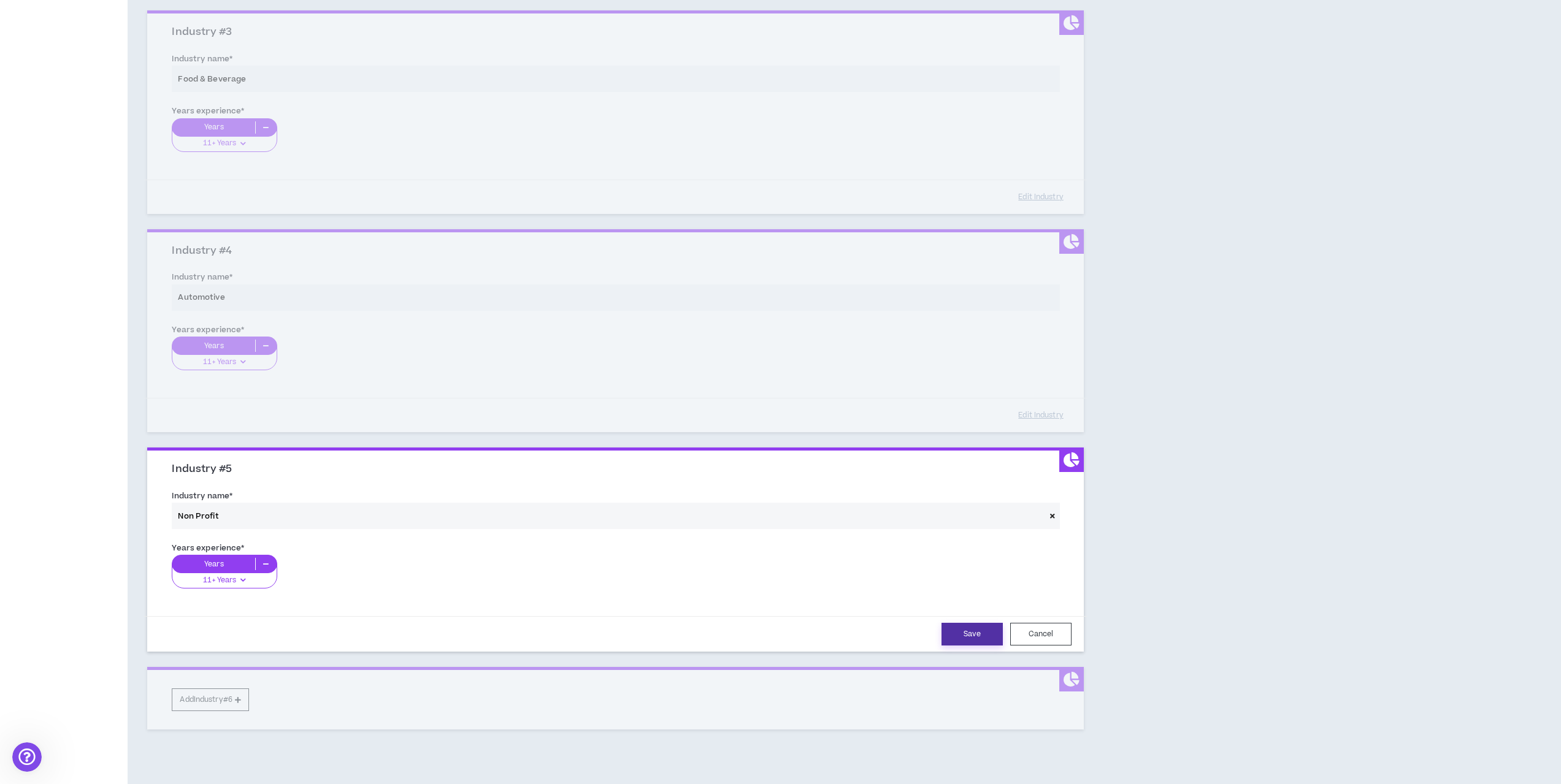
click at [974, 637] on button "Save" at bounding box center [972, 634] width 62 height 23
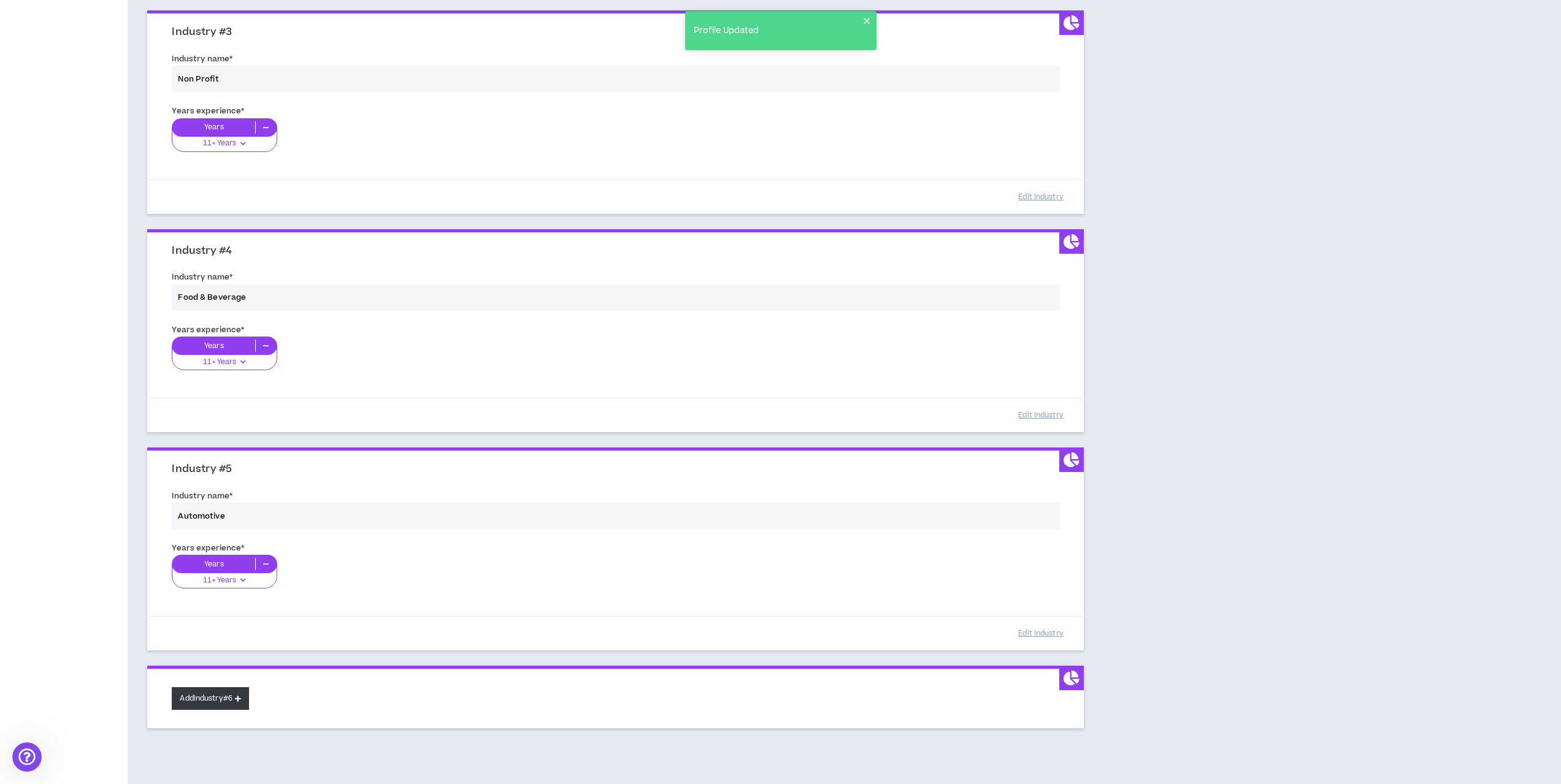
click at [223, 697] on button "Add Industry #6" at bounding box center [210, 698] width 77 height 23
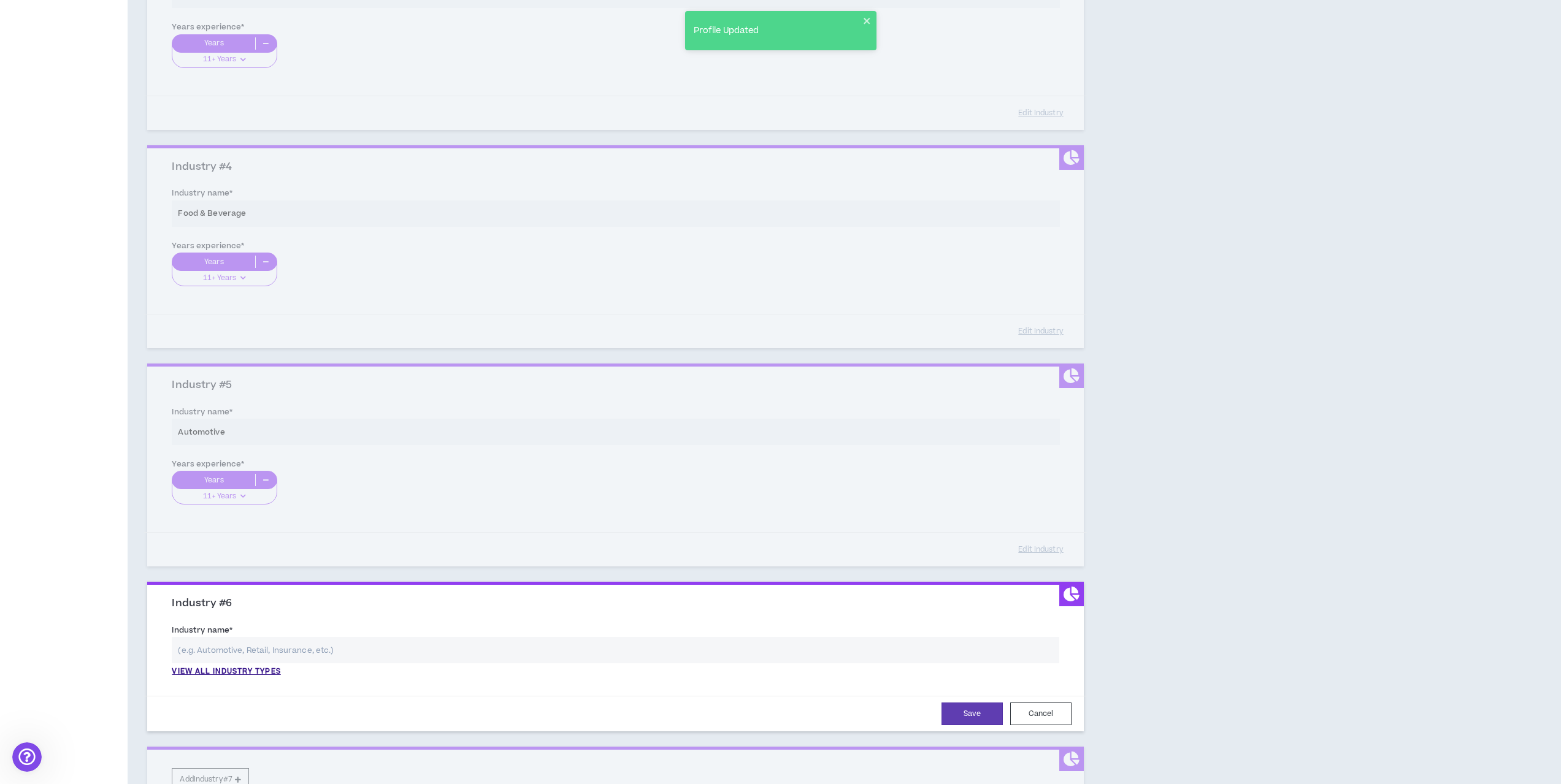
scroll to position [780, 0]
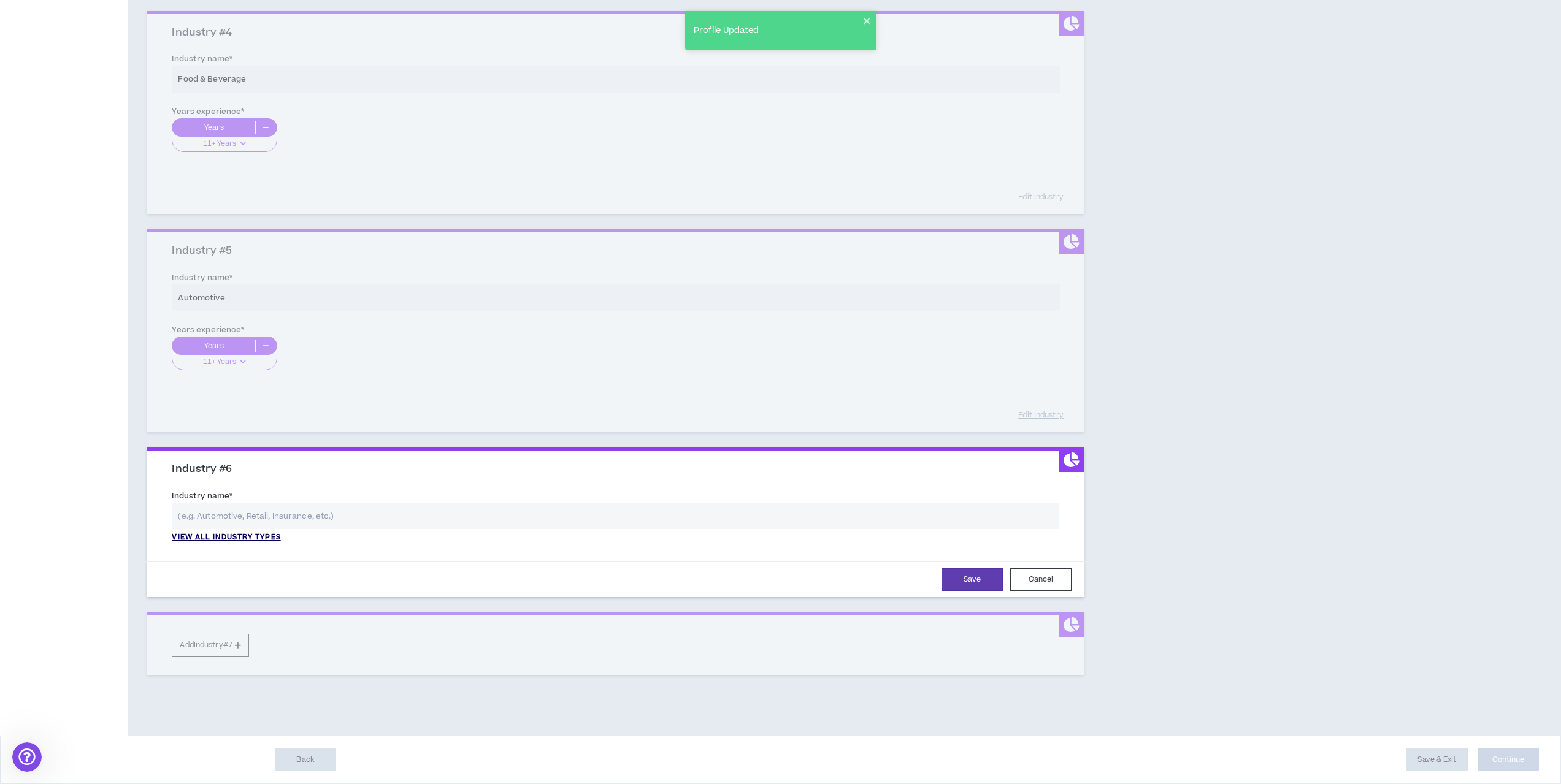
click at [257, 537] on p "View all industry types" at bounding box center [226, 538] width 108 height 11
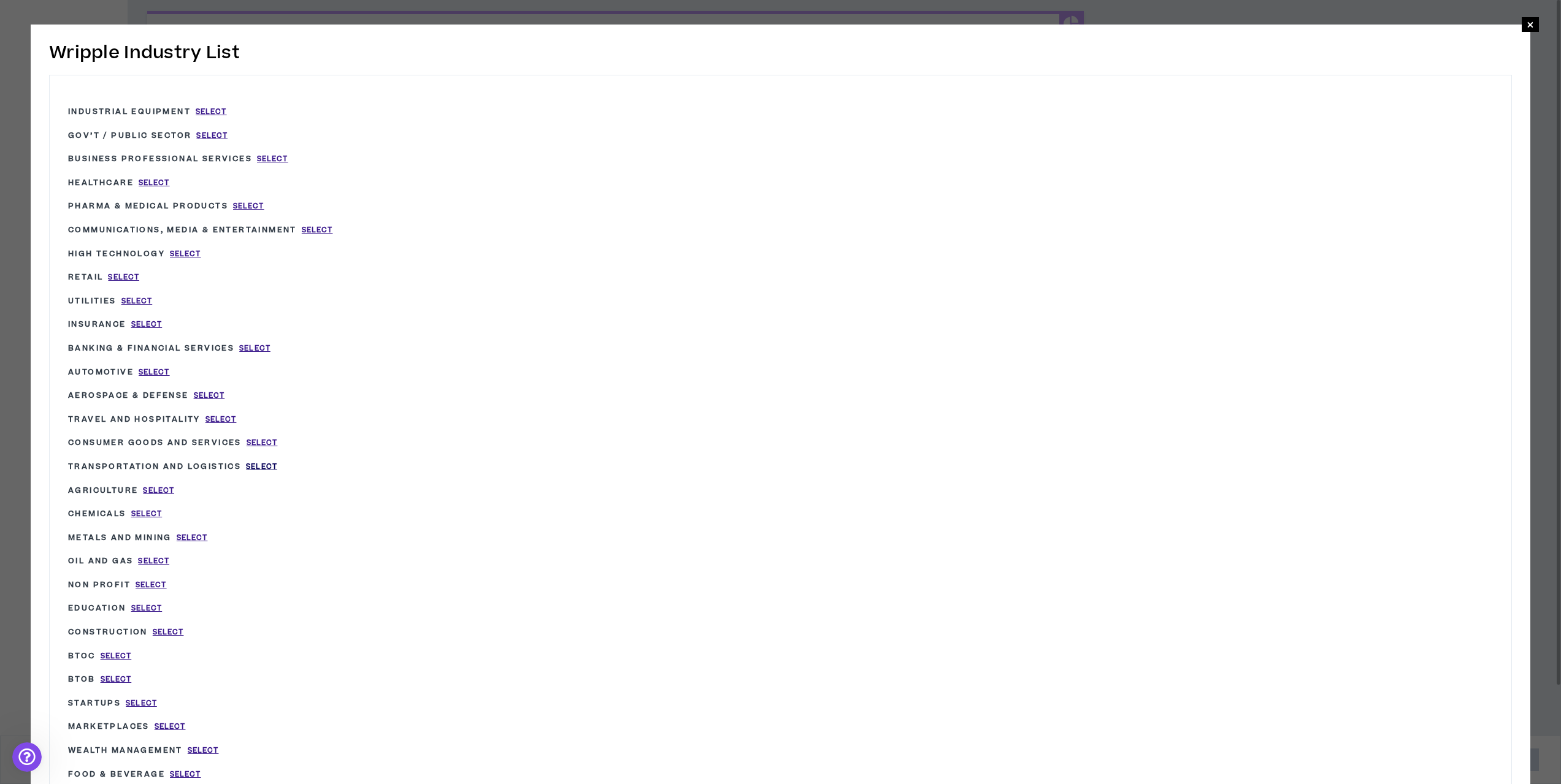
click at [255, 464] on span "Select" at bounding box center [261, 467] width 31 height 10
type input "Transportation and Logistics"
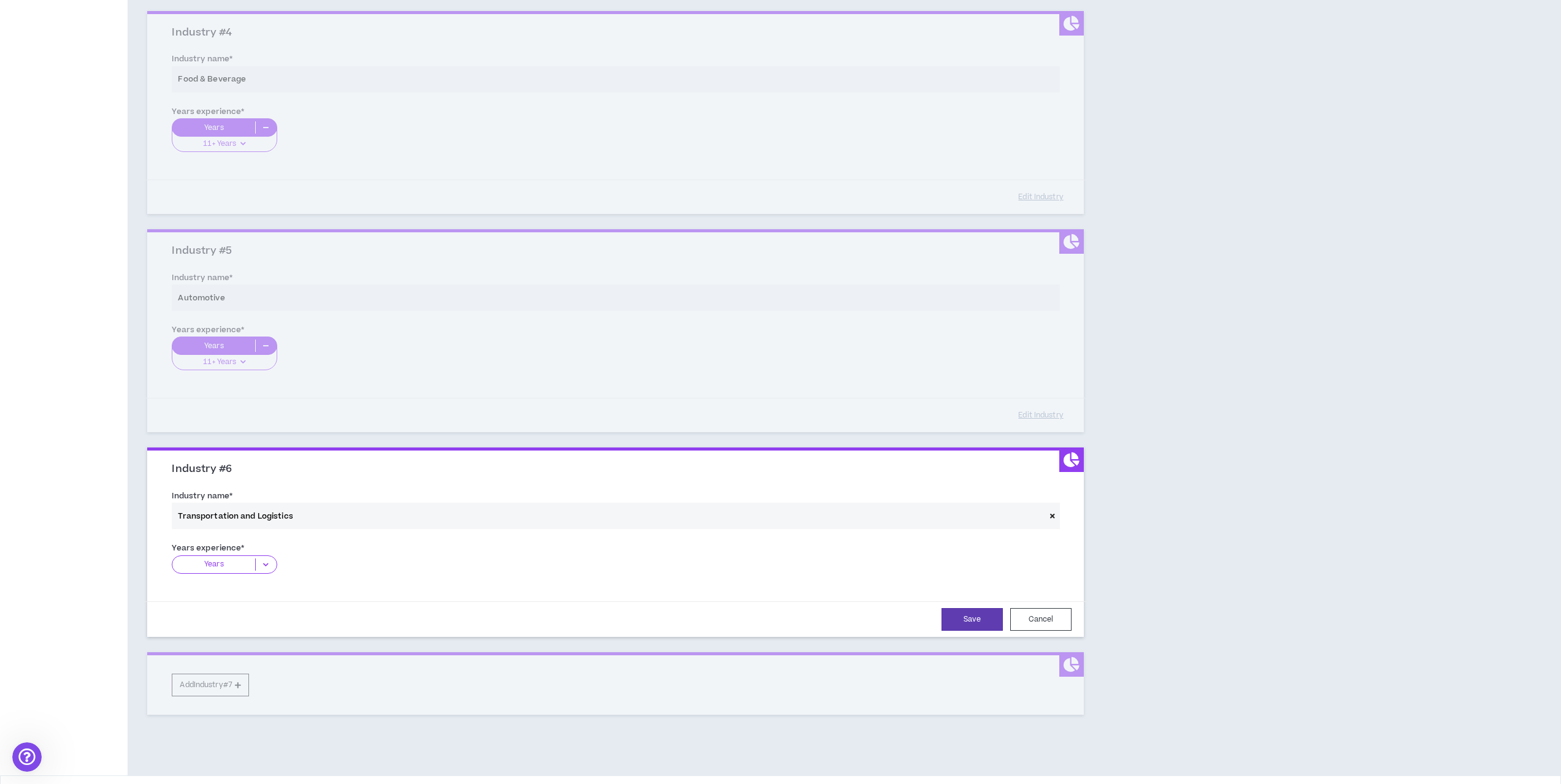
drag, startPoint x: 236, startPoint y: 565, endPoint x: 231, endPoint y: 570, distance: 7.1
click at [234, 565] on p "Years" at bounding box center [213, 564] width 83 height 12
click at [214, 639] on p "11+ Years" at bounding box center [224, 641] width 105 height 13
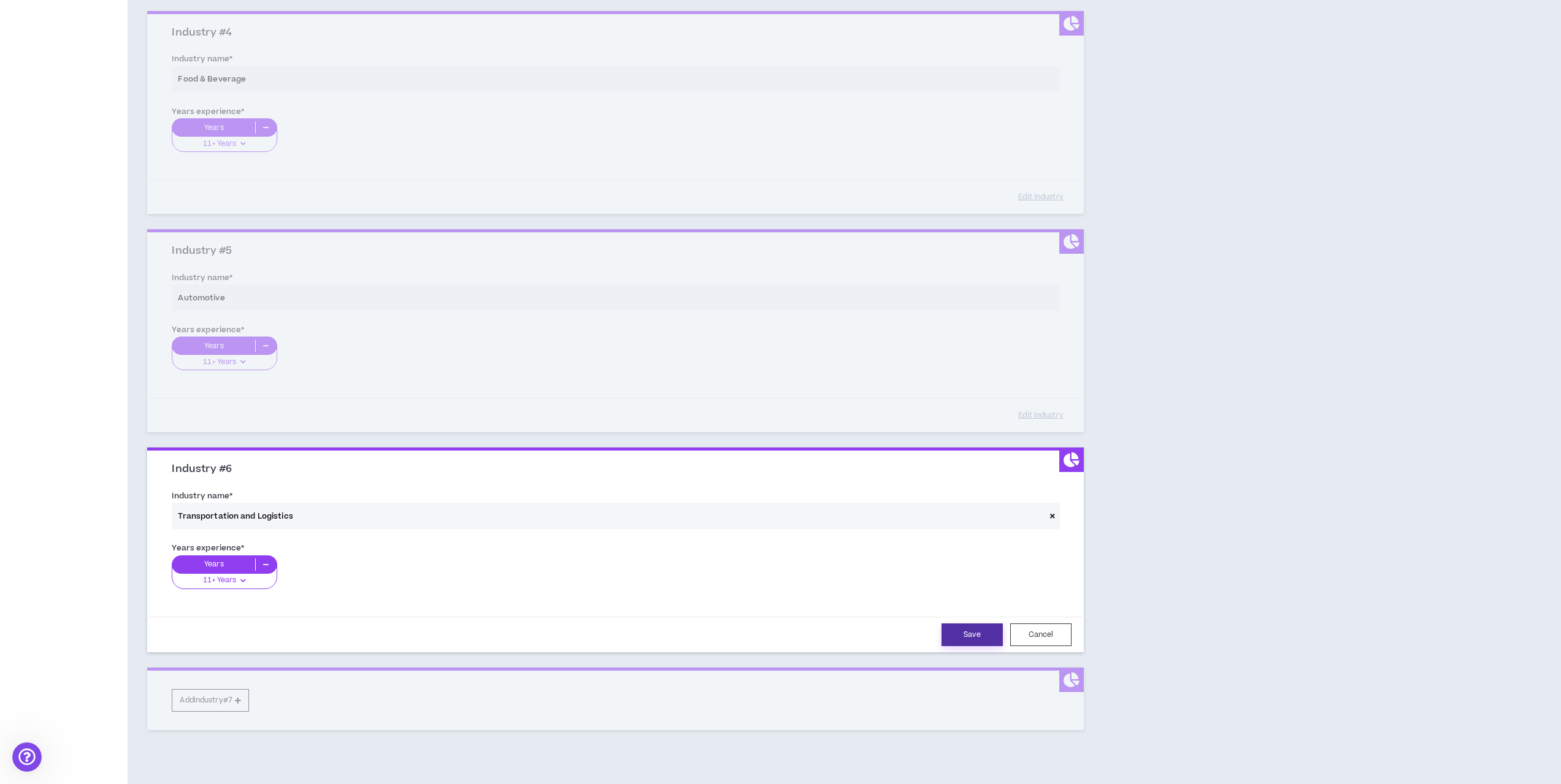
click at [969, 637] on button "Save" at bounding box center [972, 635] width 62 height 23
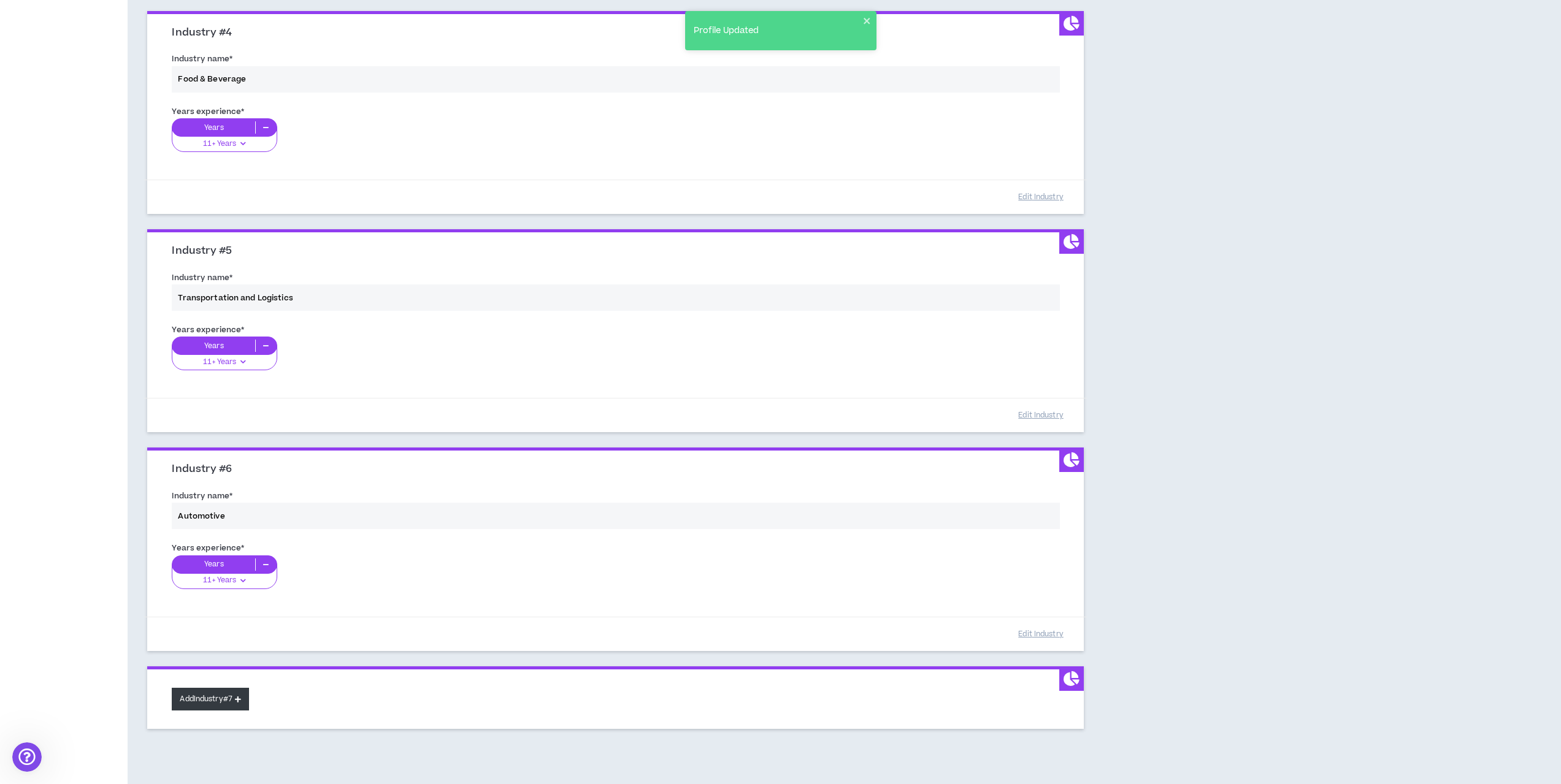
click at [214, 700] on button "Add Industry #7" at bounding box center [210, 699] width 77 height 23
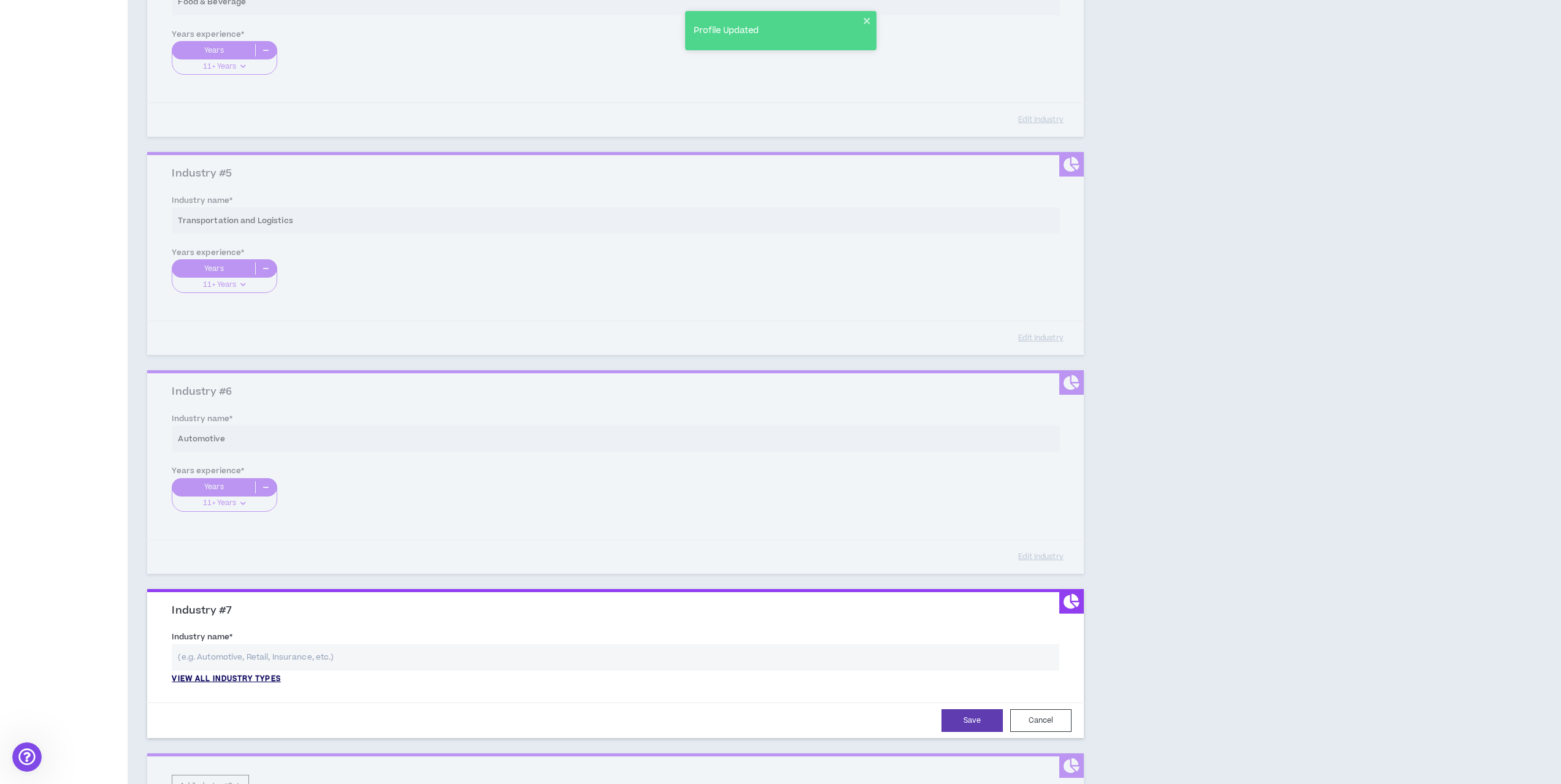
scroll to position [903, 0]
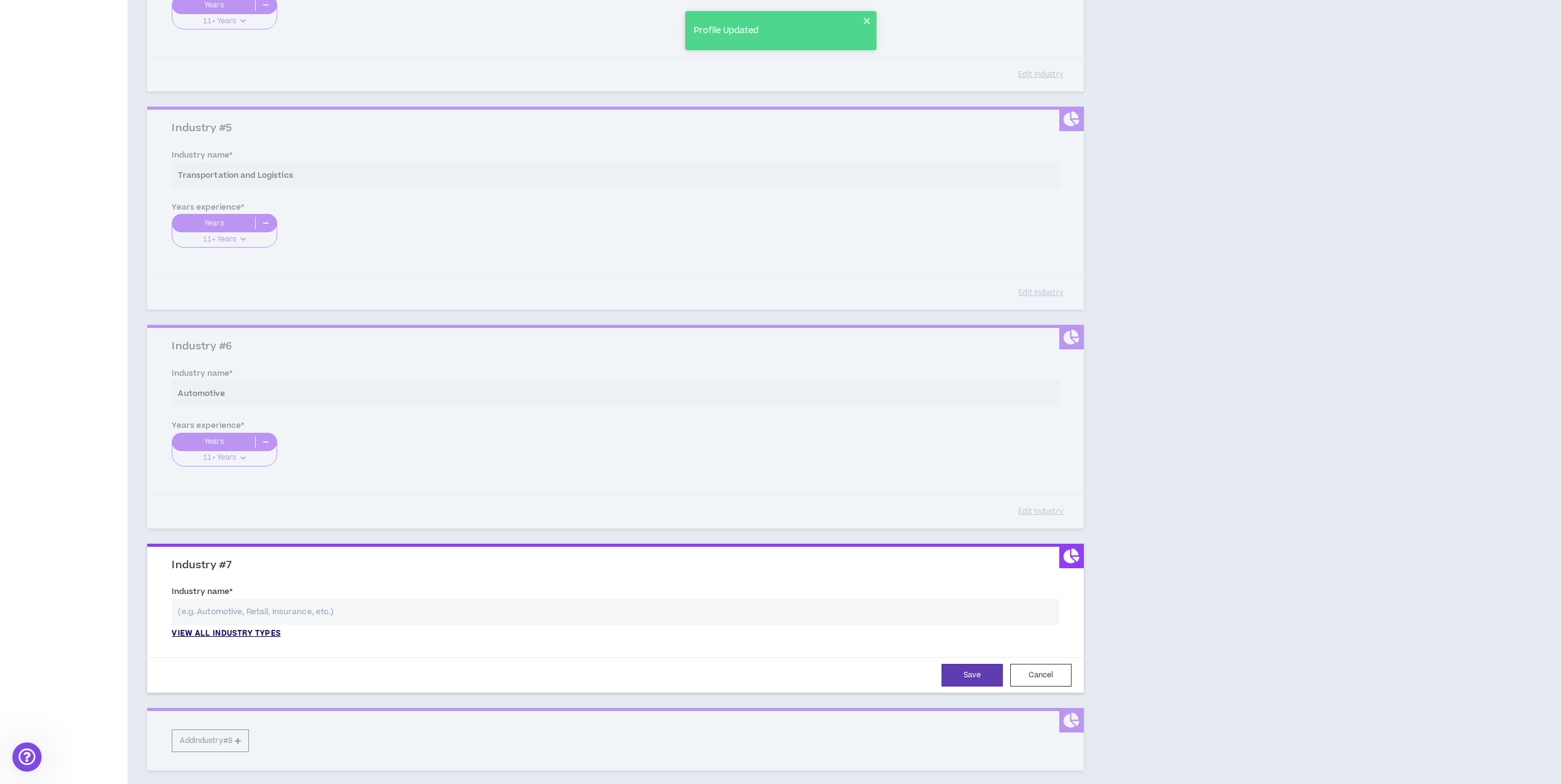
click at [268, 632] on p "View all industry types" at bounding box center [226, 634] width 108 height 11
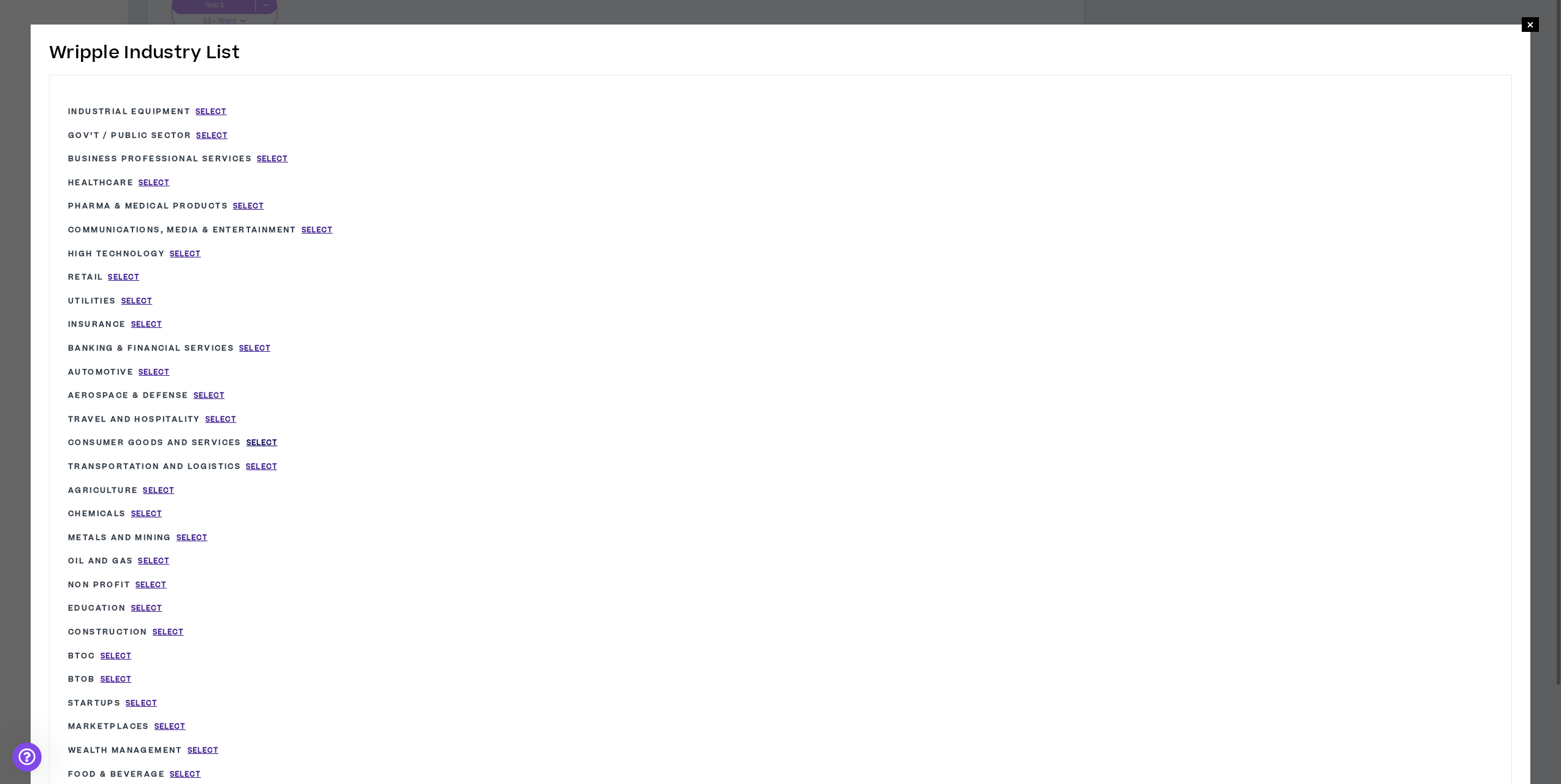
click at [262, 440] on span "Select" at bounding box center [261, 443] width 31 height 10
type input "Consumer Goods and Services"
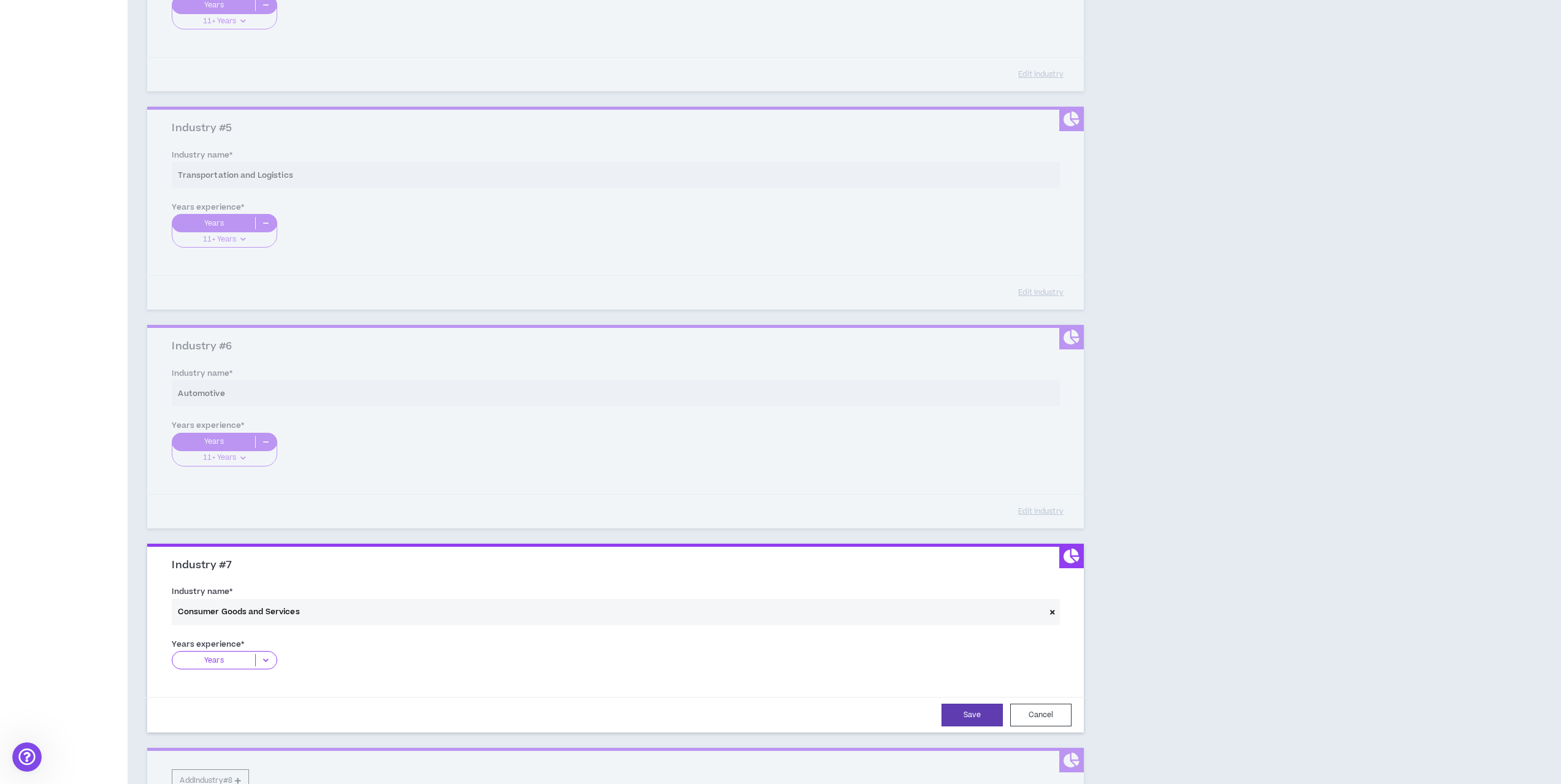
click at [217, 658] on p "Years" at bounding box center [213, 660] width 83 height 12
drag, startPoint x: 234, startPoint y: 735, endPoint x: 321, endPoint y: 724, distance: 87.7
click at [234, 735] on p "11+ Years" at bounding box center [224, 736] width 105 height 13
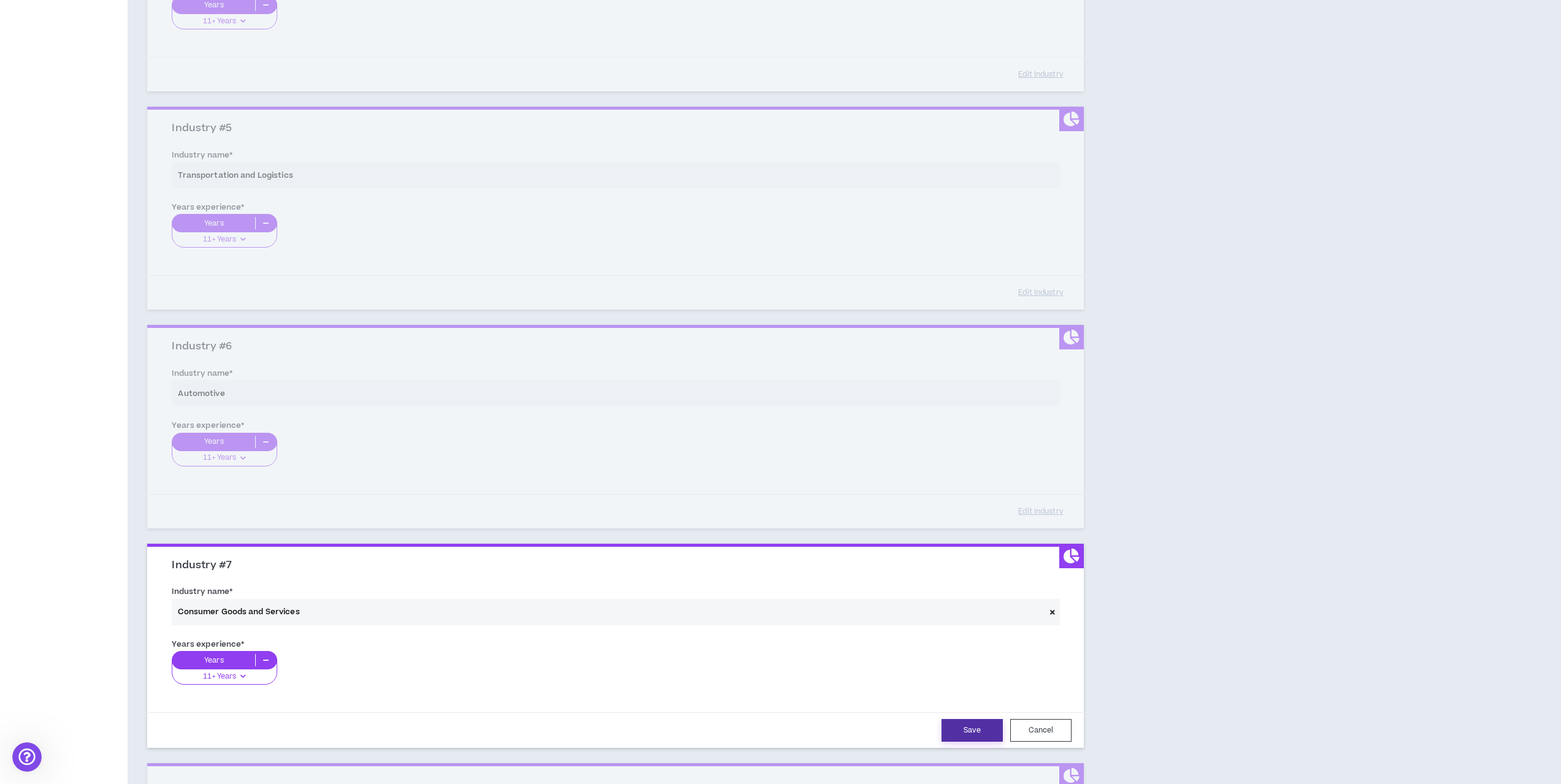
click at [956, 727] on button "Save" at bounding box center [972, 731] width 62 height 23
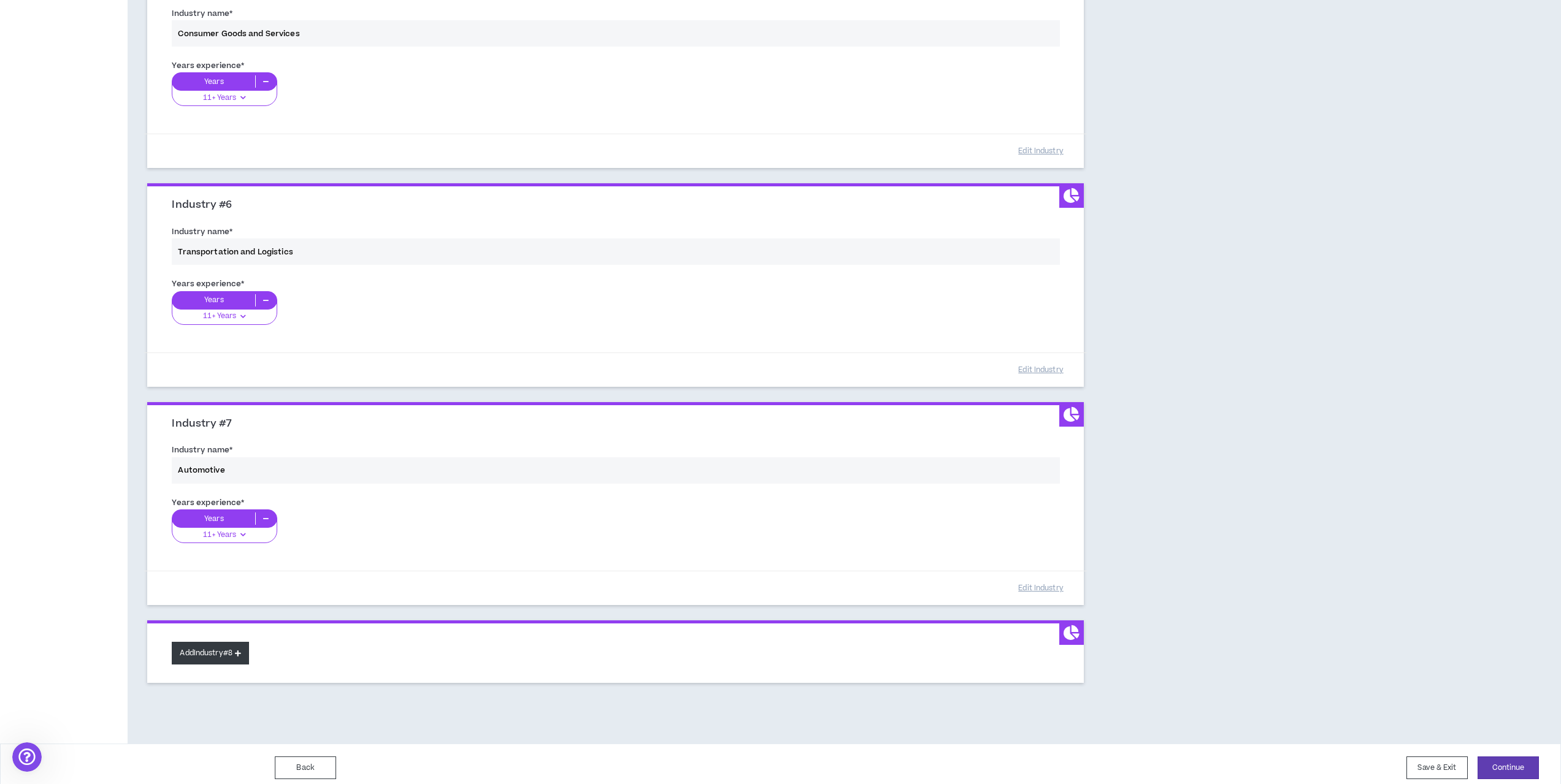
scroll to position [1053, 0]
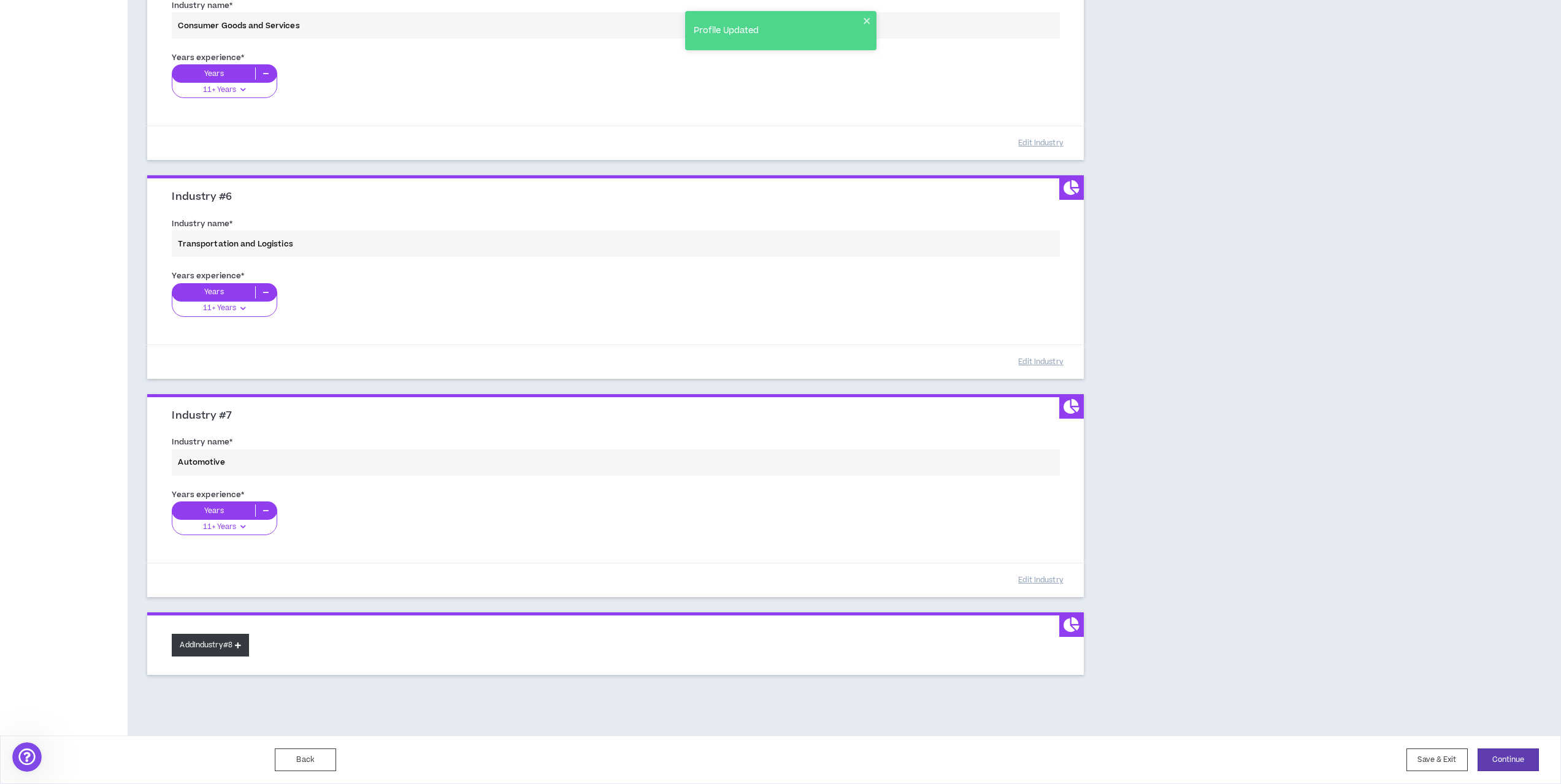
click at [226, 652] on button "Add Industry #8" at bounding box center [210, 645] width 77 height 23
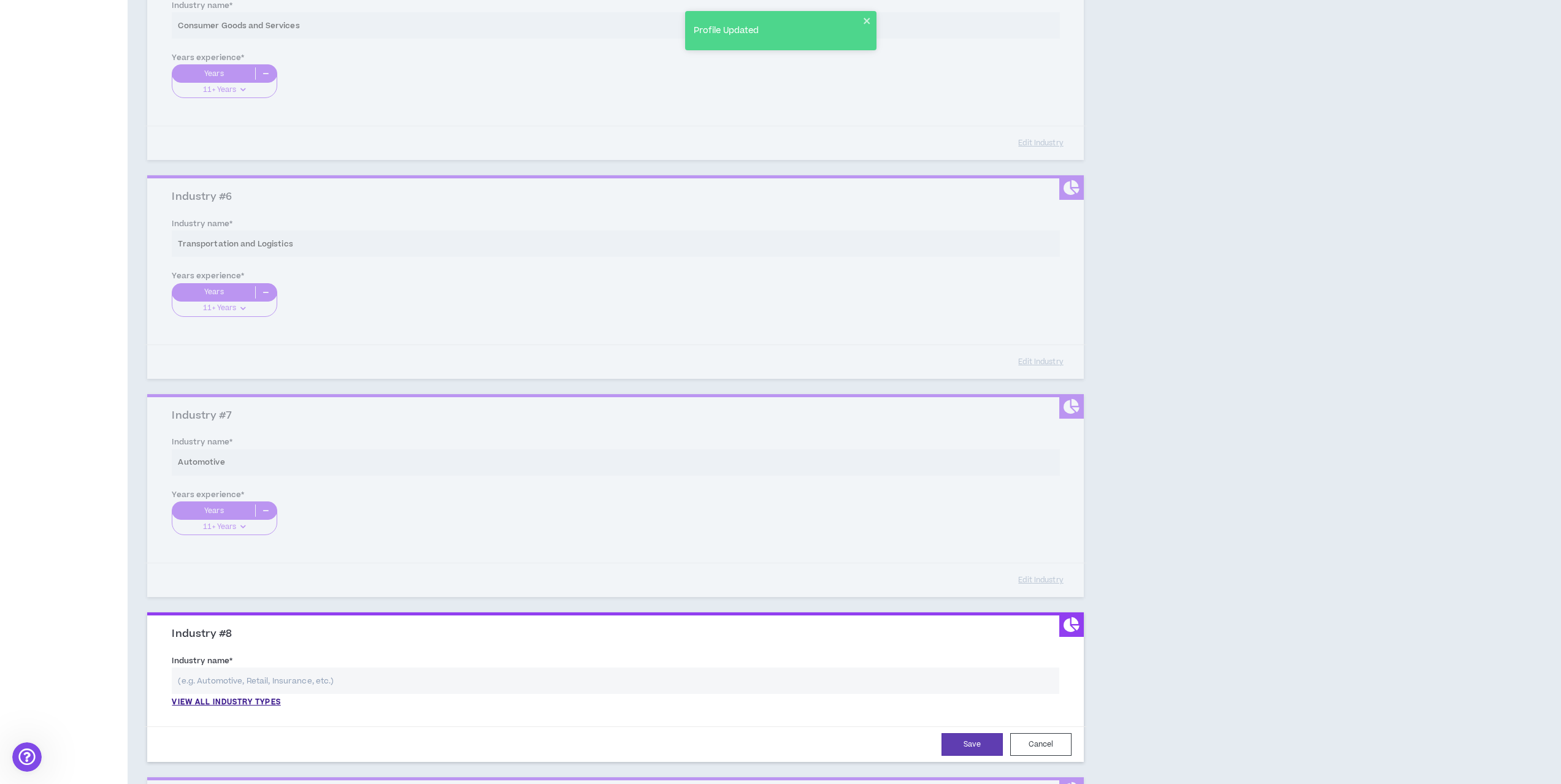
click at [275, 681] on input "text" at bounding box center [615, 681] width 887 height 27
click at [247, 704] on p "View all industry types" at bounding box center [226, 702] width 108 height 11
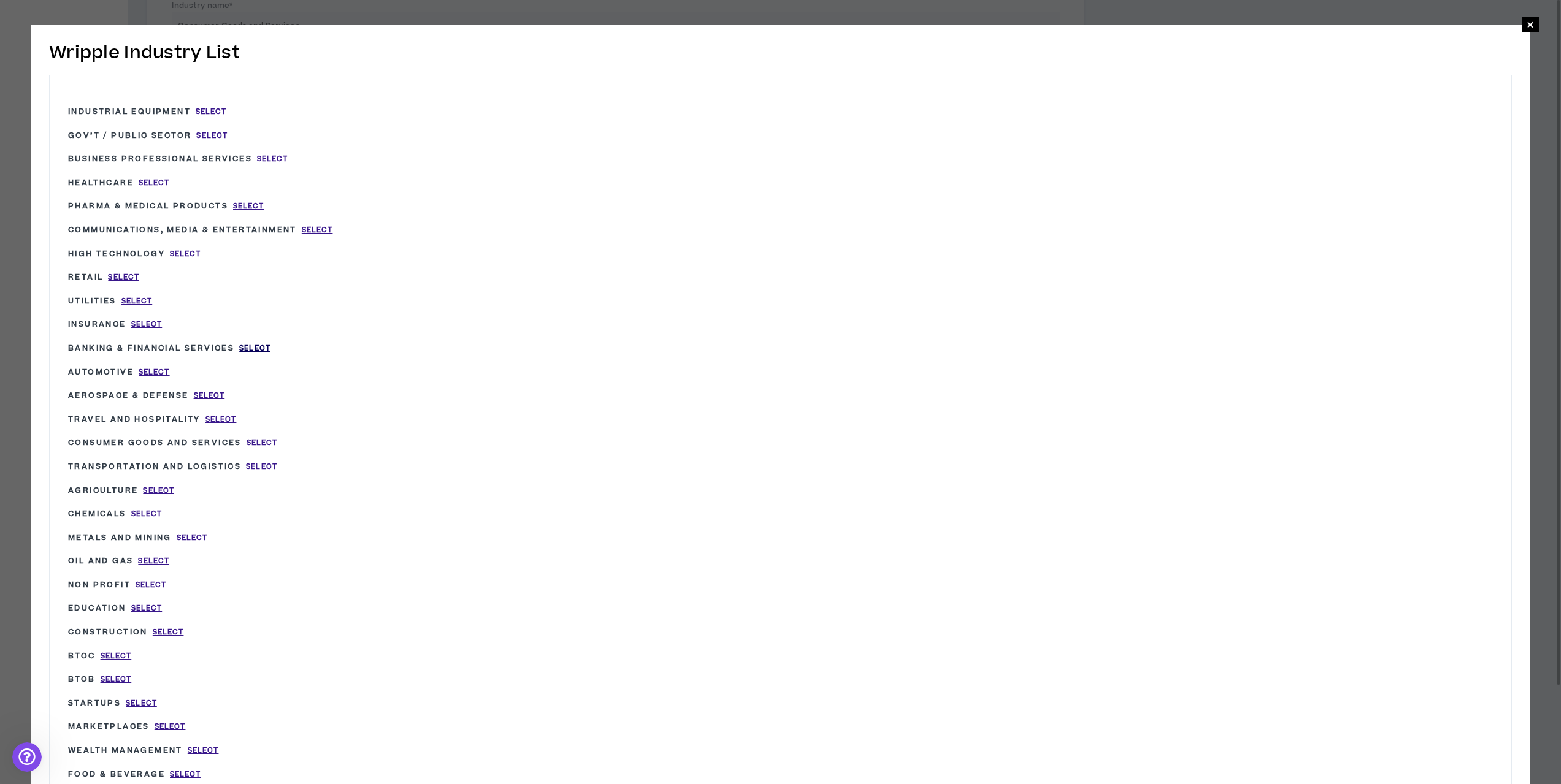
click at [260, 346] on span "Select" at bounding box center [255, 348] width 31 height 10
type input "Banking & Financial Services"
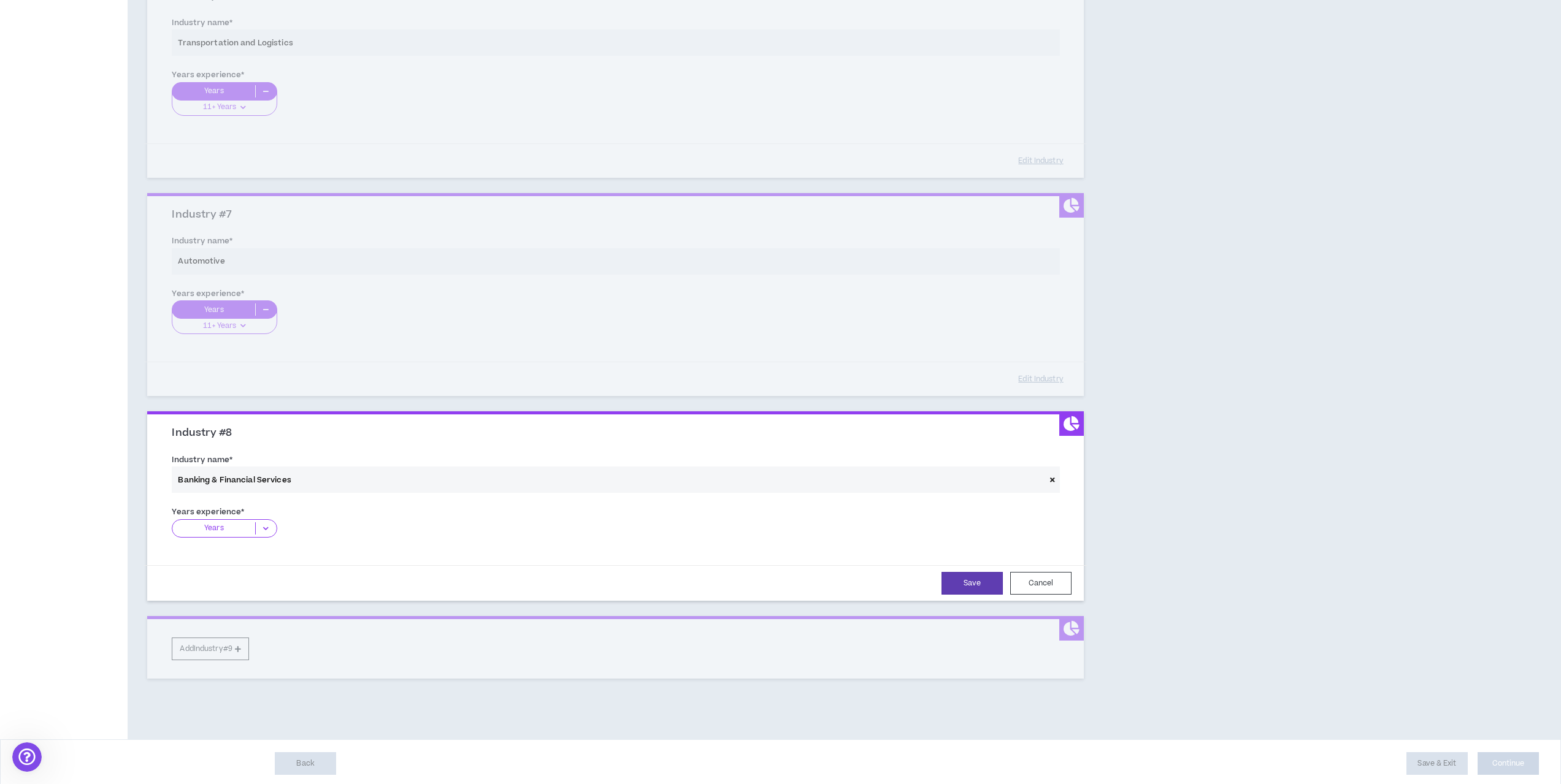
scroll to position [1257, 0]
click at [230, 526] on p "Years" at bounding box center [213, 525] width 83 height 12
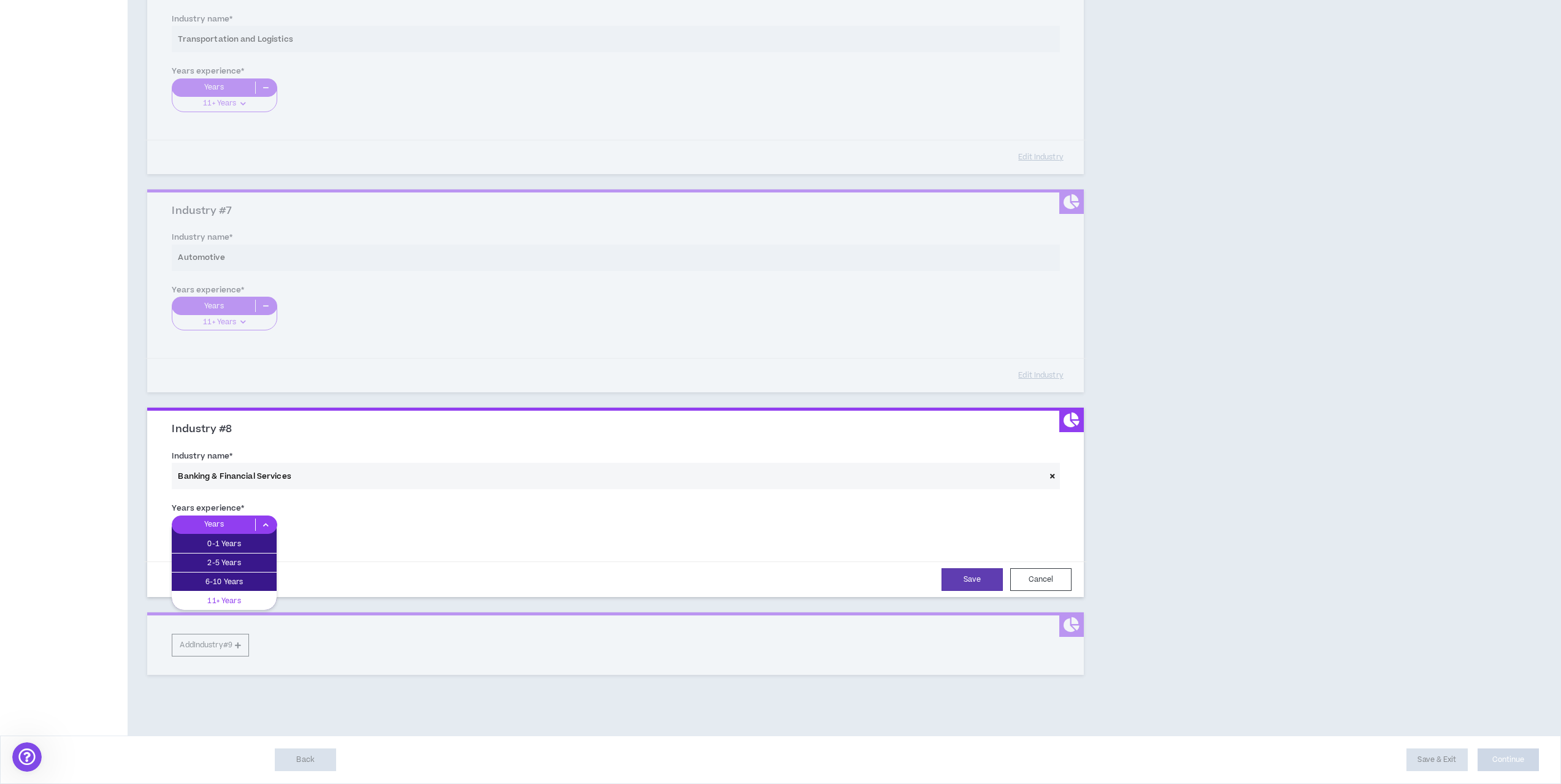
click at [222, 593] on div "11+ Years" at bounding box center [224, 601] width 105 height 18
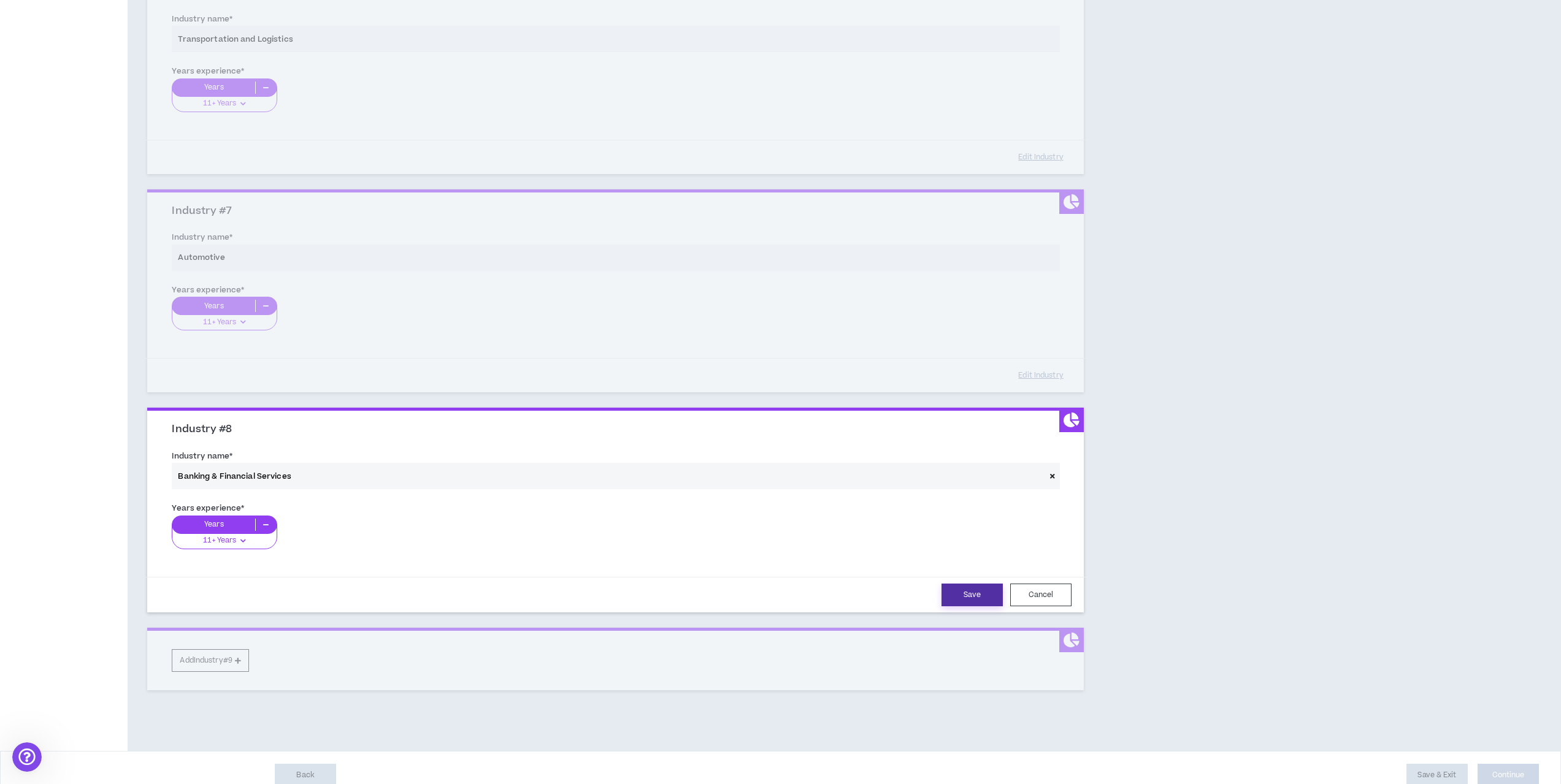
click at [965, 594] on button "Save" at bounding box center [972, 595] width 62 height 23
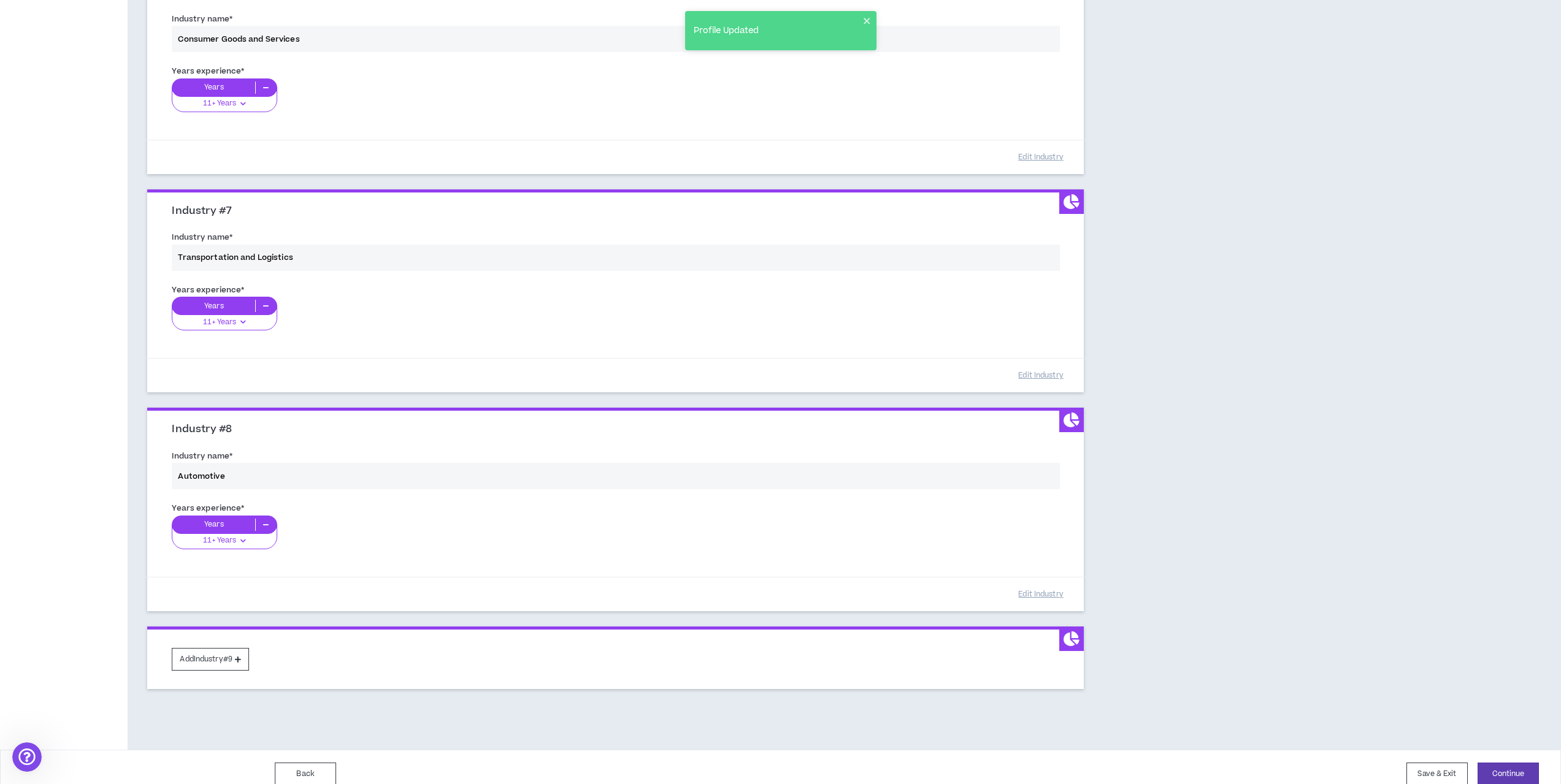
click at [229, 671] on div "Add Industry #9" at bounding box center [615, 658] width 936 height 63
click at [234, 662] on button "Add Industry #9" at bounding box center [210, 660] width 77 height 23
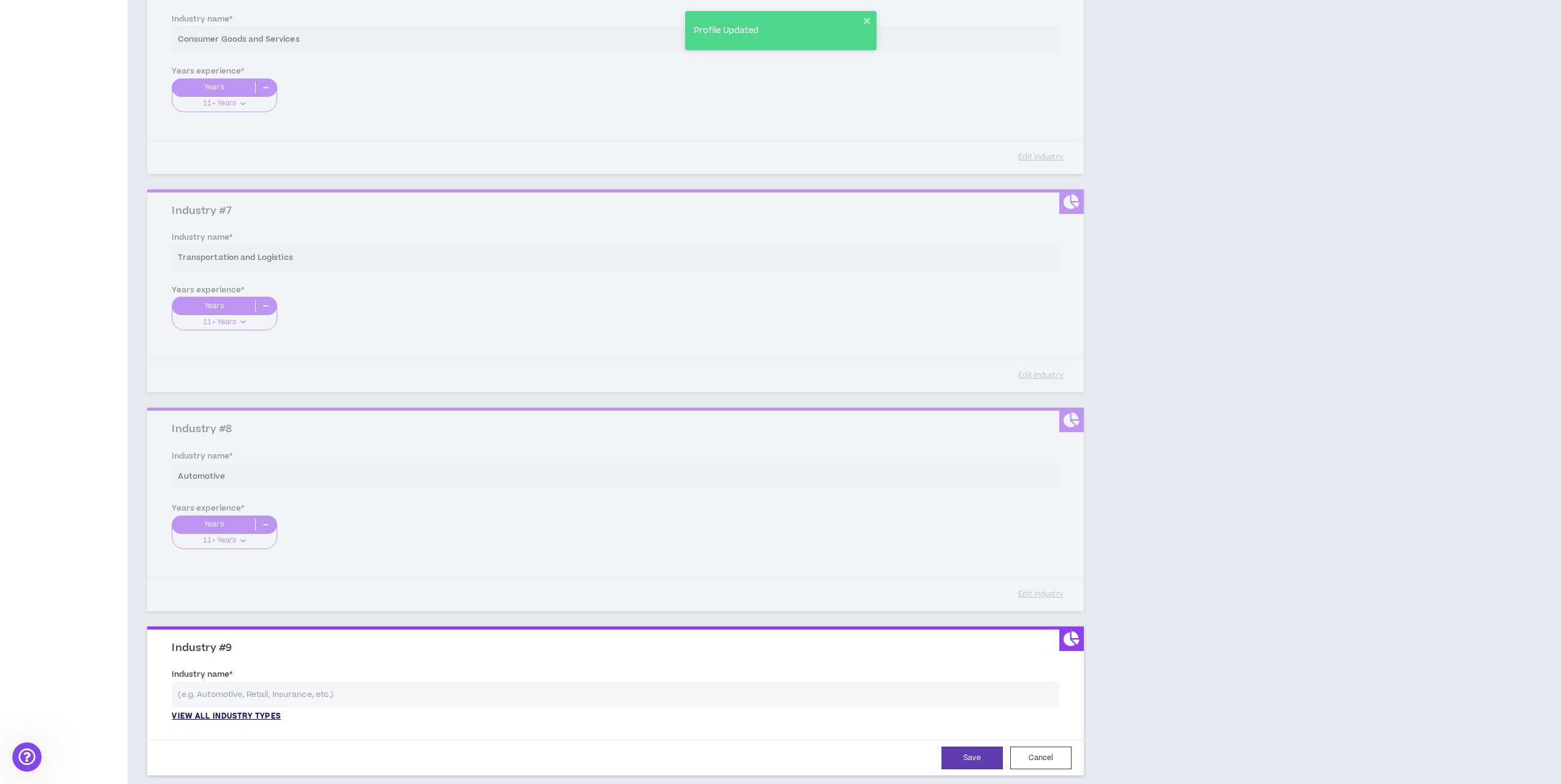
click at [237, 720] on p "View all industry types" at bounding box center [226, 717] width 108 height 11
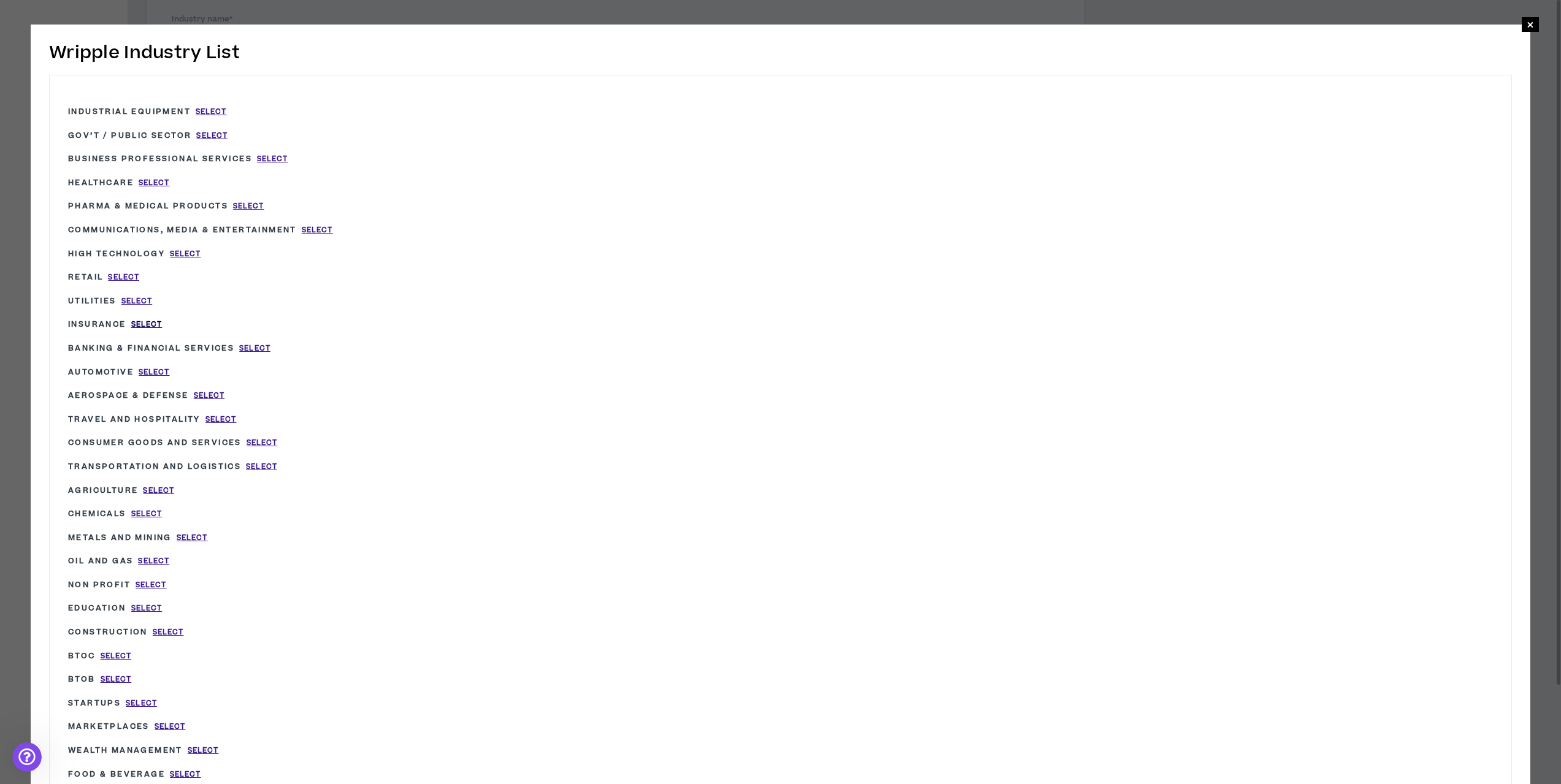
click at [142, 321] on span "Select" at bounding box center [146, 324] width 31 height 10
type input "Insurance"
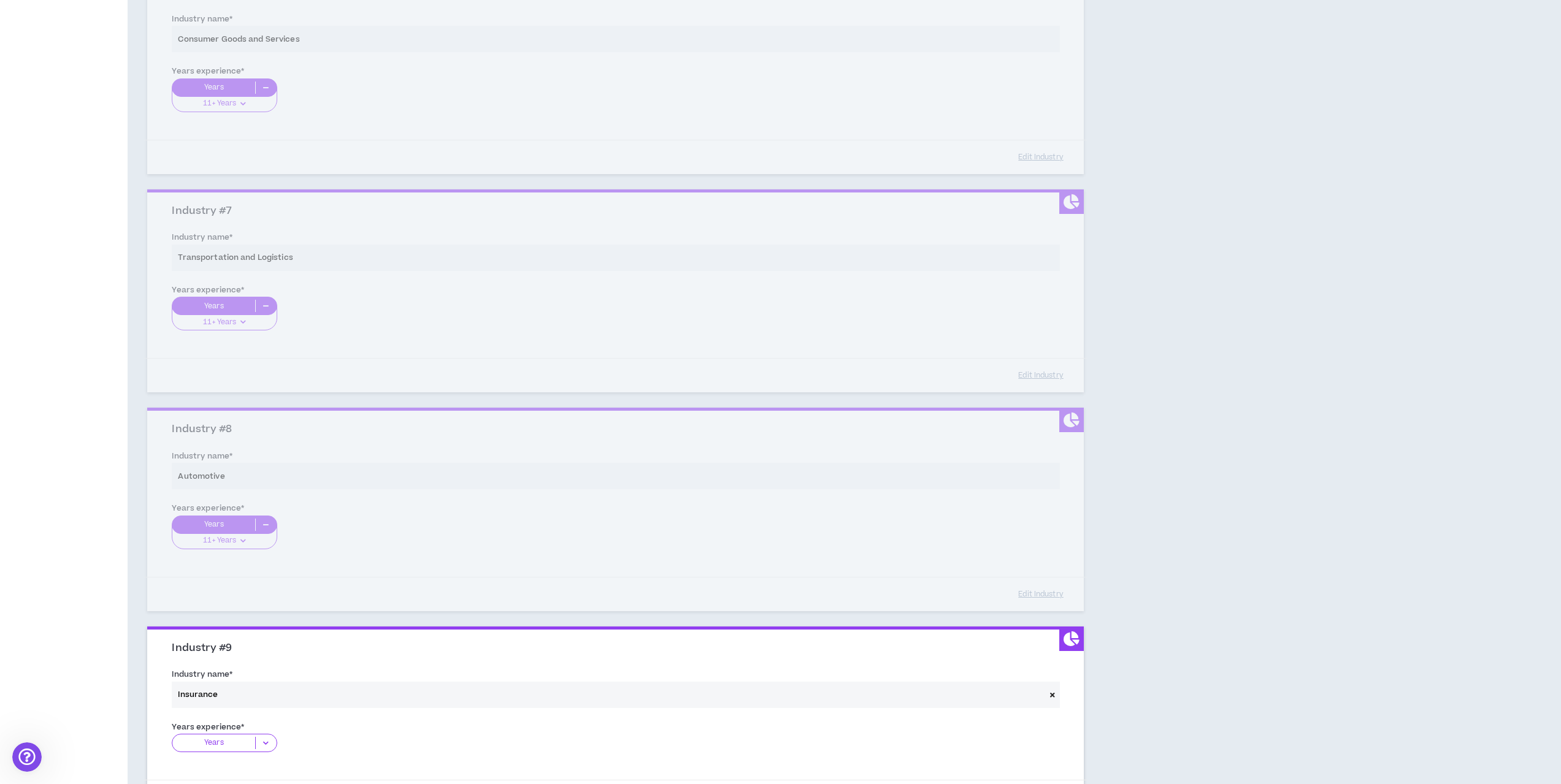
scroll to position [1442, 0]
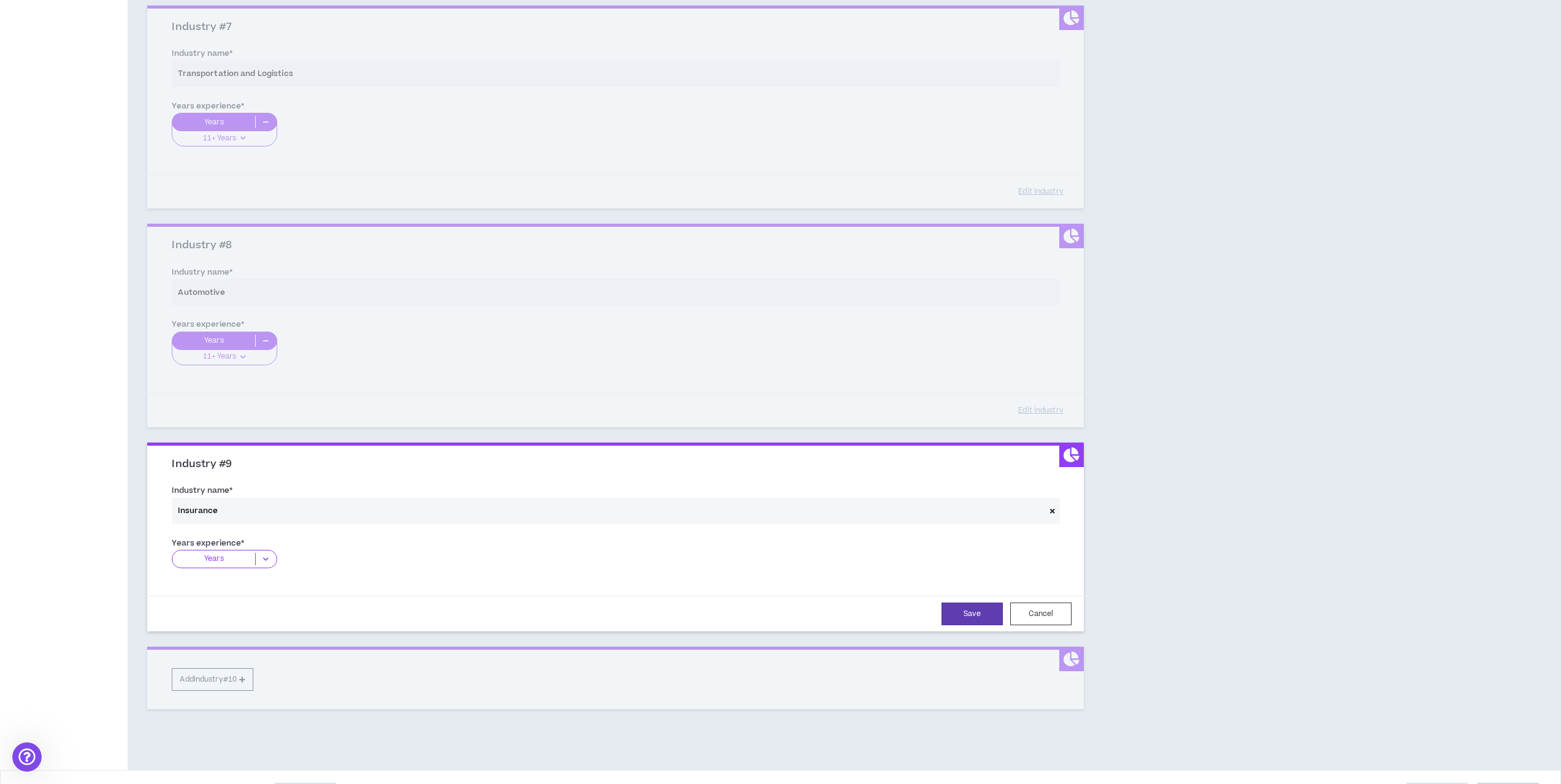
click at [235, 563] on p "Years" at bounding box center [213, 559] width 83 height 12
click at [225, 631] on p "11+ Years" at bounding box center [224, 635] width 105 height 13
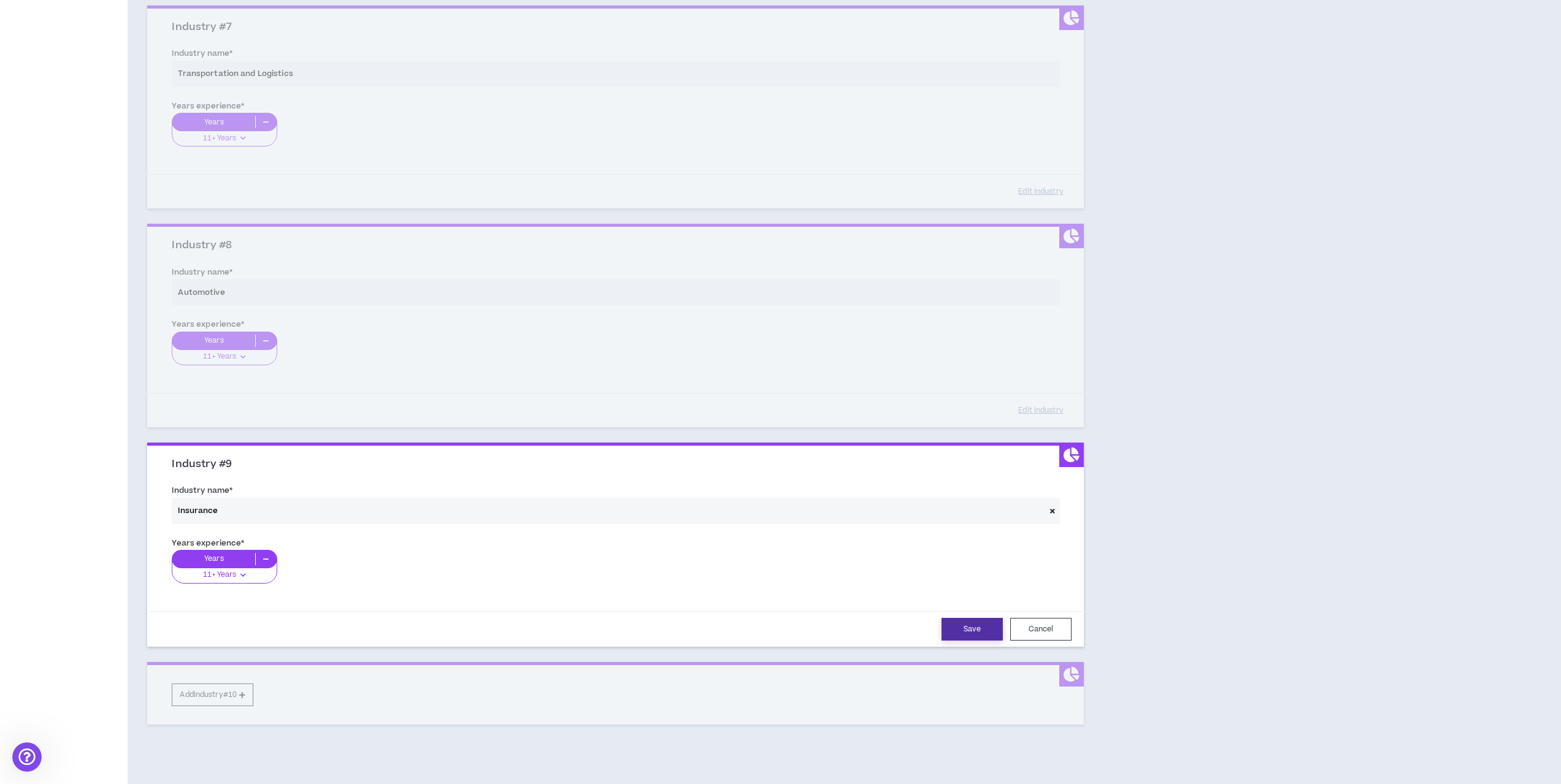
click at [974, 627] on button "Save" at bounding box center [972, 629] width 62 height 23
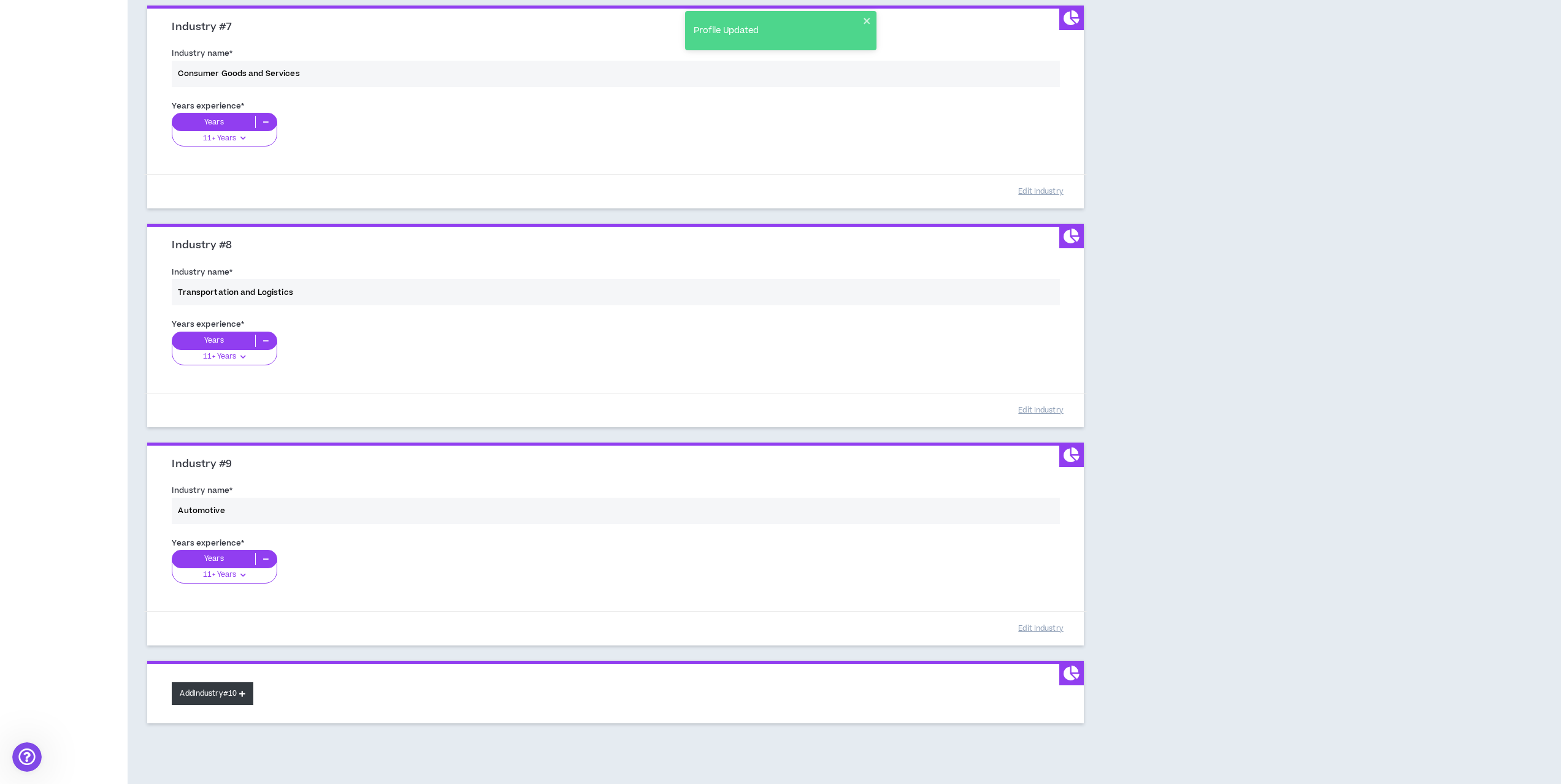
click at [242, 684] on button "Add Industry #10" at bounding box center [213, 694] width 82 height 23
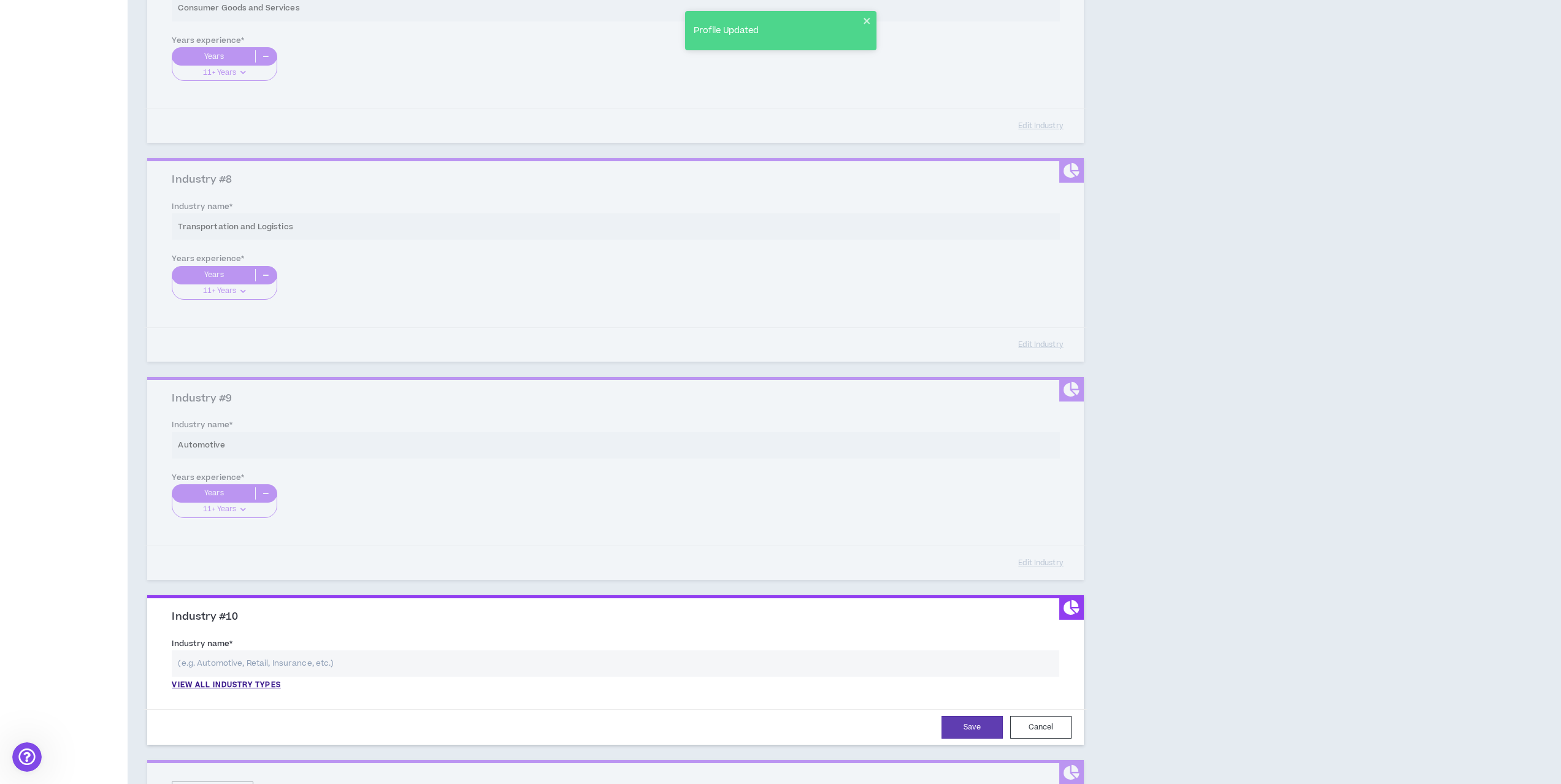
scroll to position [1564, 0]
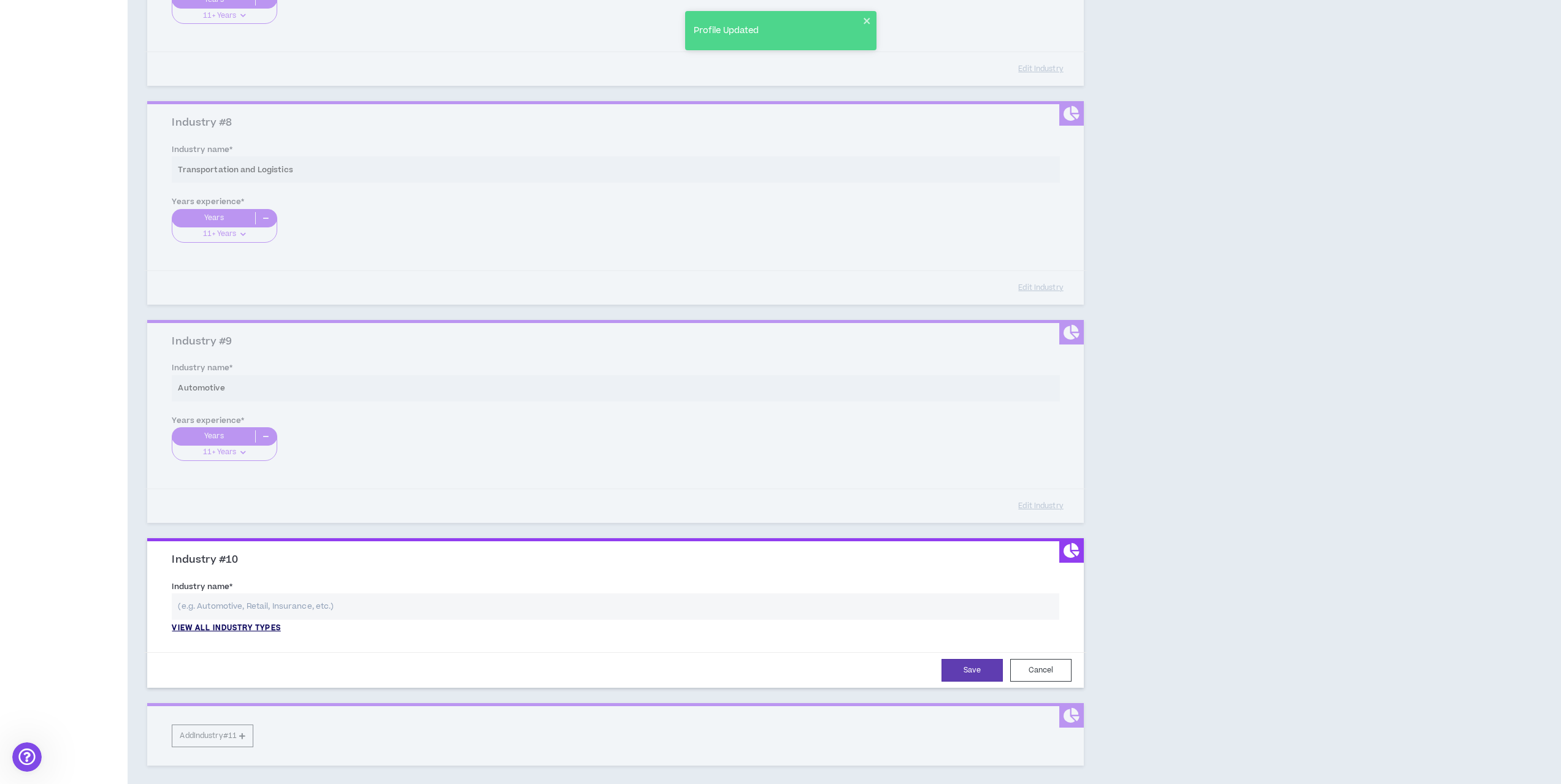
click at [241, 628] on p "View all industry types" at bounding box center [226, 628] width 108 height 11
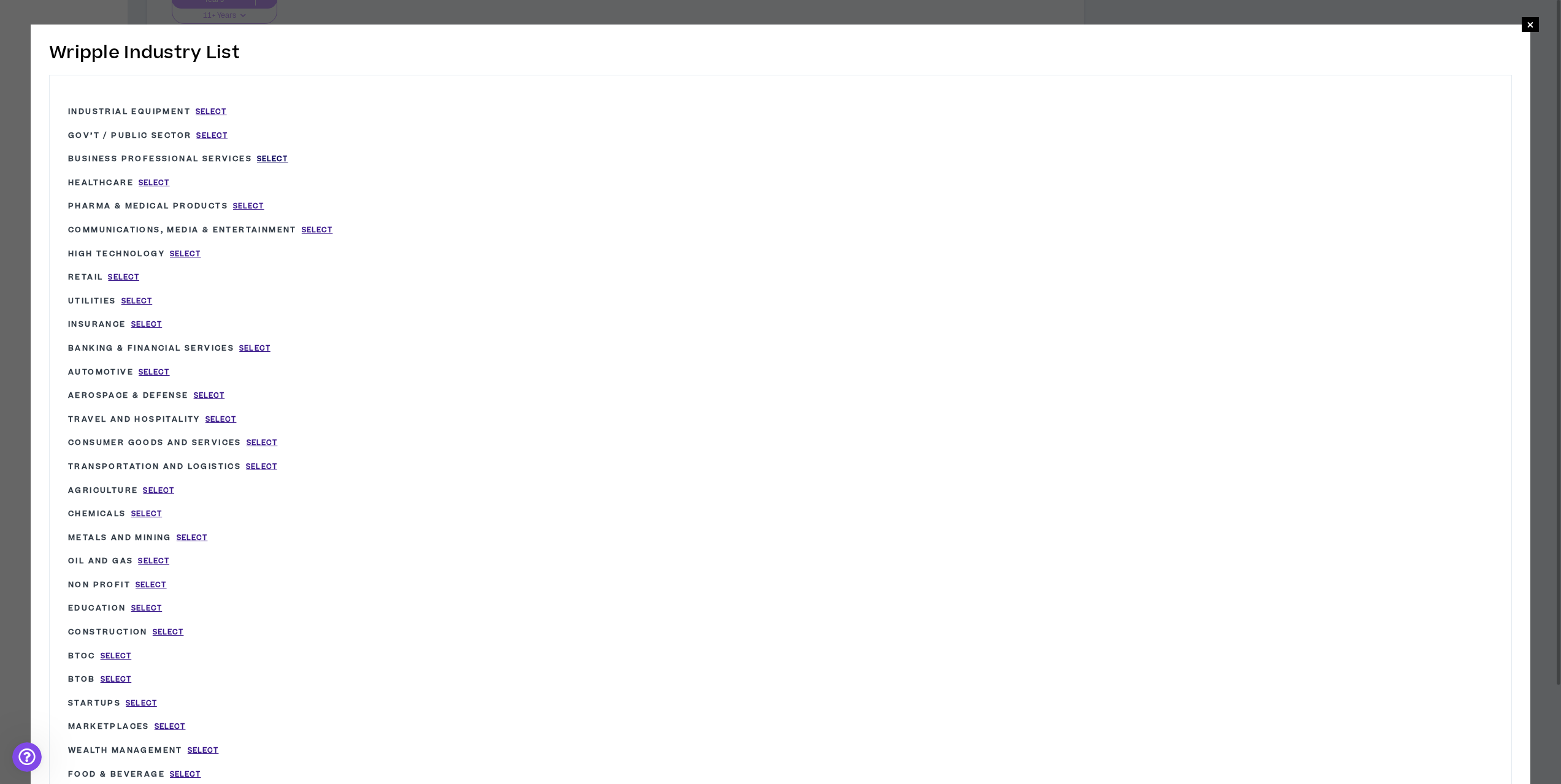
click at [272, 160] on span "Select" at bounding box center [272, 159] width 31 height 10
type input "Business Professional Services"
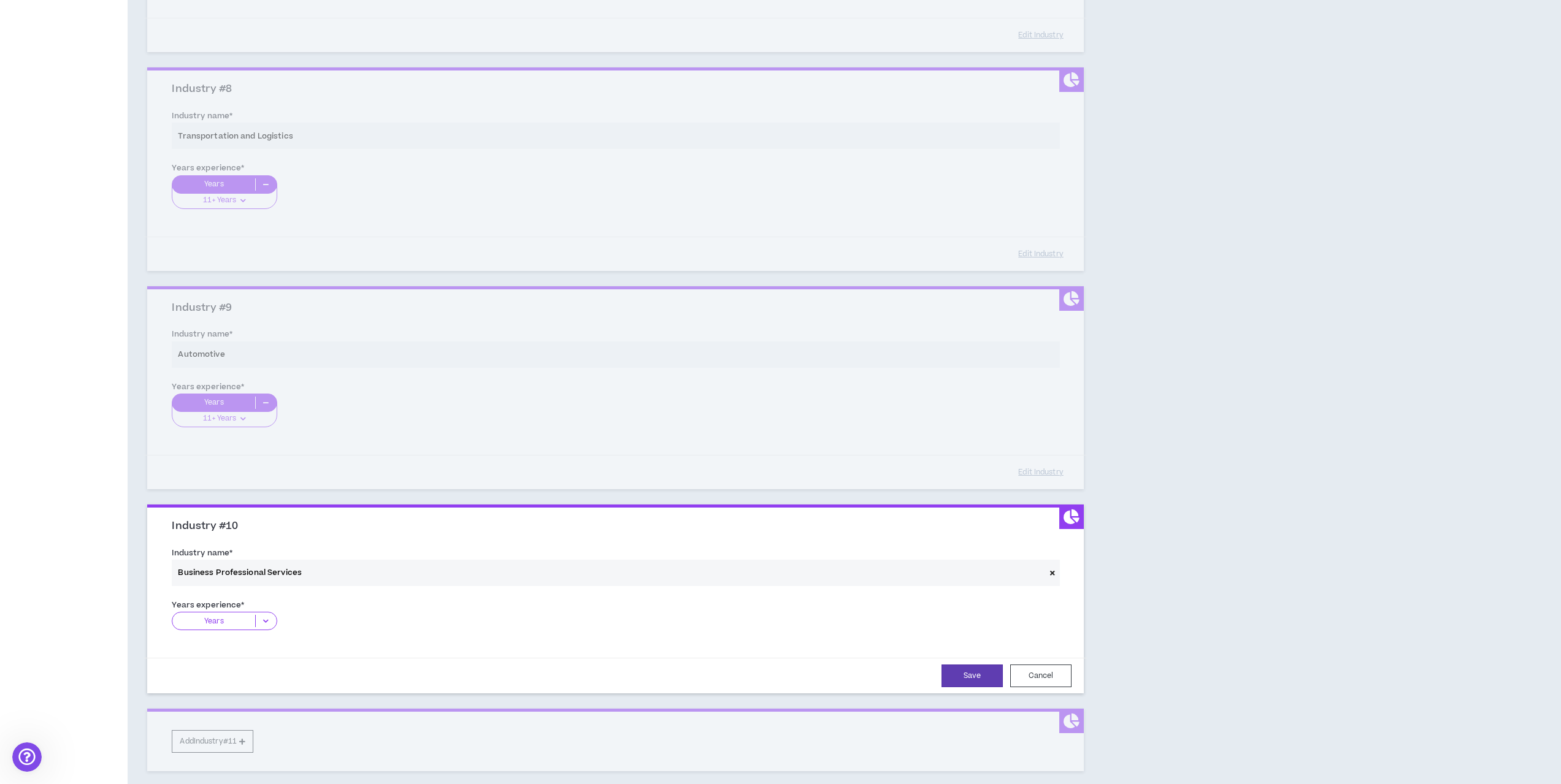
scroll to position [1625, 0]
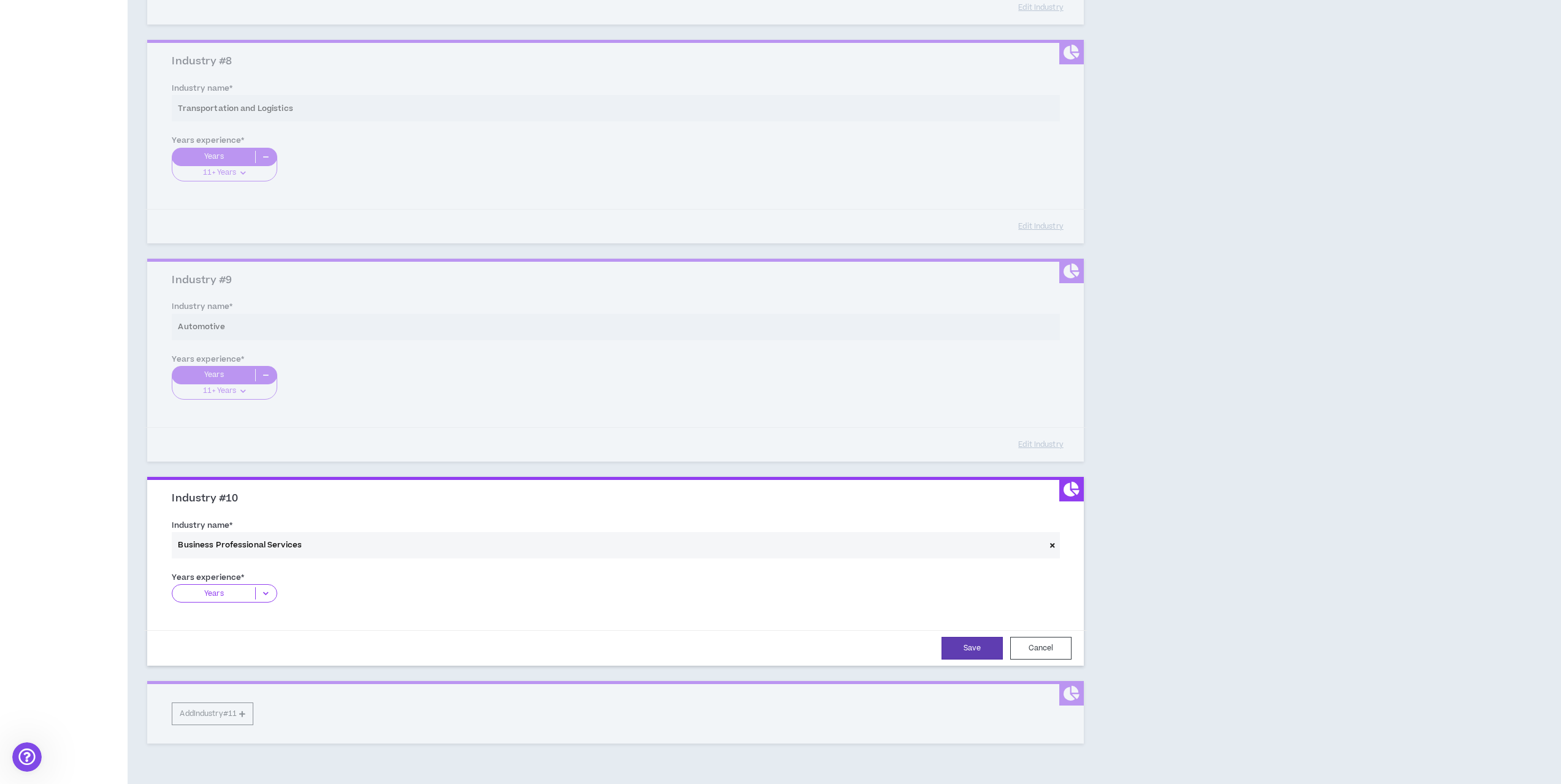
click at [242, 602] on div "Years" at bounding box center [224, 593] width 105 height 18
click at [231, 666] on p "11+ Years" at bounding box center [224, 669] width 105 height 13
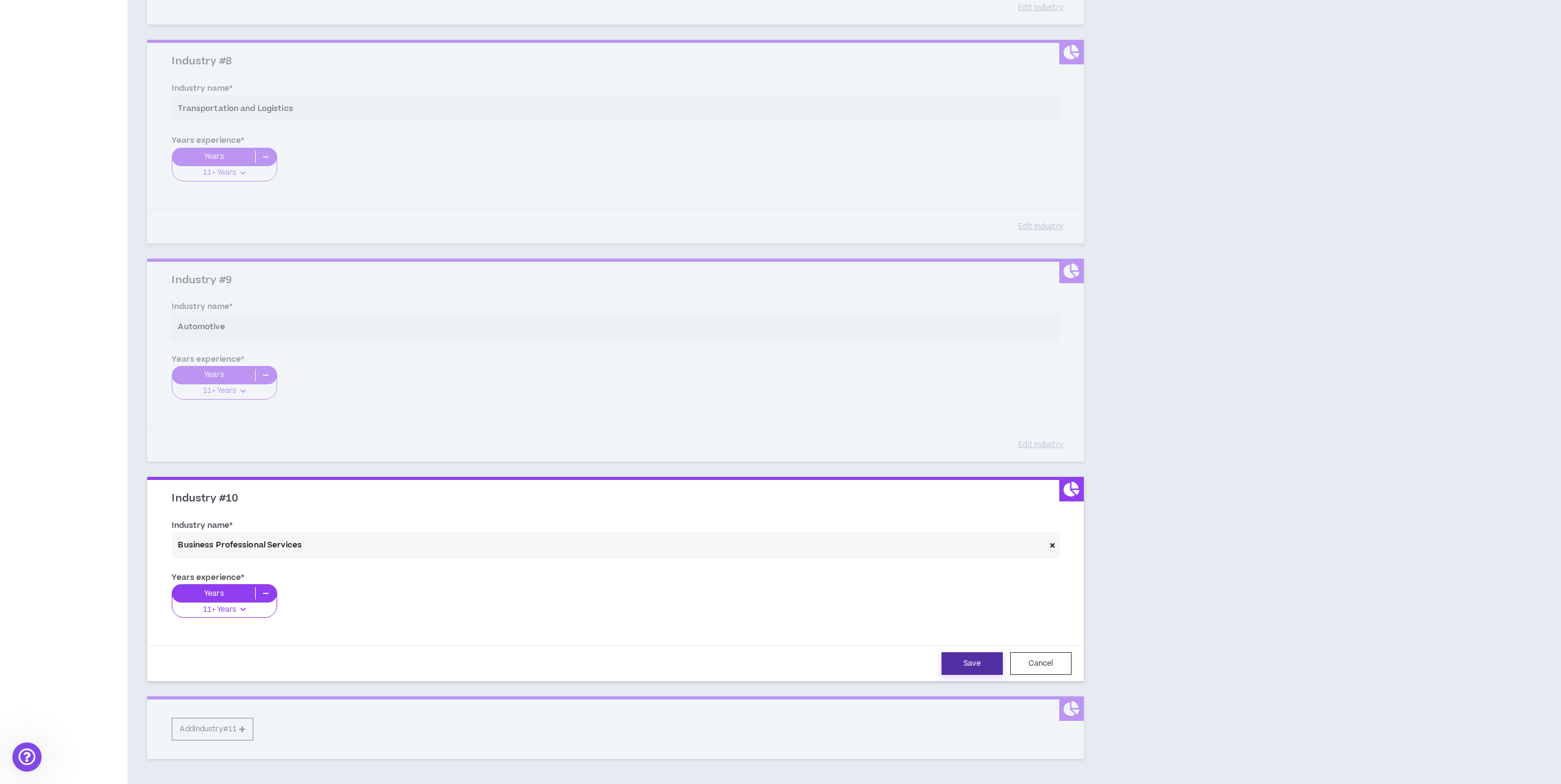
click at [971, 669] on button "Save" at bounding box center [972, 663] width 62 height 23
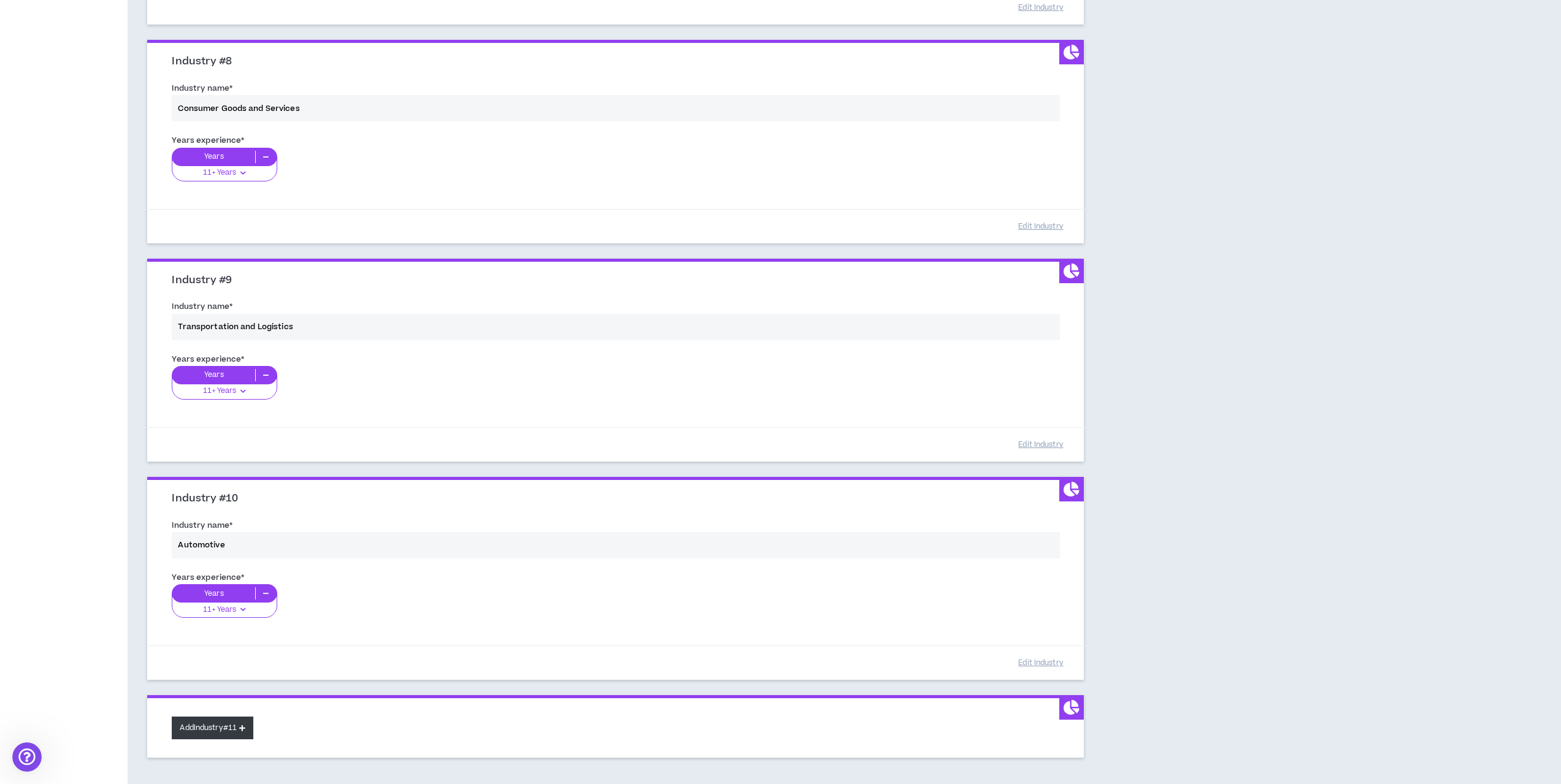
click at [238, 722] on button "Add Industry #11" at bounding box center [213, 728] width 82 height 23
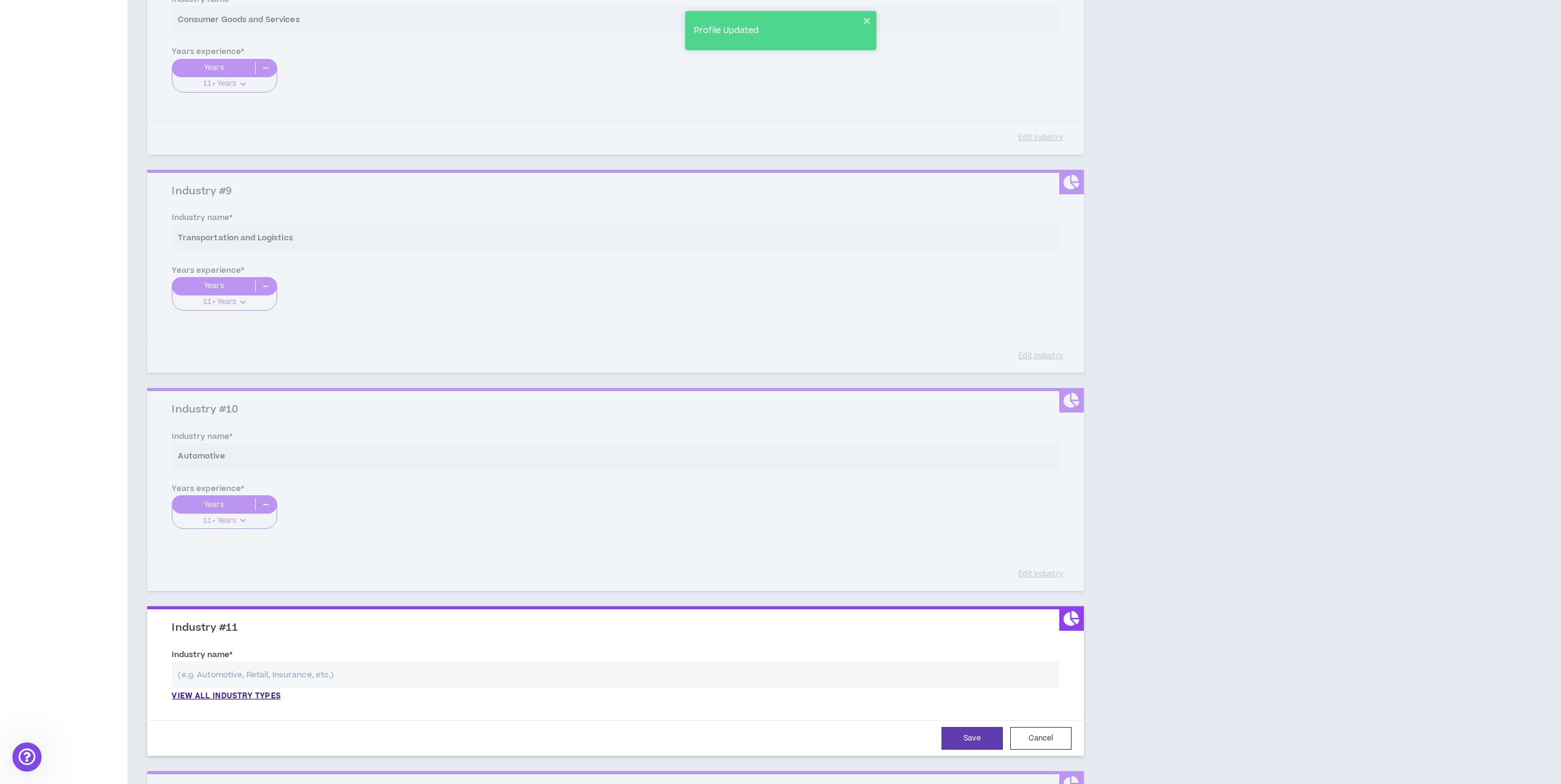
scroll to position [1809, 0]
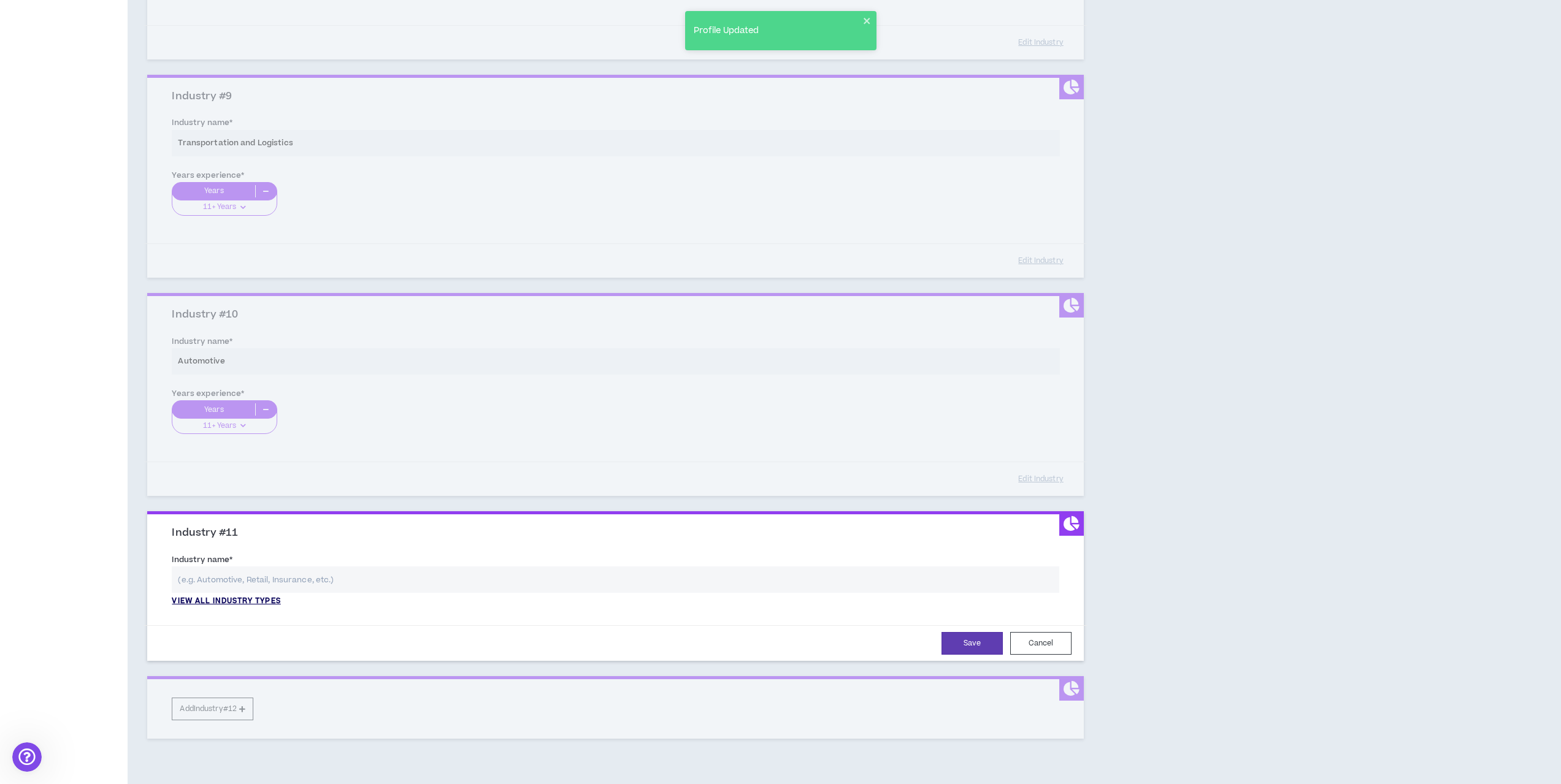
click at [235, 599] on p "View all industry types" at bounding box center [226, 602] width 108 height 11
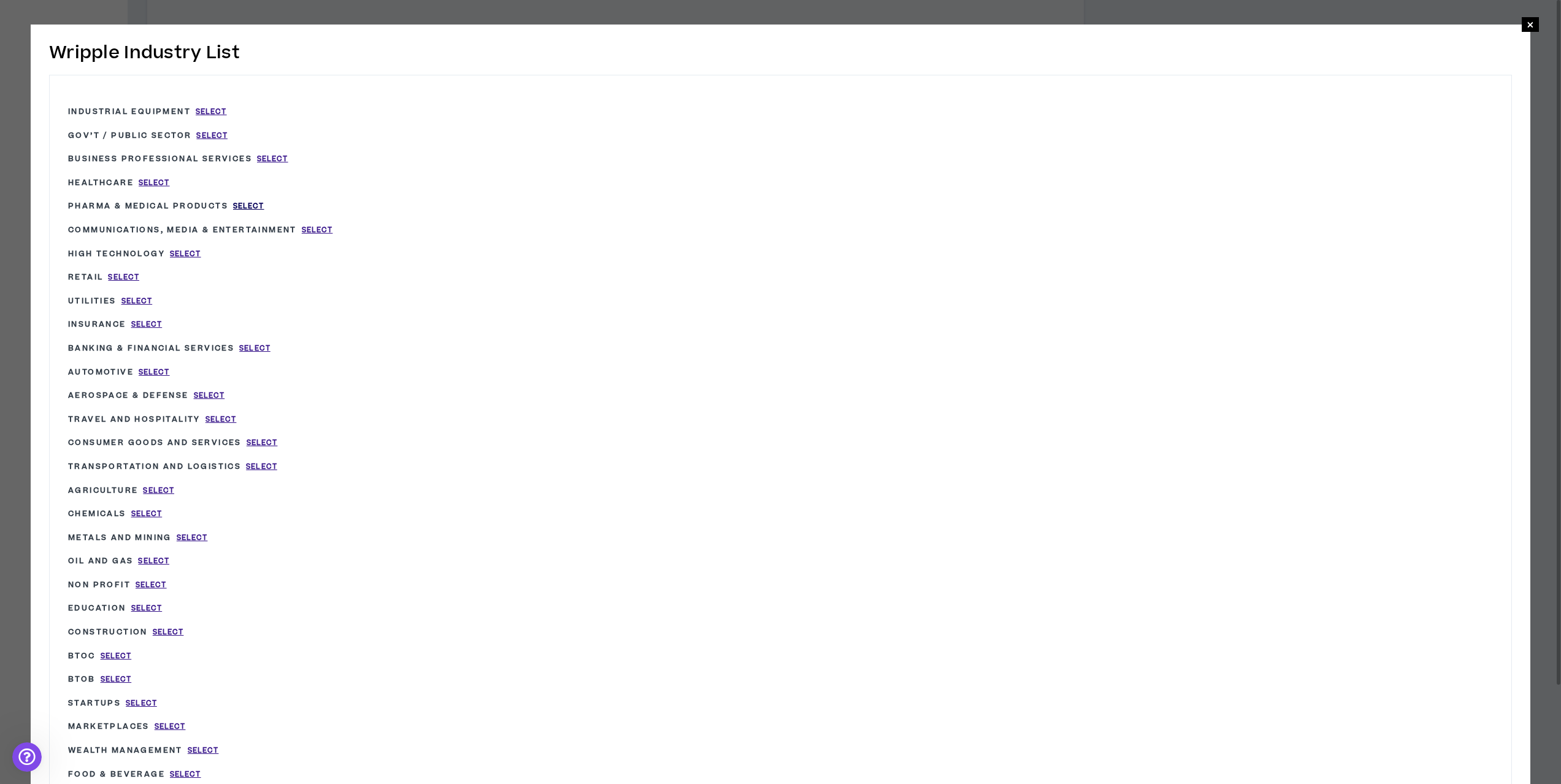
click at [247, 206] on span "Select" at bounding box center [248, 206] width 31 height 10
type input "Pharma & Medical Products"
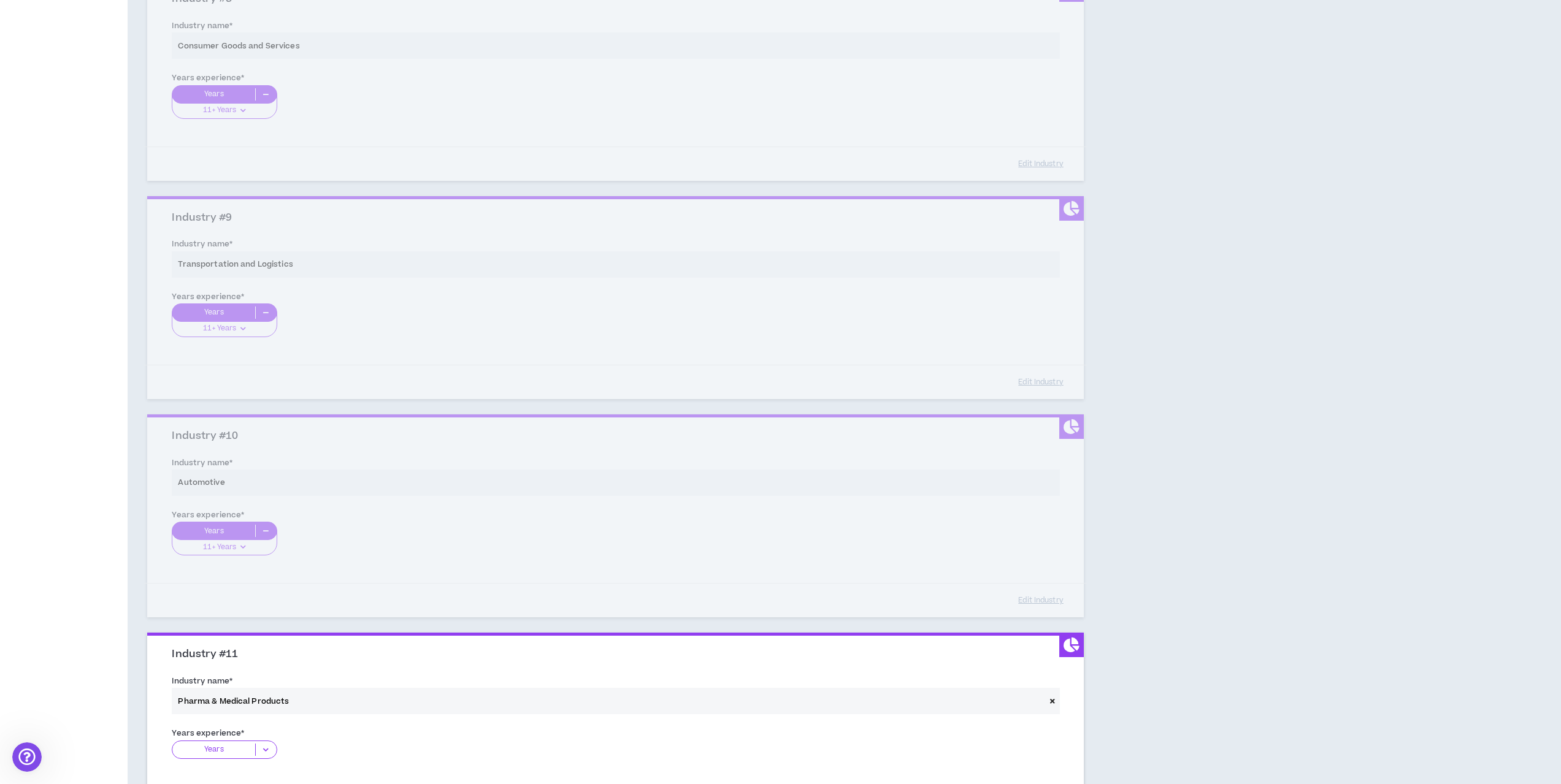
scroll to position [1870, 0]
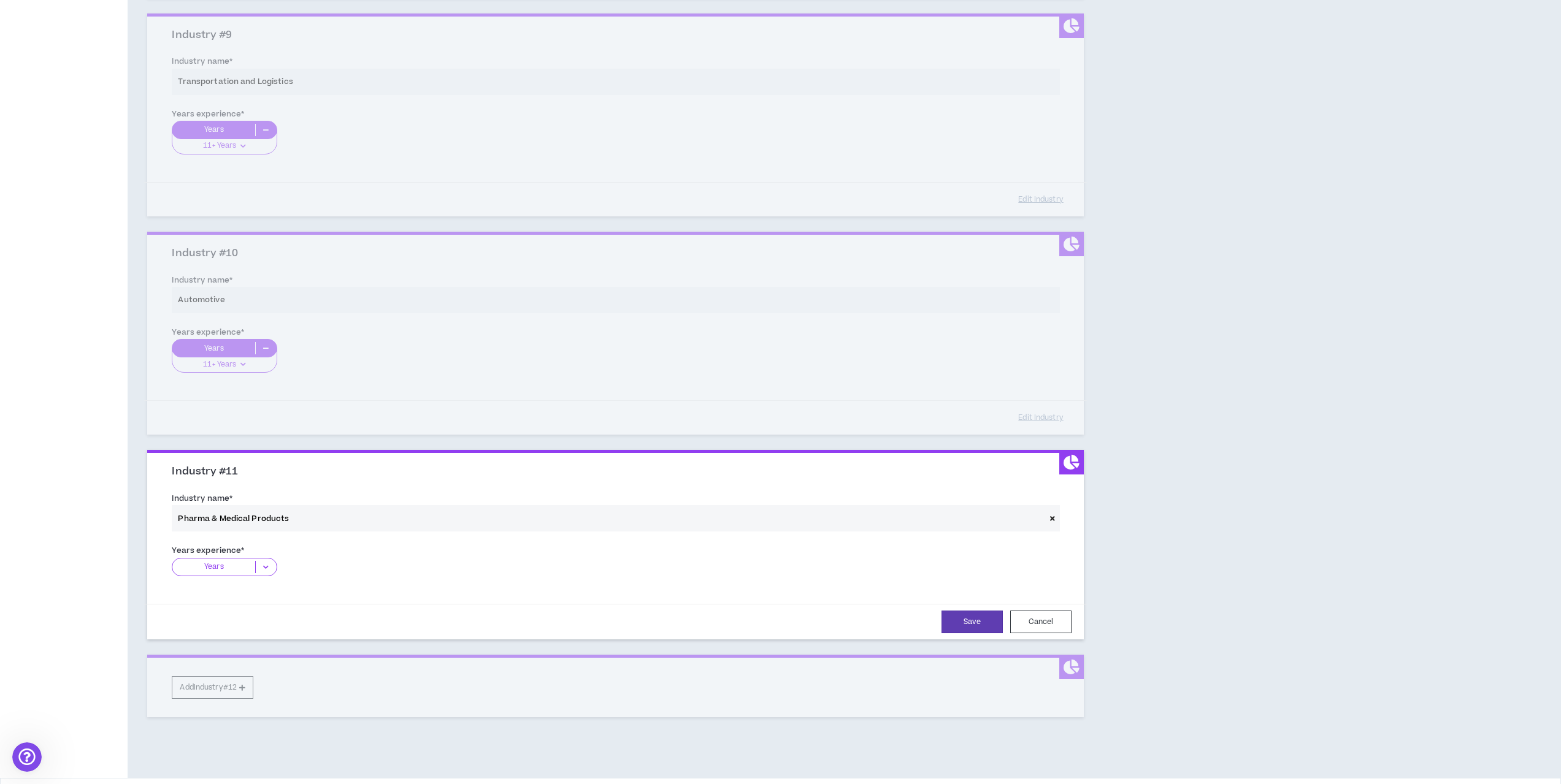
click at [246, 563] on p "Years" at bounding box center [213, 566] width 83 height 12
click at [226, 637] on p "11+ Years" at bounding box center [224, 643] width 105 height 13
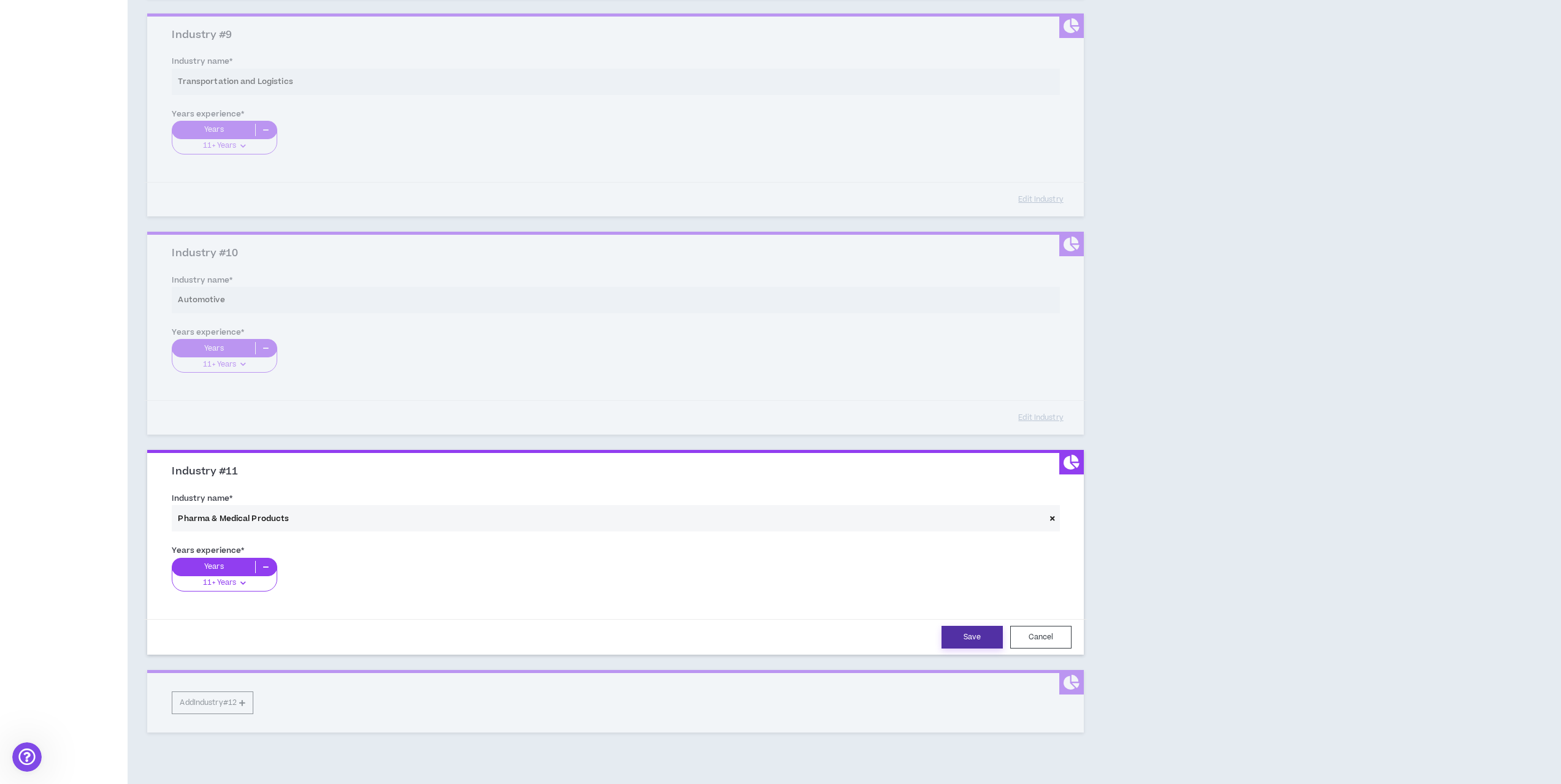
click at [967, 630] on button "Save" at bounding box center [972, 638] width 62 height 23
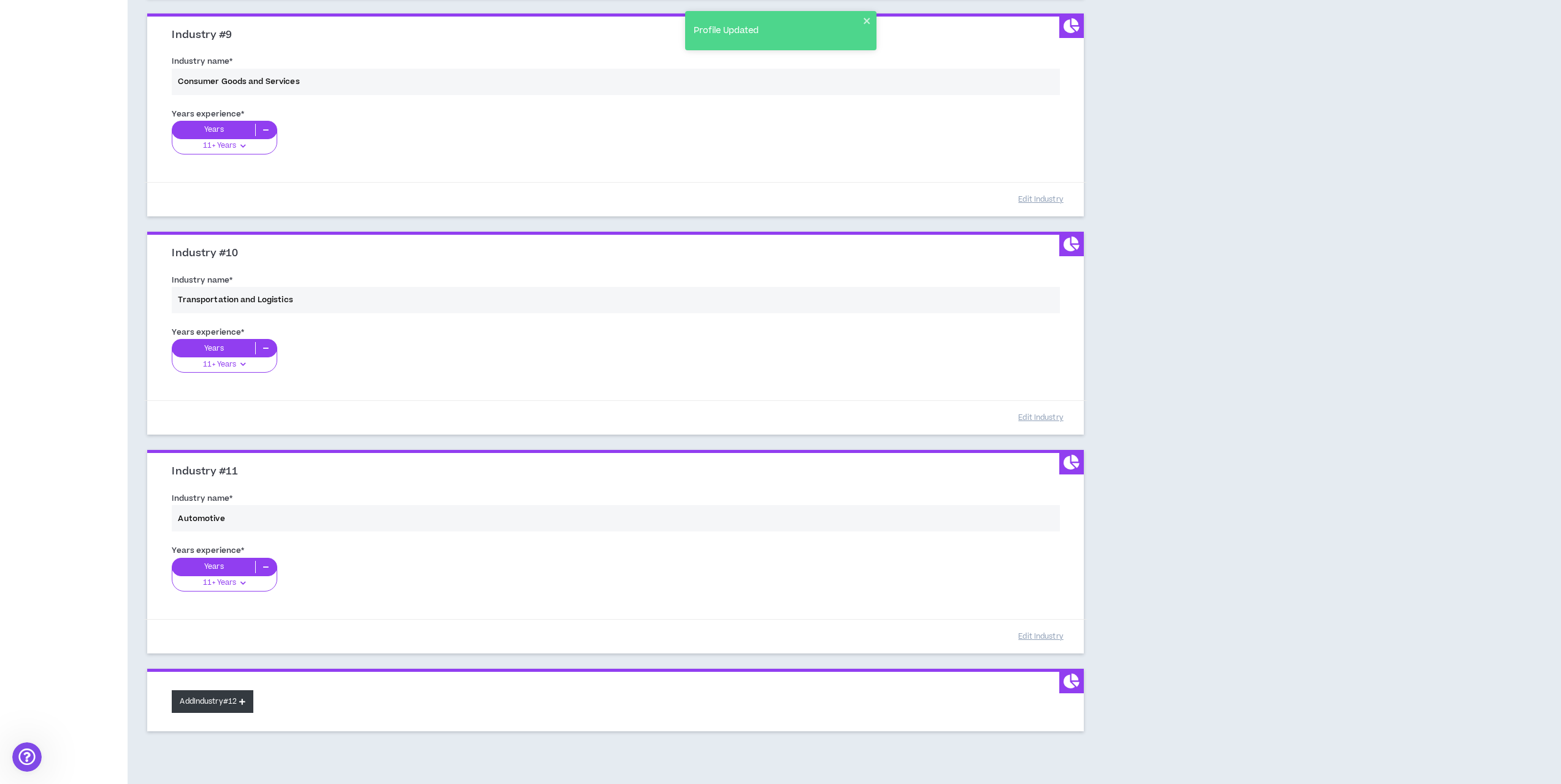
click at [232, 707] on button "Add Industry #12" at bounding box center [213, 701] width 82 height 23
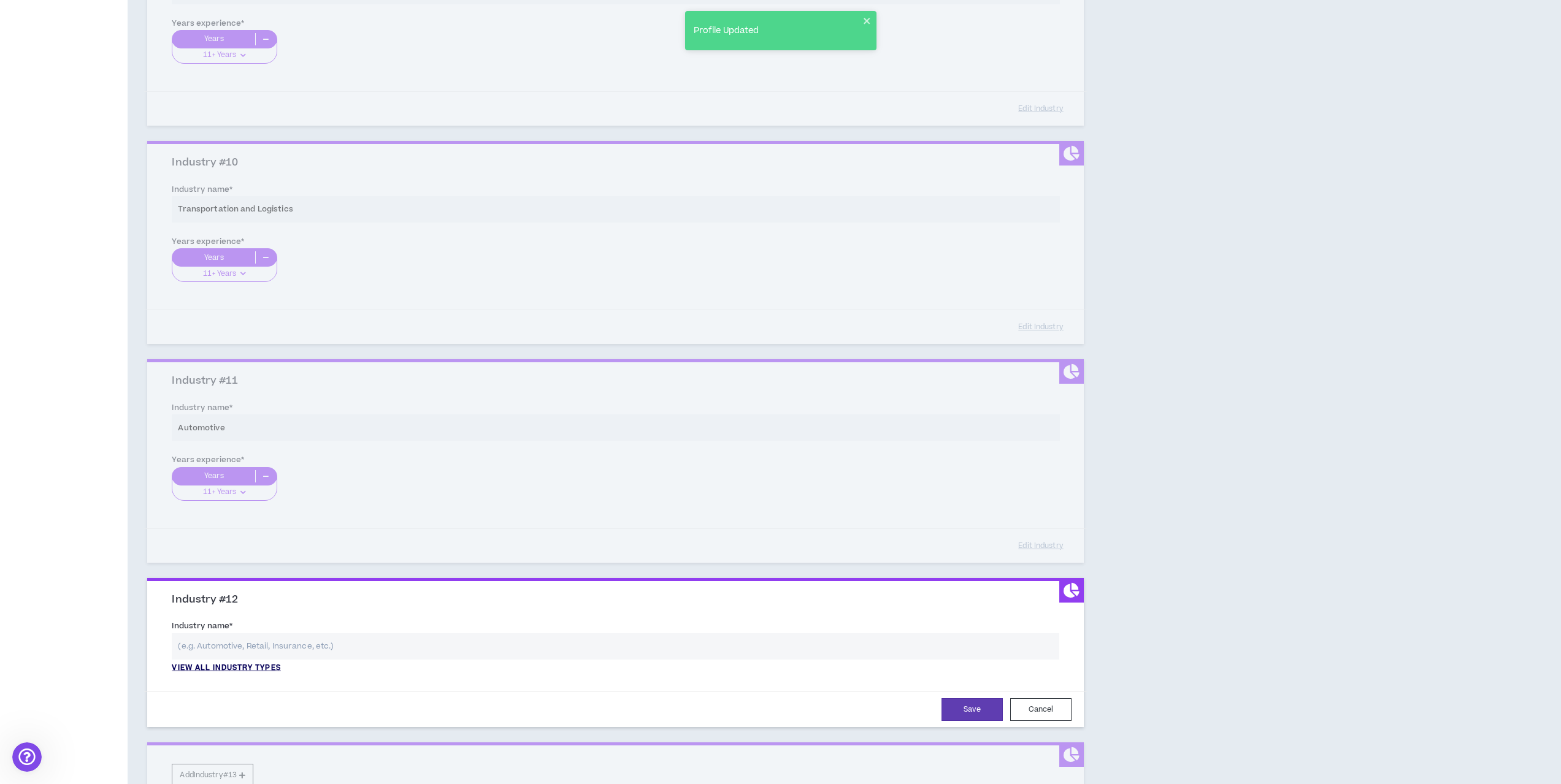
scroll to position [2091, 0]
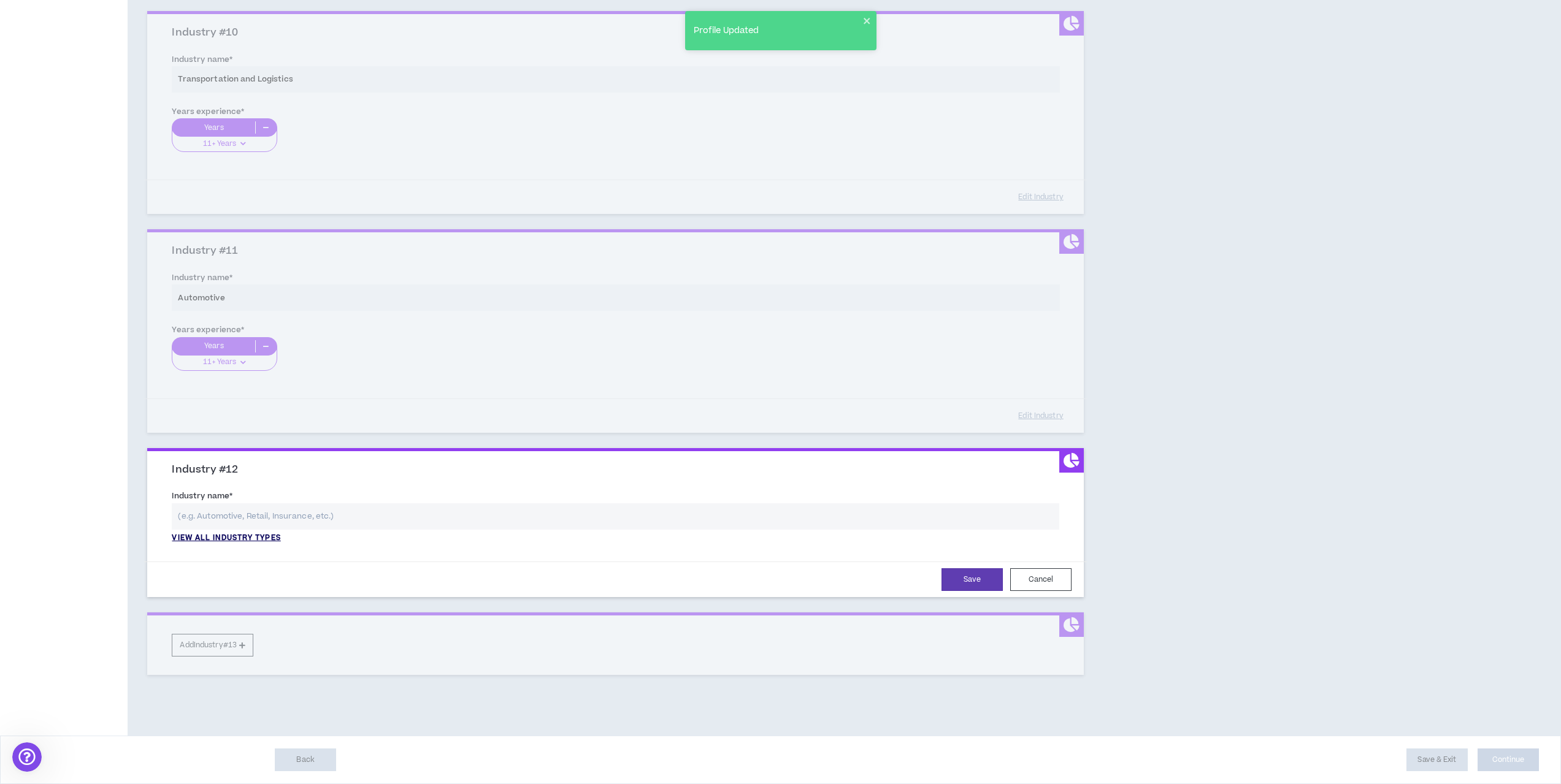
click at [240, 537] on p "View all industry types" at bounding box center [226, 539] width 108 height 11
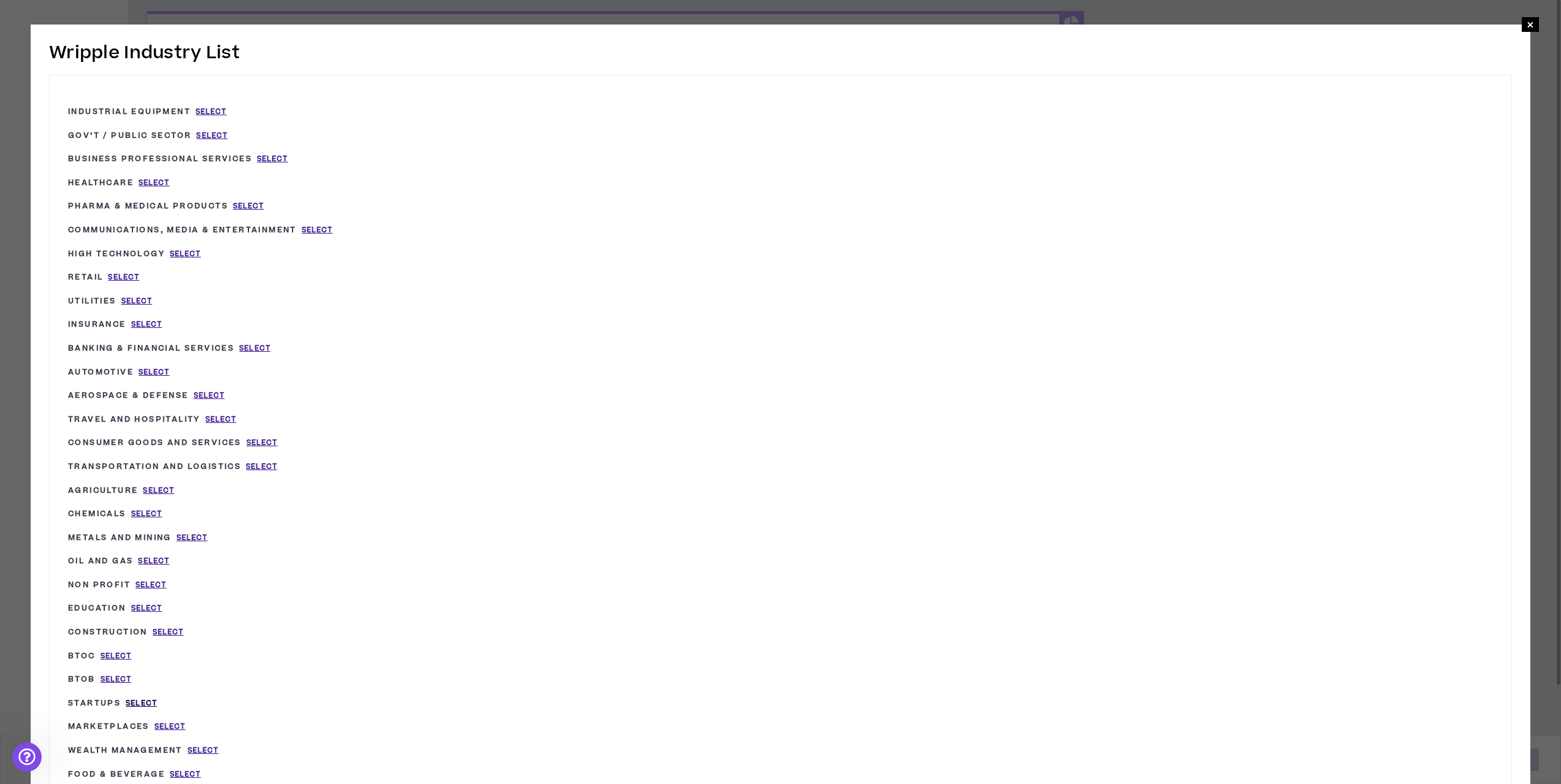
click at [147, 700] on span "Select" at bounding box center [141, 703] width 31 height 10
type input "Startups"
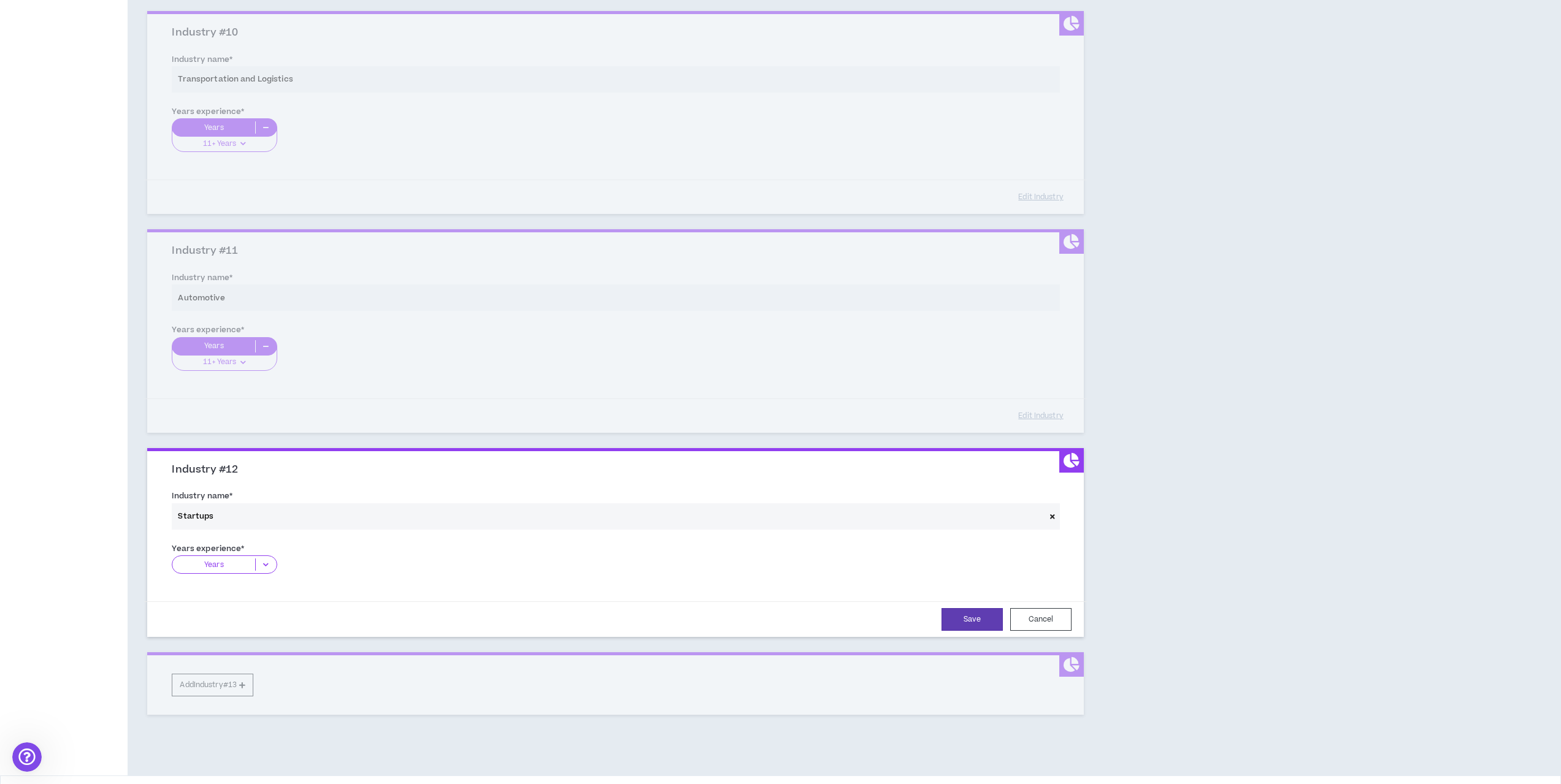
click at [260, 570] on icon at bounding box center [265, 564] width 20 height 12
click at [245, 641] on p "11+ Years" at bounding box center [224, 641] width 105 height 13
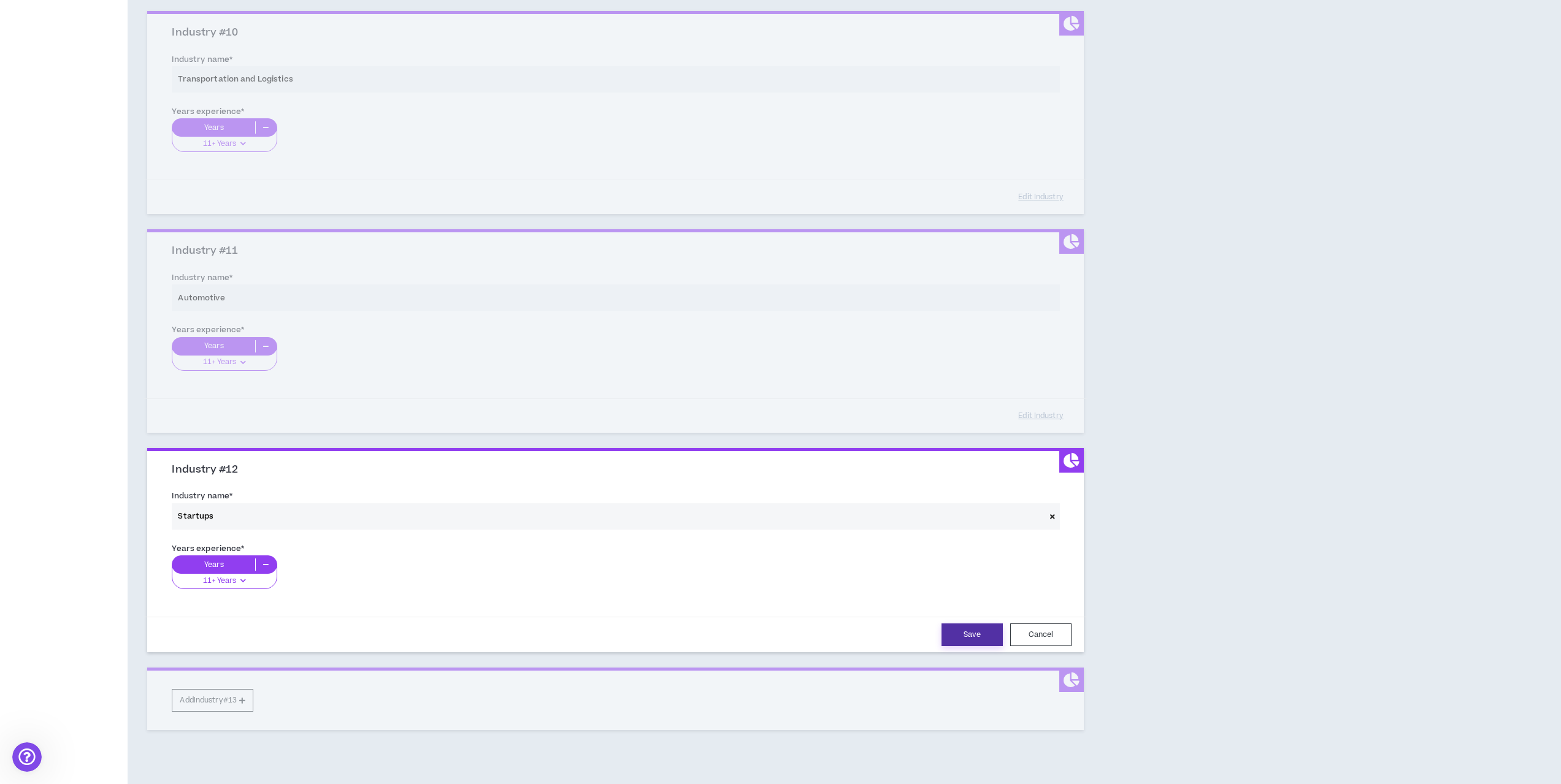
click at [987, 639] on button "Save" at bounding box center [972, 635] width 62 height 23
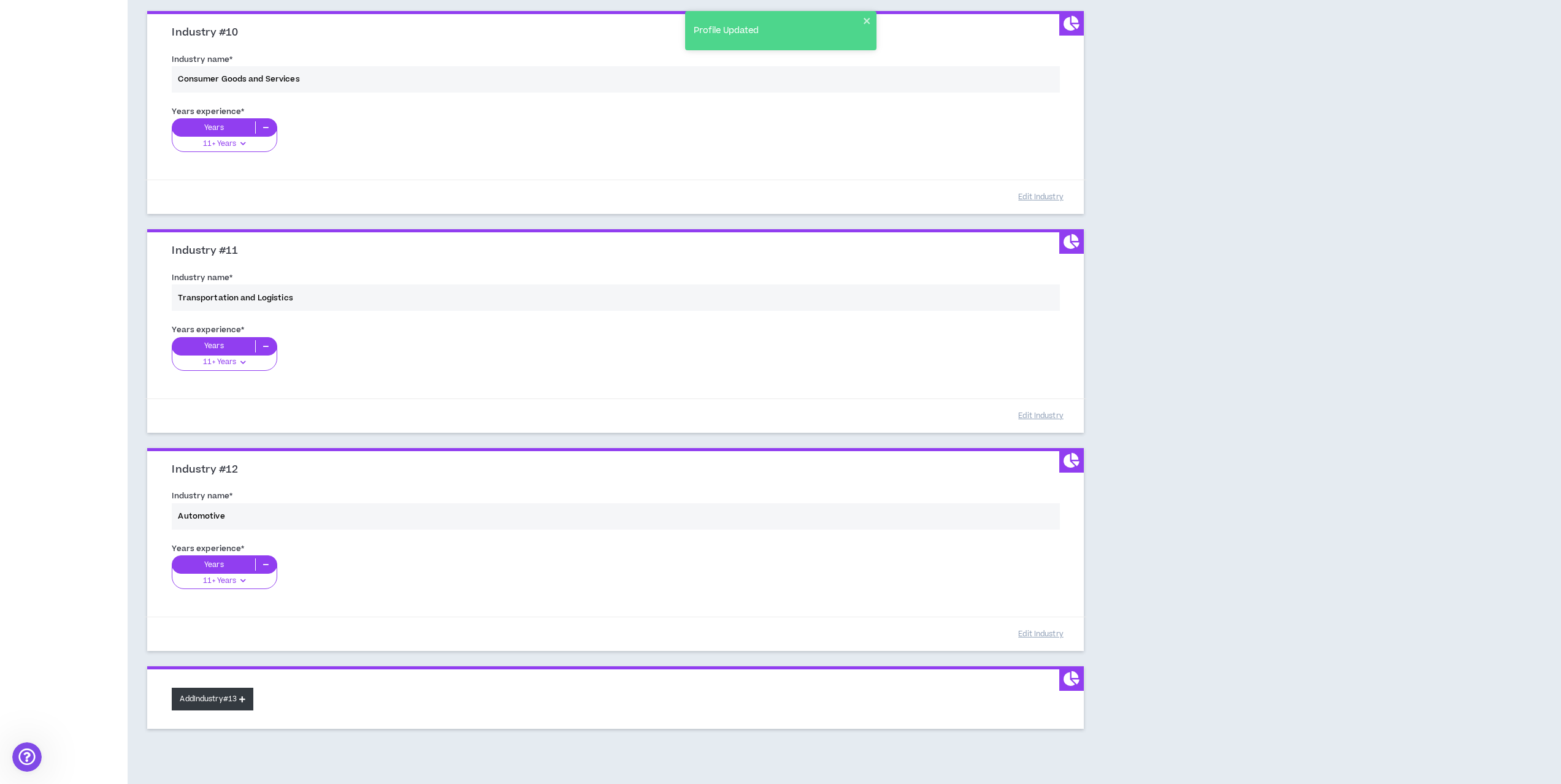
click at [222, 694] on button "Add Industry #13" at bounding box center [213, 699] width 82 height 23
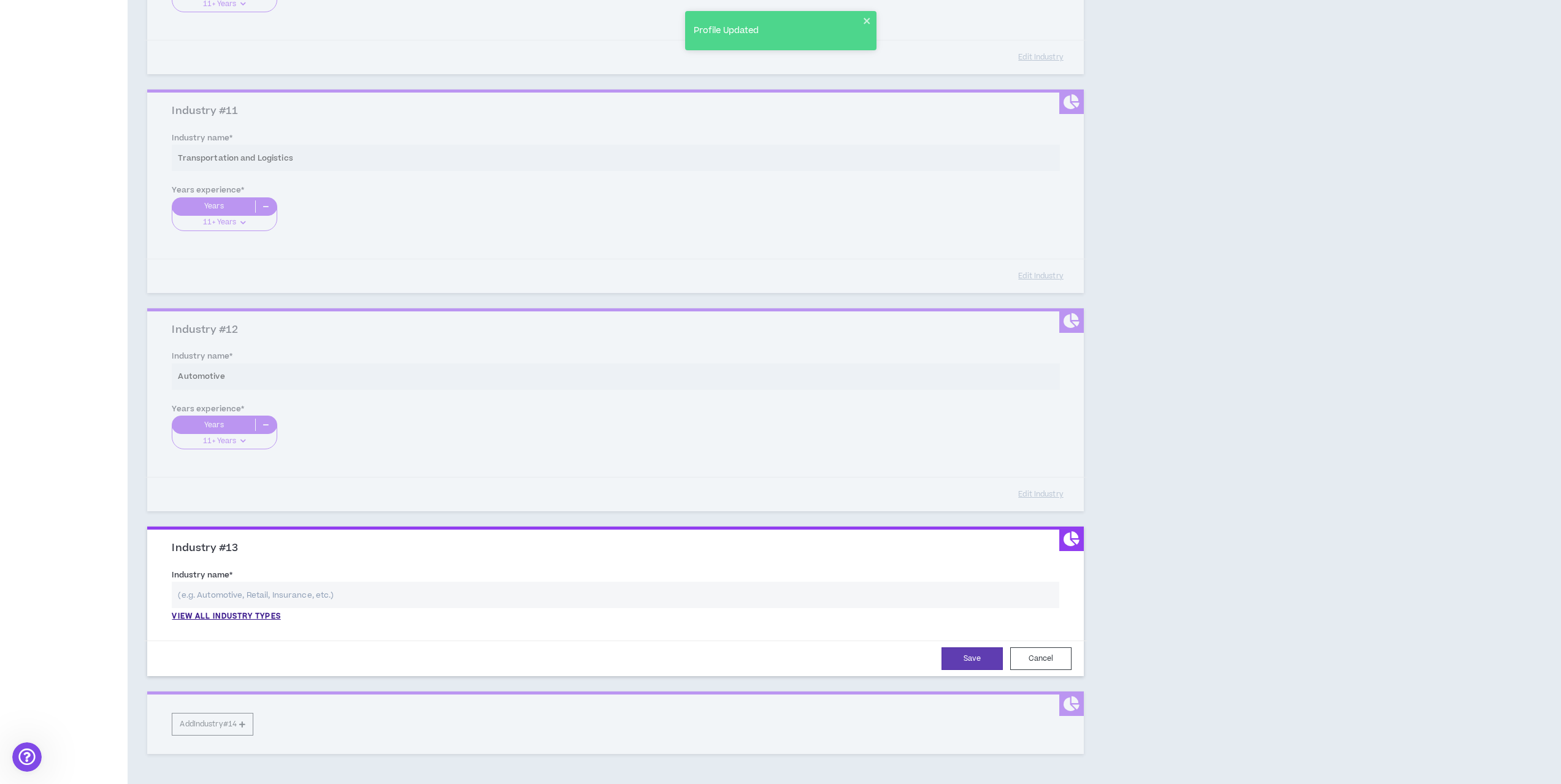
scroll to position [2310, 0]
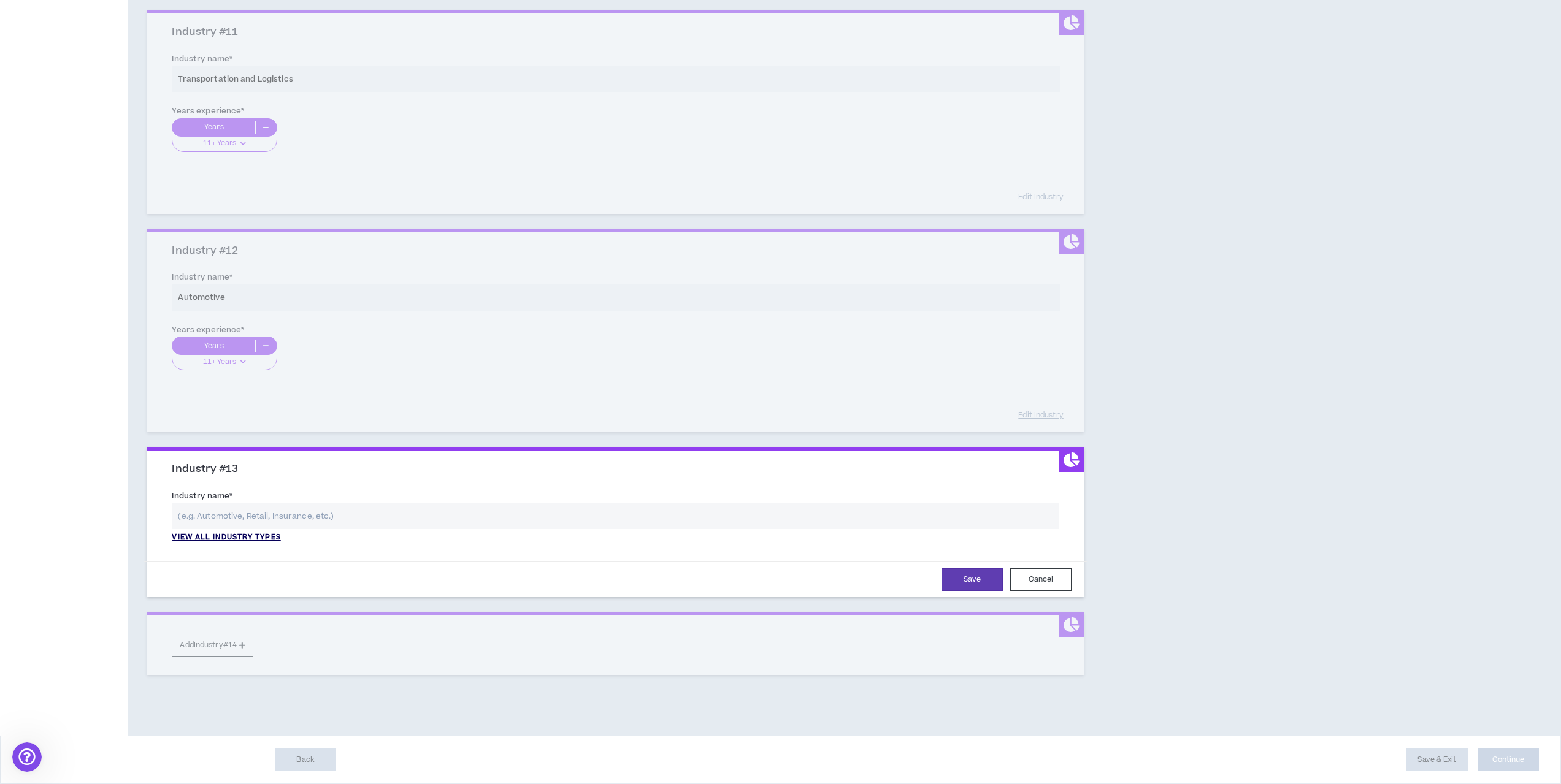
click at [221, 541] on p "View all industry types" at bounding box center [226, 538] width 108 height 11
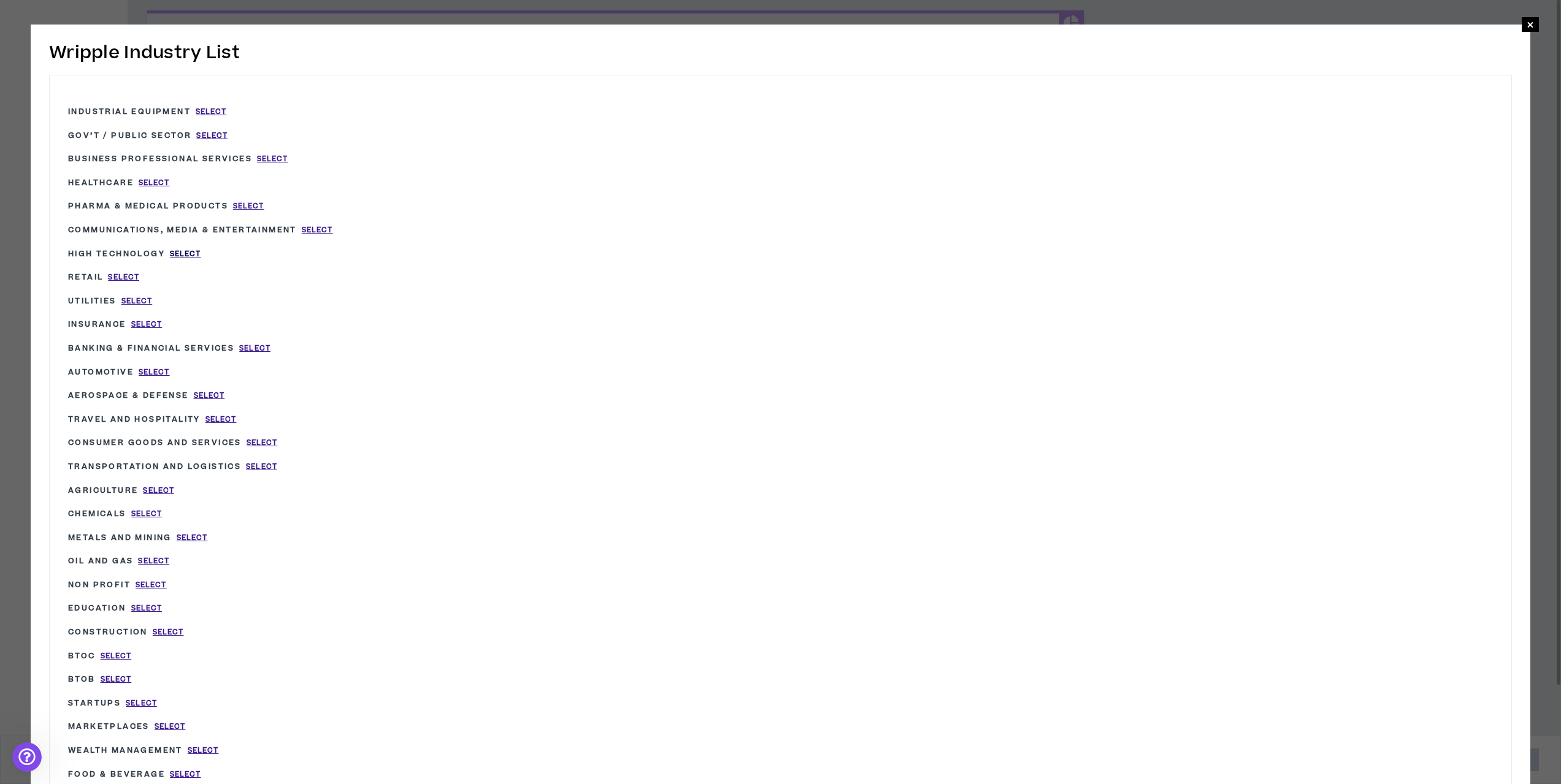
click at [187, 255] on span "Select" at bounding box center [185, 254] width 31 height 10
type input "High Technology"
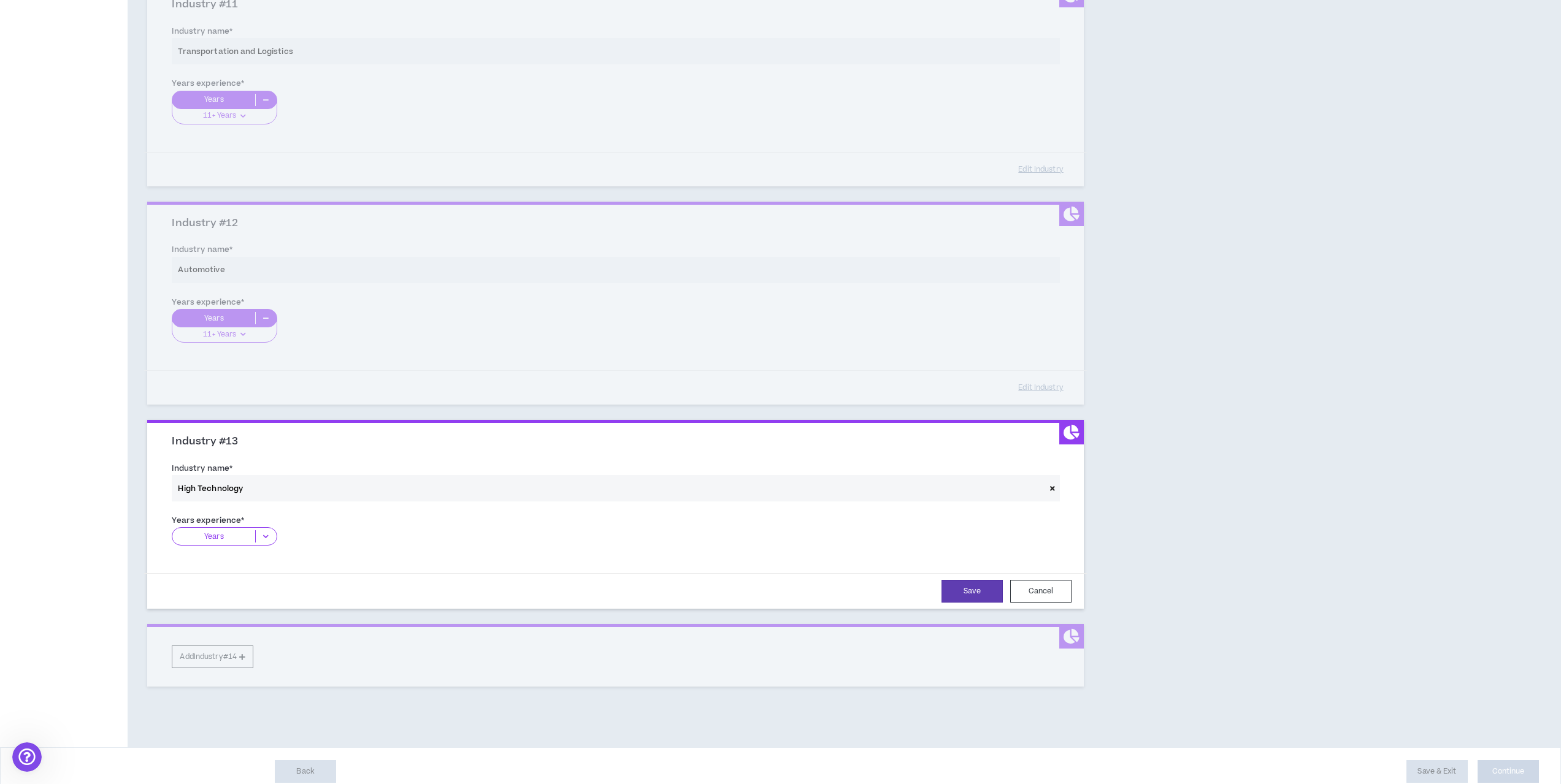
scroll to position [2349, 0]
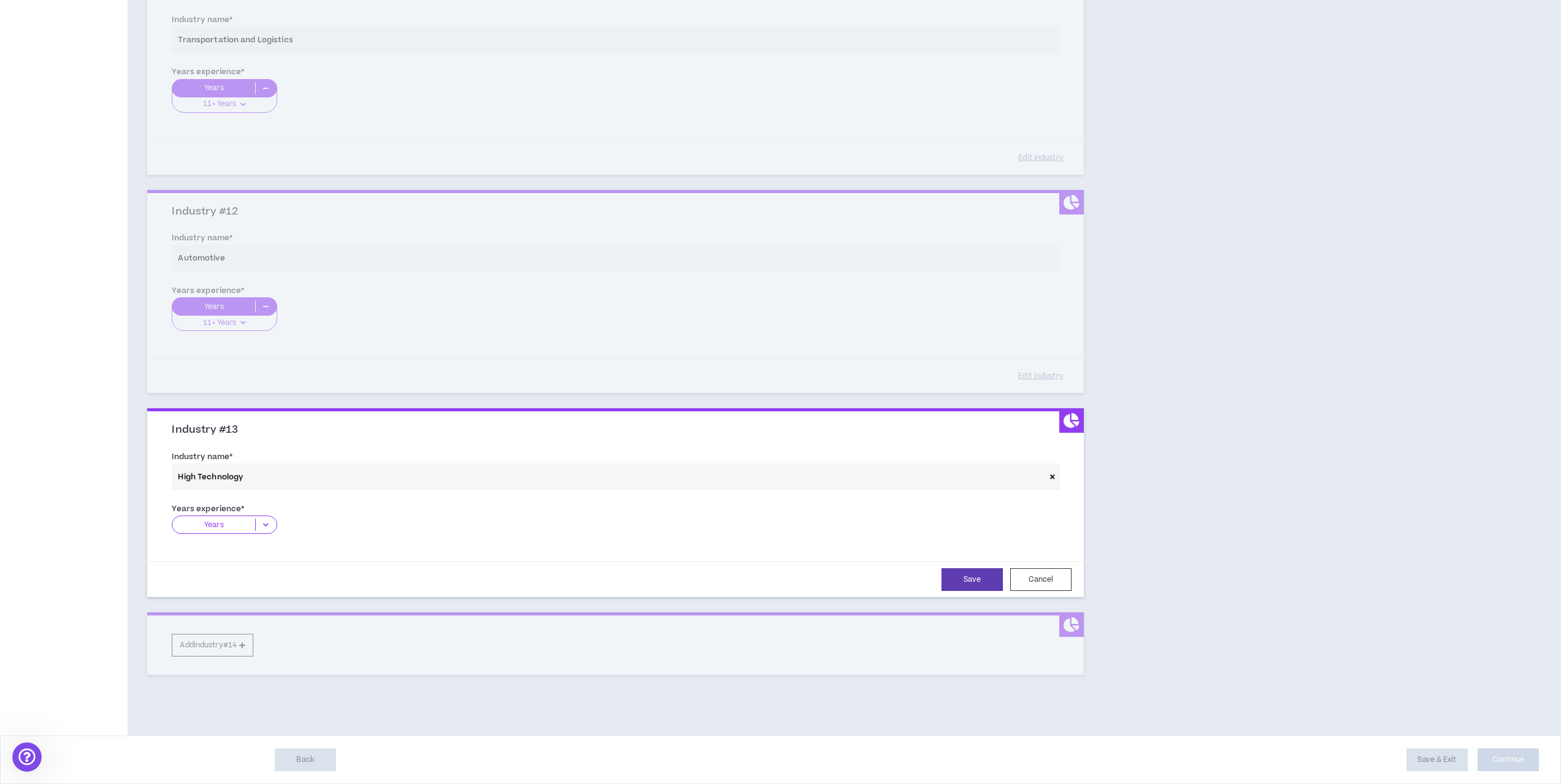
click at [238, 527] on p "Years" at bounding box center [213, 525] width 83 height 12
click at [222, 600] on p "11+ Years" at bounding box center [224, 601] width 105 height 13
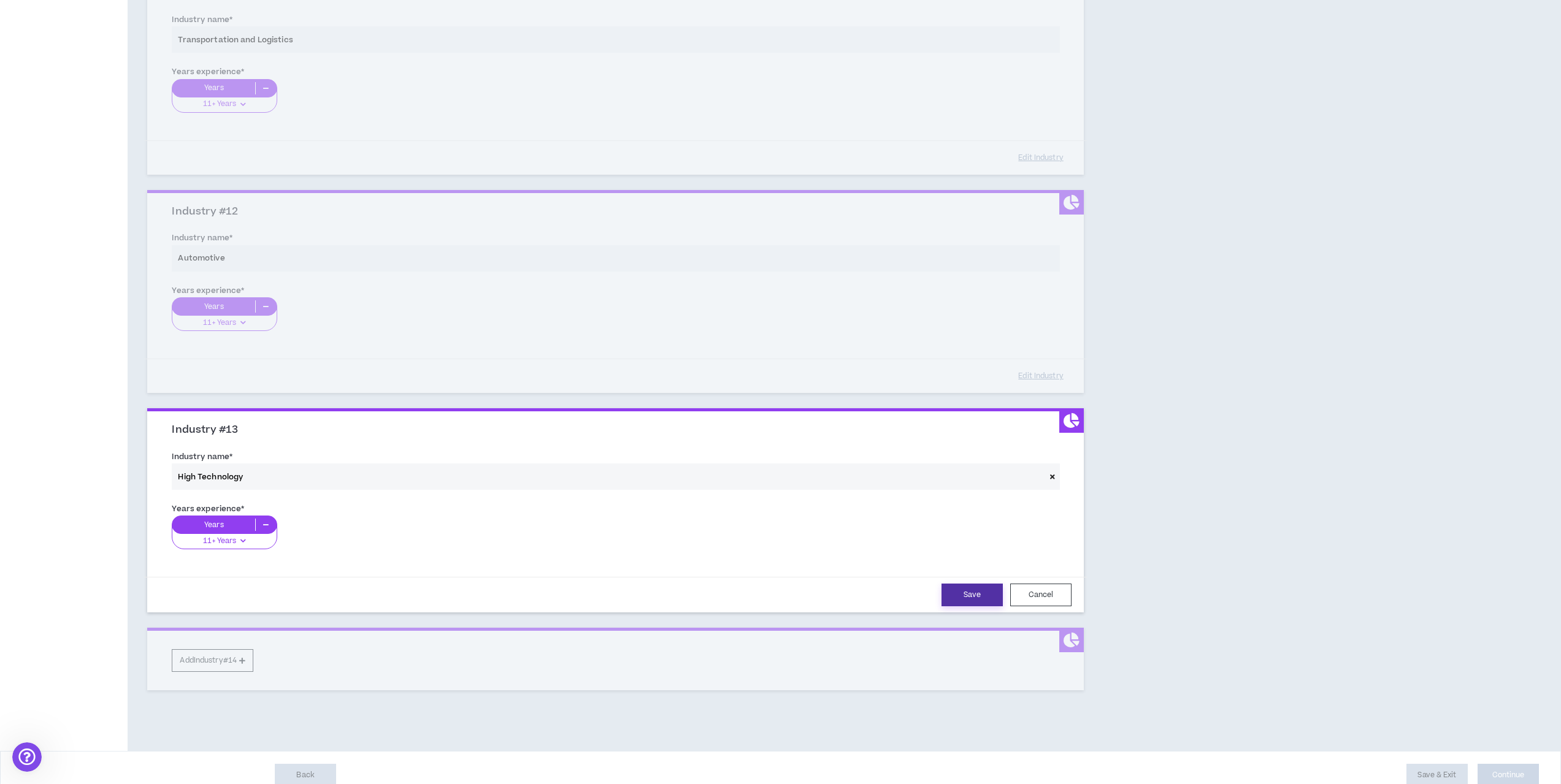
click at [972, 591] on button "Save" at bounding box center [972, 595] width 62 height 23
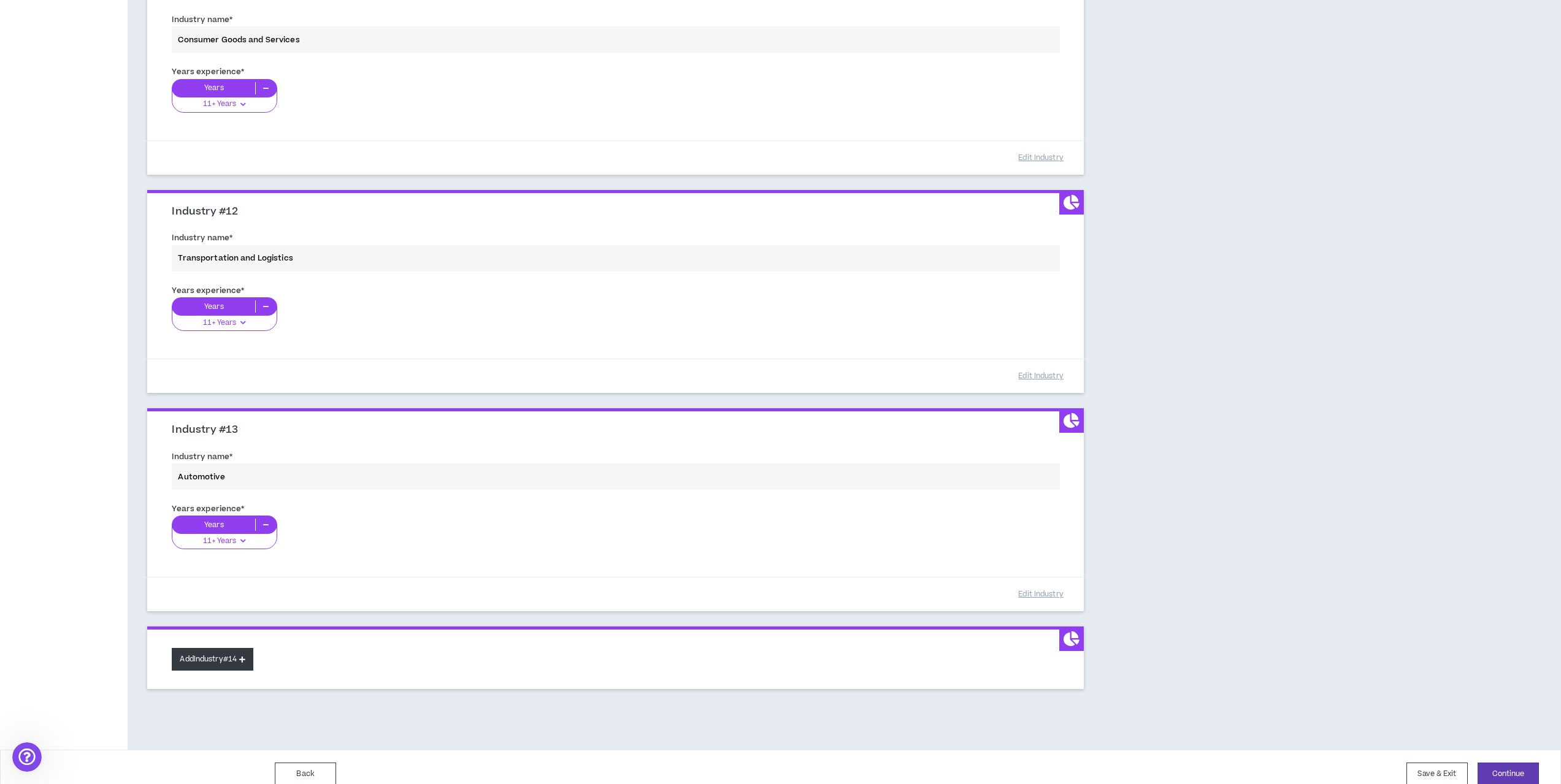
click at [235, 660] on button "Add Industry #14" at bounding box center [213, 660] width 82 height 23
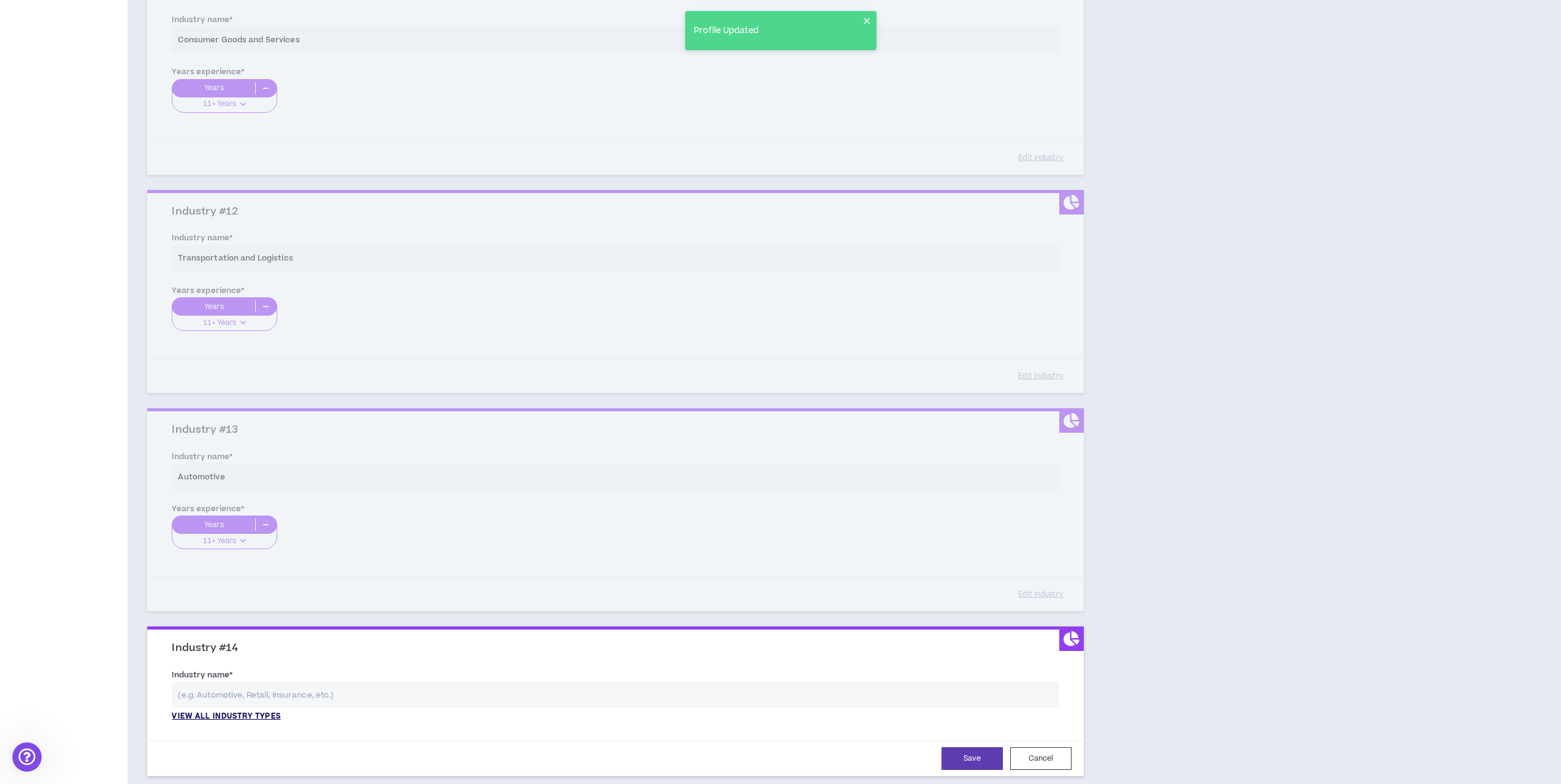
click at [244, 712] on p "View all industry types" at bounding box center [226, 717] width 108 height 11
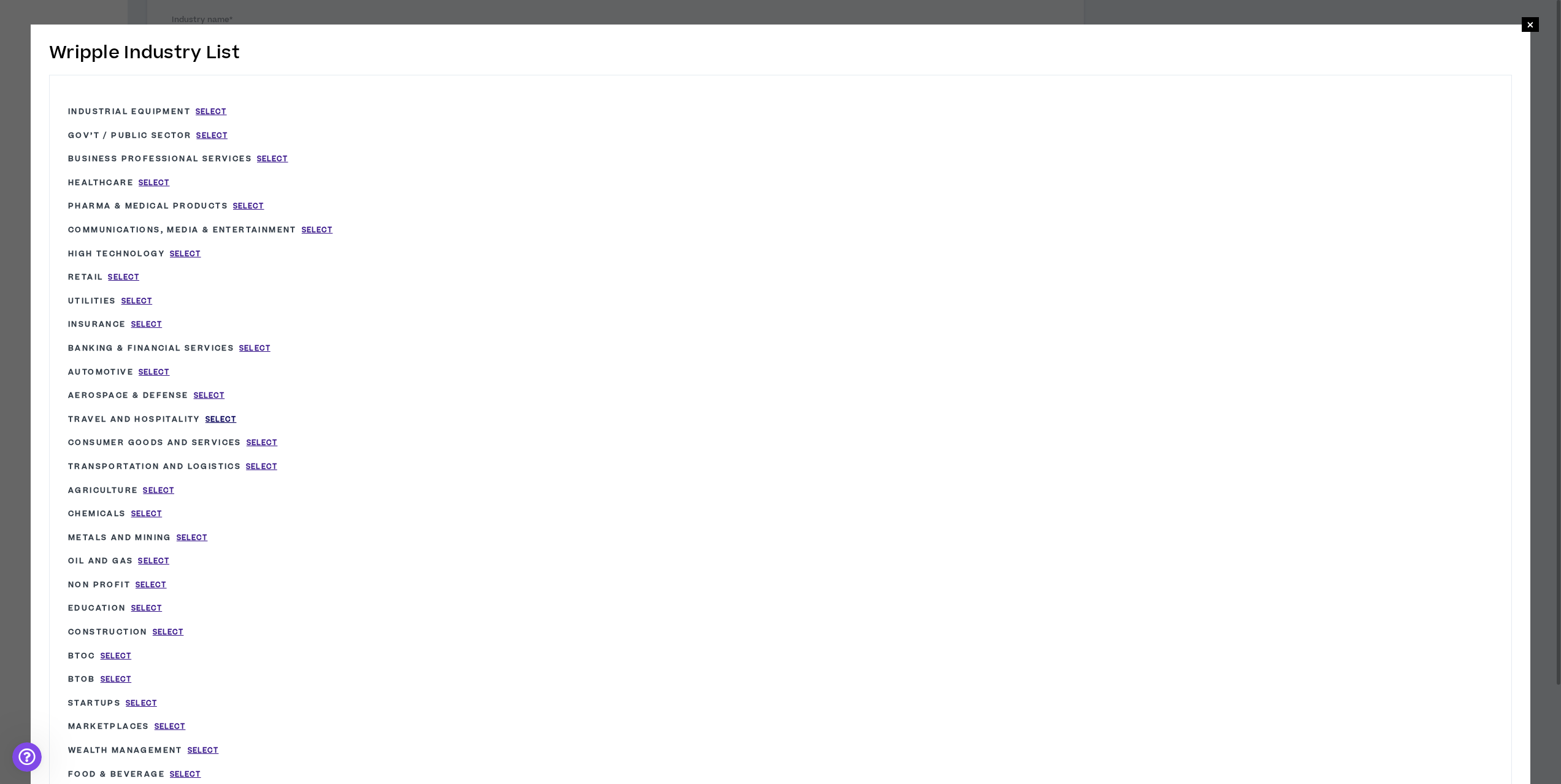
click at [215, 419] on span "Select" at bounding box center [221, 419] width 31 height 10
type input "Travel and Hospitality"
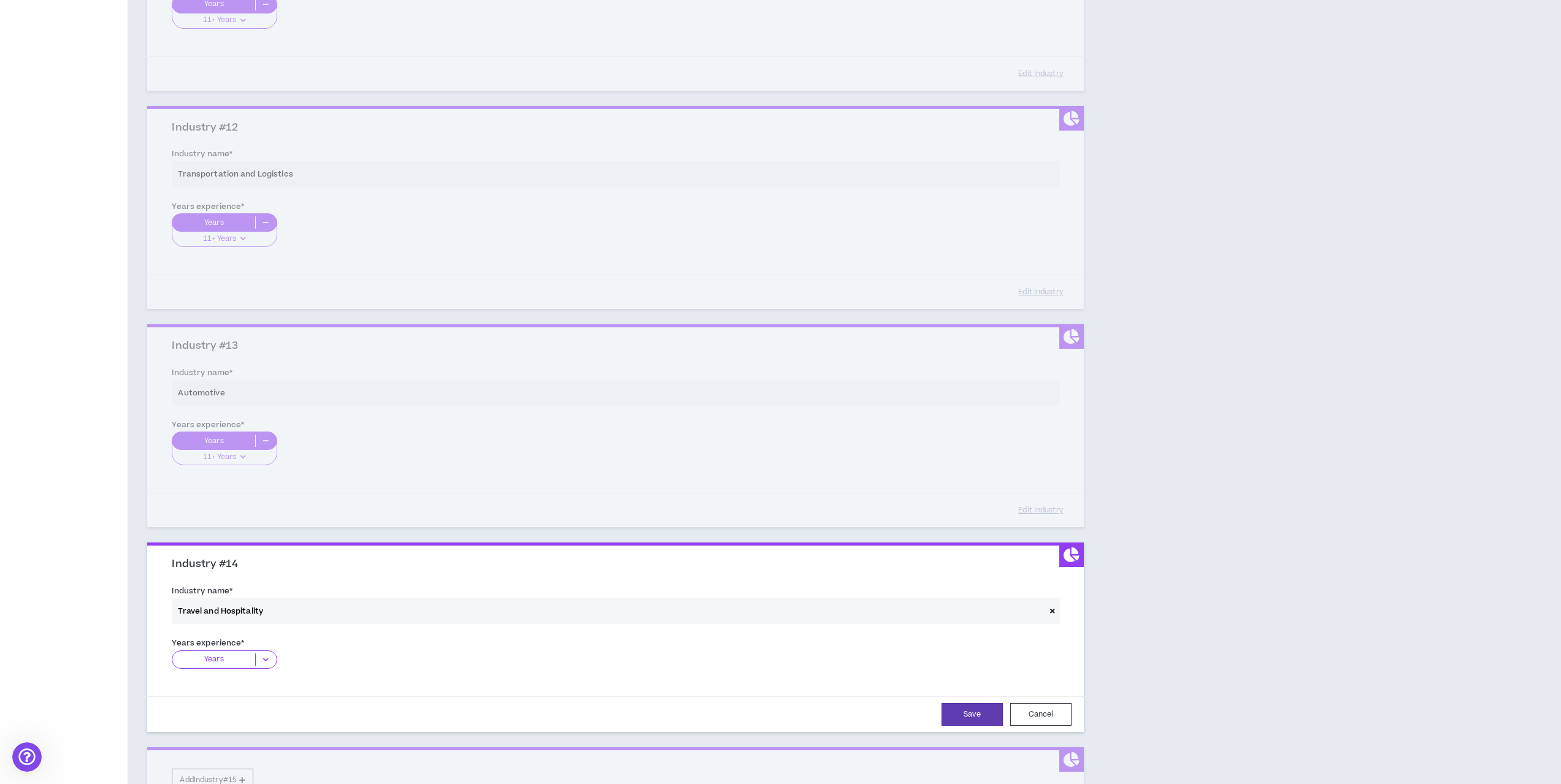
scroll to position [2568, 0]
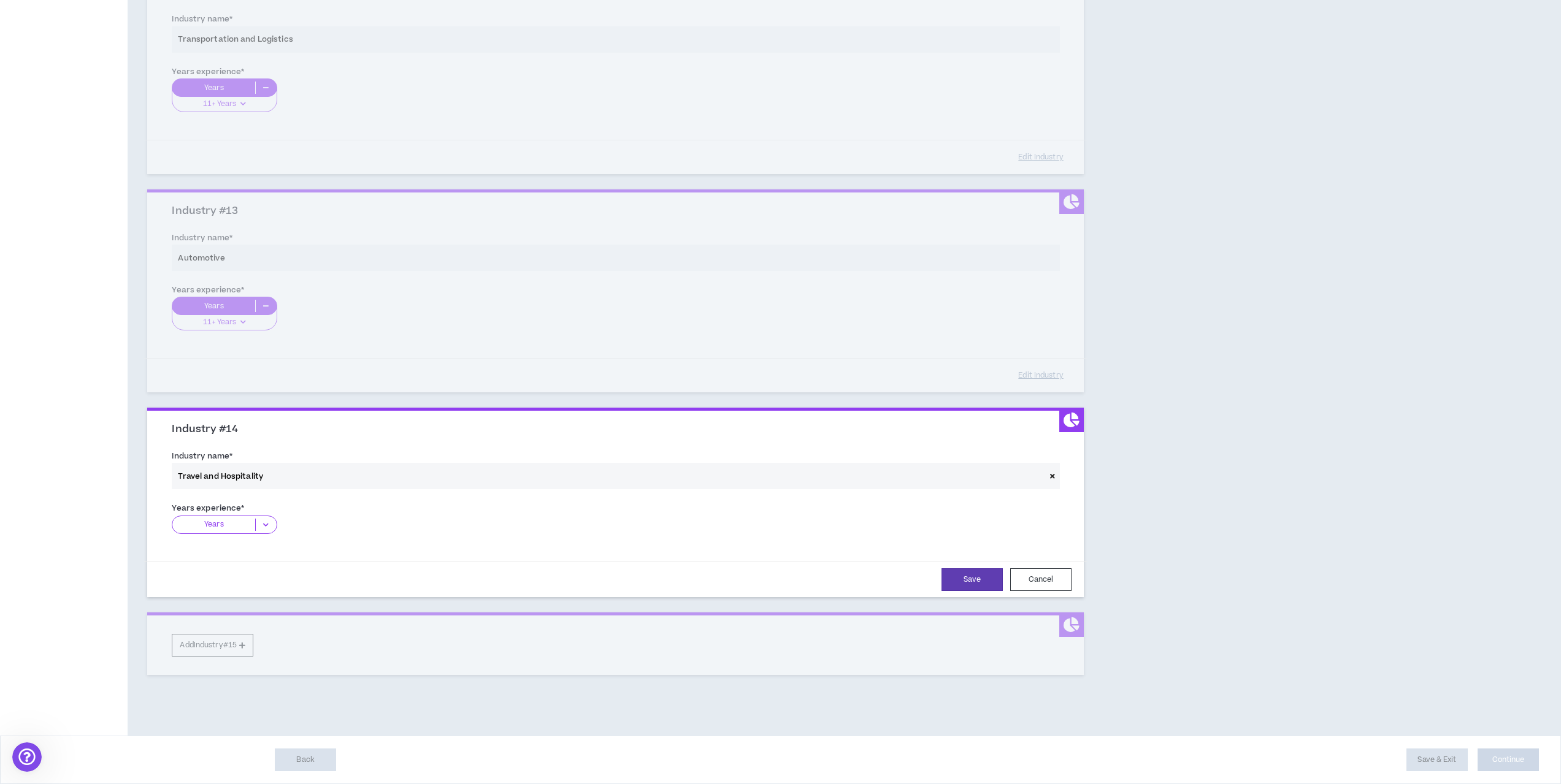
click at [219, 529] on p "Years" at bounding box center [213, 525] width 83 height 12
click at [223, 602] on p "11+ Years" at bounding box center [224, 601] width 105 height 13
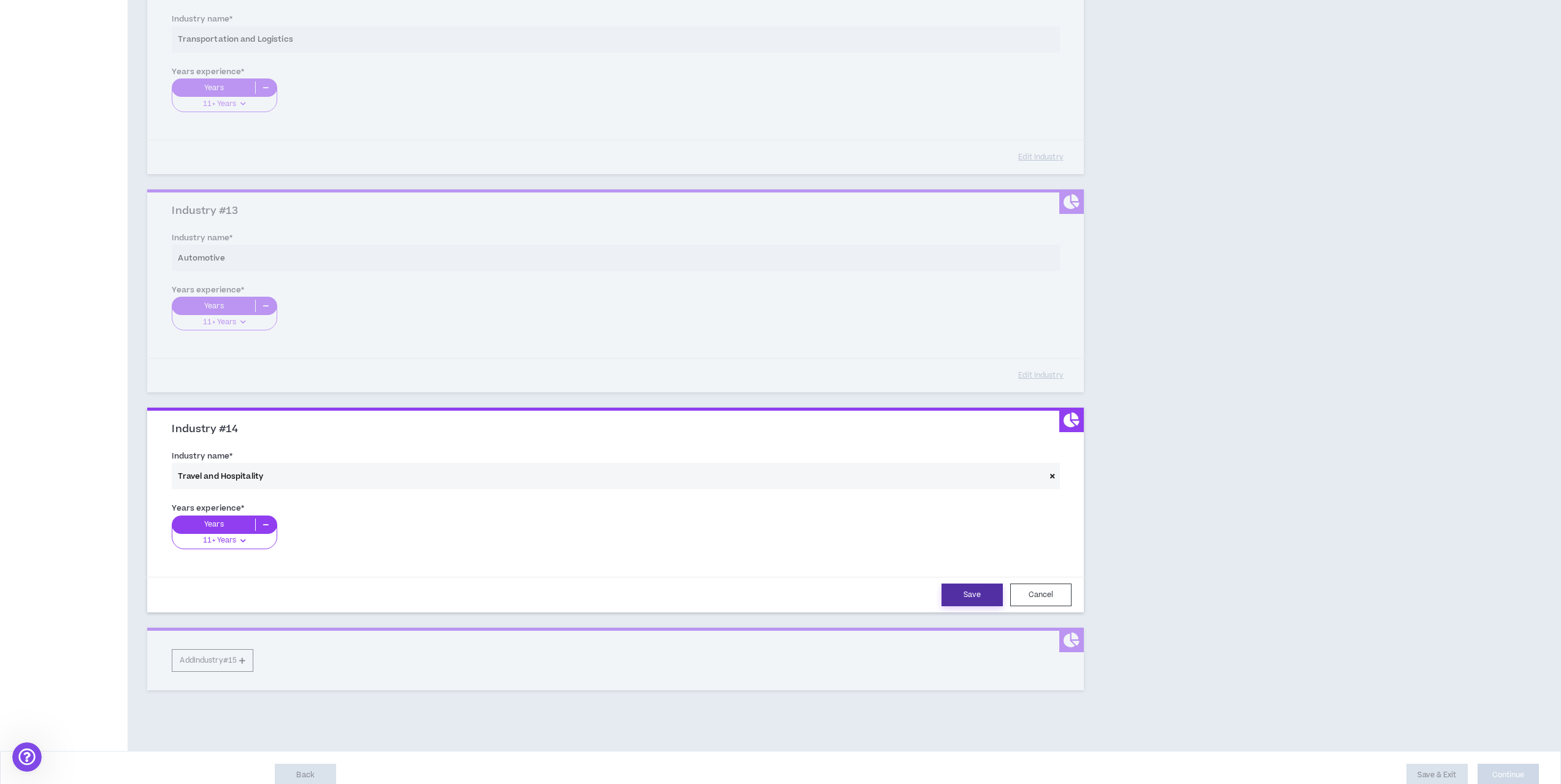
click at [973, 600] on button "Save" at bounding box center [972, 595] width 62 height 23
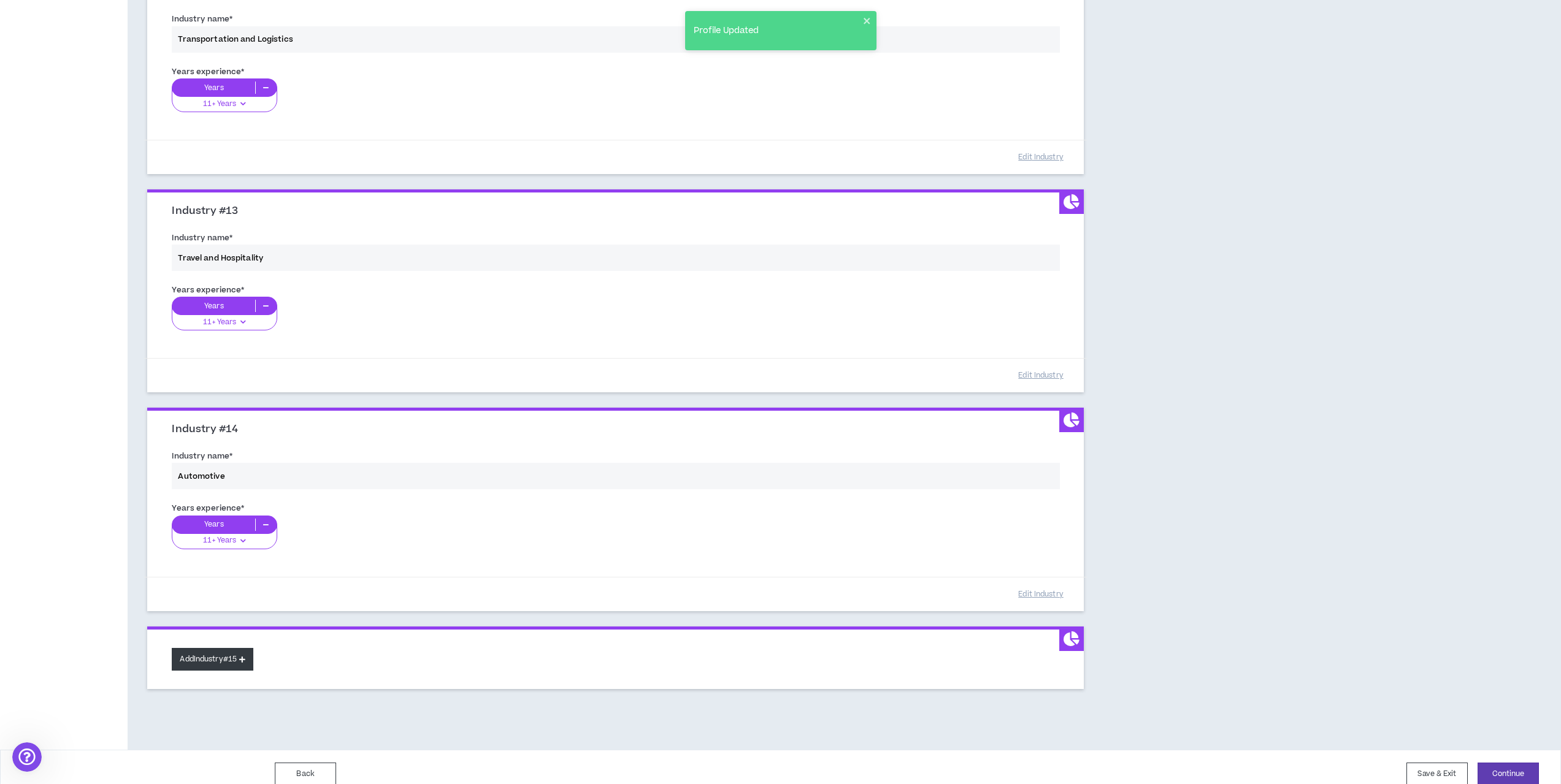
click at [226, 653] on button "Add Industry #15" at bounding box center [213, 660] width 82 height 23
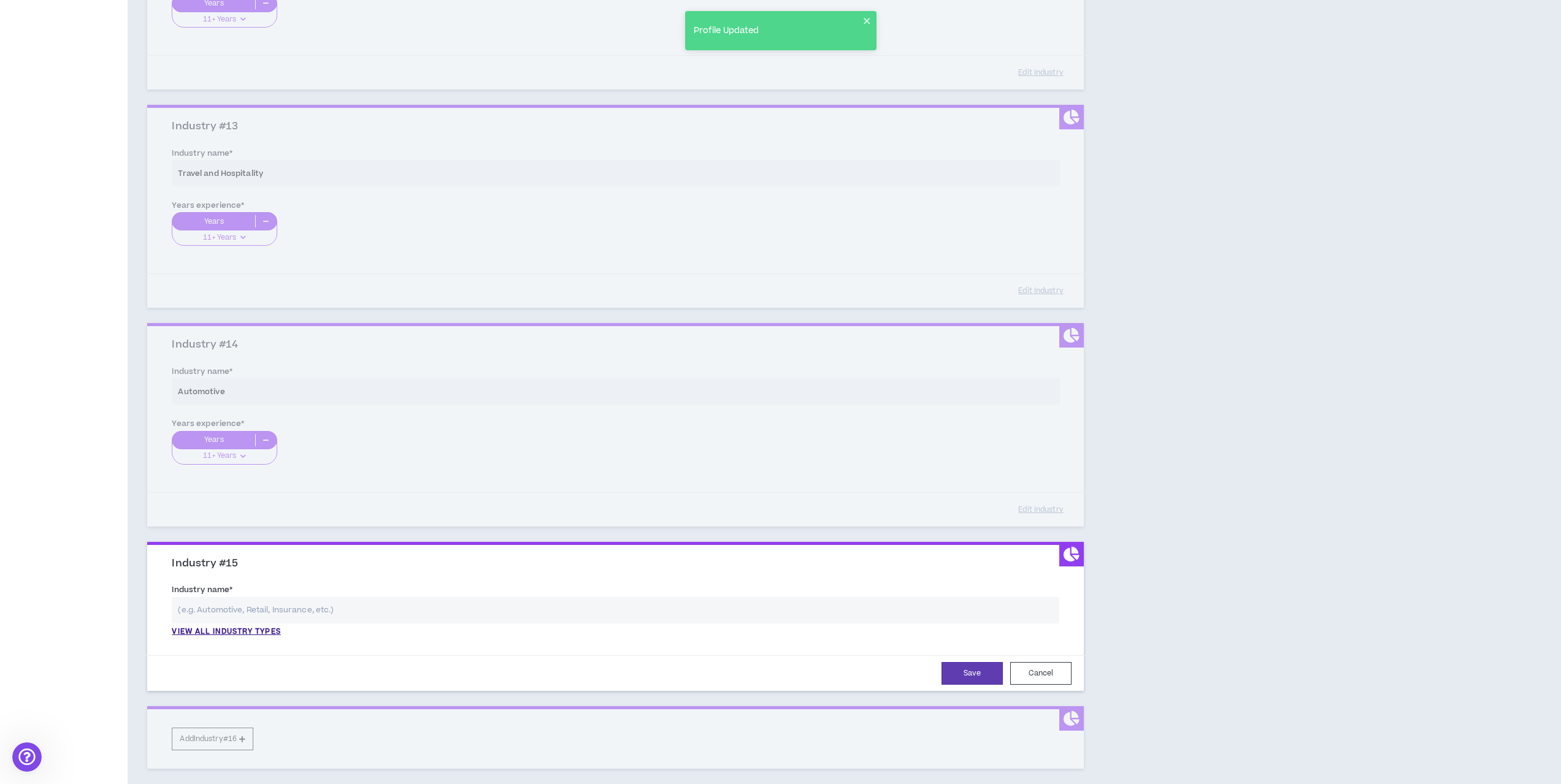
scroll to position [2746, 0]
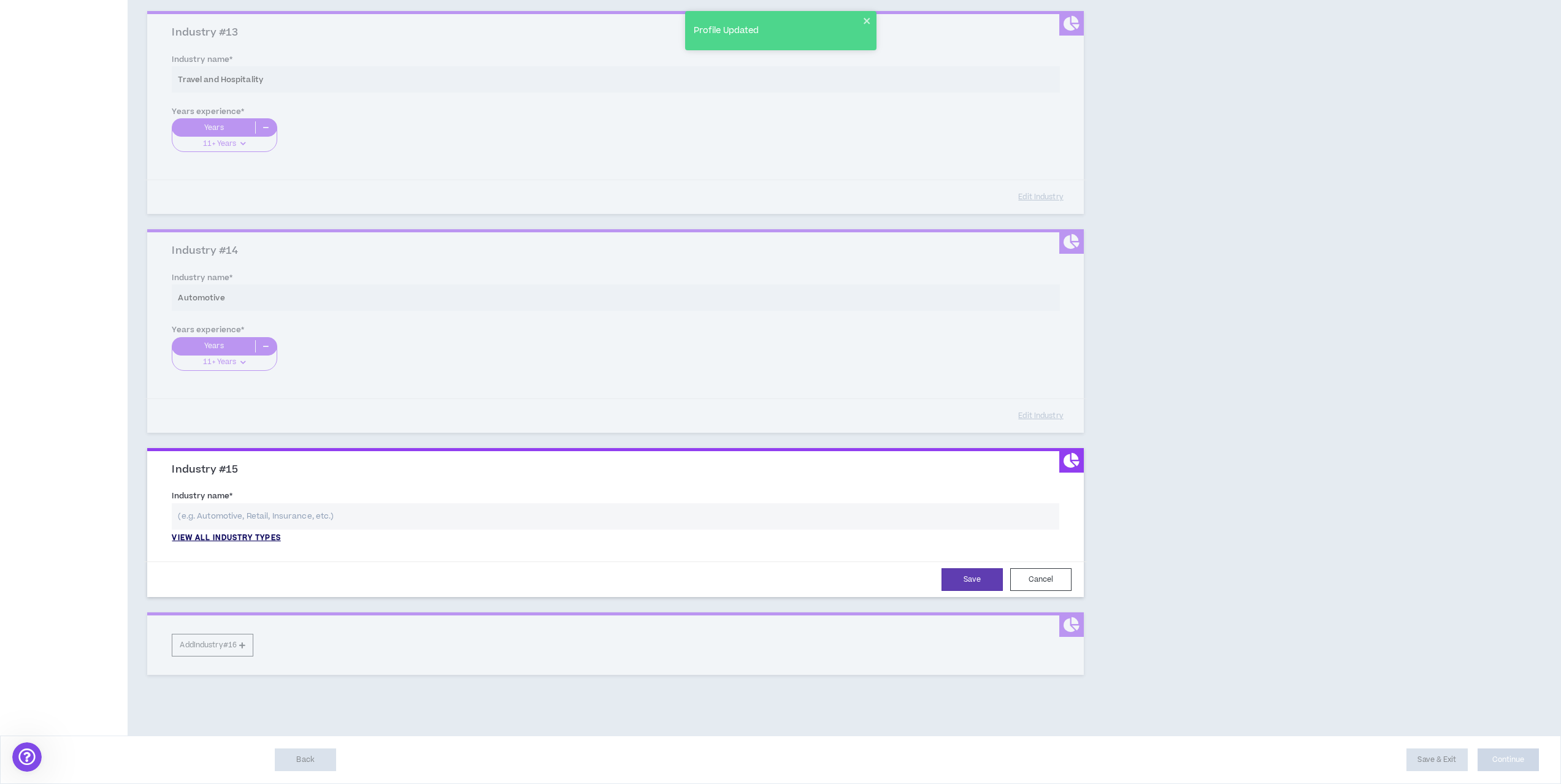
click at [260, 537] on p "View all industry types" at bounding box center [226, 539] width 108 height 11
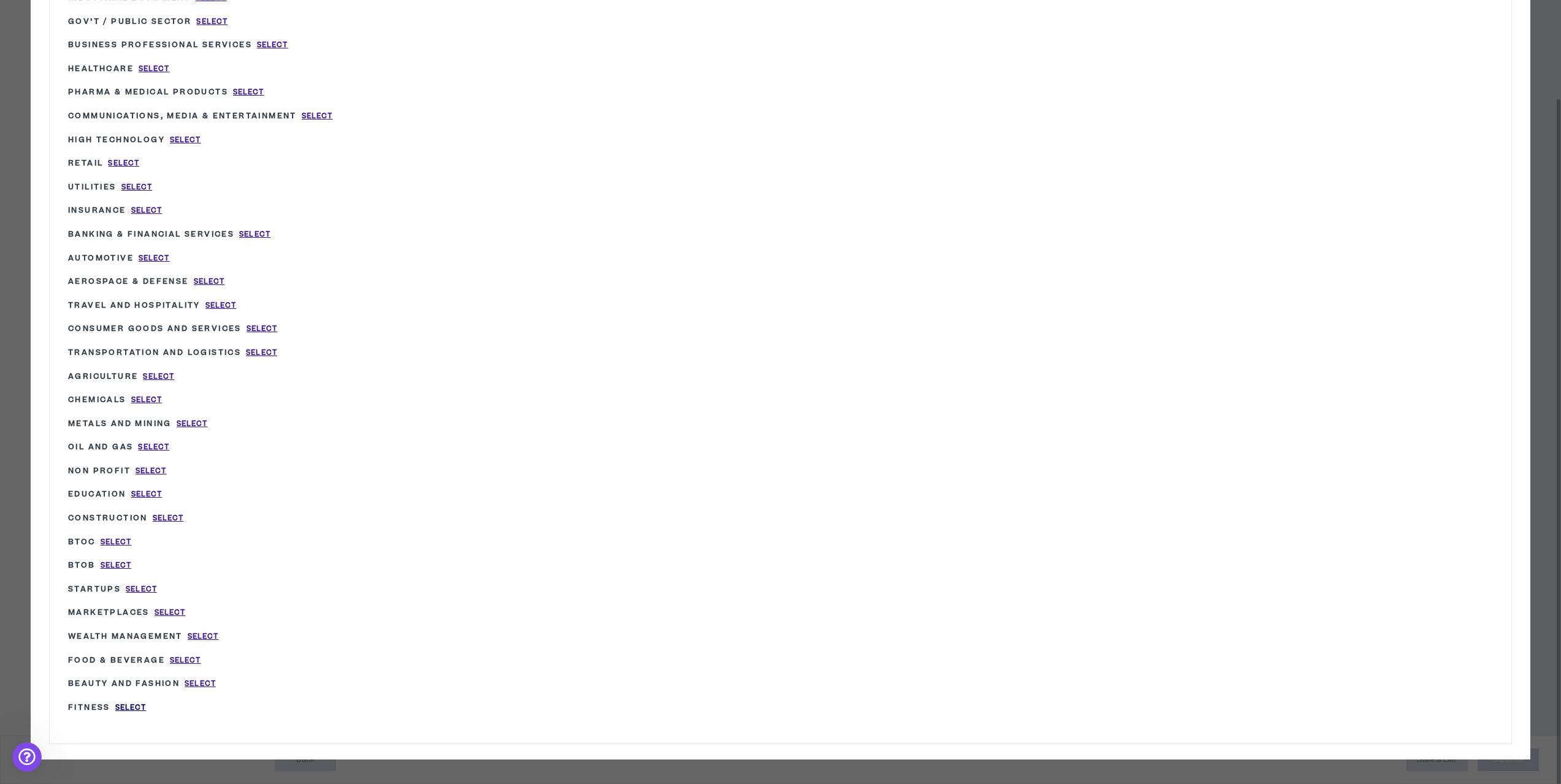
click at [136, 705] on span "Select" at bounding box center [130, 707] width 31 height 10
type input "Fitness"
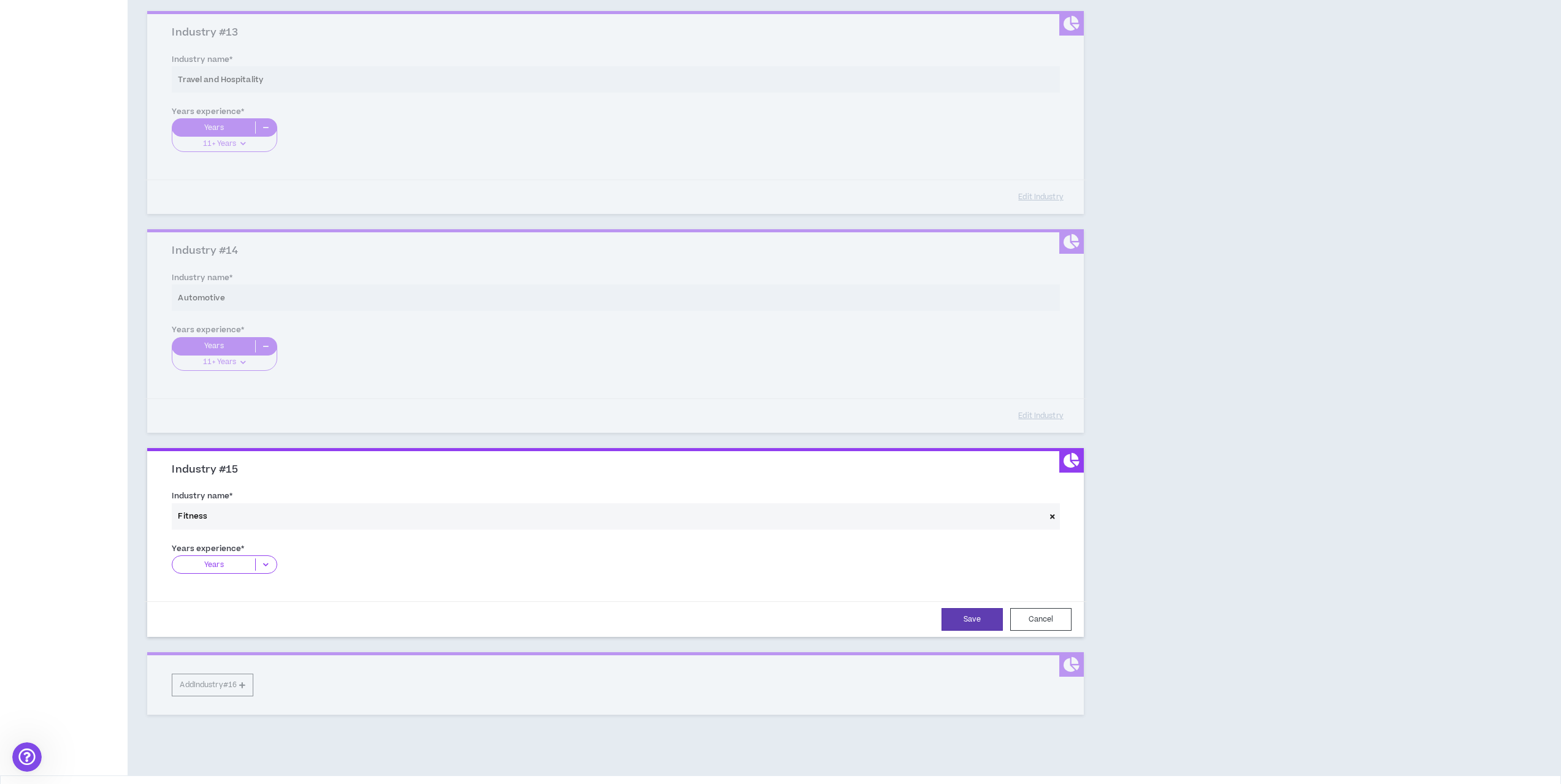
click at [235, 566] on p "Years" at bounding box center [213, 564] width 83 height 12
click at [229, 642] on p "11+ Years" at bounding box center [224, 641] width 105 height 13
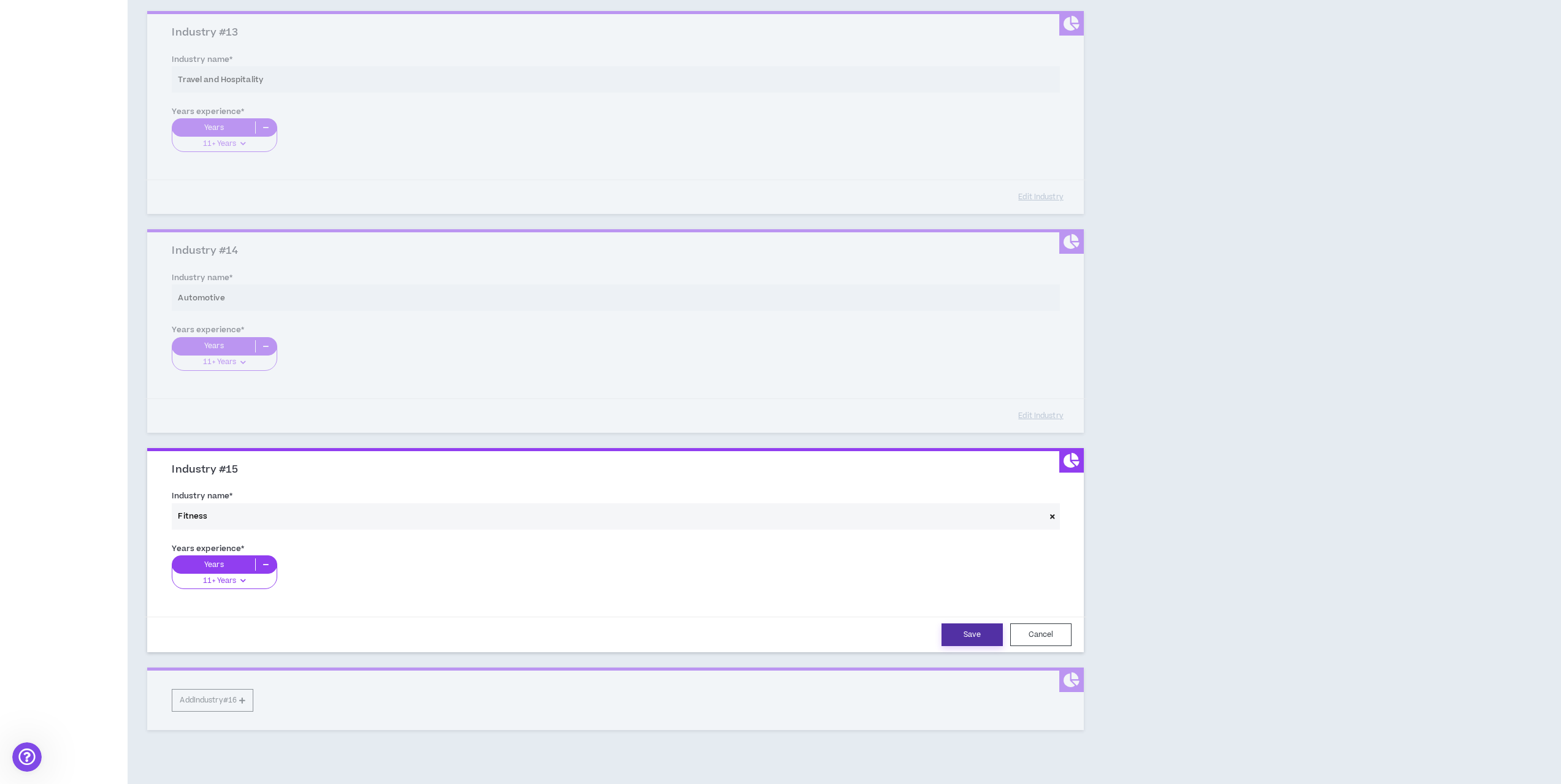
click at [955, 633] on button "Save" at bounding box center [972, 635] width 62 height 23
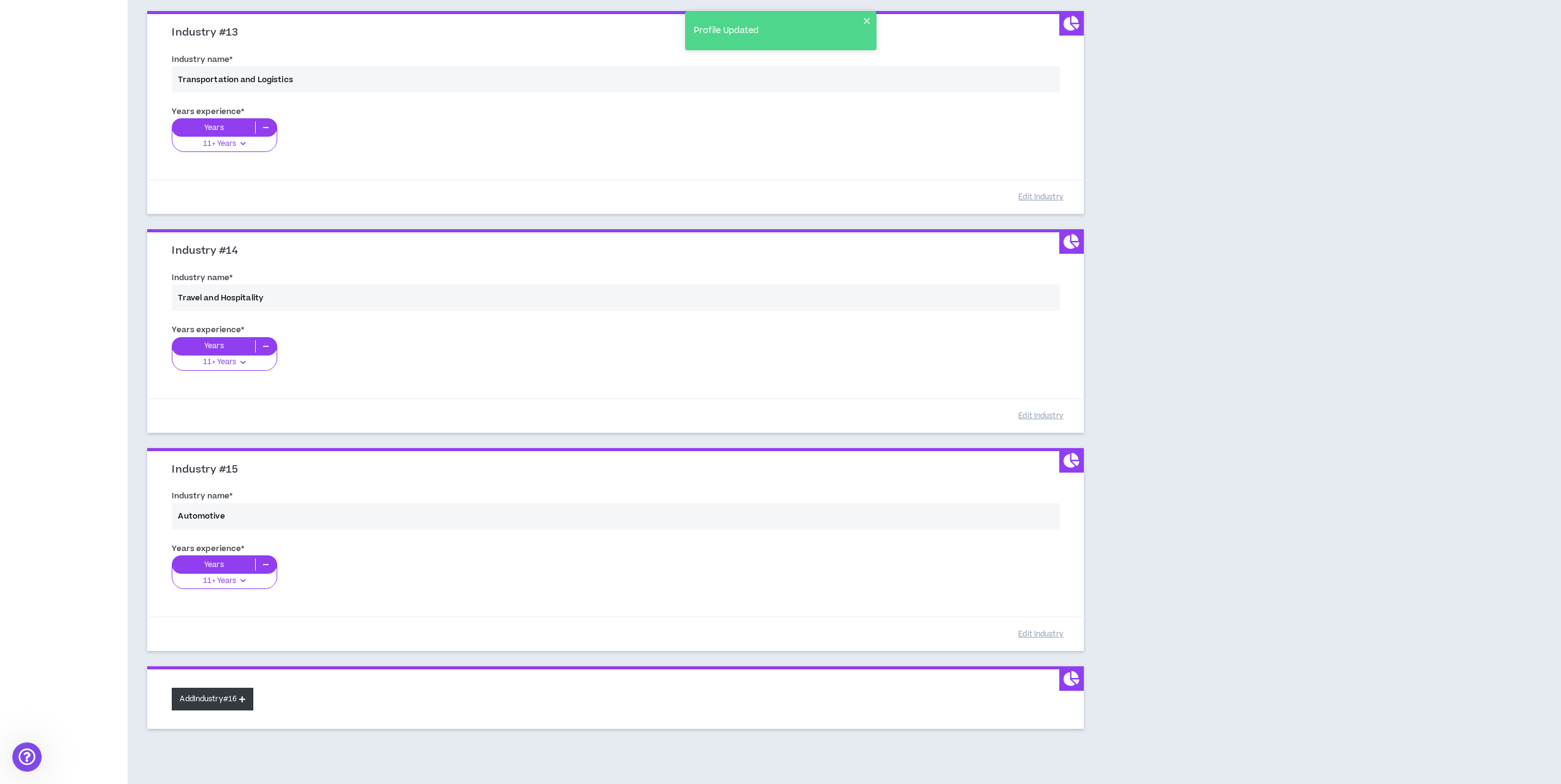
click at [241, 698] on button "Add Industry #16" at bounding box center [213, 699] width 82 height 23
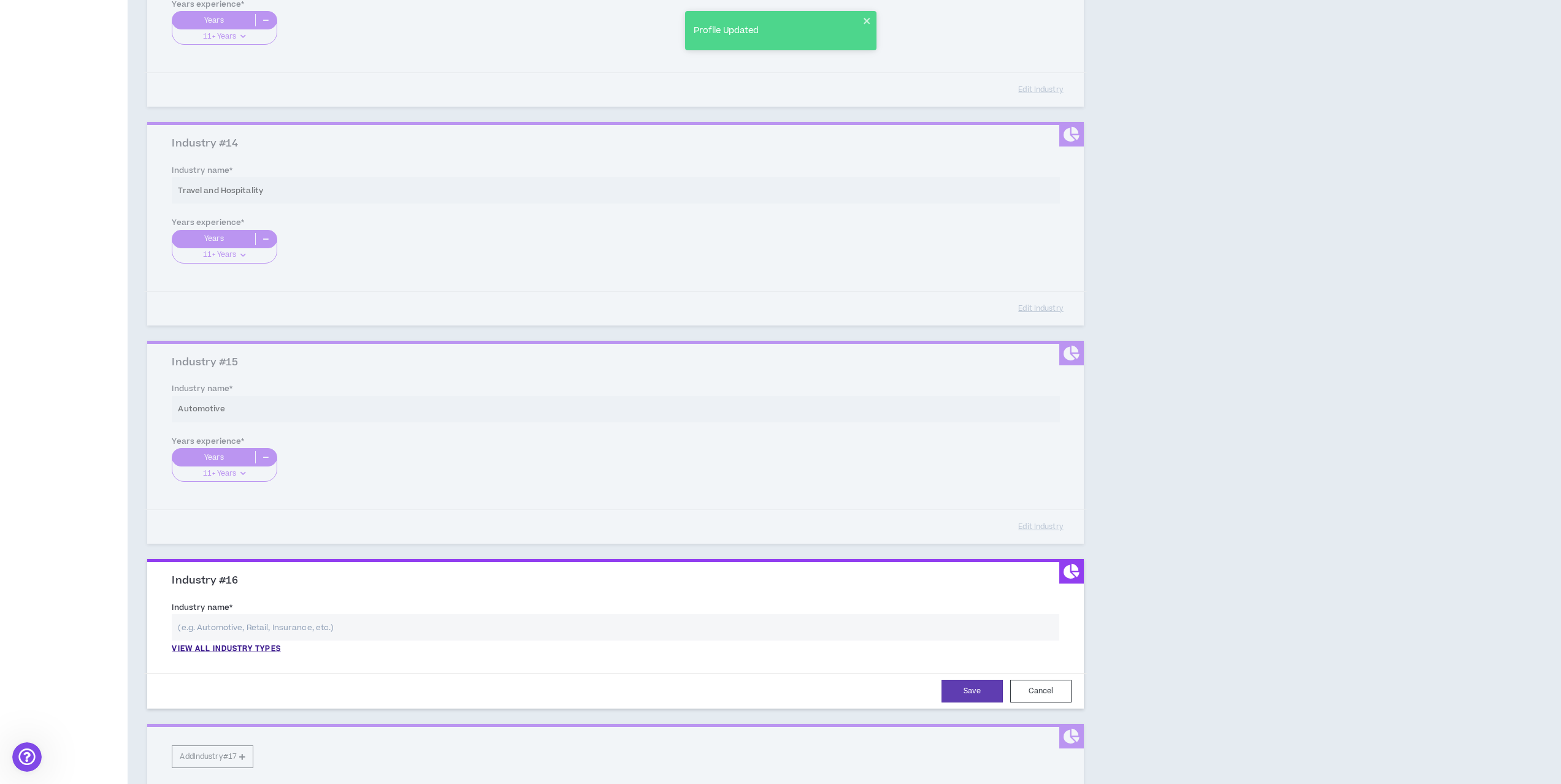
scroll to position [2965, 0]
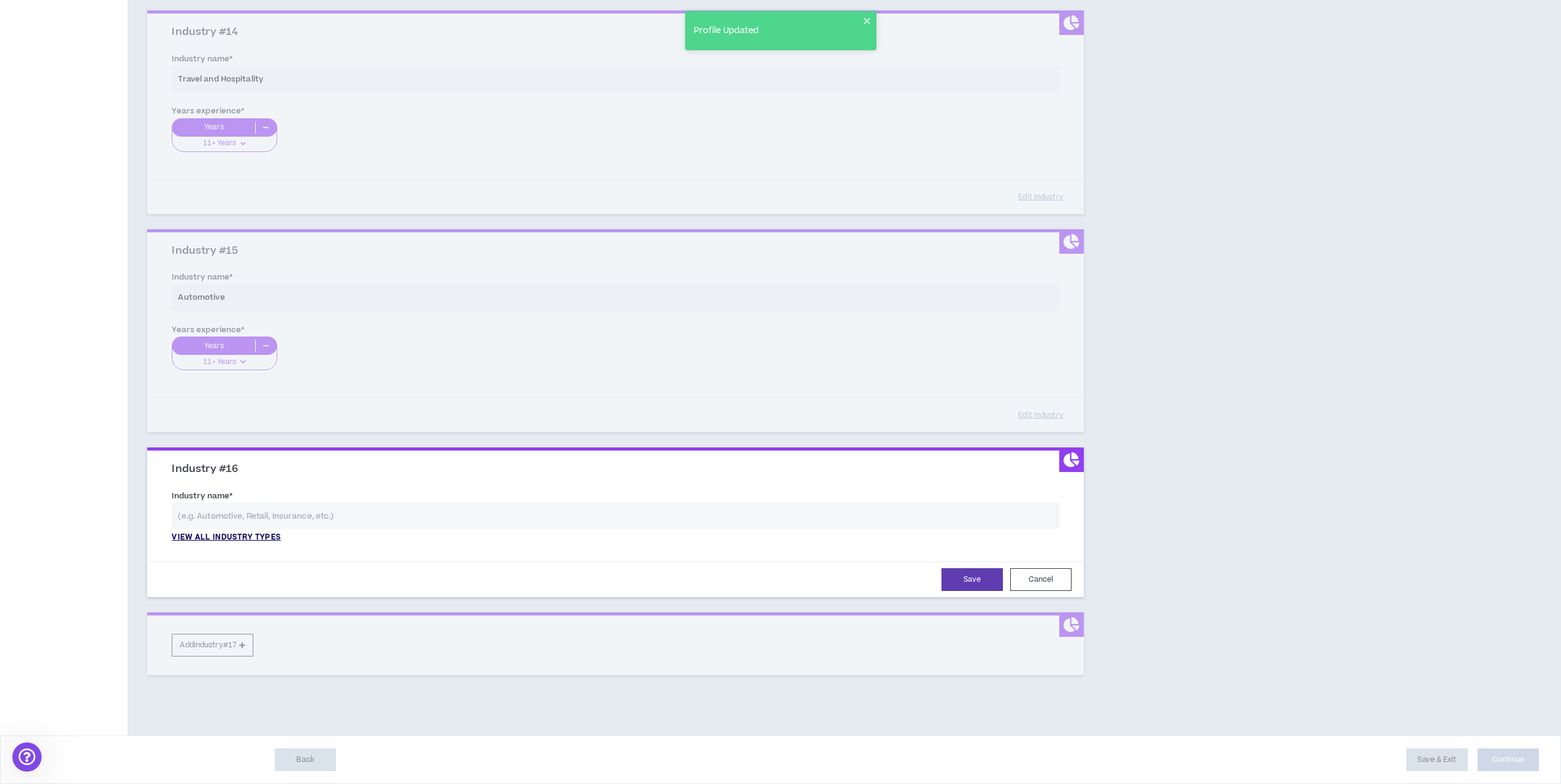
click at [248, 536] on p "View all industry types" at bounding box center [226, 538] width 108 height 11
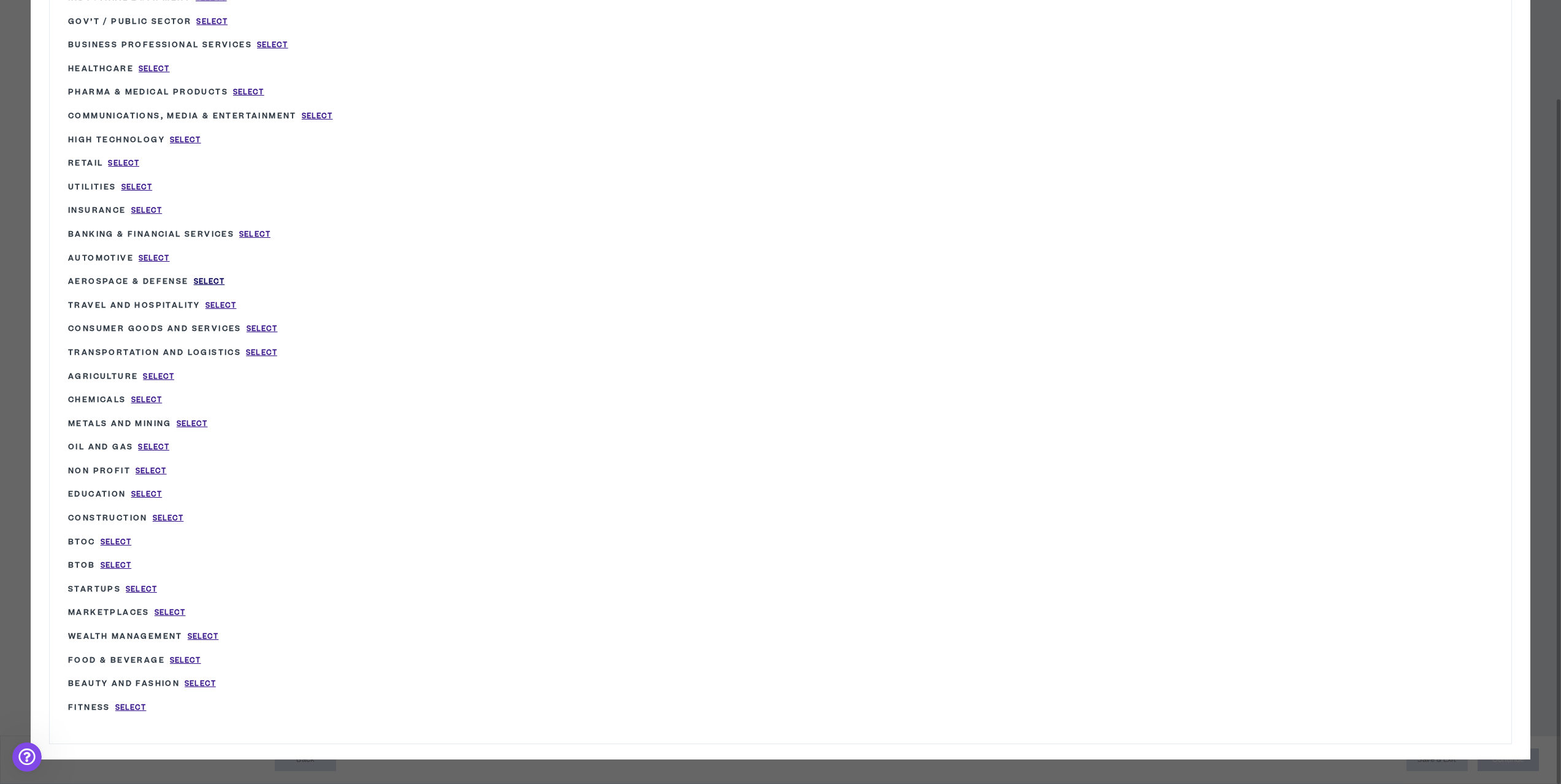
click at [213, 282] on span "Select" at bounding box center [209, 281] width 31 height 10
type input "Aerospace & Defense"
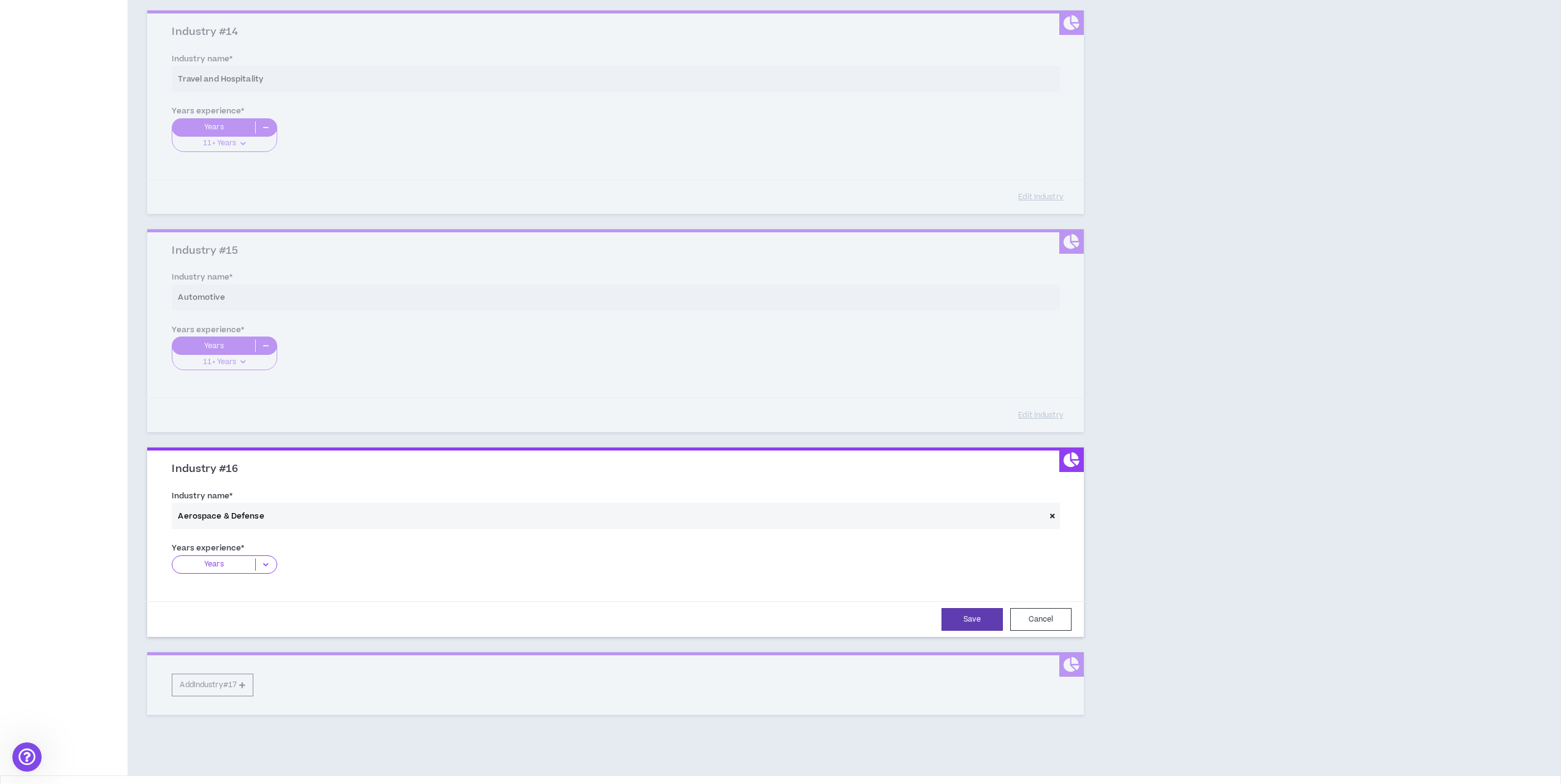
click at [237, 563] on p "Years" at bounding box center [213, 564] width 83 height 12
click at [228, 628] on p "6-10 Years" at bounding box center [224, 621] width 105 height 13
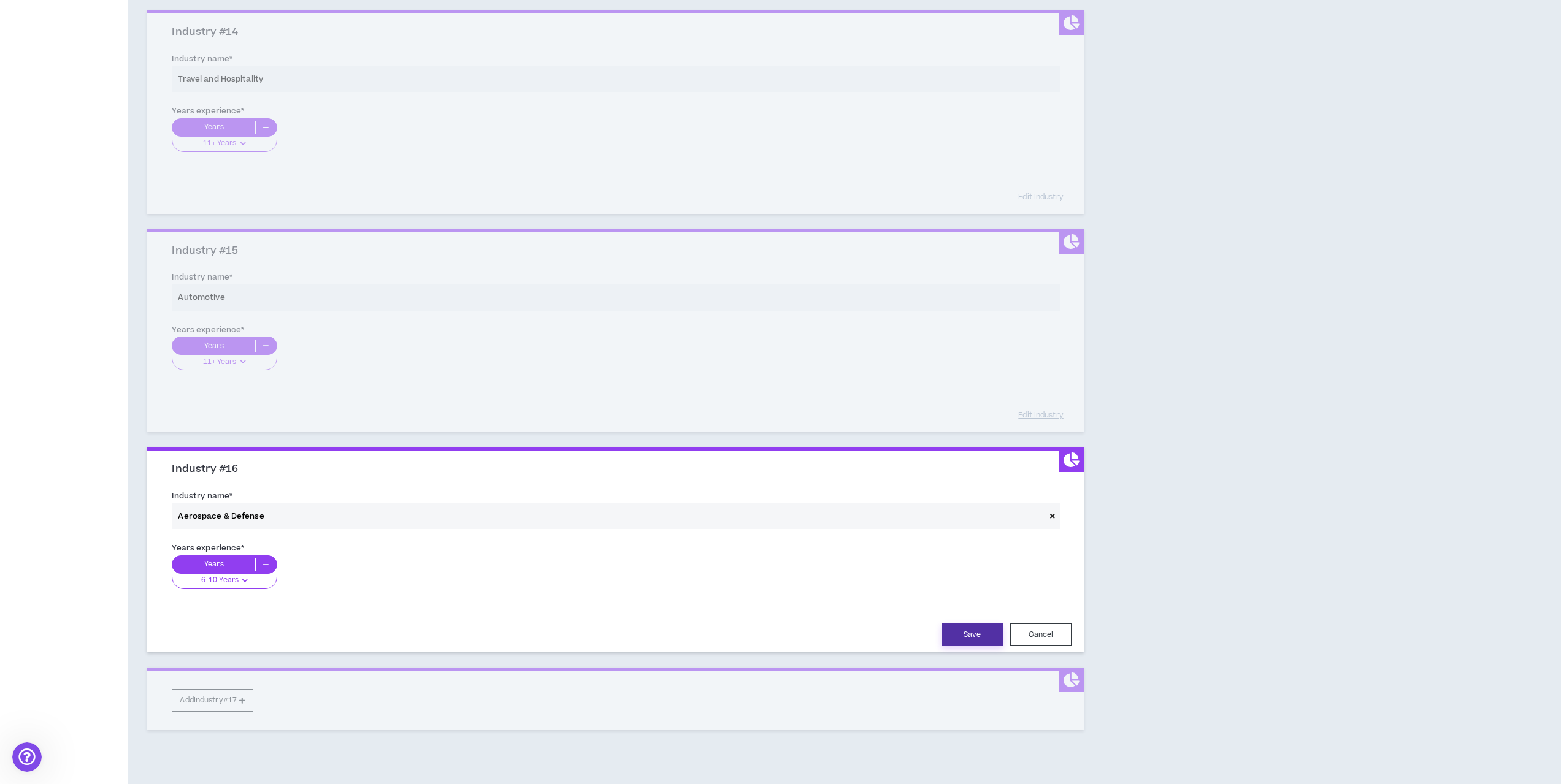
click at [988, 632] on button "Save" at bounding box center [972, 635] width 62 height 23
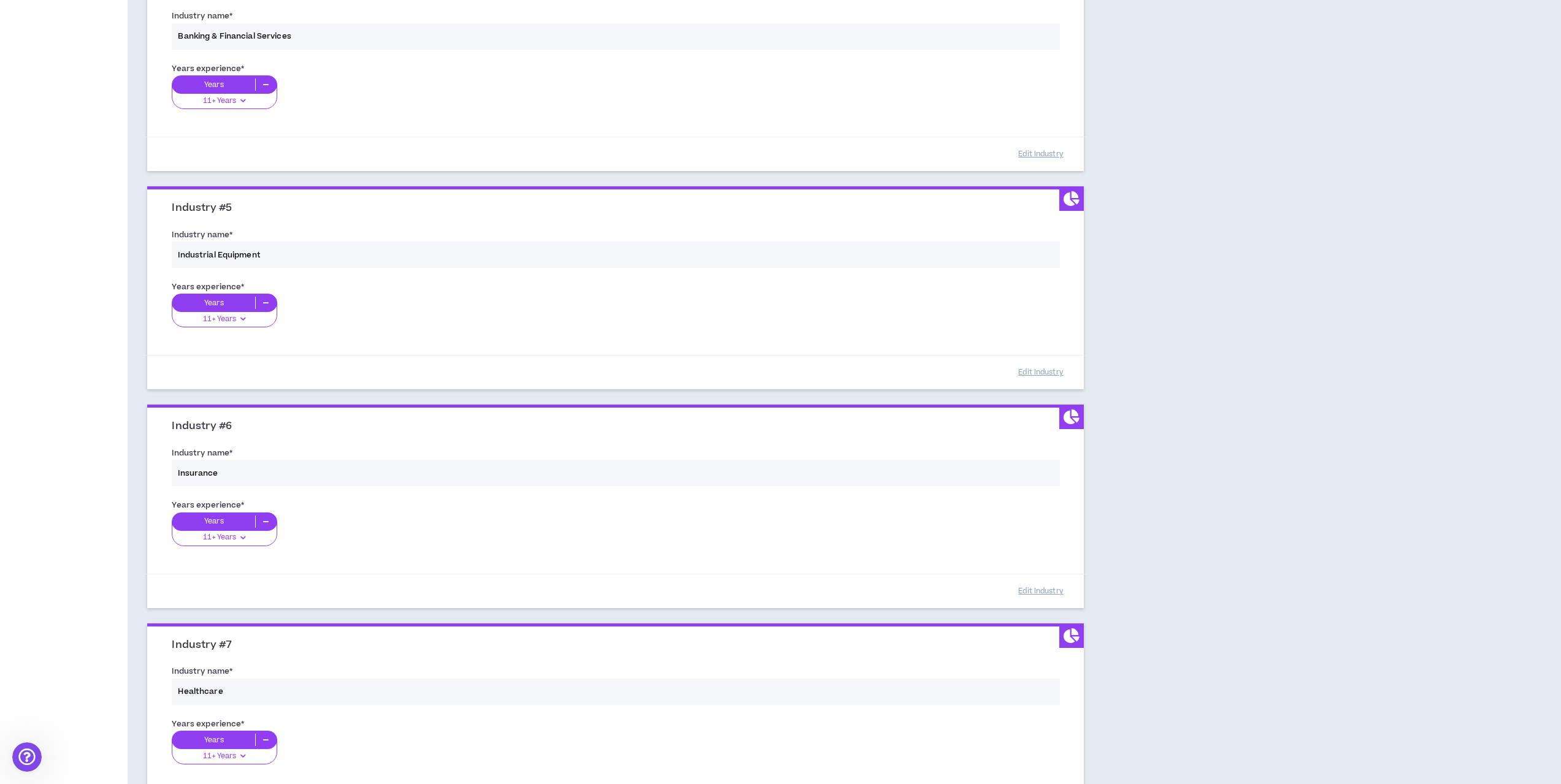
scroll to position [3019, 0]
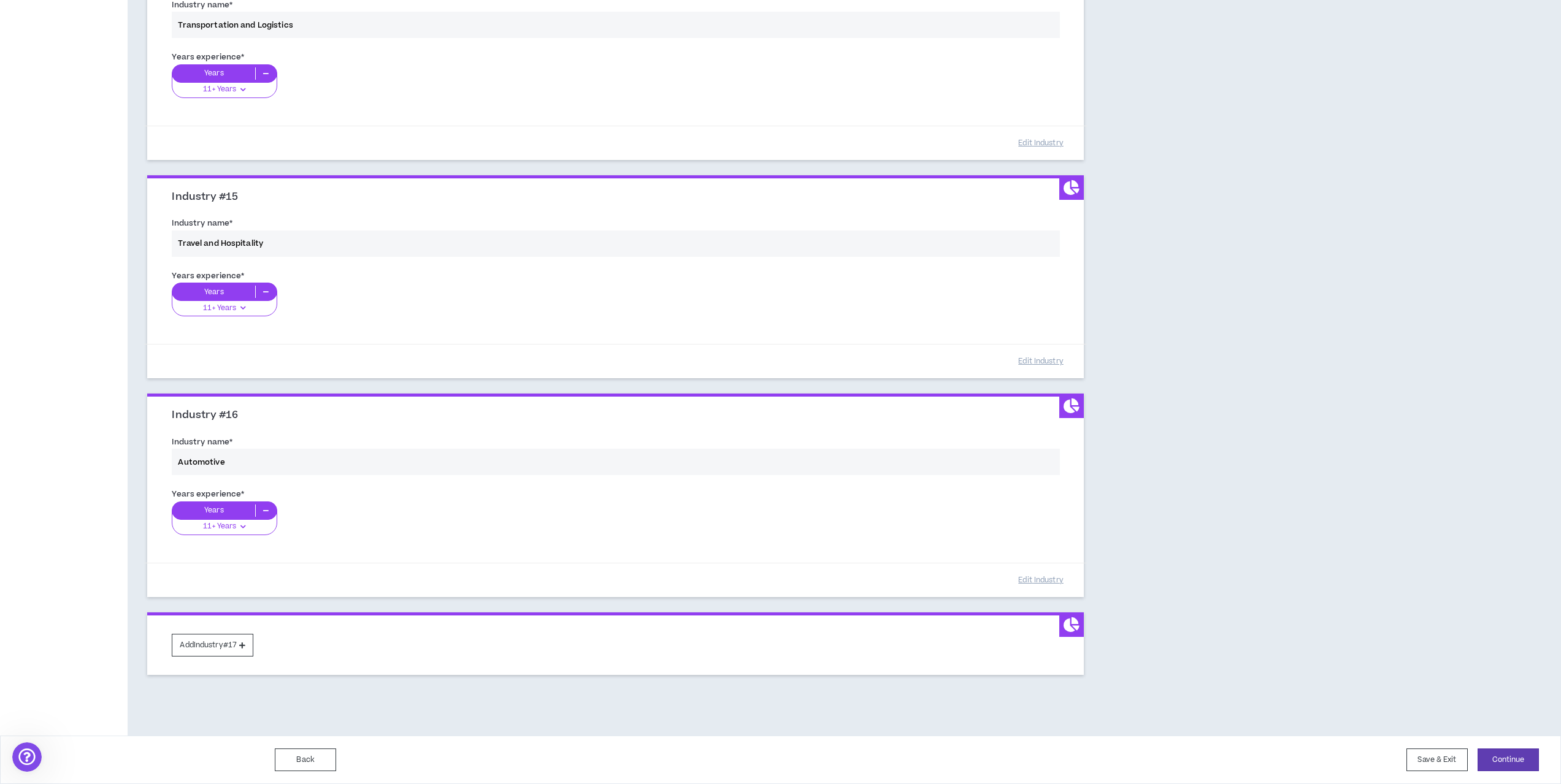
drag, startPoint x: 1276, startPoint y: 486, endPoint x: 1333, endPoint y: 667, distance: 189.8
click at [1532, 757] on button "Continue" at bounding box center [1508, 760] width 62 height 23
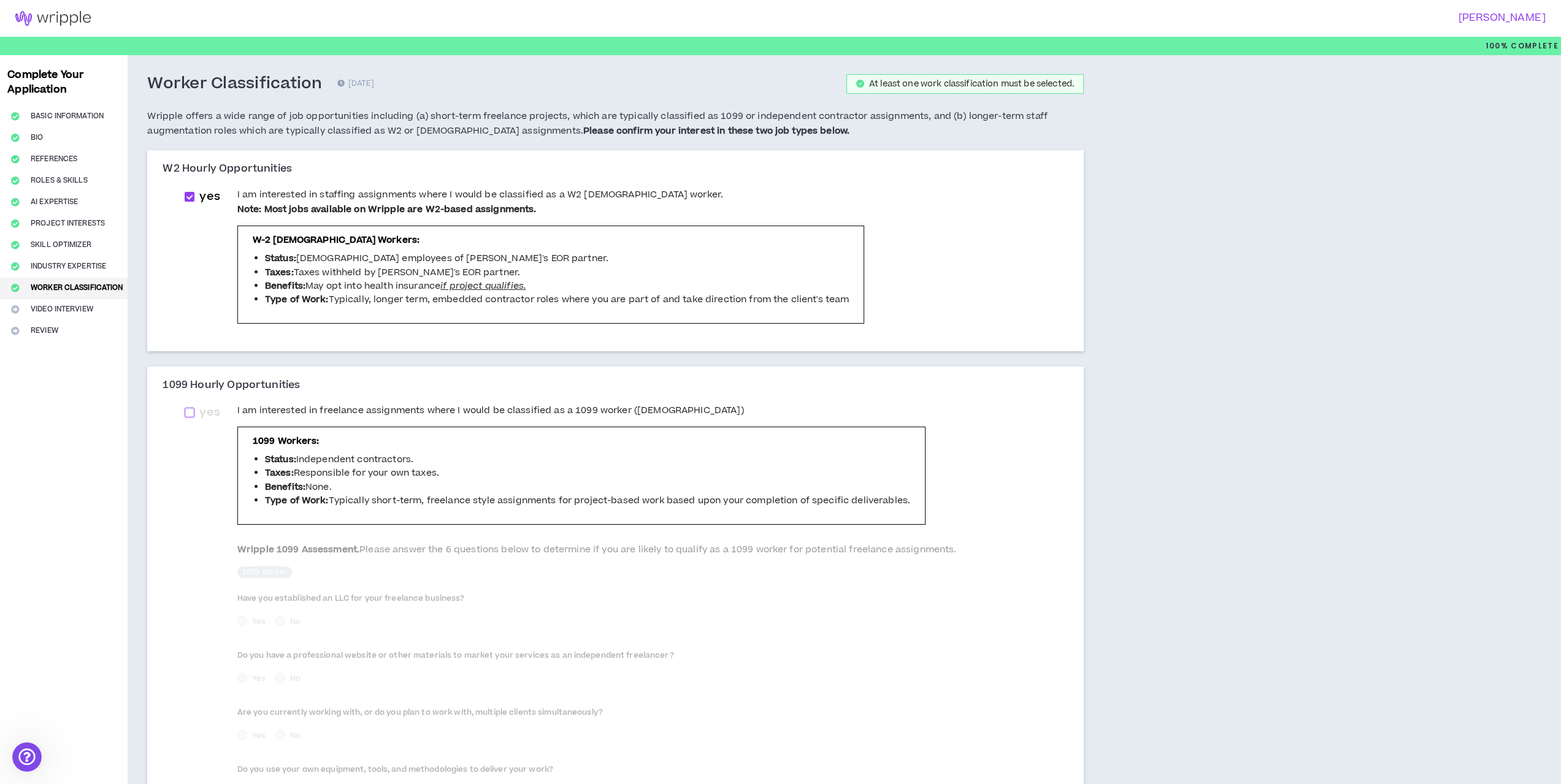
click at [190, 412] on span at bounding box center [189, 412] width 10 height 10
checkbox input "****"
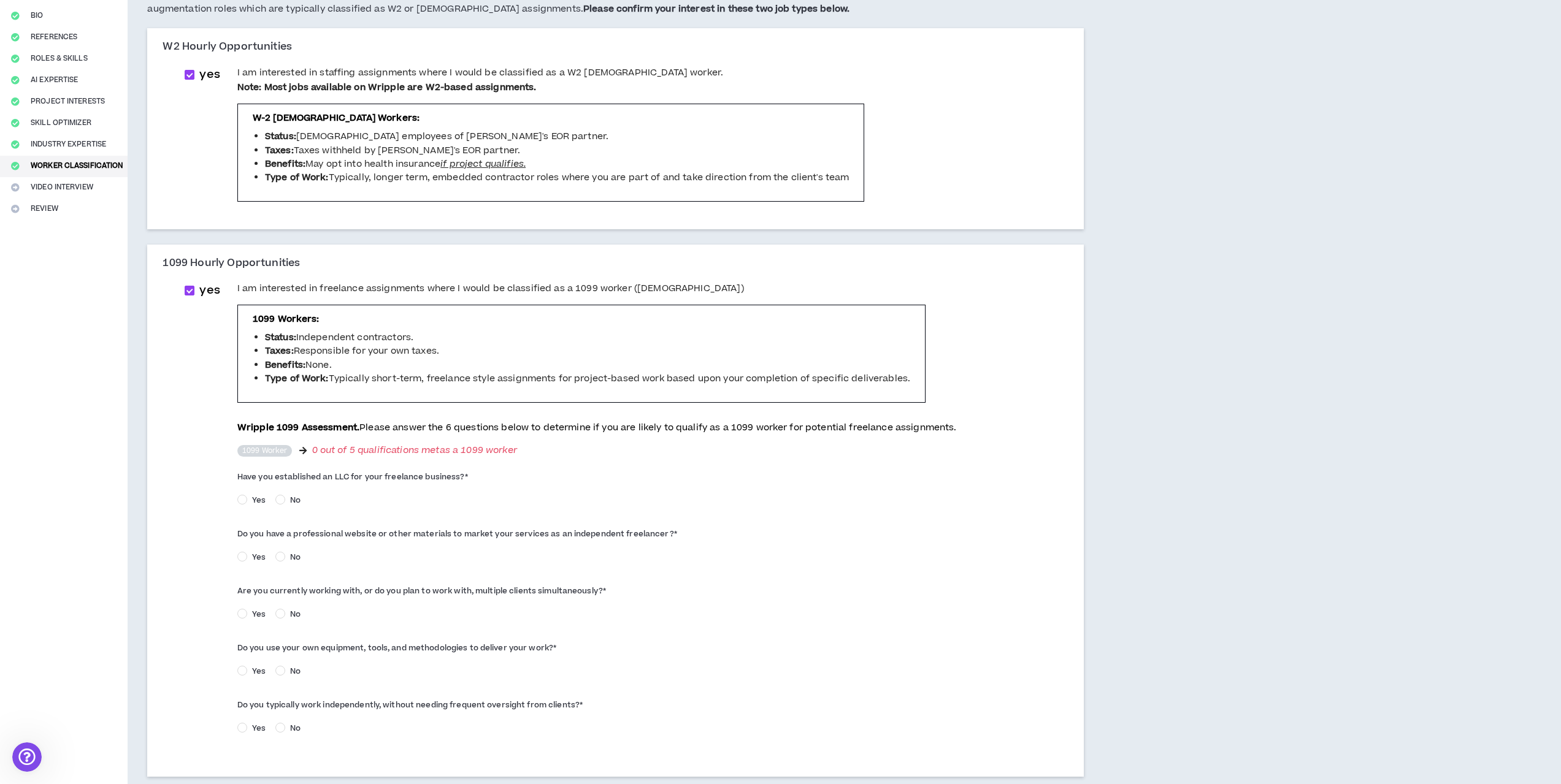
scroll to position [123, 0]
click at [246, 607] on label "Yes" at bounding box center [254, 613] width 33 height 13
click at [247, 664] on label "Yes" at bounding box center [254, 670] width 33 height 13
click at [249, 728] on span "Yes" at bounding box center [259, 728] width 24 height 11
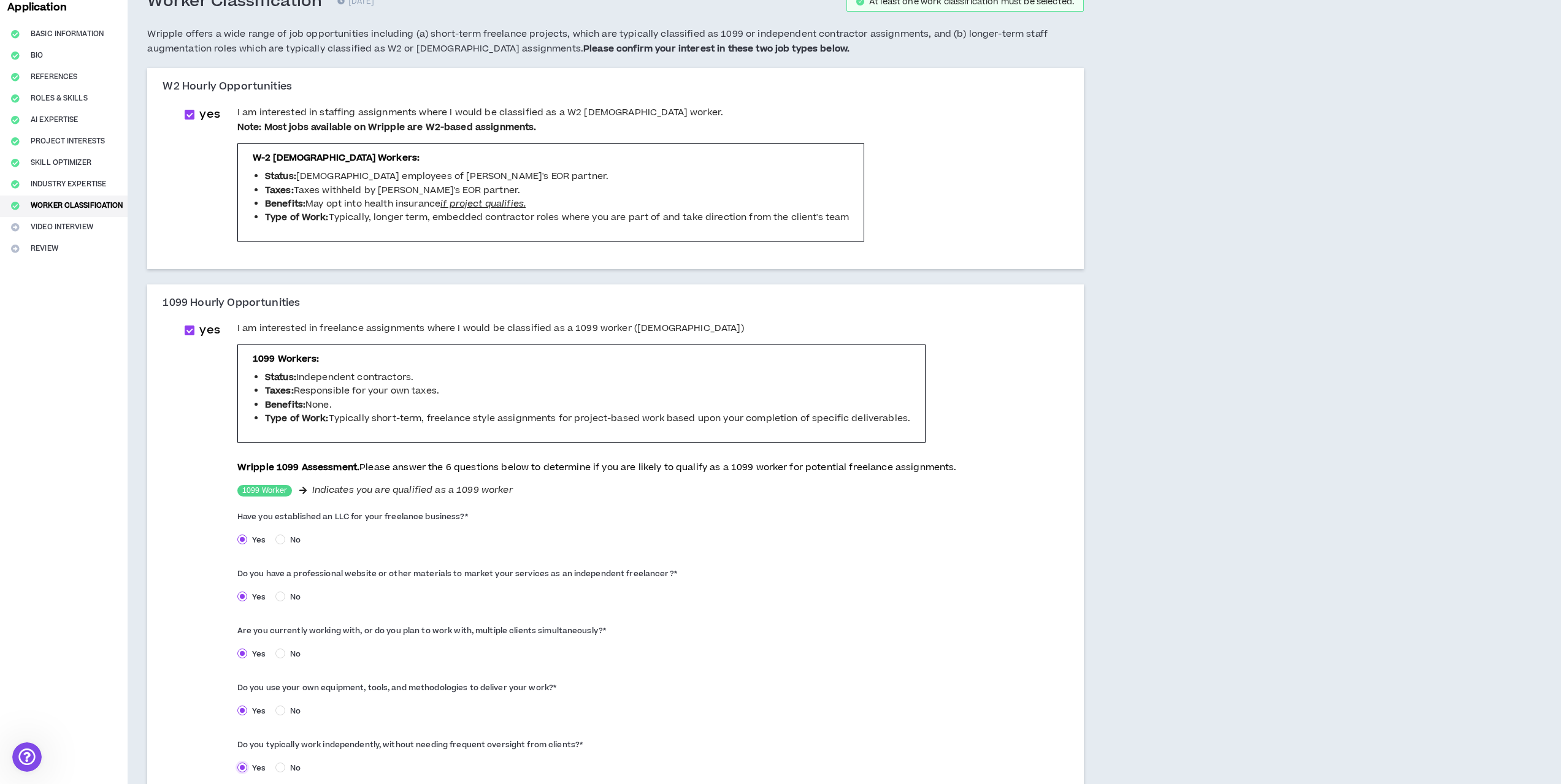
scroll to position [209, 0]
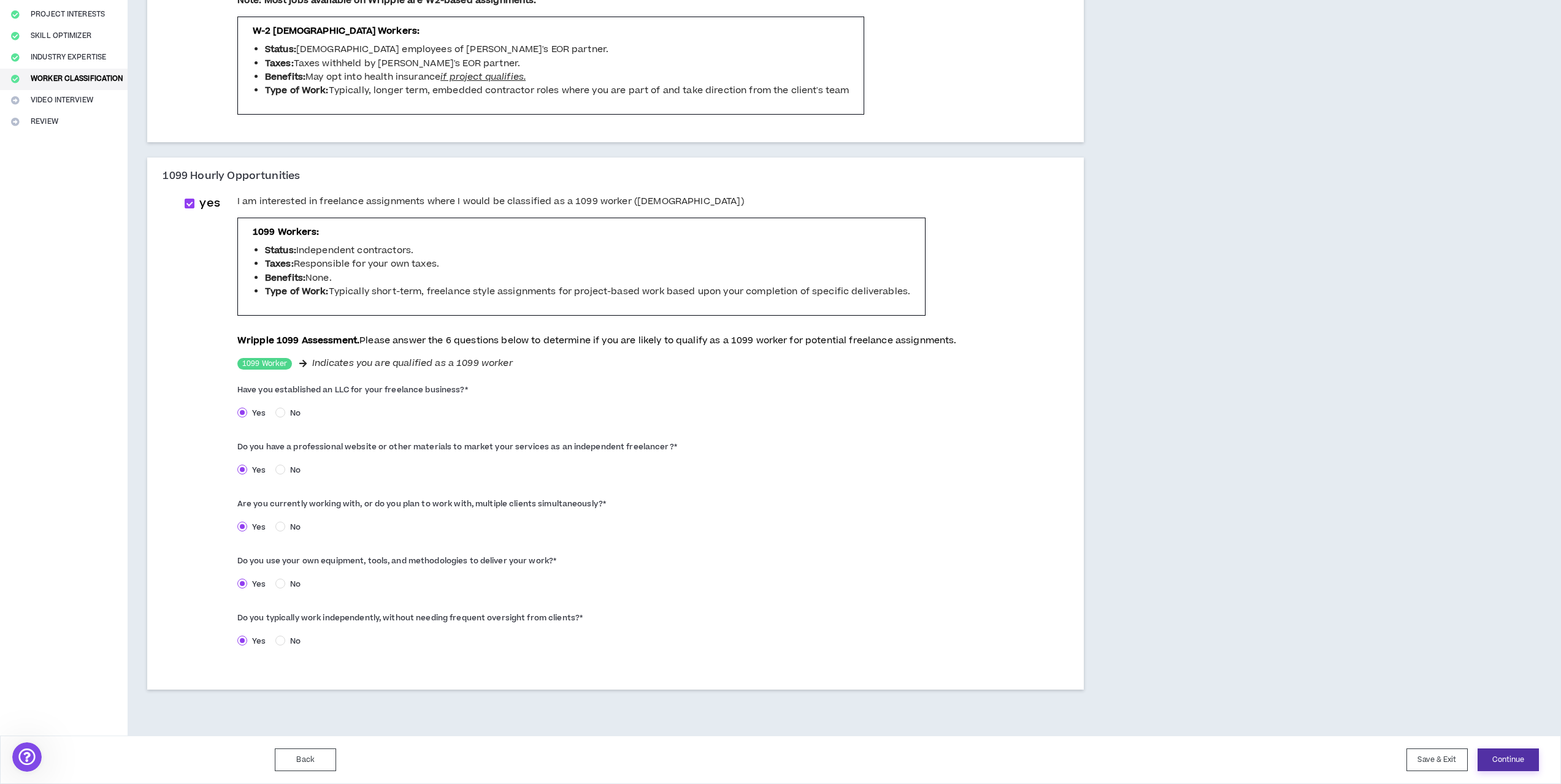
click at [1504, 757] on button "Continue" at bounding box center [1508, 760] width 62 height 23
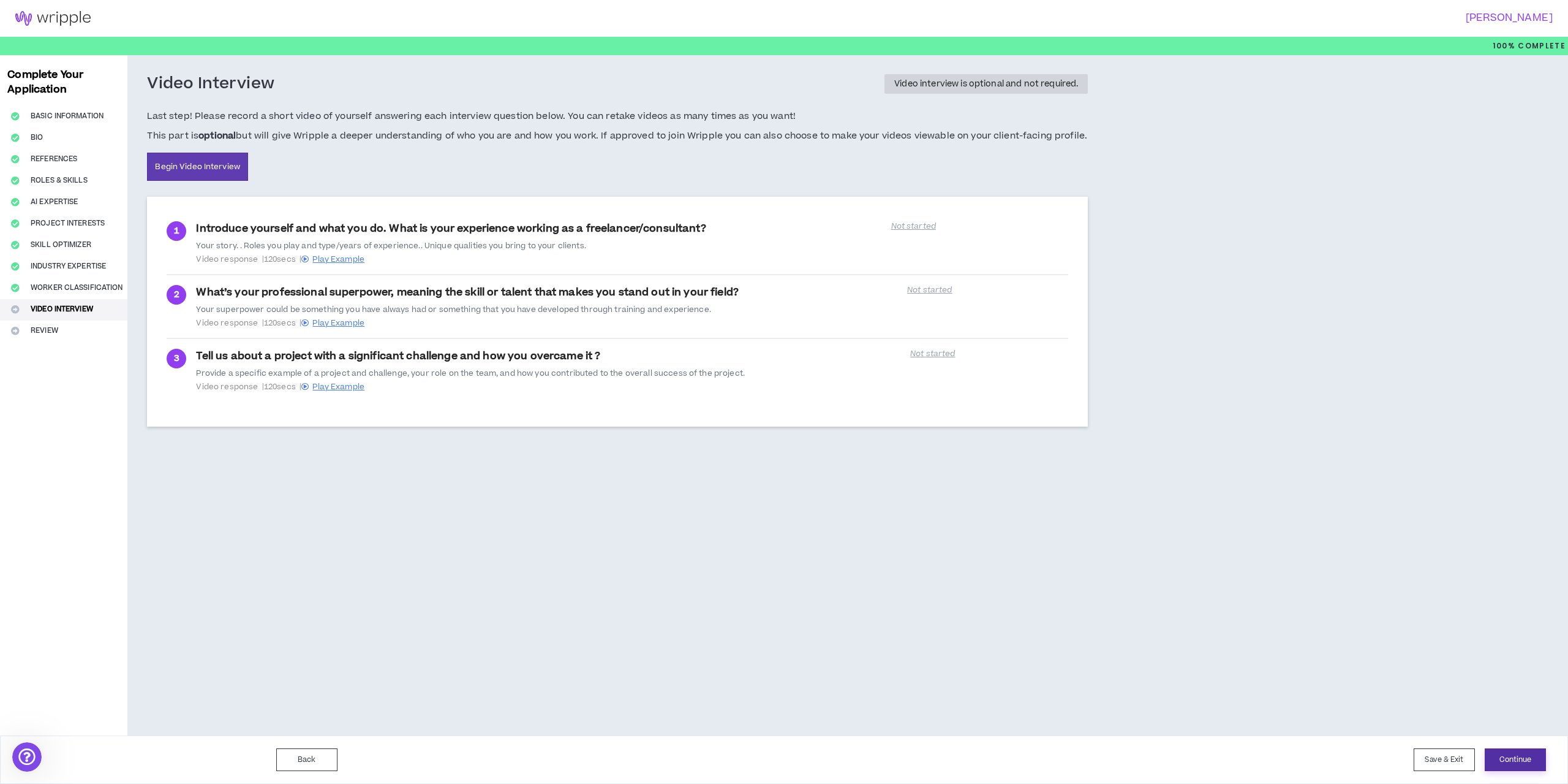
click at [1535, 762] on button "Continue" at bounding box center [1516, 760] width 62 height 23
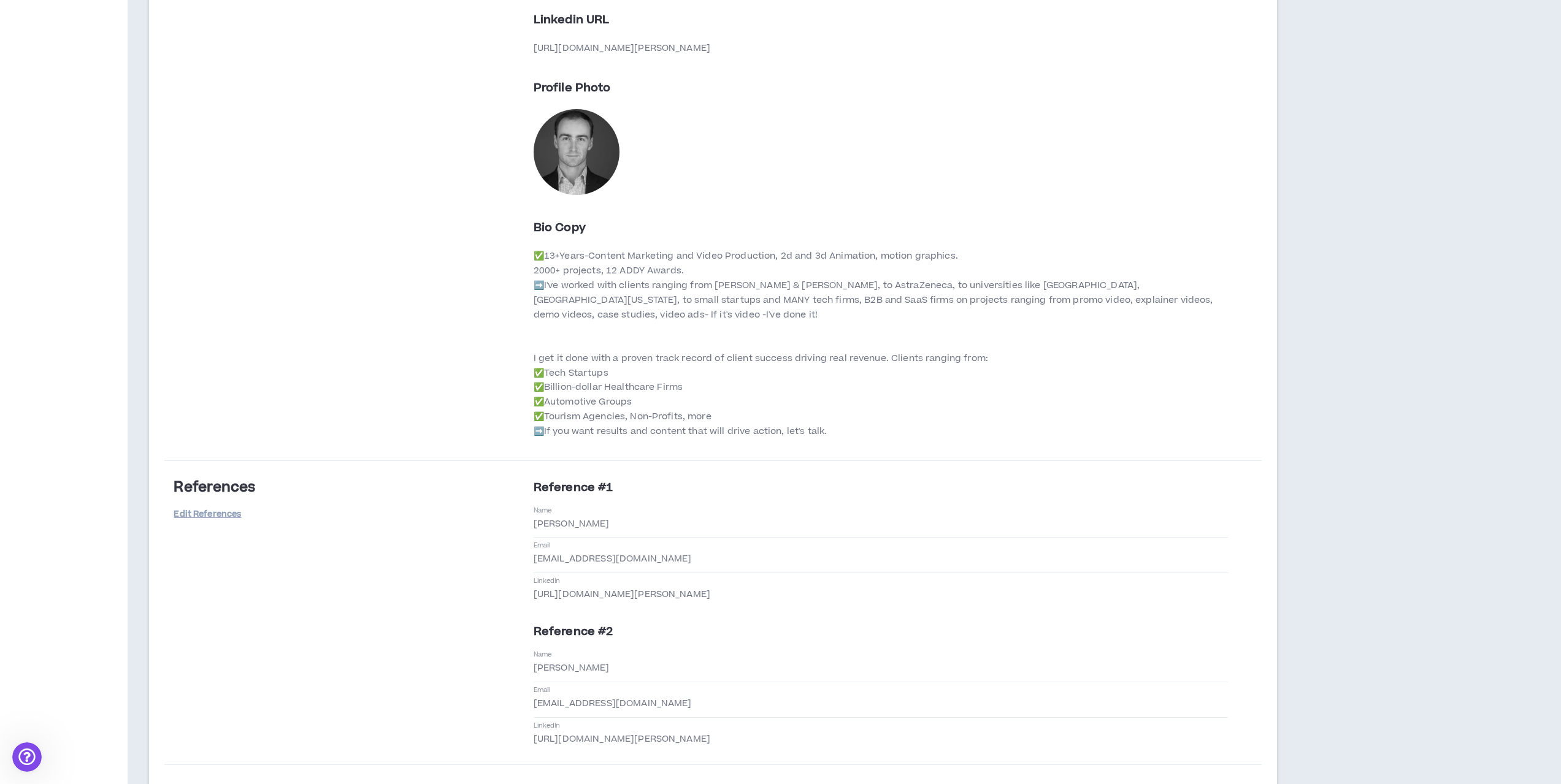
drag, startPoint x: 918, startPoint y: 382, endPoint x: 901, endPoint y: 431, distance: 51.9
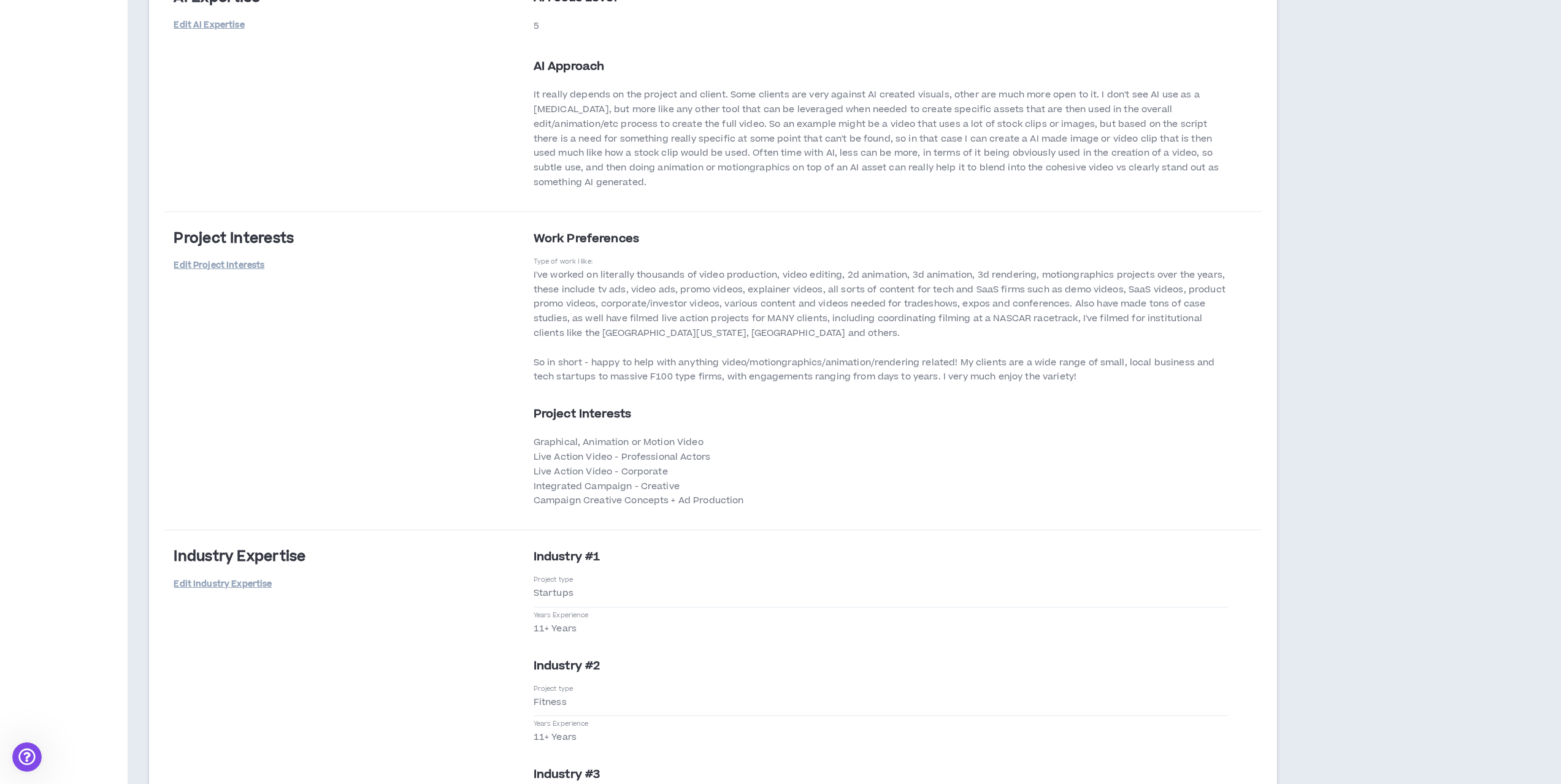
scroll to position [4117, 0]
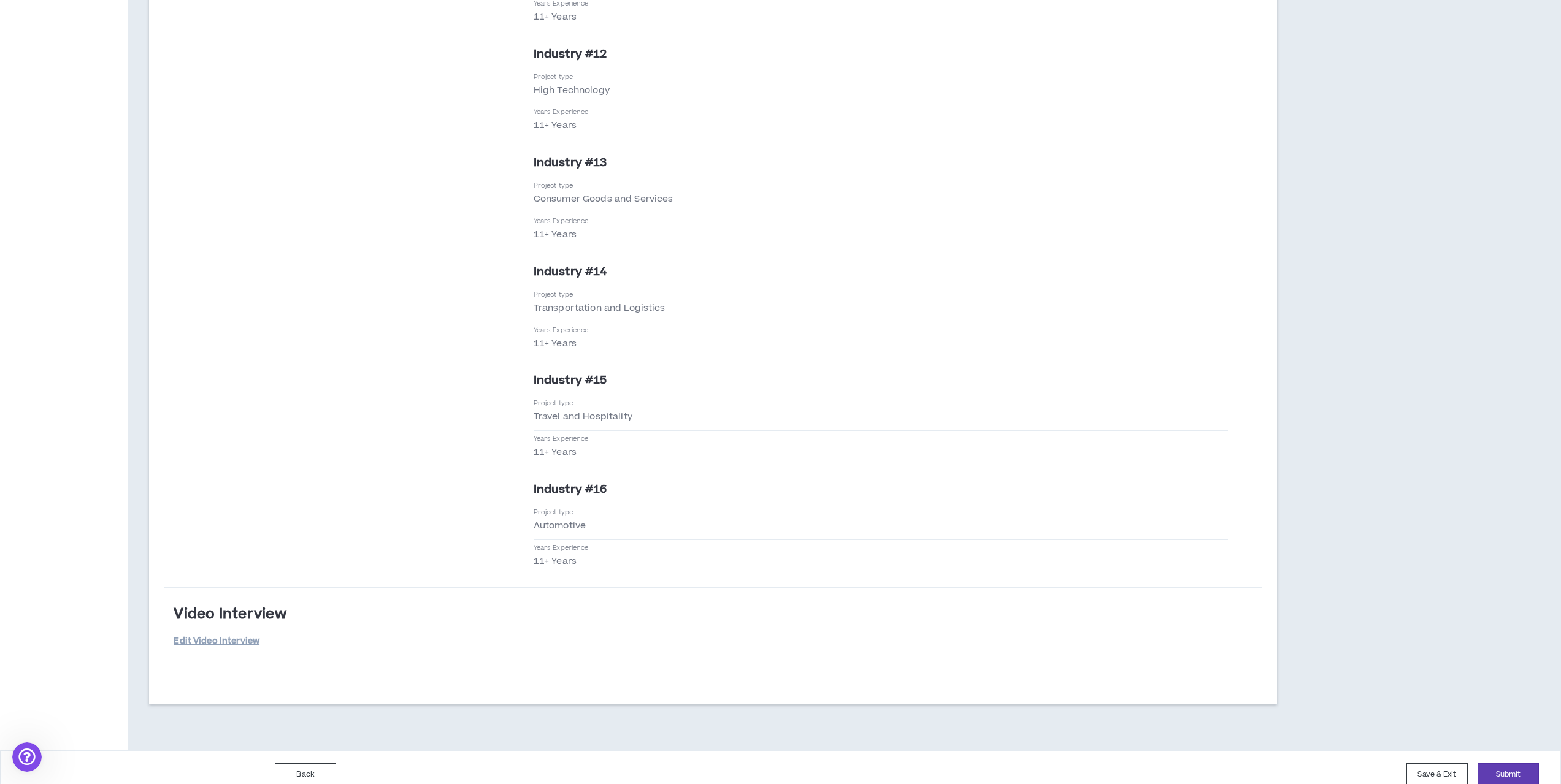
drag, startPoint x: 1246, startPoint y: 271, endPoint x: 1455, endPoint y: 706, distance: 482.6
click at [1499, 763] on button "Submit" at bounding box center [1508, 774] width 62 height 23
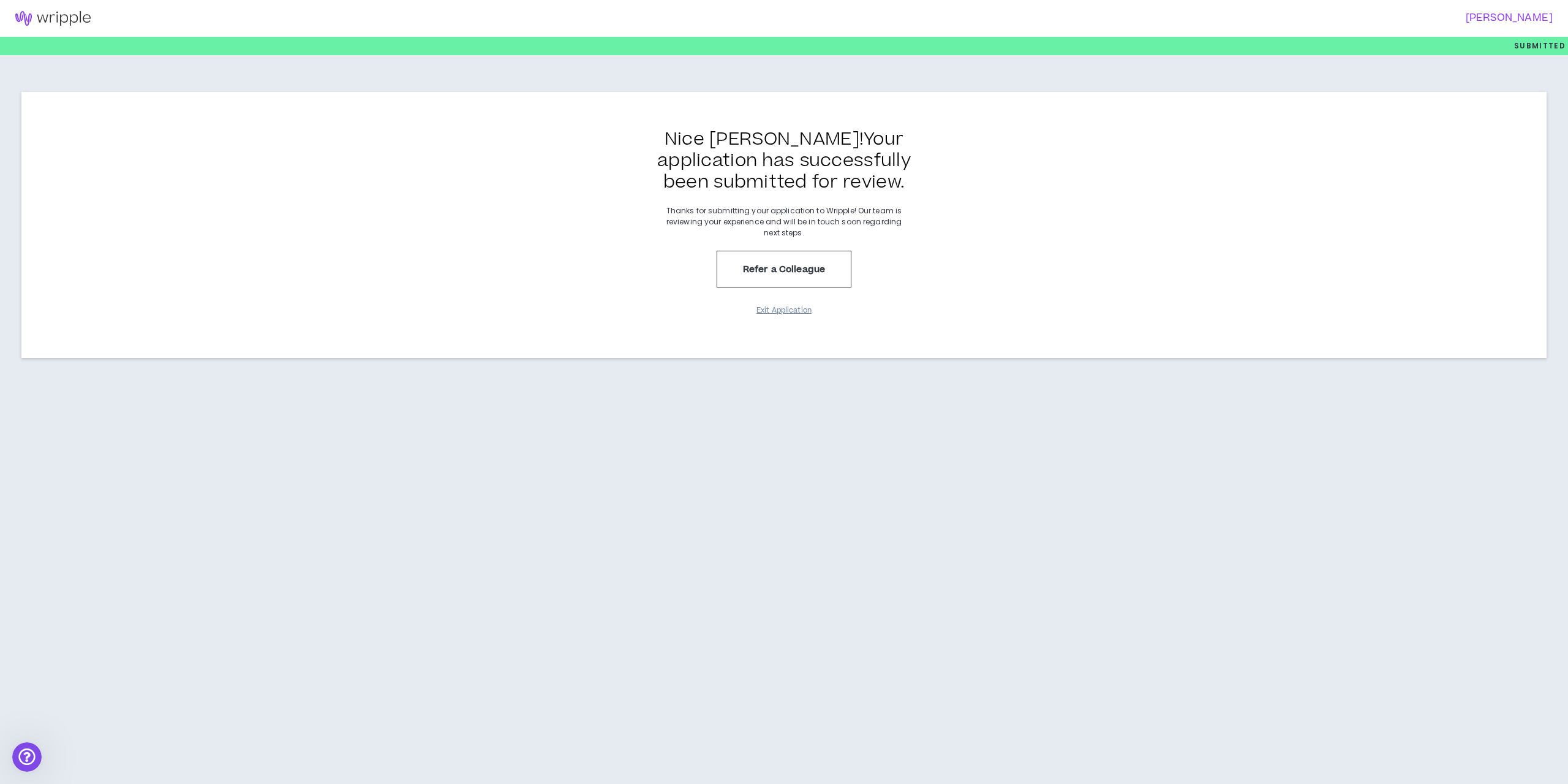
click at [774, 312] on button "Exit Application" at bounding box center [784, 310] width 62 height 22
